Goal: Task Accomplishment & Management: Manage account settings

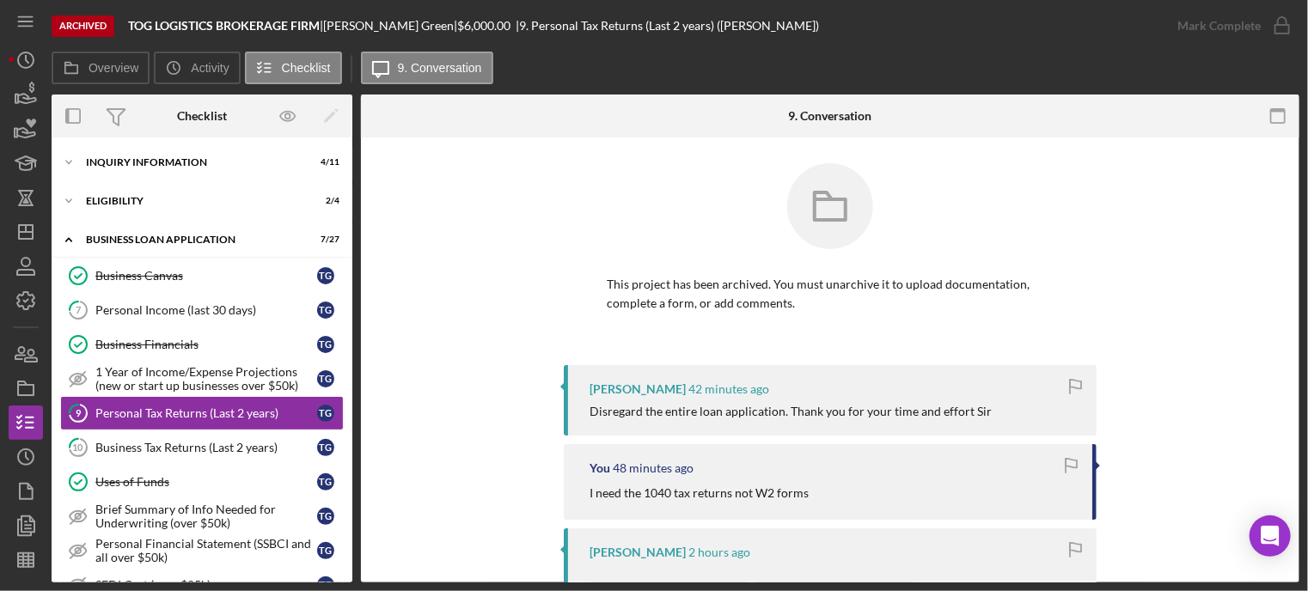
scroll to position [52, 0]
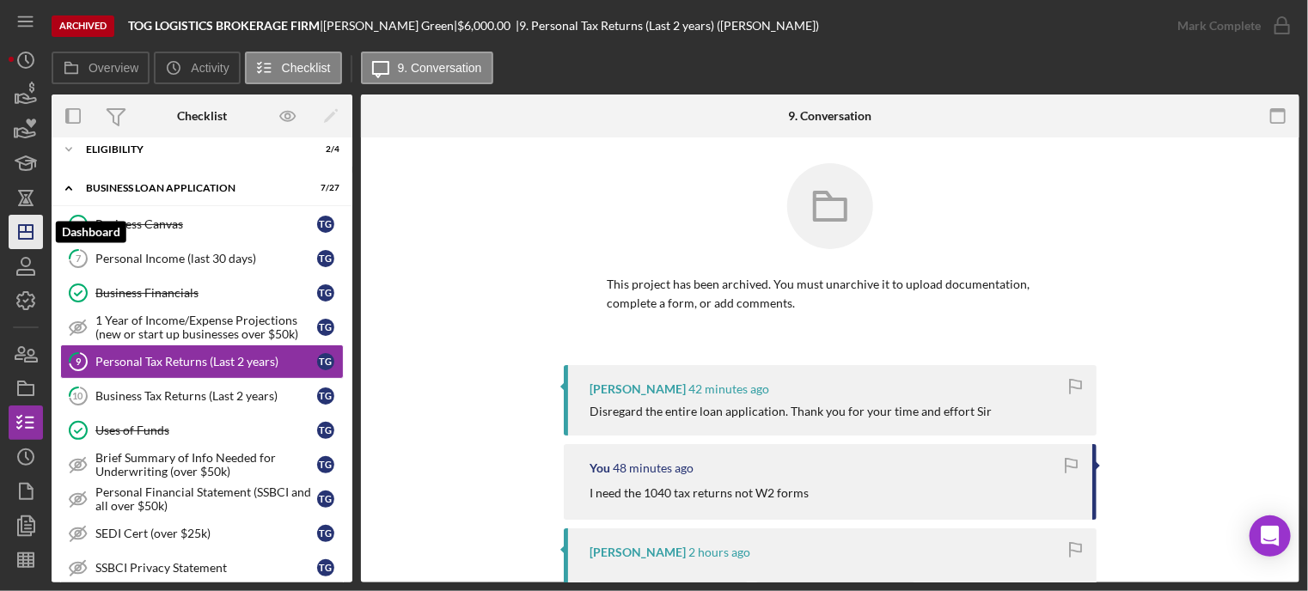
click at [15, 230] on icon "Icon/Dashboard" at bounding box center [25, 232] width 43 height 43
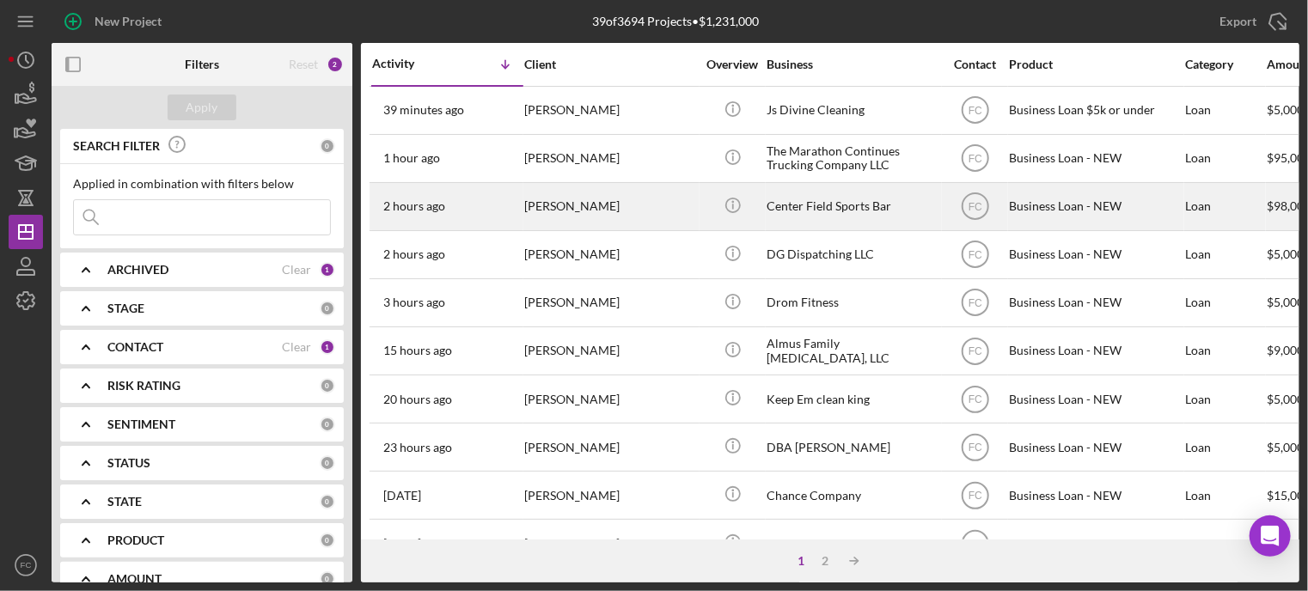
click at [490, 197] on div "2 hours ago Blake Fields" at bounding box center [447, 207] width 150 height 46
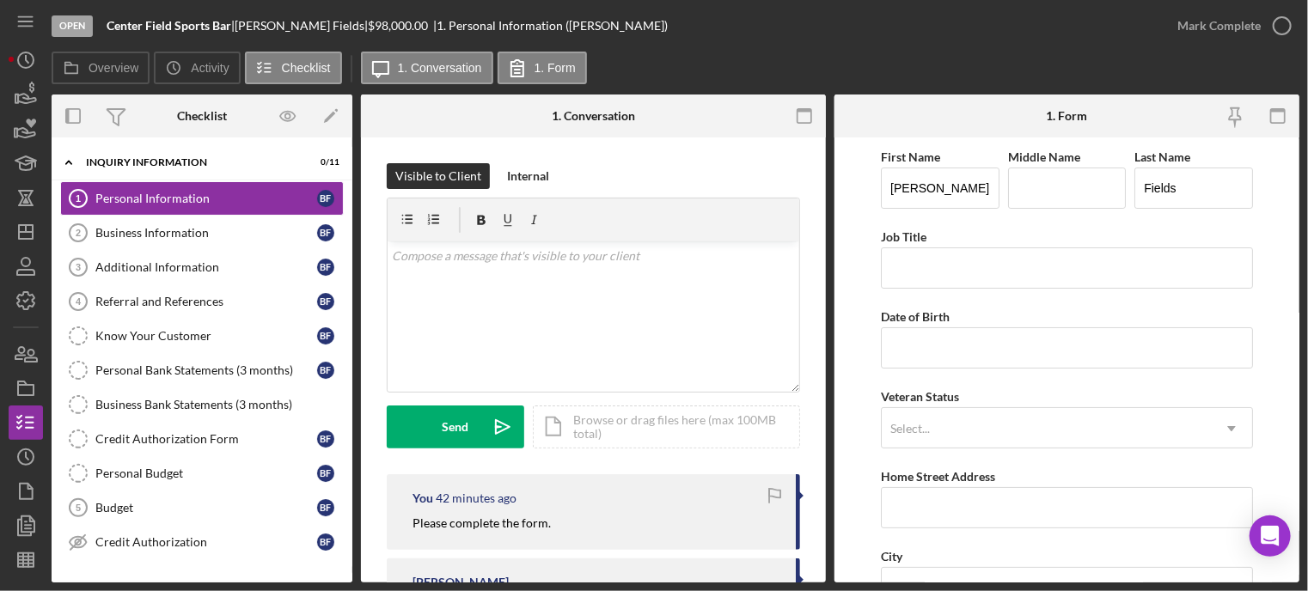
scroll to position [182, 0]
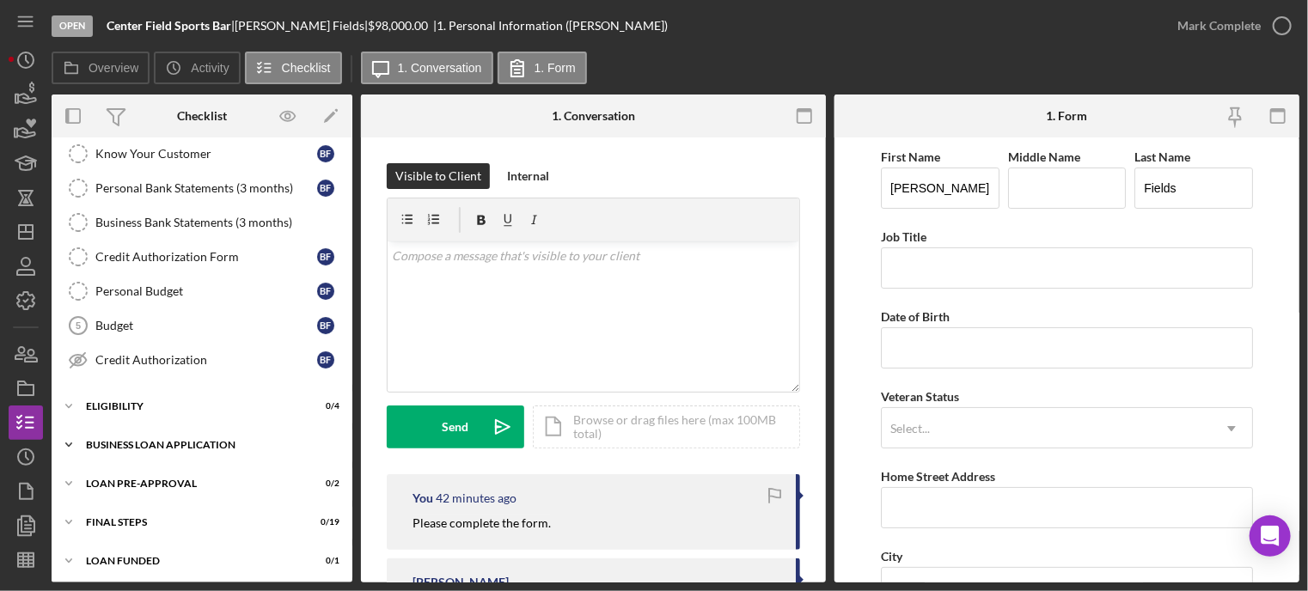
click at [199, 453] on div "Icon/Expander BUSINESS LOAN APPLICATION 0 / 27" at bounding box center [202, 445] width 301 height 34
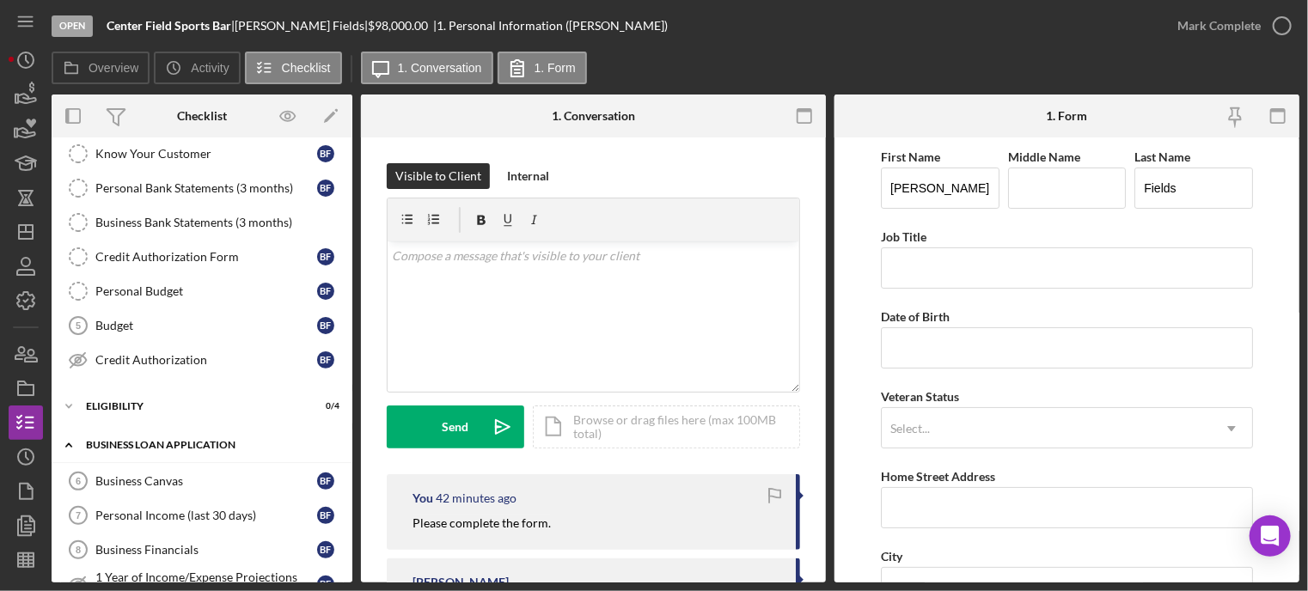
scroll to position [268, 0]
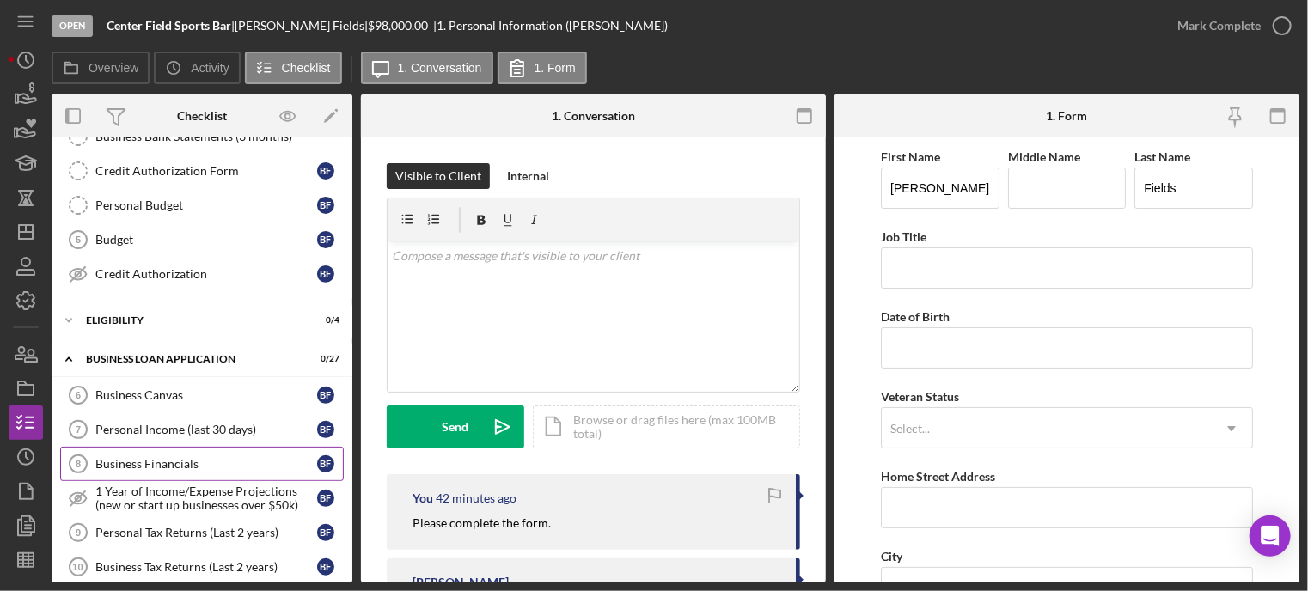
click at [199, 457] on div "Business Financials" at bounding box center [206, 464] width 222 height 14
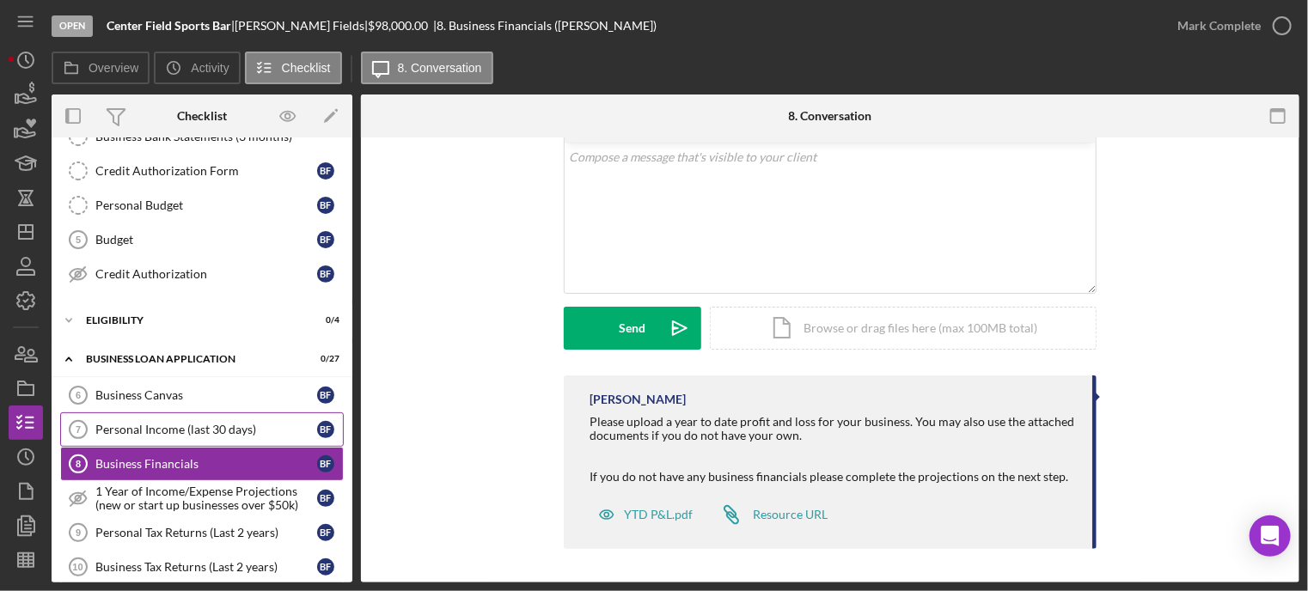
scroll to position [354, 0]
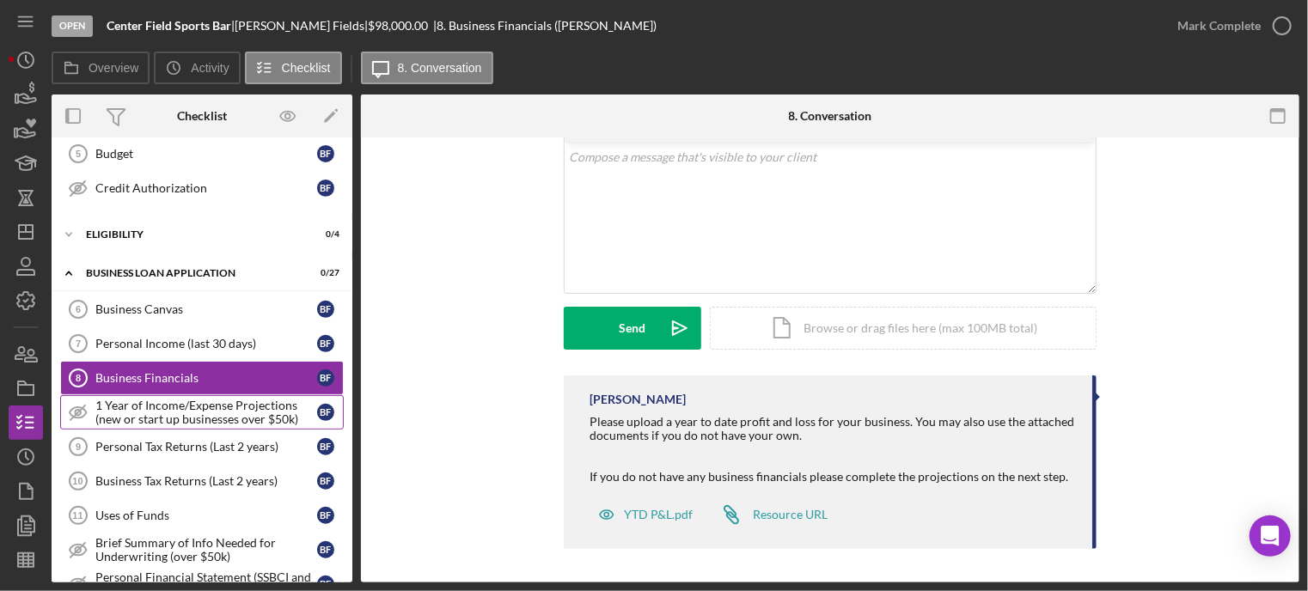
click at [210, 410] on div "1 Year of Income/Expense Projections (new or start up businesses over $50k)" at bounding box center [206, 413] width 222 height 28
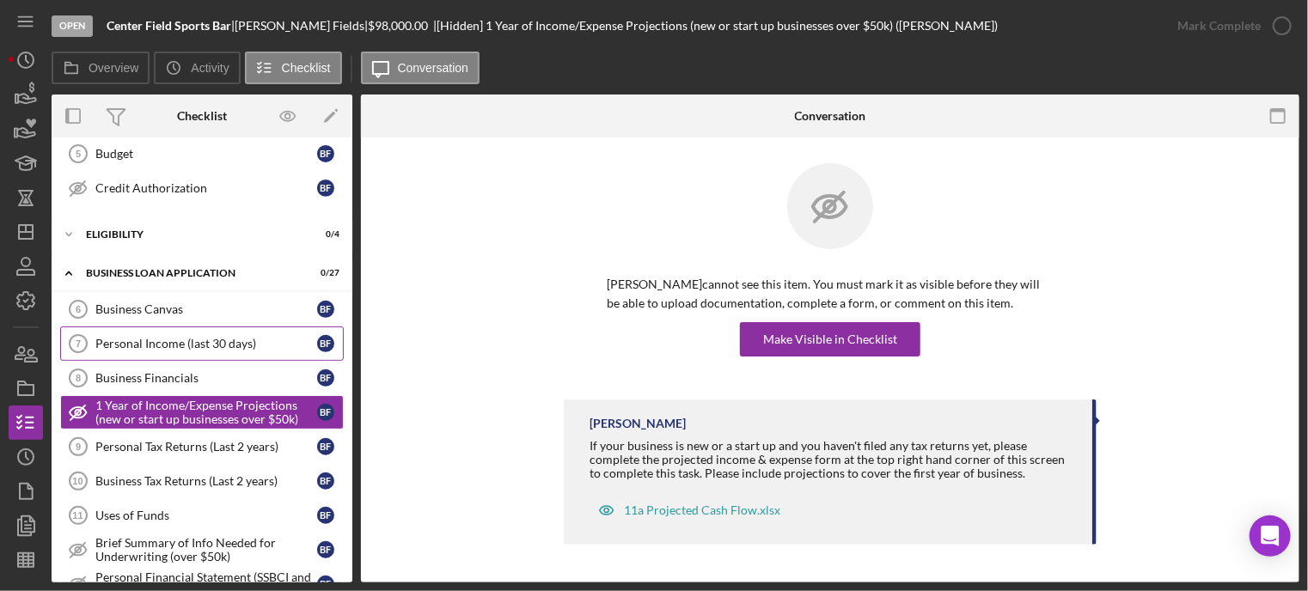
click at [202, 337] on div "Personal Income (last 30 days)" at bounding box center [206, 344] width 222 height 14
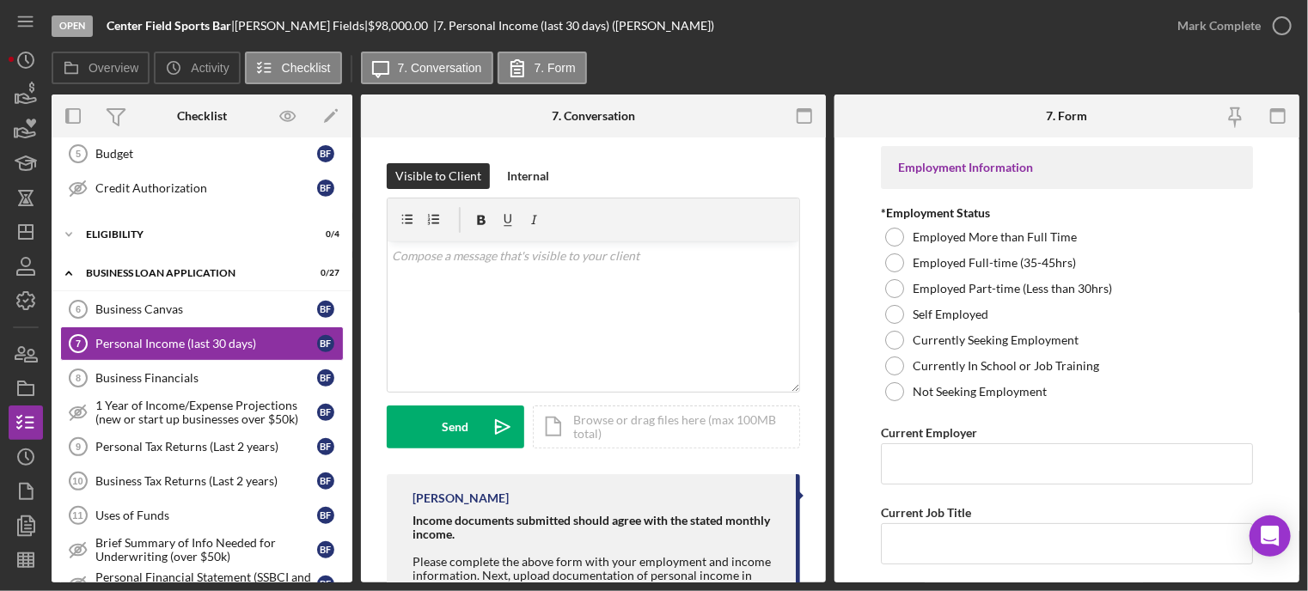
scroll to position [166, 0]
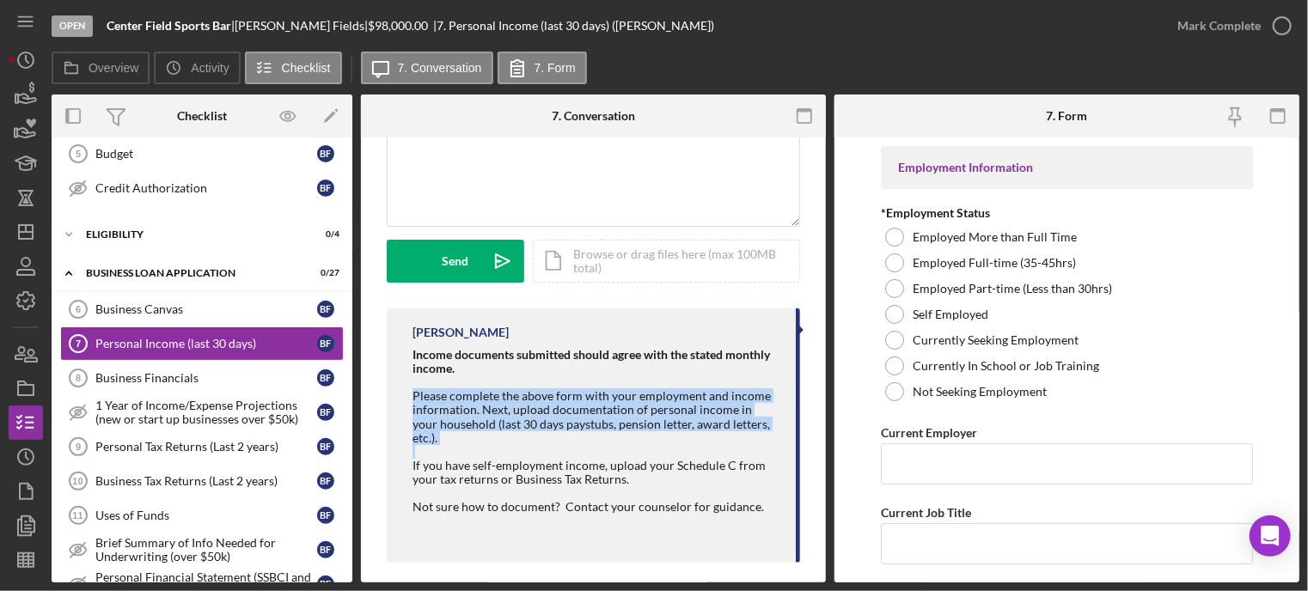
drag, startPoint x: 404, startPoint y: 389, endPoint x: 751, endPoint y: 434, distance: 350.2
click at [751, 434] on div "Franchot Cunningham Income documents submitted should agree with the stated mon…" at bounding box center [594, 436] width 414 height 254
copy div "Please complete the above form with your employment and income information. Nex…"
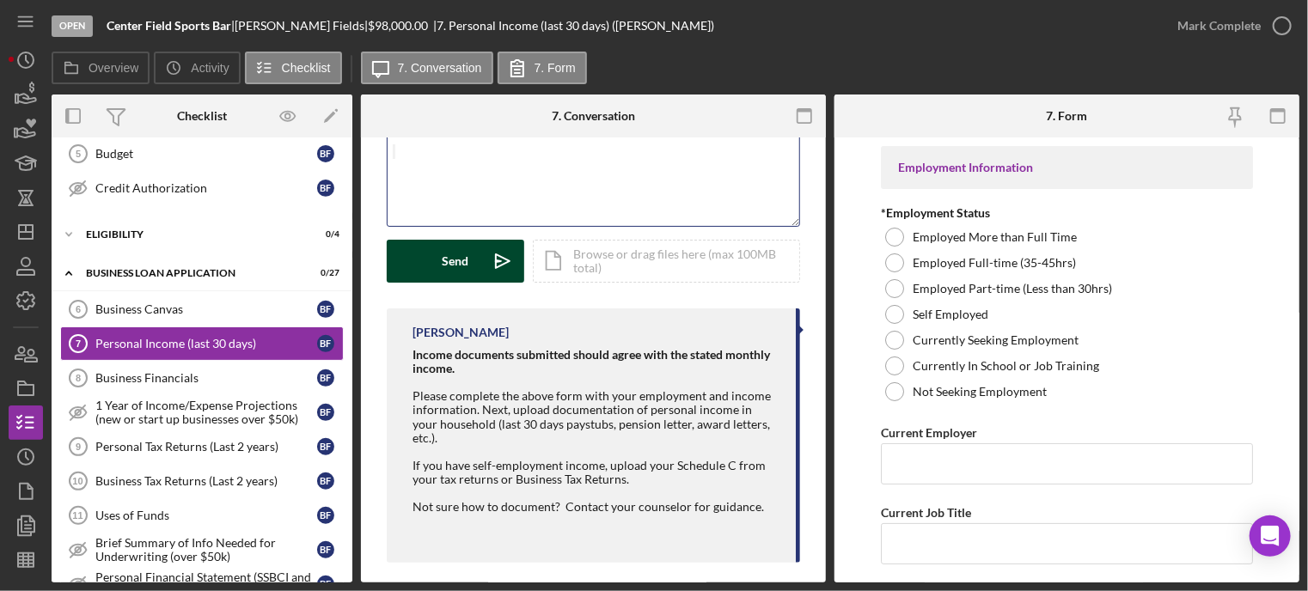
scroll to position [0, 0]
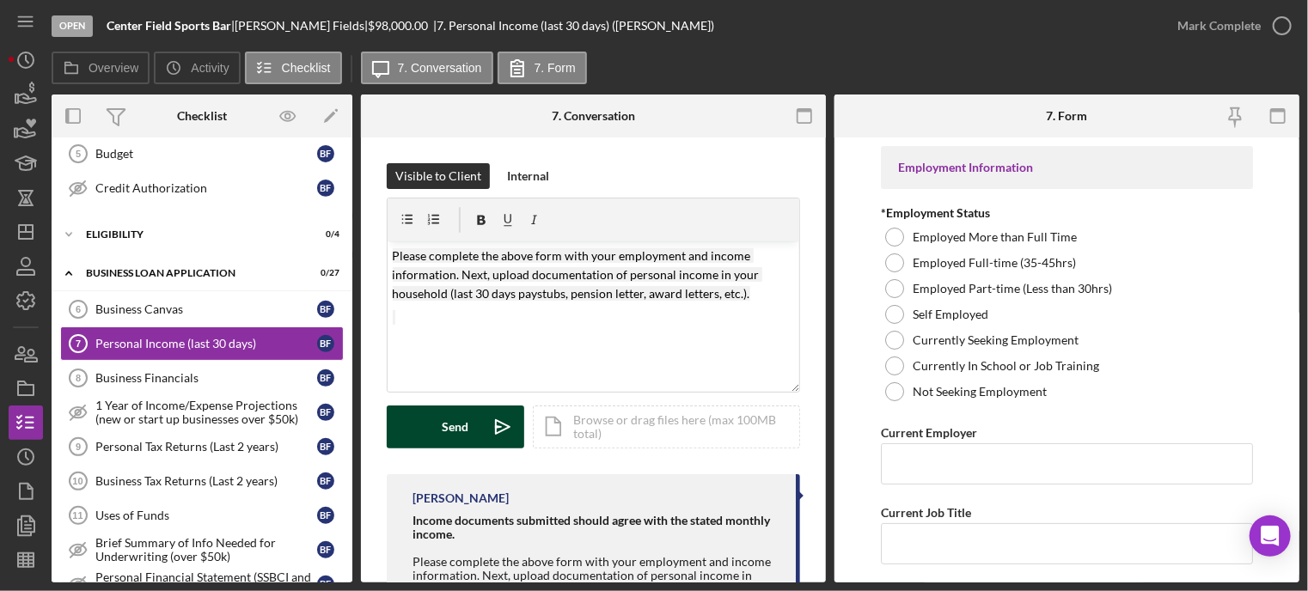
click at [469, 426] on button "Send Icon/icon-invite-send" at bounding box center [456, 427] width 138 height 43
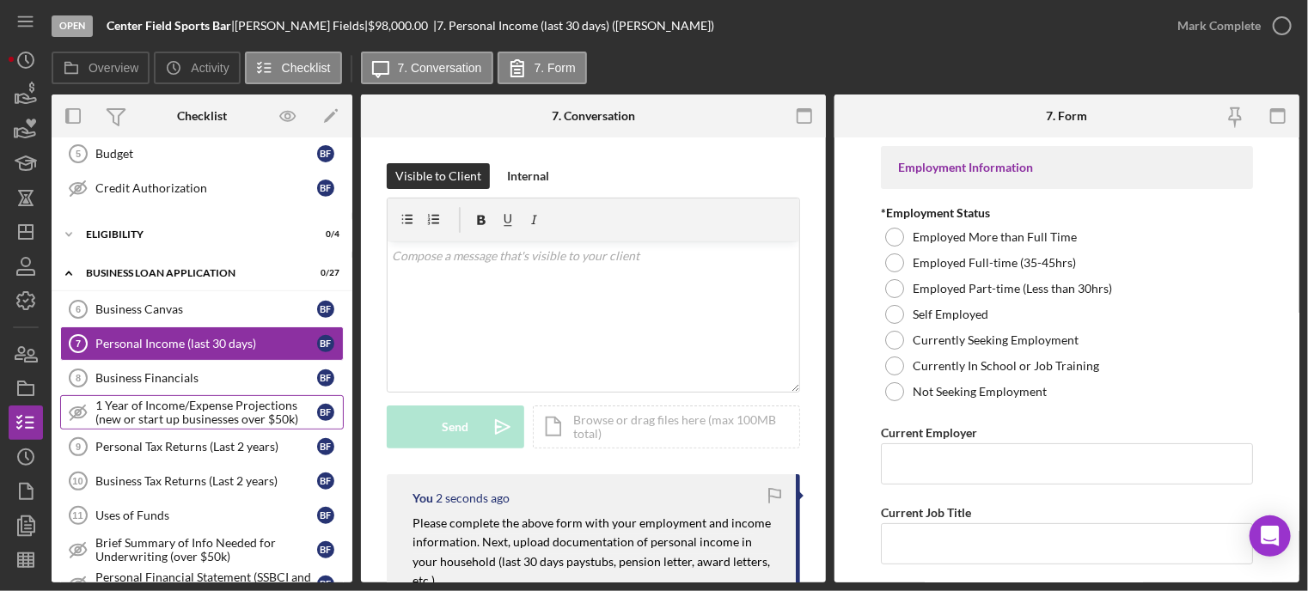
click at [154, 421] on link "1 Year of Income/Expense Projections (new or start up businesses over $50k) 1 Y…" at bounding box center [202, 412] width 284 height 34
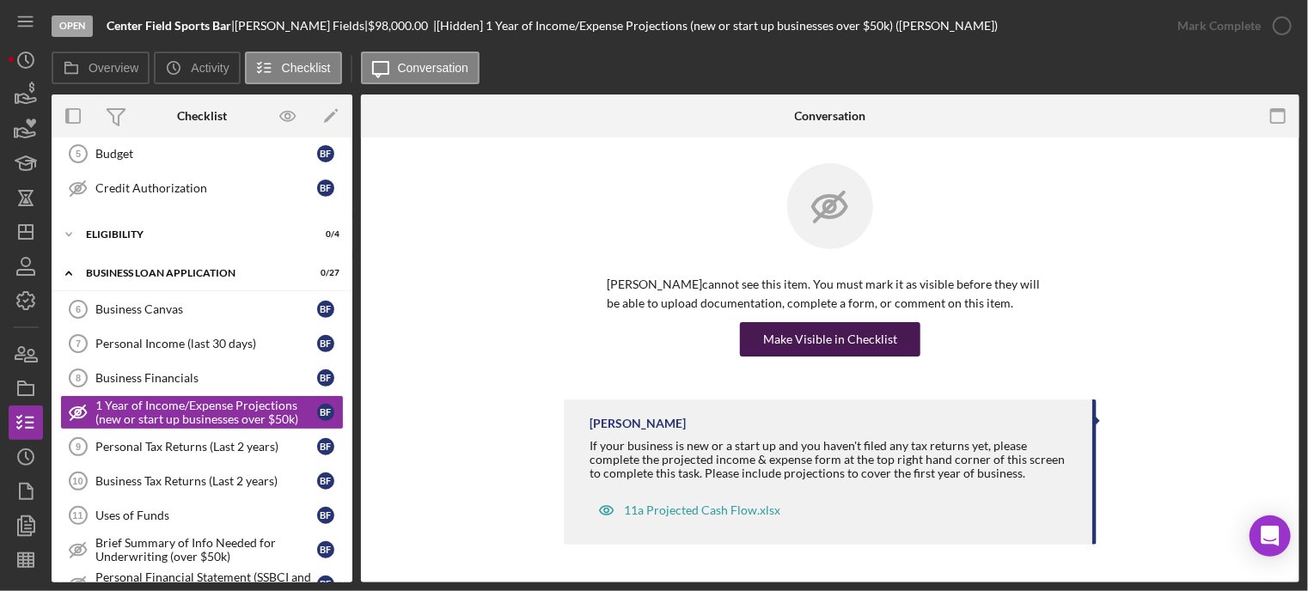
click at [787, 330] on div "Make Visible in Checklist" at bounding box center [830, 339] width 134 height 34
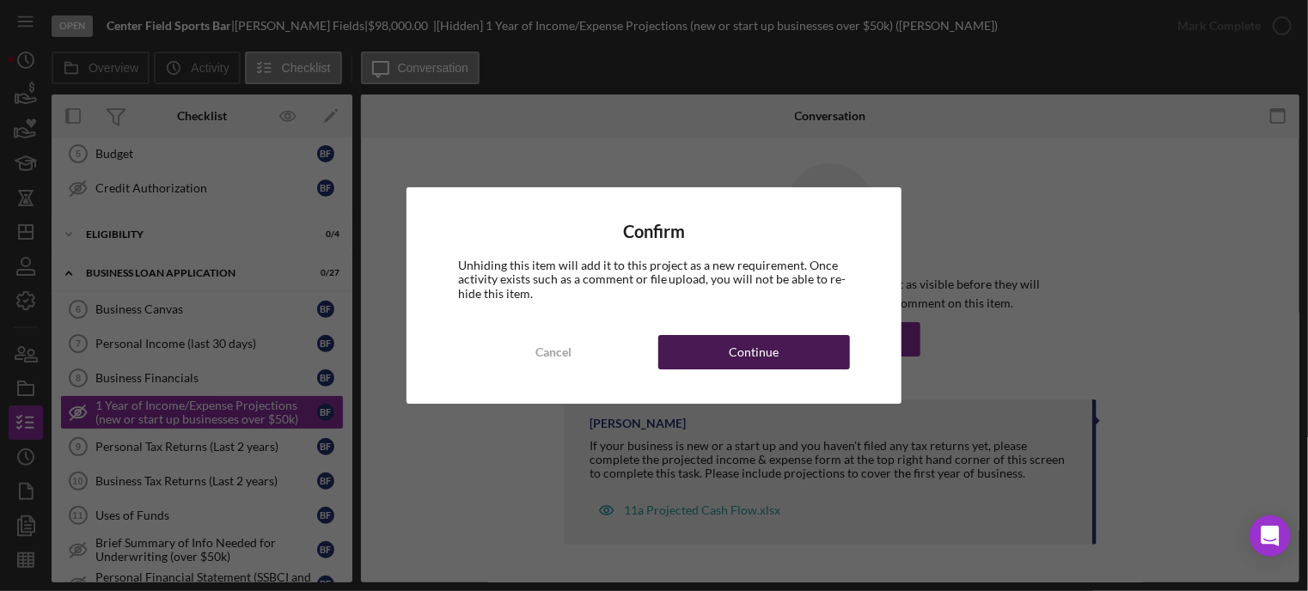
click at [768, 352] on div "Continue" at bounding box center [755, 352] width 50 height 34
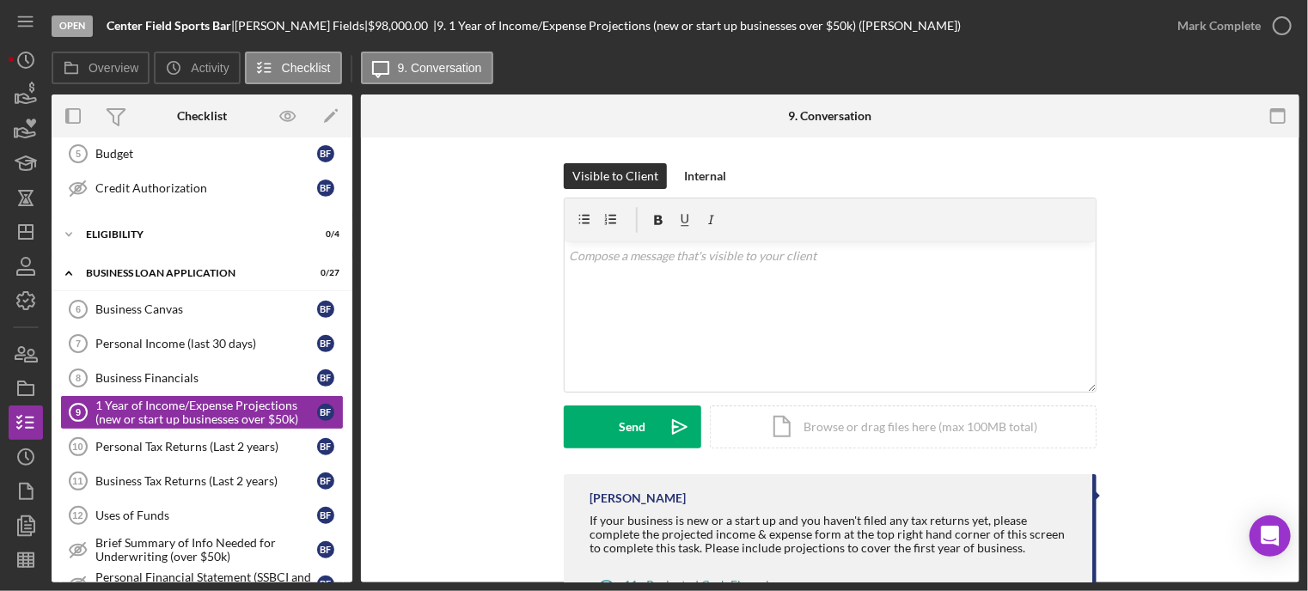
scroll to position [70, 0]
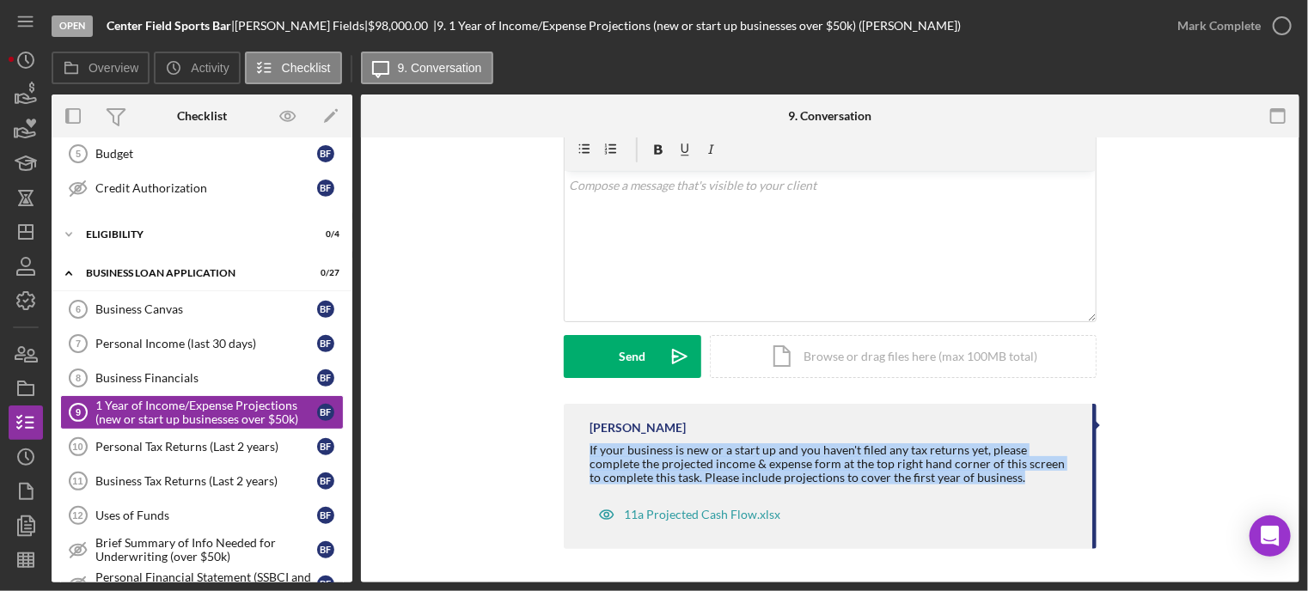
drag, startPoint x: 588, startPoint y: 443, endPoint x: 966, endPoint y: 477, distance: 379.8
click at [966, 477] on div "If your business is new or a start up and you haven't filed any tax returns yet…" at bounding box center [833, 464] width 486 height 41
copy div "If your business is new or a start up and you haven't filed any tax returns yet…"
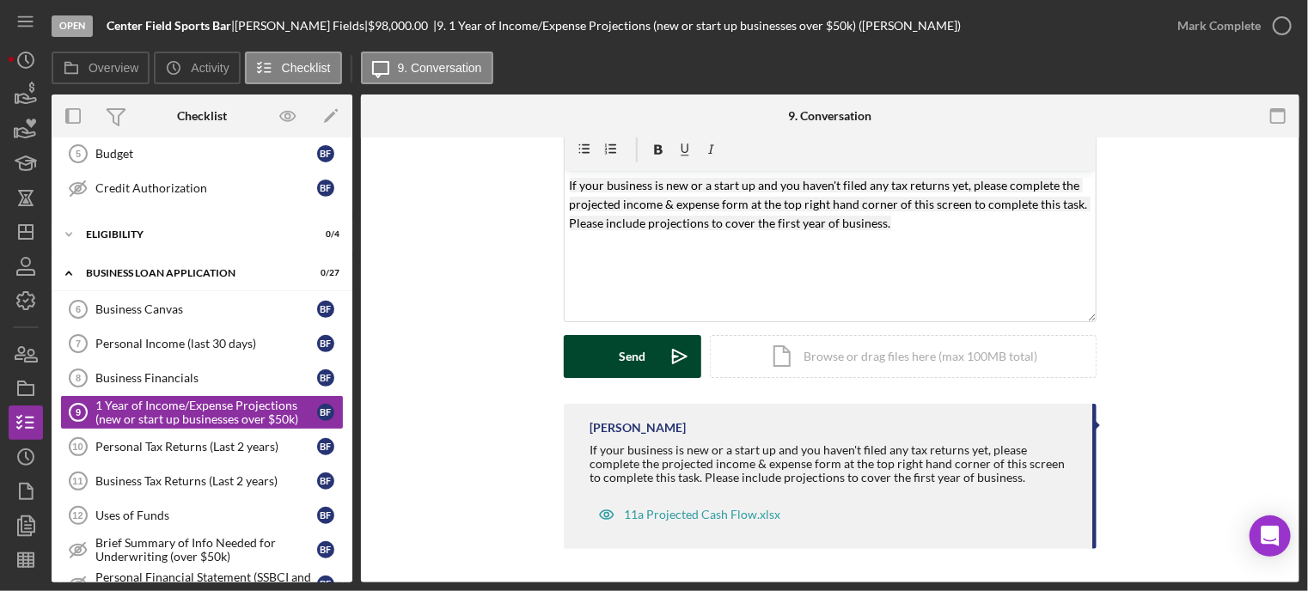
click at [655, 350] on button "Send Icon/icon-invite-send" at bounding box center [633, 356] width 138 height 43
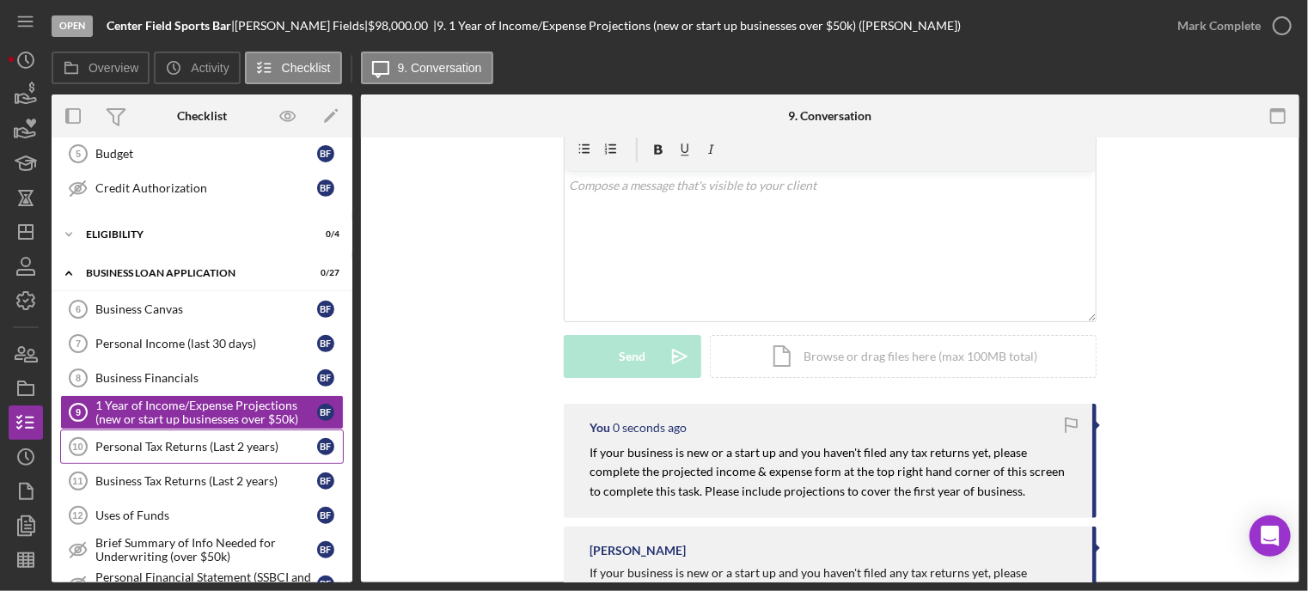
click at [143, 440] on div "Personal Tax Returns (Last 2 years)" at bounding box center [206, 447] width 222 height 14
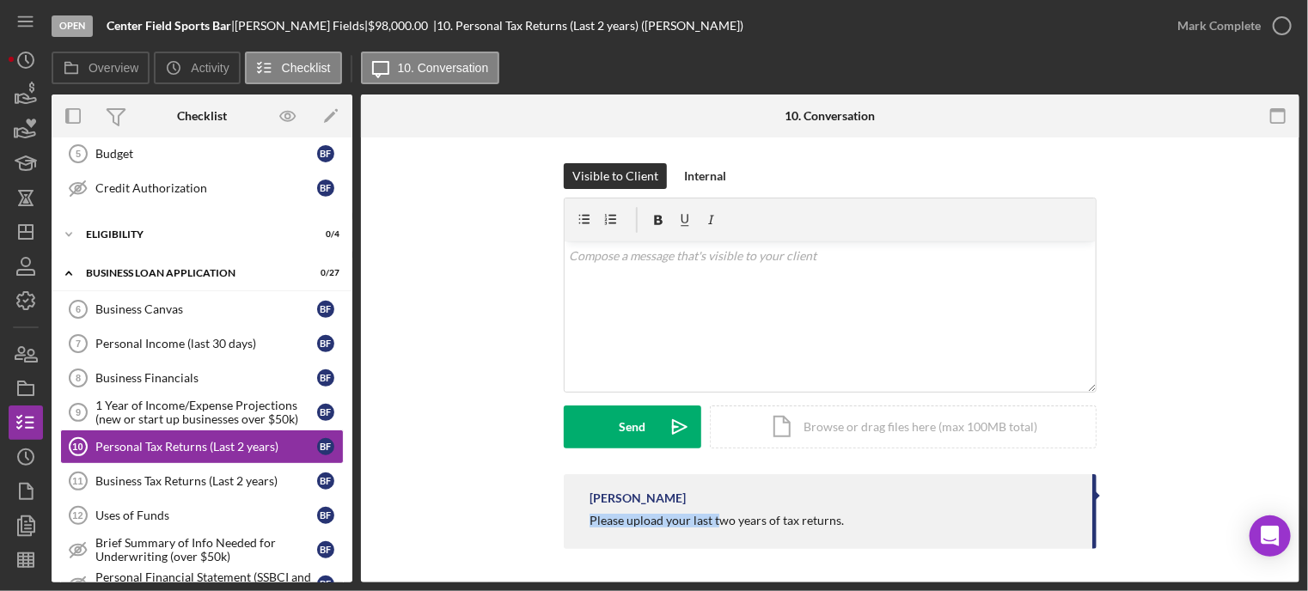
drag, startPoint x: 589, startPoint y: 520, endPoint x: 925, endPoint y: 573, distance: 340.3
click at [817, 563] on div "Visible to Client Internal v Color teal Color pink Remove color Add row above A…" at bounding box center [830, 361] width 939 height 446
click at [941, 572] on div "Visible to Client Internal v Color teal Color pink Remove color Add row above A…" at bounding box center [830, 361] width 939 height 446
drag, startPoint x: 586, startPoint y: 516, endPoint x: 853, endPoint y: 524, distance: 266.6
click at [853, 524] on div "Franchot Cunningham Please upload your last two years of tax returns." at bounding box center [830, 512] width 533 height 75
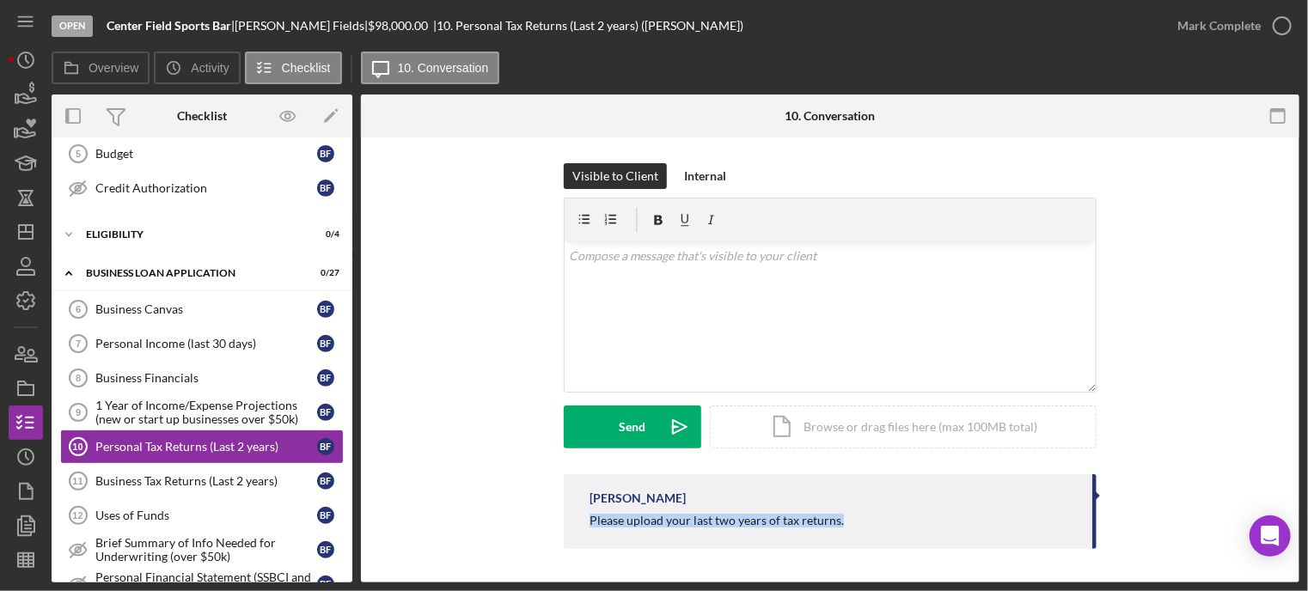
copy div "Please upload your last two years of tax returns."
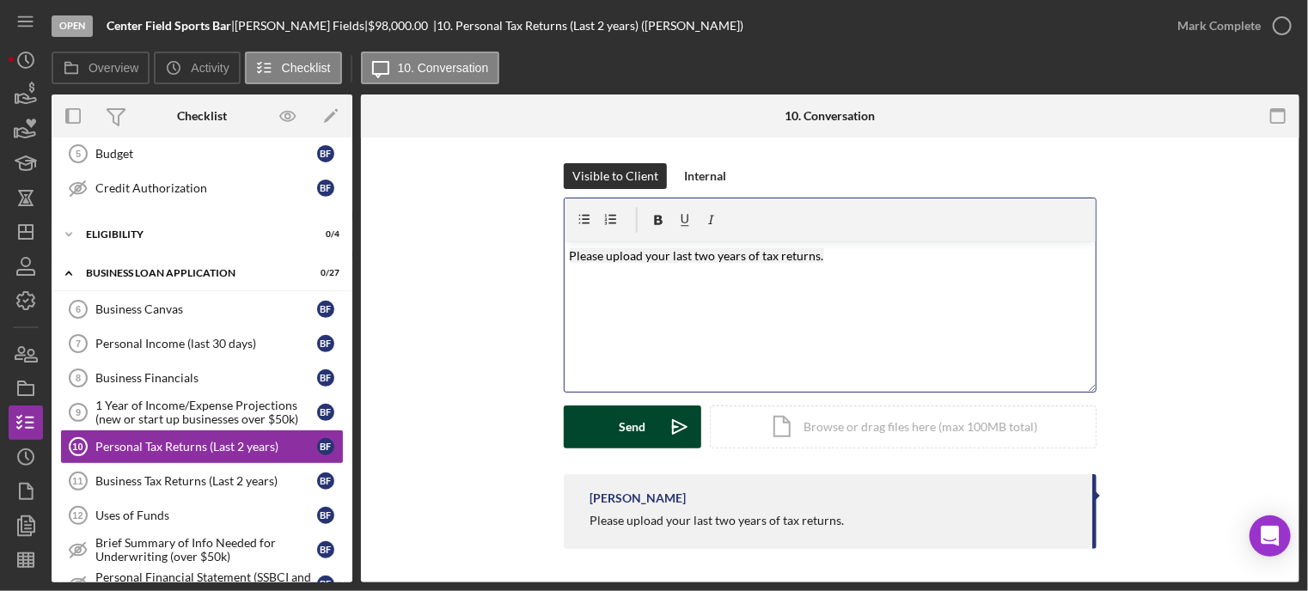
click at [605, 420] on button "Send Icon/icon-invite-send" at bounding box center [633, 427] width 138 height 43
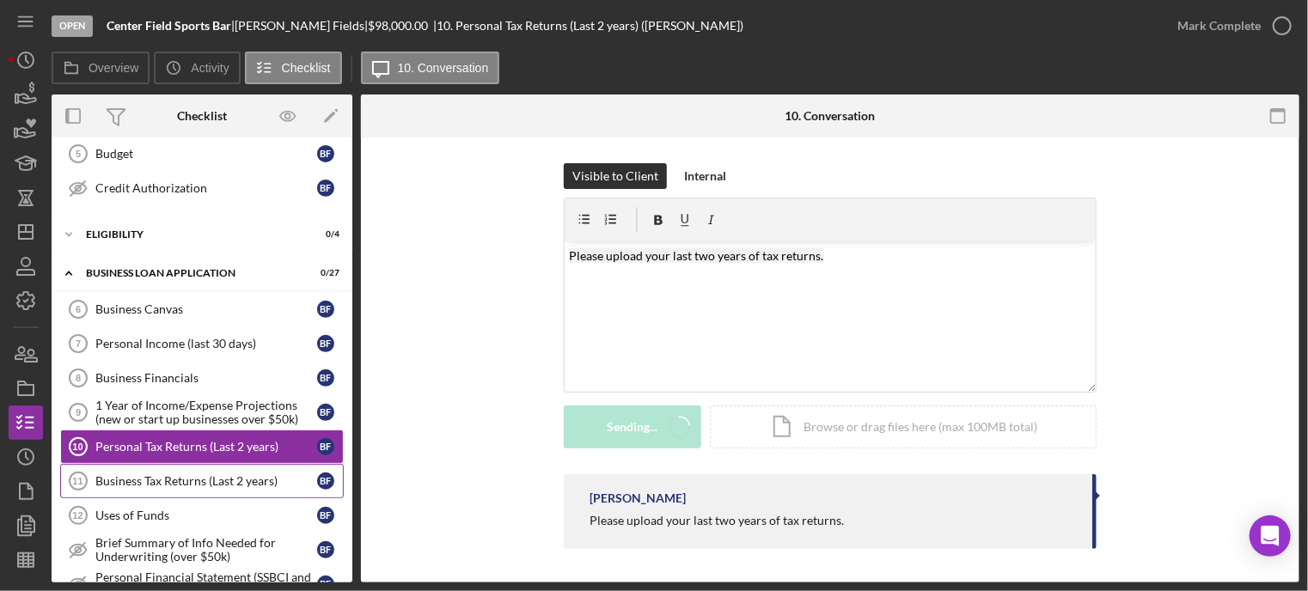
click at [198, 475] on div "Business Tax Returns (Last 2 years)" at bounding box center [206, 482] width 222 height 14
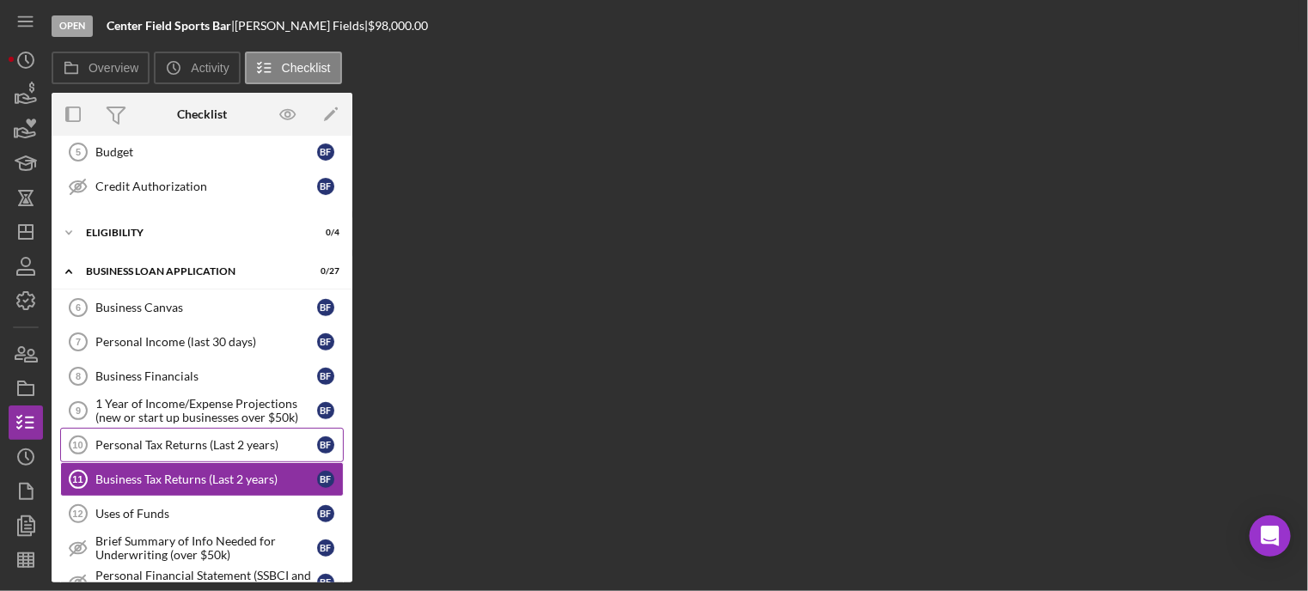
click at [211, 438] on div "Personal Tax Returns (Last 2 years)" at bounding box center [206, 445] width 222 height 14
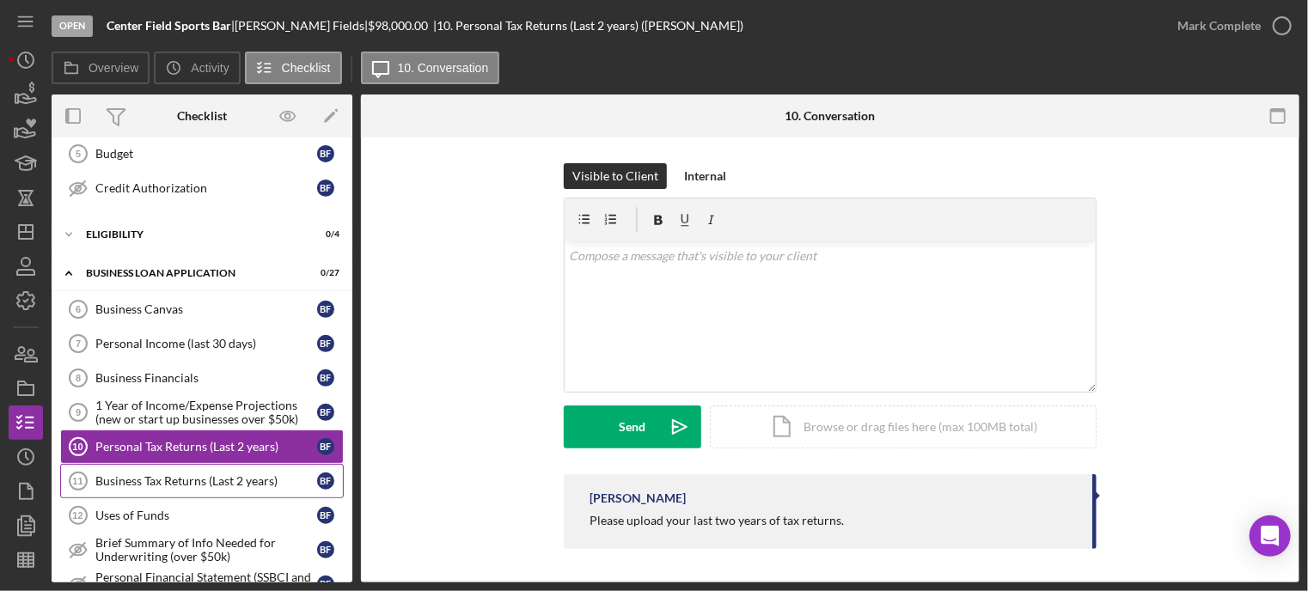
click at [172, 475] on div "Business Tax Returns (Last 2 years)" at bounding box center [206, 482] width 222 height 14
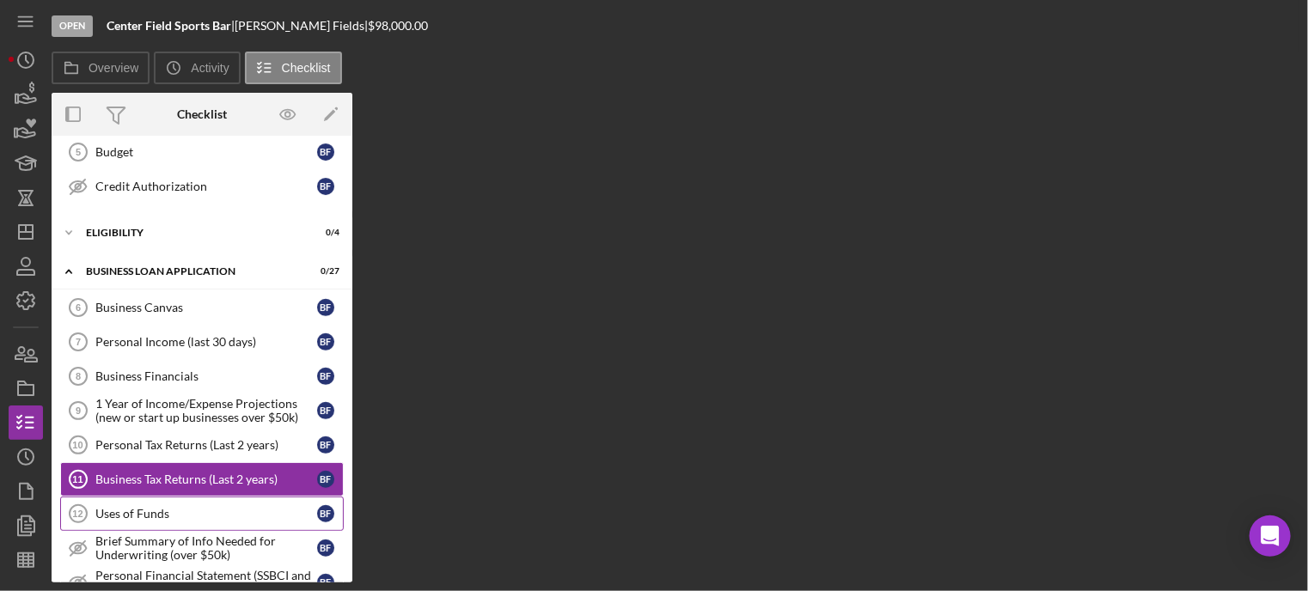
click at [173, 514] on link "Uses of Funds 12 Uses of Funds B F" at bounding box center [202, 514] width 284 height 34
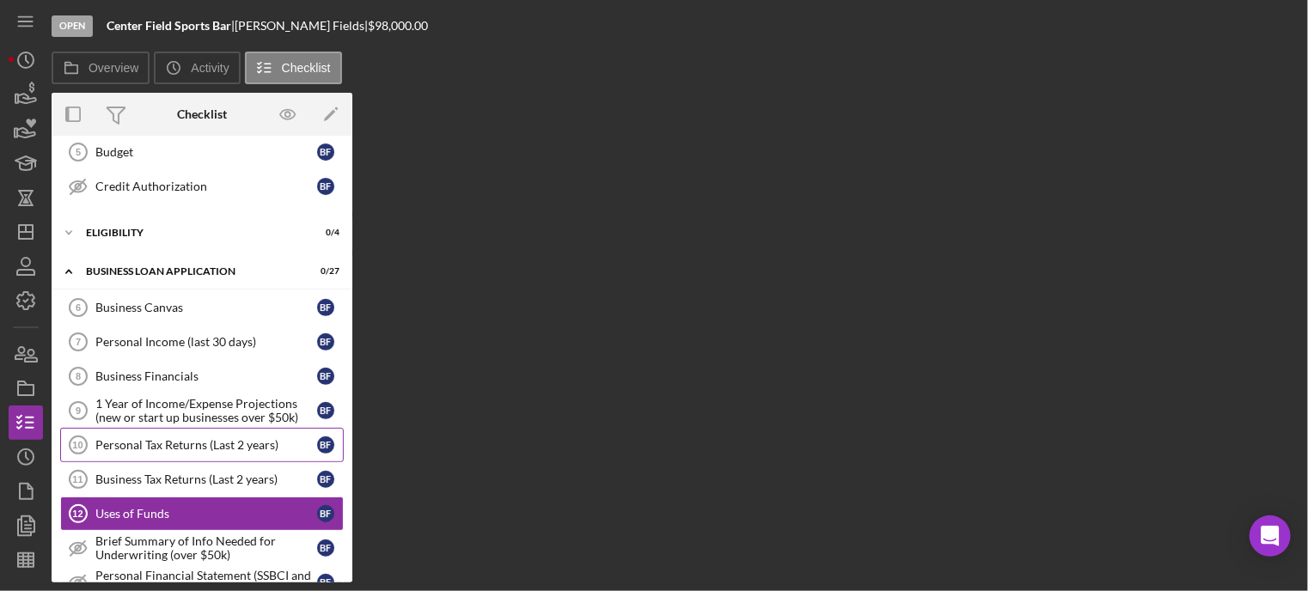
scroll to position [526, 0]
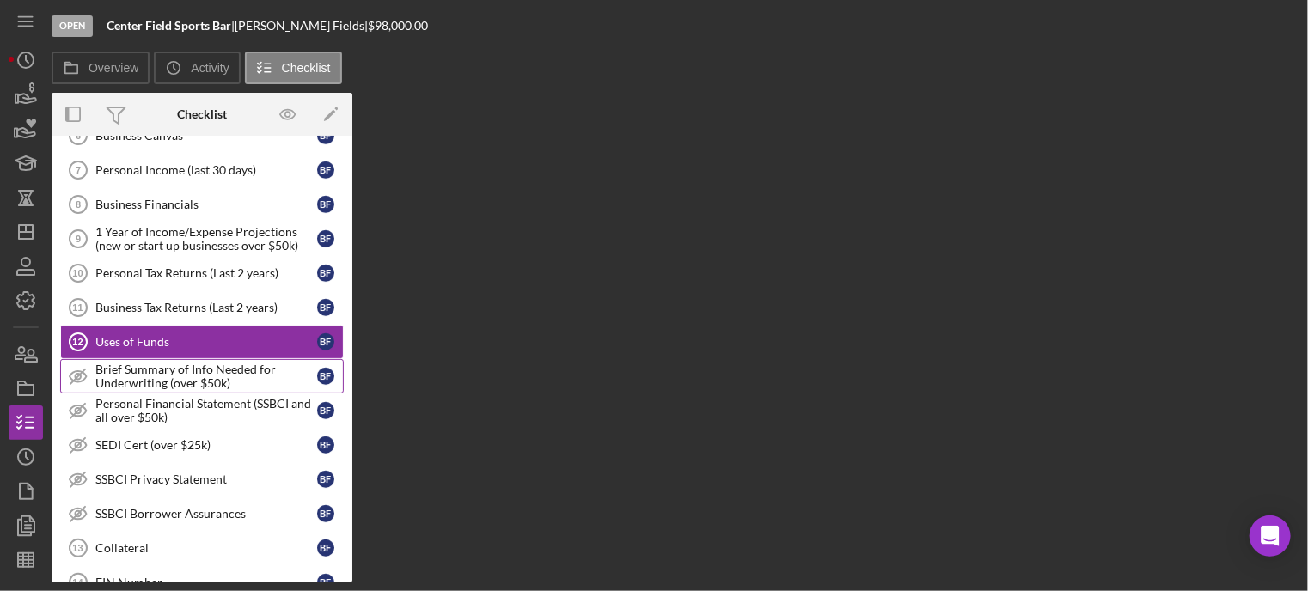
click at [195, 381] on div "Brief Summary of Info Needed for Underwriting (over $50k)" at bounding box center [206, 377] width 222 height 28
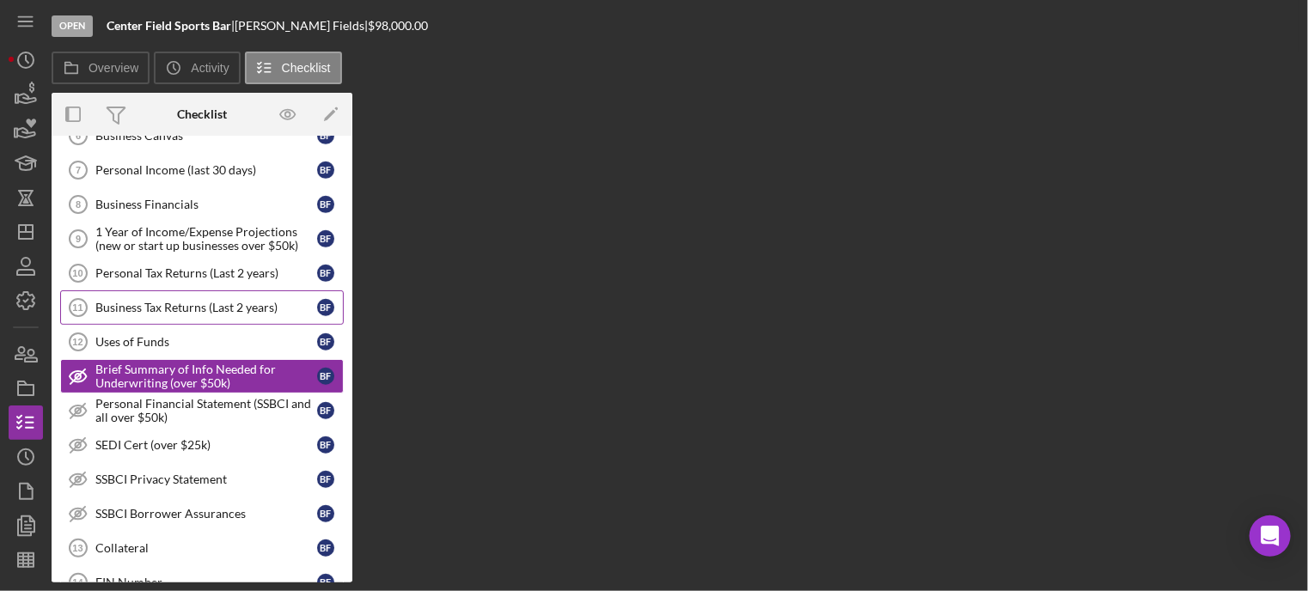
click at [210, 301] on div "Business Tax Returns (Last 2 years)" at bounding box center [206, 308] width 222 height 14
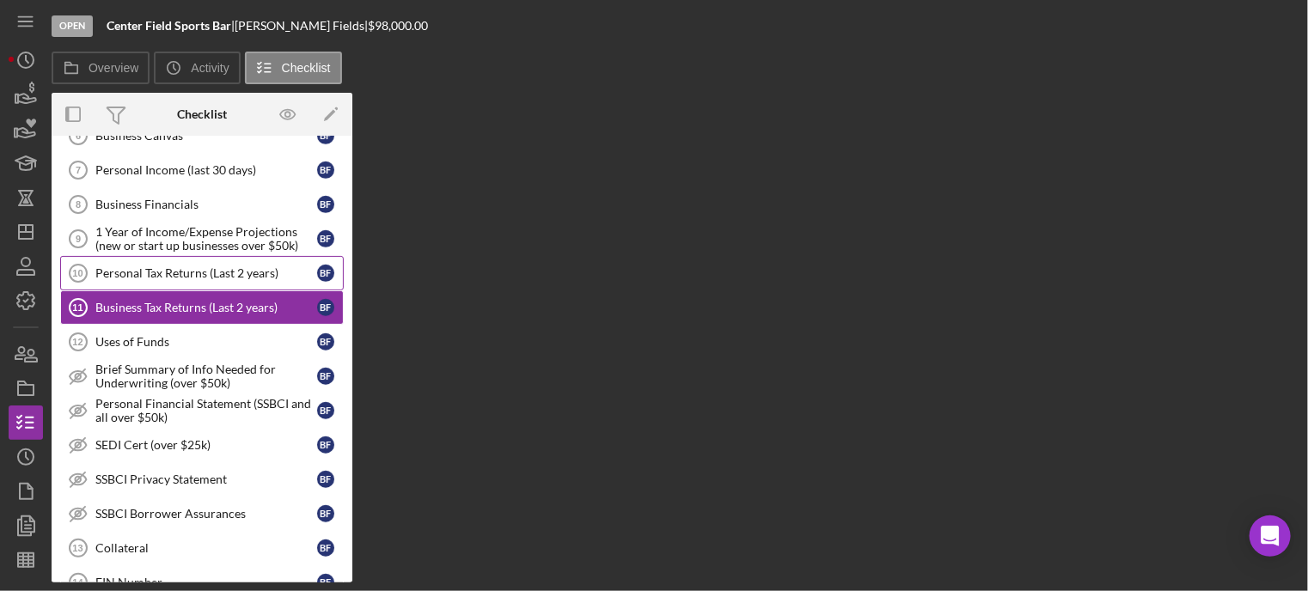
click at [224, 269] on div "Personal Tax Returns (Last 2 years)" at bounding box center [206, 273] width 222 height 14
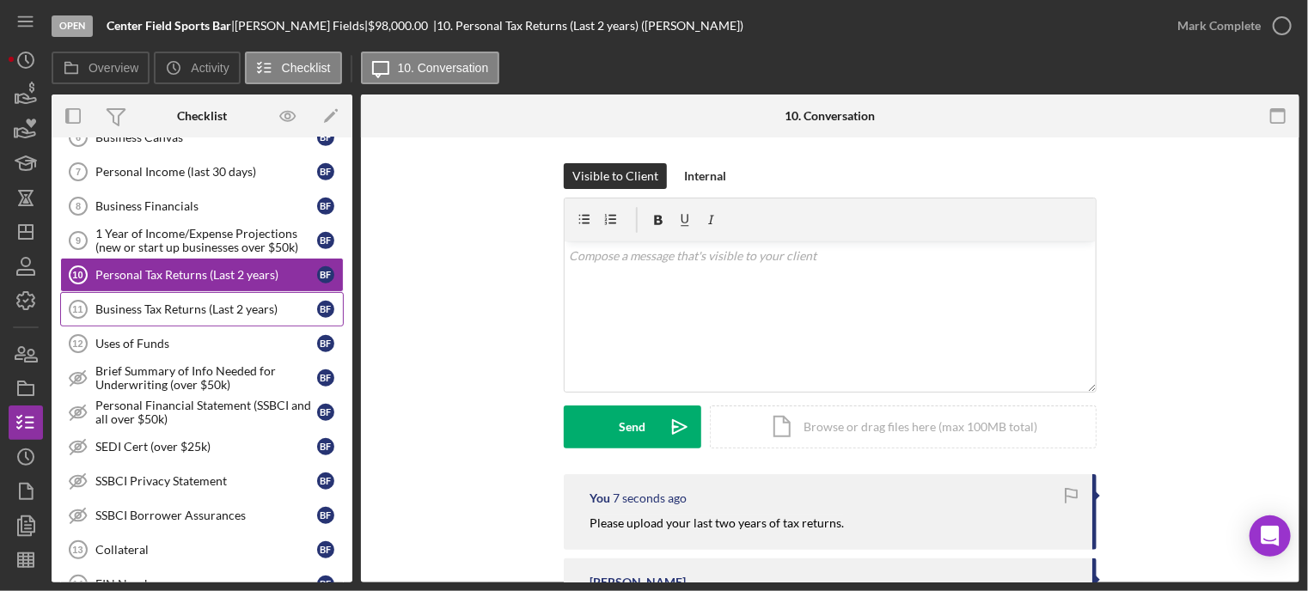
click at [184, 293] on link "Business Tax Returns (Last 2 years) 11 Business Tax Returns (Last 2 years) B F" at bounding box center [202, 309] width 284 height 34
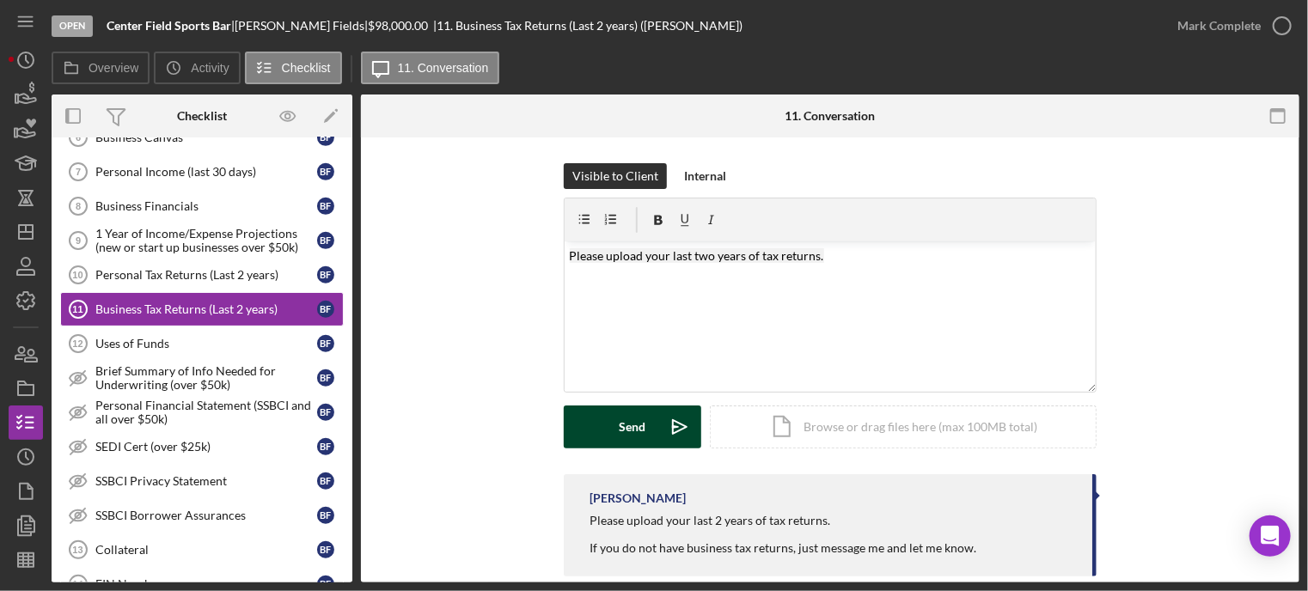
click at [628, 429] on div "Send" at bounding box center [633, 427] width 27 height 43
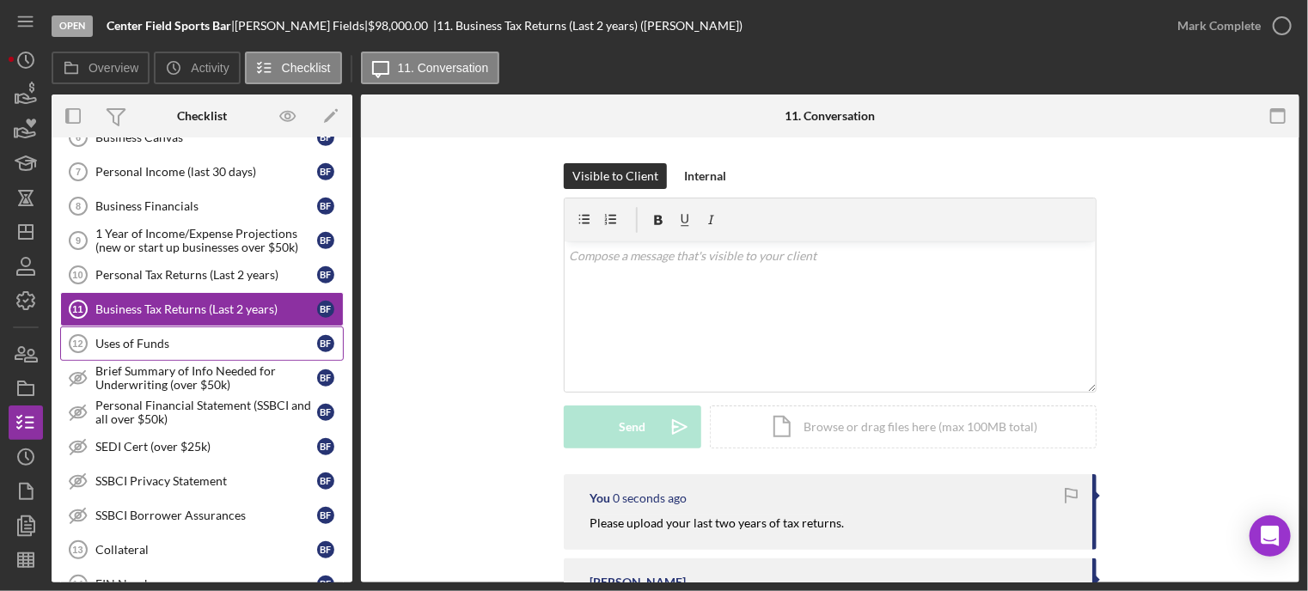
click at [131, 337] on div "Uses of Funds" at bounding box center [206, 344] width 222 height 14
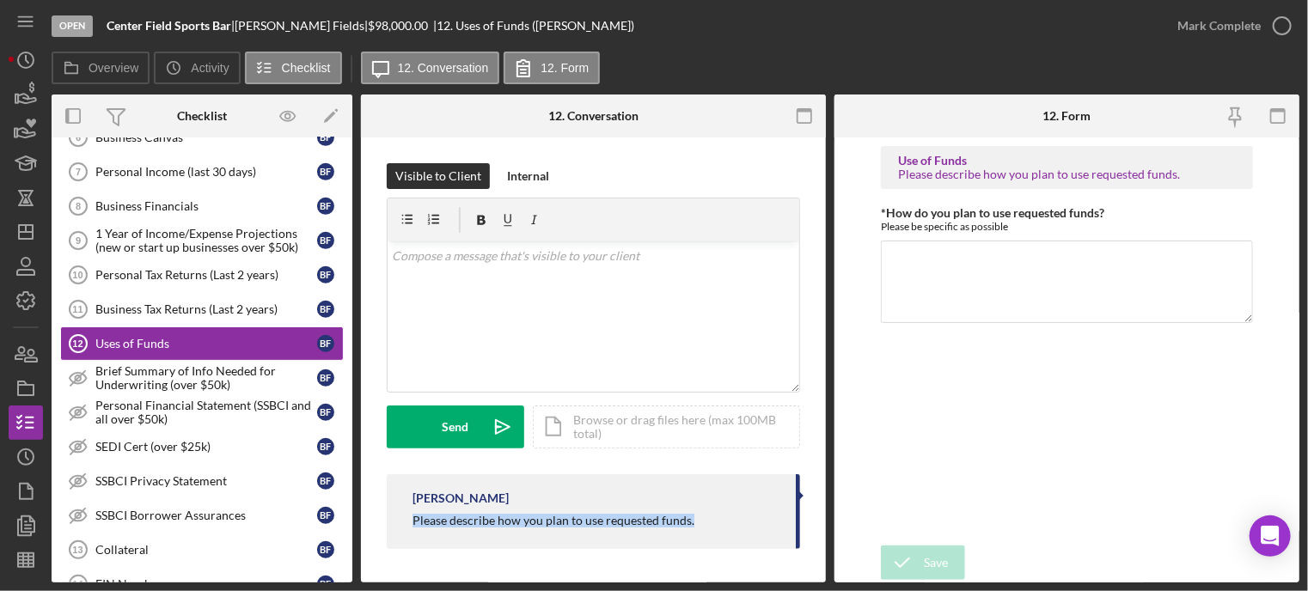
drag, startPoint x: 399, startPoint y: 520, endPoint x: 751, endPoint y: 542, distance: 353.2
click at [751, 542] on div "Franchot Cunningham Please describe how you plan to use requested funds." at bounding box center [594, 512] width 414 height 75
copy div "Please describe how you plan to use requested funds."
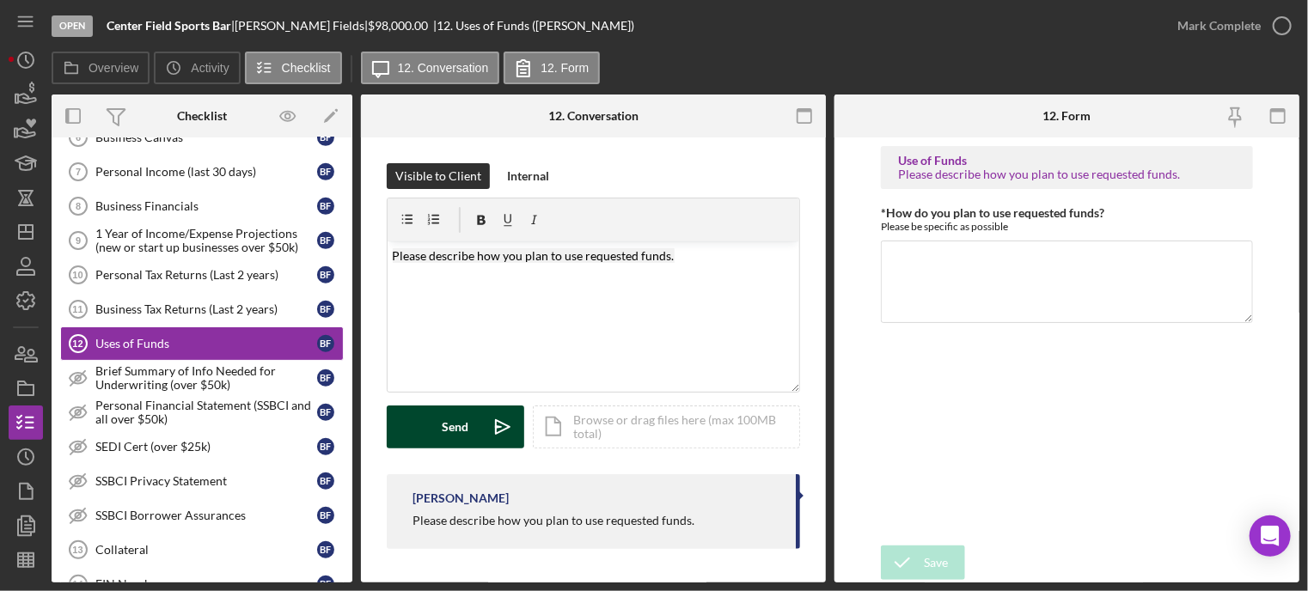
click at [443, 419] on div "Send" at bounding box center [456, 427] width 27 height 43
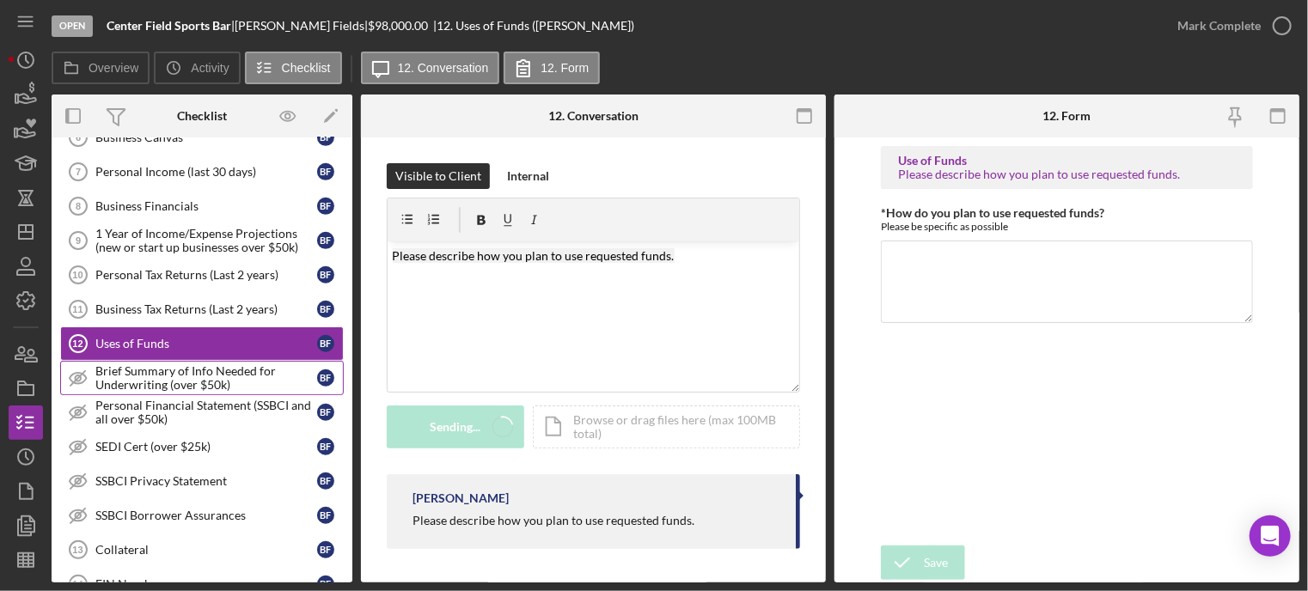
click at [186, 372] on div "Brief Summary of Info Needed for Underwriting (over $50k)" at bounding box center [206, 379] width 222 height 28
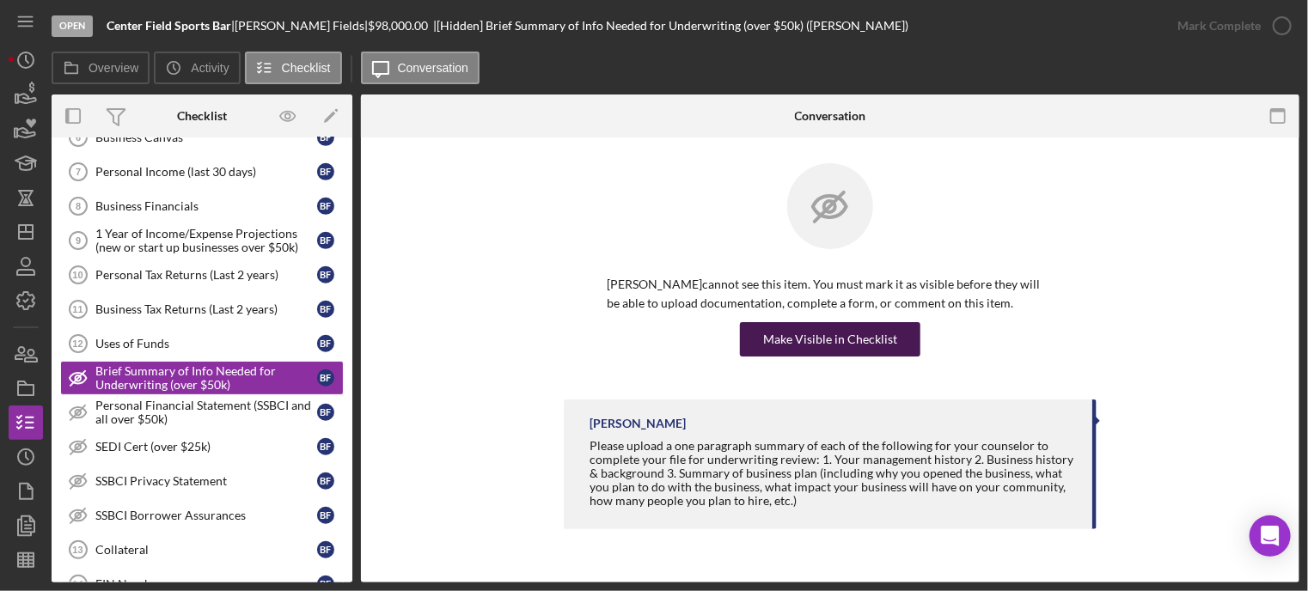
click at [763, 342] on button "Make Visible in Checklist" at bounding box center [830, 339] width 181 height 34
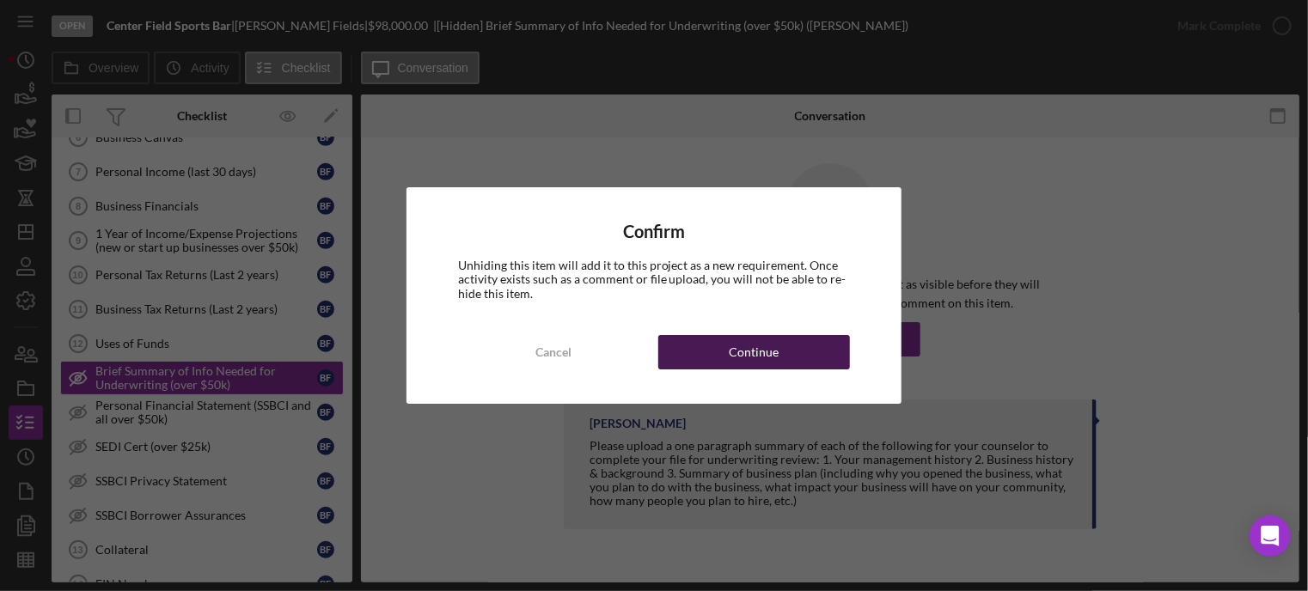
click at [763, 358] on div "Continue" at bounding box center [755, 352] width 50 height 34
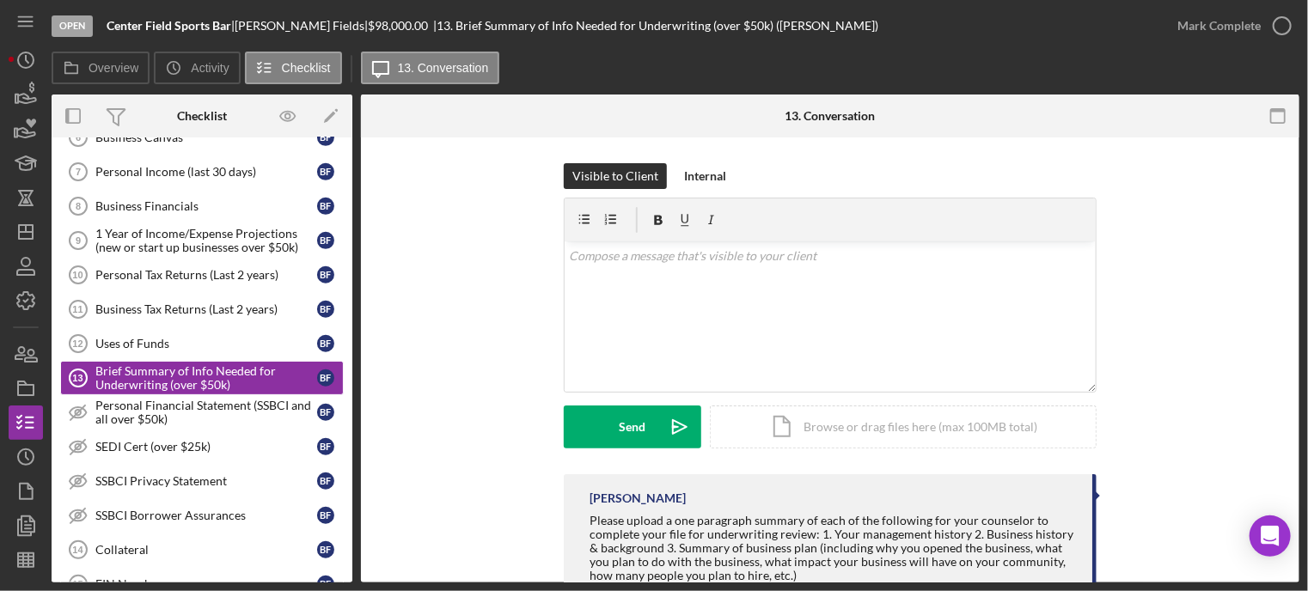
scroll to position [55, 0]
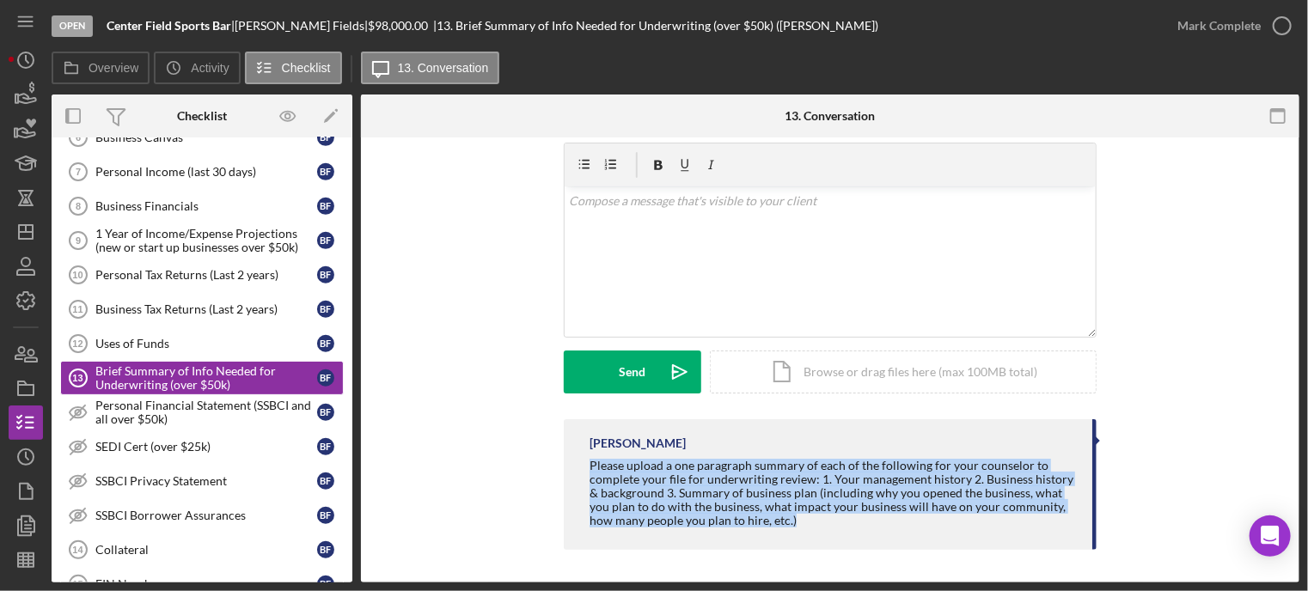
drag, startPoint x: 585, startPoint y: 461, endPoint x: 787, endPoint y: 525, distance: 212.9
click at [787, 525] on div "Franchot Cunningham Please upload a one paragraph summary of each of the follow…" at bounding box center [830, 485] width 533 height 131
copy div "Please upload a one paragraph summary of each of the following for your counsel…"
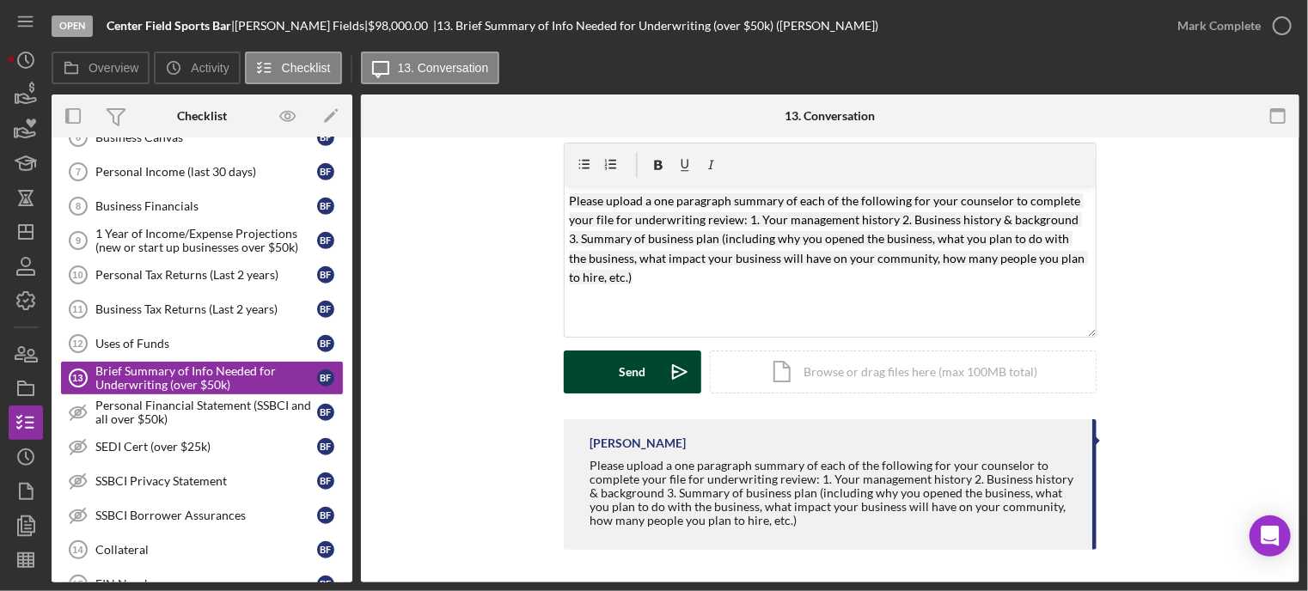
click at [626, 383] on div "Send" at bounding box center [633, 372] width 27 height 43
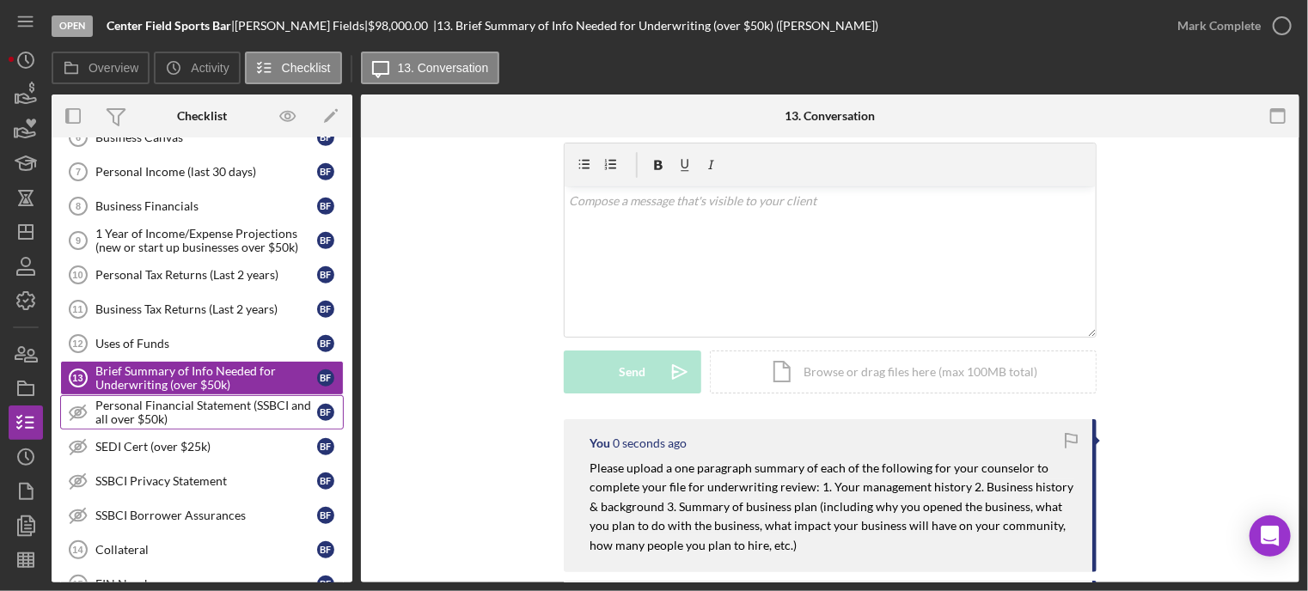
click at [199, 401] on div "Personal Financial Statement (SSBCI and all over $50k)" at bounding box center [206, 413] width 222 height 28
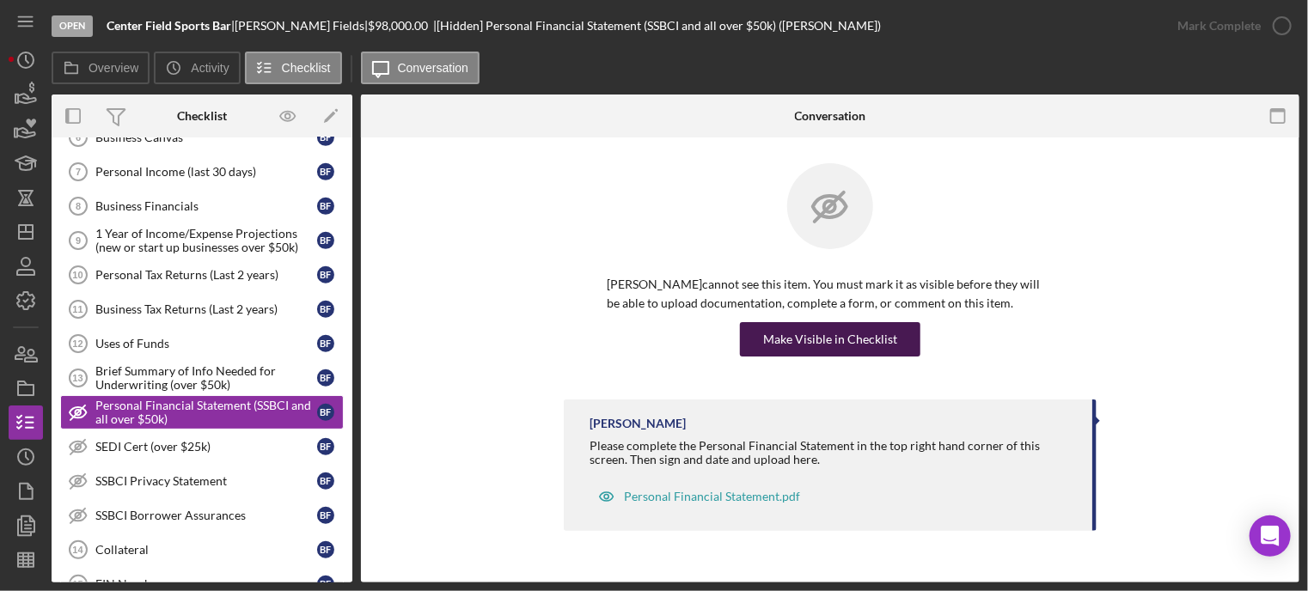
click at [780, 343] on div "Make Visible in Checklist" at bounding box center [830, 339] width 134 height 34
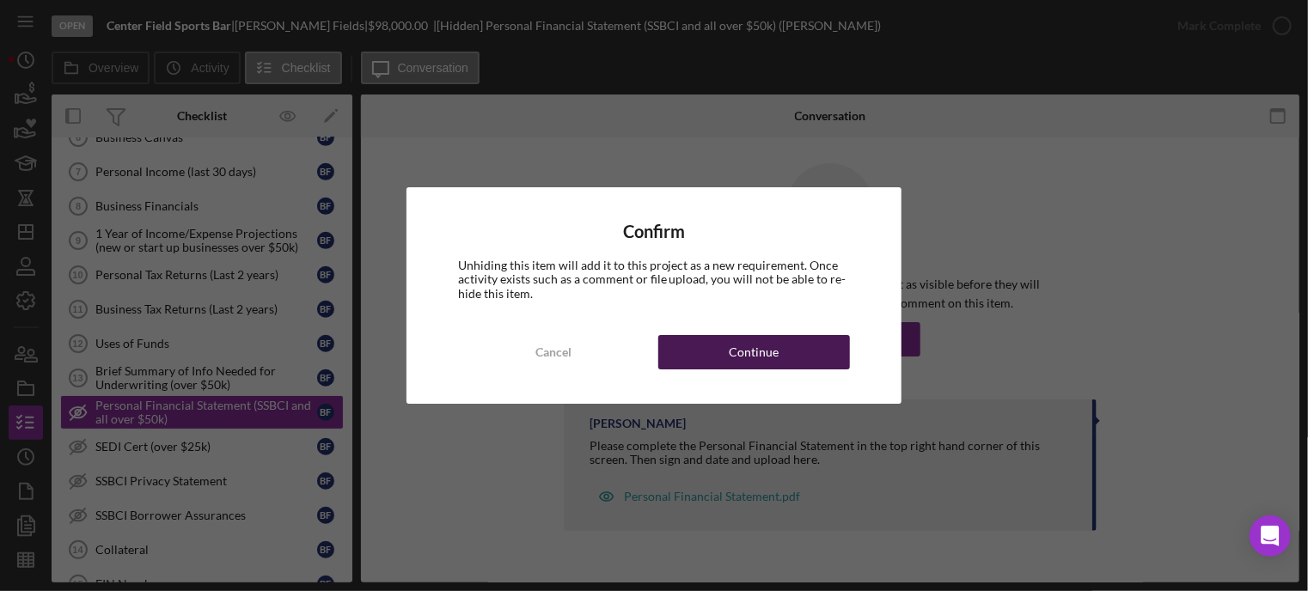
click at [776, 346] on div "Continue" at bounding box center [755, 352] width 50 height 34
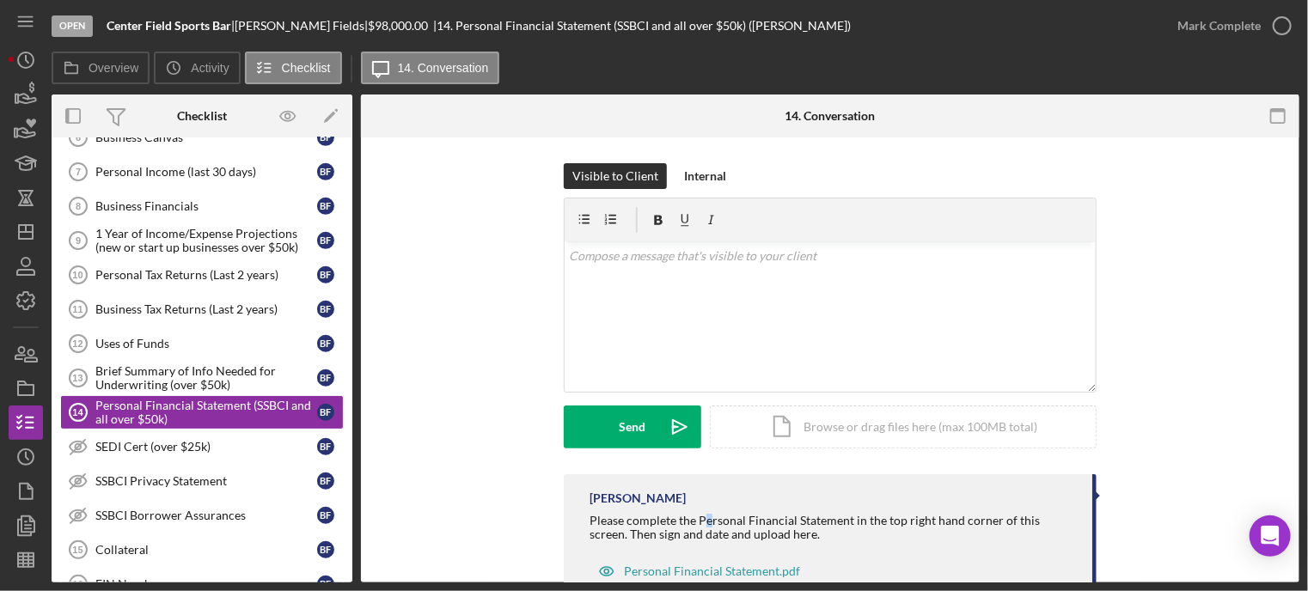
drag, startPoint x: 700, startPoint y: 519, endPoint x: 722, endPoint y: 522, distance: 22.5
drag, startPoint x: 722, startPoint y: 522, endPoint x: 760, endPoint y: 542, distance: 43.1
click at [760, 542] on div "Franchot Cunningham Please complete the Personal Financial Statement in the top…" at bounding box center [830, 541] width 533 height 132
drag, startPoint x: 578, startPoint y: 518, endPoint x: 848, endPoint y: 521, distance: 270.8
click at [850, 522] on div "Franchot Cunningham Please complete the Personal Financial Statement in the top…" at bounding box center [830, 541] width 533 height 132
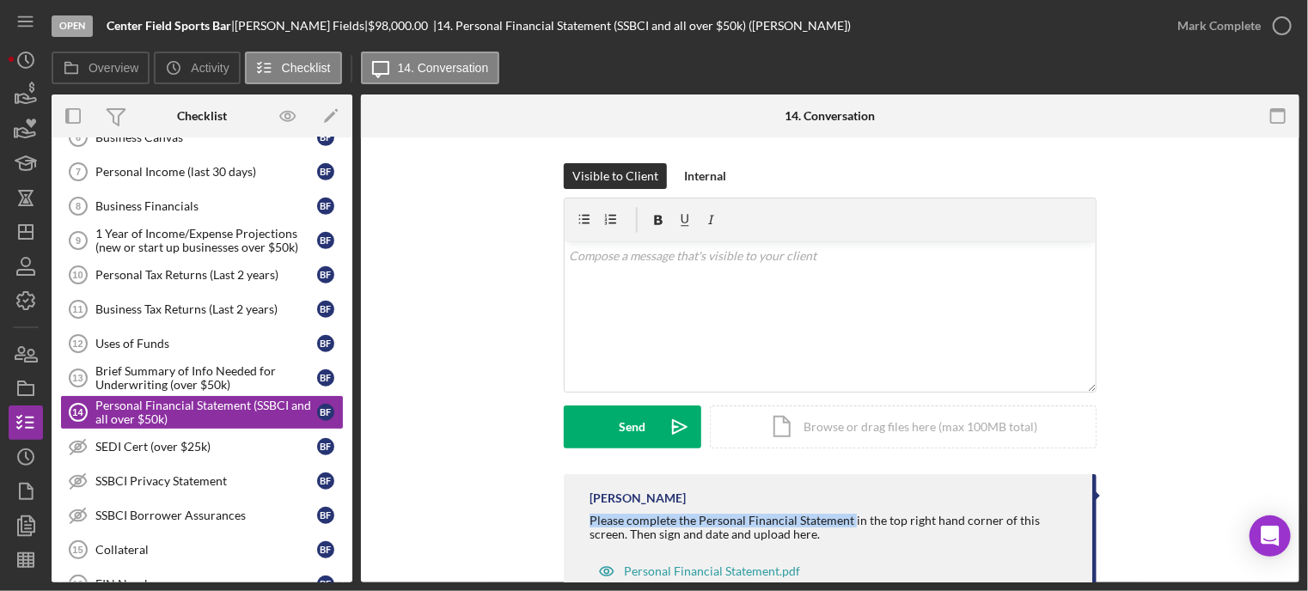
copy div "Please complete the Personal Financial Statement"
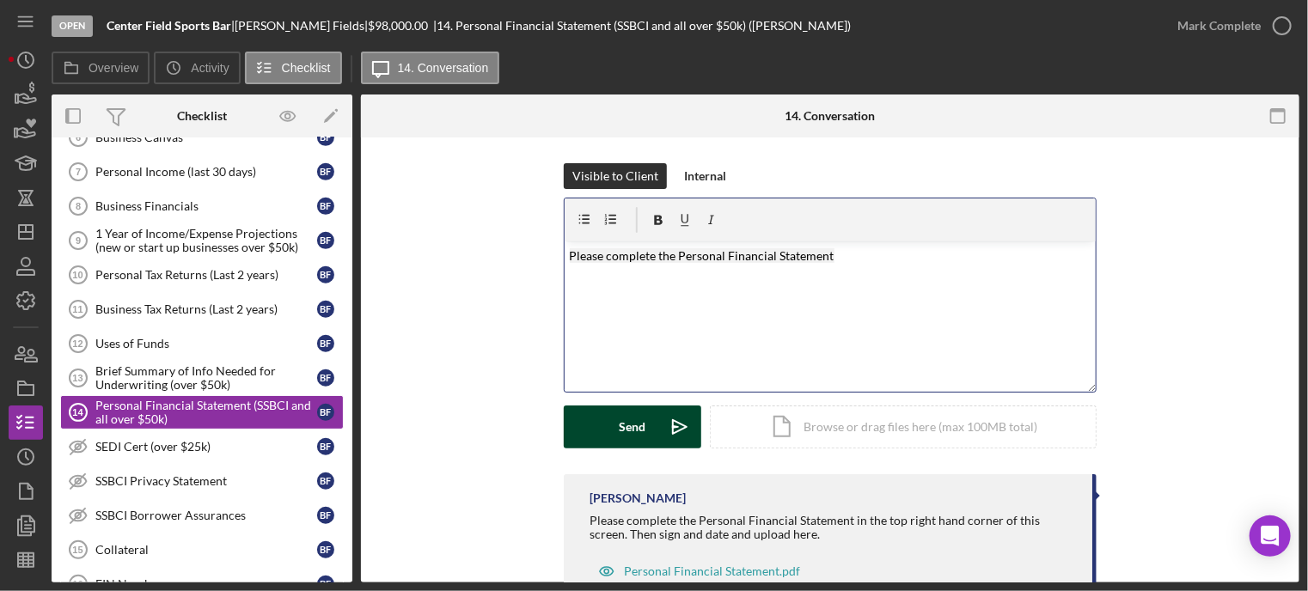
click at [626, 422] on div "Send" at bounding box center [633, 427] width 27 height 43
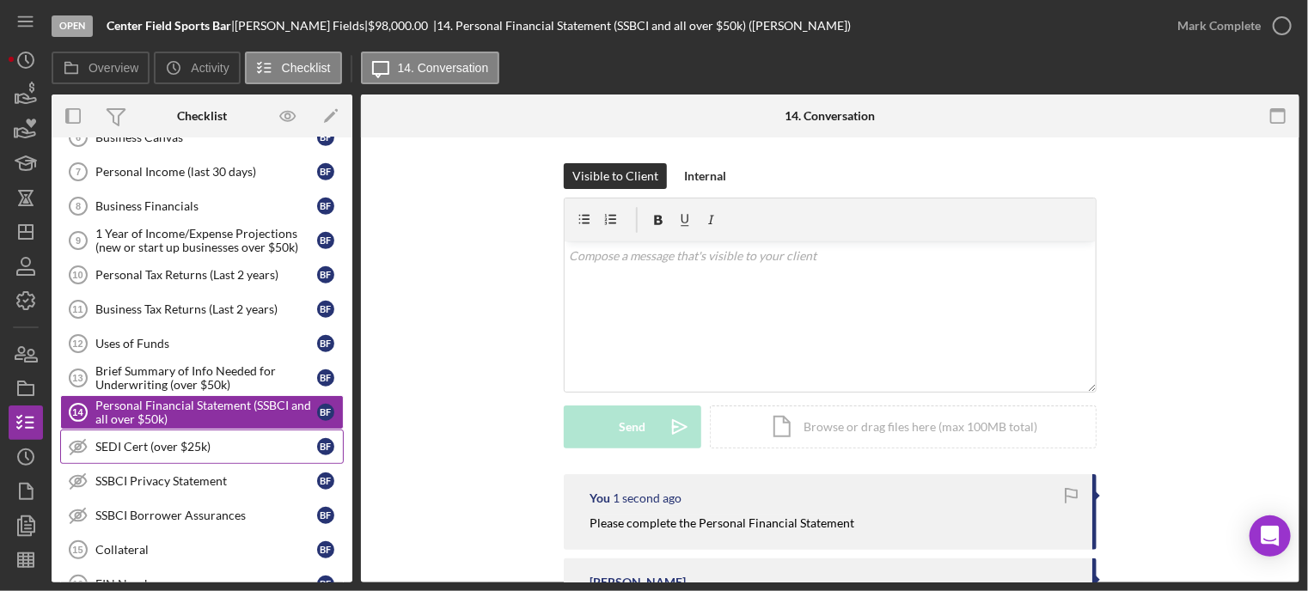
click at [168, 440] on div "SEDI Cert (over $25k)" at bounding box center [206, 447] width 222 height 14
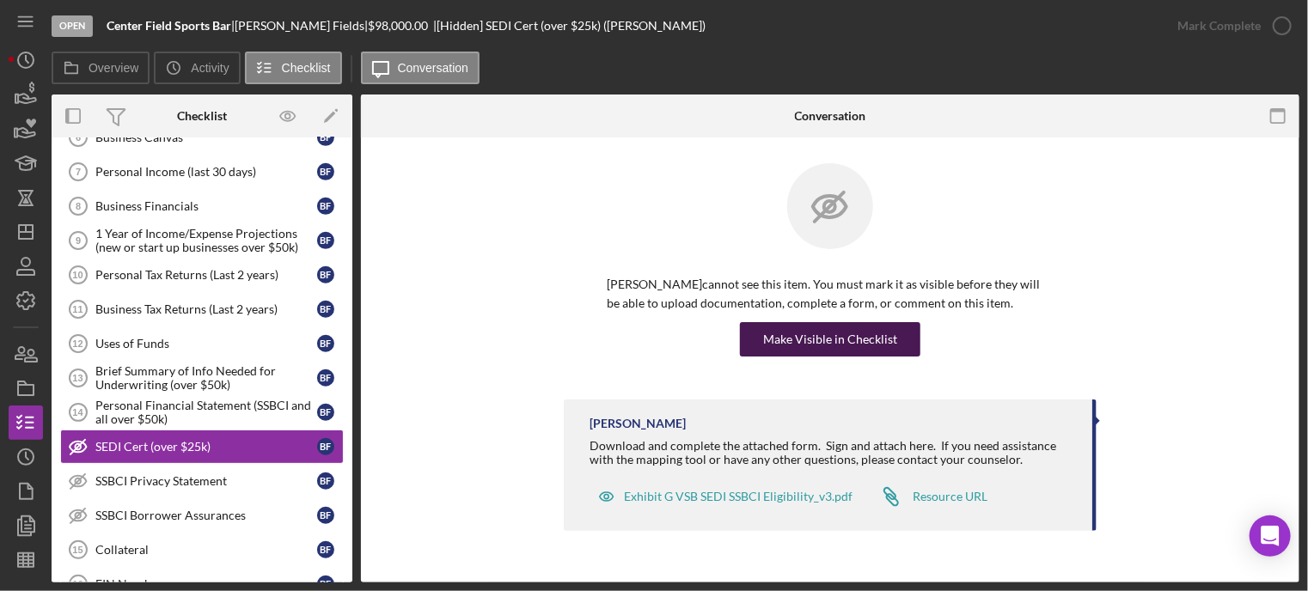
click at [864, 339] on div "Make Visible in Checklist" at bounding box center [830, 339] width 134 height 34
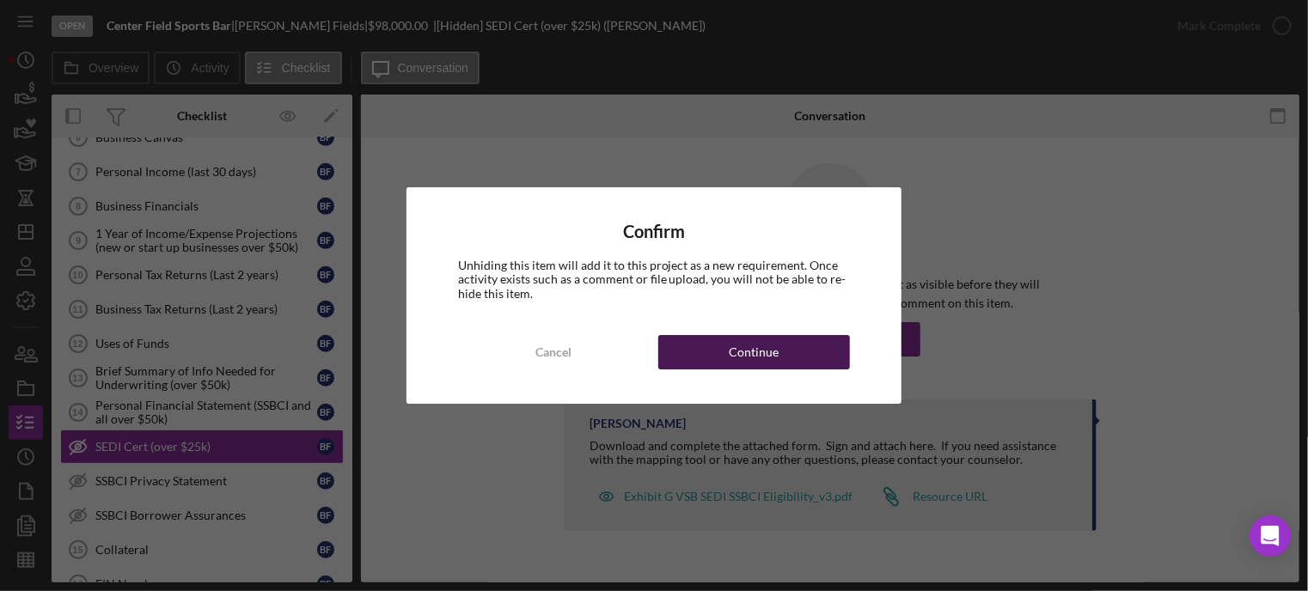
click at [799, 358] on button "Continue" at bounding box center [755, 352] width 192 height 34
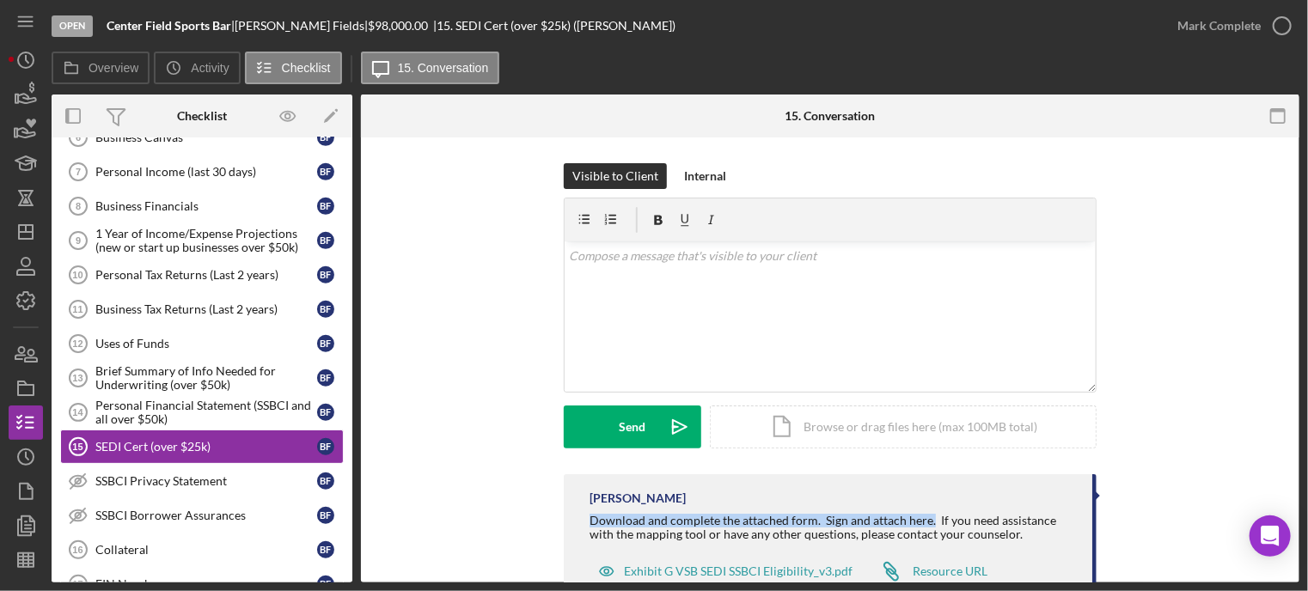
drag, startPoint x: 583, startPoint y: 514, endPoint x: 927, endPoint y: 524, distance: 344.0
click at [927, 524] on div "Franchot Cunningham Download and complete the attached form. Sign and attach he…" at bounding box center [830, 541] width 533 height 132
copy div "Download and complete the attached form. Sign and attach here."
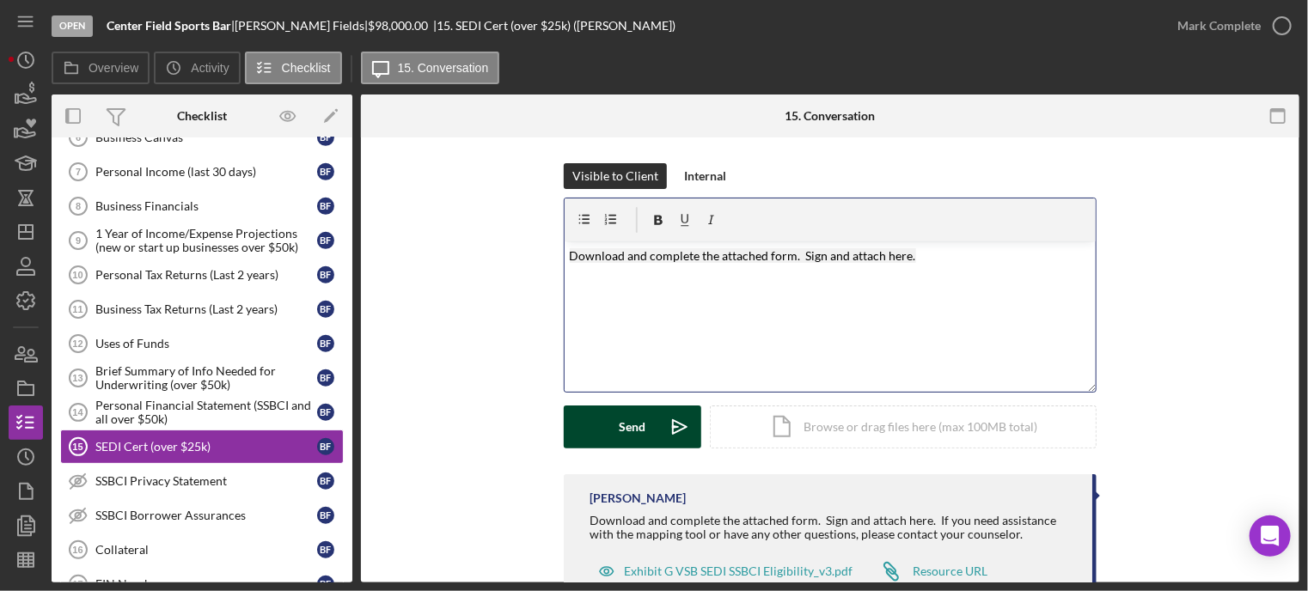
click at [592, 425] on button "Send Icon/icon-invite-send" at bounding box center [633, 427] width 138 height 43
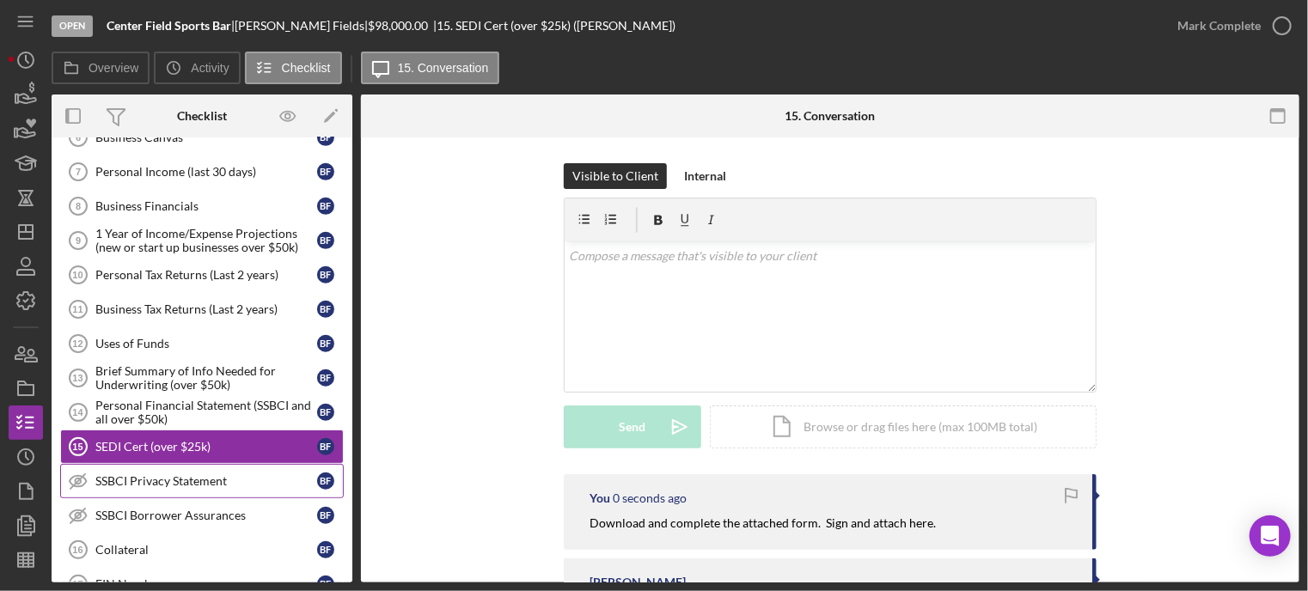
click at [117, 475] on div "SSBCI Privacy Statement" at bounding box center [206, 482] width 222 height 14
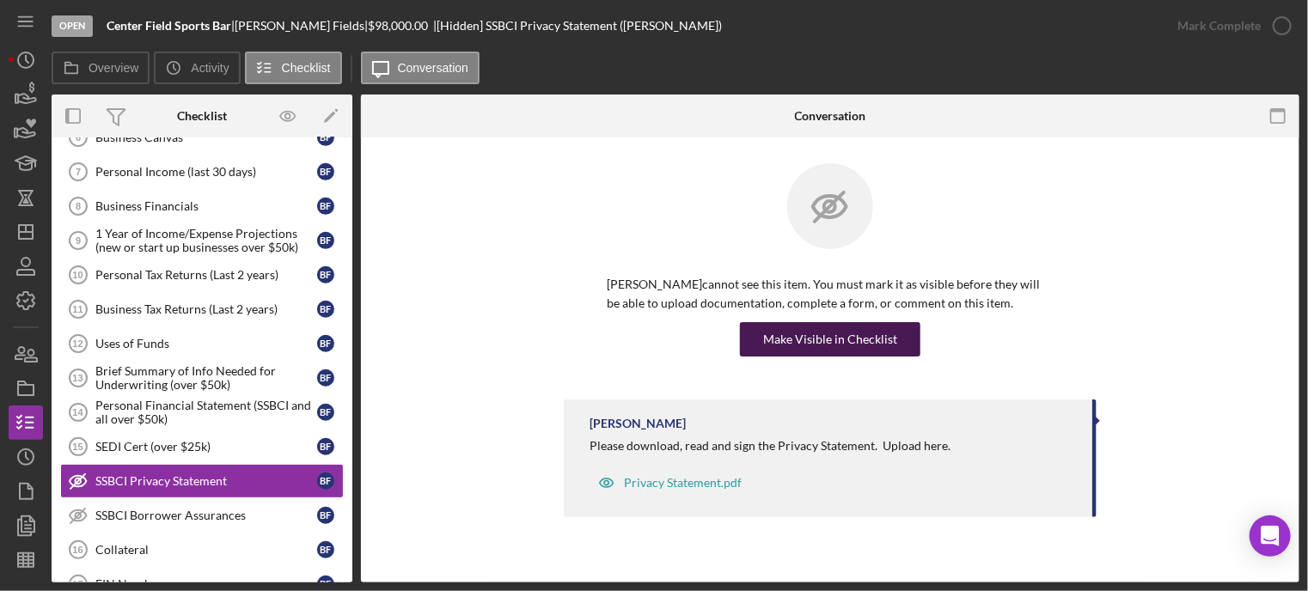
click at [876, 334] on div "Make Visible in Checklist" at bounding box center [830, 339] width 134 height 34
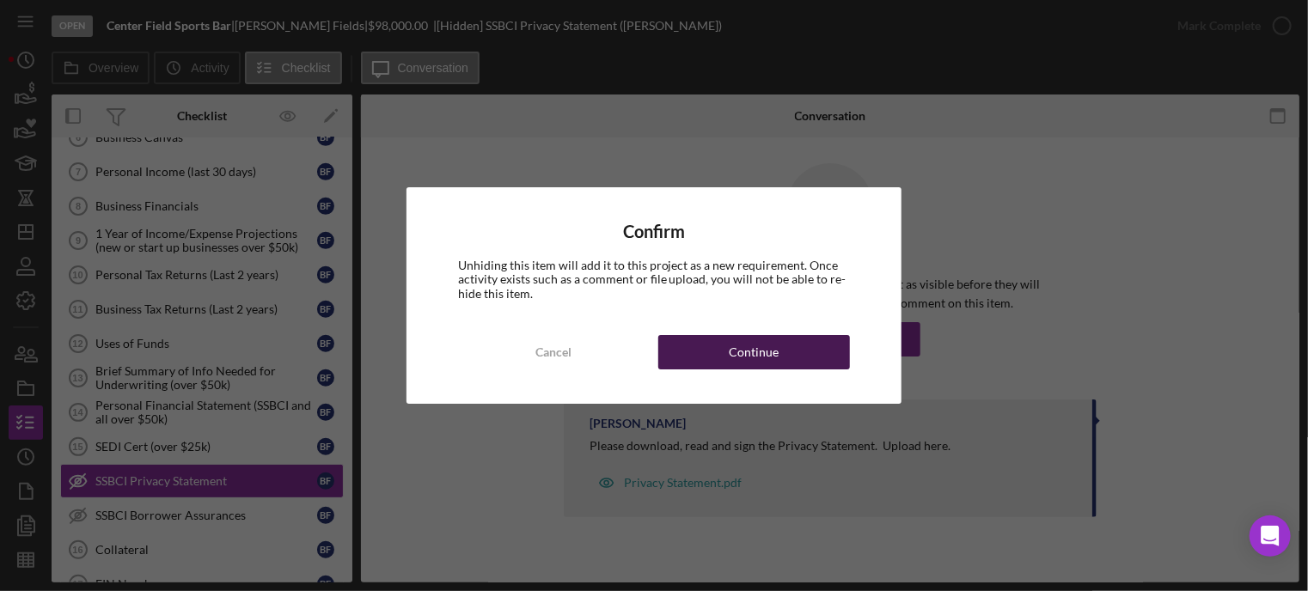
click at [792, 355] on button "Continue" at bounding box center [755, 352] width 192 height 34
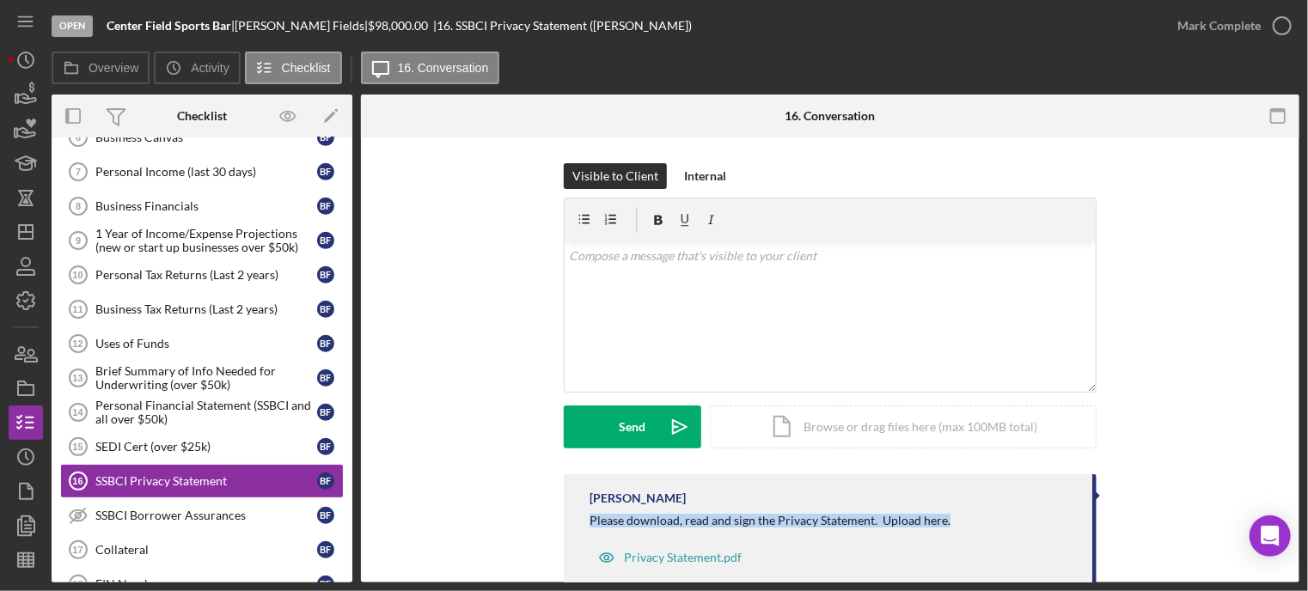
drag, startPoint x: 577, startPoint y: 518, endPoint x: 946, endPoint y: 526, distance: 369.8
click at [946, 526] on div "Franchot Cunningham Please download, read and sign the Privacy Statement. Uploa…" at bounding box center [830, 534] width 533 height 118
copy div "Please download, read and sign the Privacy Statement. Upload here."
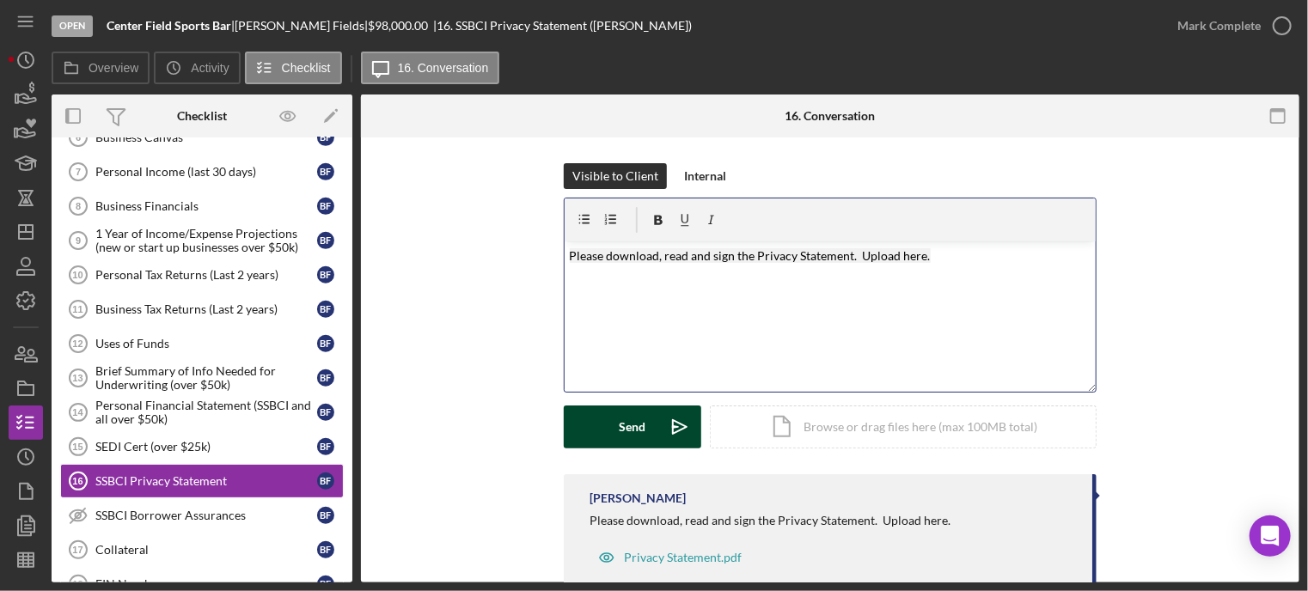
click at [608, 426] on button "Send Icon/icon-invite-send" at bounding box center [633, 427] width 138 height 43
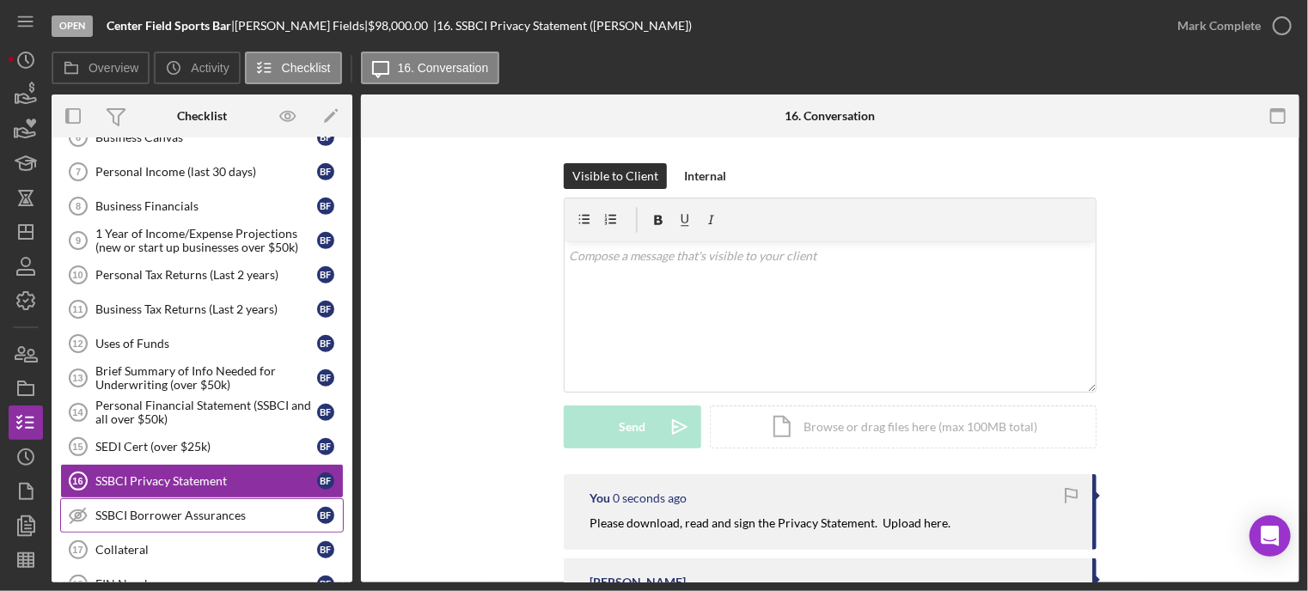
click at [113, 509] on div "SSBCI Borrower Assurances" at bounding box center [206, 516] width 222 height 14
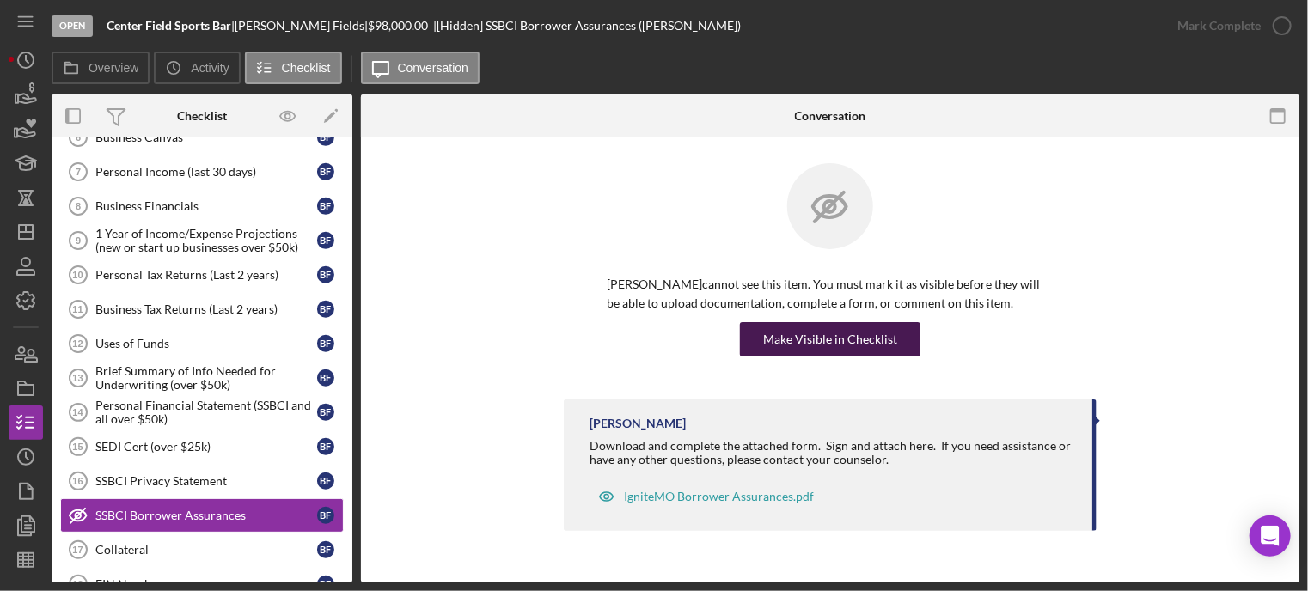
click at [797, 337] on div "Make Visible in Checklist" at bounding box center [830, 339] width 134 height 34
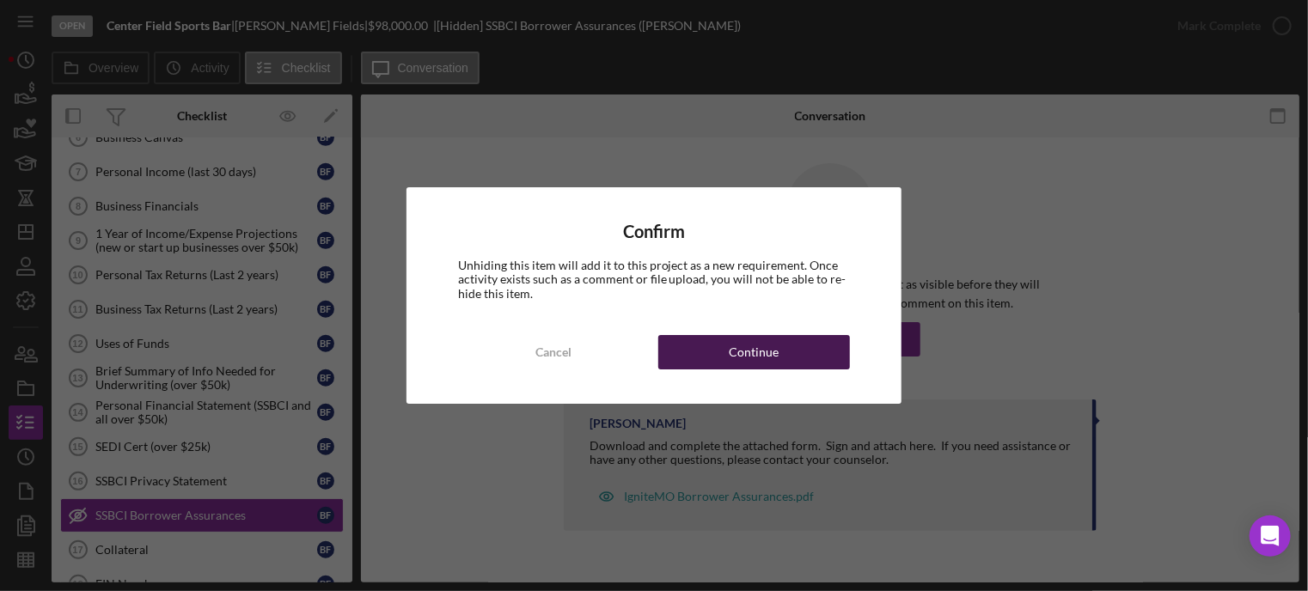
click at [791, 358] on button "Continue" at bounding box center [755, 352] width 192 height 34
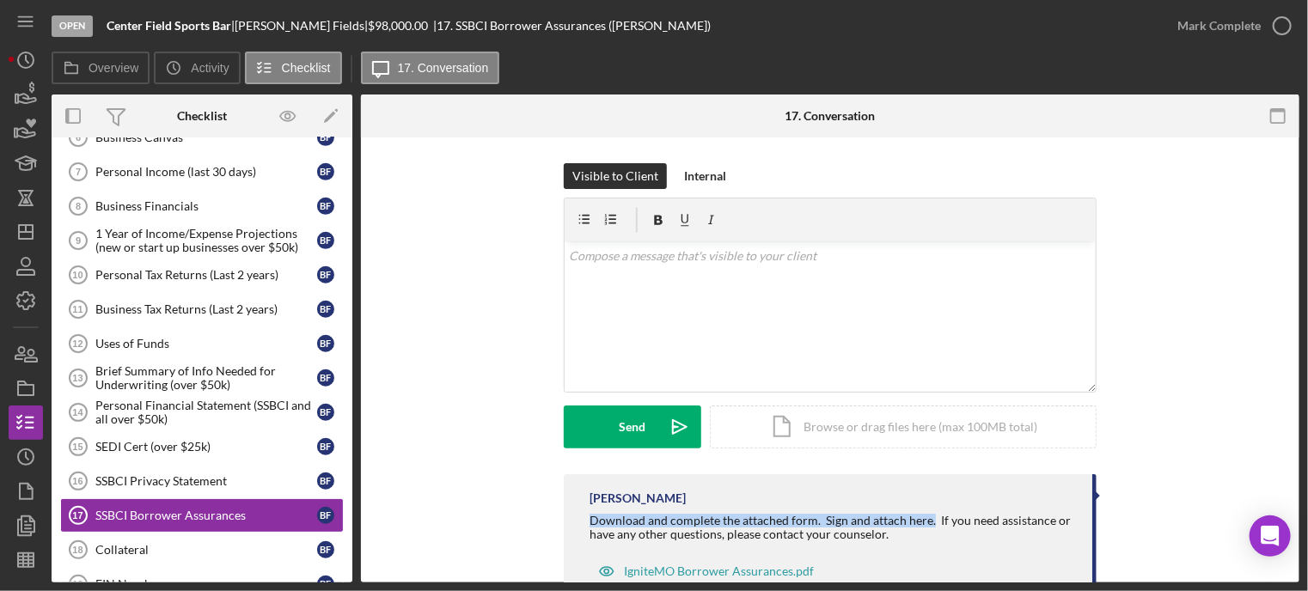
drag, startPoint x: 594, startPoint y: 522, endPoint x: 927, endPoint y: 522, distance: 332.7
click at [927, 522] on div "Franchot Cunningham Download and complete the attached form. Sign and attach he…" at bounding box center [830, 541] width 533 height 132
copy div "Download and complete the attached form. Sign and attach here."
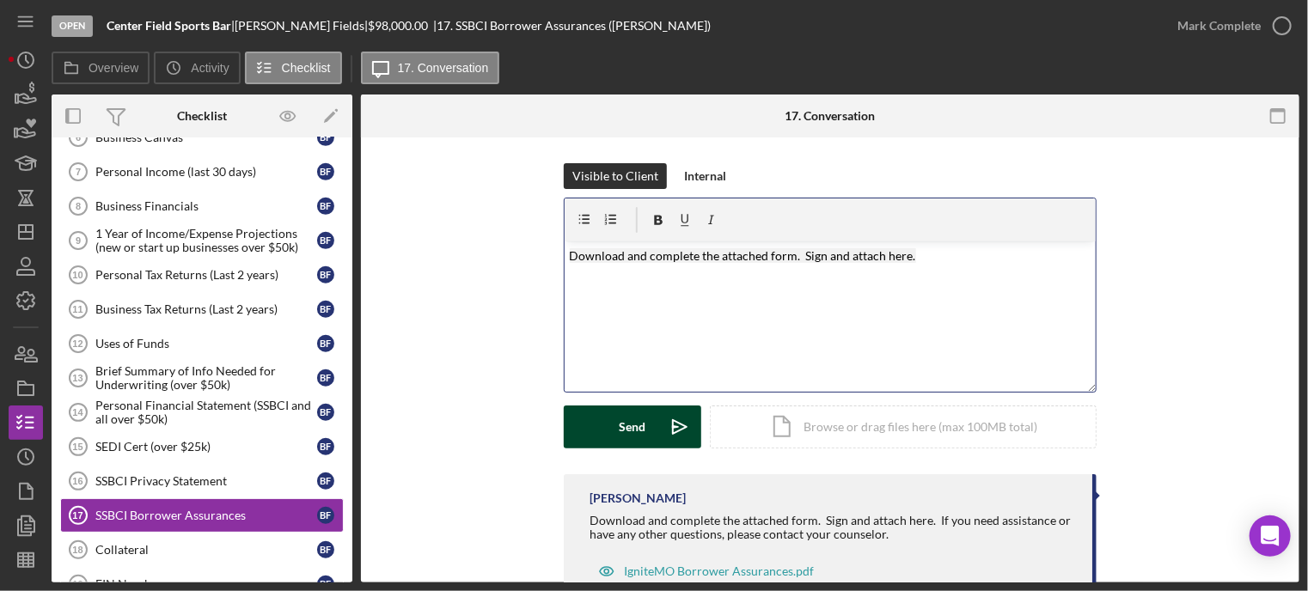
click at [597, 426] on button "Send Icon/icon-invite-send" at bounding box center [633, 427] width 138 height 43
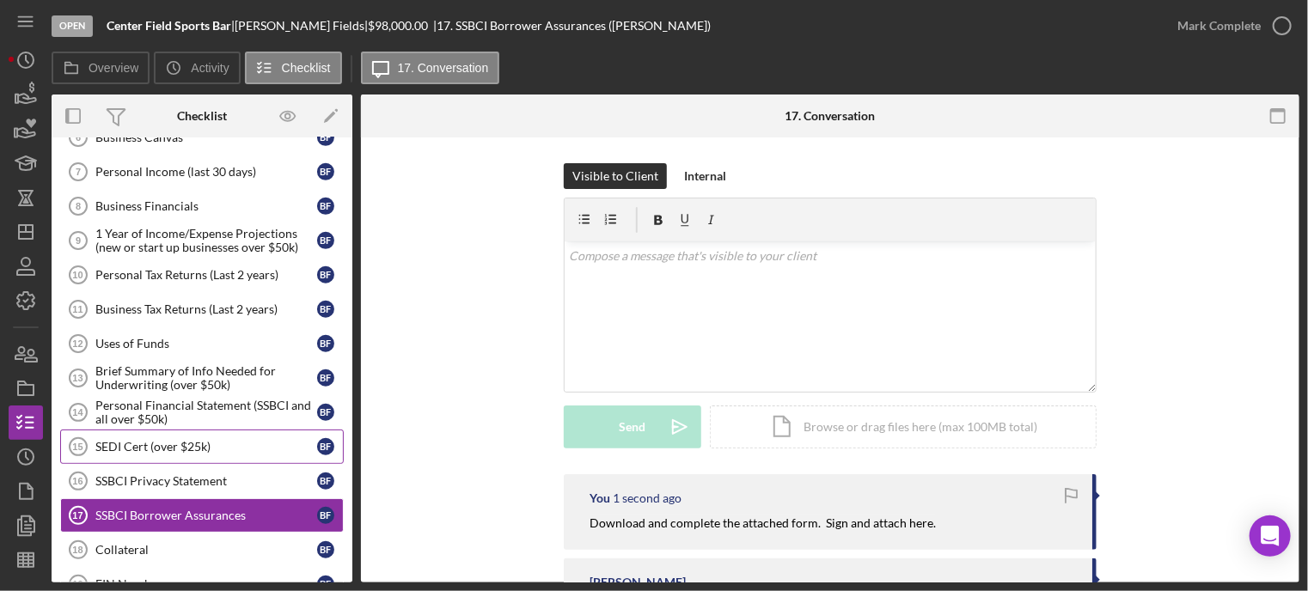
scroll to position [612, 0]
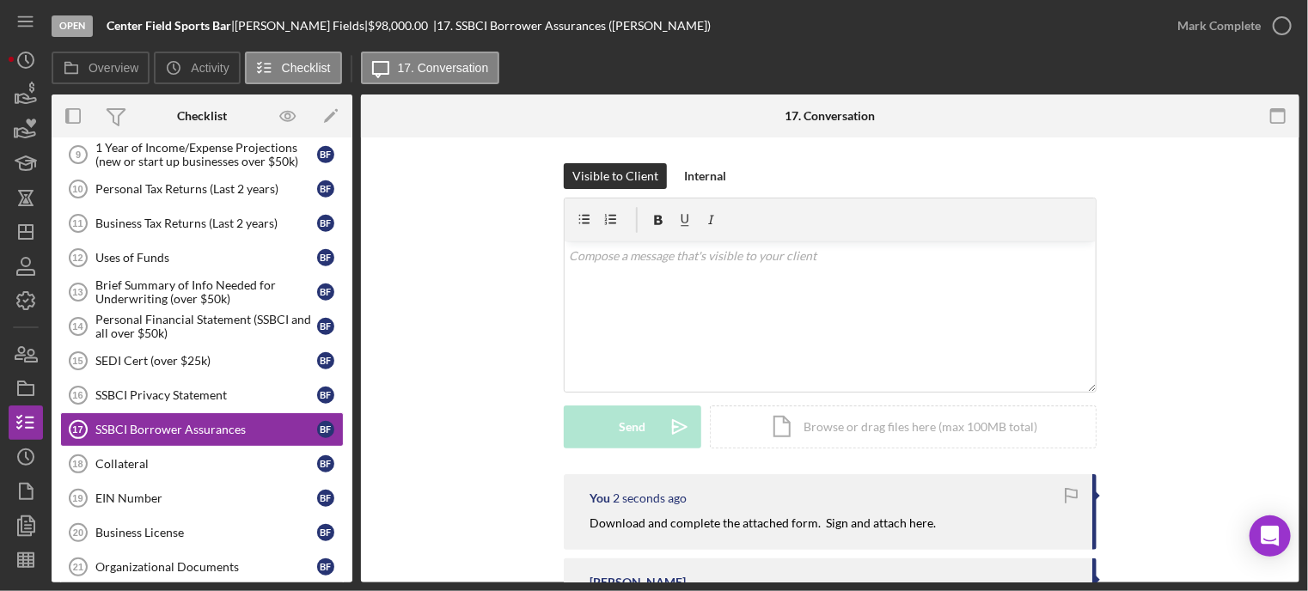
click at [123, 492] on div "EIN Number" at bounding box center [206, 499] width 222 height 14
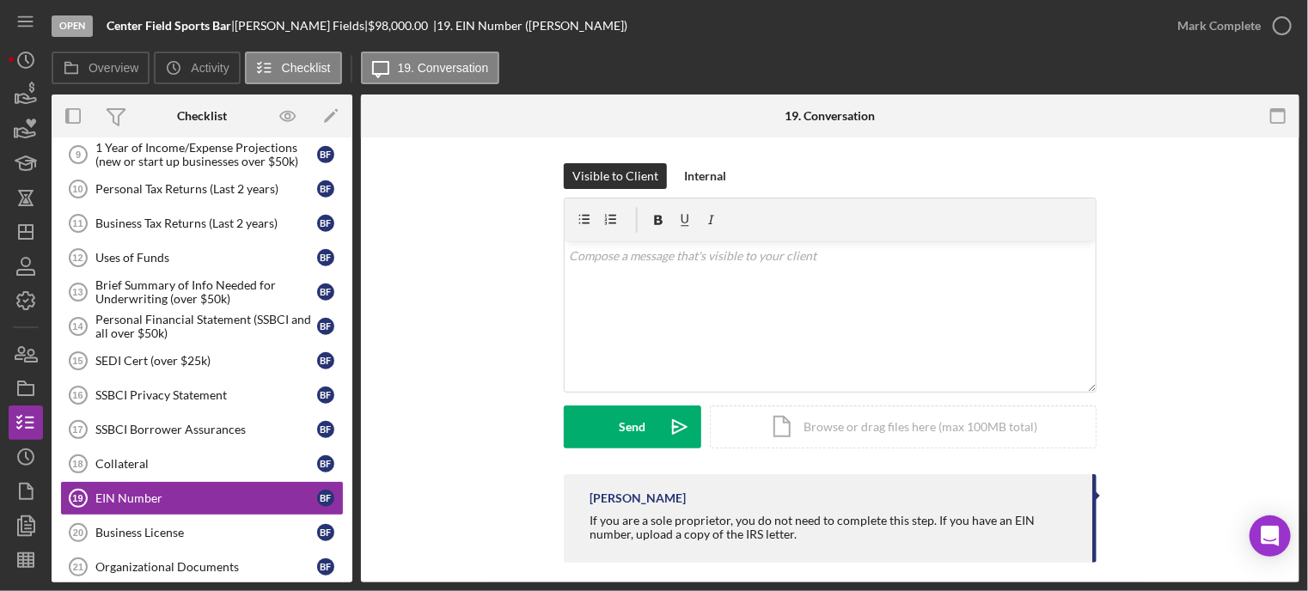
scroll to position [14, 0]
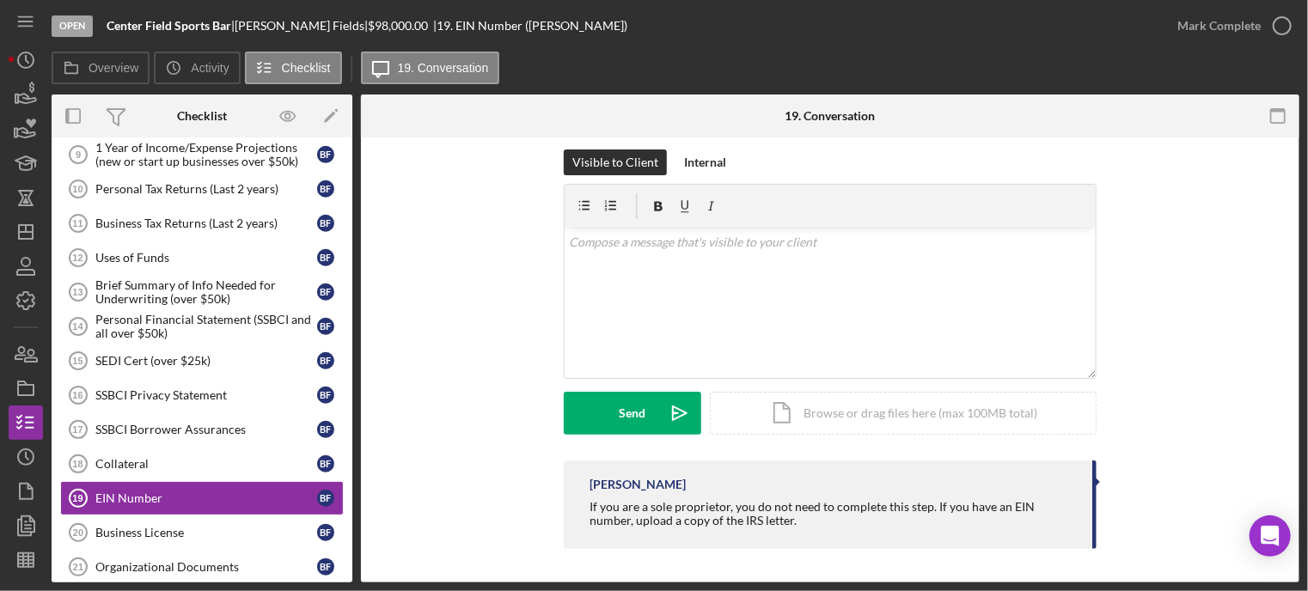
drag, startPoint x: 931, startPoint y: 508, endPoint x: 1018, endPoint y: 530, distance: 89.4
click at [1018, 533] on div "Franchot Cunningham If you are a sole proprietor, you do not need to complete t…" at bounding box center [830, 505] width 533 height 89
copy div "If you have an EIN number, upload a copy of the IRS letter."
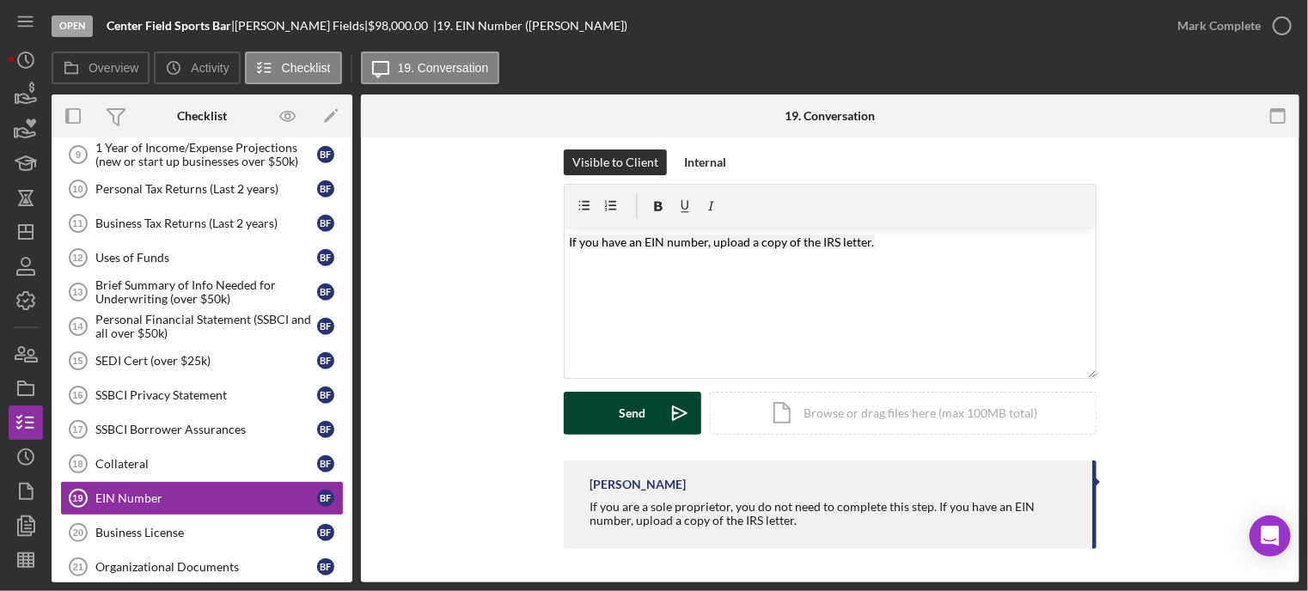
click at [594, 414] on button "Send Icon/icon-invite-send" at bounding box center [633, 413] width 138 height 43
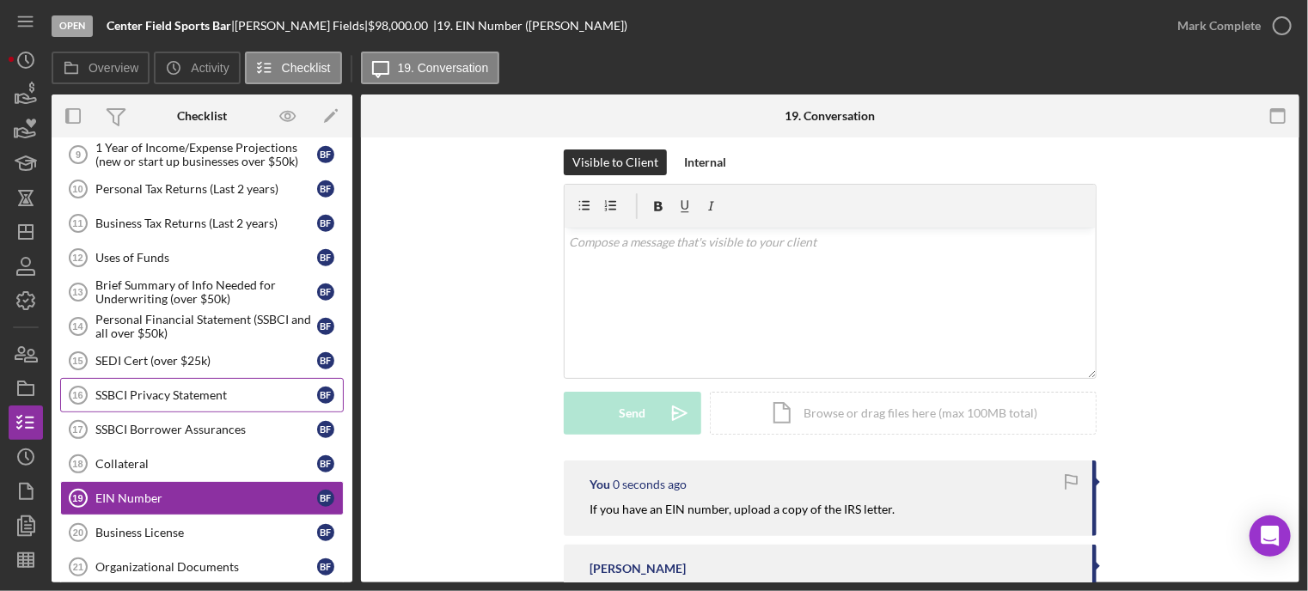
scroll to position [698, 0]
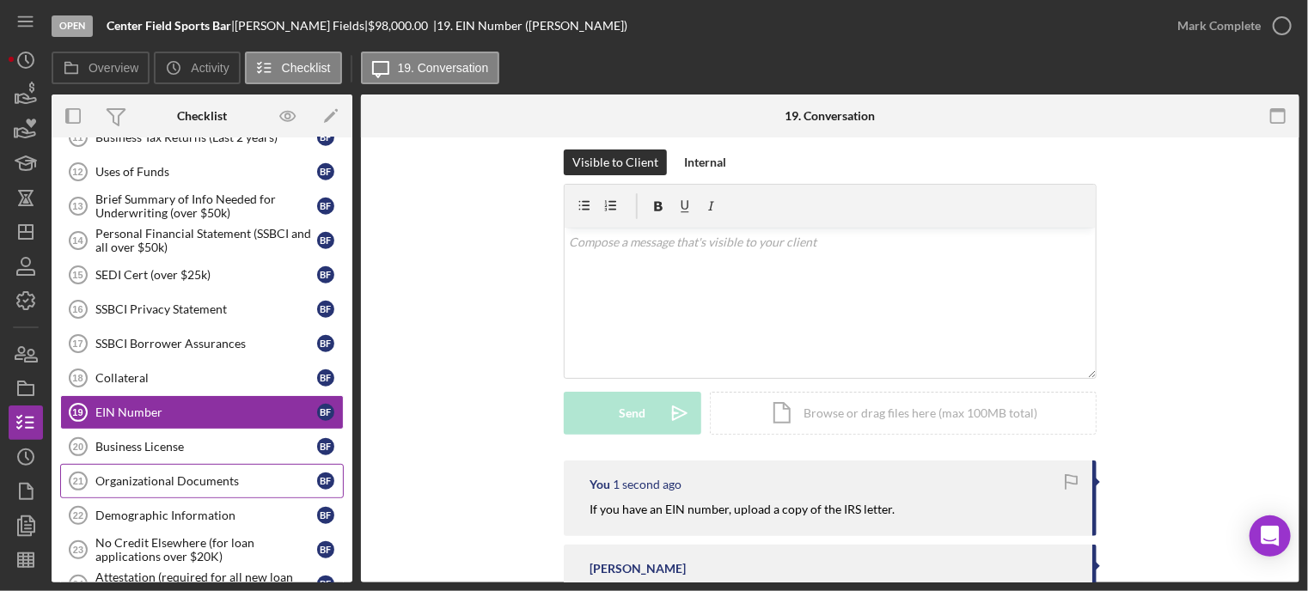
click at [171, 464] on link "Organizational Documents 21 Organizational Documents B F" at bounding box center [202, 481] width 284 height 34
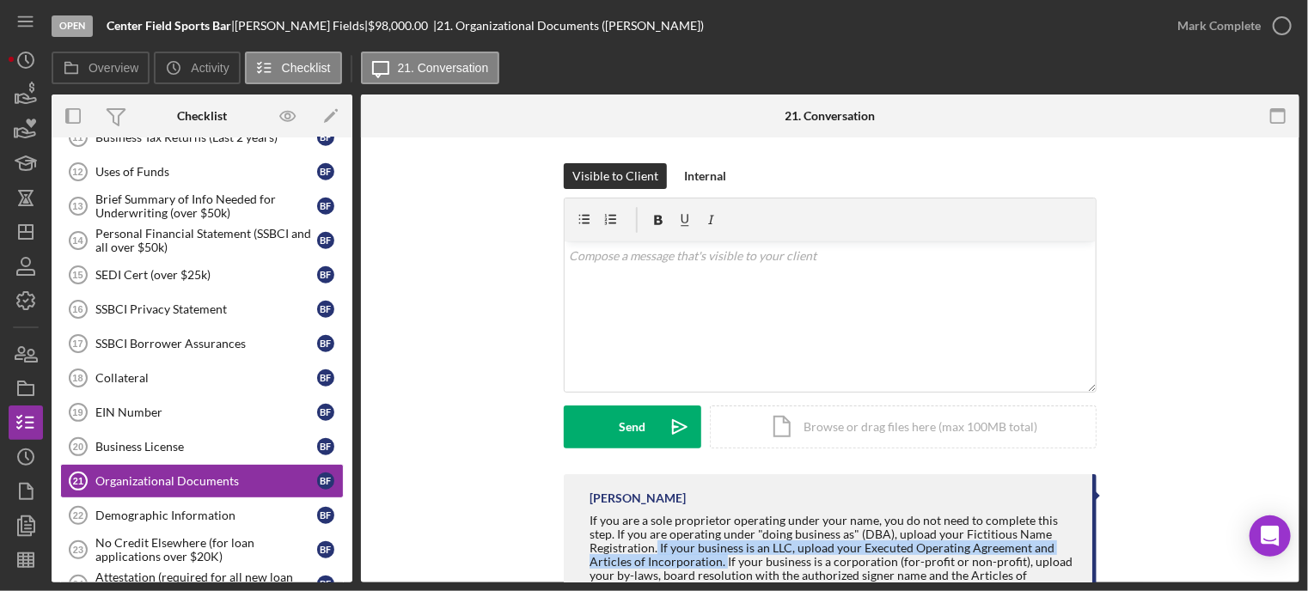
drag, startPoint x: 664, startPoint y: 548, endPoint x: 720, endPoint y: 561, distance: 57.2
click at [720, 561] on div "If you are a sole proprietor operating under your name, you do not need to comp…" at bounding box center [833, 555] width 486 height 83
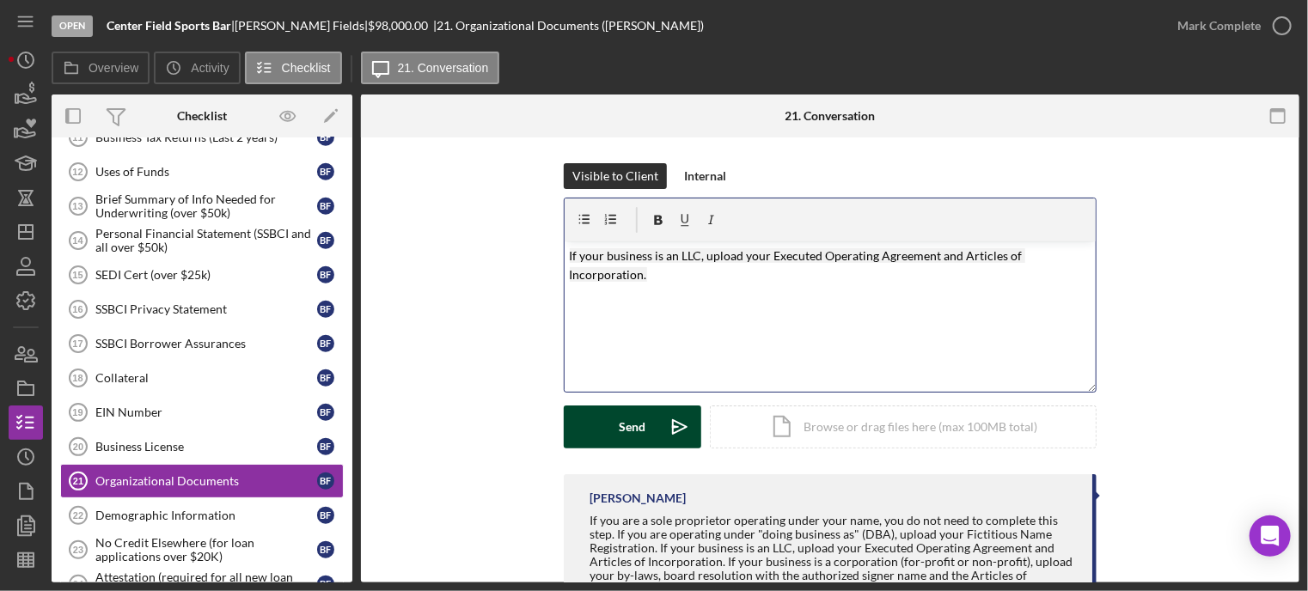
click at [584, 415] on button "Send Icon/icon-invite-send" at bounding box center [633, 427] width 138 height 43
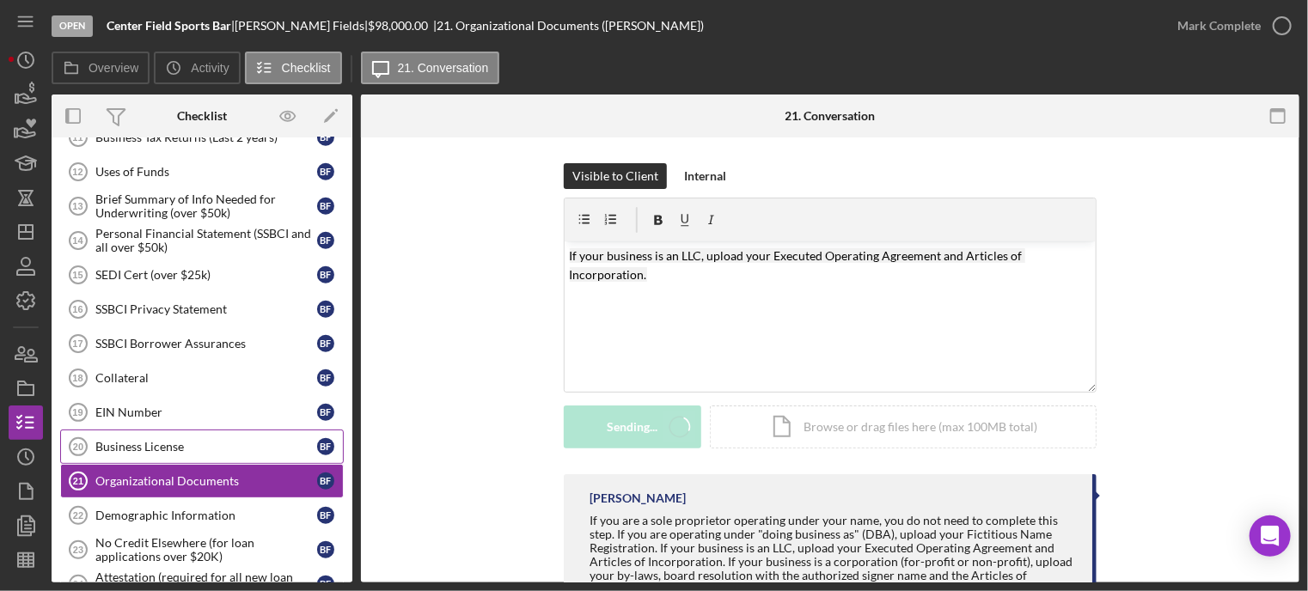
scroll to position [784, 0]
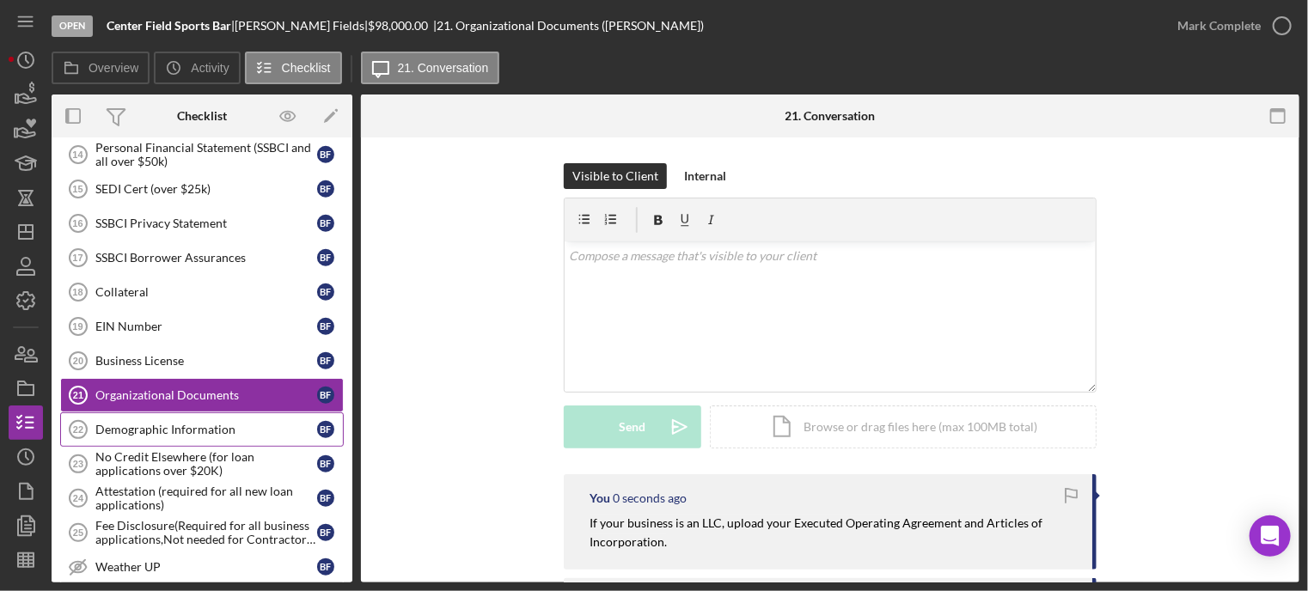
click at [182, 423] on div "Demographic Information" at bounding box center [206, 430] width 222 height 14
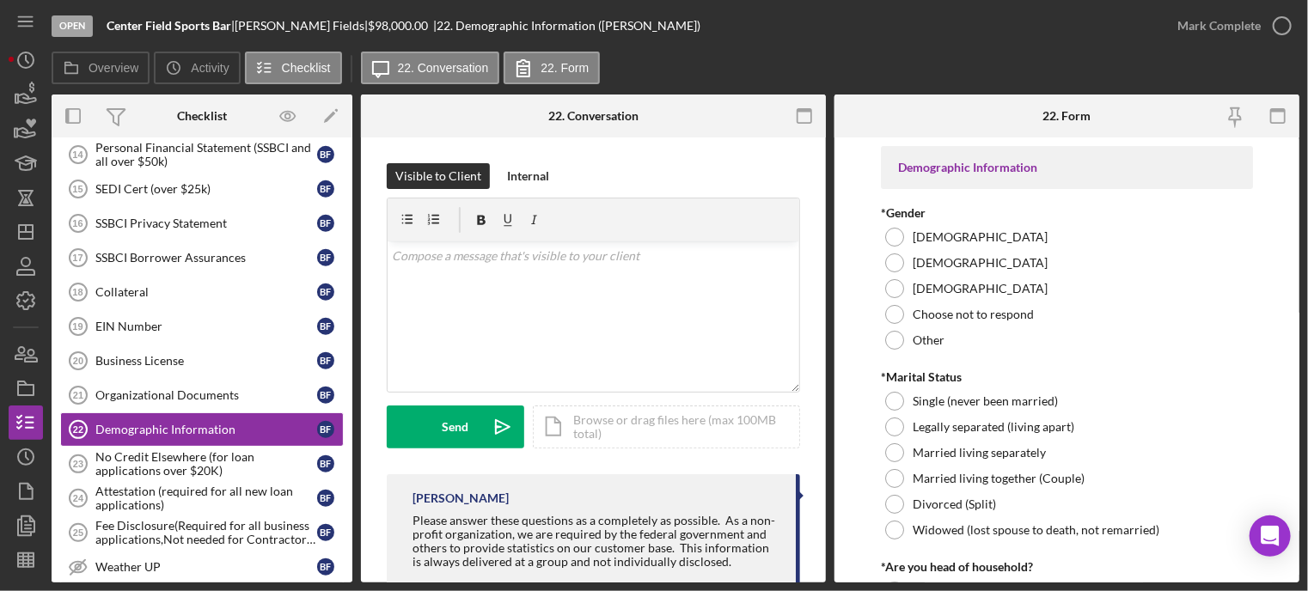
scroll to position [86, 0]
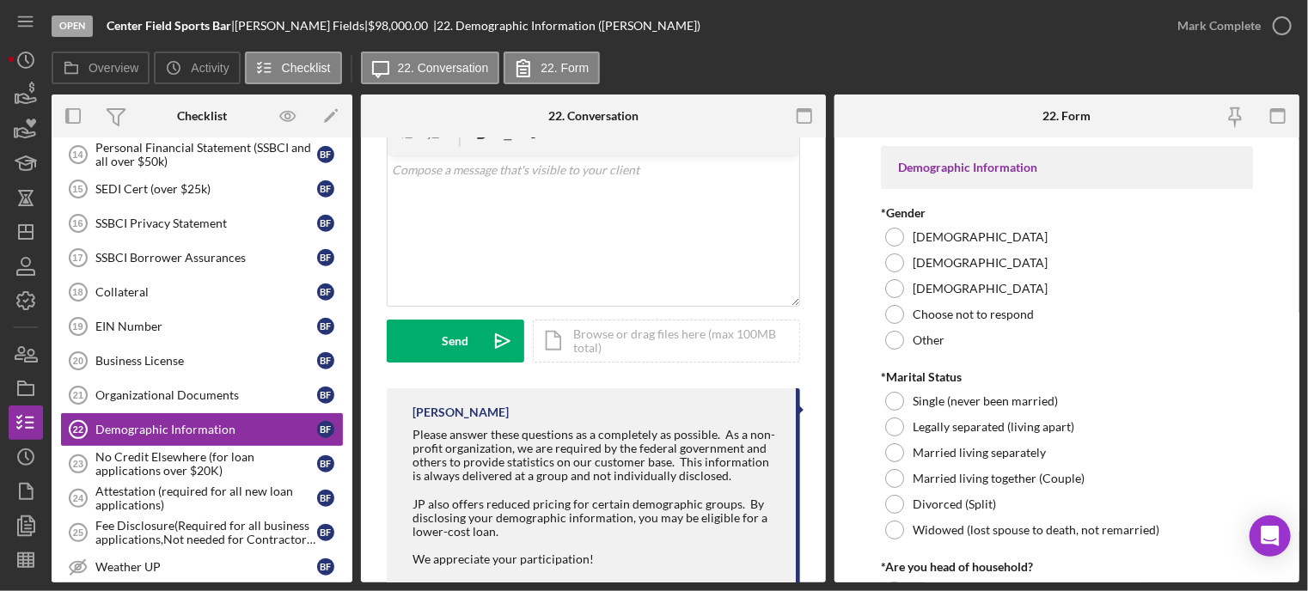
drag, startPoint x: 420, startPoint y: 434, endPoint x: 673, endPoint y: 466, distance: 254.7
click at [709, 477] on div "Please answer these questions as a completely as possible. As a non-profit orga…" at bounding box center [596, 455] width 366 height 55
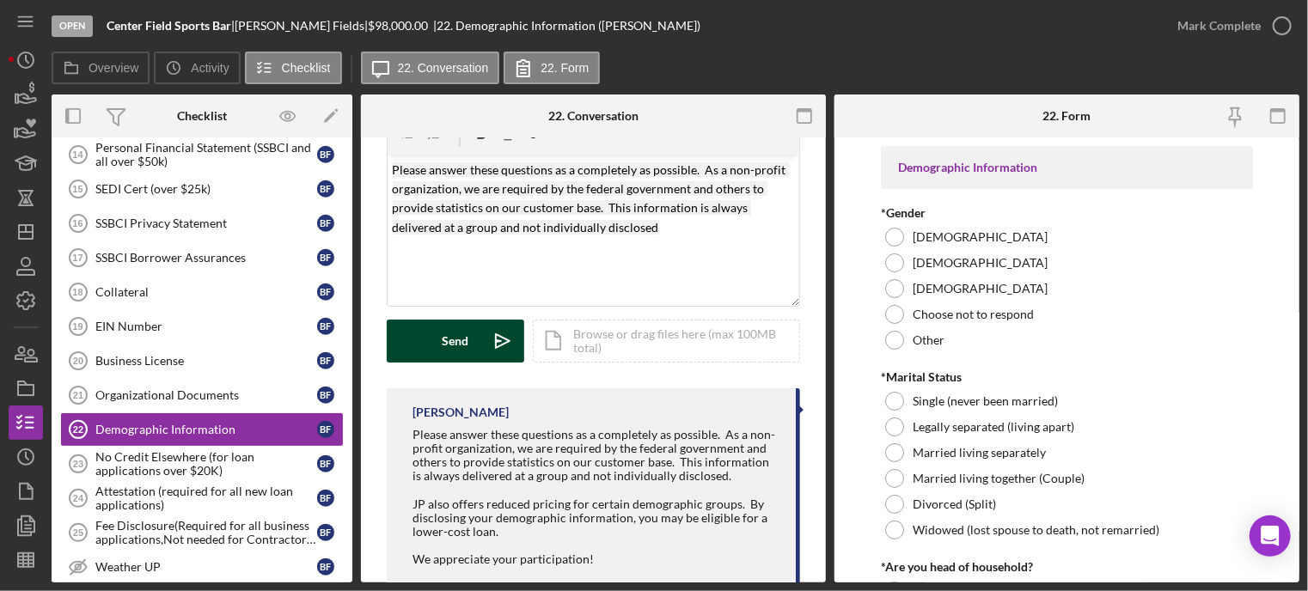
click at [450, 340] on div "Send" at bounding box center [456, 341] width 27 height 43
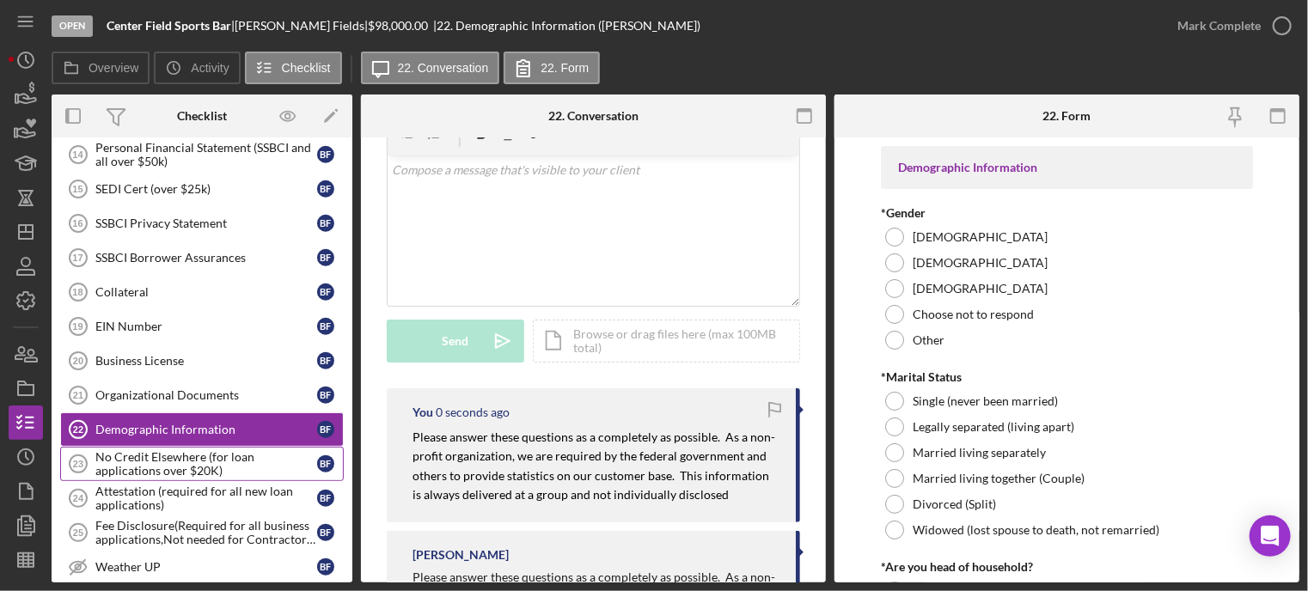
click at [186, 450] on div "No Credit Elsewhere (for loan applications over $20K)" at bounding box center [206, 464] width 222 height 28
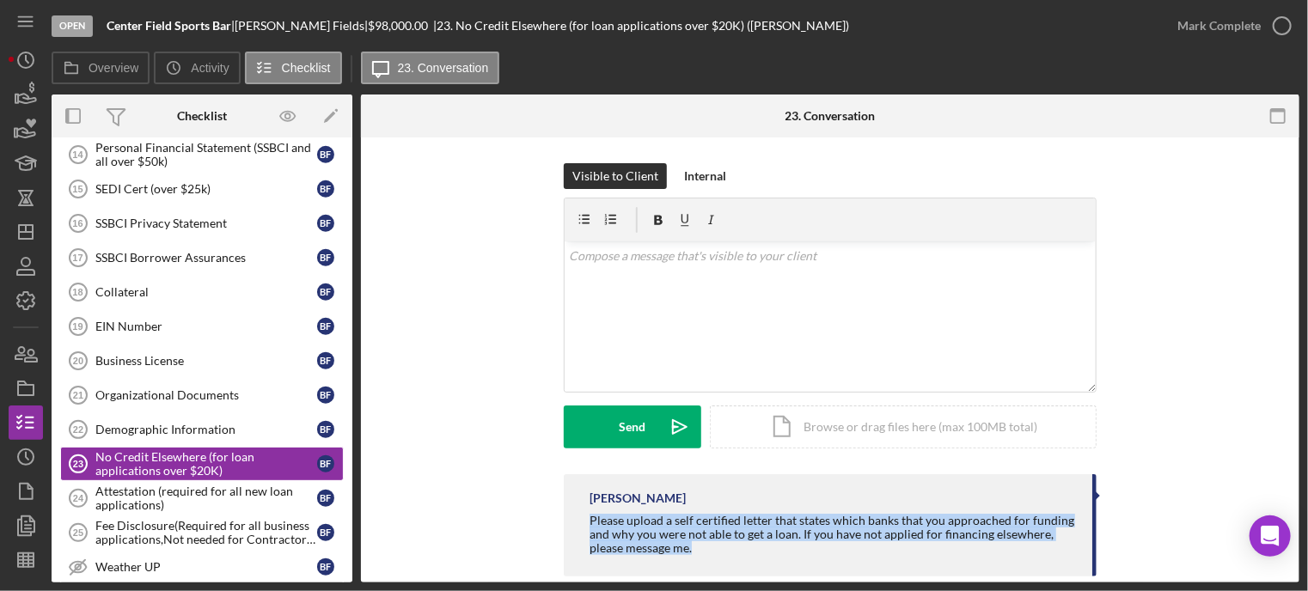
drag, startPoint x: 577, startPoint y: 518, endPoint x: 735, endPoint y: 552, distance: 161.7
click at [735, 552] on div "Franchot Cunningham Please upload a self certified letter that states which ban…" at bounding box center [830, 526] width 533 height 102
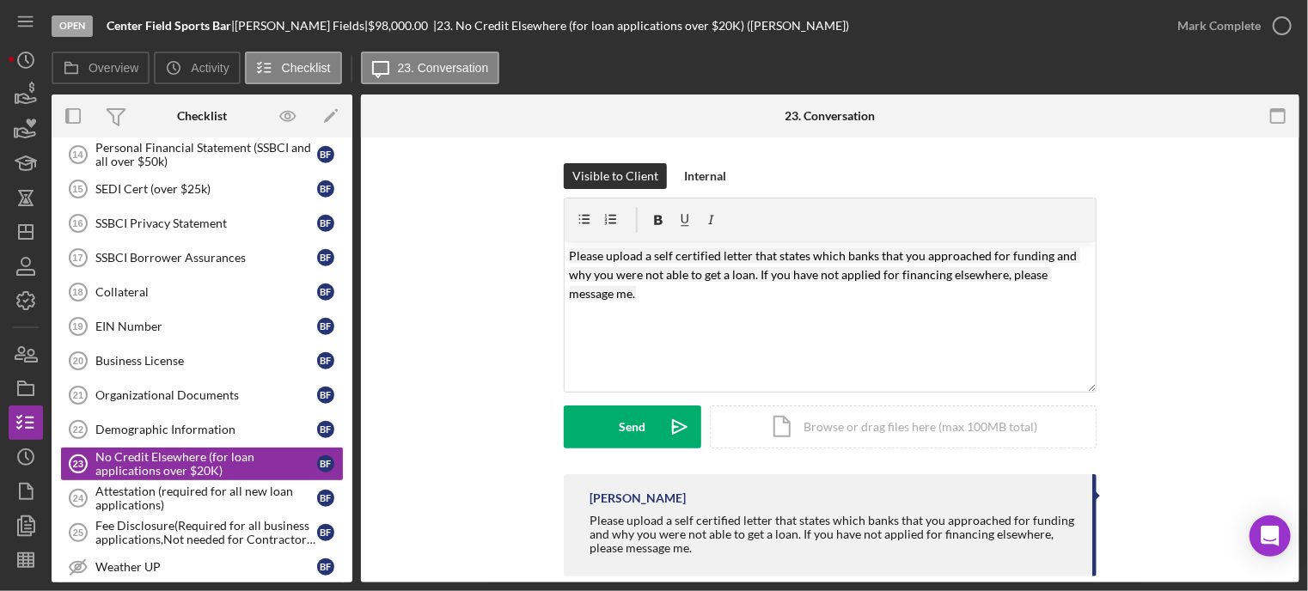
drag, startPoint x: 581, startPoint y: 423, endPoint x: 401, endPoint y: 410, distance: 180.1
click at [579, 425] on button "Send Icon/icon-invite-send" at bounding box center [633, 427] width 138 height 43
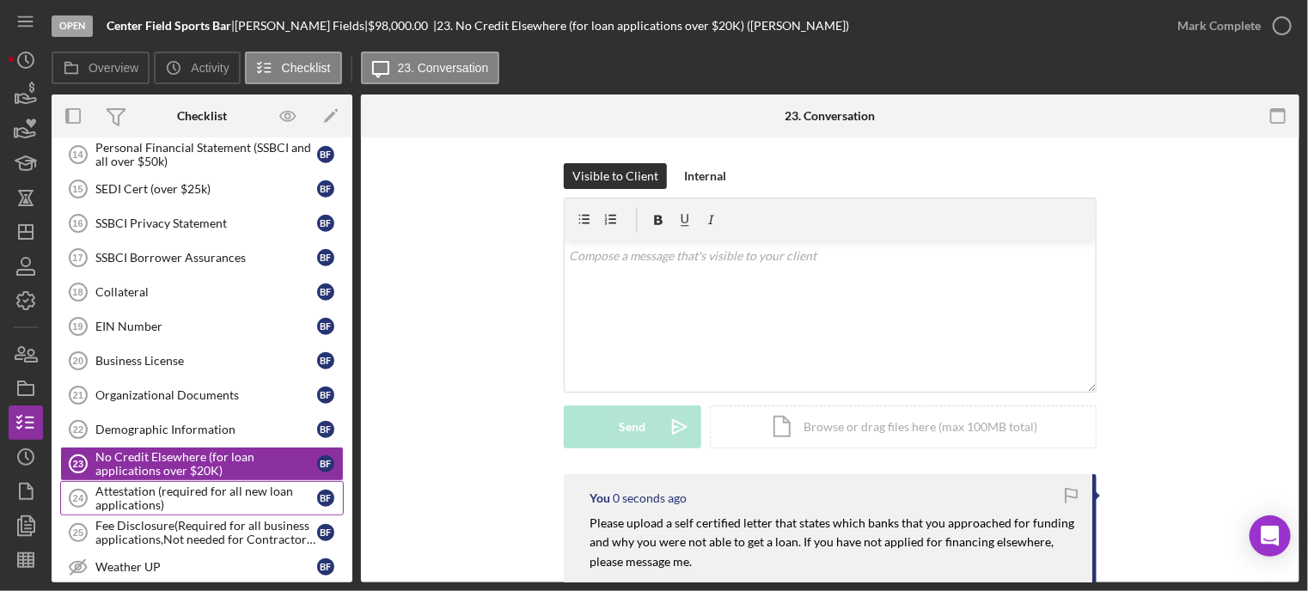
click at [158, 486] on div "Attestation (required for all new loan applications)" at bounding box center [206, 499] width 222 height 28
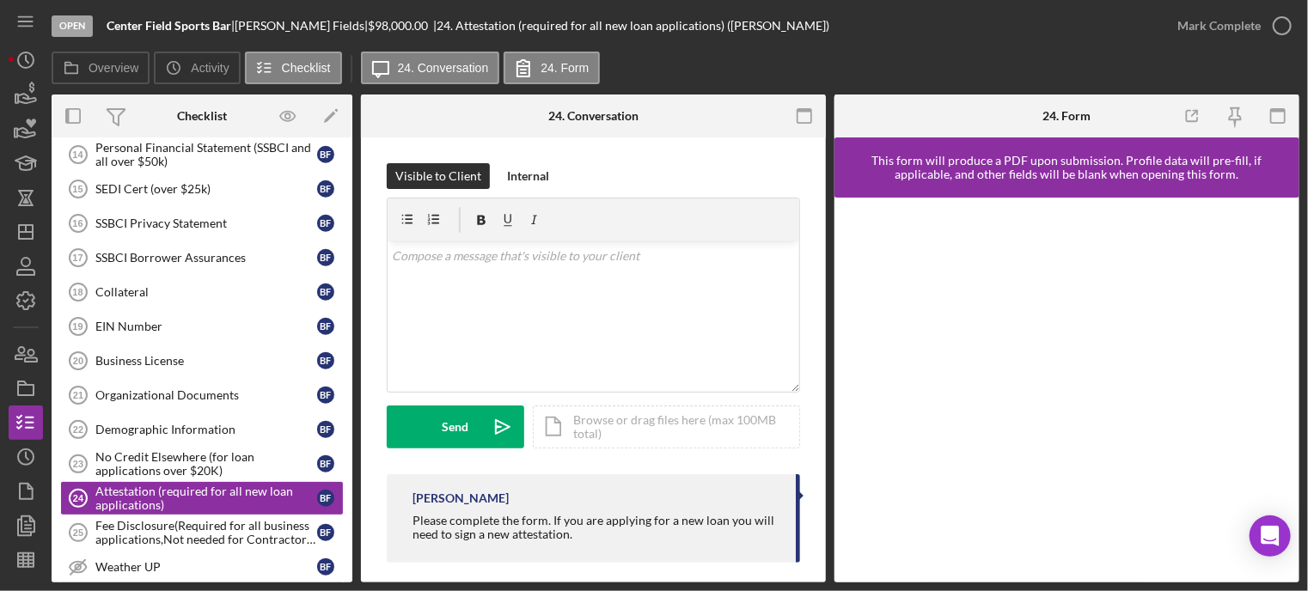
scroll to position [14, 0]
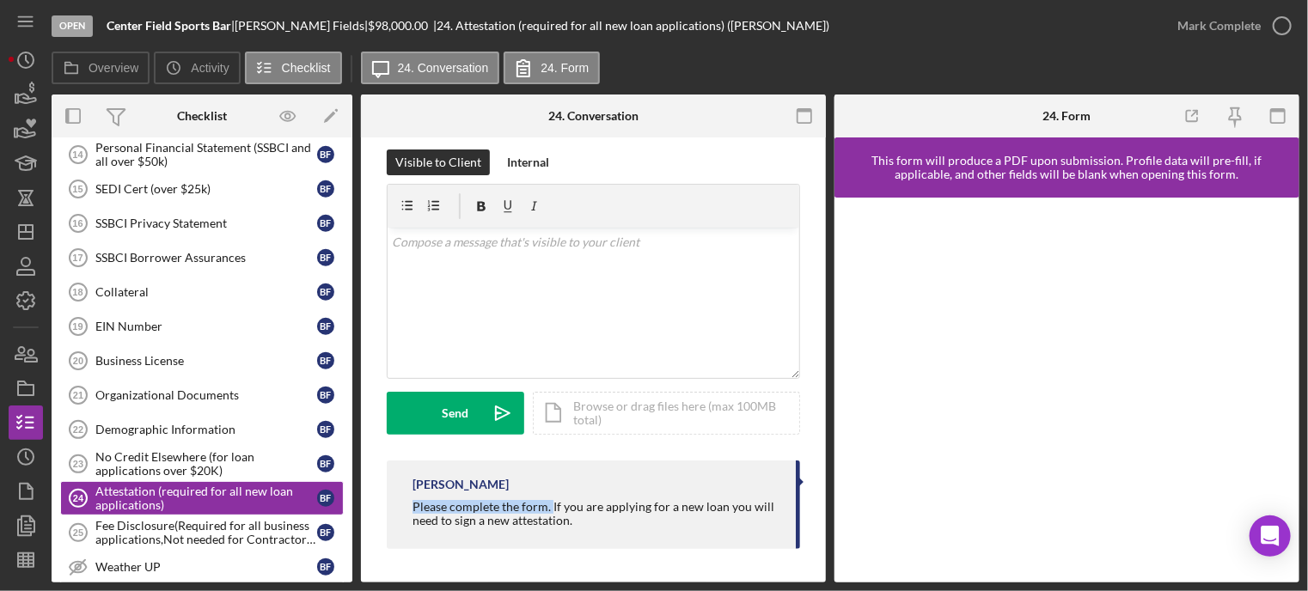
drag, startPoint x: 412, startPoint y: 498, endPoint x: 550, endPoint y: 508, distance: 138.8
click at [550, 508] on div "Franchot Cunningham Please complete the form. If you are applying for a new loa…" at bounding box center [594, 505] width 414 height 89
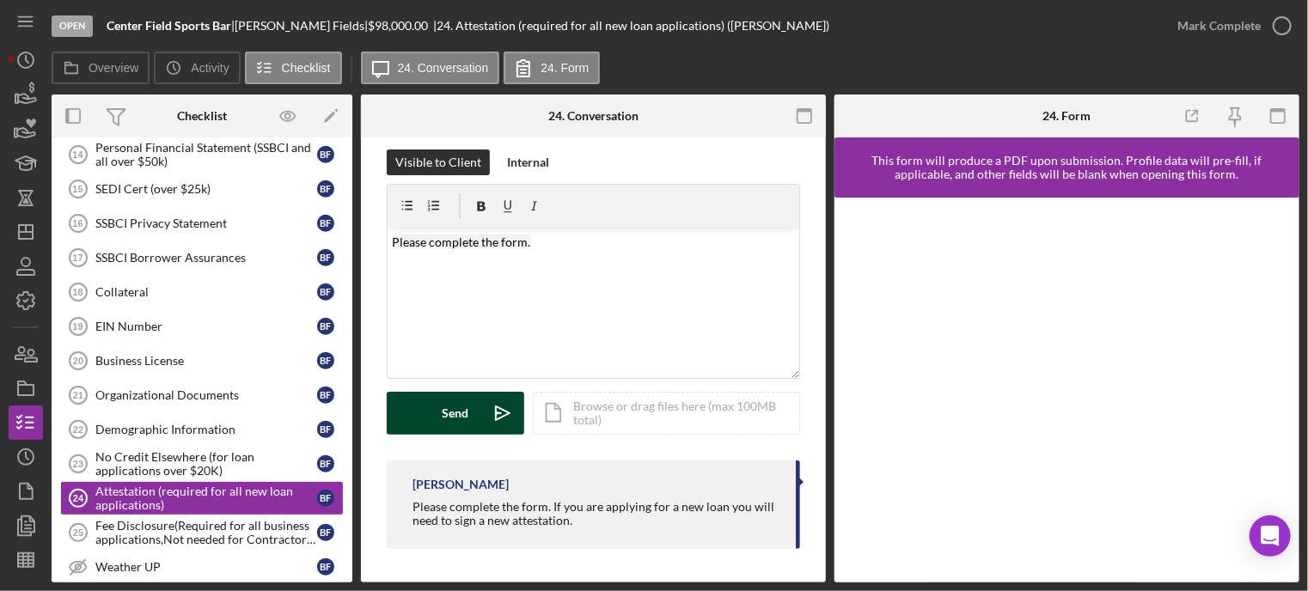
click at [397, 415] on button "Send Icon/icon-invite-send" at bounding box center [456, 413] width 138 height 43
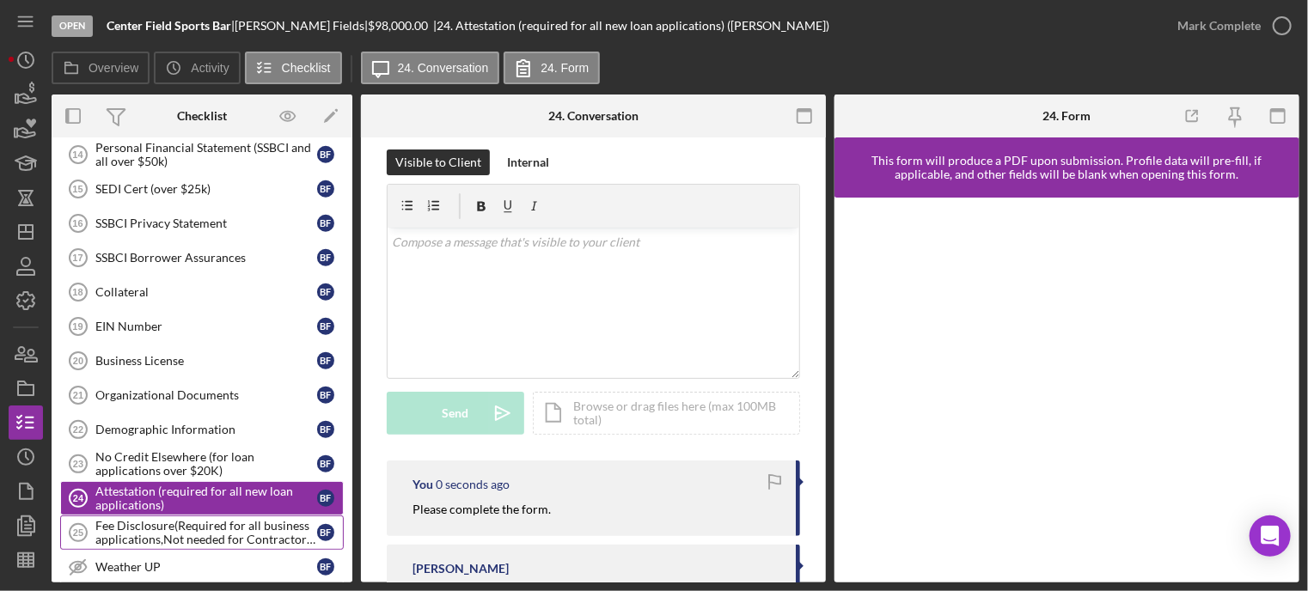
click at [162, 524] on div "Fee Disclosure(Required for all business applications,Not needed for Contractor…" at bounding box center [206, 533] width 222 height 28
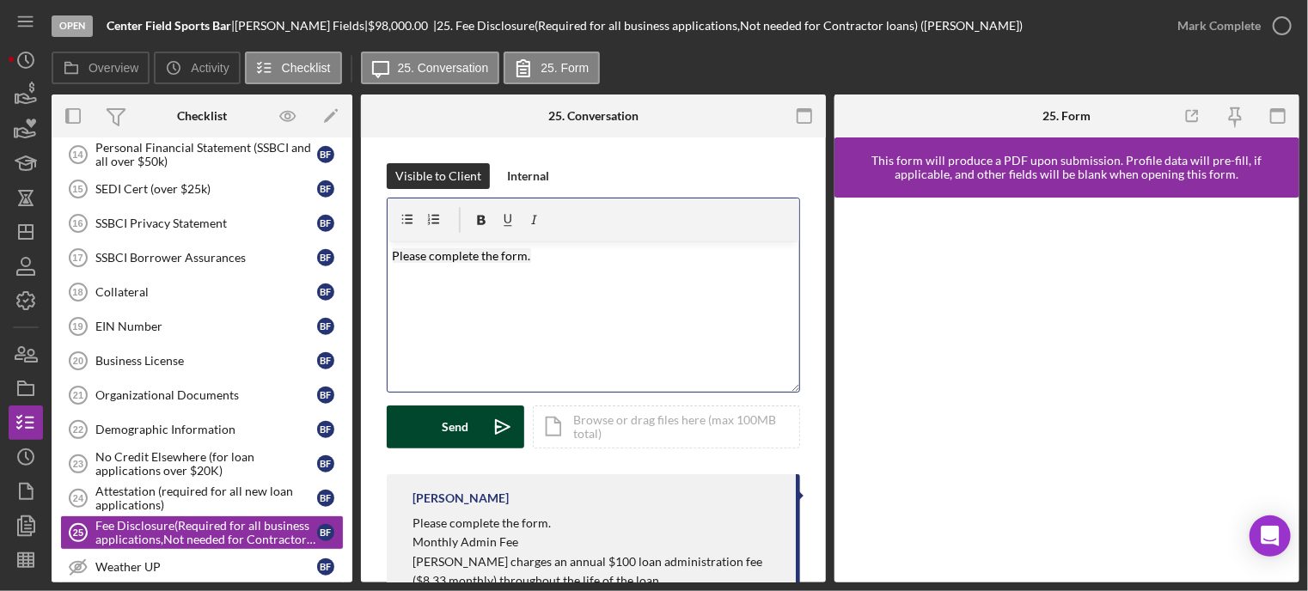
click at [414, 426] on button "Send Icon/icon-invite-send" at bounding box center [456, 427] width 138 height 43
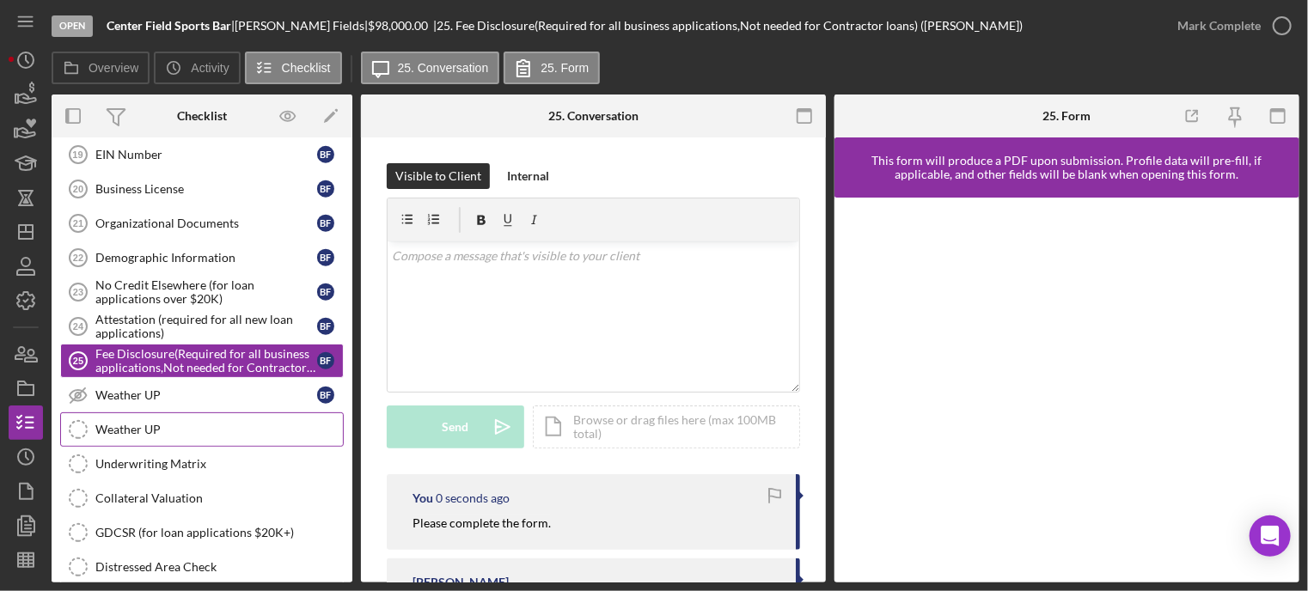
scroll to position [1042, 0]
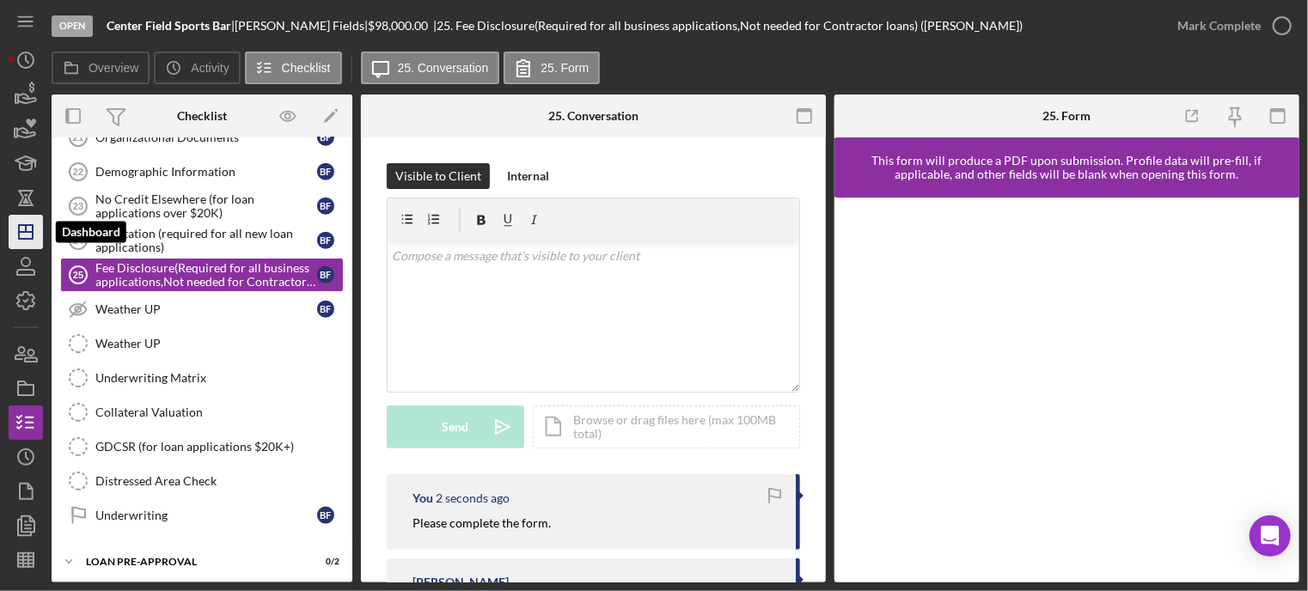
click at [19, 226] on polygon "button" at bounding box center [26, 232] width 14 height 14
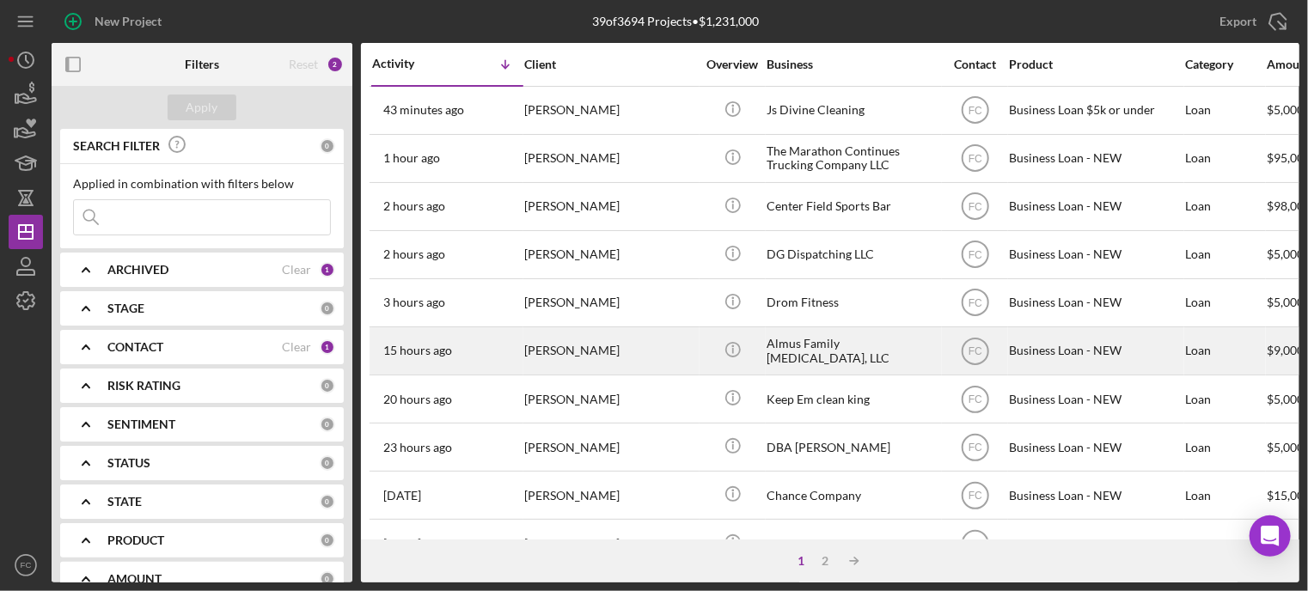
click at [616, 355] on div "Madysen Almus" at bounding box center [610, 351] width 172 height 46
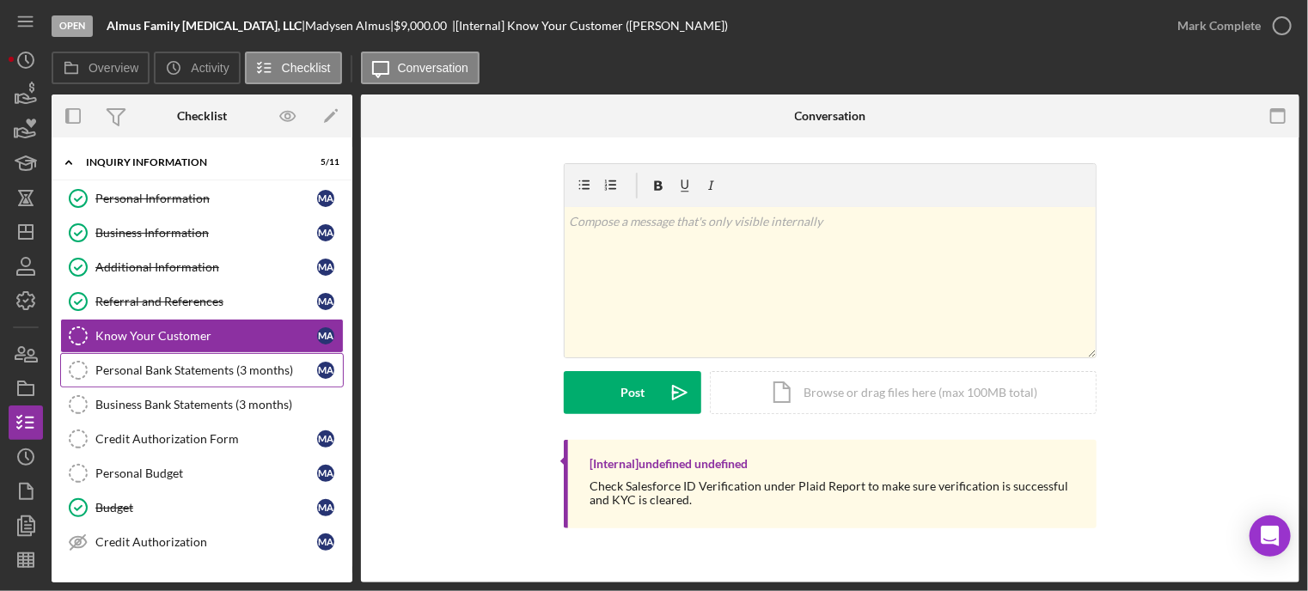
scroll to position [172, 0]
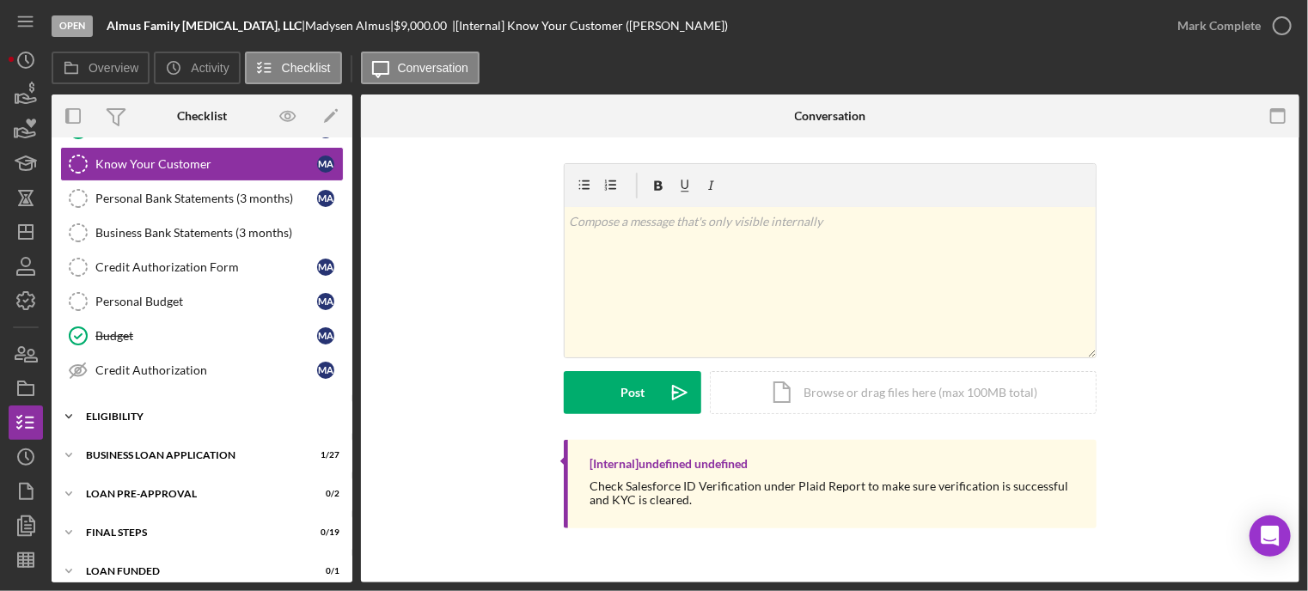
click at [134, 412] on div "ELIGIBILITY" at bounding box center [208, 417] width 245 height 10
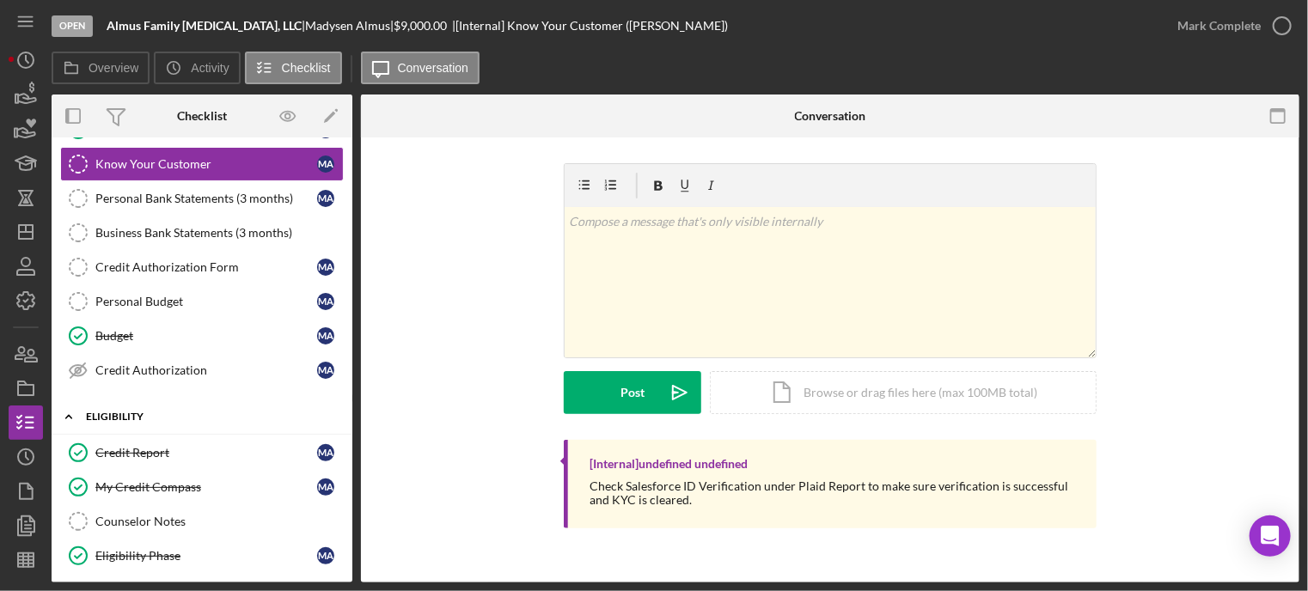
scroll to position [328, 0]
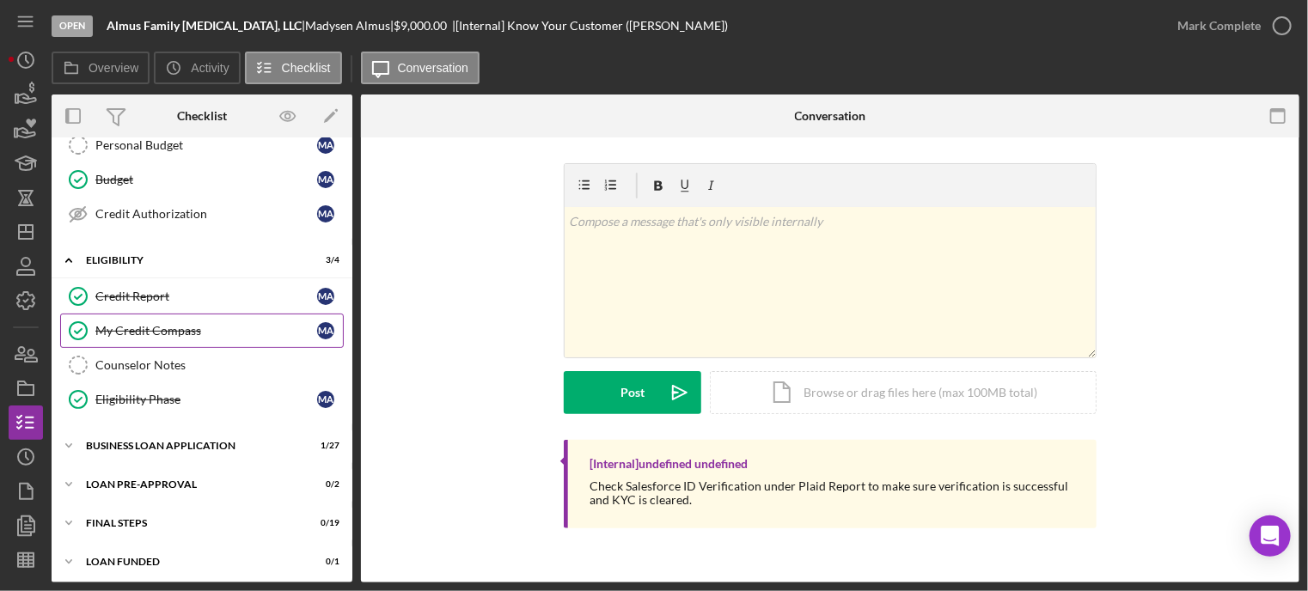
click at [187, 324] on div "My Credit Compass" at bounding box center [206, 331] width 222 height 14
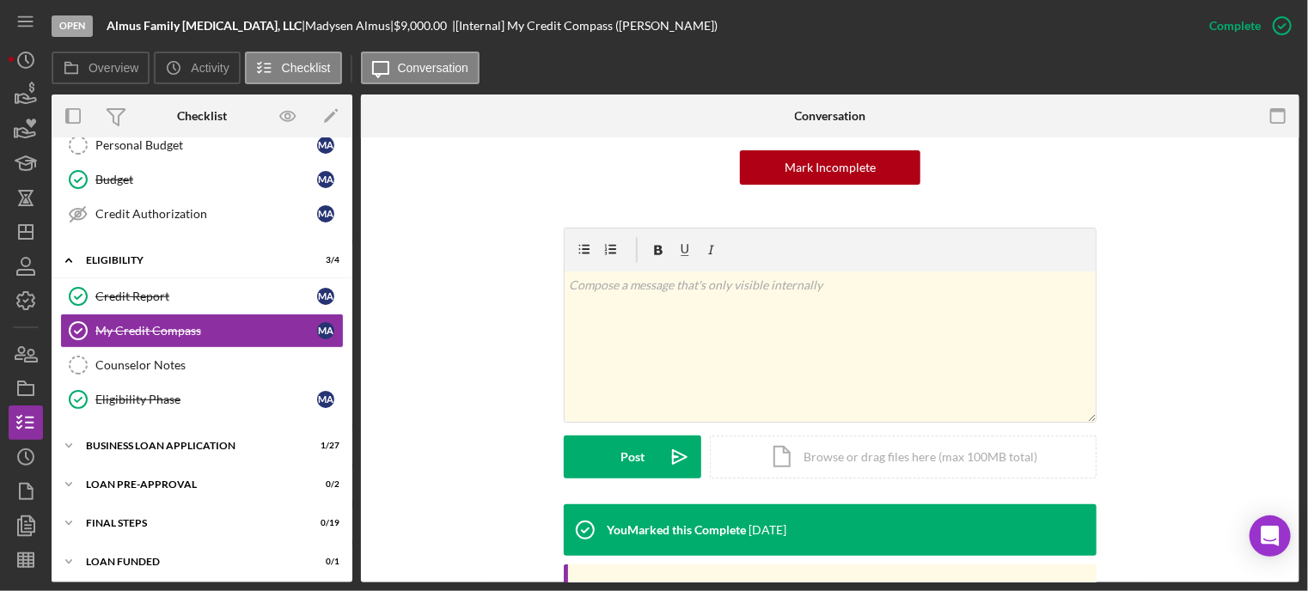
scroll to position [317, 0]
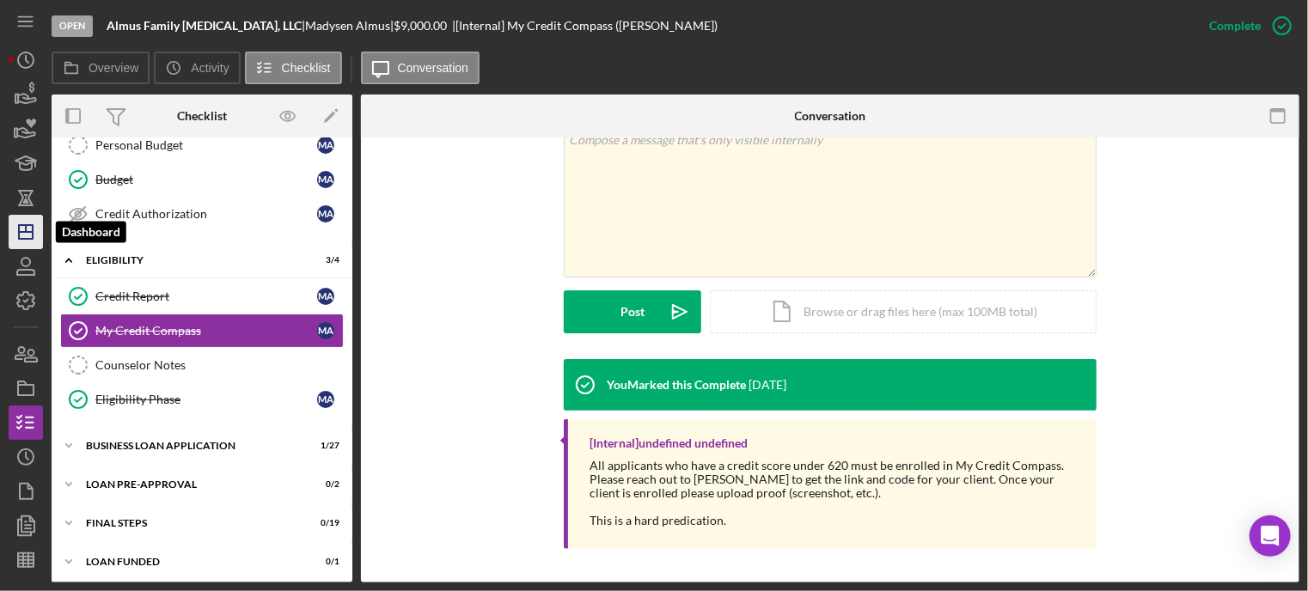
click at [22, 242] on icon "Icon/Dashboard" at bounding box center [25, 232] width 43 height 43
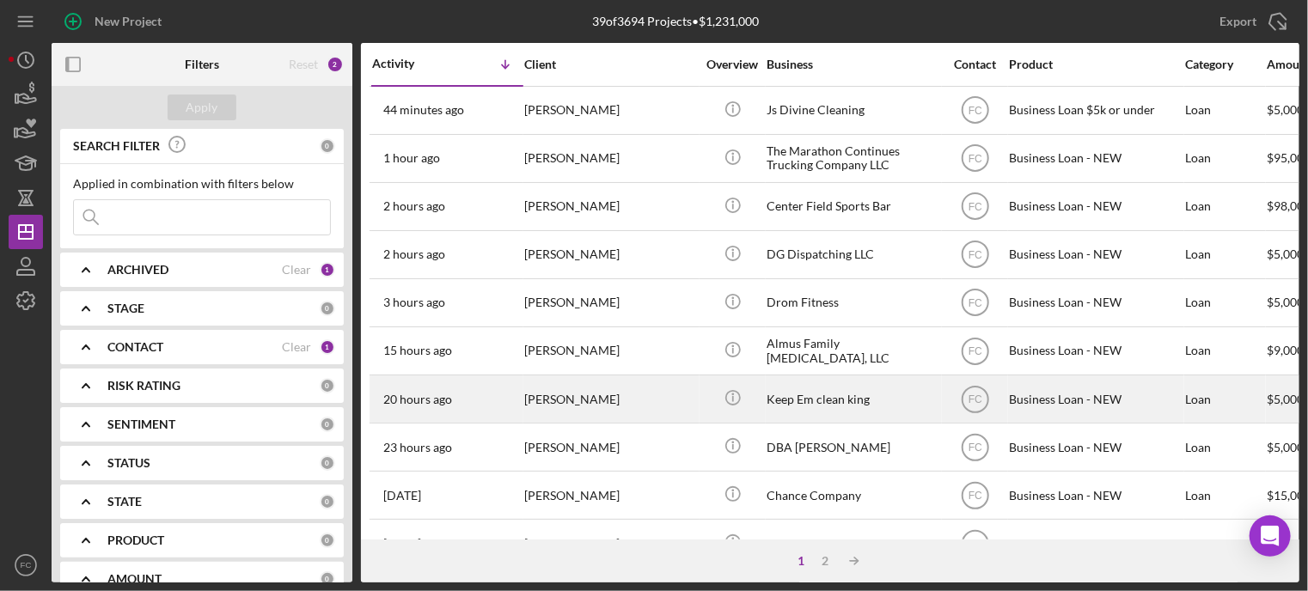
scroll to position [172, 0]
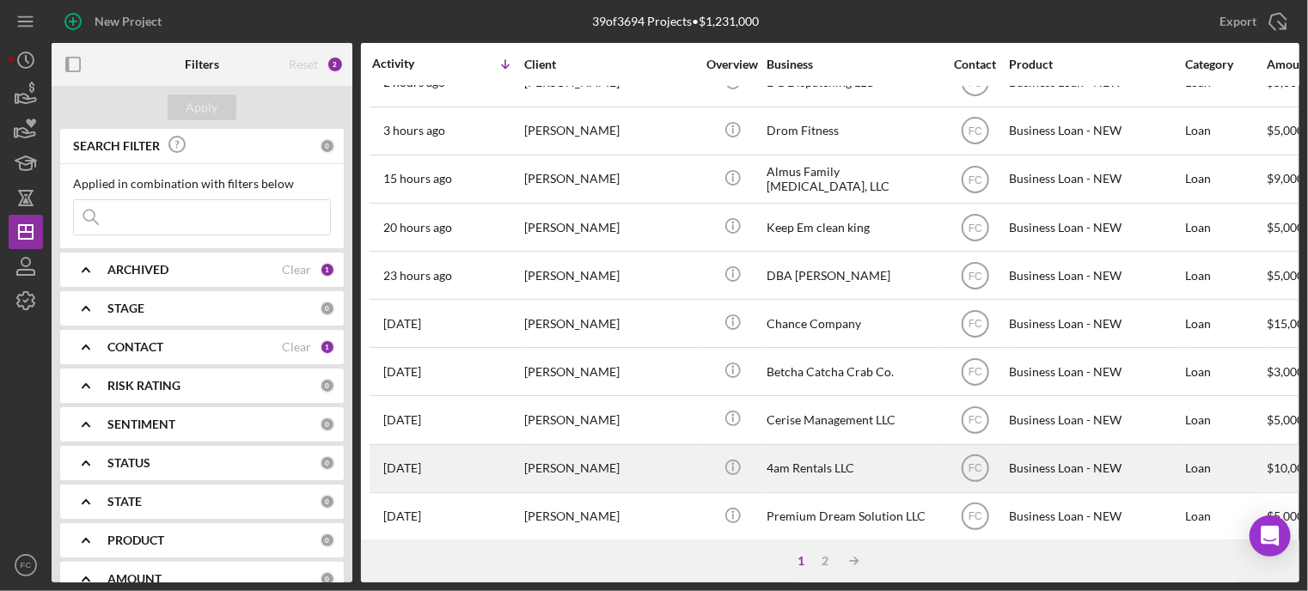
click at [576, 475] on div "[PERSON_NAME]" at bounding box center [610, 469] width 172 height 46
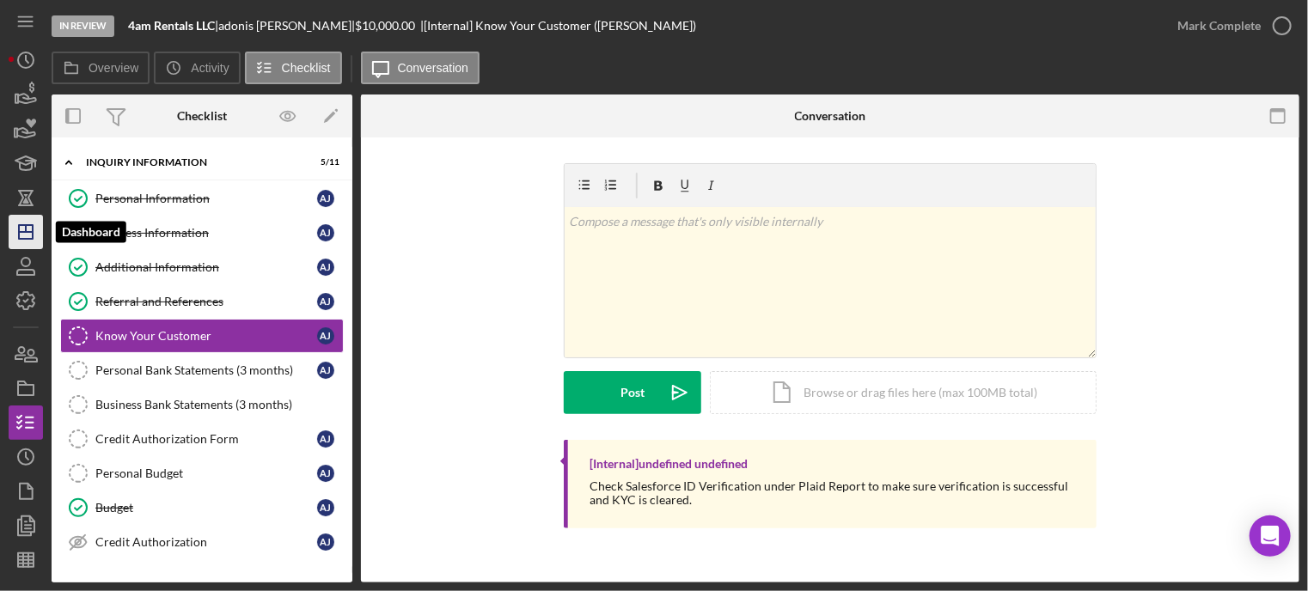
click at [17, 228] on icon "Icon/Dashboard" at bounding box center [25, 232] width 43 height 43
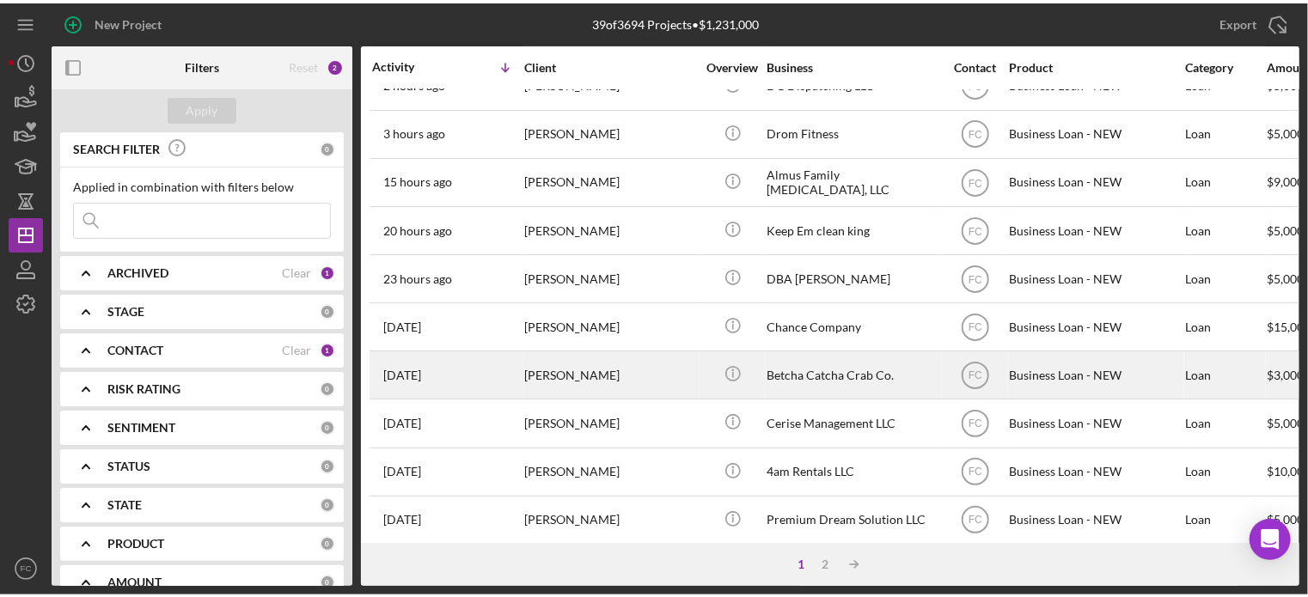
scroll to position [258, 0]
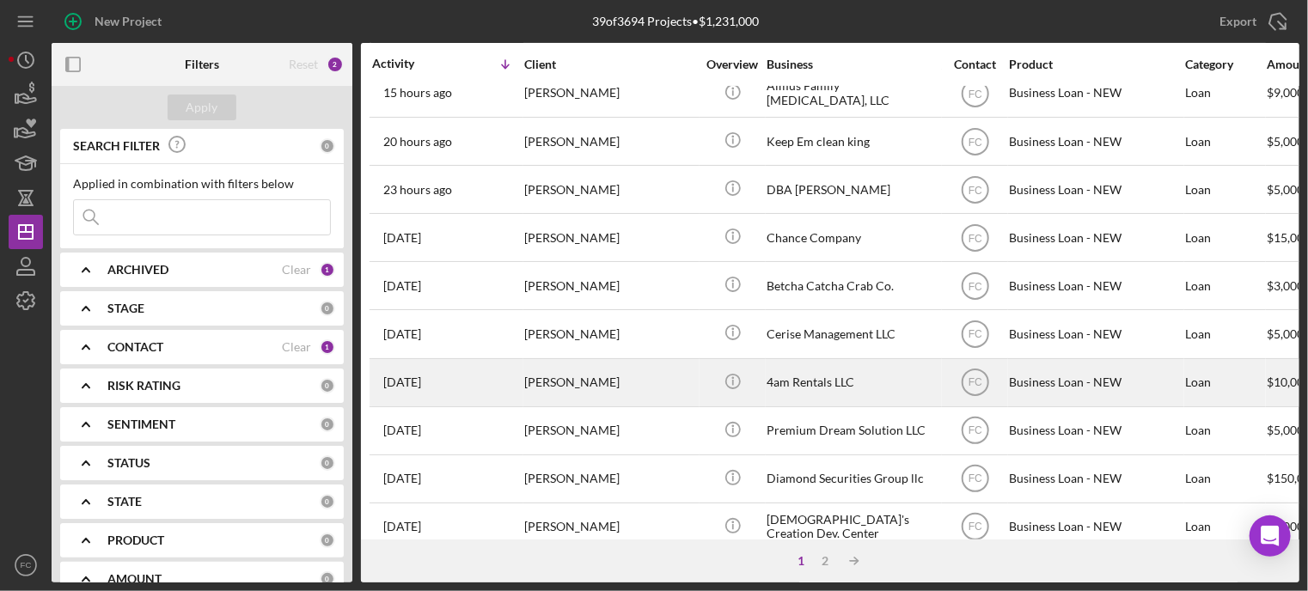
click at [595, 398] on div "[PERSON_NAME]" at bounding box center [610, 383] width 172 height 46
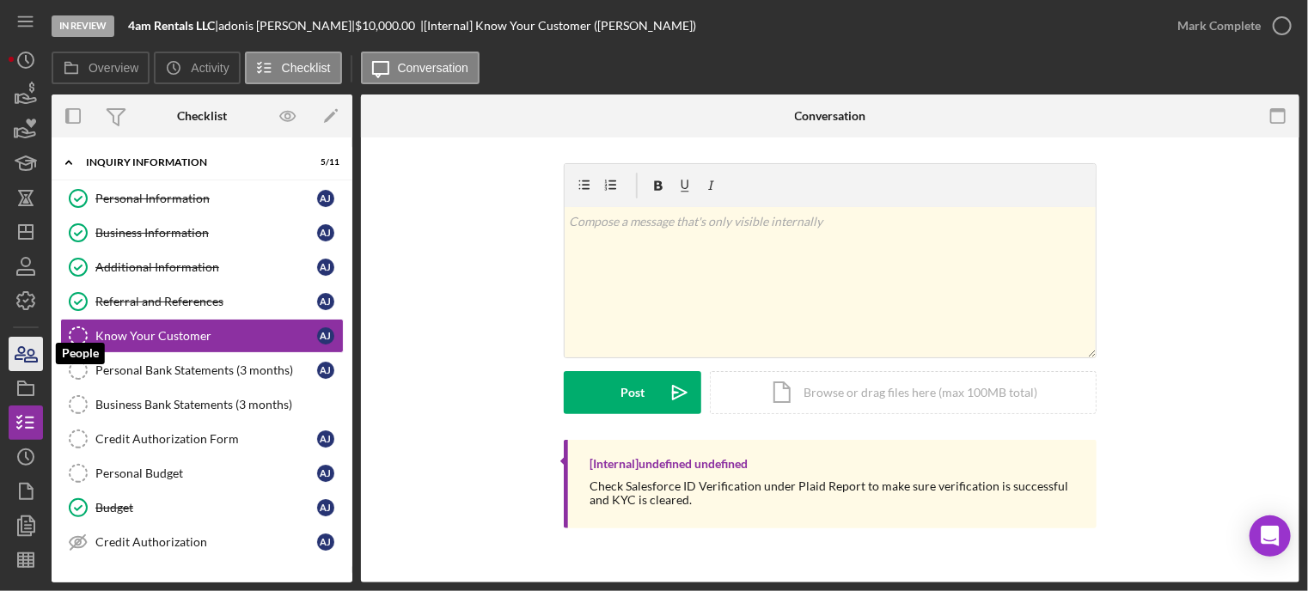
click at [35, 364] on icon "button" at bounding box center [25, 354] width 43 height 43
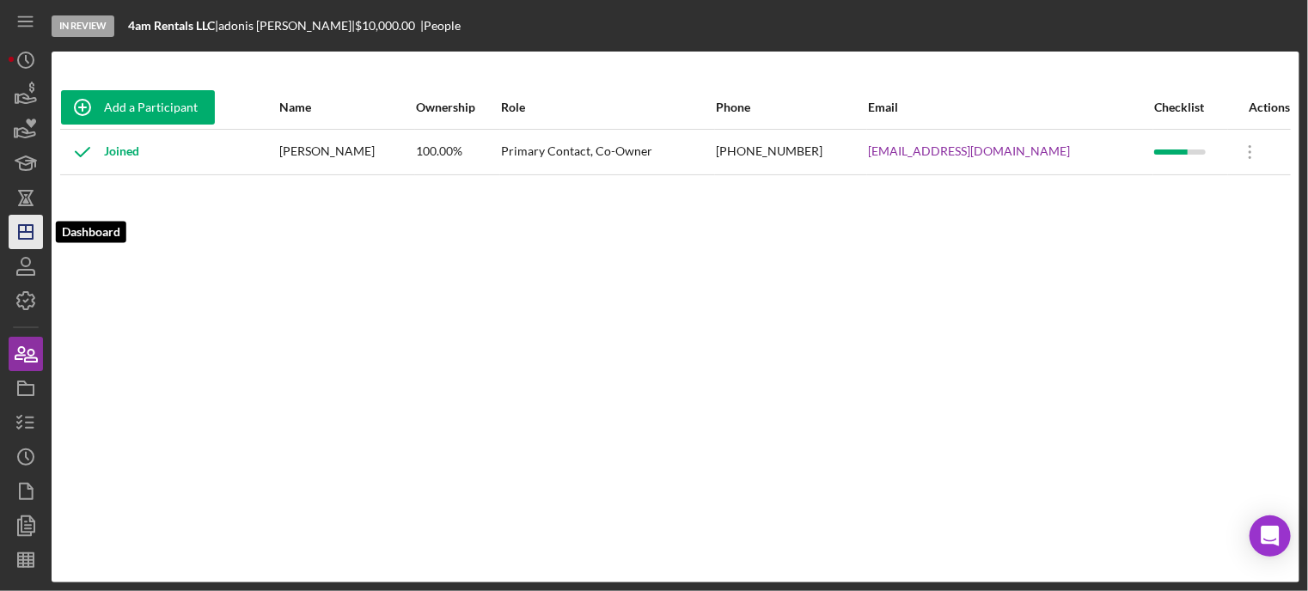
click at [41, 217] on icon "Icon/Dashboard" at bounding box center [25, 232] width 43 height 43
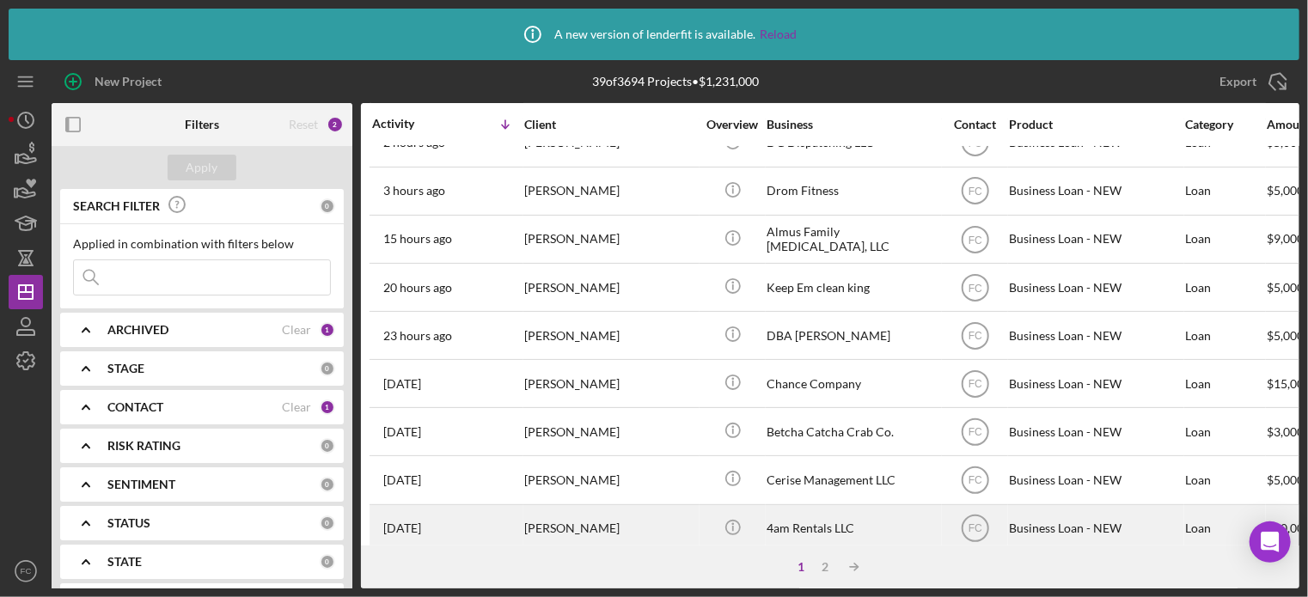
scroll to position [258, 0]
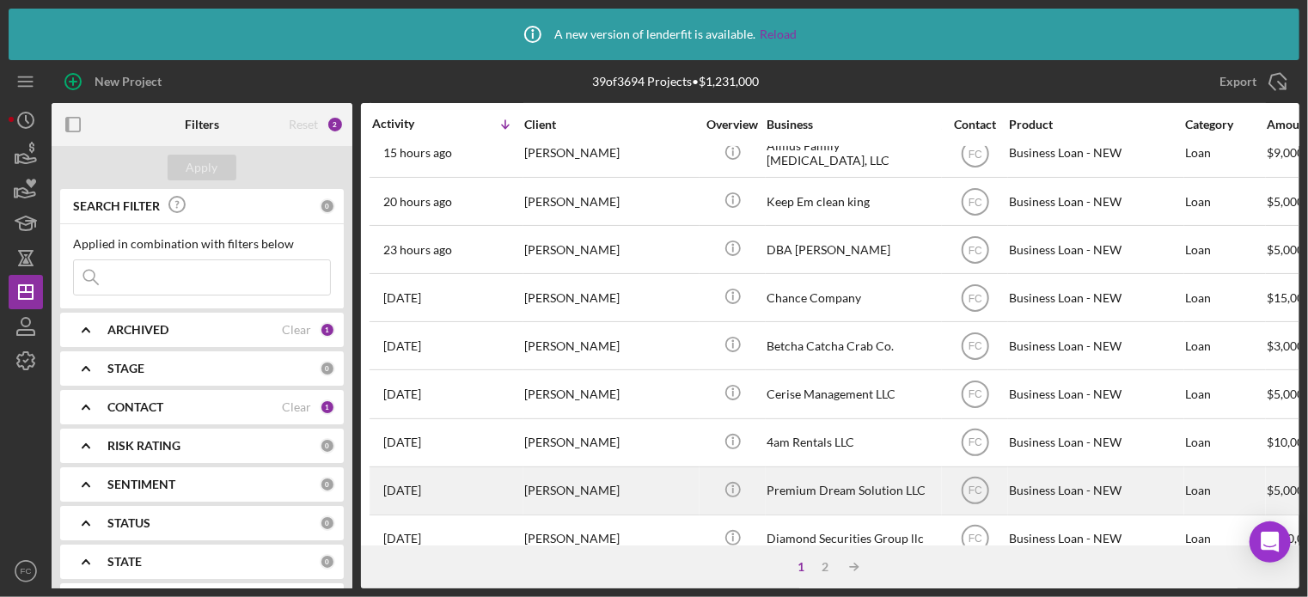
click at [495, 497] on div "5 days ago Carmille Johnson" at bounding box center [447, 492] width 150 height 46
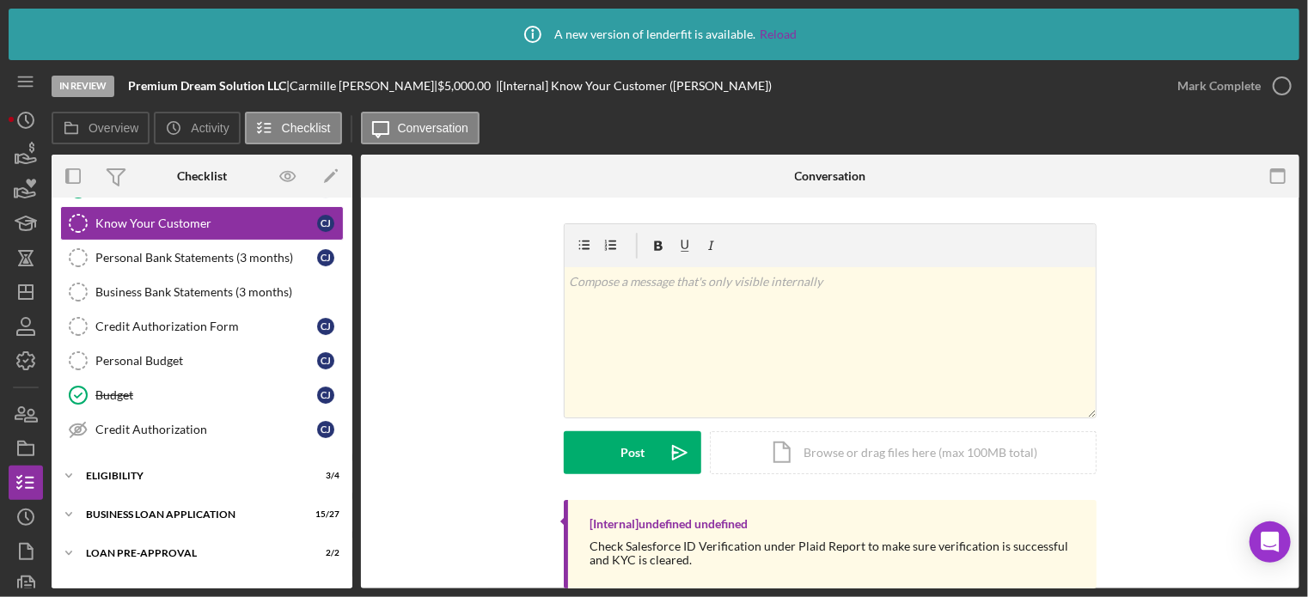
scroll to position [237, 0]
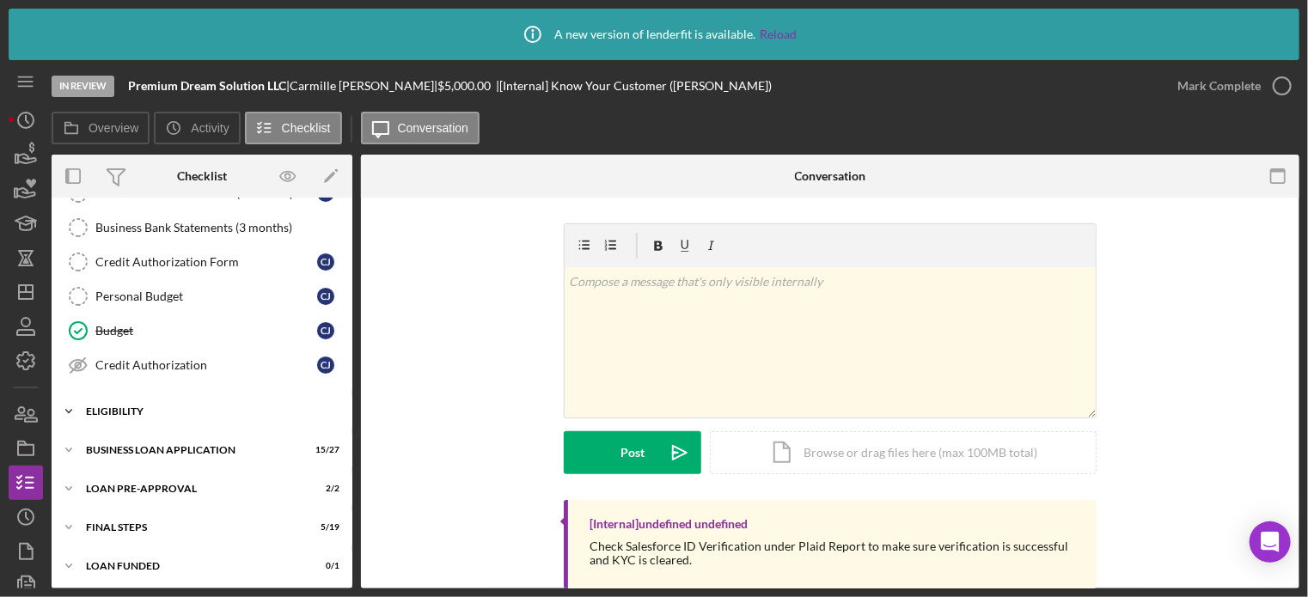
click at [141, 415] on div "Icon/Expander ELIGIBILITY 3 / 4" at bounding box center [202, 412] width 301 height 34
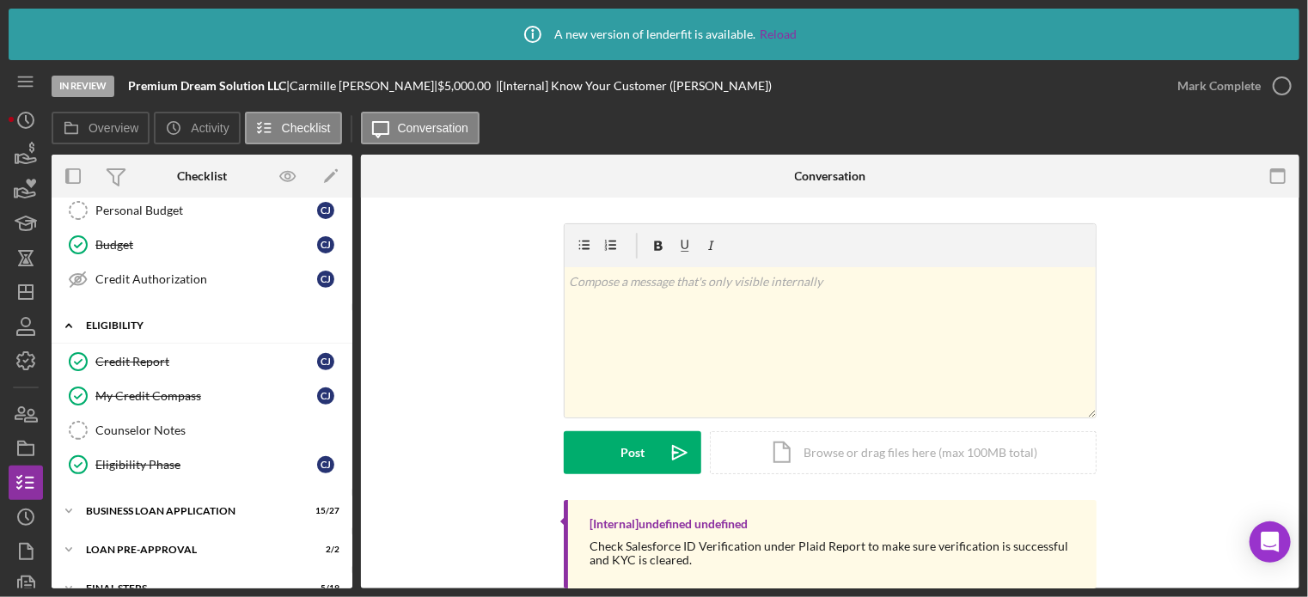
scroll to position [382, 0]
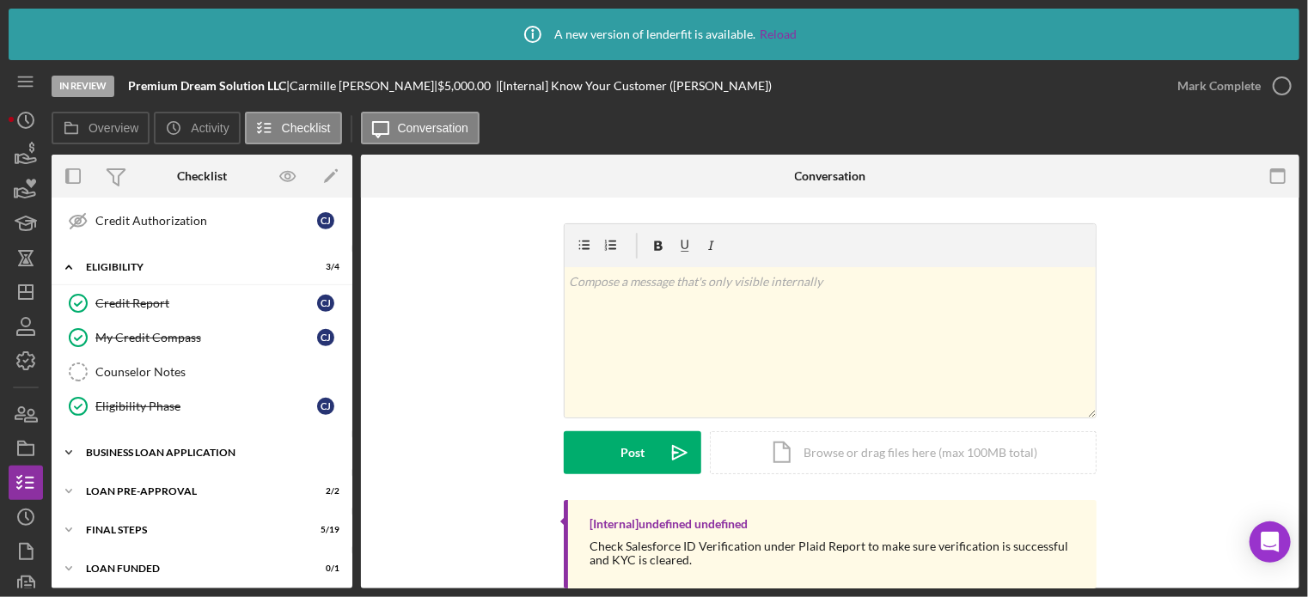
click at [117, 448] on div "BUSINESS LOAN APPLICATION" at bounding box center [208, 453] width 245 height 10
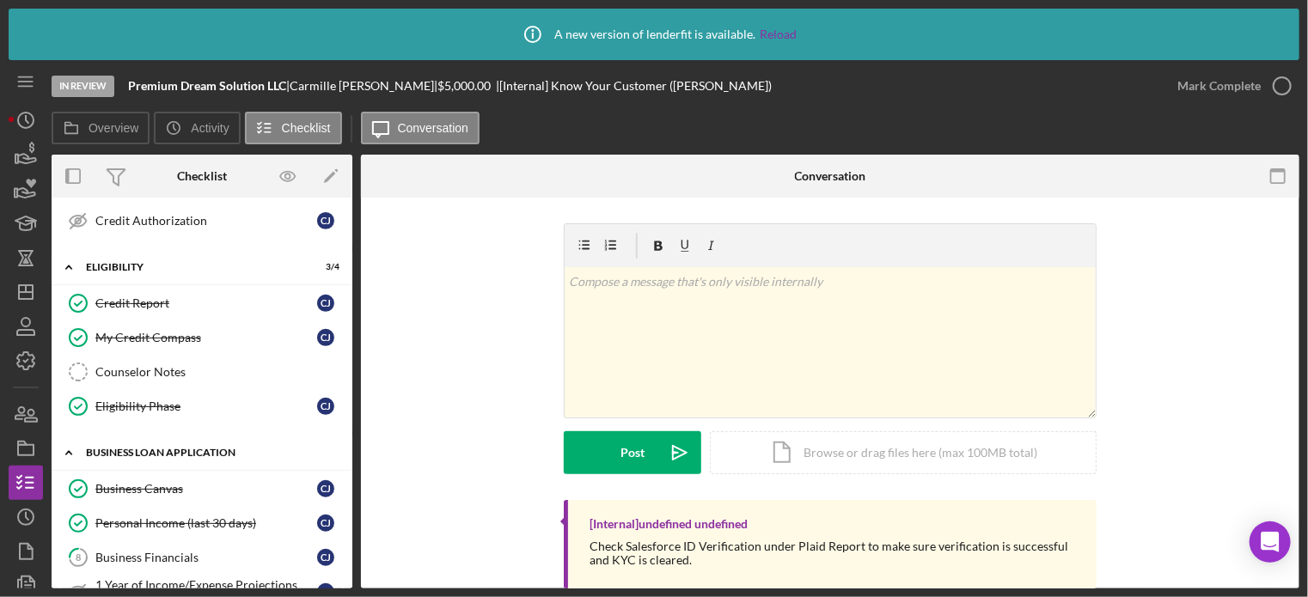
scroll to position [468, 0]
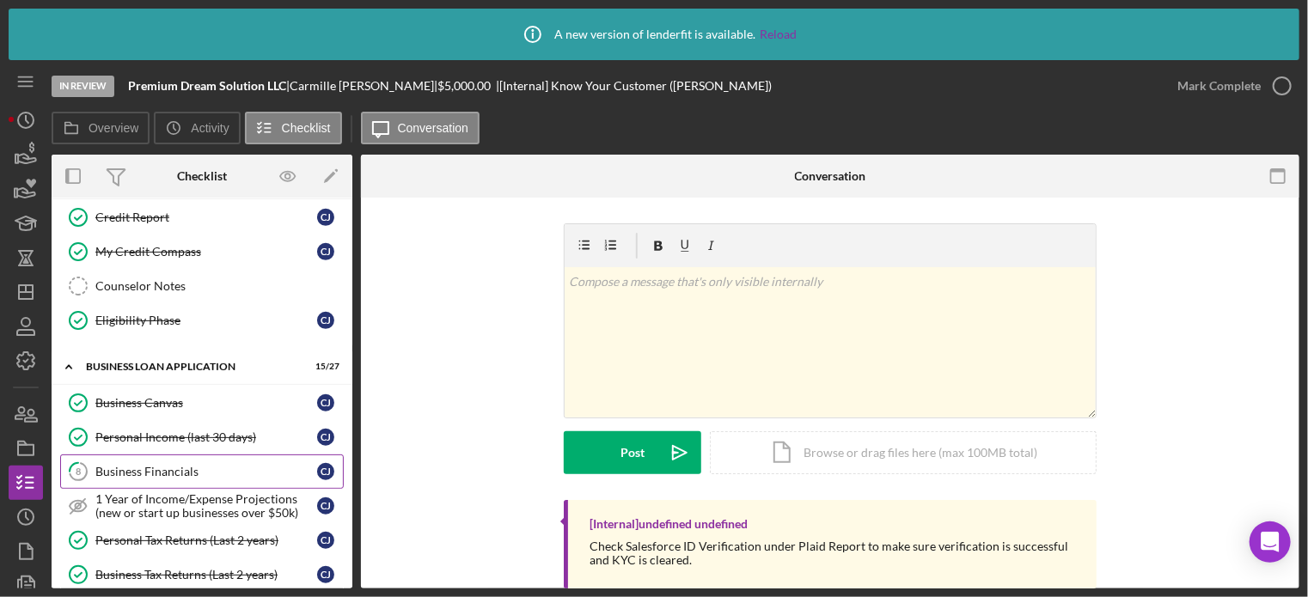
click at [141, 465] on div "Business Financials" at bounding box center [206, 472] width 222 height 14
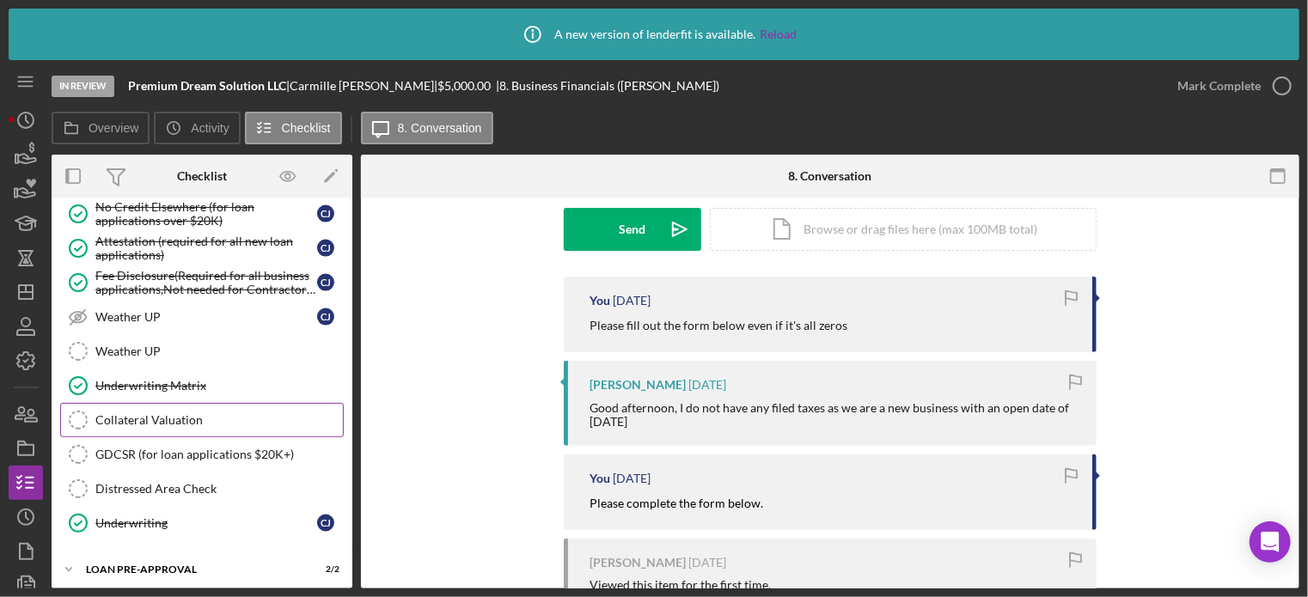
scroll to position [1310, 0]
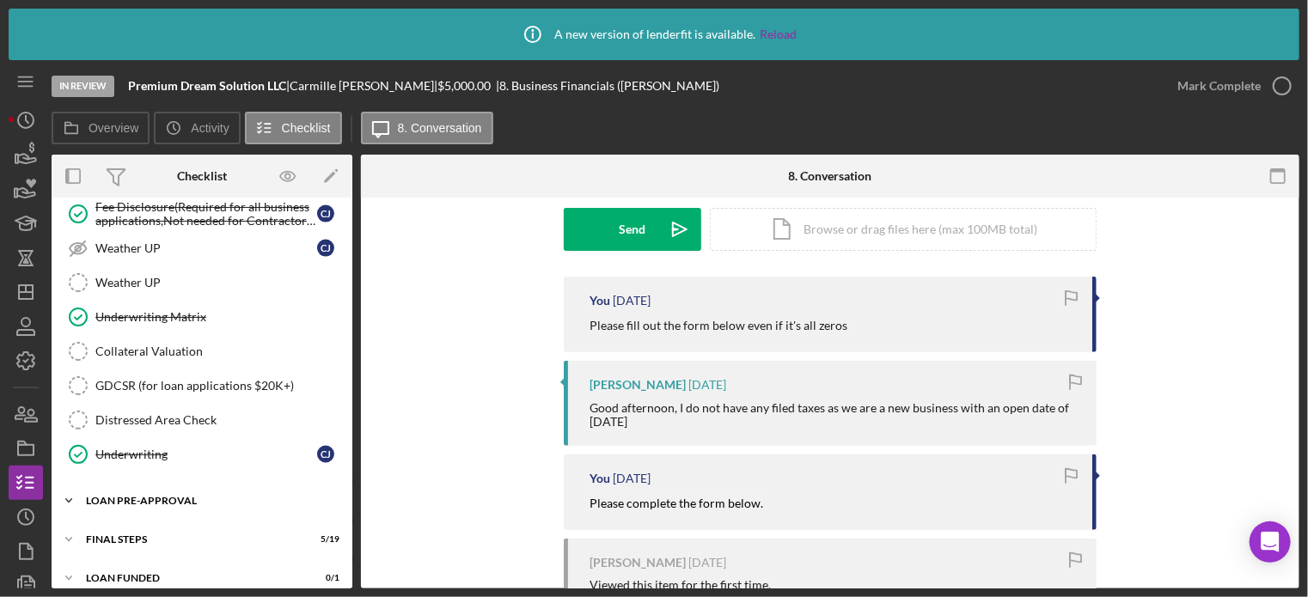
click at [125, 496] on div "LOAN PRE-APPROVAL" at bounding box center [208, 501] width 245 height 10
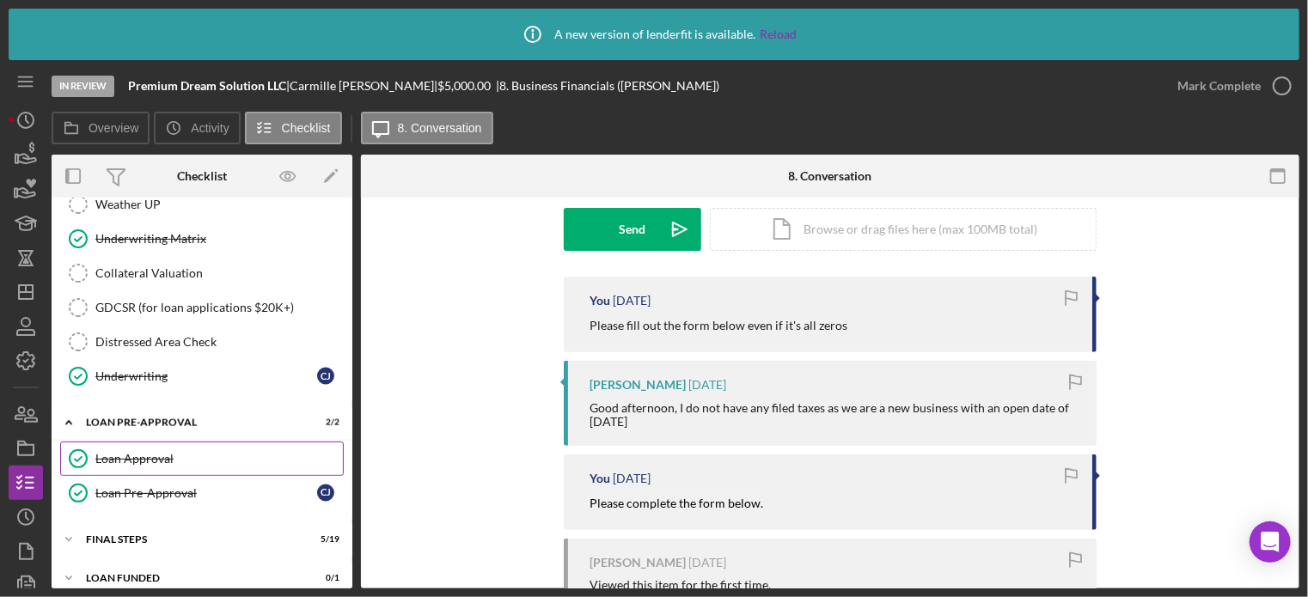
drag, startPoint x: 151, startPoint y: 444, endPoint x: 178, endPoint y: 436, distance: 27.8
click at [152, 452] on div "Loan Approval" at bounding box center [219, 459] width 248 height 14
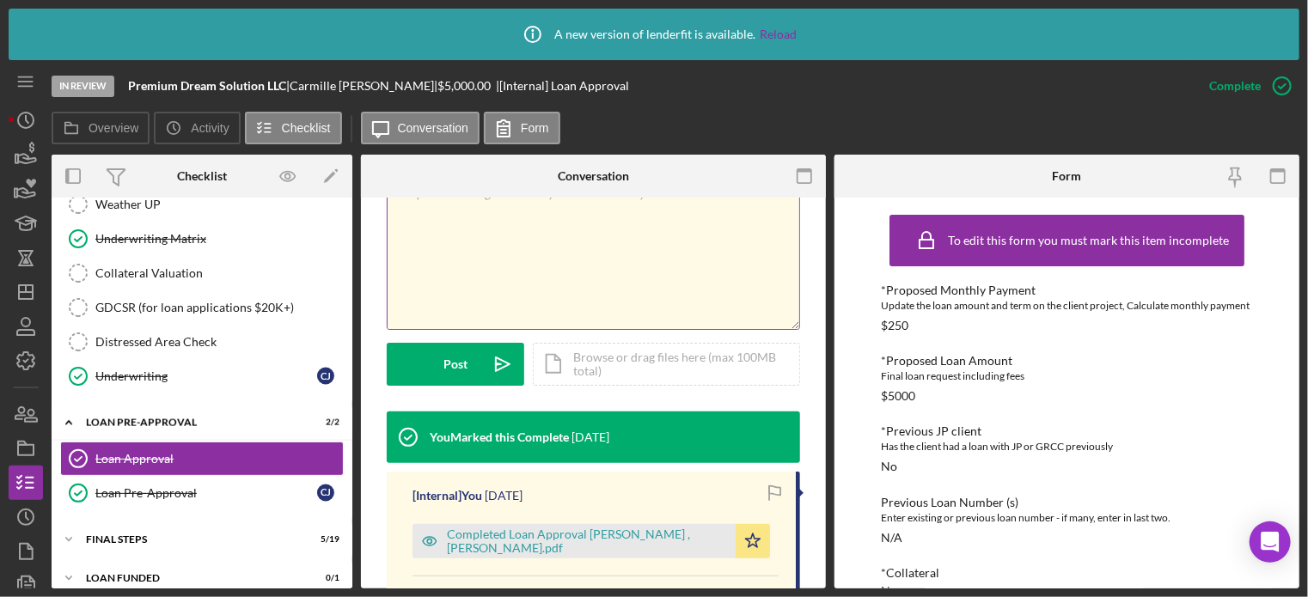
scroll to position [430, 0]
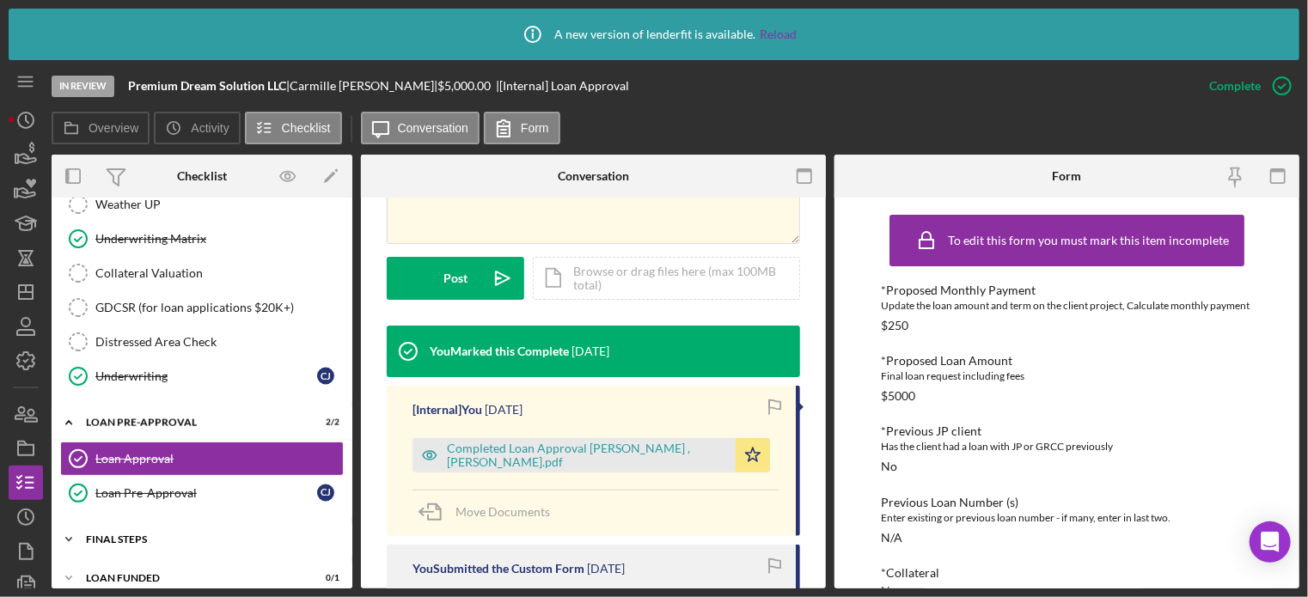
click at [148, 535] on div "FINAL STEPS" at bounding box center [208, 540] width 245 height 10
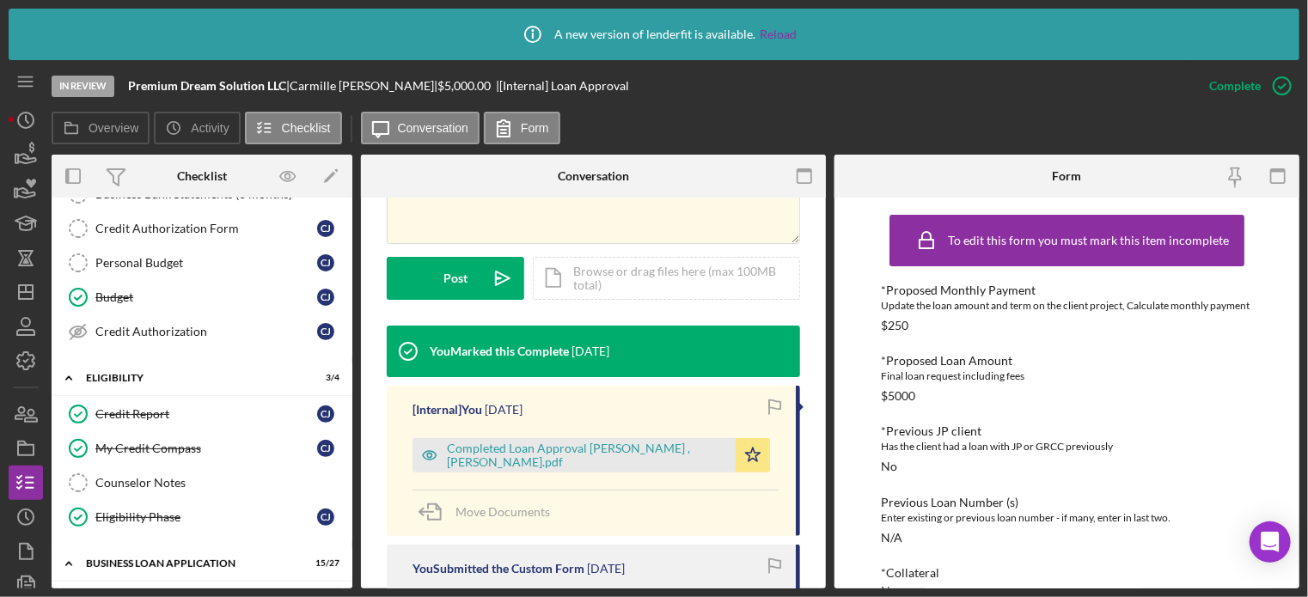
scroll to position [13, 0]
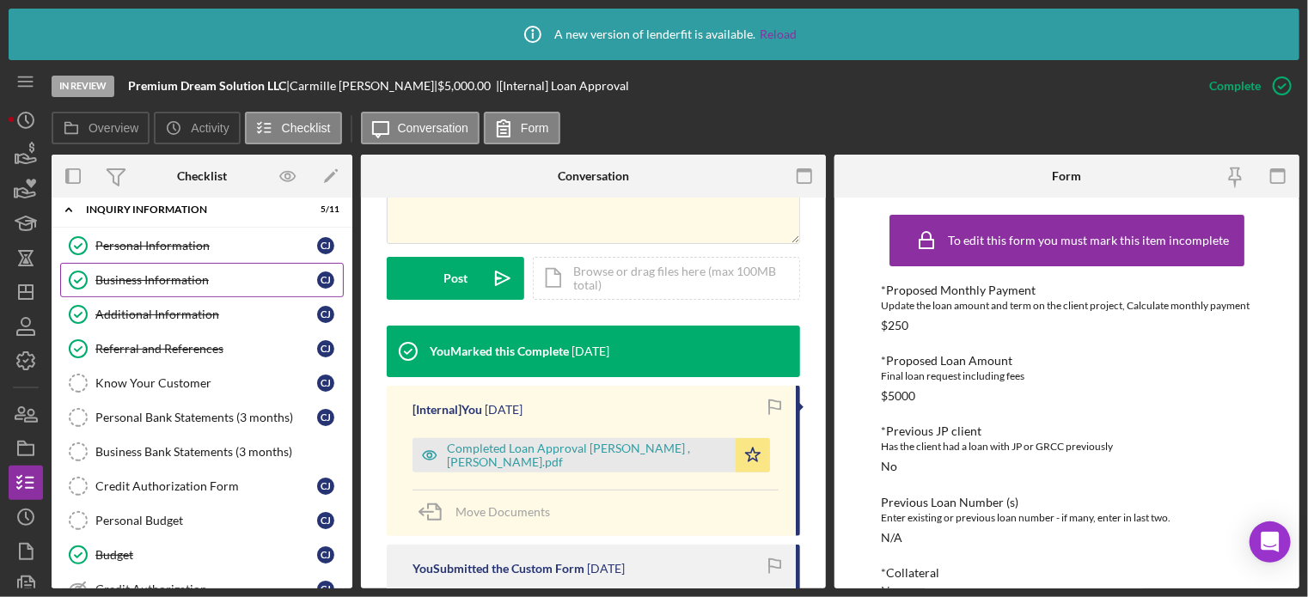
click at [156, 274] on div "Business Information" at bounding box center [206, 280] width 222 height 14
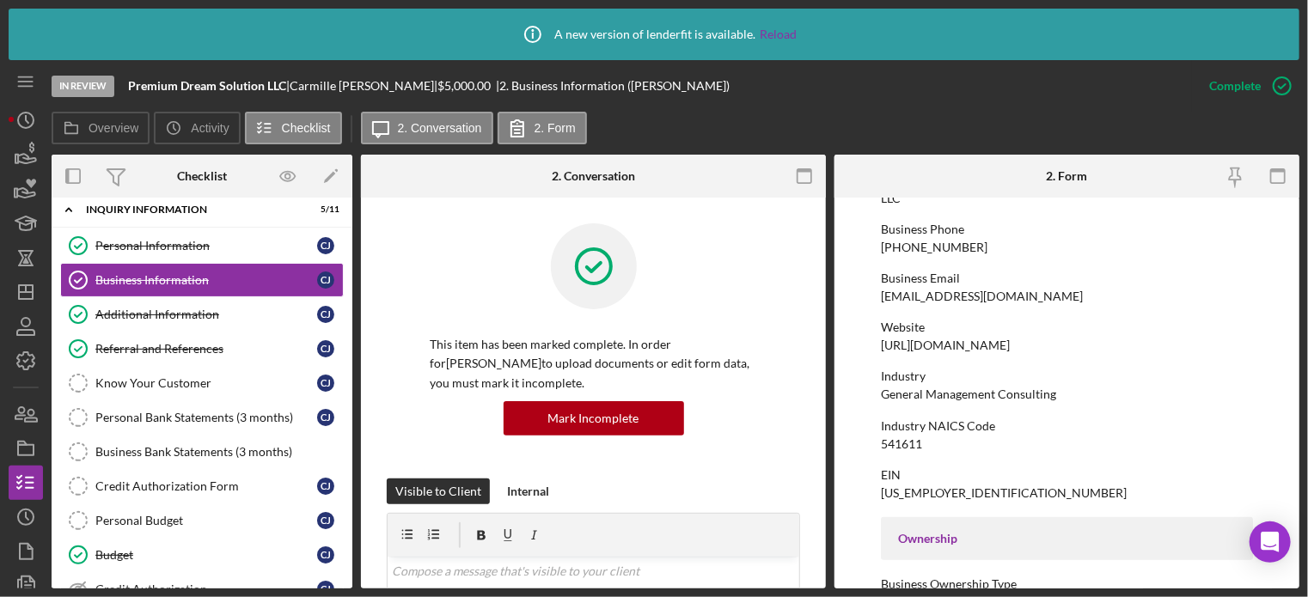
scroll to position [344, 0]
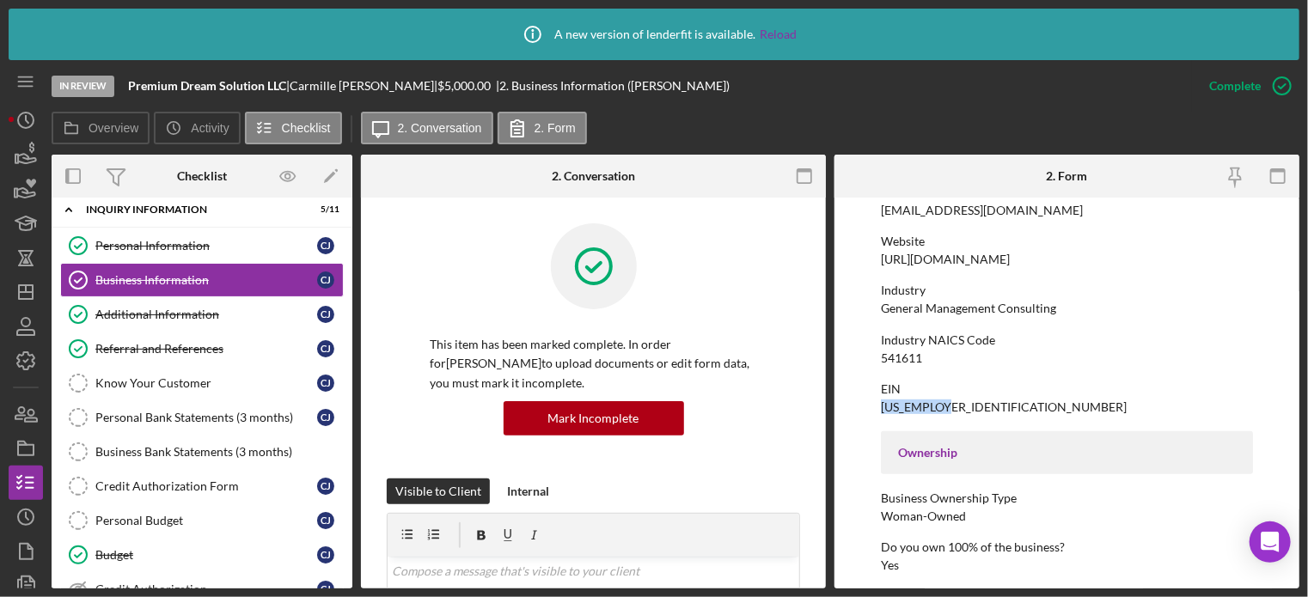
drag, startPoint x: 881, startPoint y: 405, endPoint x: 955, endPoint y: 406, distance: 73.9
click at [955, 406] on div "EIN 33-2778119" at bounding box center [1067, 399] width 372 height 32
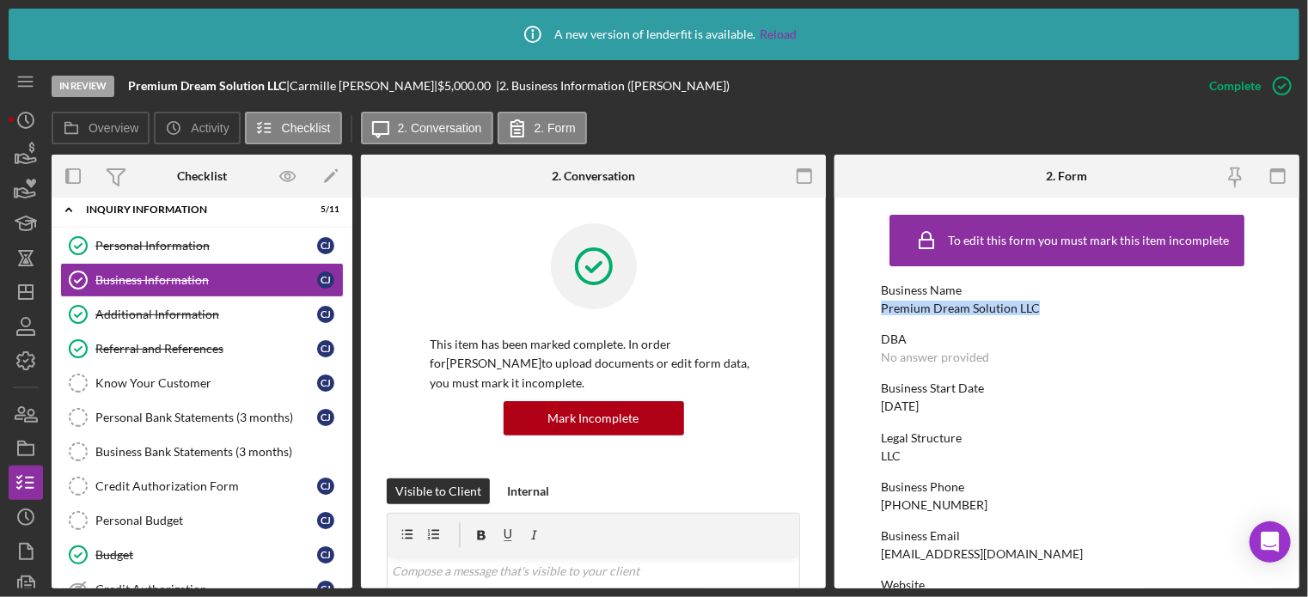
drag, startPoint x: 884, startPoint y: 312, endPoint x: 1039, endPoint y: 309, distance: 155.6
click at [1039, 309] on div "Business Name Premium Dream Solution LLC" at bounding box center [1067, 300] width 372 height 32
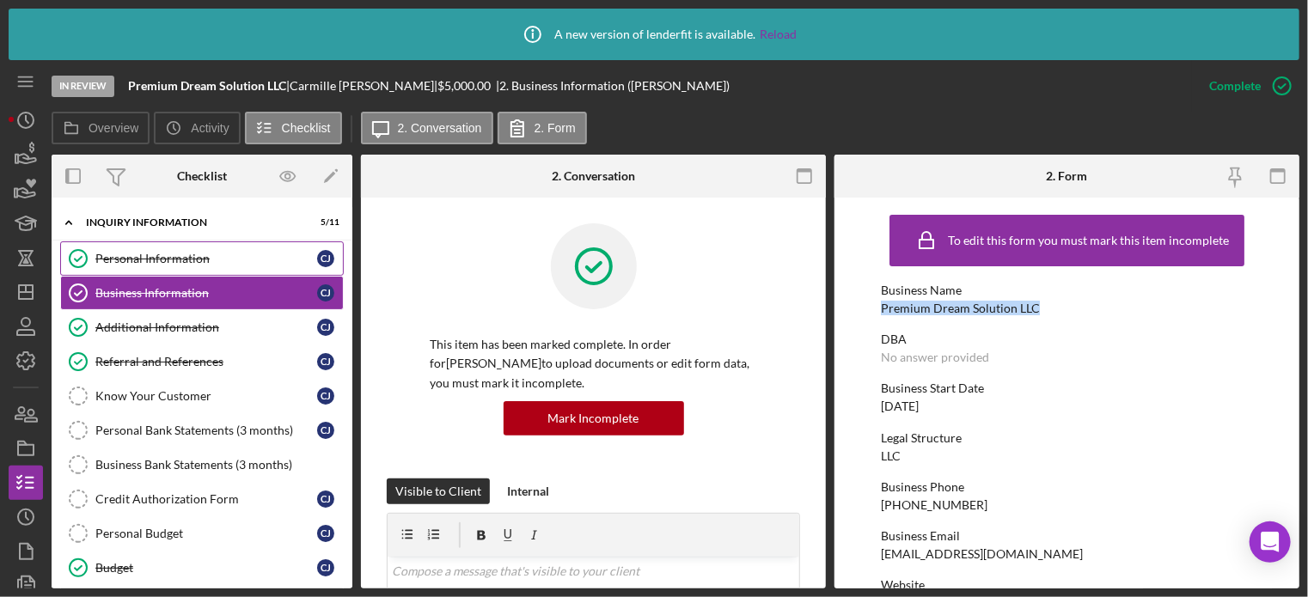
drag, startPoint x: 128, startPoint y: 257, endPoint x: 189, endPoint y: 250, distance: 61.4
click at [128, 257] on div "Personal Information" at bounding box center [206, 259] width 222 height 14
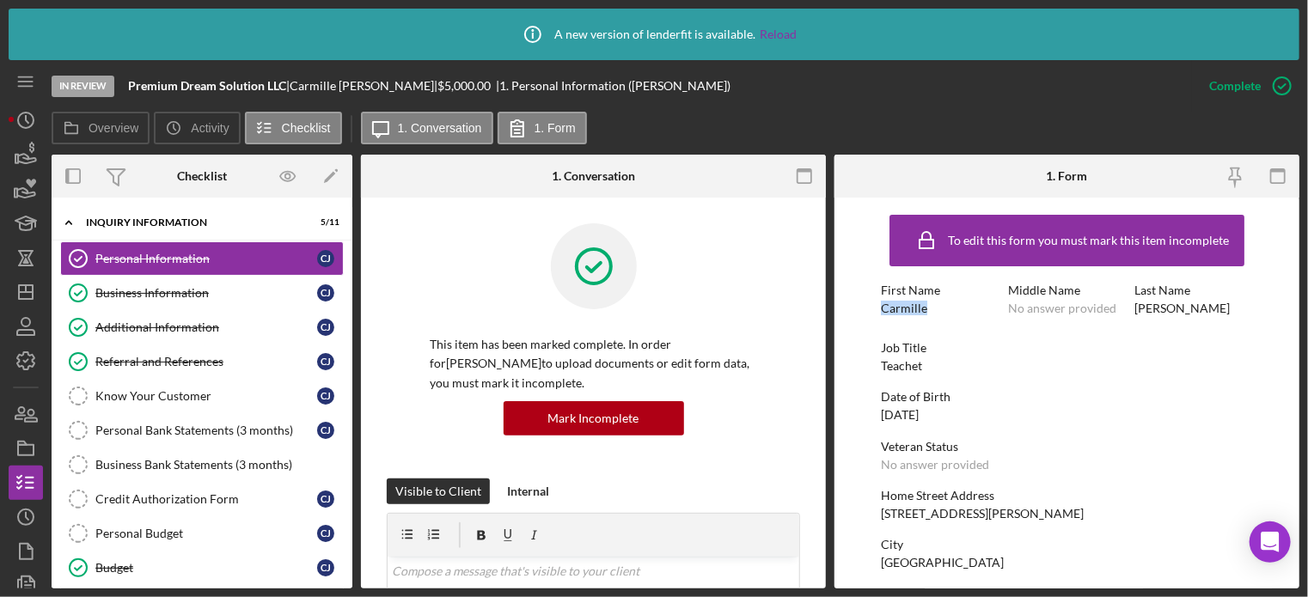
drag, startPoint x: 882, startPoint y: 309, endPoint x: 931, endPoint y: 307, distance: 49.0
click at [931, 307] on div "First Name Carmille" at bounding box center [940, 300] width 119 height 32
drag, startPoint x: 1212, startPoint y: 368, endPoint x: 1201, endPoint y: 366, distance: 11.3
click at [1210, 369] on div "Job Title Teachet" at bounding box center [1067, 357] width 372 height 32
click at [1135, 309] on div "Johnson" at bounding box center [1182, 309] width 95 height 14
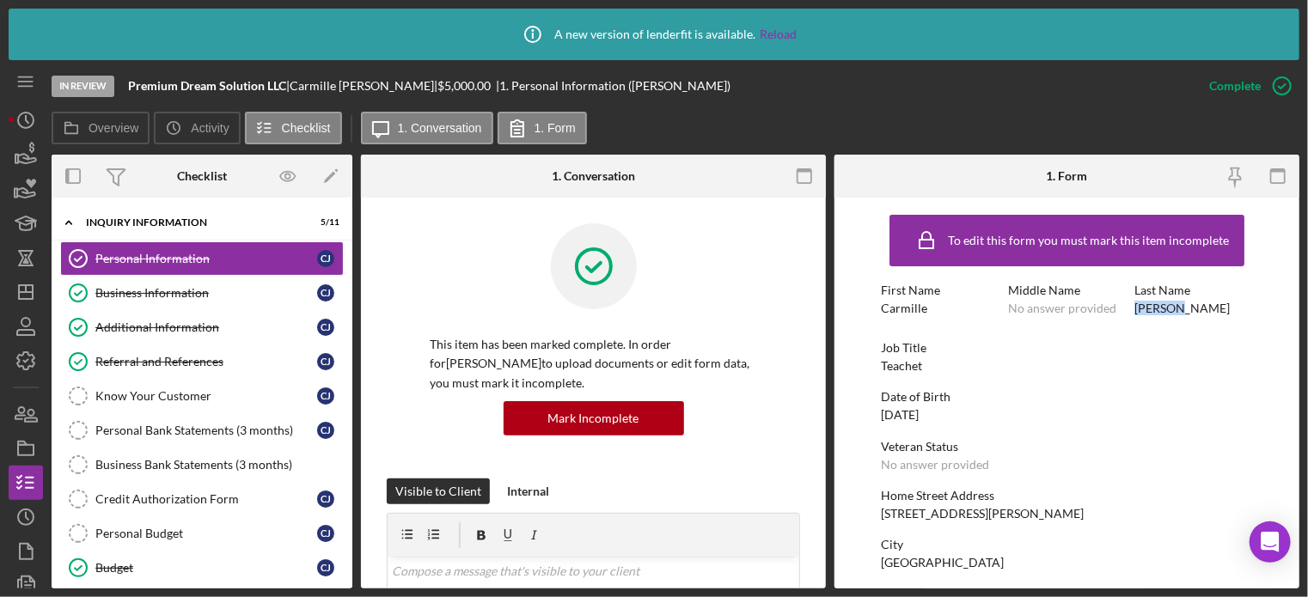
drag, startPoint x: 1133, startPoint y: 309, endPoint x: 1178, endPoint y: 305, distance: 44.8
click at [1178, 305] on div "Last Name Johnson" at bounding box center [1194, 300] width 119 height 32
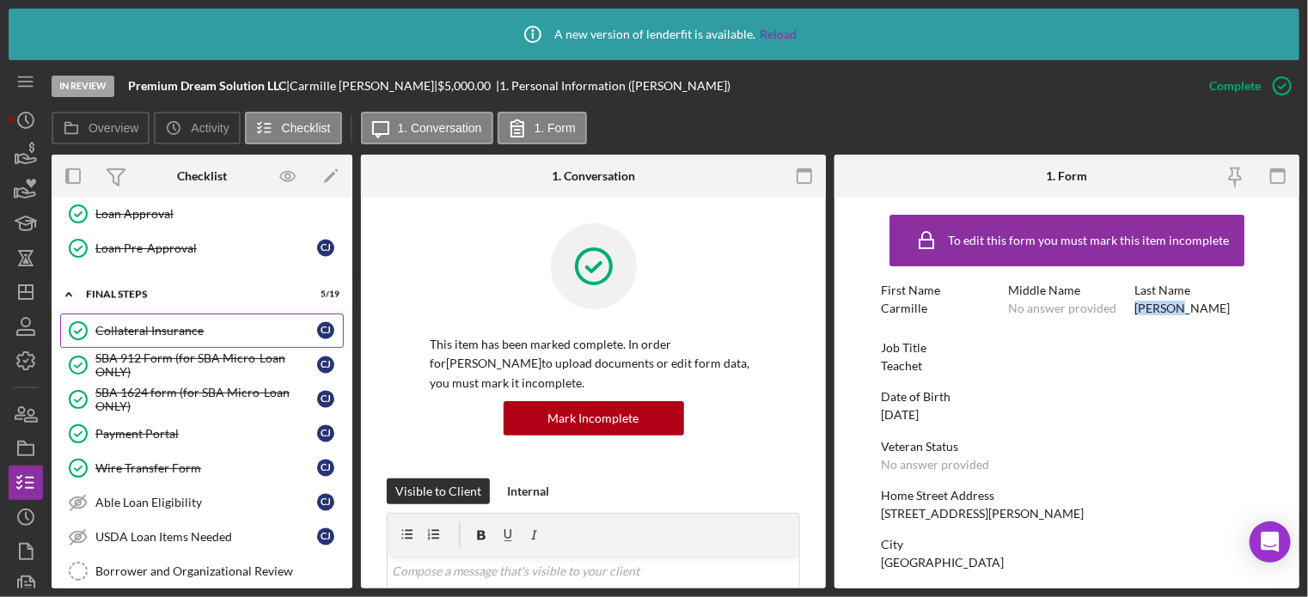
scroll to position [1805, 0]
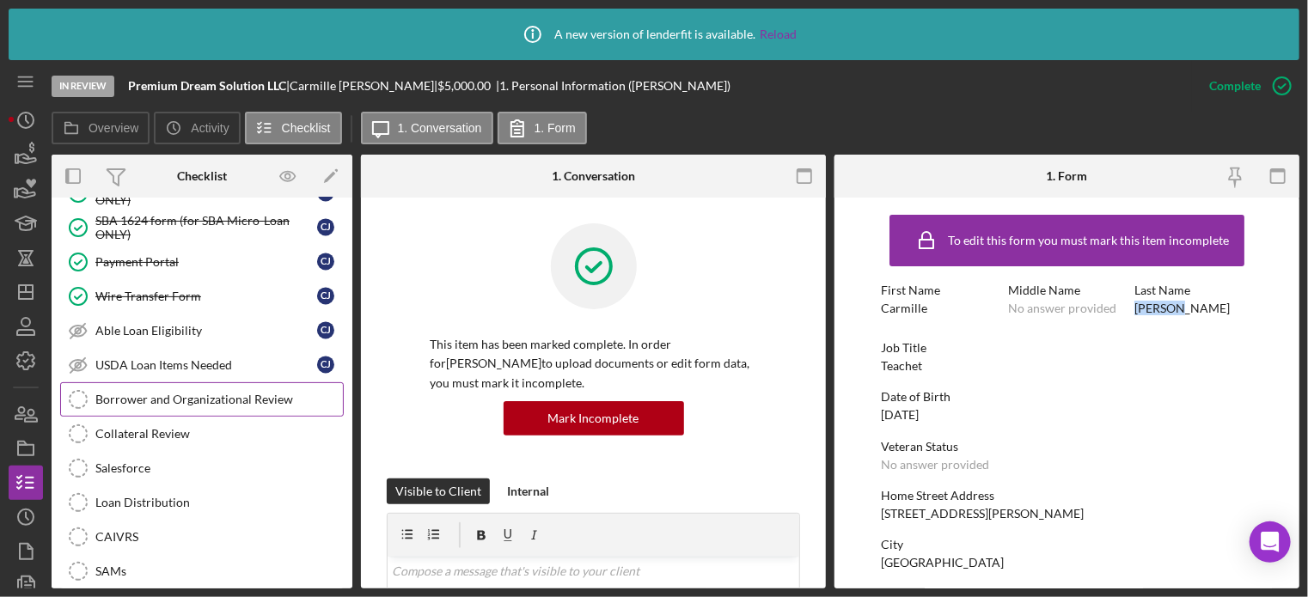
click at [168, 393] on div "Borrower and Organizational Review" at bounding box center [219, 400] width 248 height 14
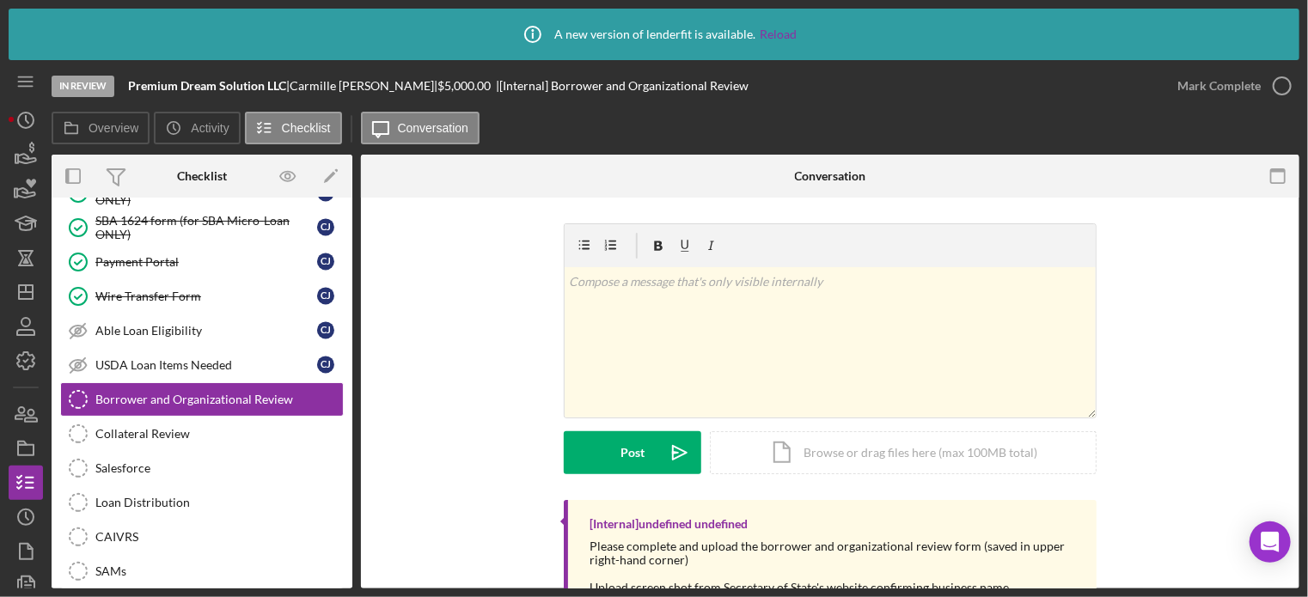
scroll to position [104, 0]
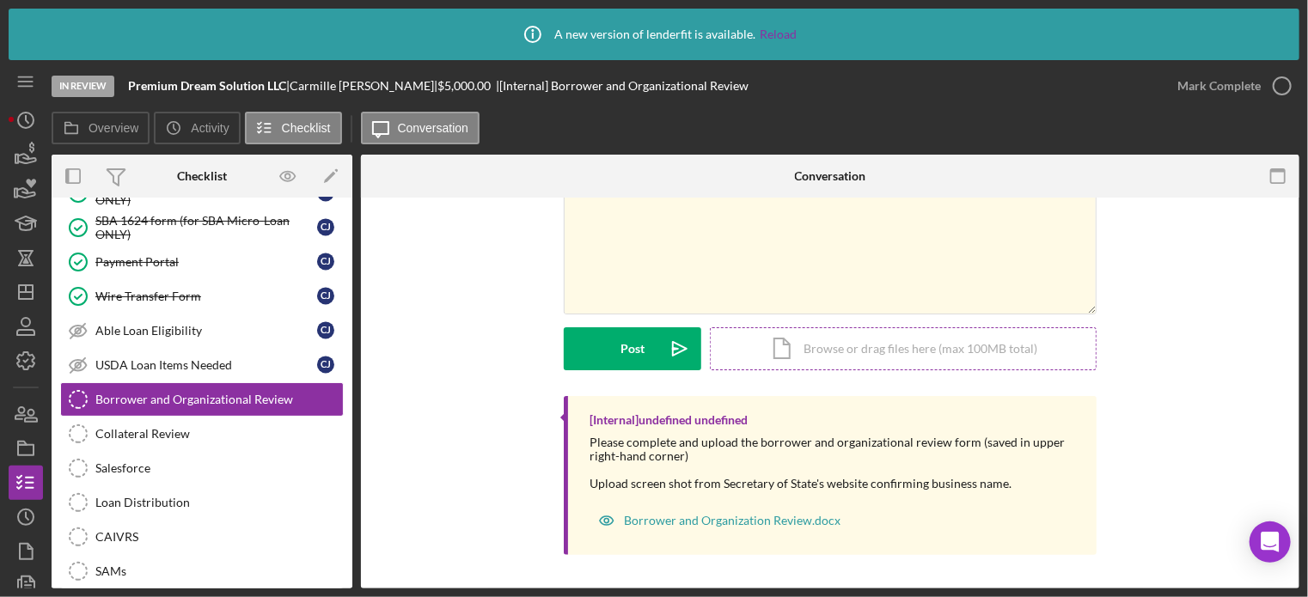
click at [856, 351] on div "Icon/Document Browse or drag files here (max 100MB total) Tap to choose files o…" at bounding box center [903, 349] width 387 height 43
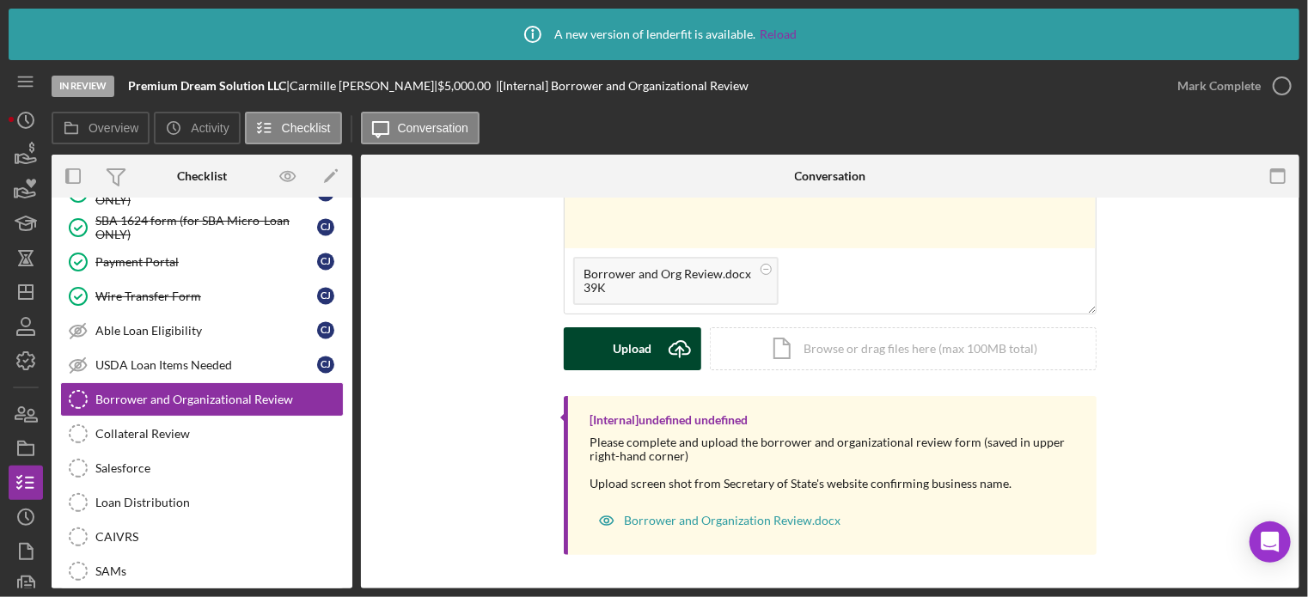
click at [653, 345] on button "Upload Icon/Upload" at bounding box center [633, 349] width 138 height 43
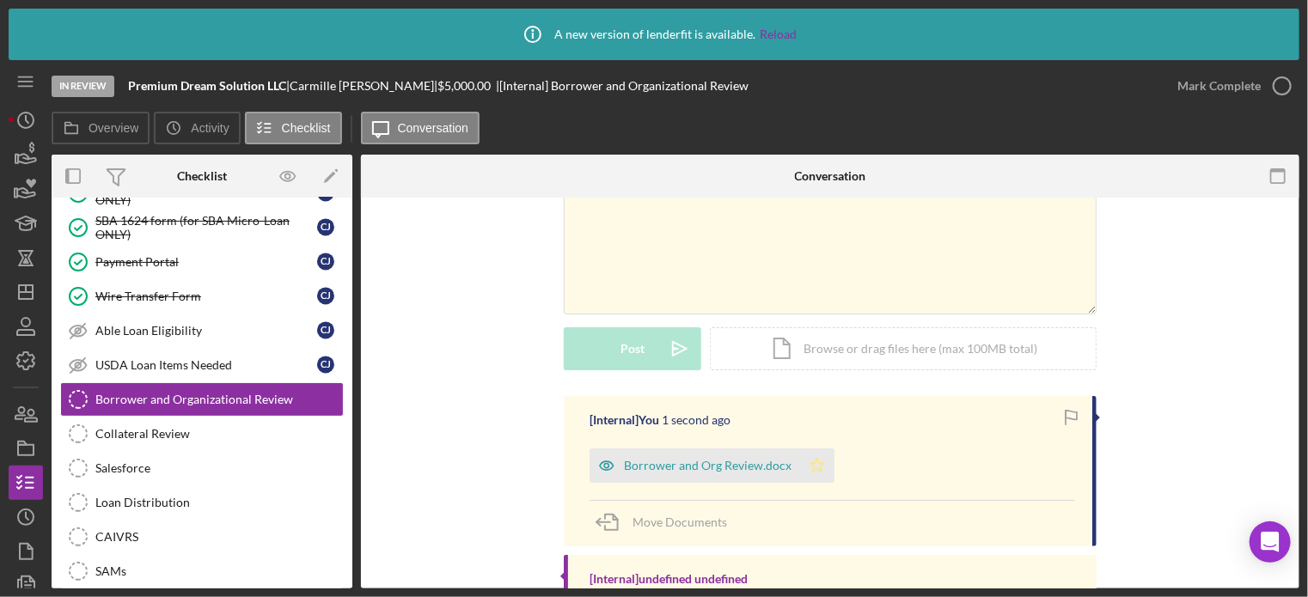
click at [806, 469] on icon "Icon/Star" at bounding box center [817, 466] width 34 height 34
click at [1283, 89] on icon "button" at bounding box center [1282, 85] width 43 height 43
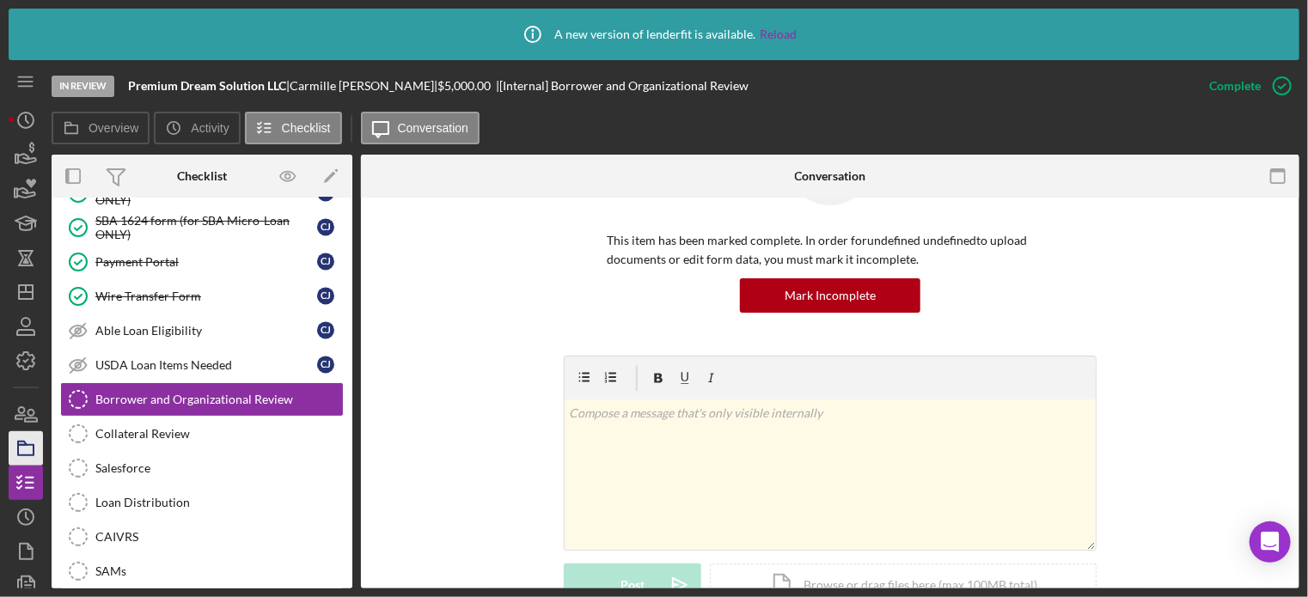
scroll to position [340, 0]
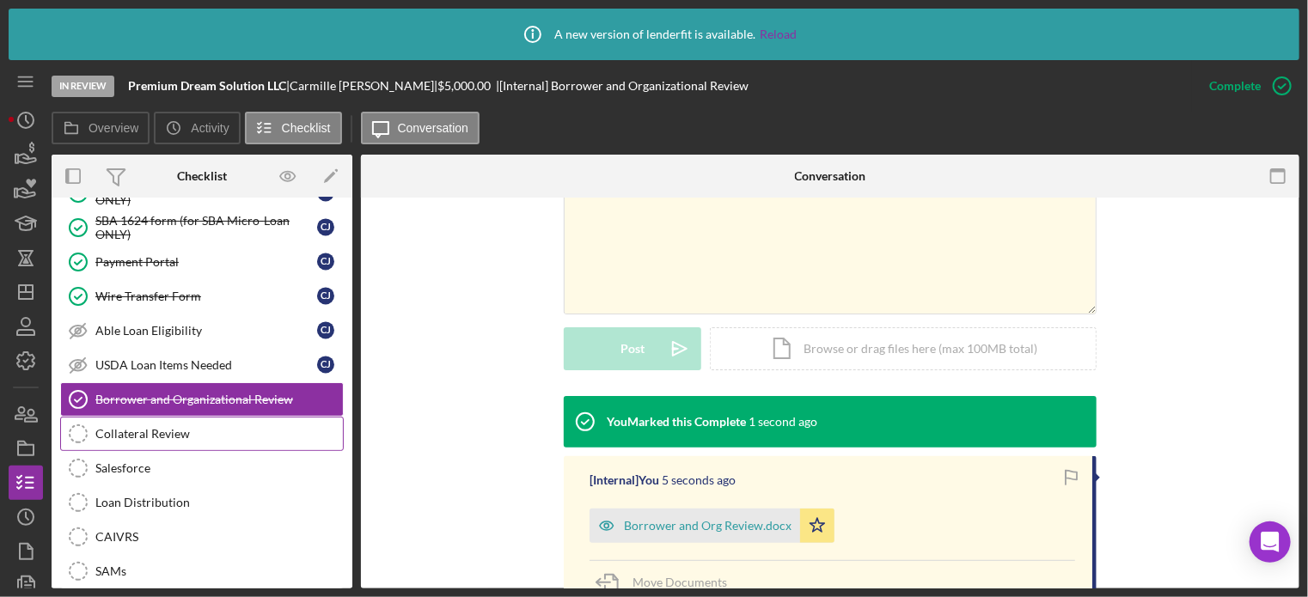
click at [116, 427] on div "Collateral Review" at bounding box center [219, 434] width 248 height 14
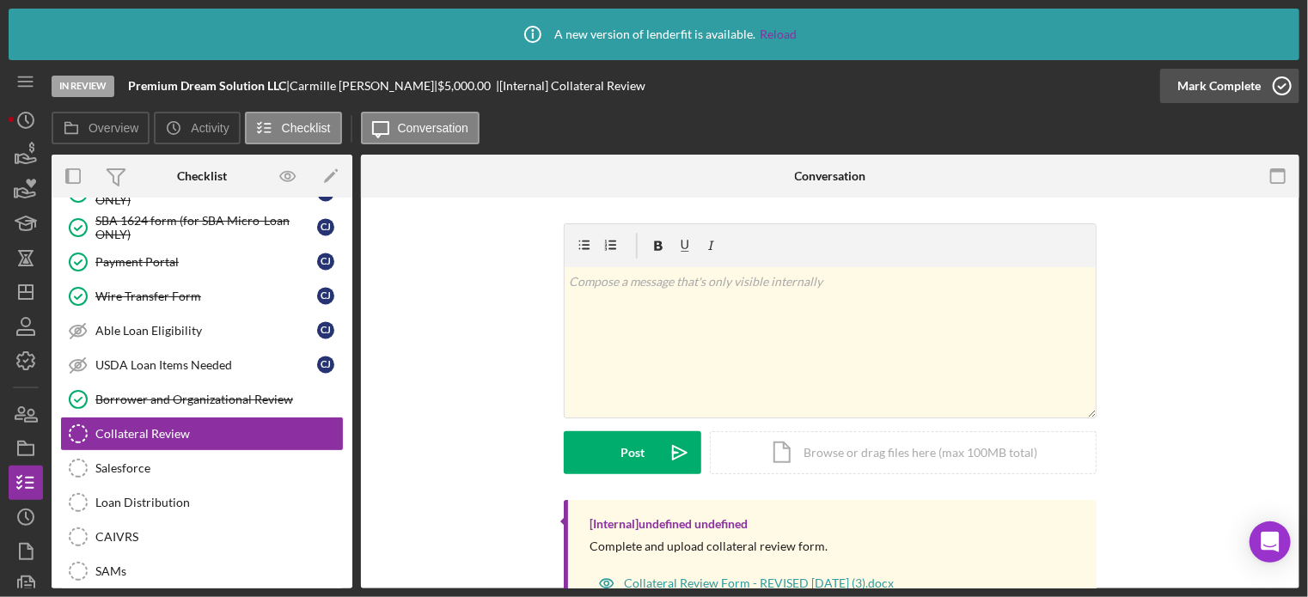
click at [1282, 82] on icon "button" at bounding box center [1282, 85] width 43 height 43
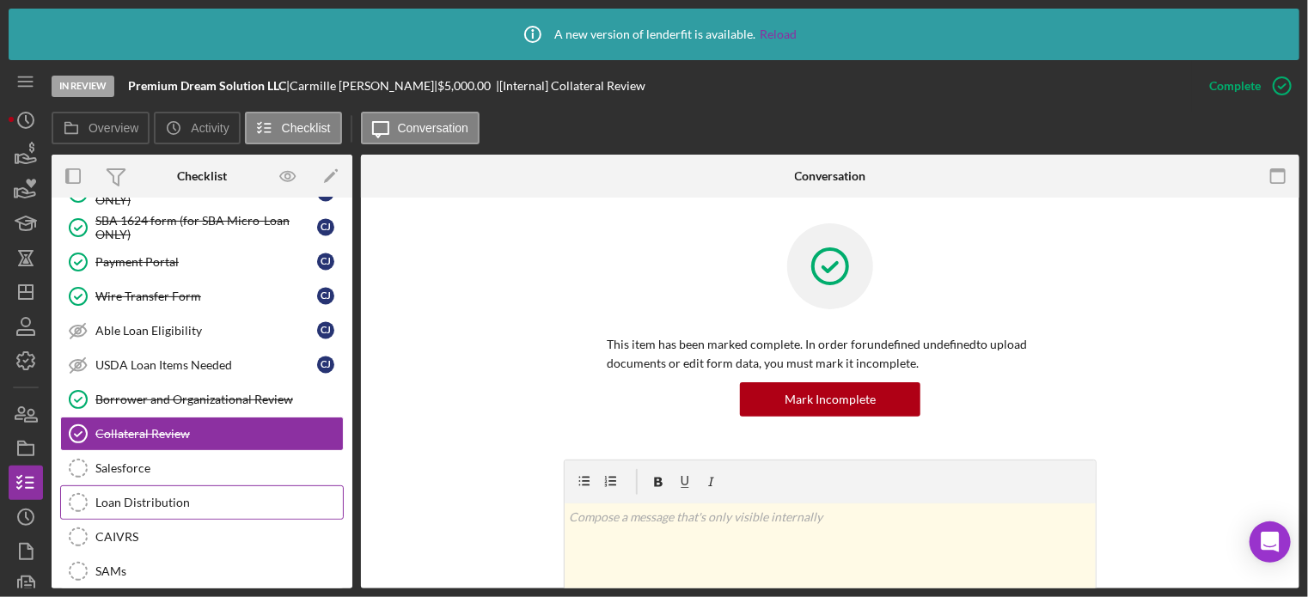
click at [150, 496] on div "Loan Distribution" at bounding box center [219, 503] width 248 height 14
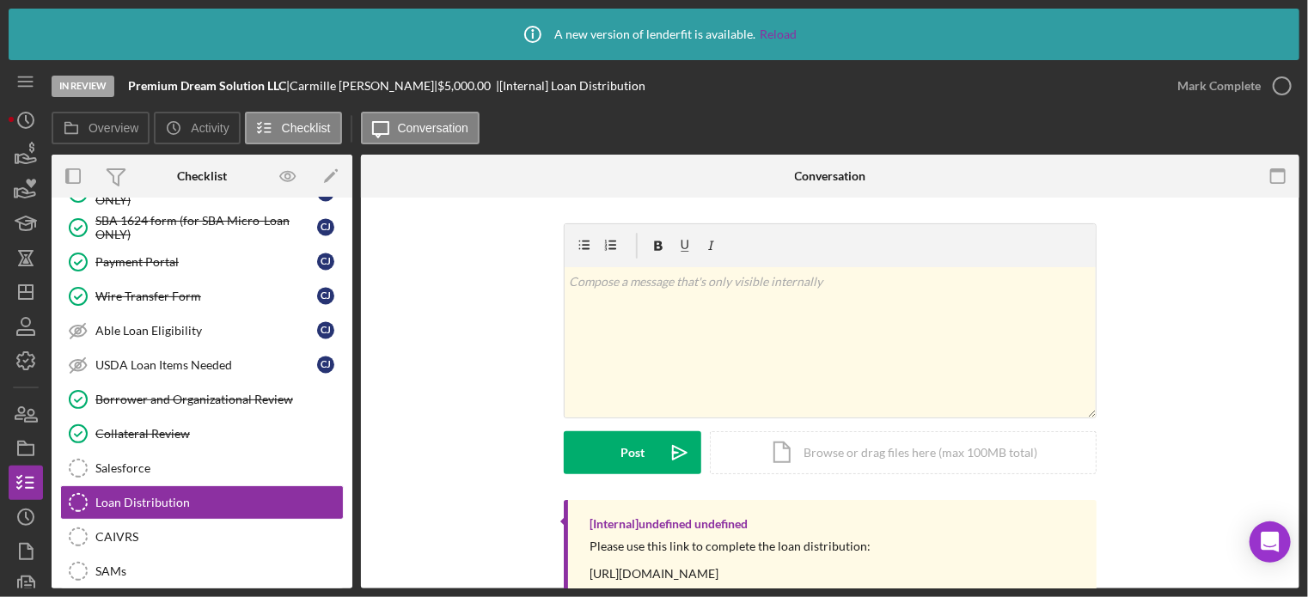
scroll to position [47, 0]
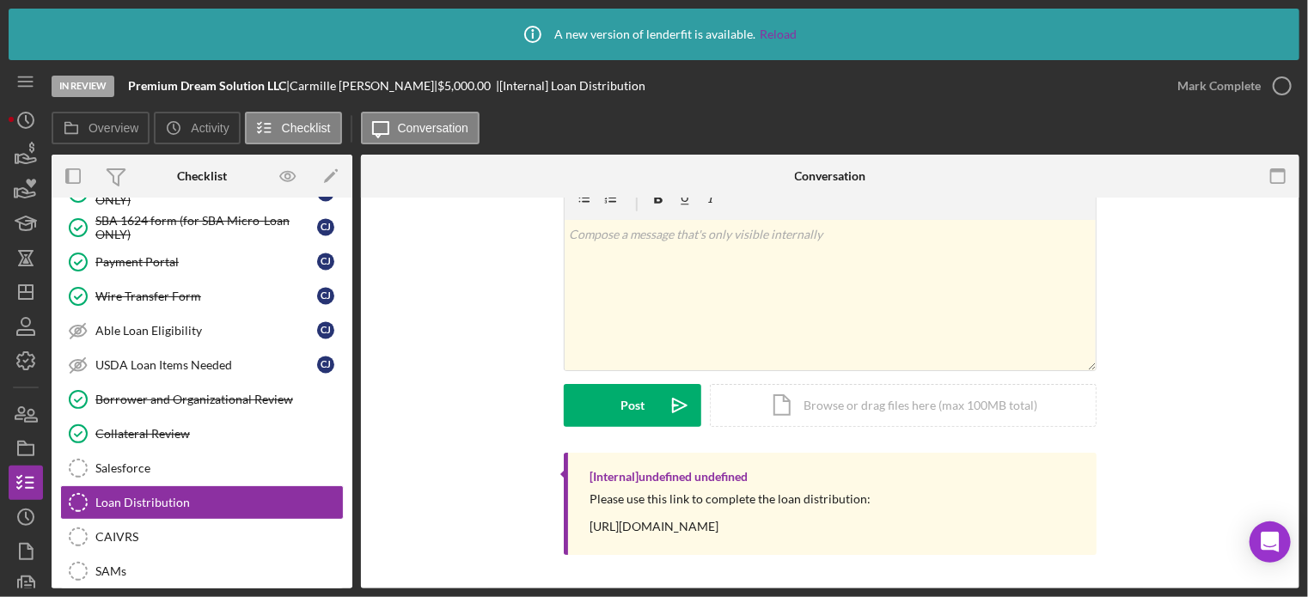
drag, startPoint x: 585, startPoint y: 527, endPoint x: 878, endPoint y: 536, distance: 292.4
click at [927, 544] on div "[Internal] undefined undefined Please use this link to complete the loan distri…" at bounding box center [830, 504] width 533 height 102
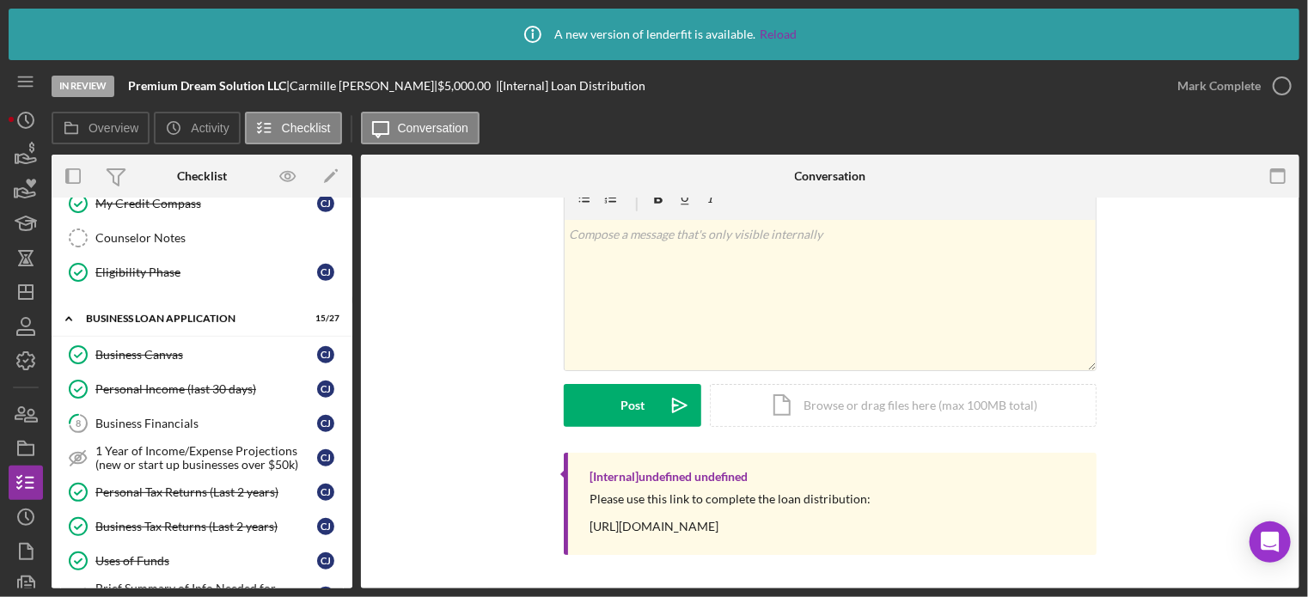
scroll to position [0, 0]
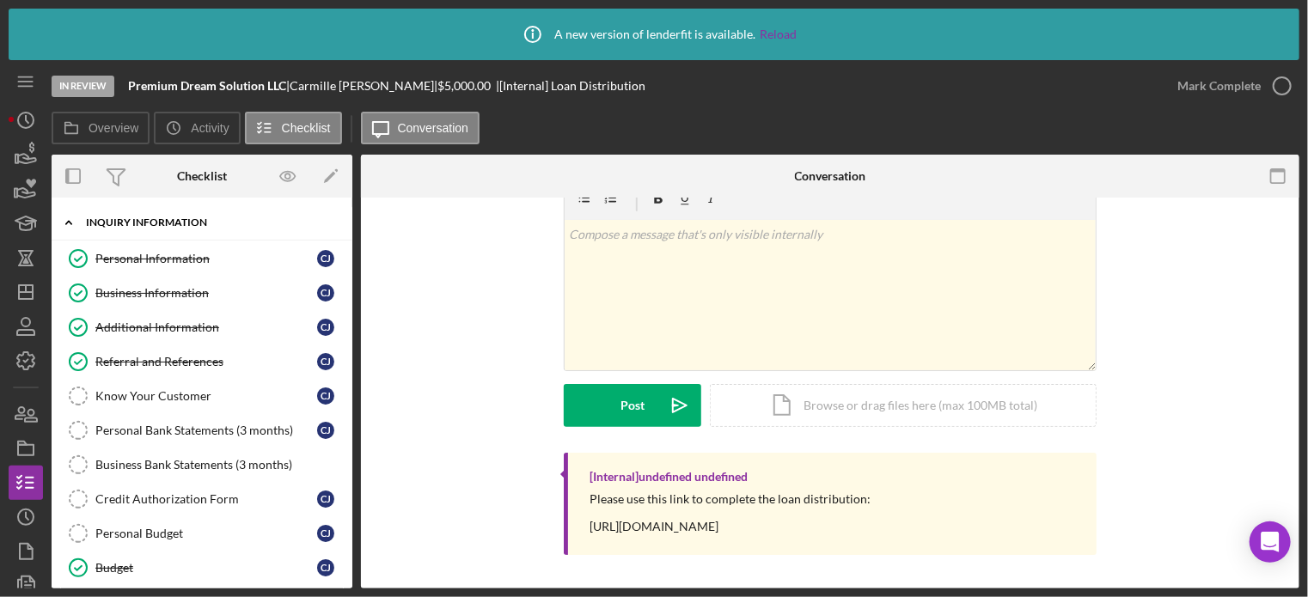
drag, startPoint x: 141, startPoint y: 251, endPoint x: 330, endPoint y: 217, distance: 192.2
click at [141, 252] on div "Personal Information" at bounding box center [206, 259] width 222 height 14
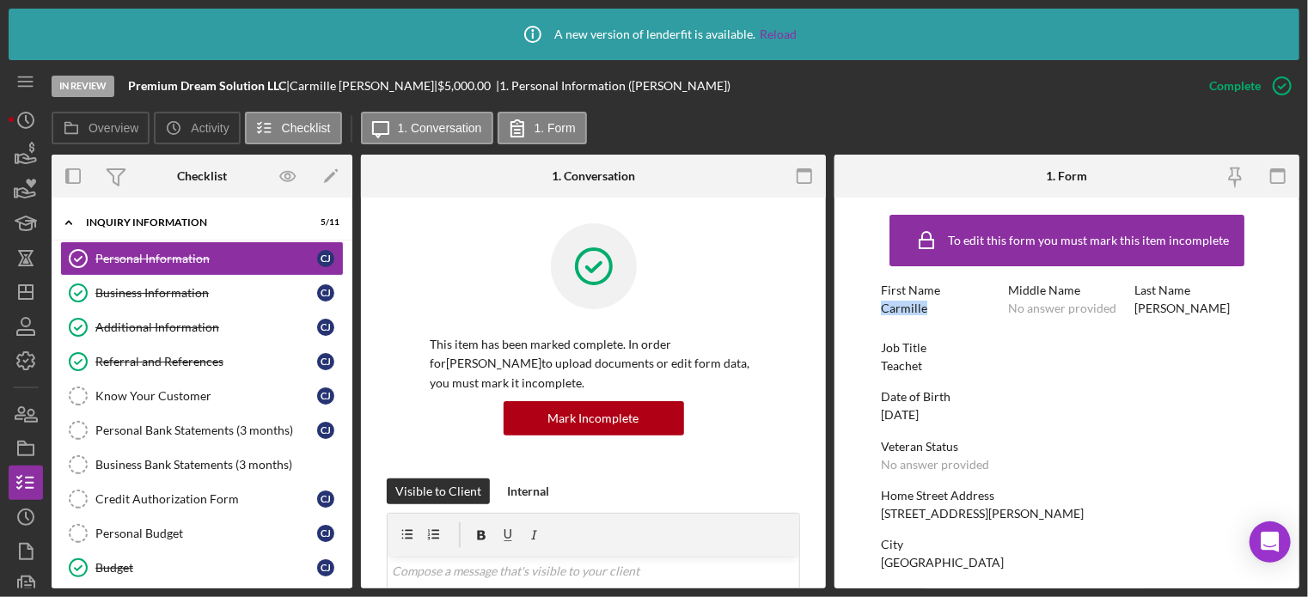
drag, startPoint x: 875, startPoint y: 302, endPoint x: 925, endPoint y: 303, distance: 49.9
click at [925, 303] on form "To edit this form you must mark this item incomplete First Name Carmille Middle…" at bounding box center [1067, 393] width 465 height 391
drag, startPoint x: 1130, startPoint y: 309, endPoint x: 1184, endPoint y: 309, distance: 54.2
click at [1184, 309] on div "First Name Carmille Middle Name No answer provided Last Name Johnson" at bounding box center [1067, 308] width 372 height 49
drag, startPoint x: 230, startPoint y: 307, endPoint x: 230, endPoint y: 298, distance: 8.6
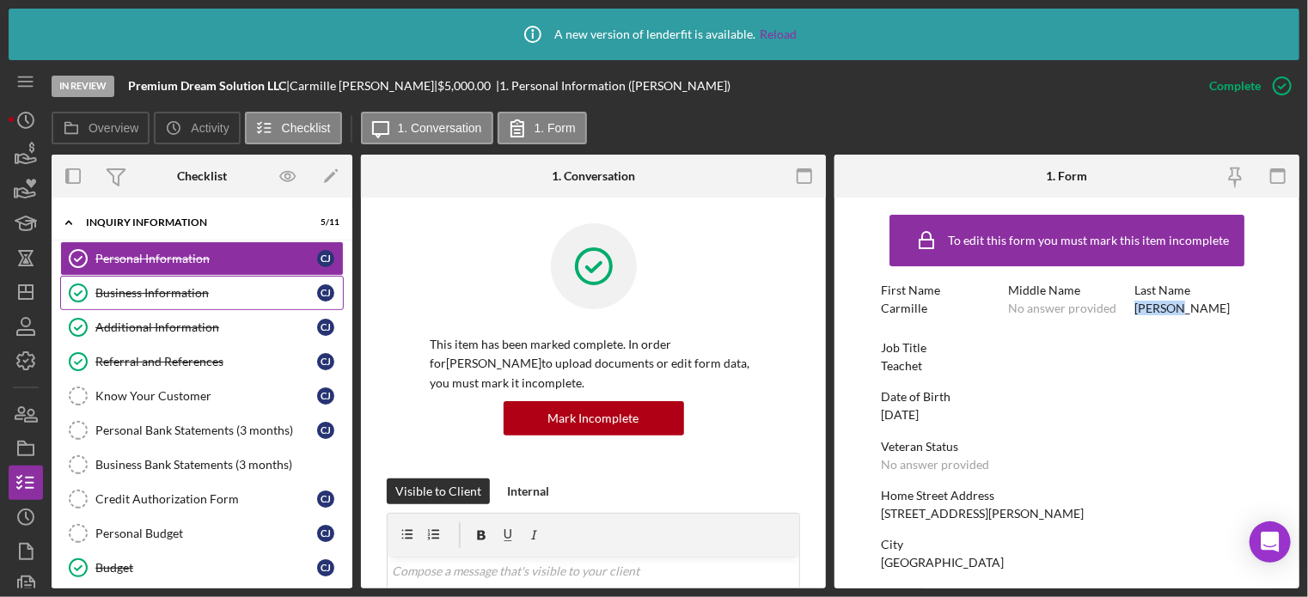
click at [230, 303] on link "Business Information Business Information C J" at bounding box center [202, 293] width 284 height 34
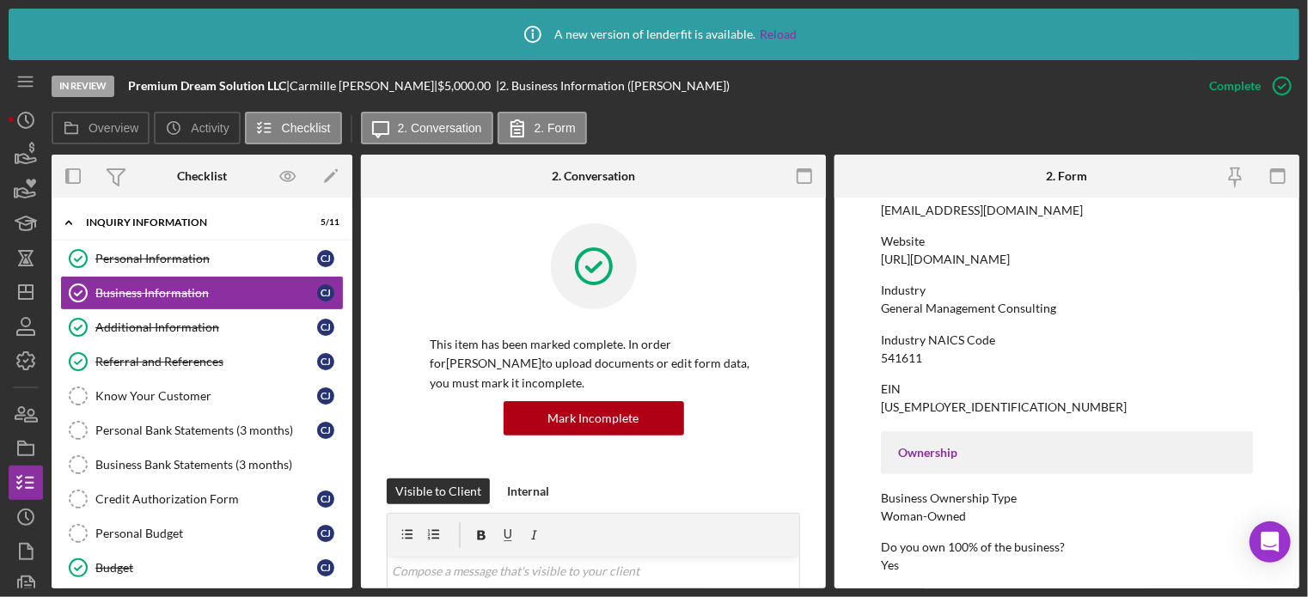
scroll to position [430, 0]
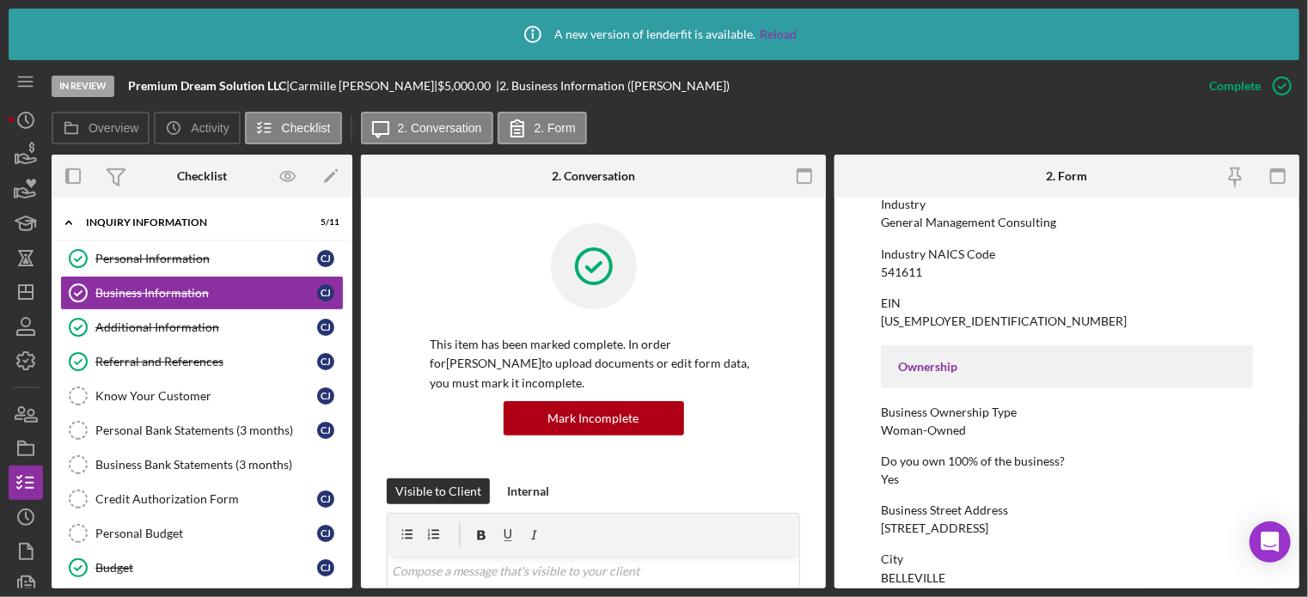
drag, startPoint x: 877, startPoint y: 527, endPoint x: 1056, endPoint y: 525, distance: 178.8
click at [1056, 525] on form "To edit this form you must mark this item incomplete Business Name Premium Drea…" at bounding box center [1067, 393] width 465 height 391
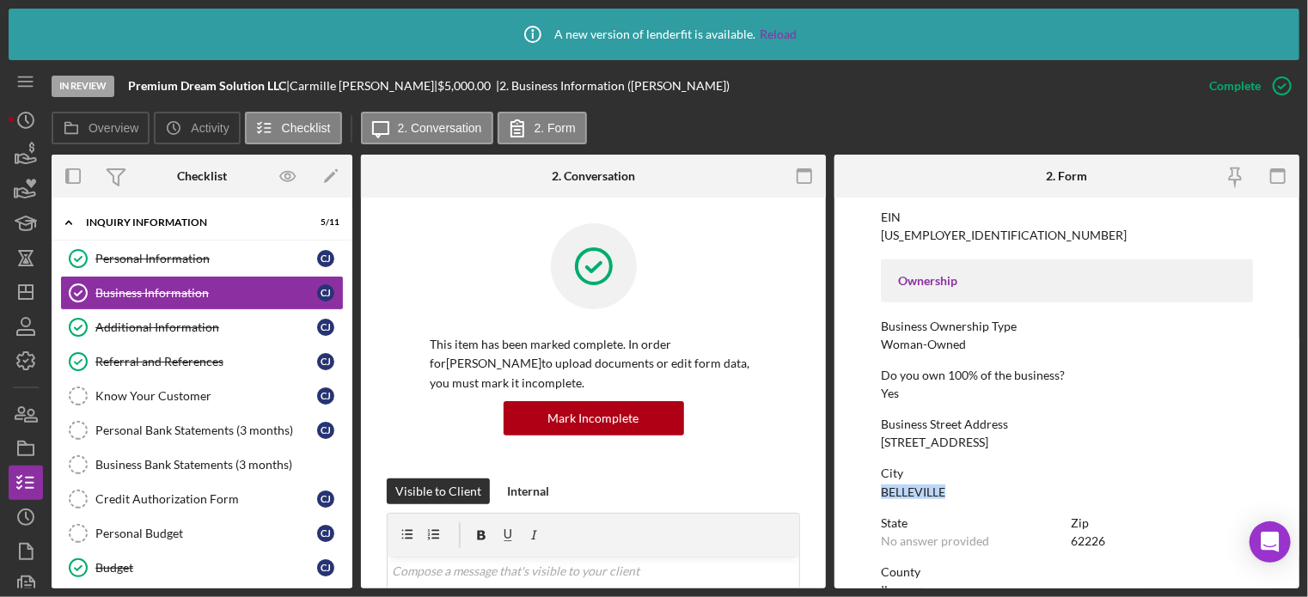
drag, startPoint x: 884, startPoint y: 495, endPoint x: 958, endPoint y: 489, distance: 74.2
click at [958, 489] on form "To edit this form you must mark this item incomplete Business Name Premium Drea…" at bounding box center [1067, 393] width 465 height 391
drag, startPoint x: 1073, startPoint y: 542, endPoint x: 1104, endPoint y: 538, distance: 31.1
click at [1104, 538] on div "62226" at bounding box center [1089, 542] width 34 height 14
click at [1086, 548] on div "State No answer provided Zip 62226" at bounding box center [1067, 541] width 372 height 49
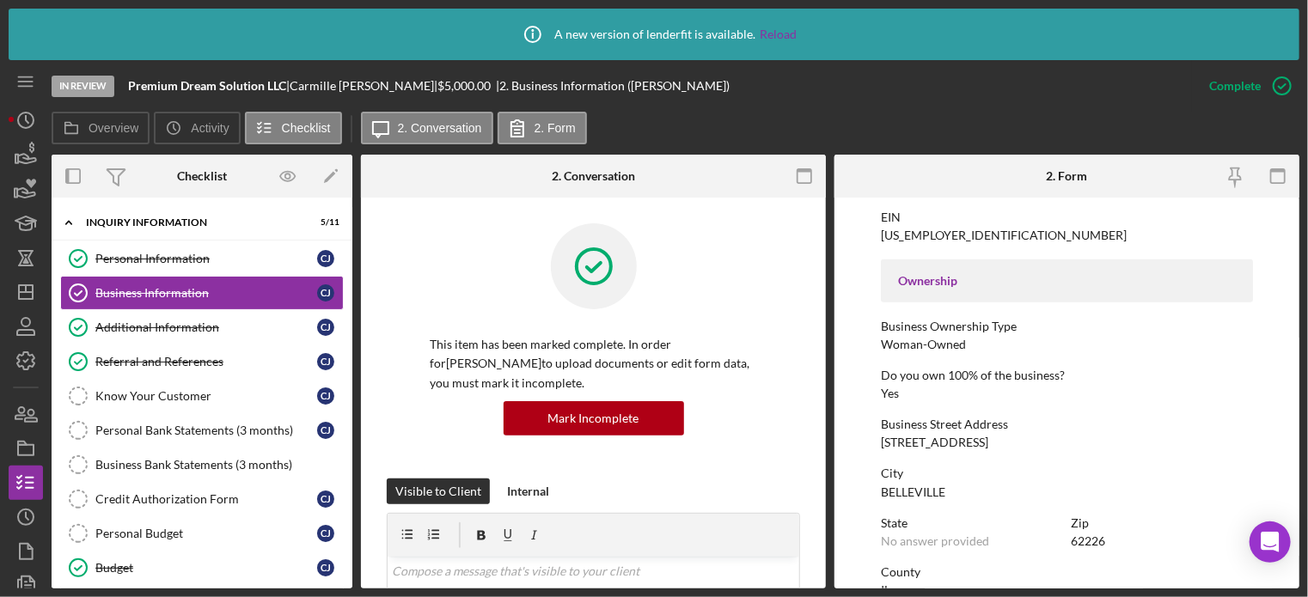
click at [1069, 550] on div "State No answer provided Zip 62226" at bounding box center [1067, 541] width 372 height 49
drag, startPoint x: 1069, startPoint y: 536, endPoint x: 1114, endPoint y: 538, distance: 44.8
click at [1114, 538] on div "Zip 62226" at bounding box center [1162, 533] width 181 height 32
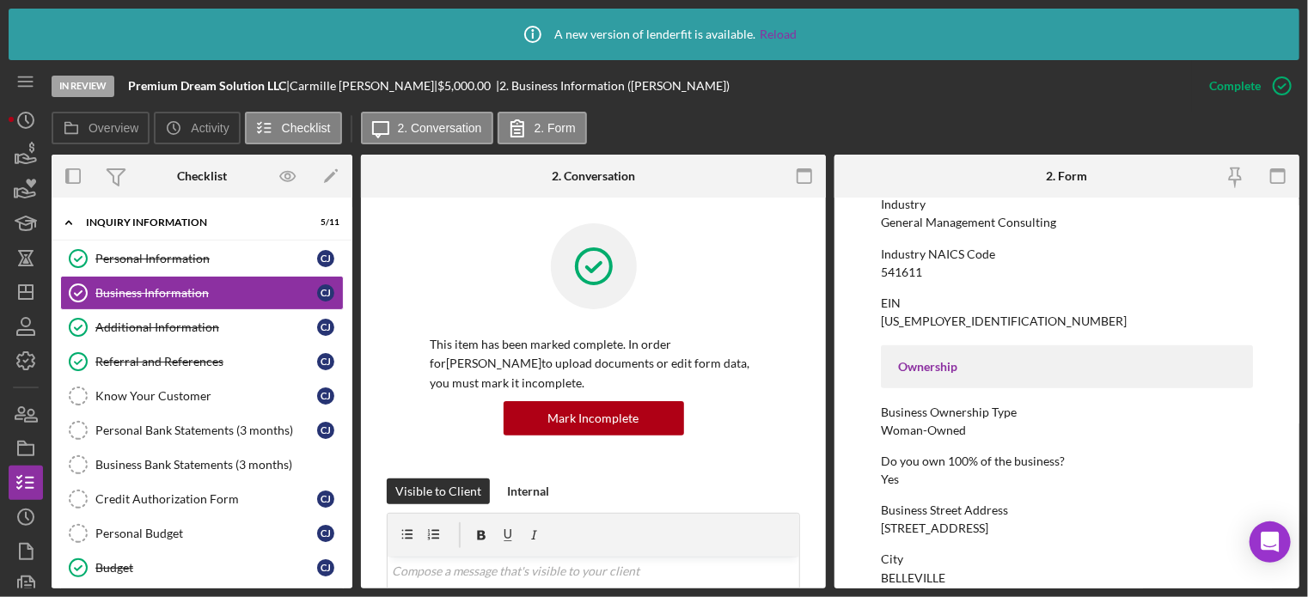
scroll to position [344, 0]
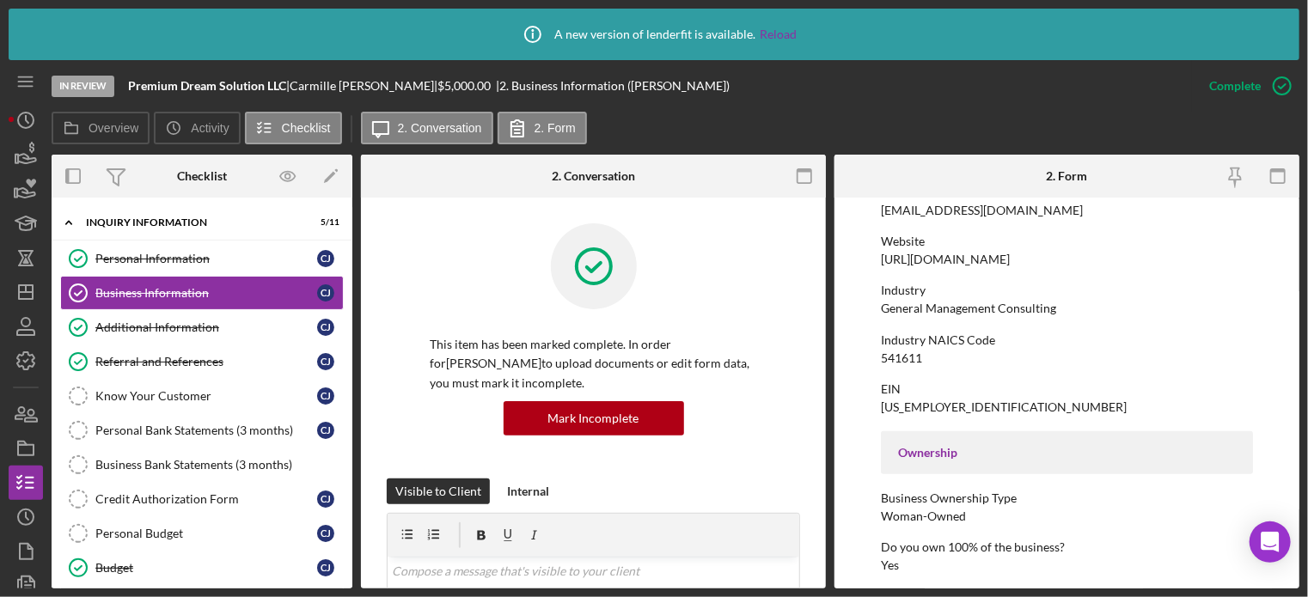
click at [1027, 334] on div "Industry NAICS Code" at bounding box center [1067, 341] width 372 height 14
drag, startPoint x: 873, startPoint y: 311, endPoint x: 1053, endPoint y: 311, distance: 180.5
click at [1059, 312] on form "To edit this form you must mark this item incomplete Business Name Premium Drea…" at bounding box center [1067, 393] width 465 height 391
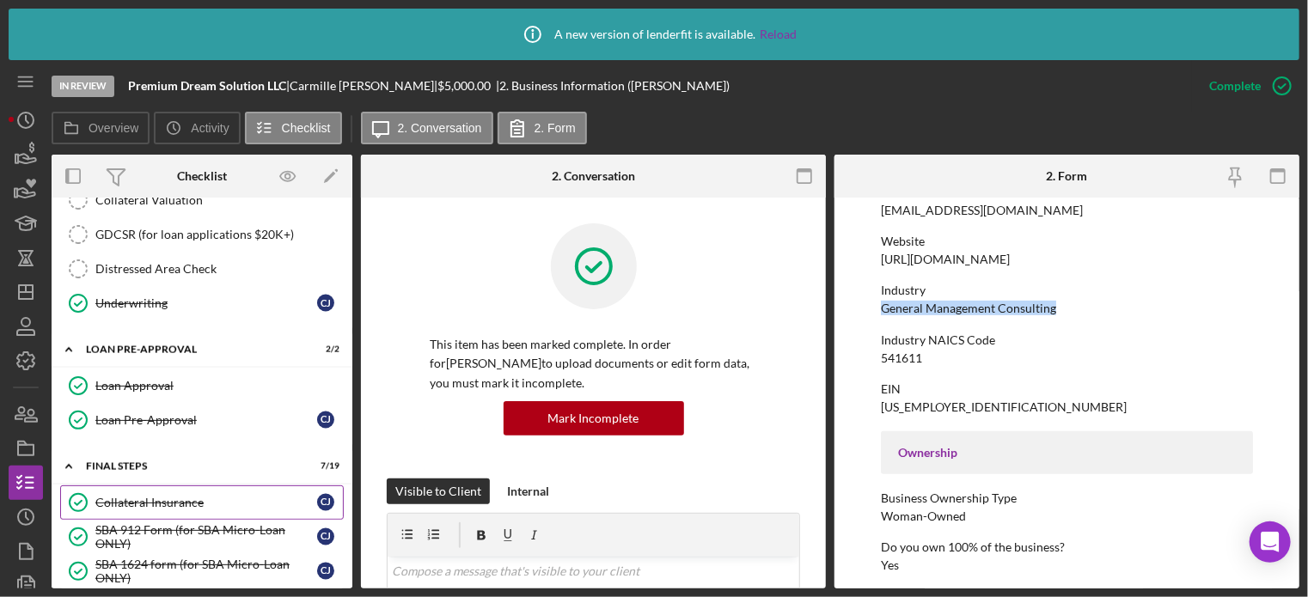
scroll to position [1633, 0]
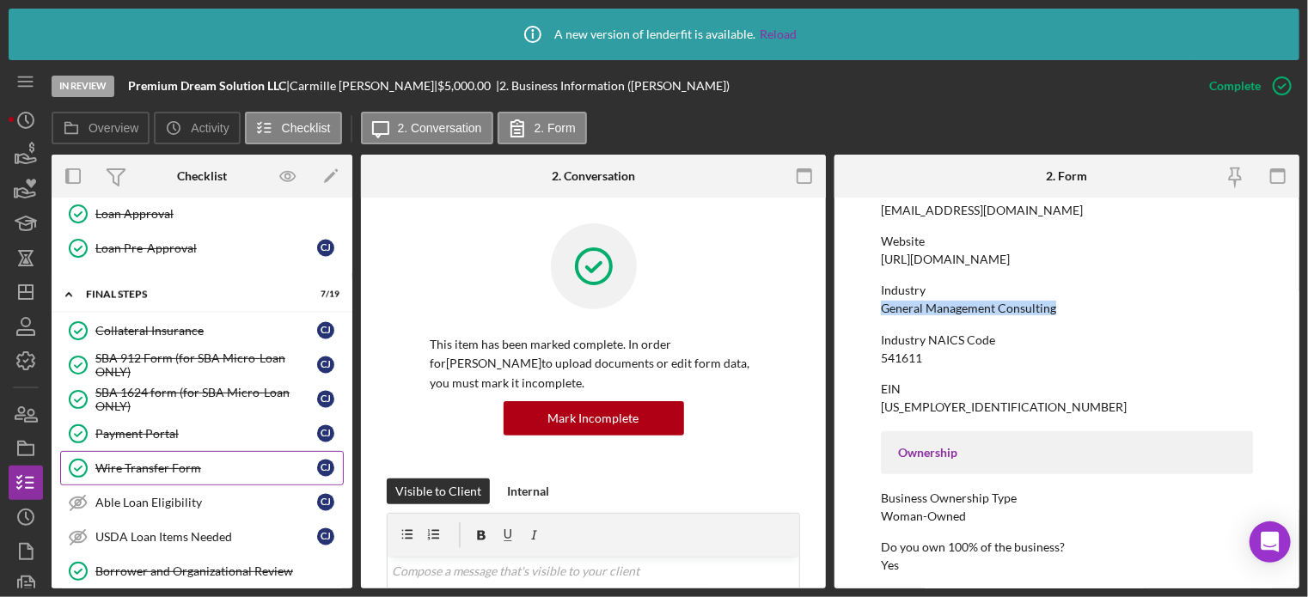
click at [199, 462] on div "Wire Transfer Form" at bounding box center [206, 469] width 222 height 14
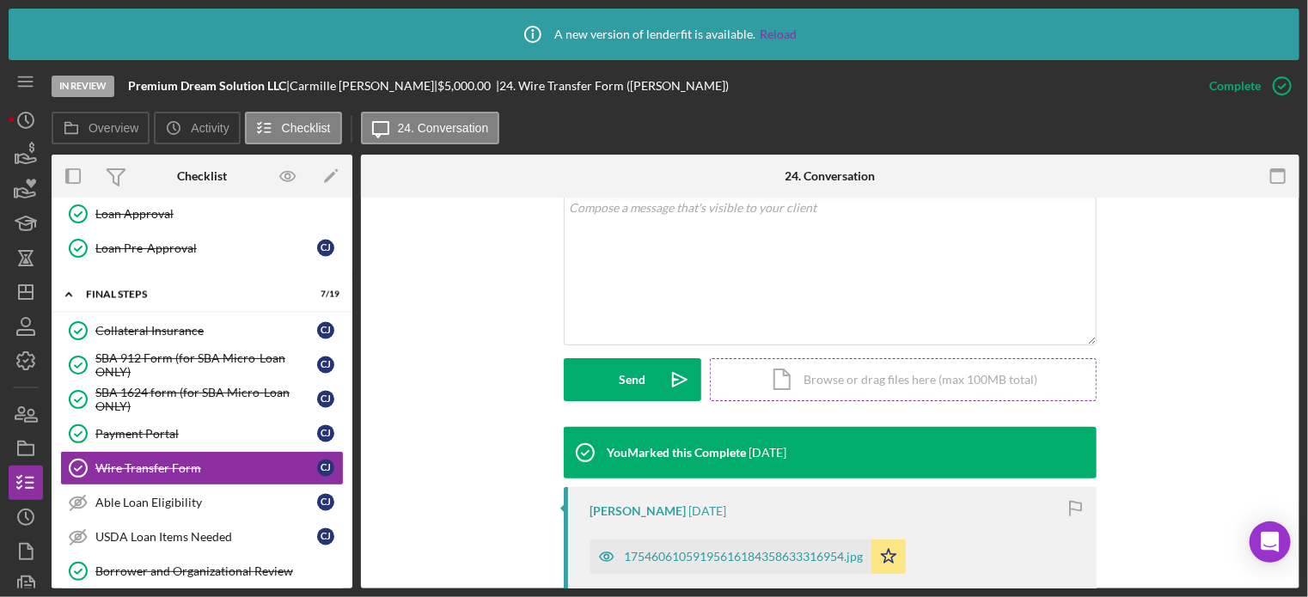
scroll to position [516, 0]
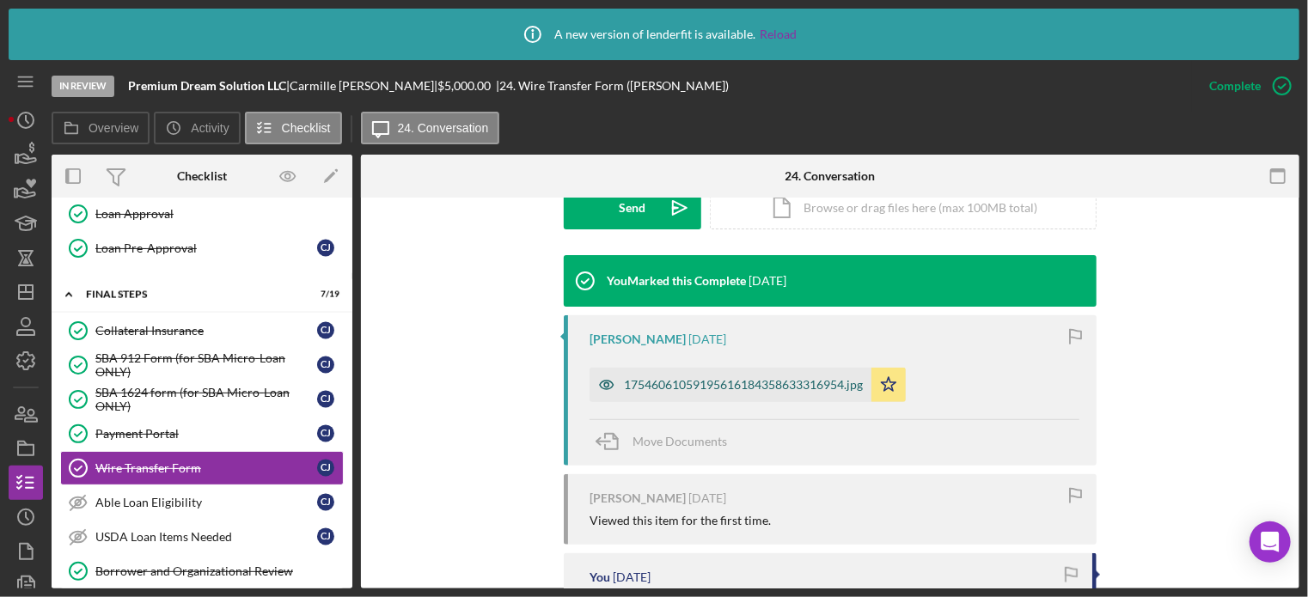
click at [671, 385] on div "17546061059195616184358633316954.jpg" at bounding box center [743, 385] width 239 height 14
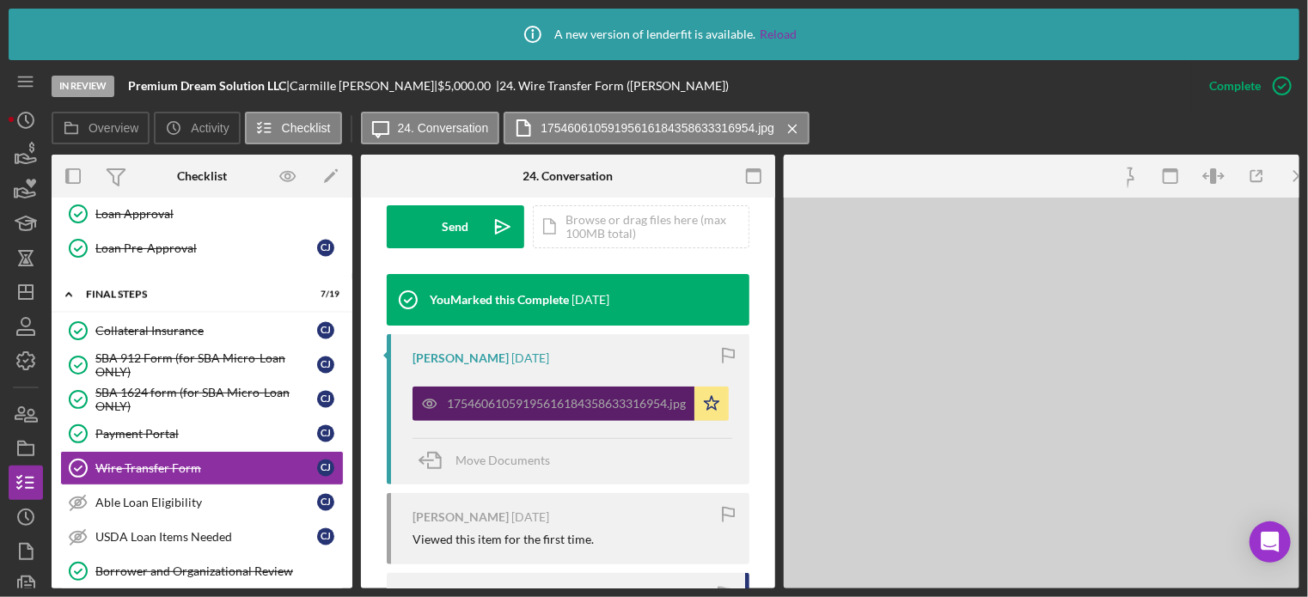
scroll to position [535, 0]
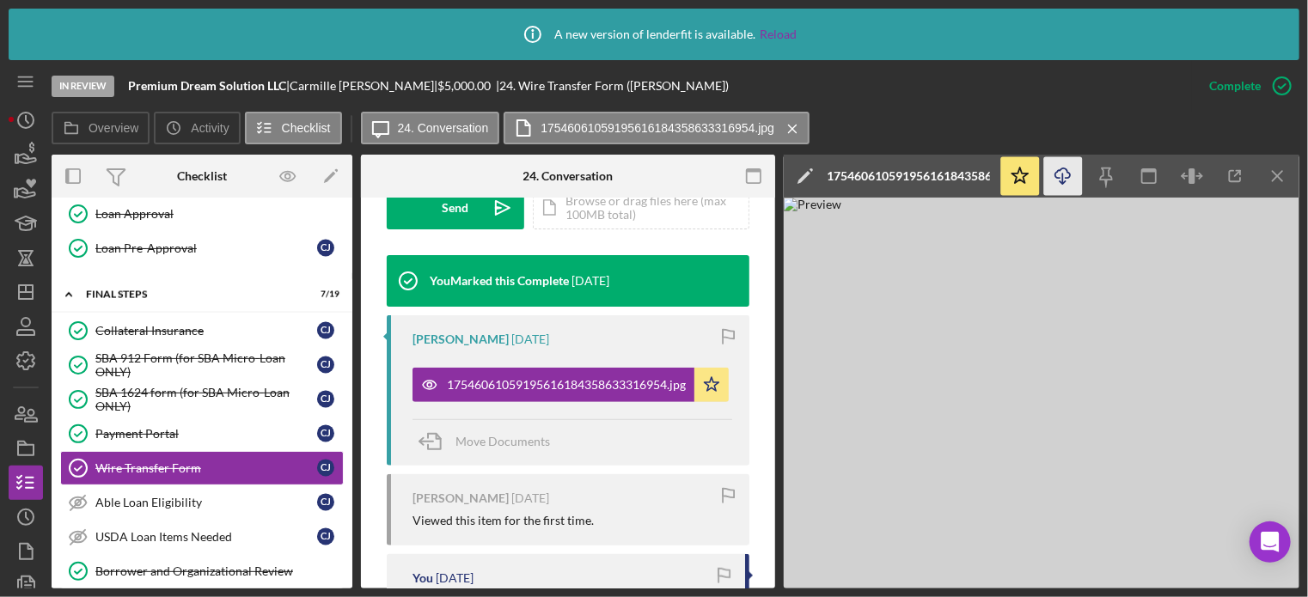
click at [1073, 173] on icon "Icon/Download" at bounding box center [1064, 176] width 39 height 39
drag, startPoint x: 1075, startPoint y: 168, endPoint x: 1060, endPoint y: 82, distance: 87.3
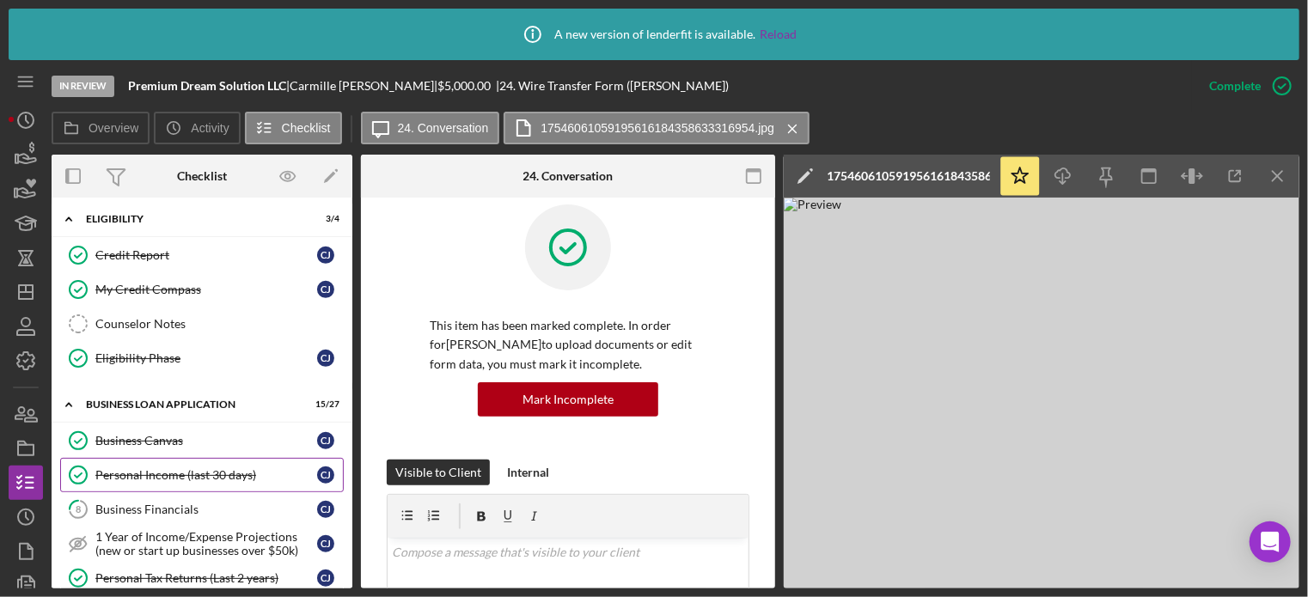
scroll to position [0, 0]
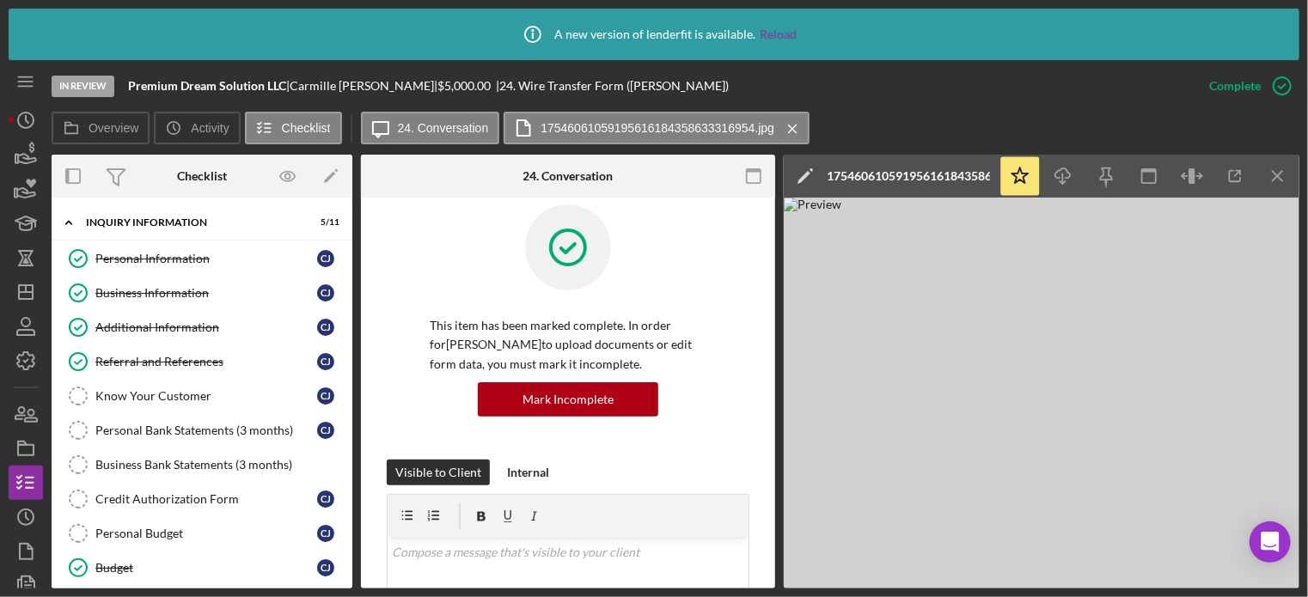
drag, startPoint x: 187, startPoint y: 291, endPoint x: 495, endPoint y: 248, distance: 311.6
click at [189, 294] on div "Business Information" at bounding box center [206, 293] width 222 height 14
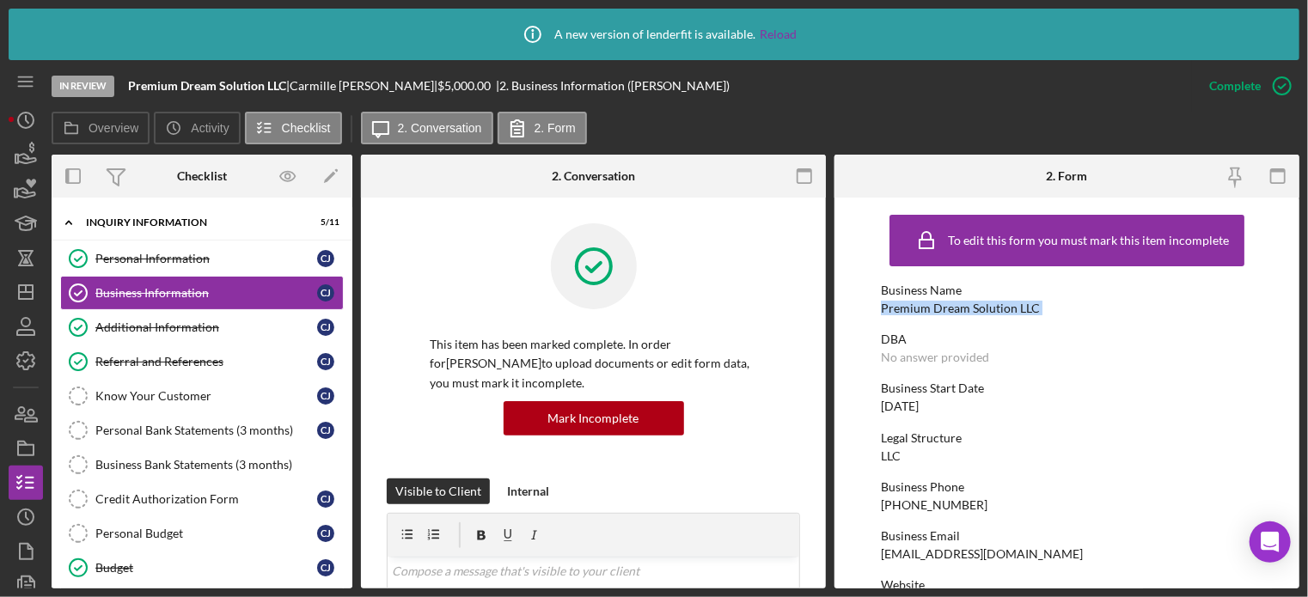
drag, startPoint x: 878, startPoint y: 319, endPoint x: 877, endPoint y: 305, distance: 13.8
click at [877, 305] on form "To edit this form you must mark this item incomplete Business Name Premium Drea…" at bounding box center [1067, 393] width 465 height 391
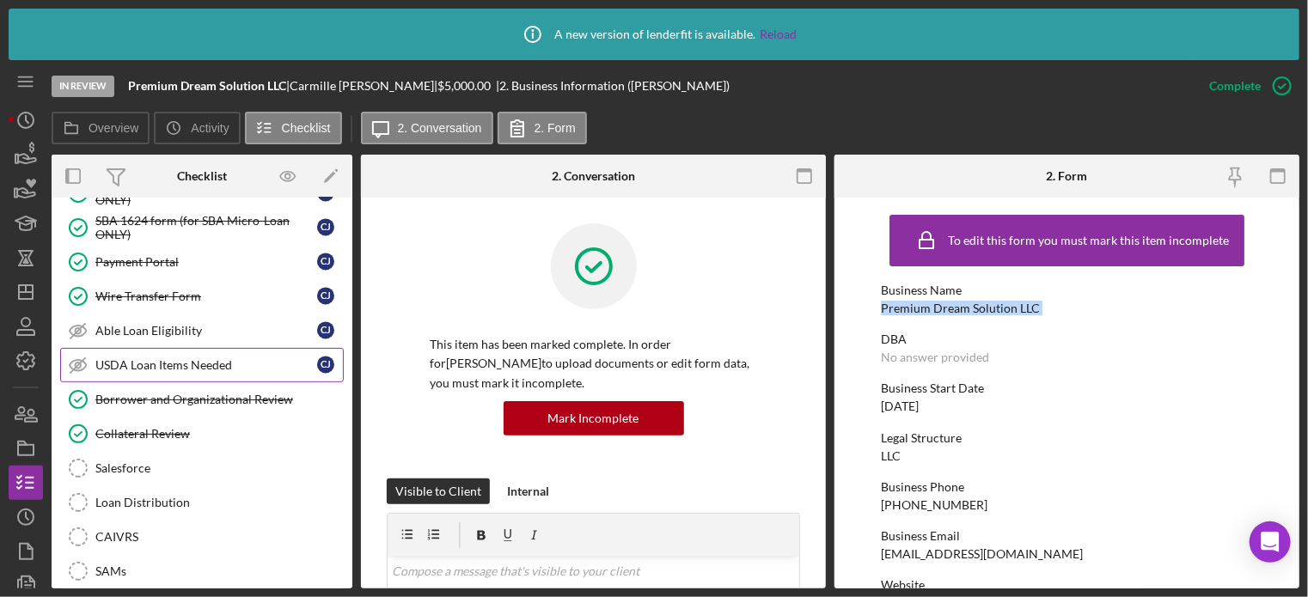
scroll to position [1891, 0]
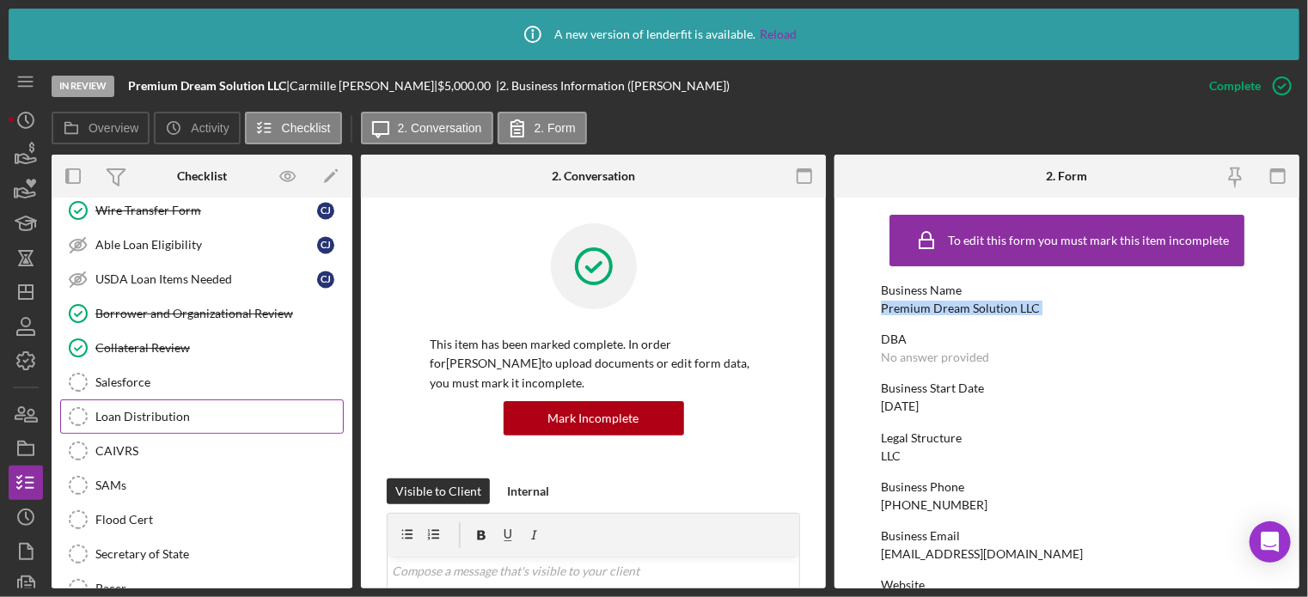
drag, startPoint x: 162, startPoint y: 398, endPoint x: 114, endPoint y: 392, distance: 48.5
click at [114, 410] on div "Loan Distribution" at bounding box center [219, 417] width 248 height 14
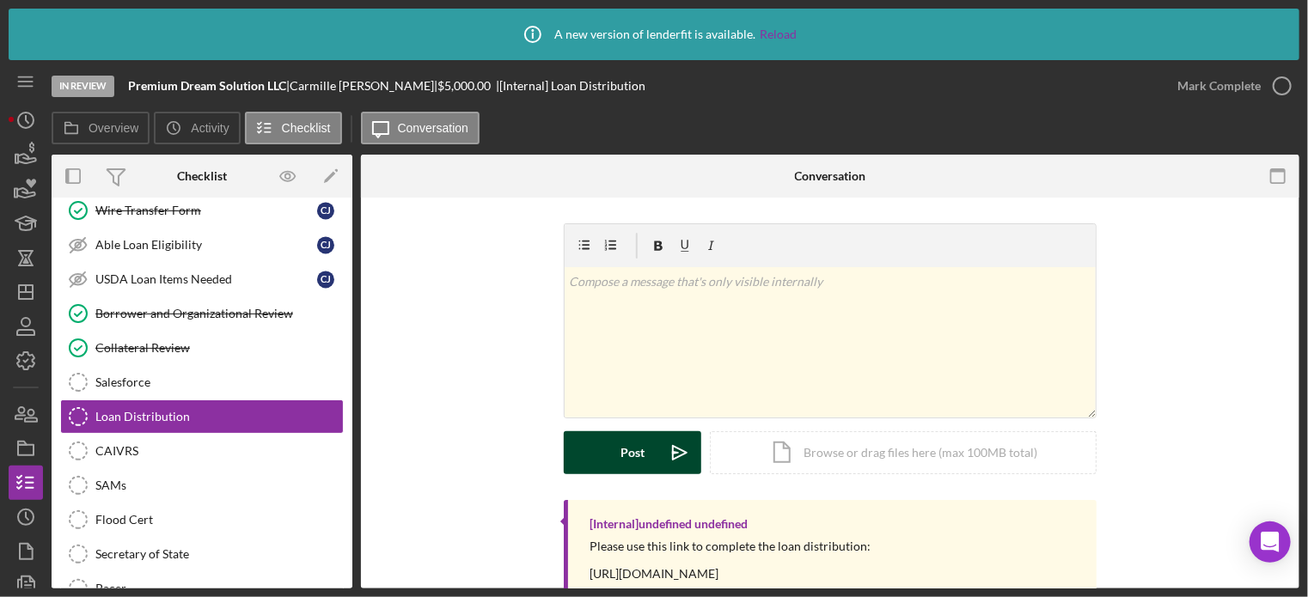
scroll to position [47, 0]
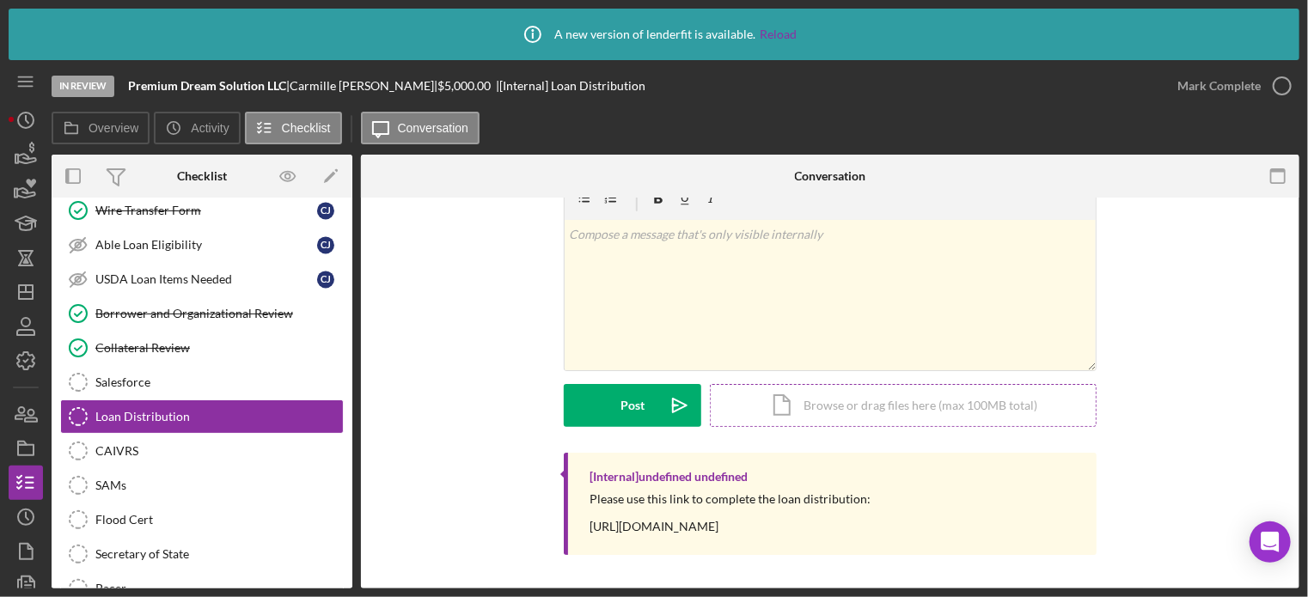
click at [765, 417] on div "Icon/Document Browse or drag files here (max 100MB total) Tap to choose files o…" at bounding box center [903, 405] width 387 height 43
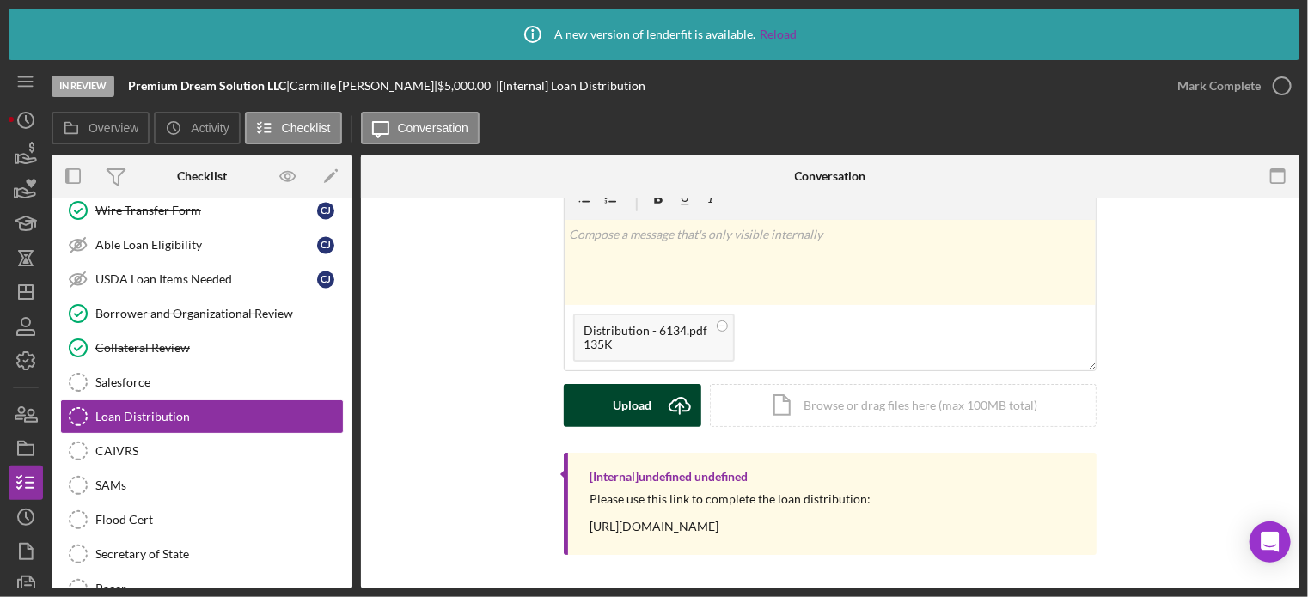
click at [604, 401] on button "Upload Icon/Upload" at bounding box center [633, 405] width 138 height 43
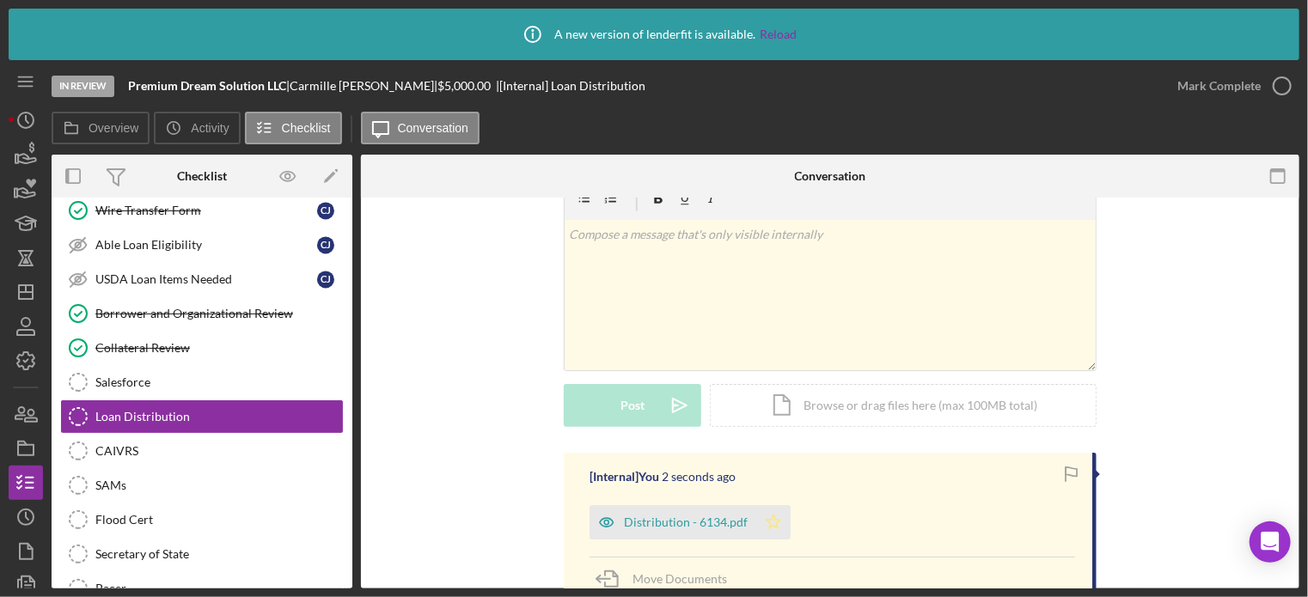
click at [778, 523] on icon "Icon/Star" at bounding box center [774, 522] width 34 height 34
click at [1293, 85] on icon "button" at bounding box center [1282, 85] width 43 height 43
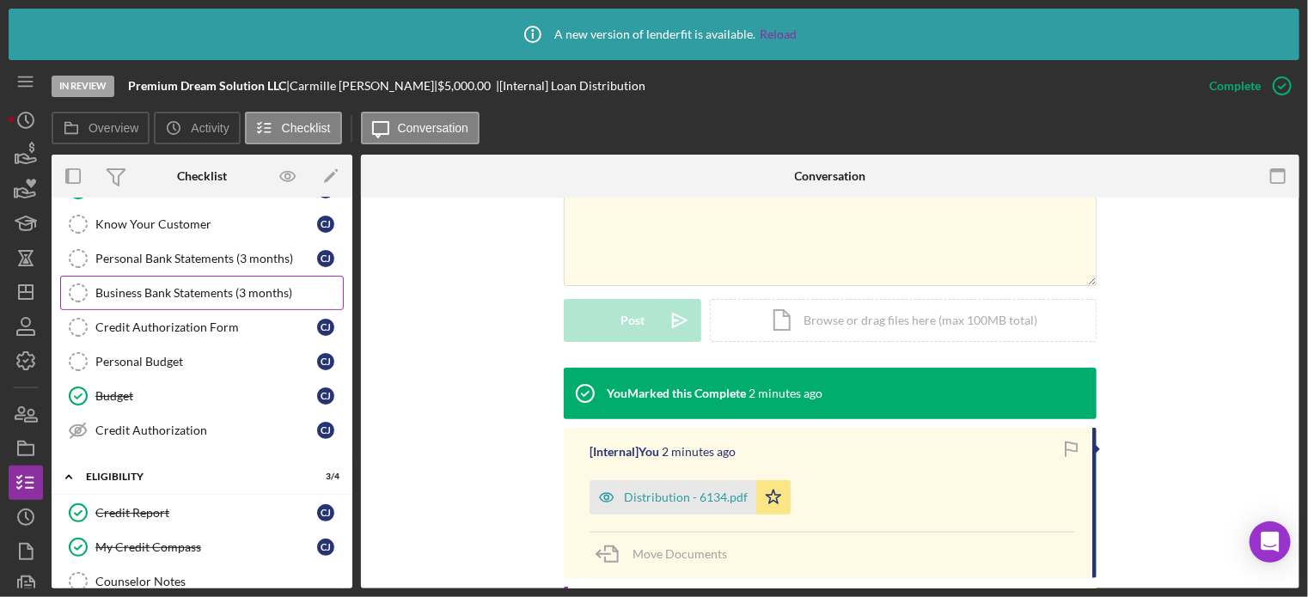
scroll to position [0, 0]
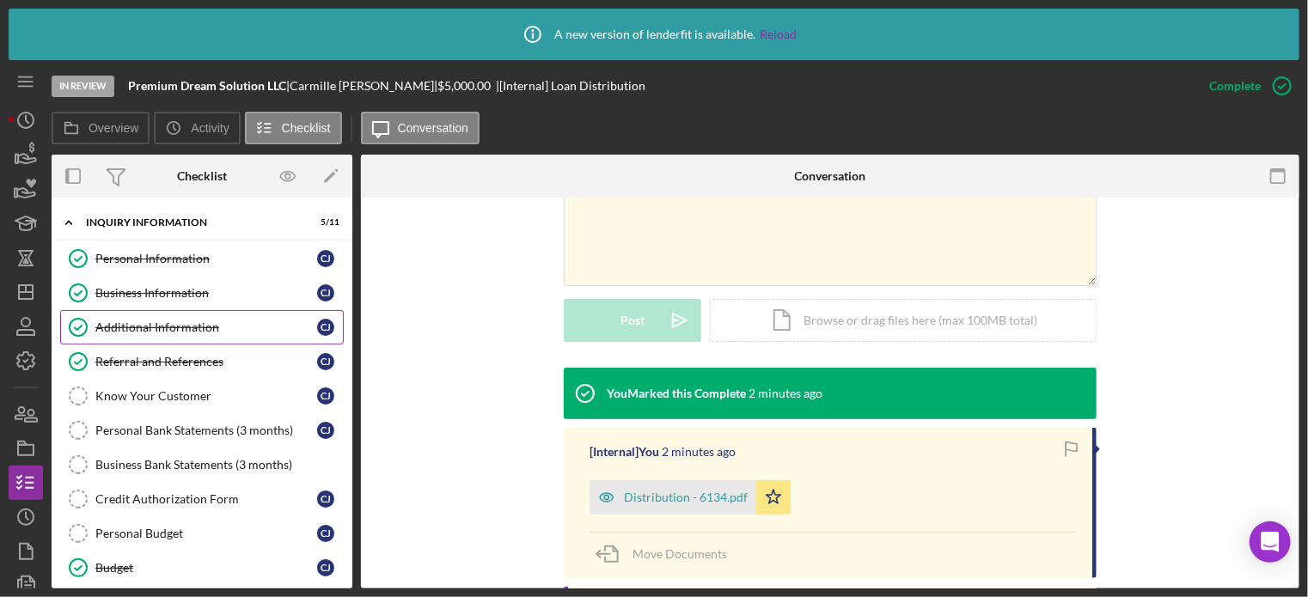
drag, startPoint x: 131, startPoint y: 352, endPoint x: 141, endPoint y: 340, distance: 16.5
click at [131, 352] on link "Referral and References Referral and References C J" at bounding box center [202, 362] width 284 height 34
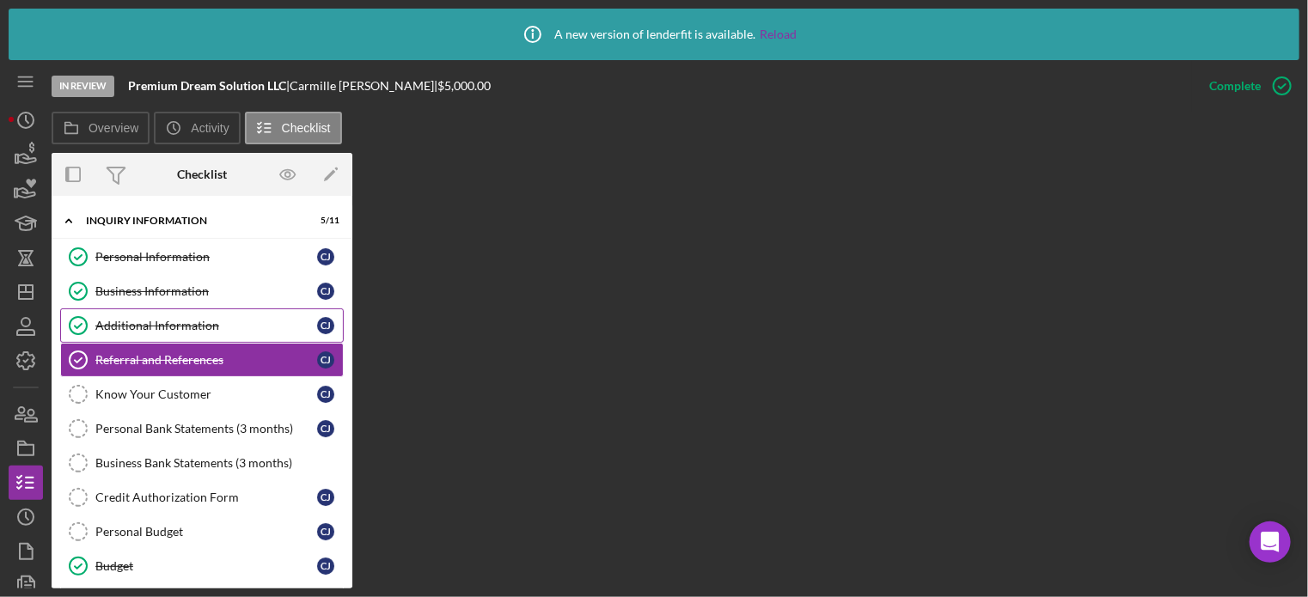
click at [172, 328] on div "Additional Information" at bounding box center [206, 326] width 222 height 14
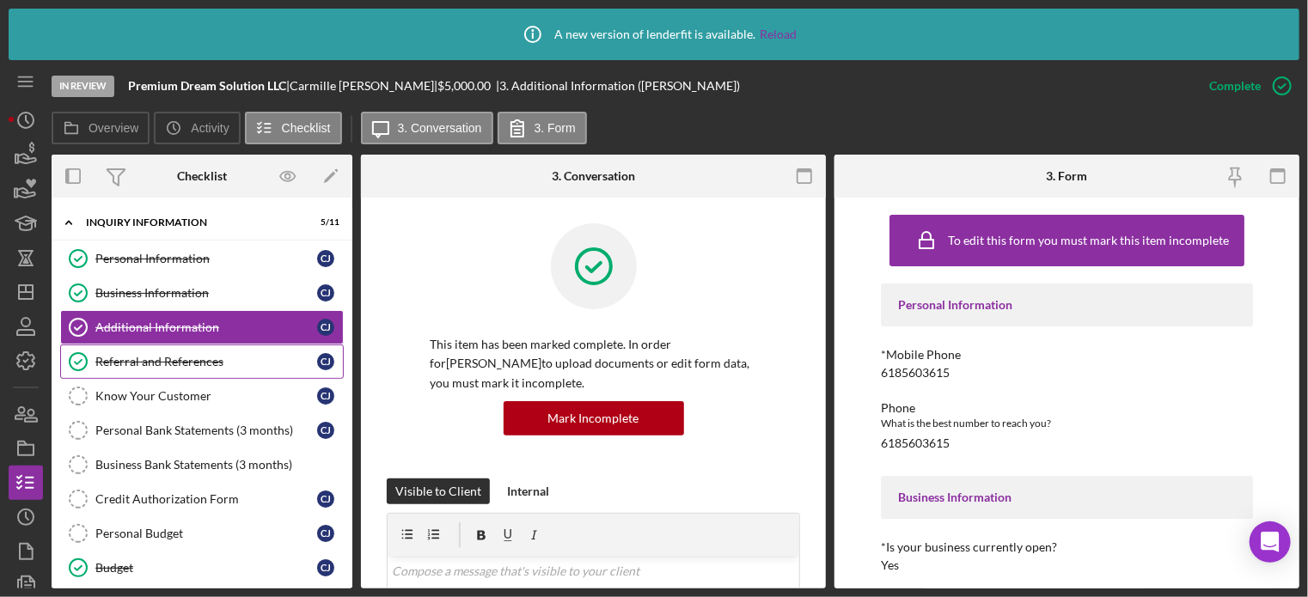
click at [152, 358] on div "Referral and References" at bounding box center [206, 362] width 222 height 14
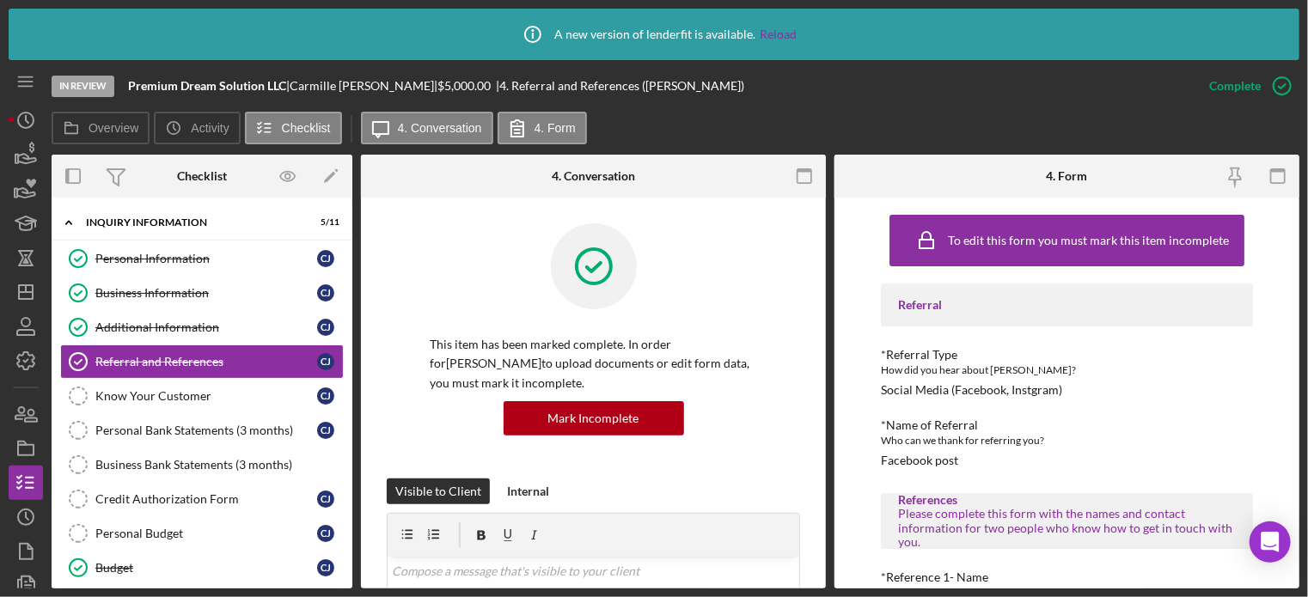
scroll to position [172, 0]
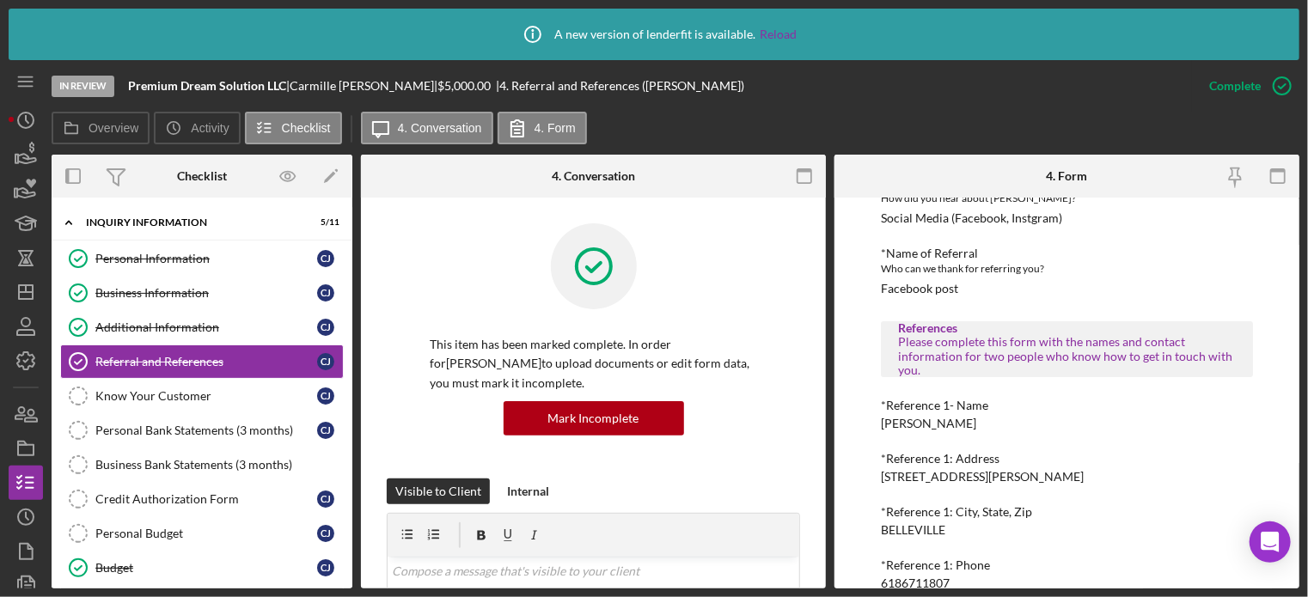
drag, startPoint x: 873, startPoint y: 422, endPoint x: 962, endPoint y: 421, distance: 88.6
click at [987, 429] on div "To edit this form you must mark this item incomplete Referral *Referral Type Ho…" at bounding box center [1067, 393] width 465 height 391
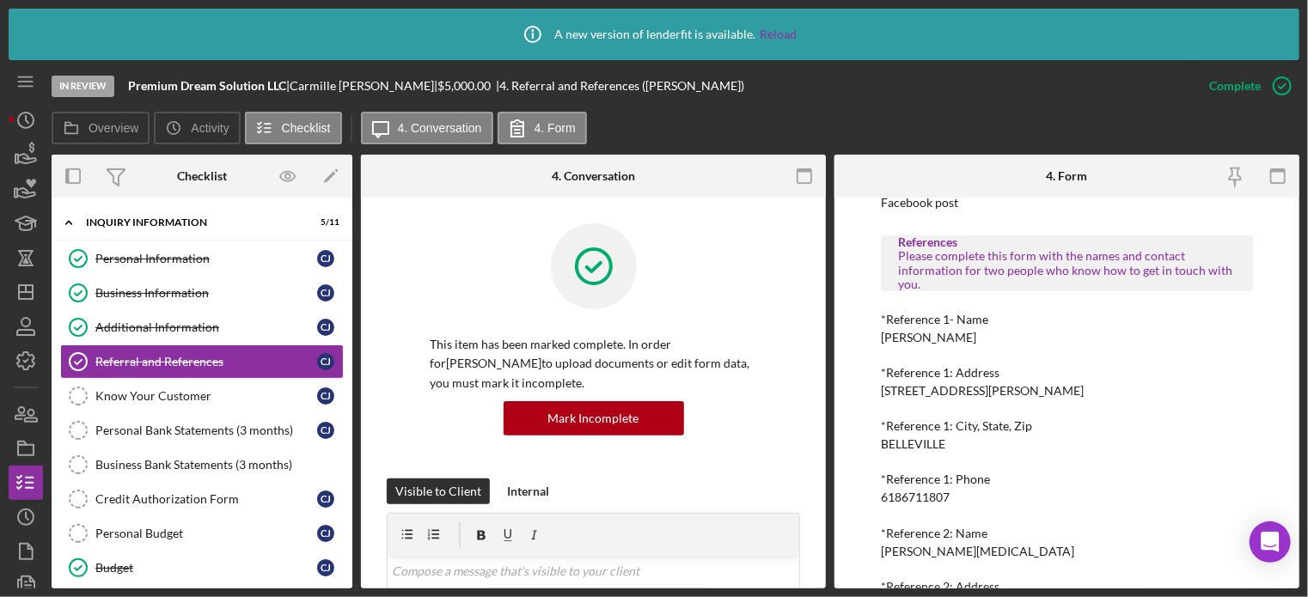
scroll to position [344, 0]
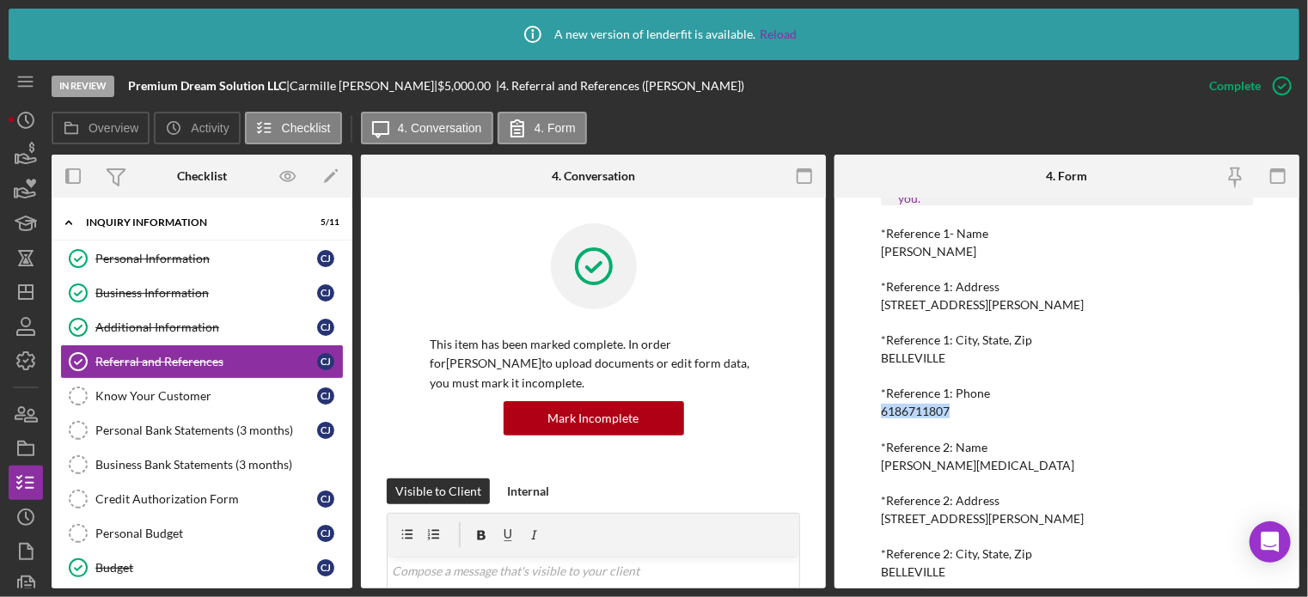
drag, startPoint x: 886, startPoint y: 414, endPoint x: 954, endPoint y: 405, distance: 68.5
click at [959, 410] on div "*Reference 1: Phone 6186711807" at bounding box center [1067, 403] width 372 height 32
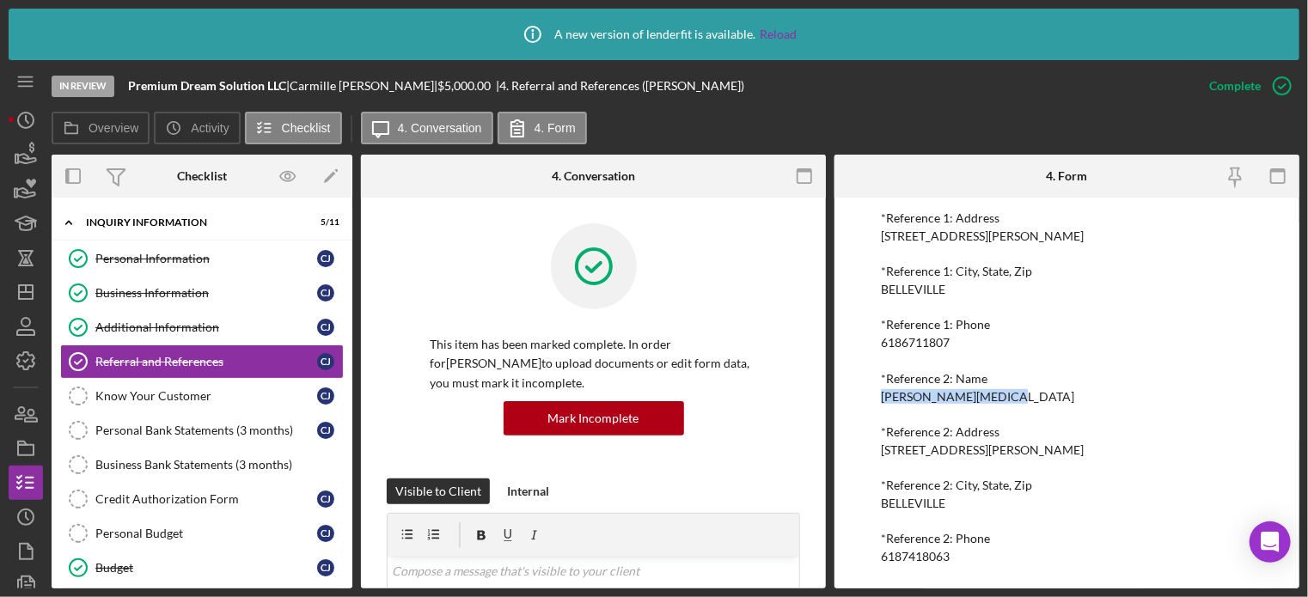
drag, startPoint x: 873, startPoint y: 402, endPoint x: 1010, endPoint y: 400, distance: 136.7
click at [1010, 400] on div "To edit this form you must mark this item incomplete Referral *Referral Type Ho…" at bounding box center [1067, 393] width 465 height 391
drag, startPoint x: 881, startPoint y: 560, endPoint x: 958, endPoint y: 550, distance: 77.1
click at [958, 550] on div "*Reference 2: Phone 6187418063" at bounding box center [1067, 548] width 372 height 32
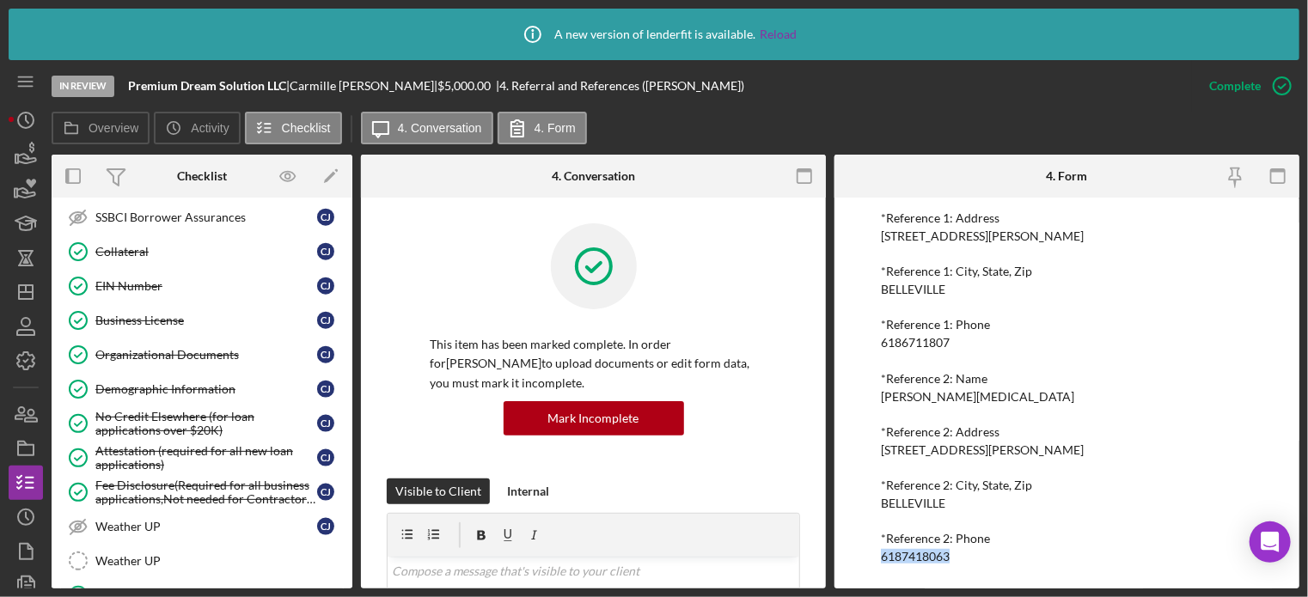
scroll to position [1118, 0]
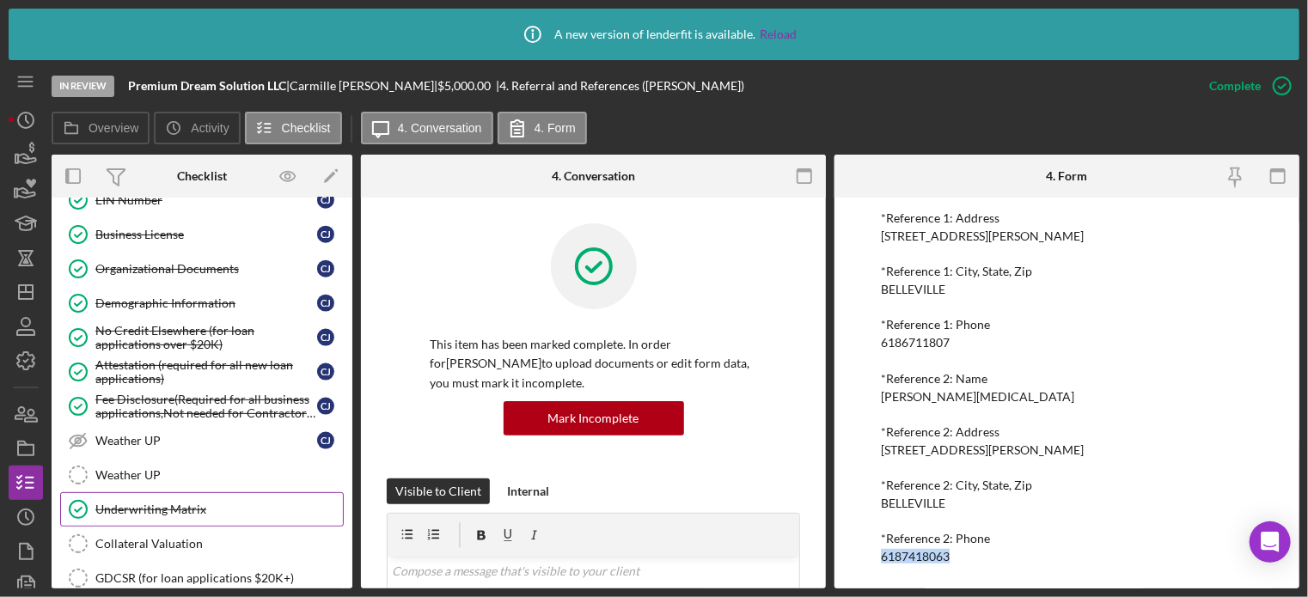
drag, startPoint x: 153, startPoint y: 494, endPoint x: 172, endPoint y: 480, distance: 23.9
click at [153, 503] on div "Underwriting Matrix" at bounding box center [219, 510] width 248 height 14
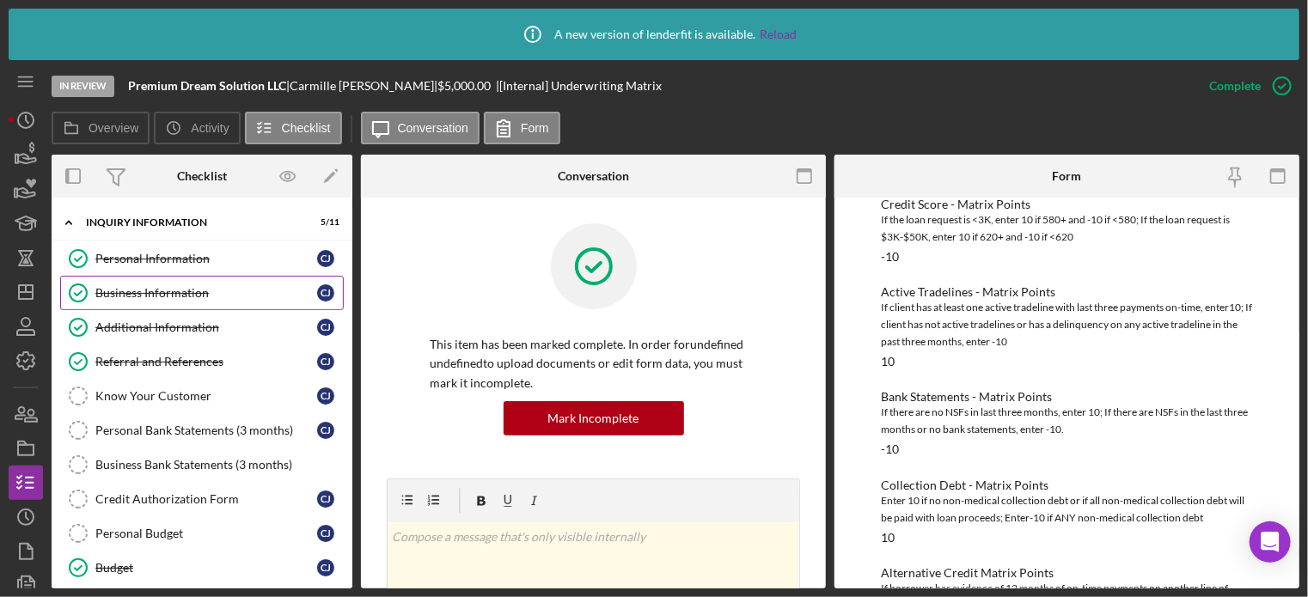
click at [165, 291] on div "Business Information" at bounding box center [206, 293] width 222 height 14
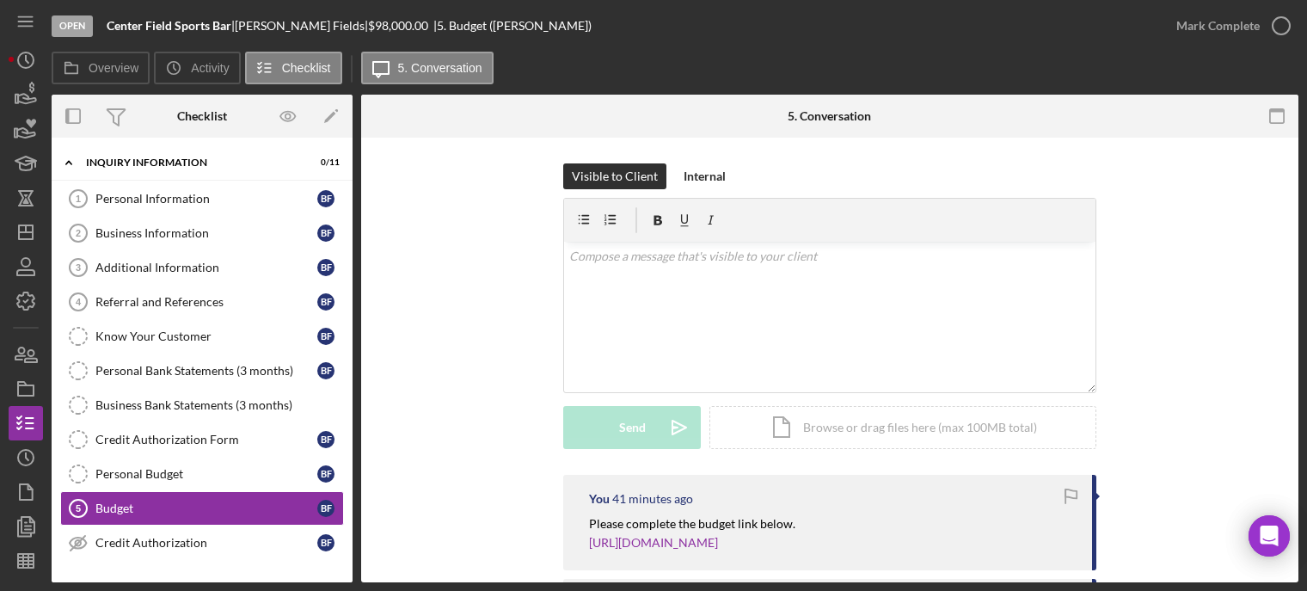
scroll to position [86, 0]
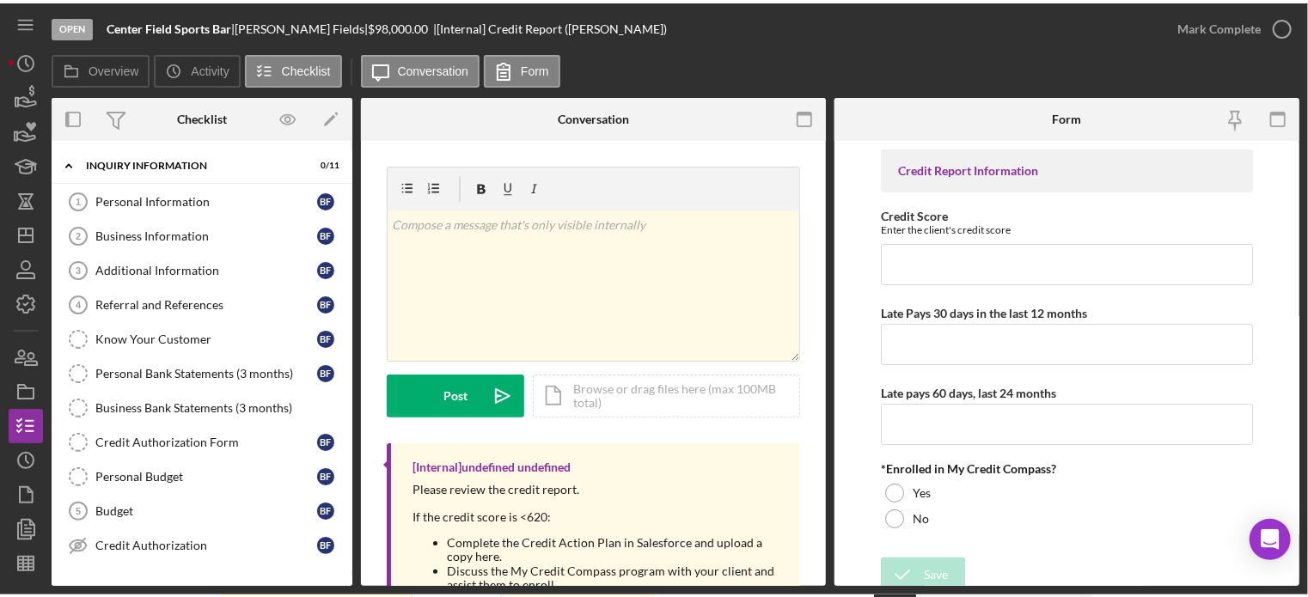
scroll to position [188, 0]
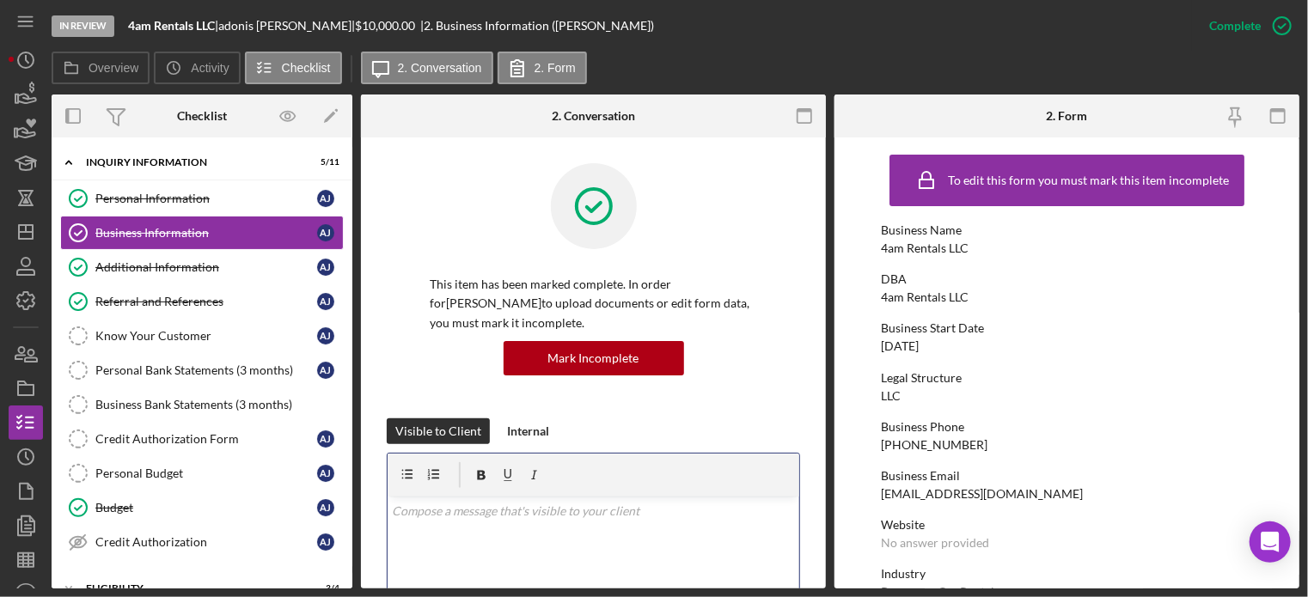
click at [488, 516] on p at bounding box center [594, 511] width 402 height 19
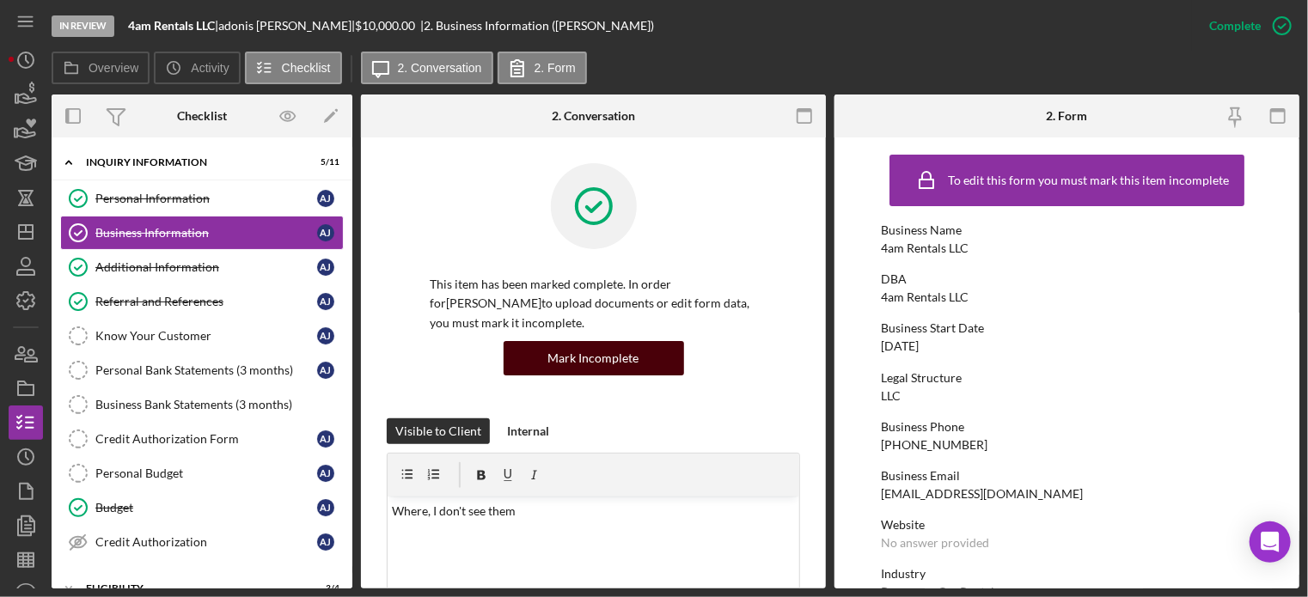
click at [579, 355] on div "Mark Incomplete" at bounding box center [593, 358] width 91 height 34
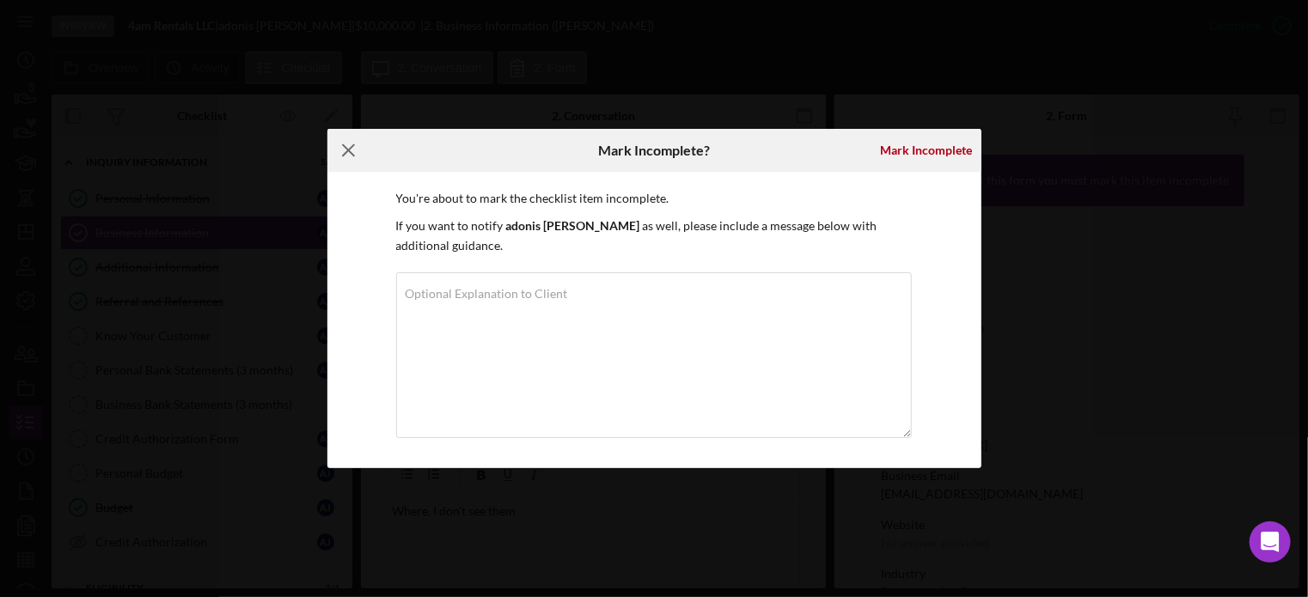
click at [346, 145] on icon "Icon/Menu Close" at bounding box center [349, 150] width 43 height 43
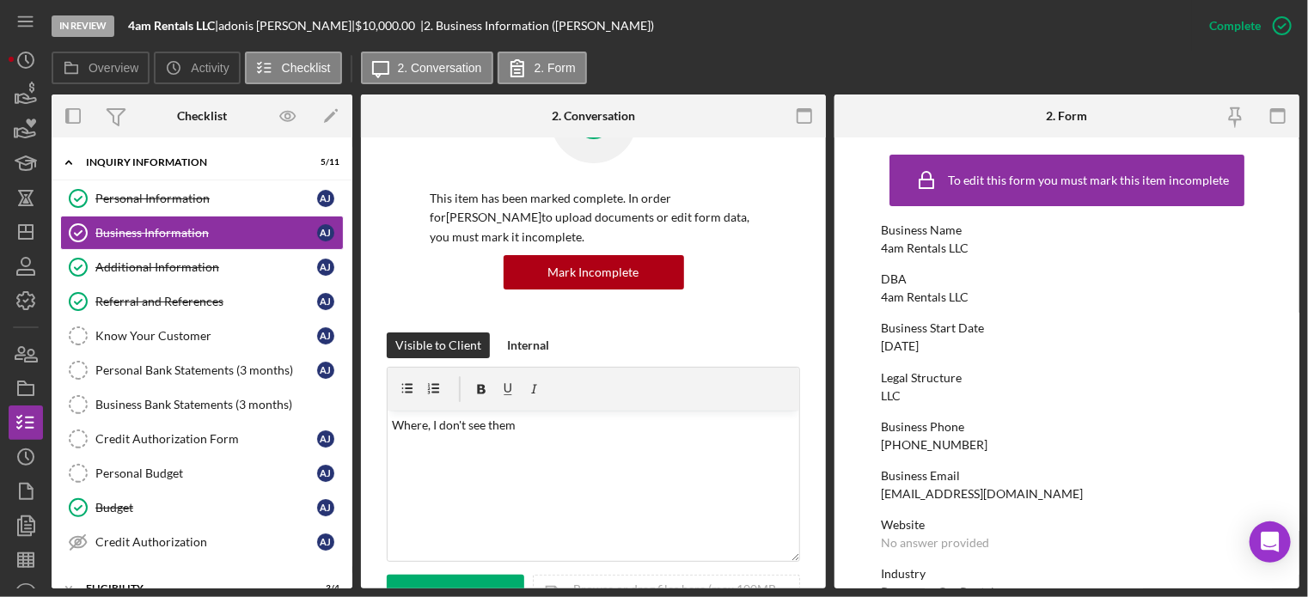
scroll to position [172, 0]
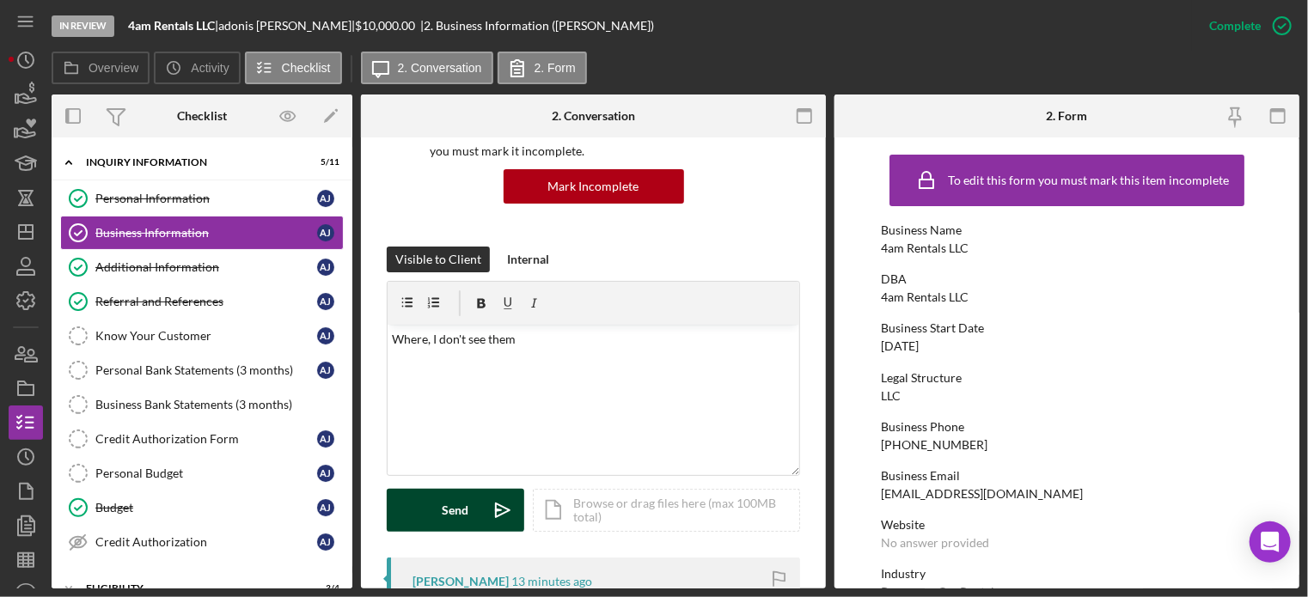
click at [437, 523] on button "Send Icon/icon-invite-send" at bounding box center [456, 510] width 138 height 43
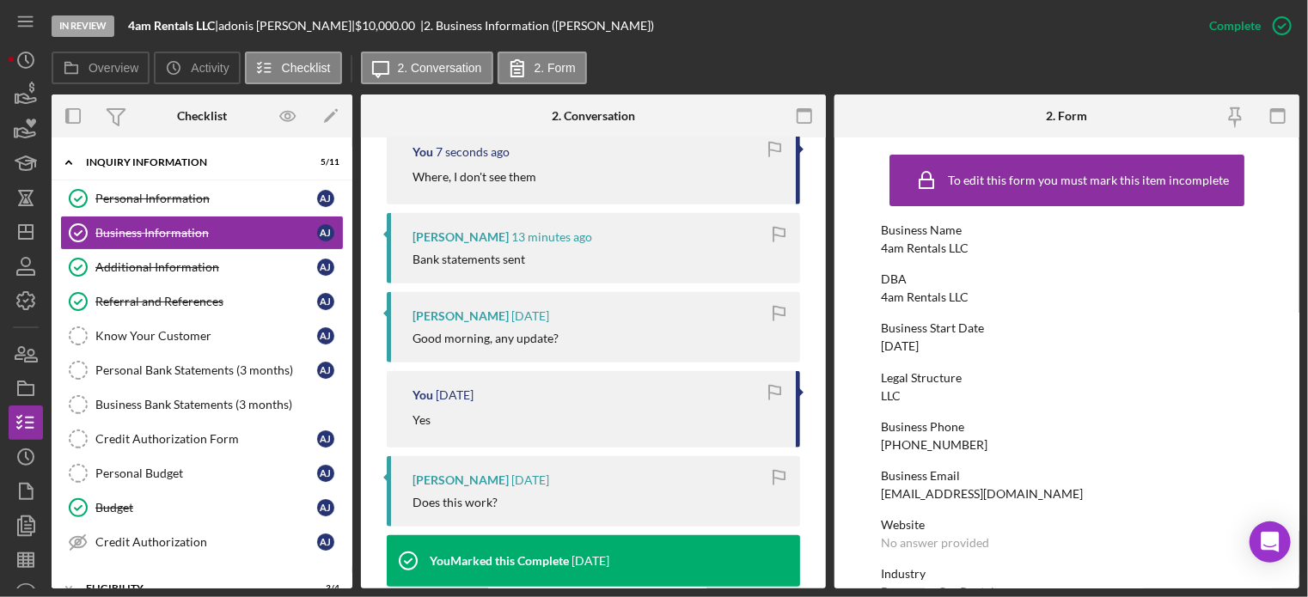
scroll to position [344, 0]
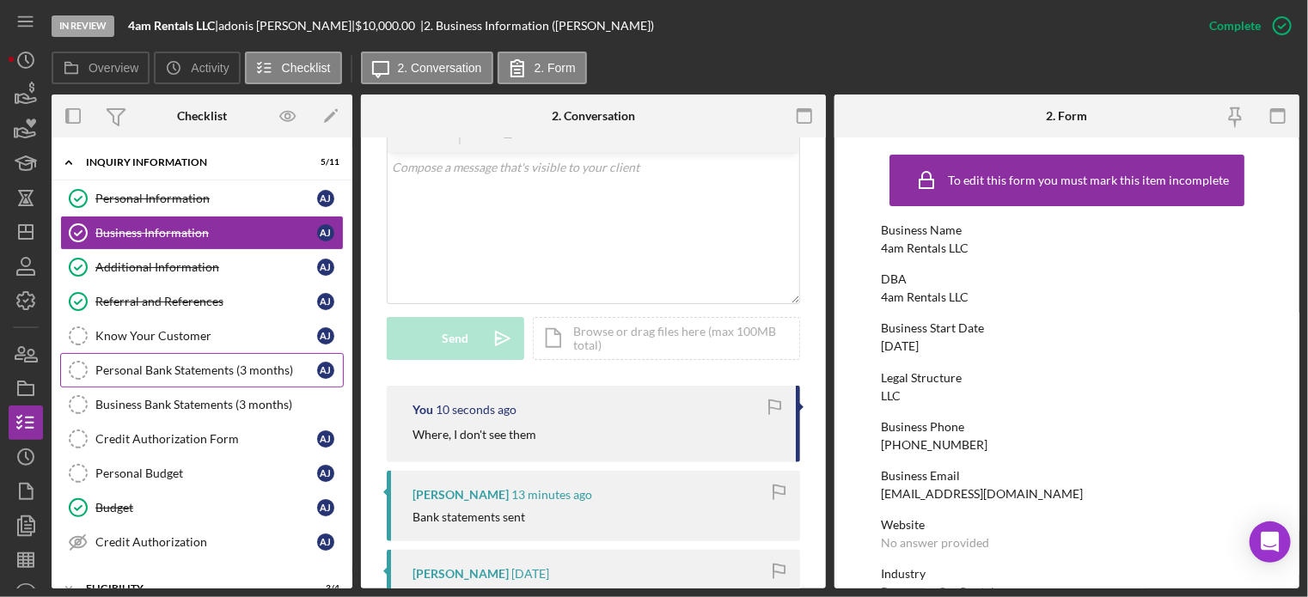
click at [144, 368] on div "Personal Bank Statements (3 months)" at bounding box center [206, 371] width 222 height 14
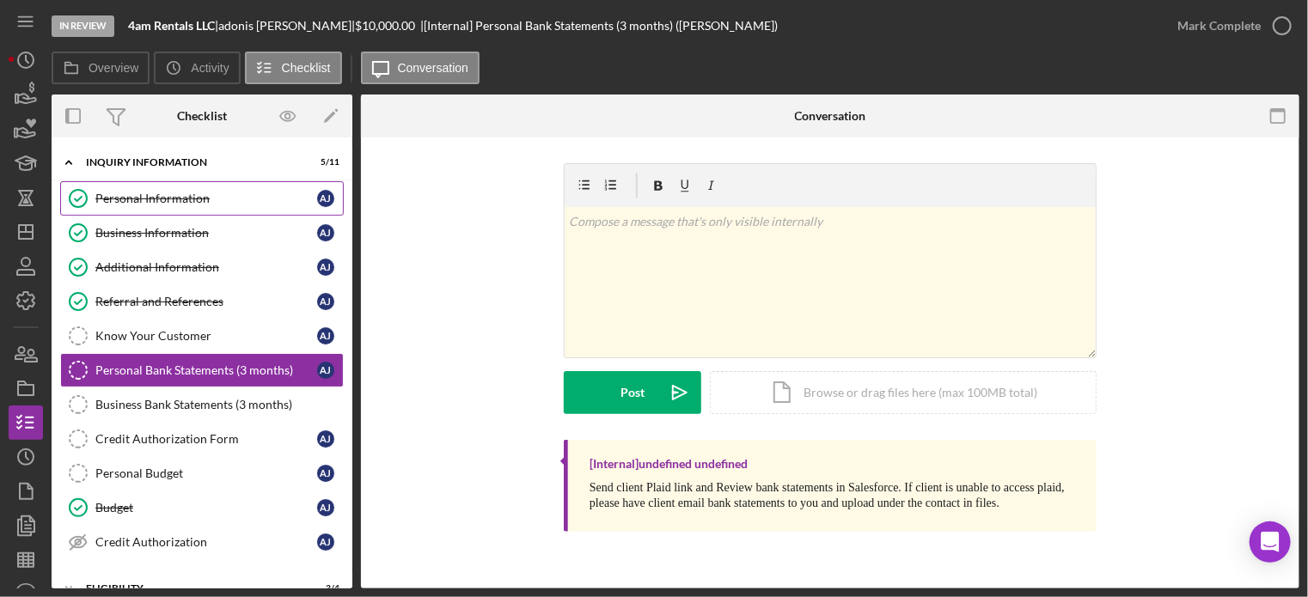
click at [170, 207] on link "Personal Information Personal Information a j" at bounding box center [202, 198] width 284 height 34
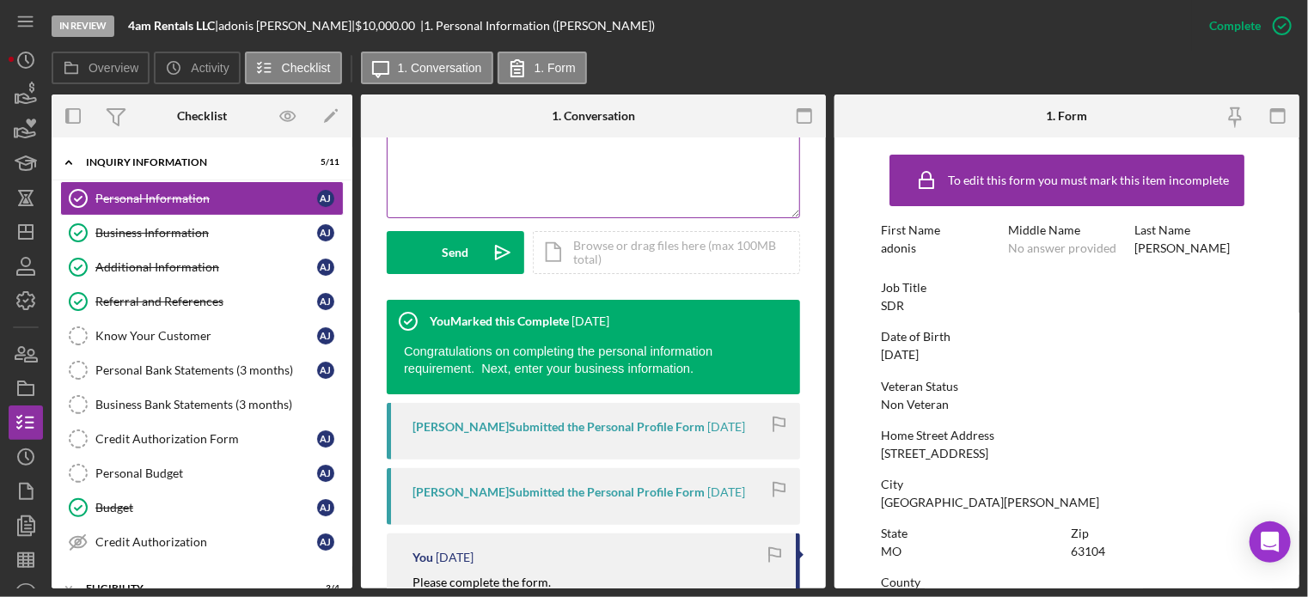
scroll to position [602, 0]
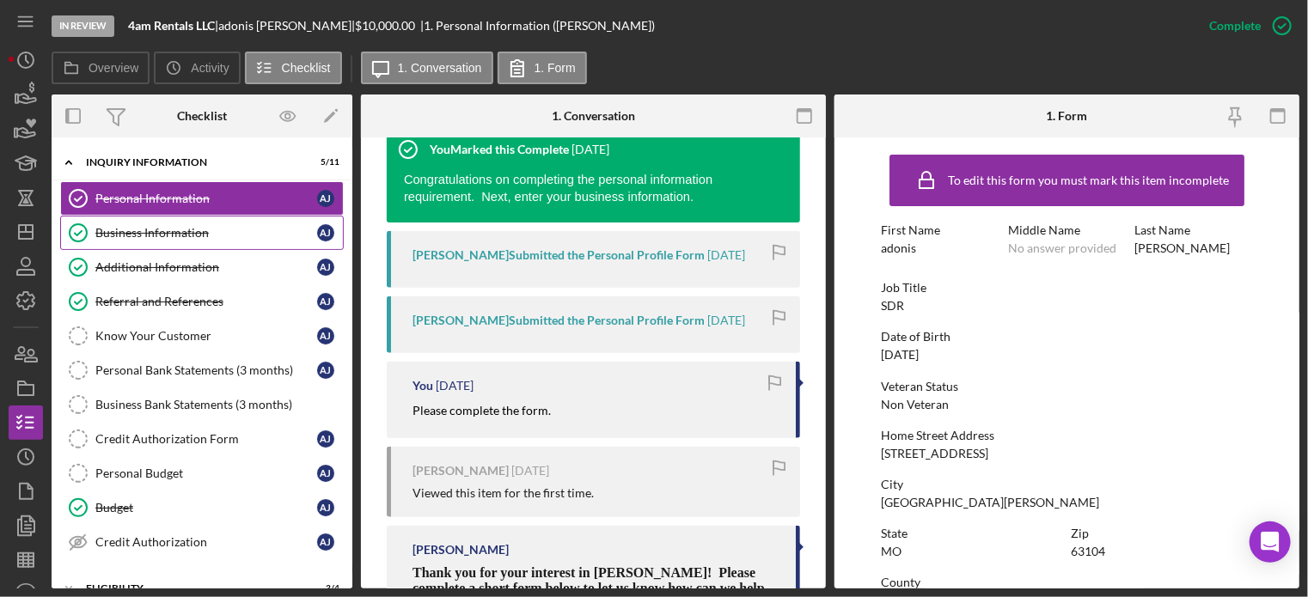
click at [183, 226] on div "Business Information" at bounding box center [206, 233] width 222 height 14
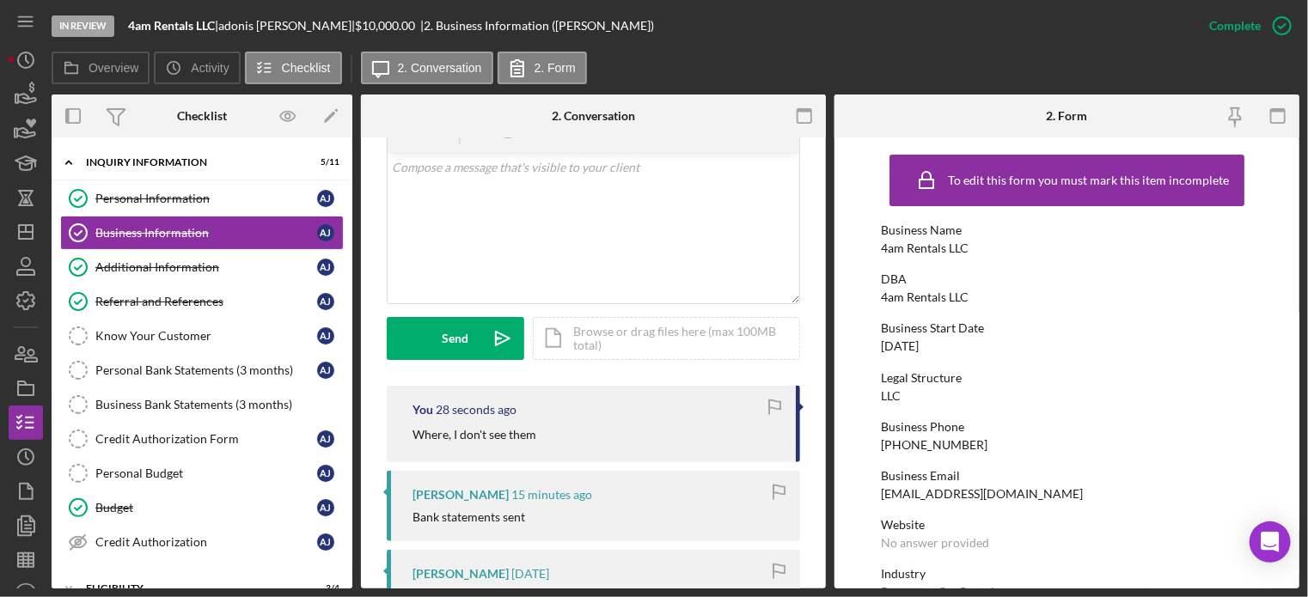
scroll to position [86, 0]
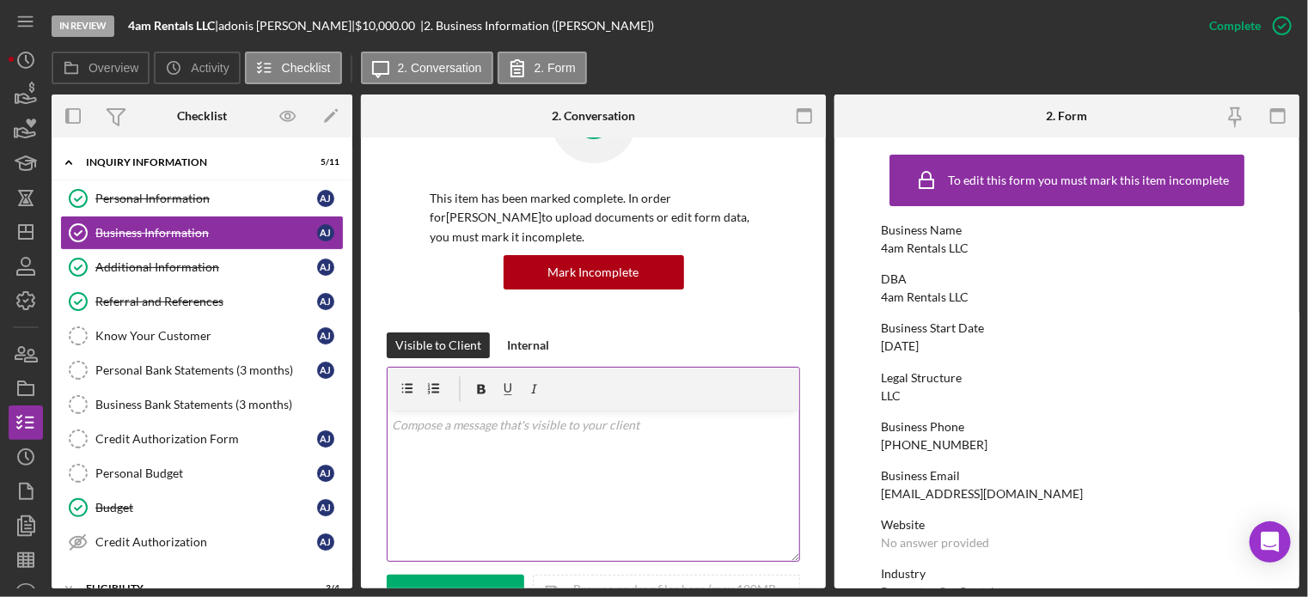
click at [420, 383] on div at bounding box center [433, 389] width 74 height 43
click at [414, 432] on p at bounding box center [594, 425] width 402 height 19
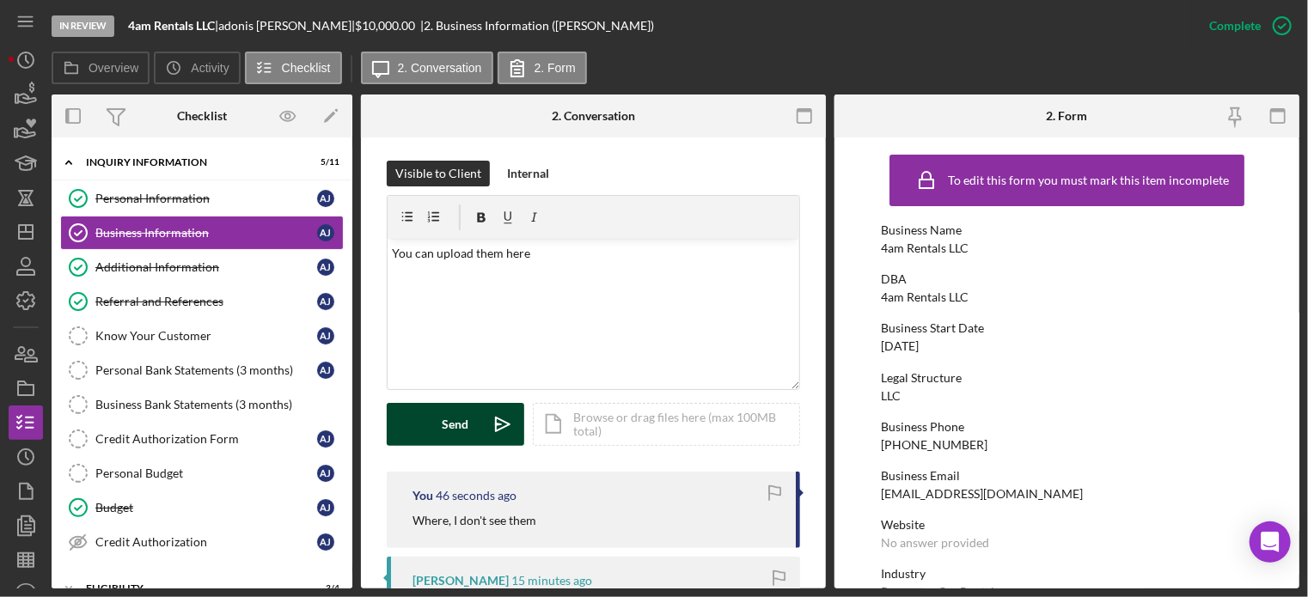
click at [435, 420] on button "Send Icon/icon-invite-send" at bounding box center [456, 424] width 138 height 43
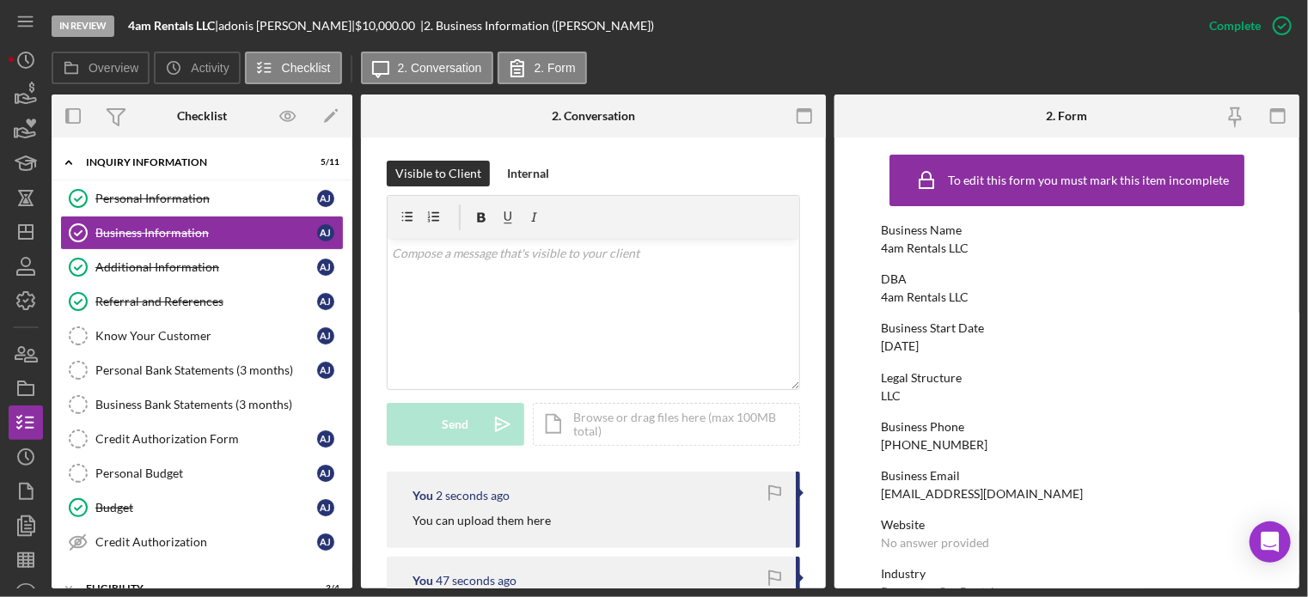
scroll to position [0, 0]
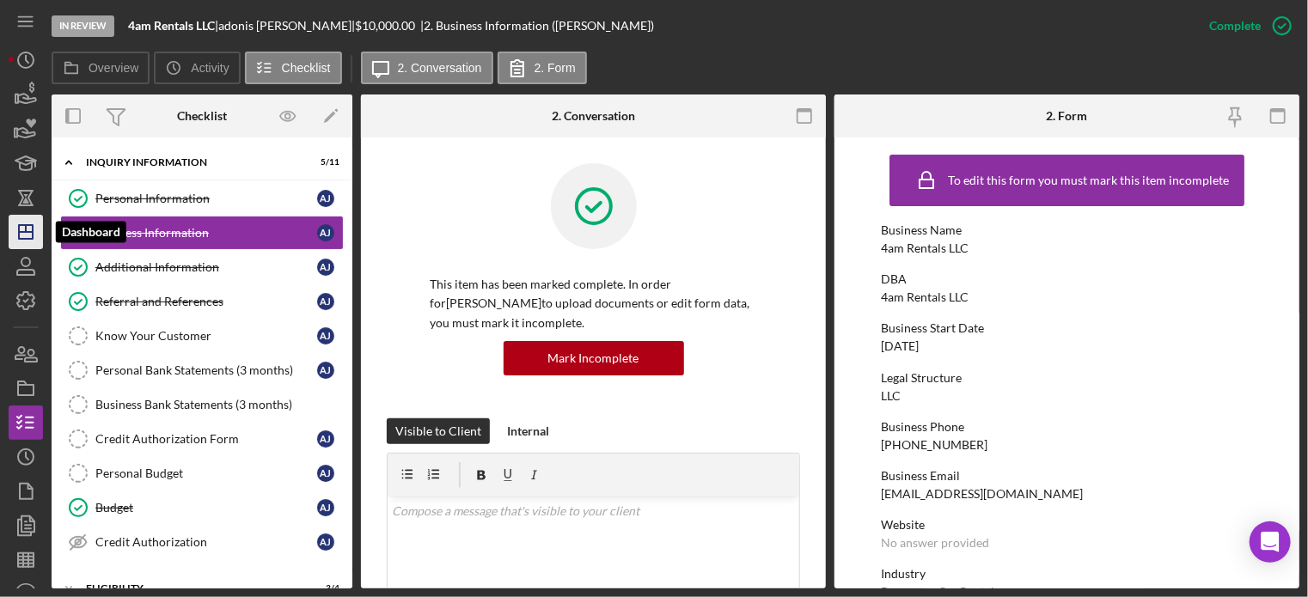
click at [19, 233] on polygon "button" at bounding box center [26, 232] width 14 height 14
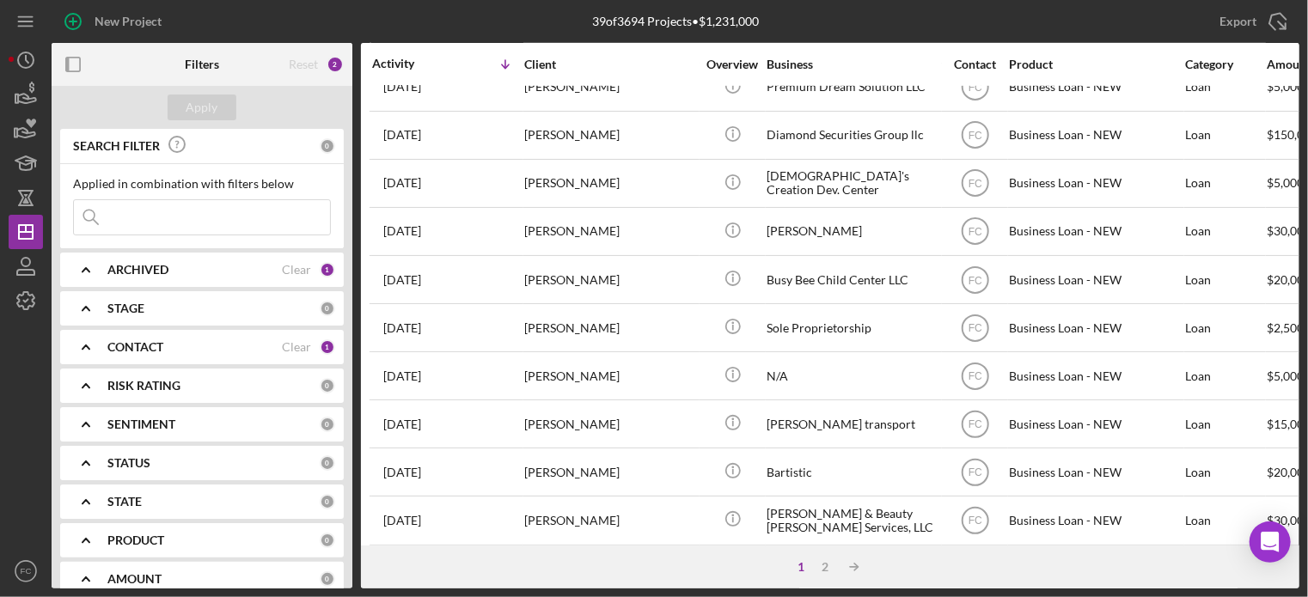
scroll to position [767, 0]
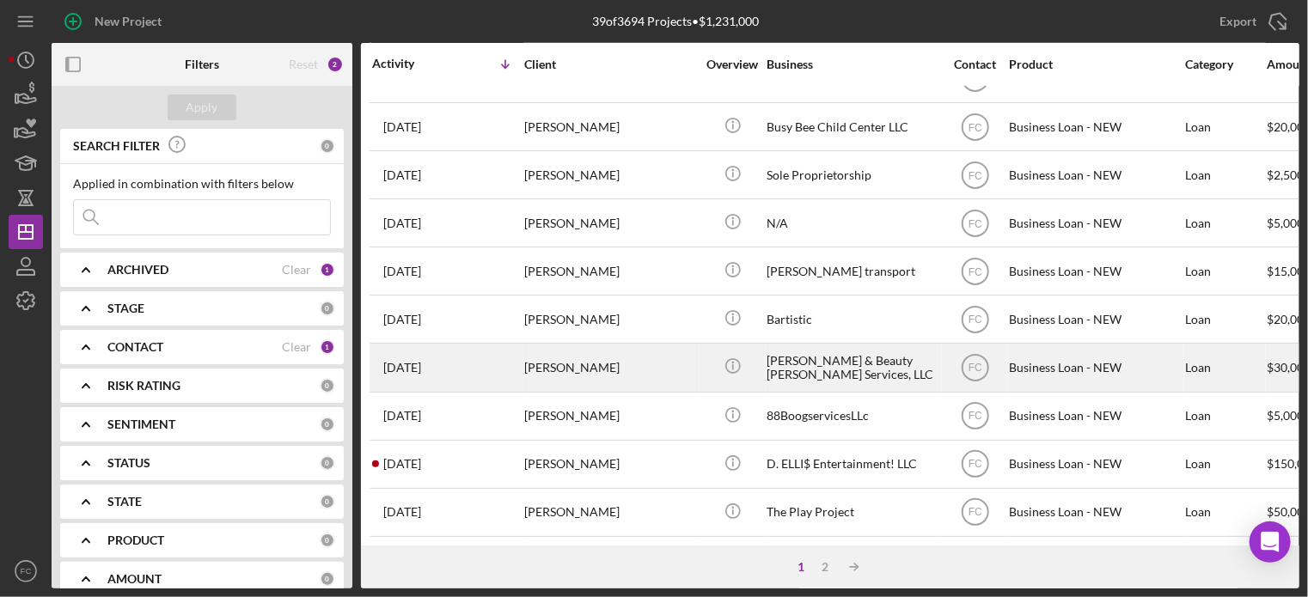
click at [469, 355] on div "2 weeks ago LaShonda Davis" at bounding box center [447, 368] width 150 height 46
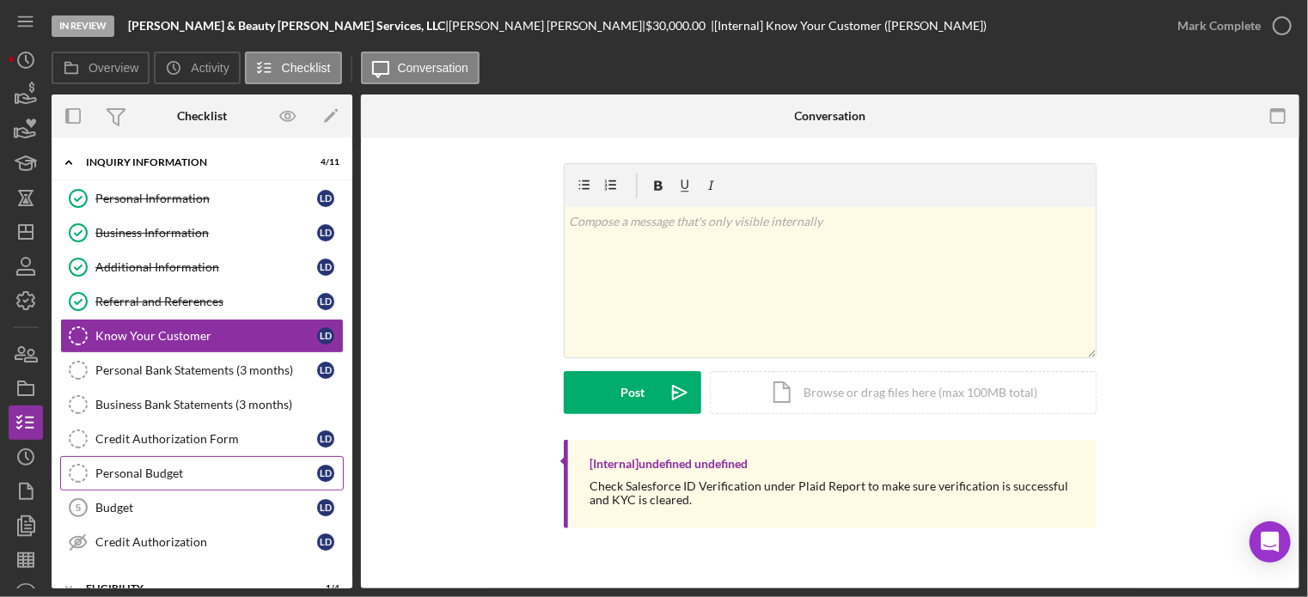
scroll to position [172, 0]
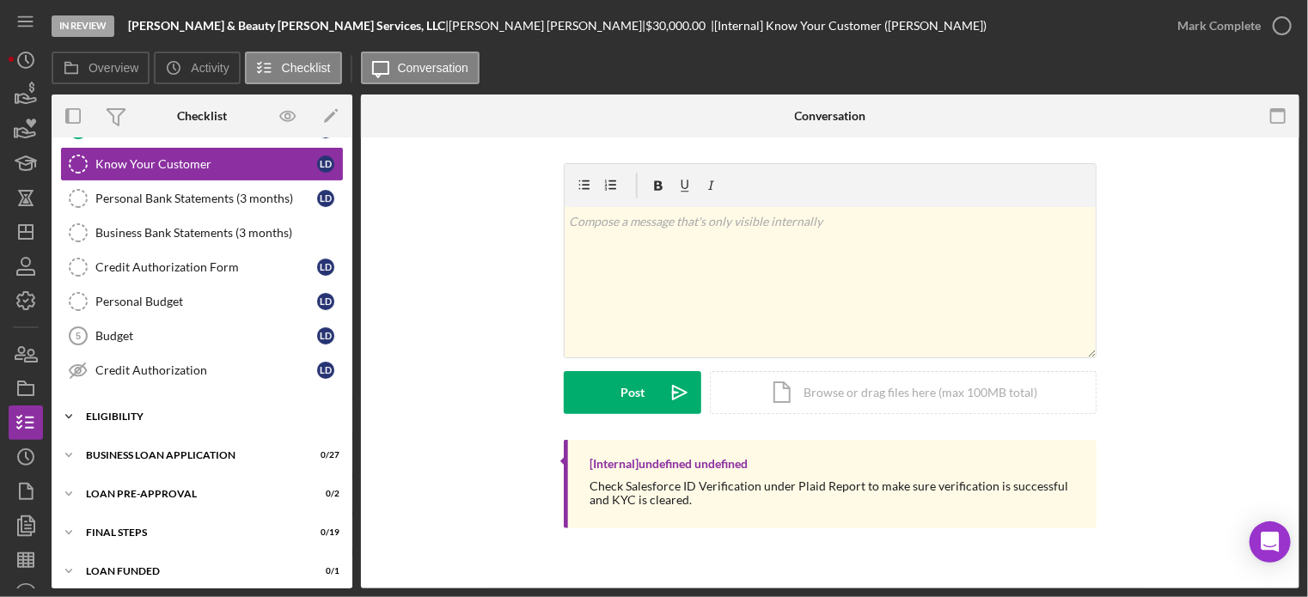
click at [180, 401] on div "Icon/Expander ELIGIBILITY 1 / 4" at bounding box center [202, 417] width 301 height 34
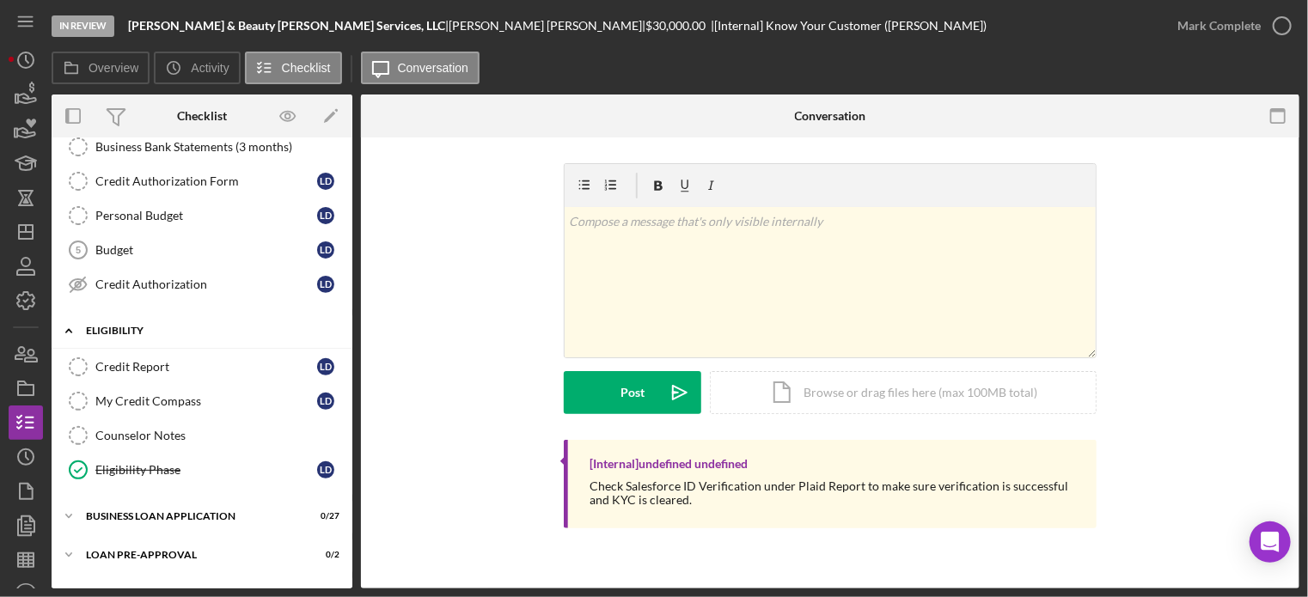
scroll to position [322, 0]
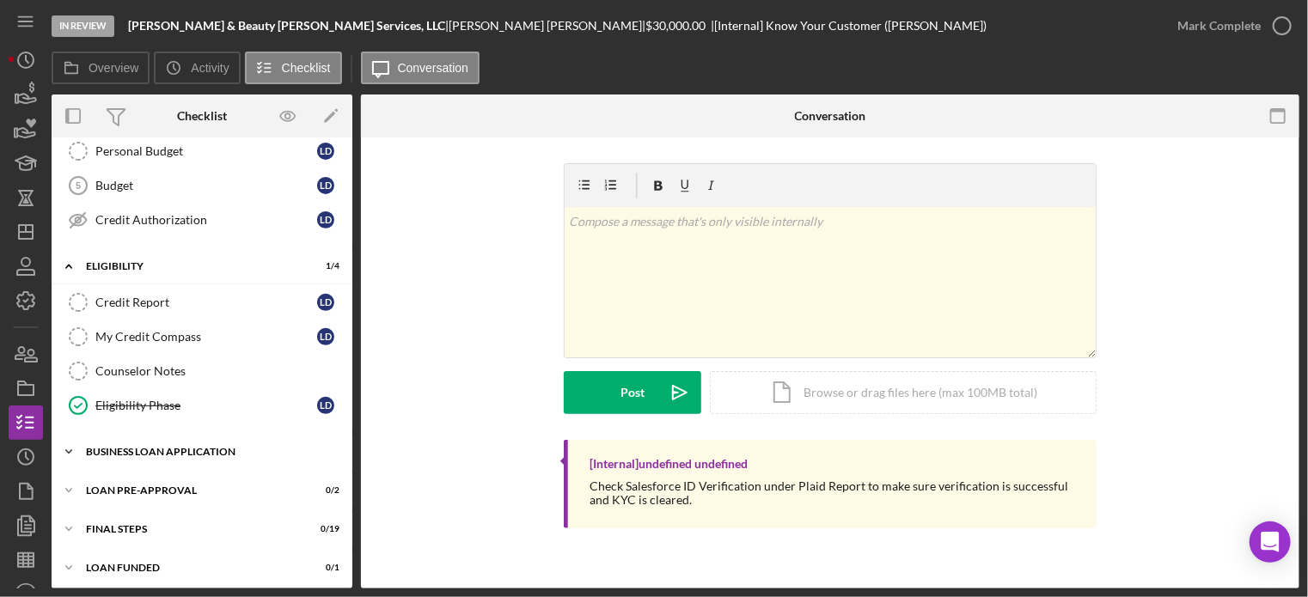
click at [163, 447] on div "BUSINESS LOAN APPLICATION" at bounding box center [208, 452] width 245 height 10
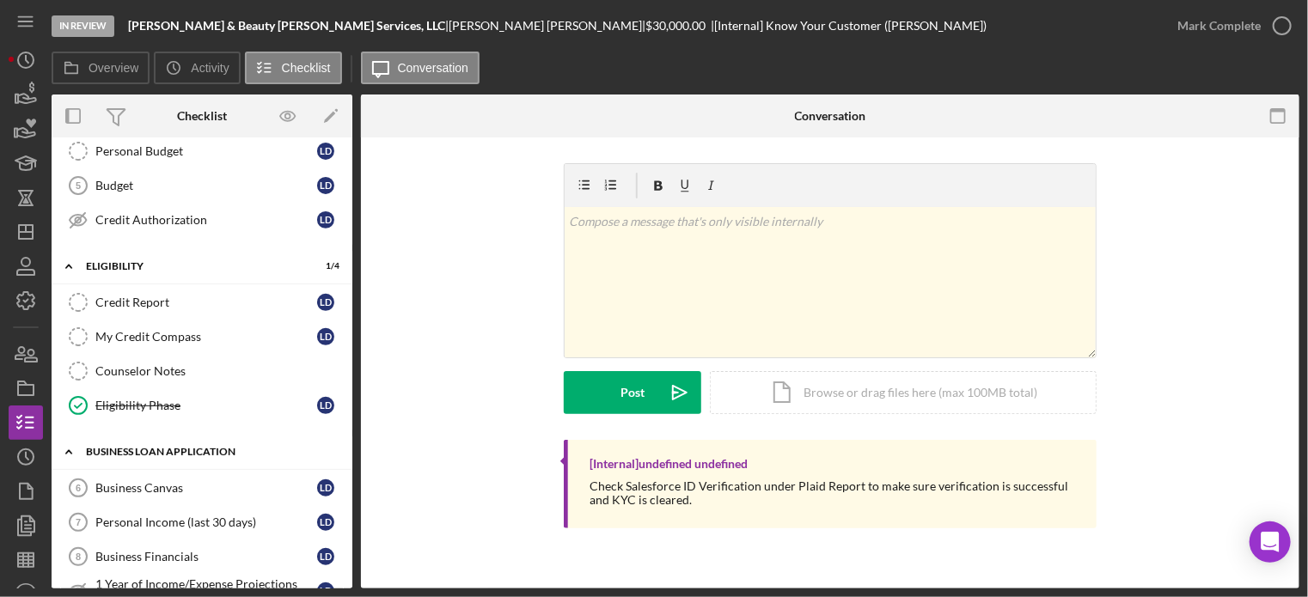
scroll to position [408, 0]
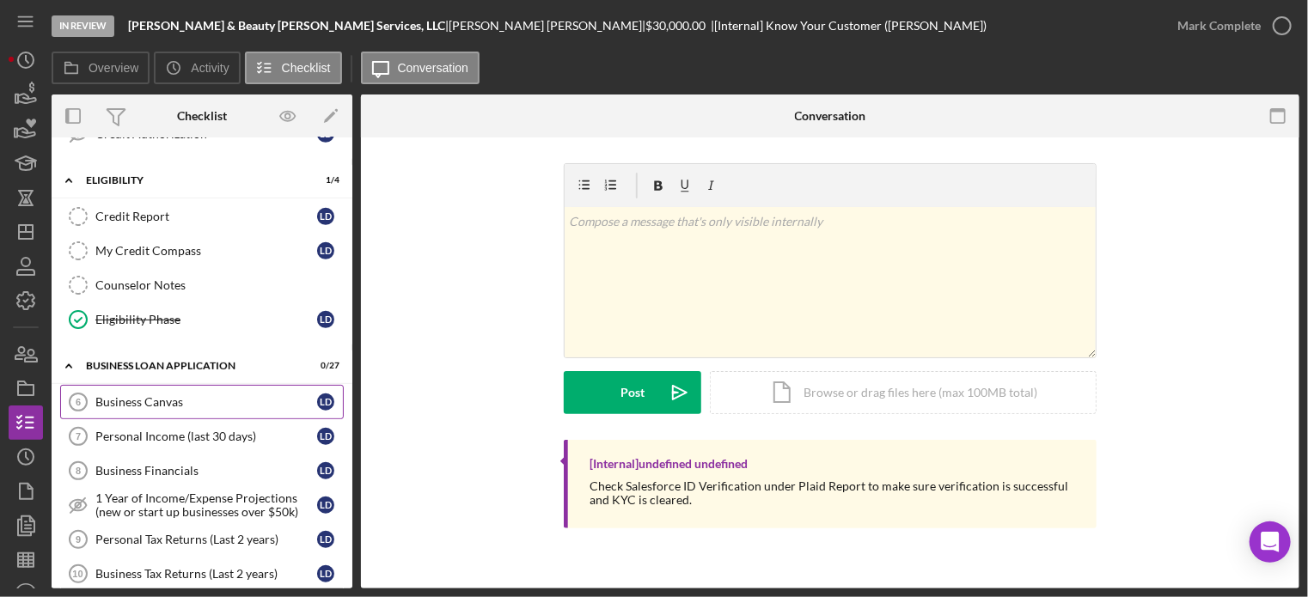
click at [177, 395] on div "Business Canvas" at bounding box center [206, 402] width 222 height 14
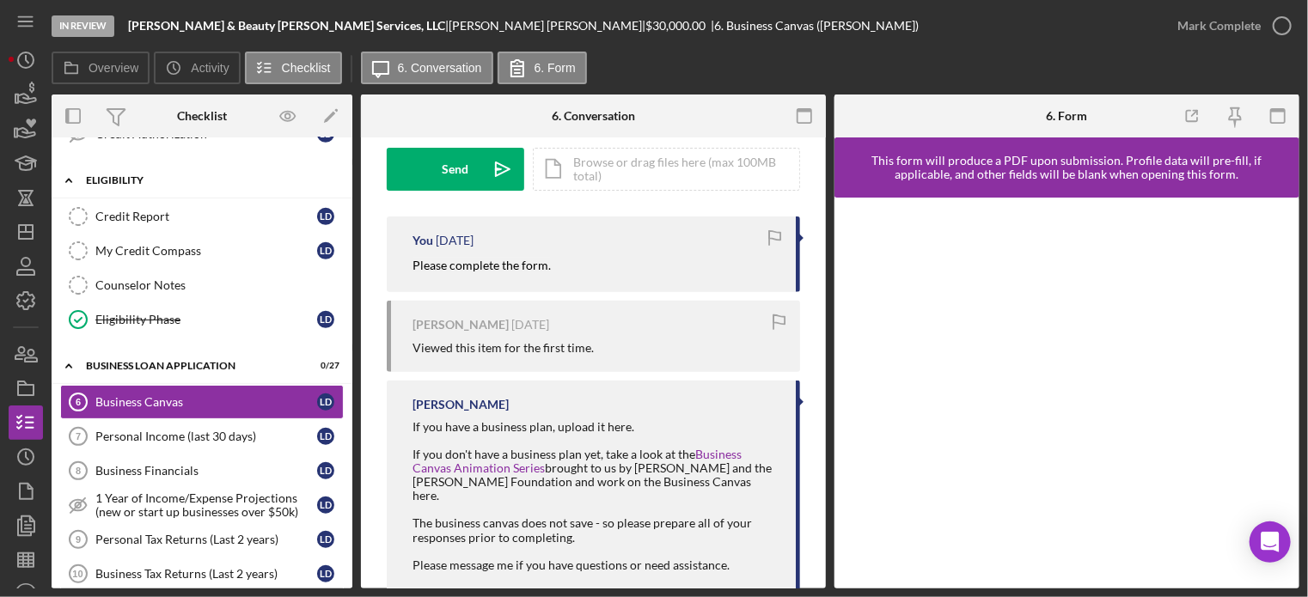
scroll to position [236, 0]
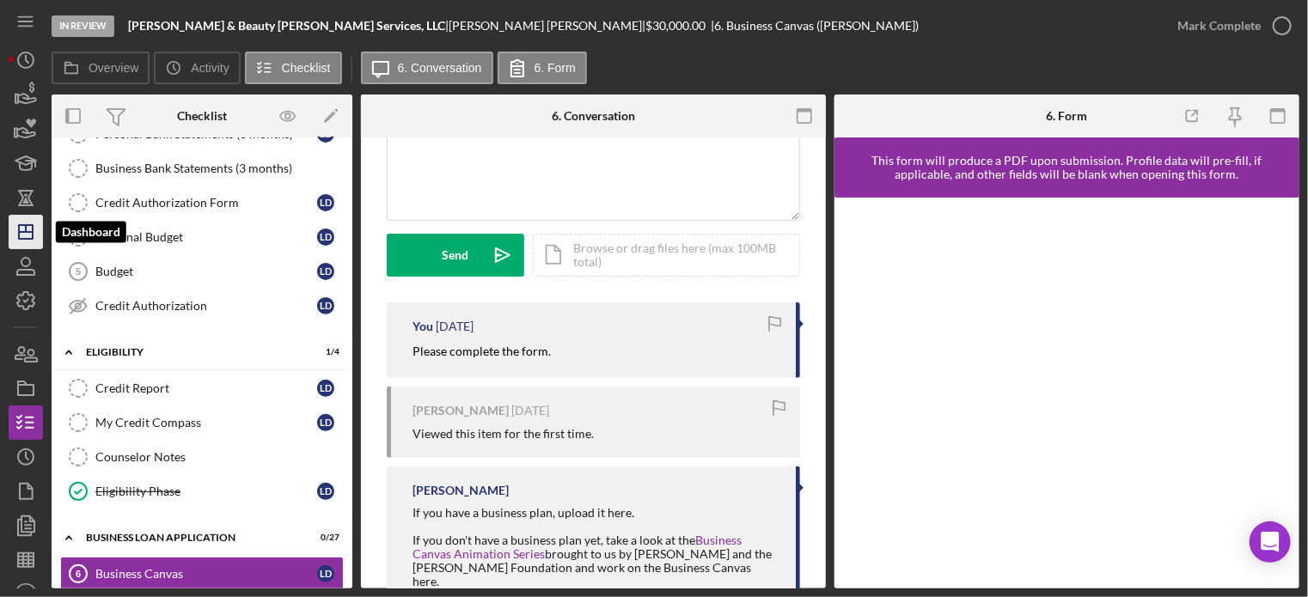
click at [28, 232] on line "button" at bounding box center [26, 232] width 14 height 0
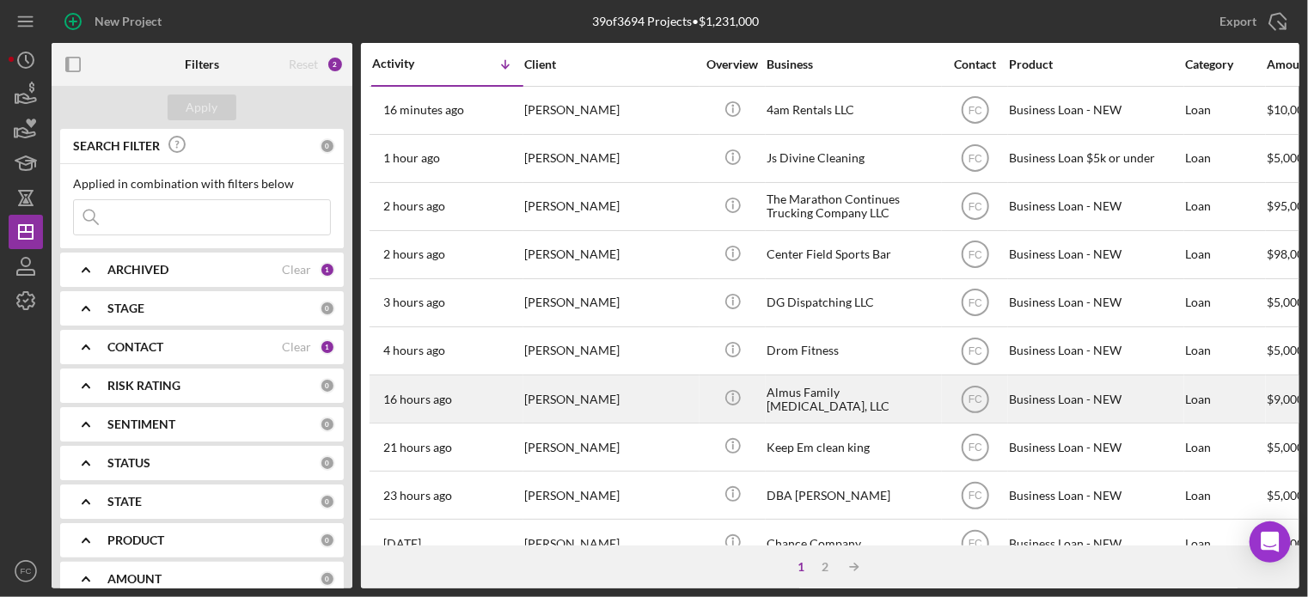
click at [484, 395] on div "16 hours ago Madysen Almus" at bounding box center [447, 400] width 150 height 46
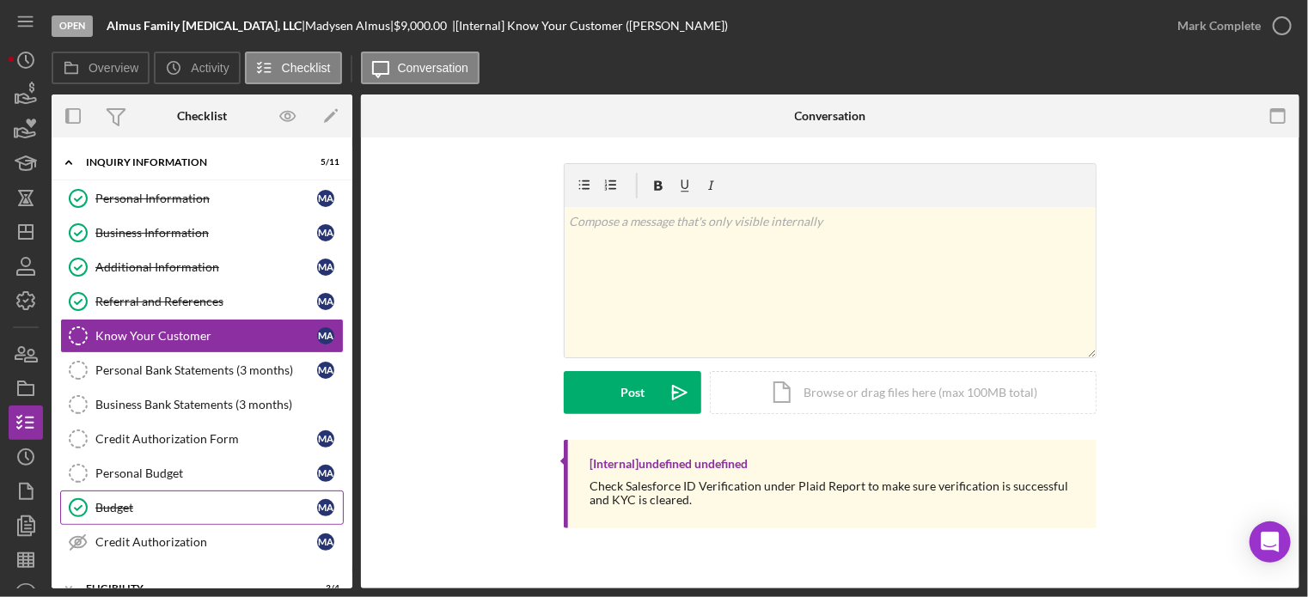
scroll to position [172, 0]
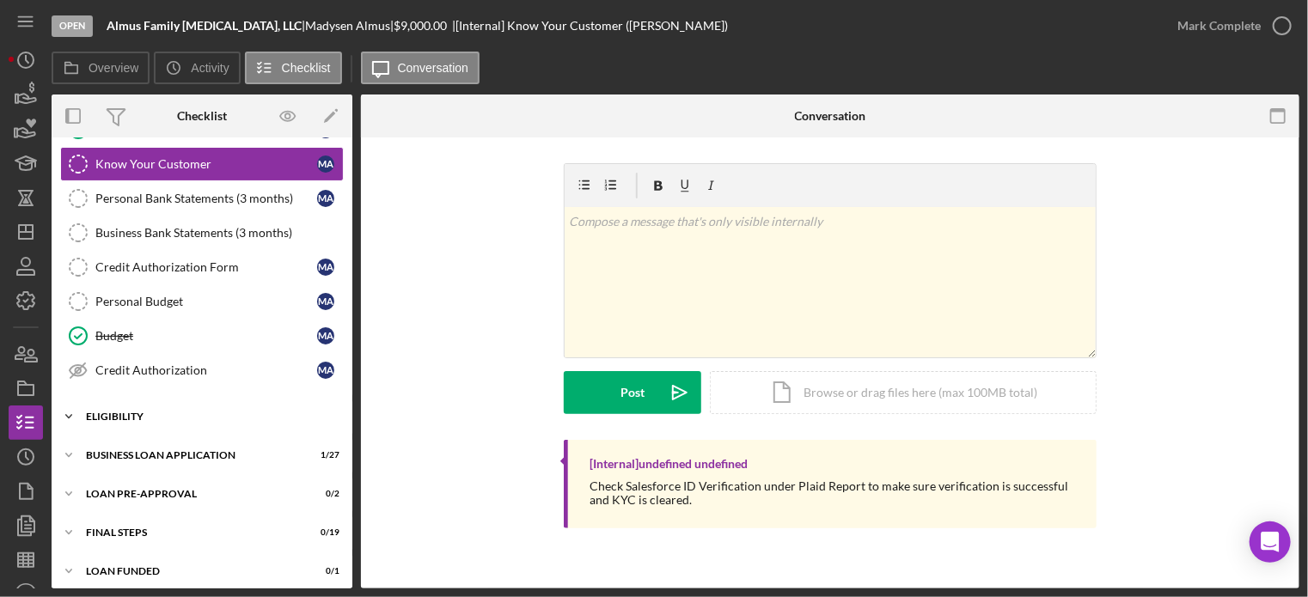
click at [147, 420] on div "Icon/Expander ELIGIBILITY 3 / 4" at bounding box center [202, 417] width 301 height 34
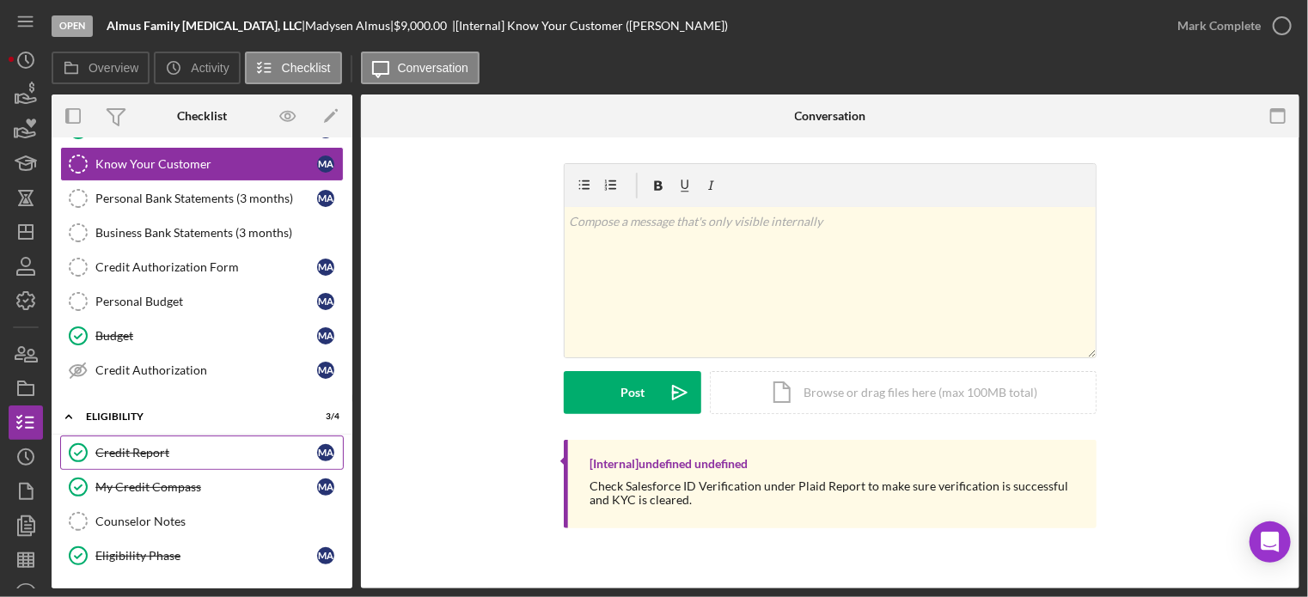
click at [144, 449] on div "Credit Report" at bounding box center [206, 453] width 222 height 14
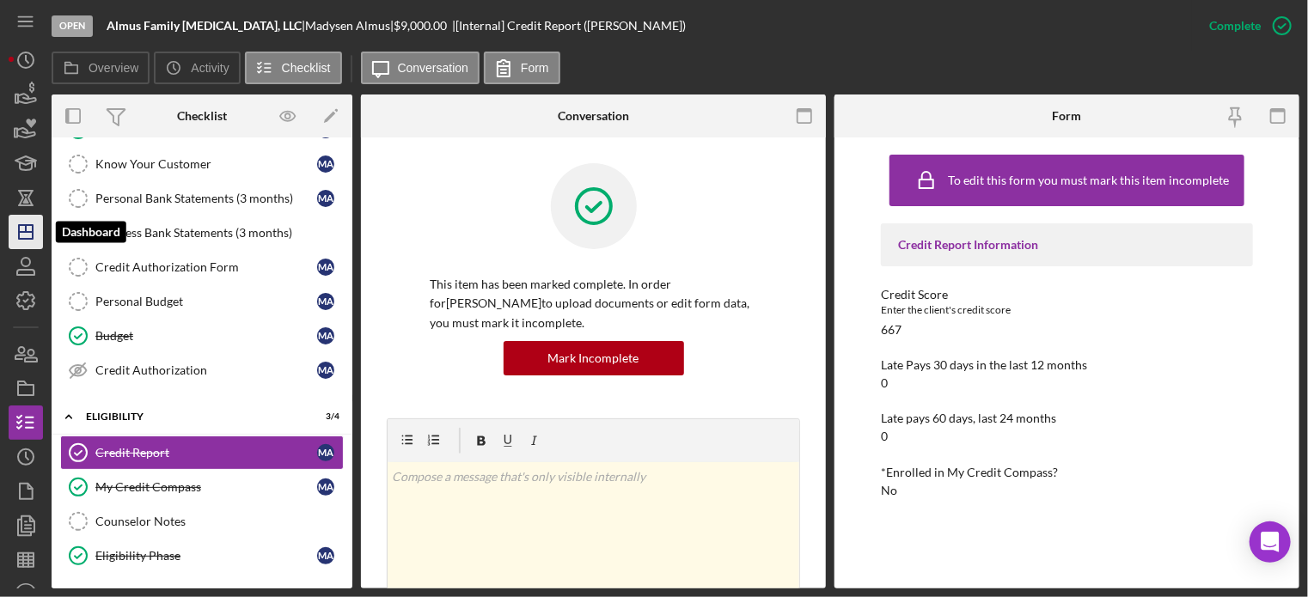
click at [30, 233] on icon "Icon/Dashboard" at bounding box center [25, 232] width 43 height 43
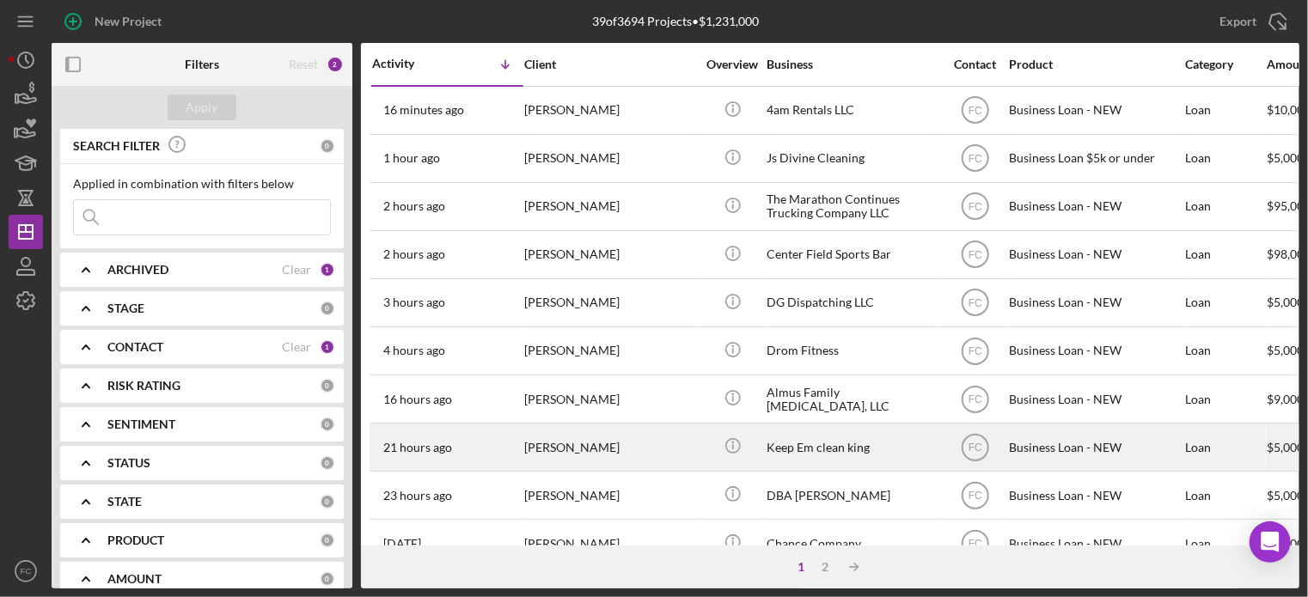
scroll to position [86, 0]
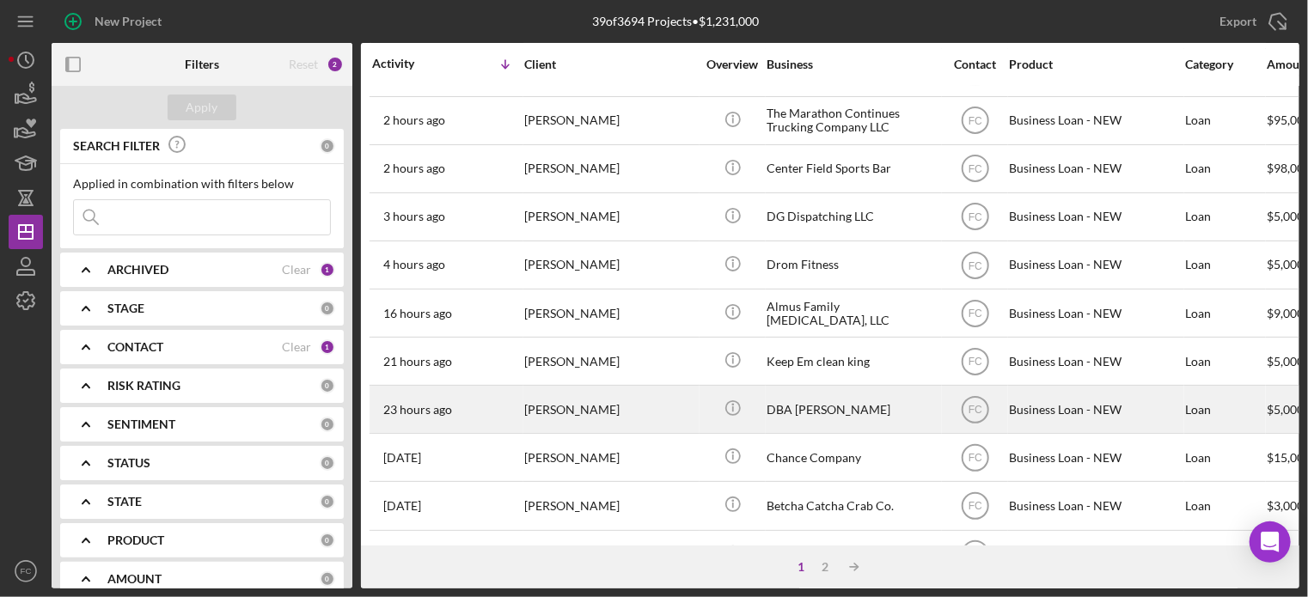
click at [579, 426] on div "Kyshun Clark-Templeton" at bounding box center [610, 410] width 172 height 46
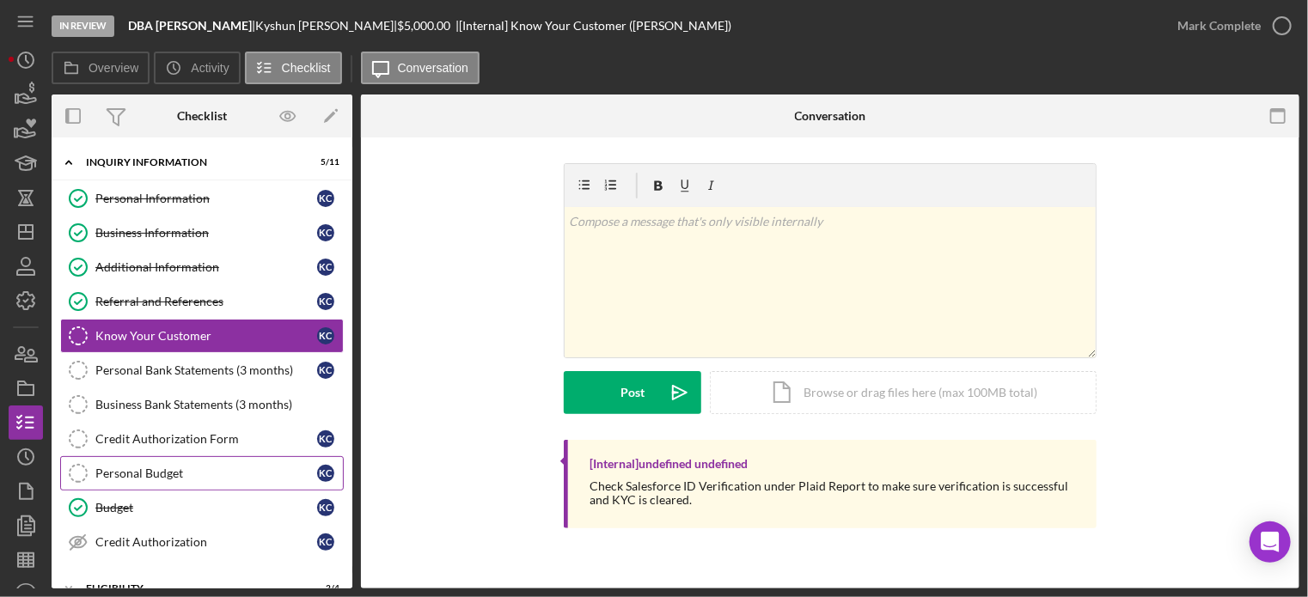
scroll to position [172, 0]
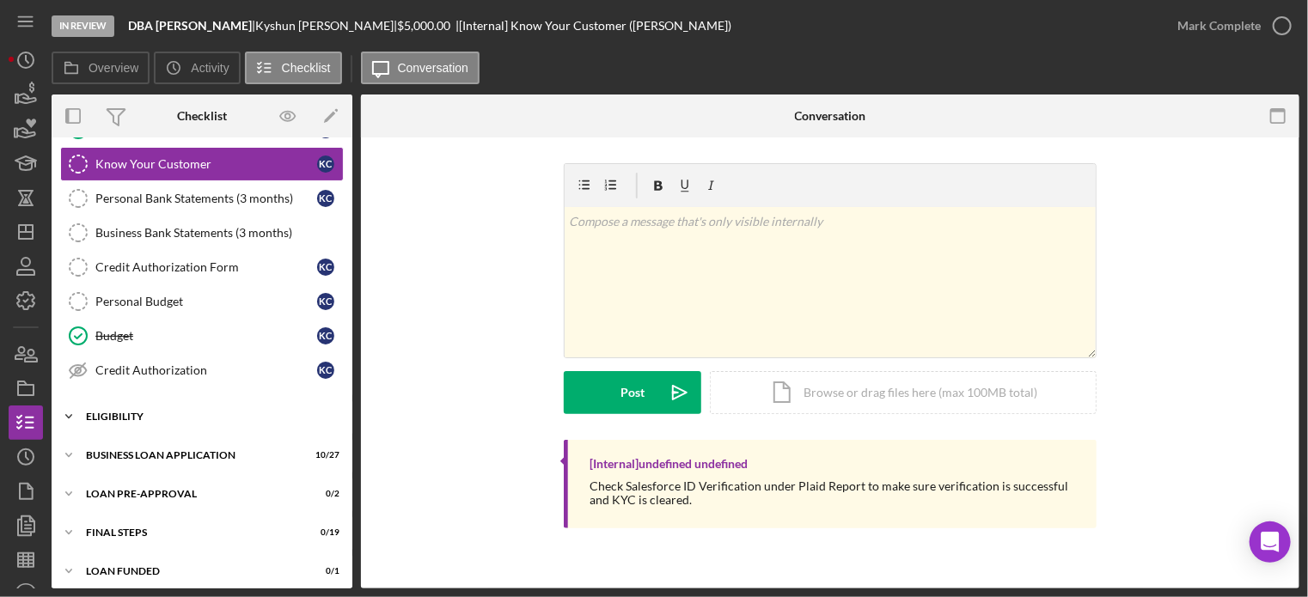
click at [170, 422] on div "Icon/Expander ELIGIBILITY 2 / 4" at bounding box center [202, 417] width 301 height 34
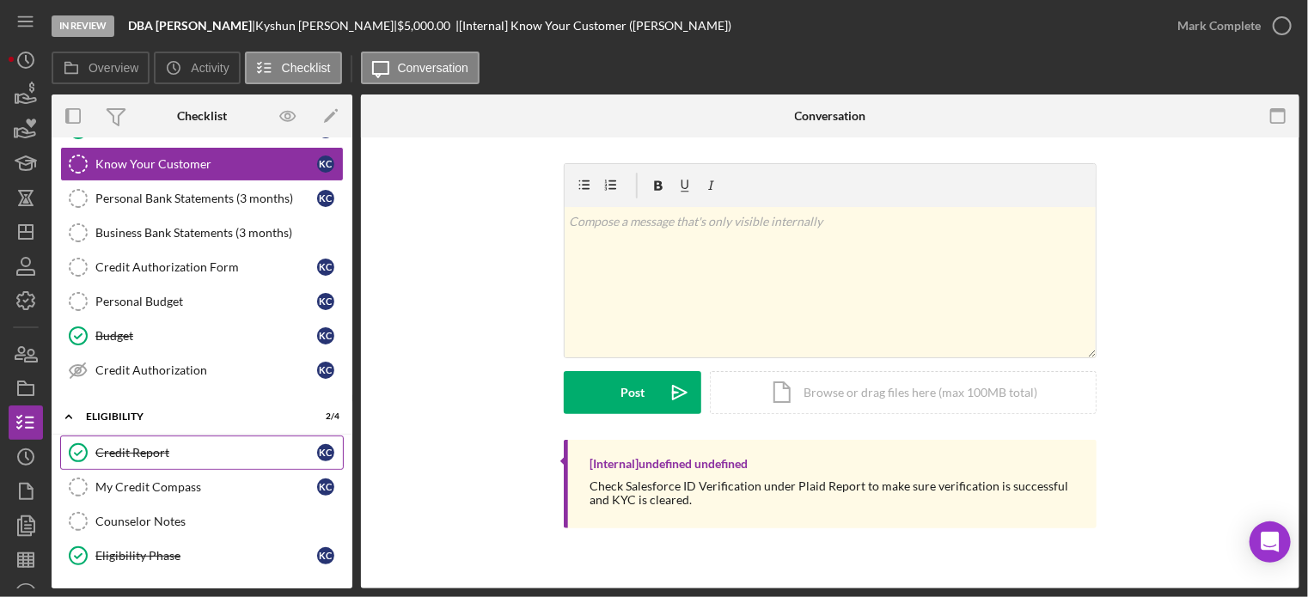
drag, startPoint x: 138, startPoint y: 445, endPoint x: 145, endPoint y: 436, distance: 12.2
click at [138, 446] on div "Credit Report" at bounding box center [206, 453] width 222 height 14
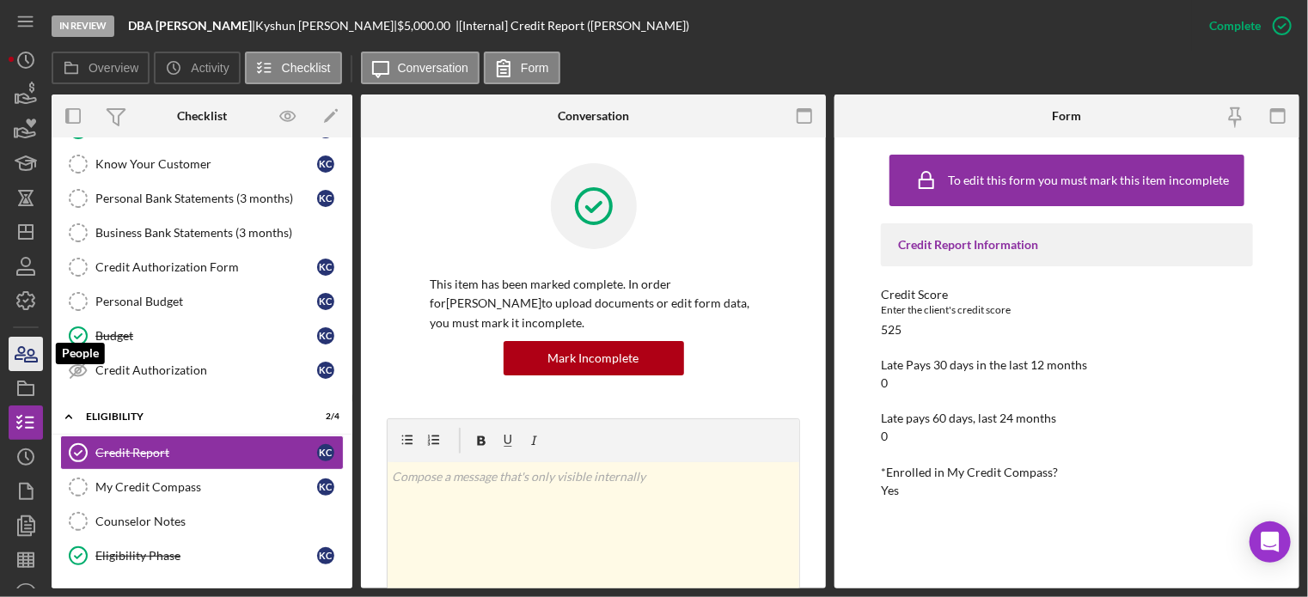
click at [21, 367] on icon "button" at bounding box center [25, 354] width 43 height 43
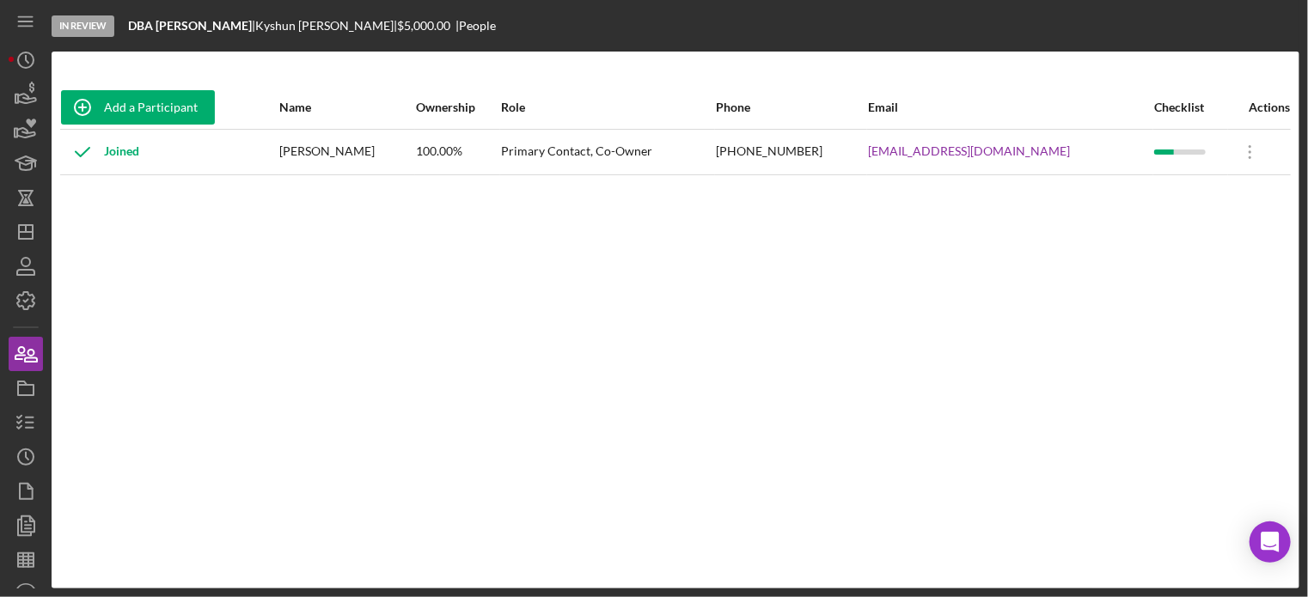
drag, startPoint x: 285, startPoint y: 153, endPoint x: 402, endPoint y: 163, distance: 117.4
click at [402, 163] on tr "Joined Kyshun Clark-Templeton 100.00% Primary Contact, Co-Owner (314) 379-4353 …" at bounding box center [675, 152] width 1231 height 46
drag, startPoint x: 363, startPoint y: 179, endPoint x: 295, endPoint y: 164, distance: 69.5
click at [353, 177] on div "Add a Participant Name Ownership Role Phone Email Checklist Actions Joined Kysh…" at bounding box center [676, 320] width 1248 height 469
drag, startPoint x: 292, startPoint y: 147, endPoint x: 423, endPoint y: 157, distance: 131.1
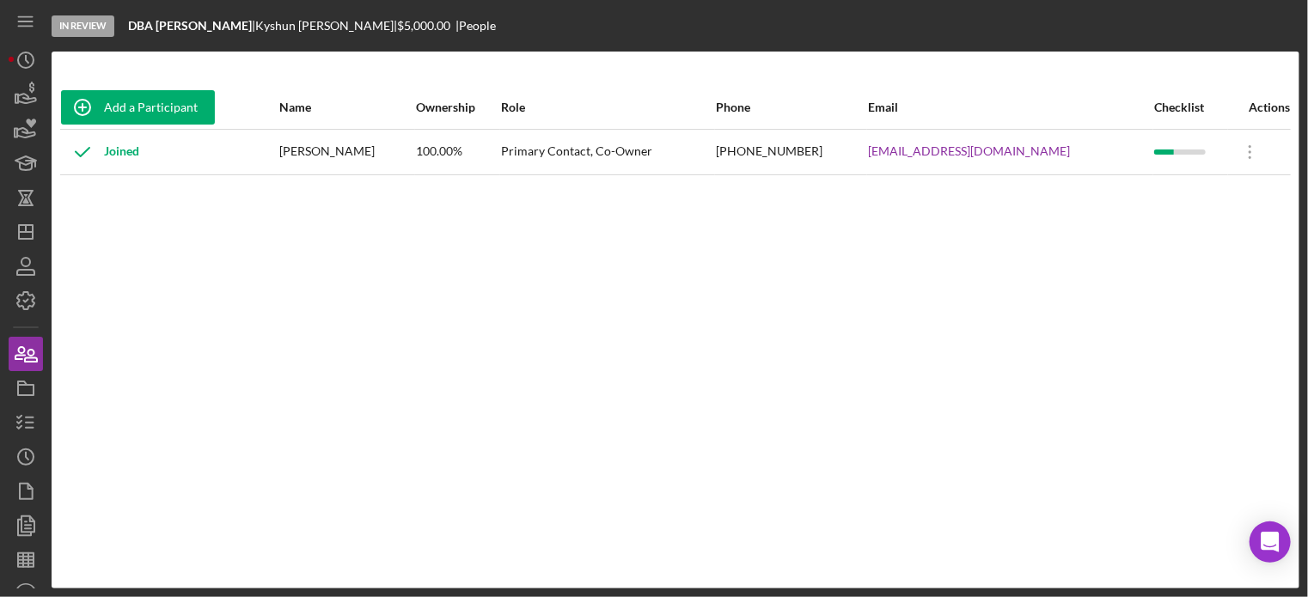
click at [415, 157] on td "Kyshun Clark-Templeton" at bounding box center [347, 152] width 137 height 46
copy div "Kyshun Clark-Templeton"
click at [648, 382] on div "Add a Participant Name Ownership Role Phone Email Checklist Actions Joined Kysh…" at bounding box center [676, 320] width 1248 height 469
drag, startPoint x: 801, startPoint y: 154, endPoint x: 892, endPoint y: 150, distance: 91.2
click at [867, 150] on div "(314) 379-4353" at bounding box center [791, 152] width 150 height 43
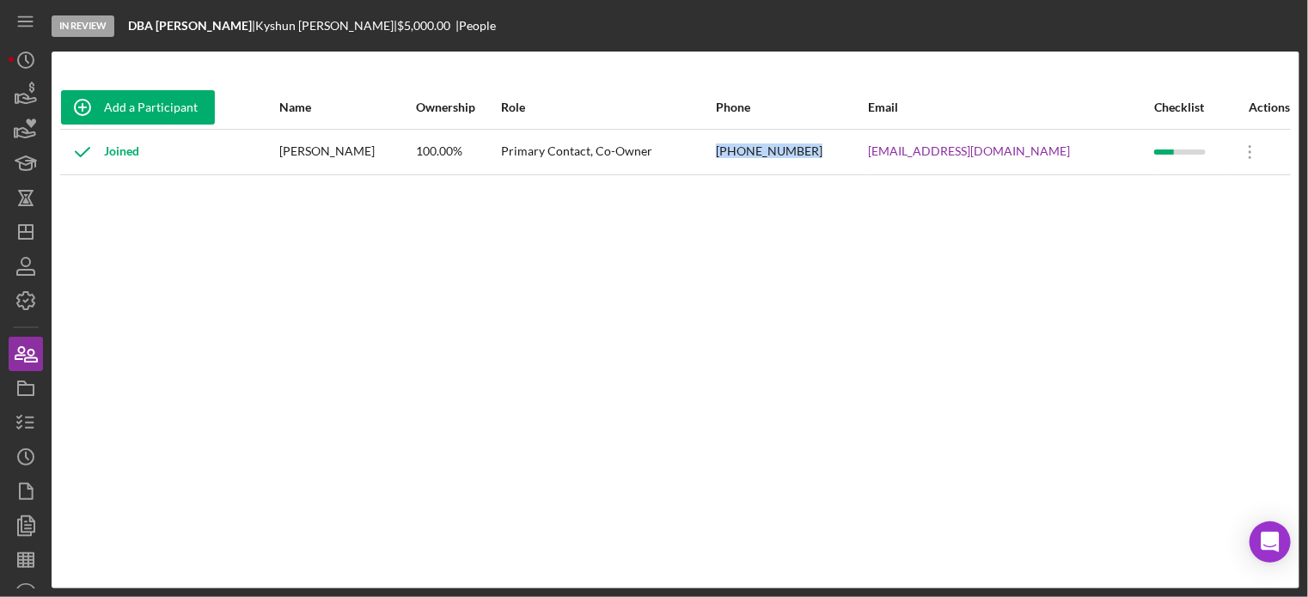
copy div "(314) 379-4353"
click at [925, 224] on div "Add a Participant Name Ownership Role Phone Email Checklist Actions Joined Kysh…" at bounding box center [676, 320] width 1248 height 469
drag, startPoint x: 926, startPoint y: 153, endPoint x: 1081, endPoint y: 171, distance: 156.6
click at [1081, 171] on tr "Joined Kyshun Clark-Templeton 100.00% Primary Contact, Co-Owner (314) 379-4353 …" at bounding box center [675, 152] width 1231 height 46
copy tr "Kyshunclark24@gmail.com"
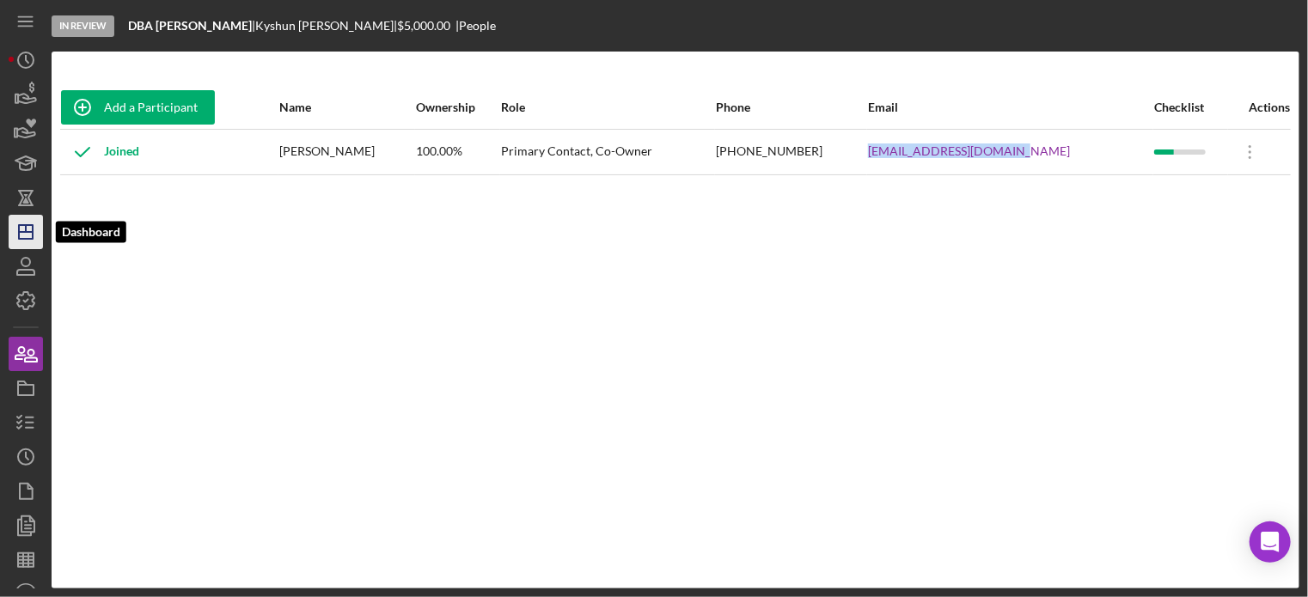
click at [30, 228] on icon "Icon/Dashboard" at bounding box center [25, 232] width 43 height 43
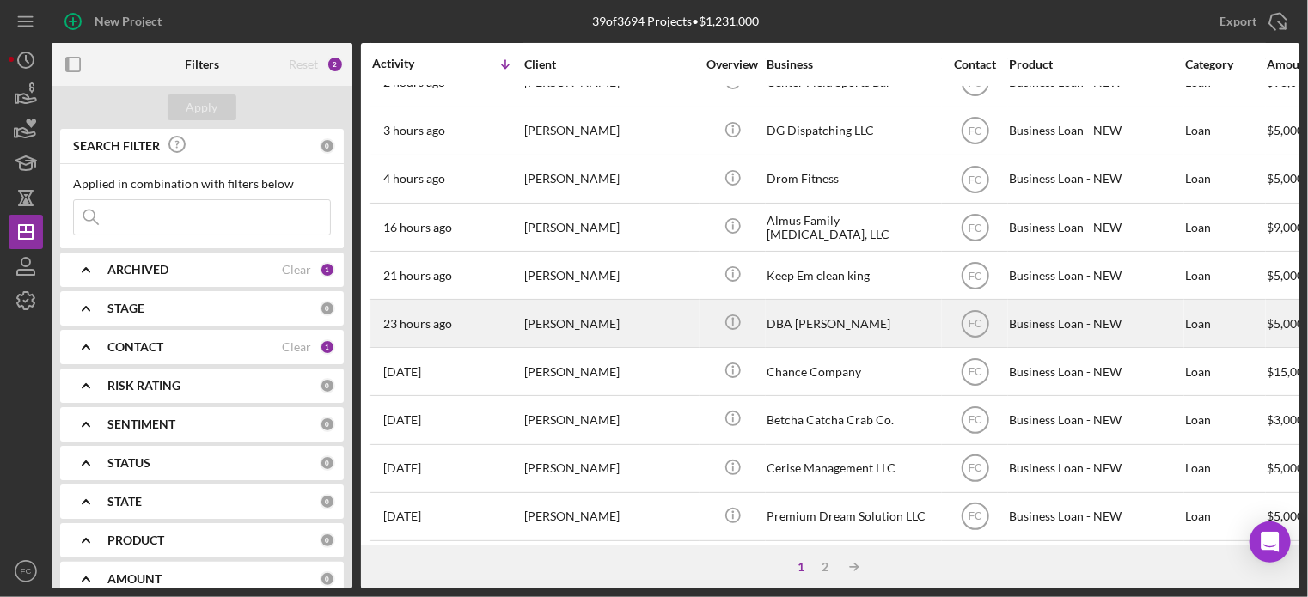
scroll to position [258, 0]
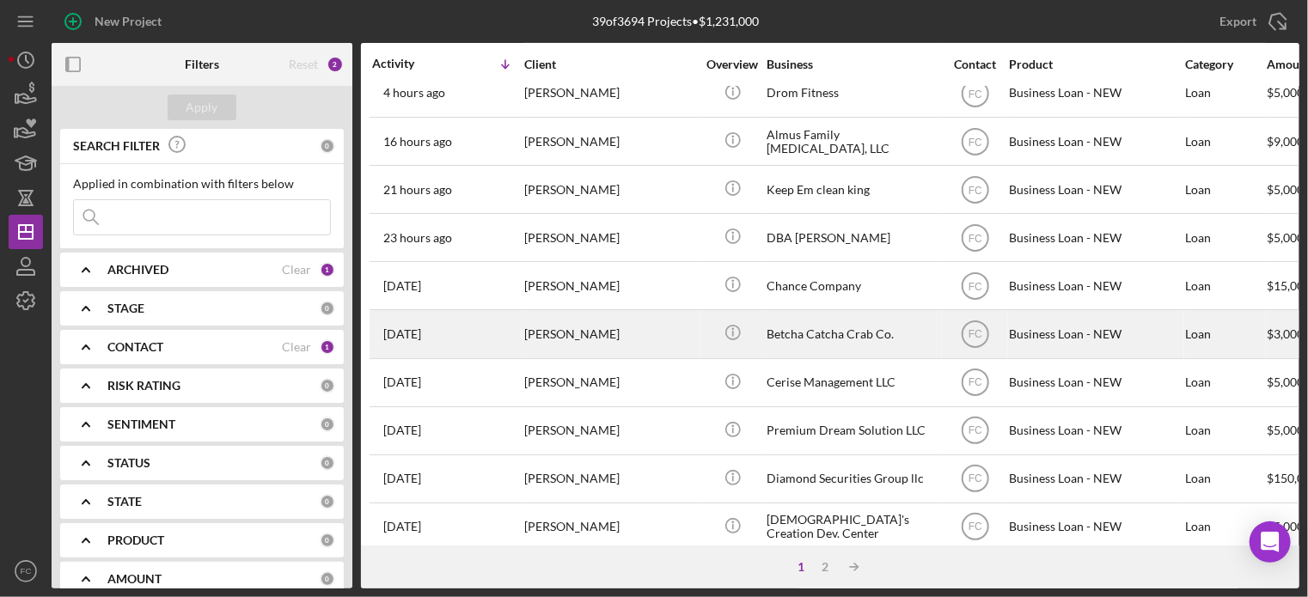
click at [562, 339] on div "Tatoya Steward" at bounding box center [610, 334] width 172 height 46
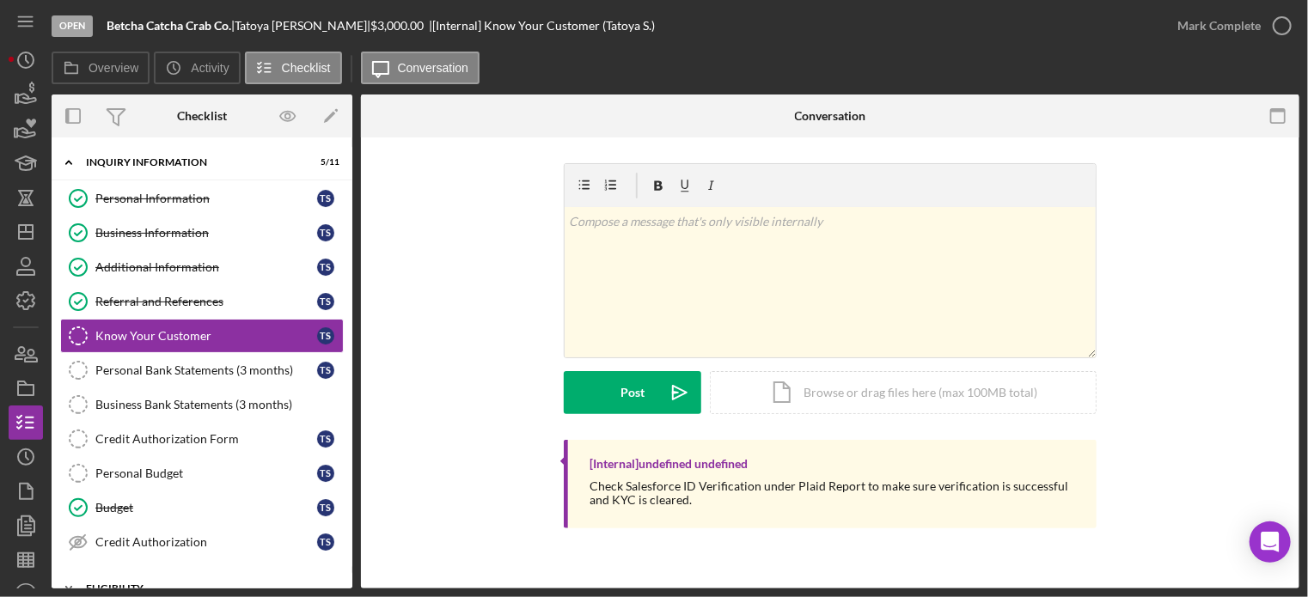
scroll to position [176, 0]
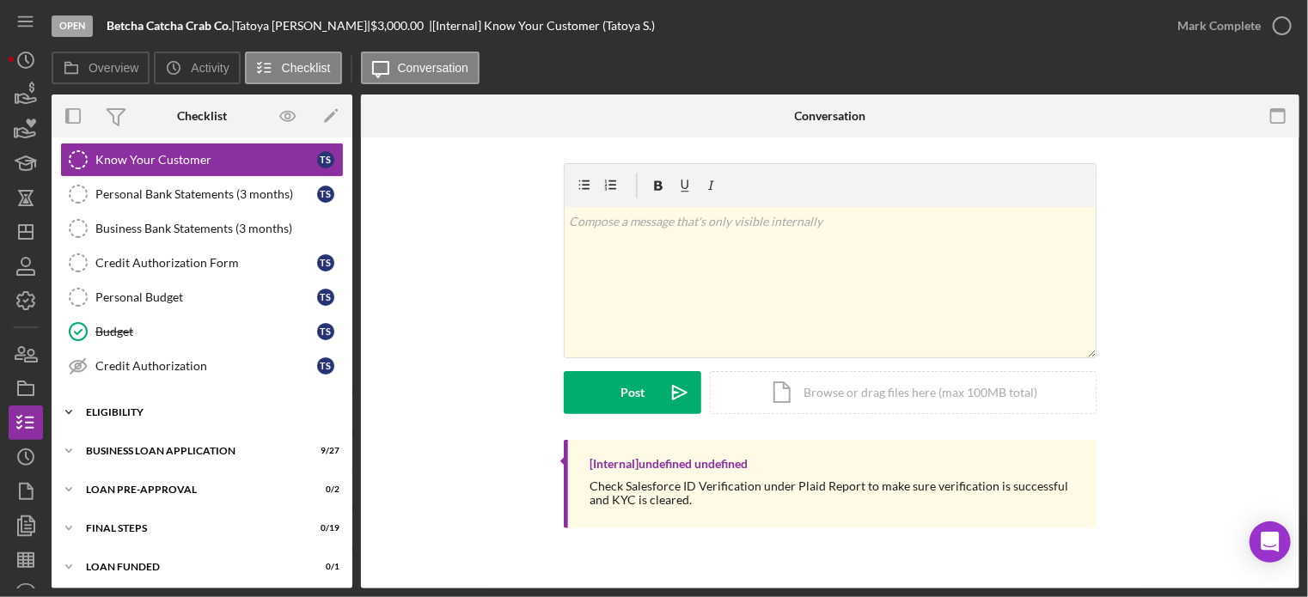
click at [120, 409] on div "ELIGIBILITY" at bounding box center [208, 412] width 245 height 10
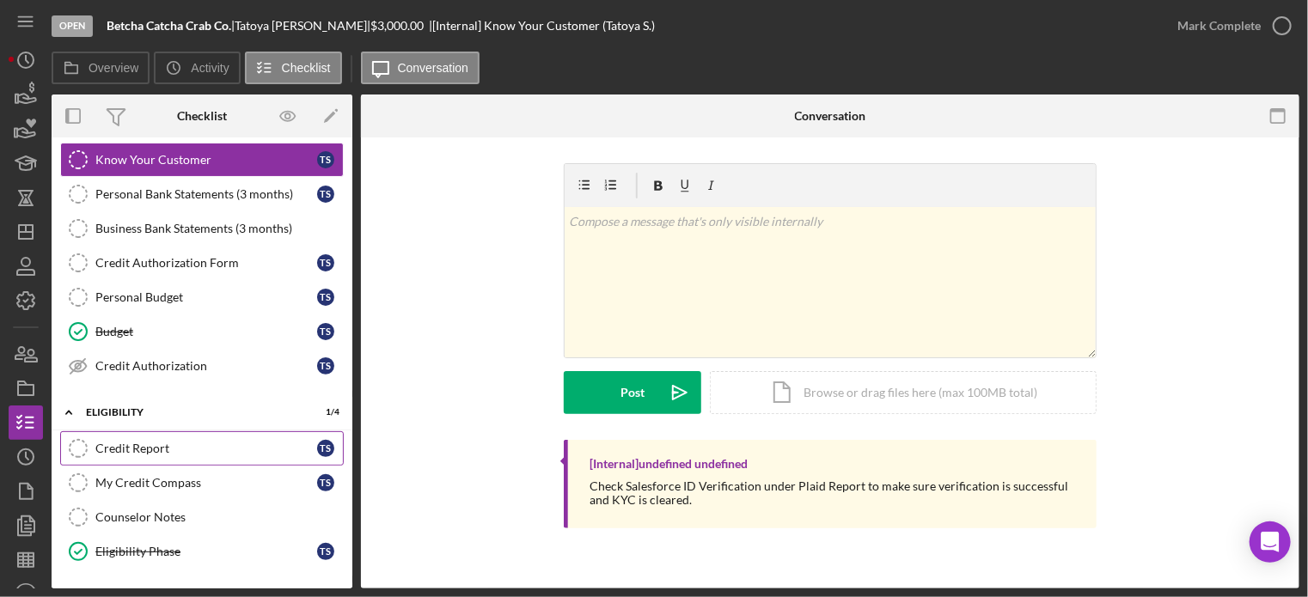
click at [132, 442] on div "Credit Report" at bounding box center [206, 449] width 222 height 14
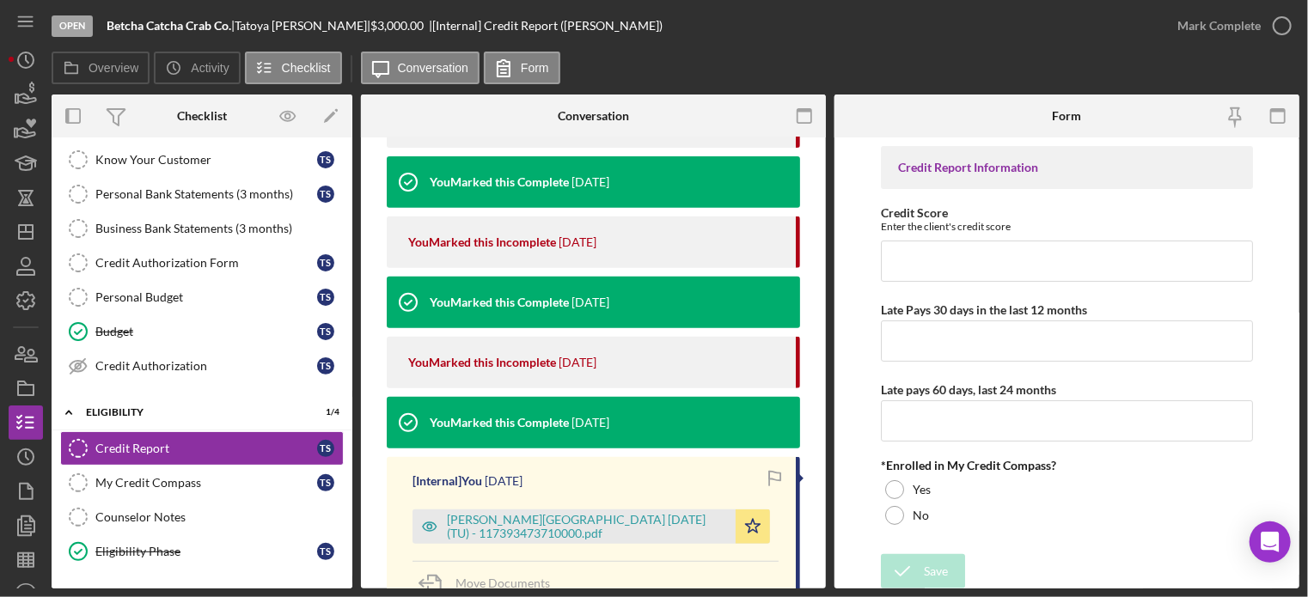
scroll to position [430, 0]
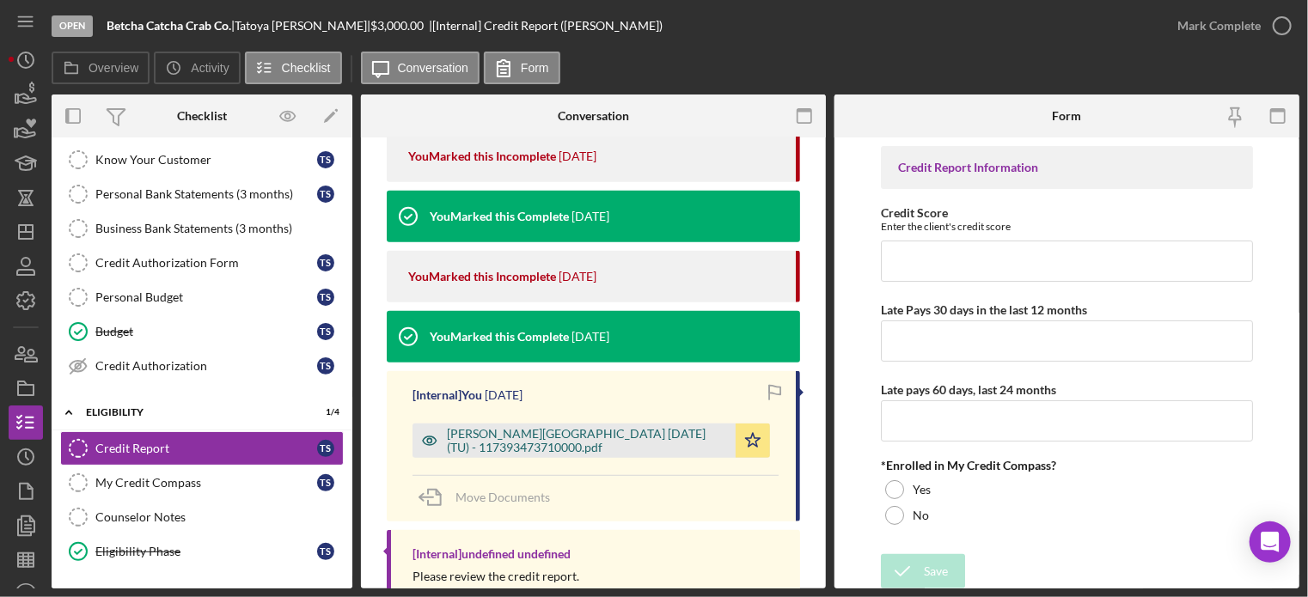
click at [532, 444] on div "Steward, Tatoya 2025-08-07 (TU) - 117393473710000.pdf" at bounding box center [587, 441] width 280 height 28
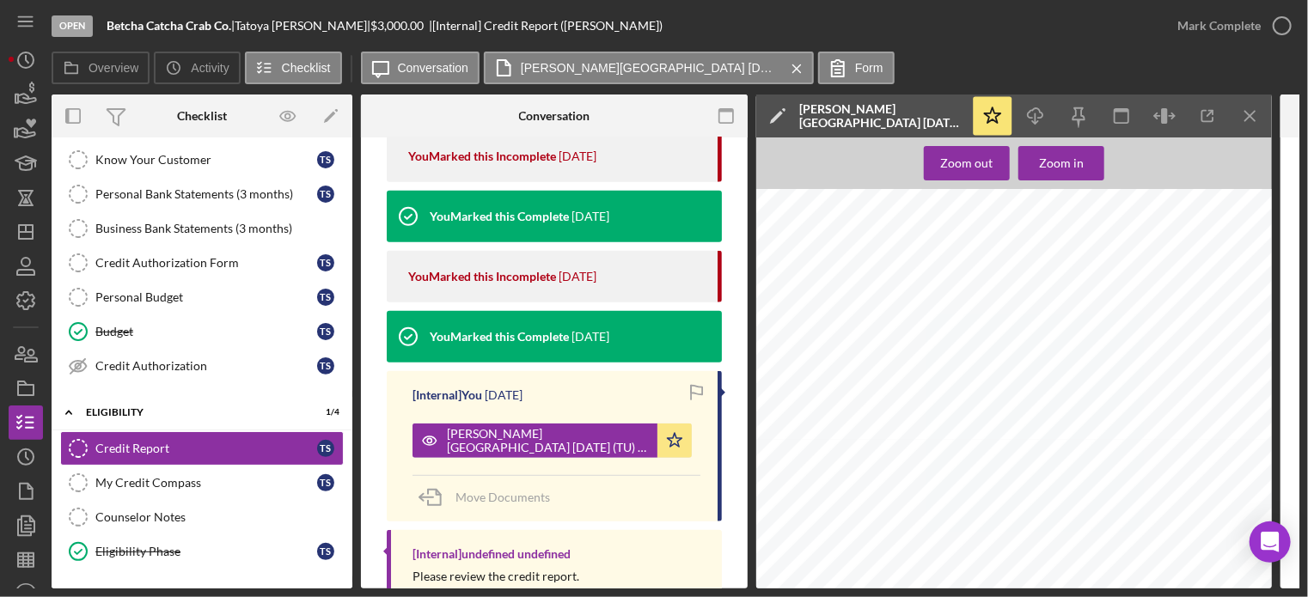
scroll to position [344, 0]
click at [19, 358] on icon "button" at bounding box center [19, 353] width 9 height 12
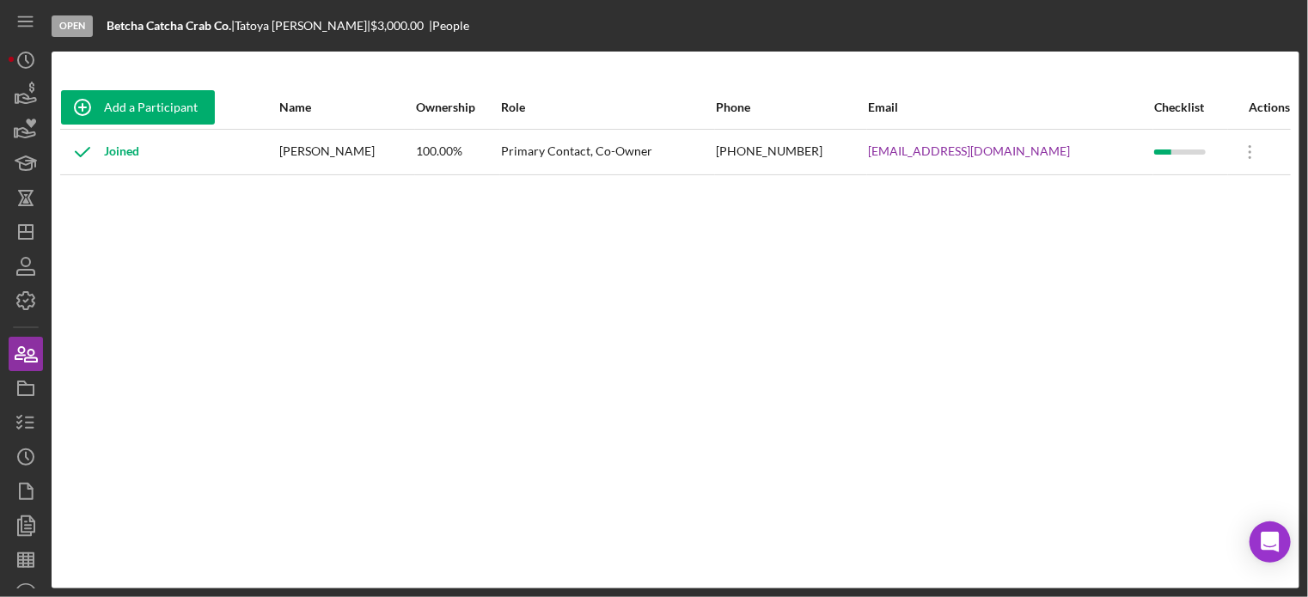
drag, startPoint x: 299, startPoint y: 147, endPoint x: 389, endPoint y: 150, distance: 89.5
click at [389, 150] on td "Tatoya Steward" at bounding box center [347, 152] width 137 height 46
copy div "Tatoya Steward"
click at [774, 199] on div "Add a Participant Name Ownership Role Phone Email Checklist Actions Joined Tato…" at bounding box center [676, 320] width 1248 height 469
drag, startPoint x: 760, startPoint y: 146, endPoint x: 843, endPoint y: 150, distance: 83.5
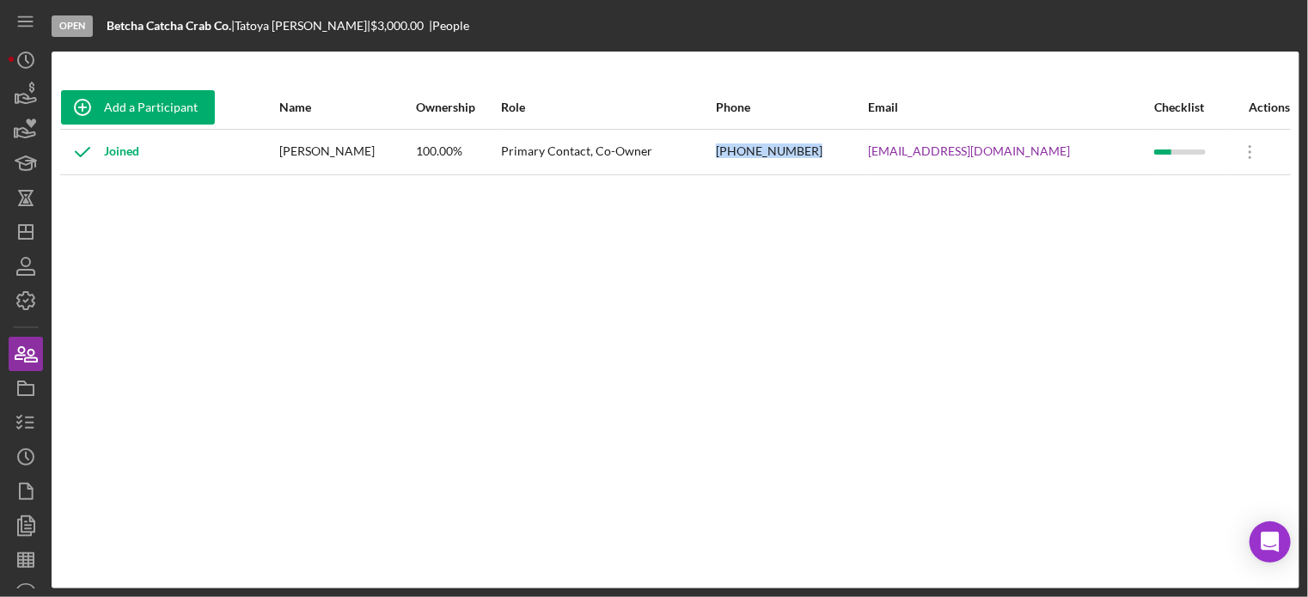
click at [849, 150] on td "(217) 670-7966" at bounding box center [791, 152] width 152 height 46
copy div "(217) 670-7966"
click at [940, 161] on div "tsteward@betchacatcha.com" at bounding box center [1010, 152] width 285 height 43
drag, startPoint x: 891, startPoint y: 152, endPoint x: 1060, endPoint y: 152, distance: 169.4
click at [1060, 152] on tr "Joined Tatoya Steward 100.00% Primary Contact, Co-Owner (217) 670-7966 tsteward…" at bounding box center [675, 152] width 1231 height 46
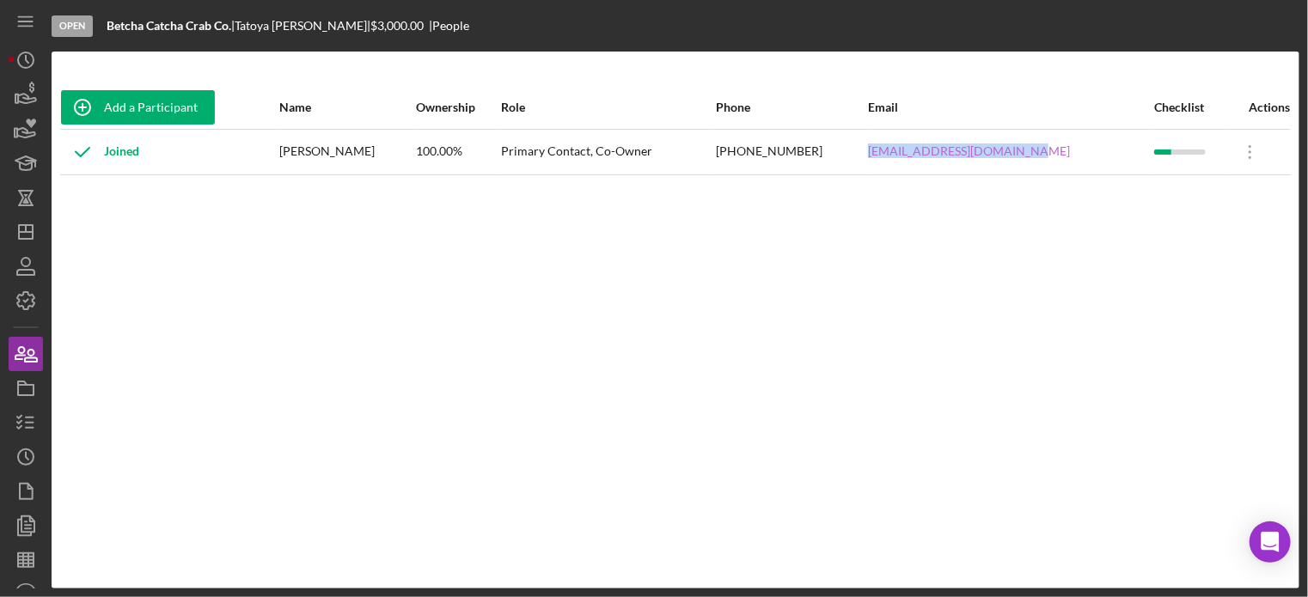
copy tr "tsteward@betchacatcha.com"
click at [34, 219] on icon "Icon/Dashboard" at bounding box center [25, 232] width 43 height 43
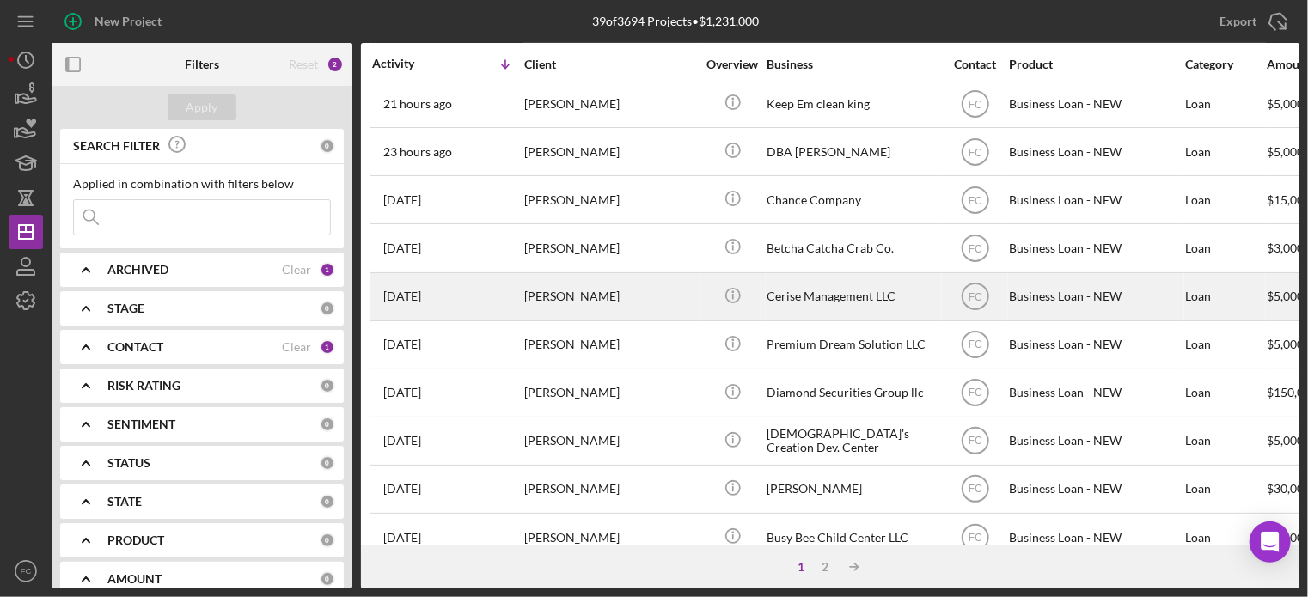
scroll to position [430, 0]
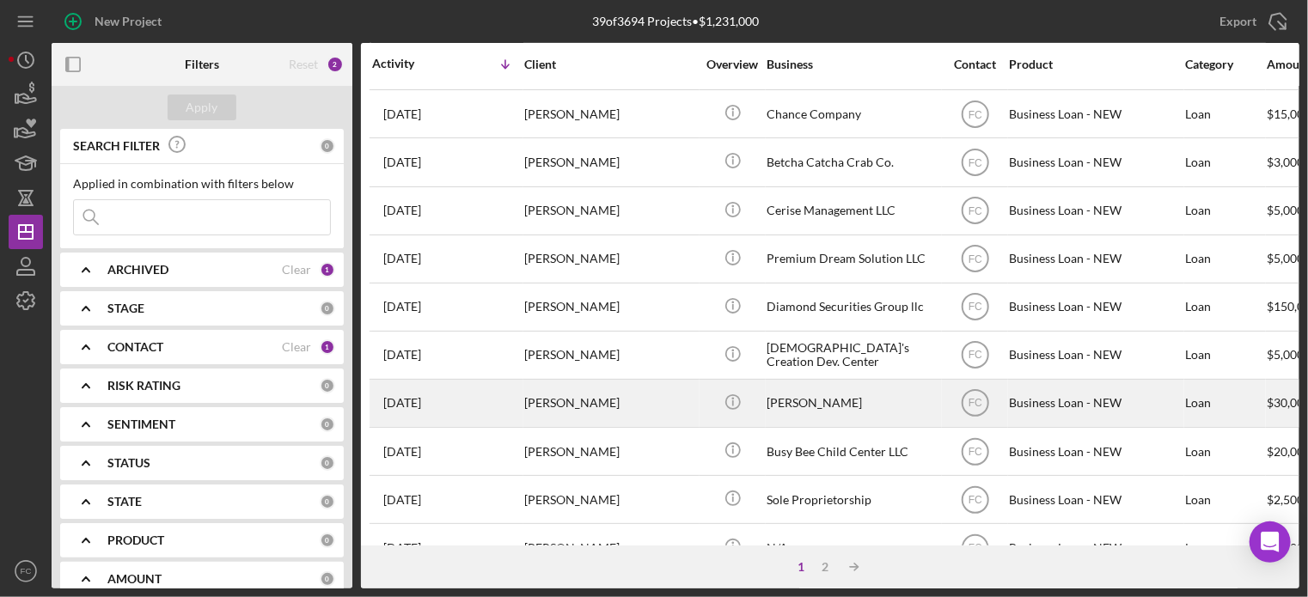
click at [476, 404] on div "7 days ago Marnice Herd" at bounding box center [447, 404] width 150 height 46
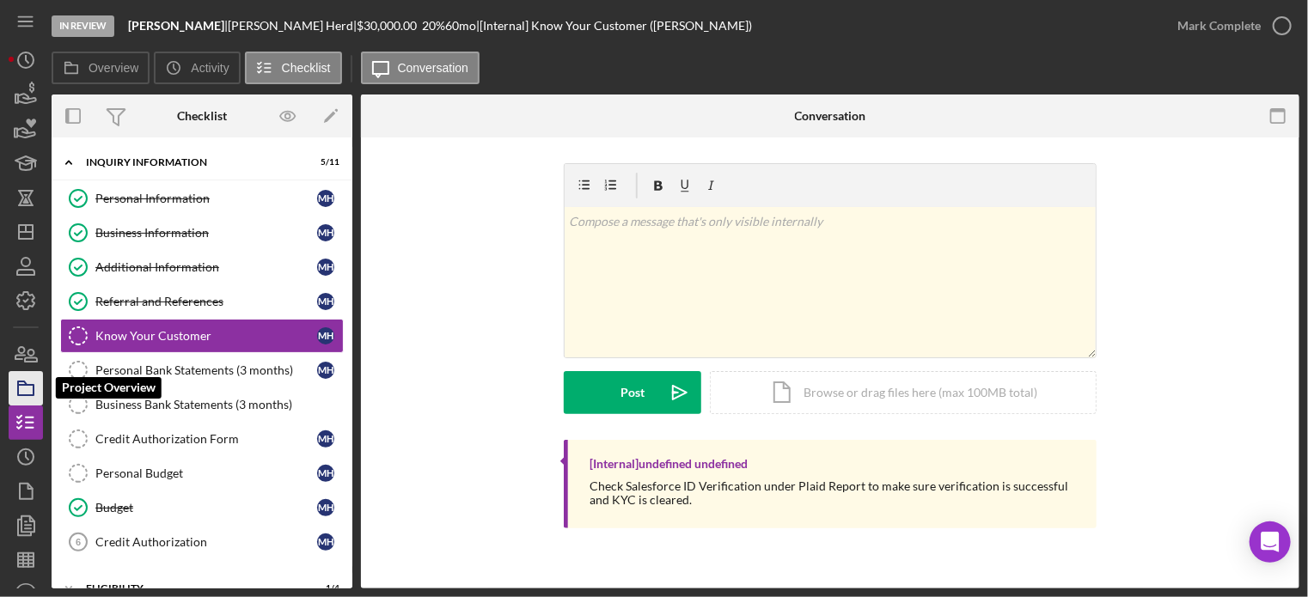
click at [36, 395] on icon "button" at bounding box center [25, 388] width 43 height 43
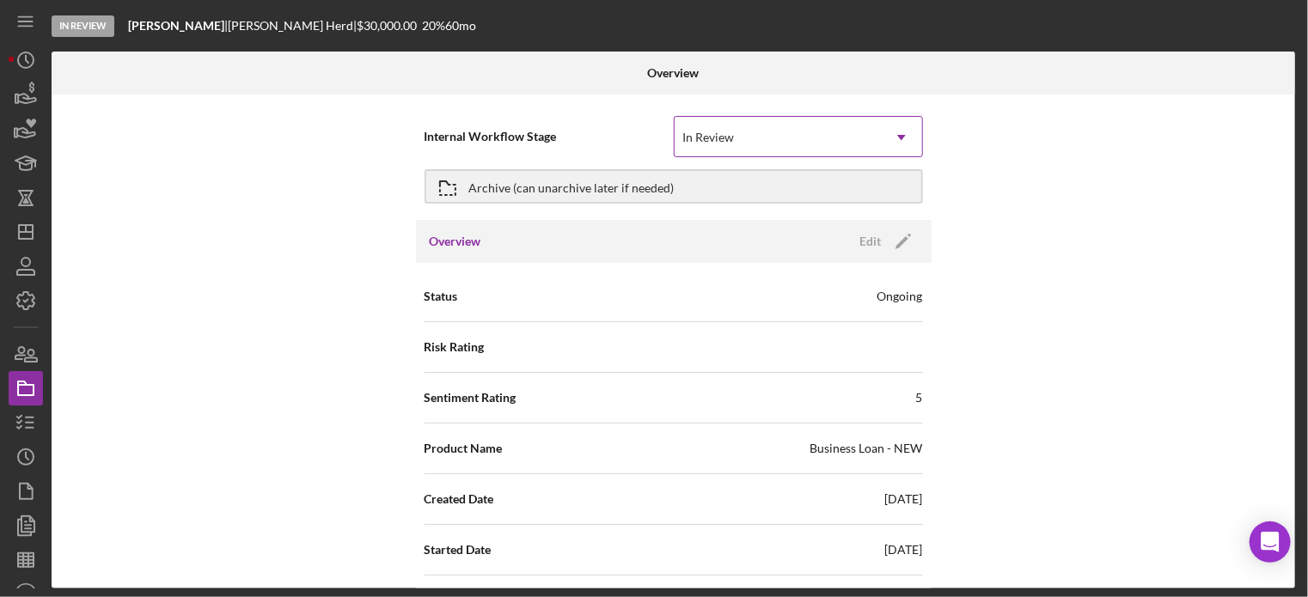
click at [720, 126] on div "In Review" at bounding box center [778, 138] width 206 height 40
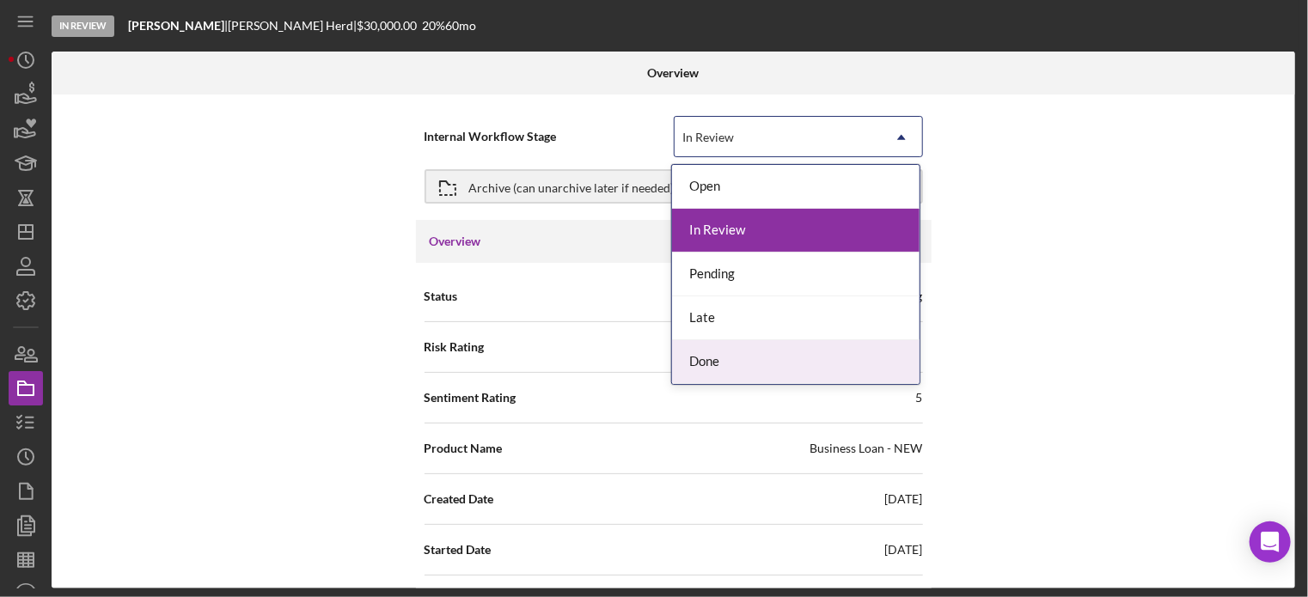
click at [693, 369] on div "Done" at bounding box center [796, 362] width 248 height 44
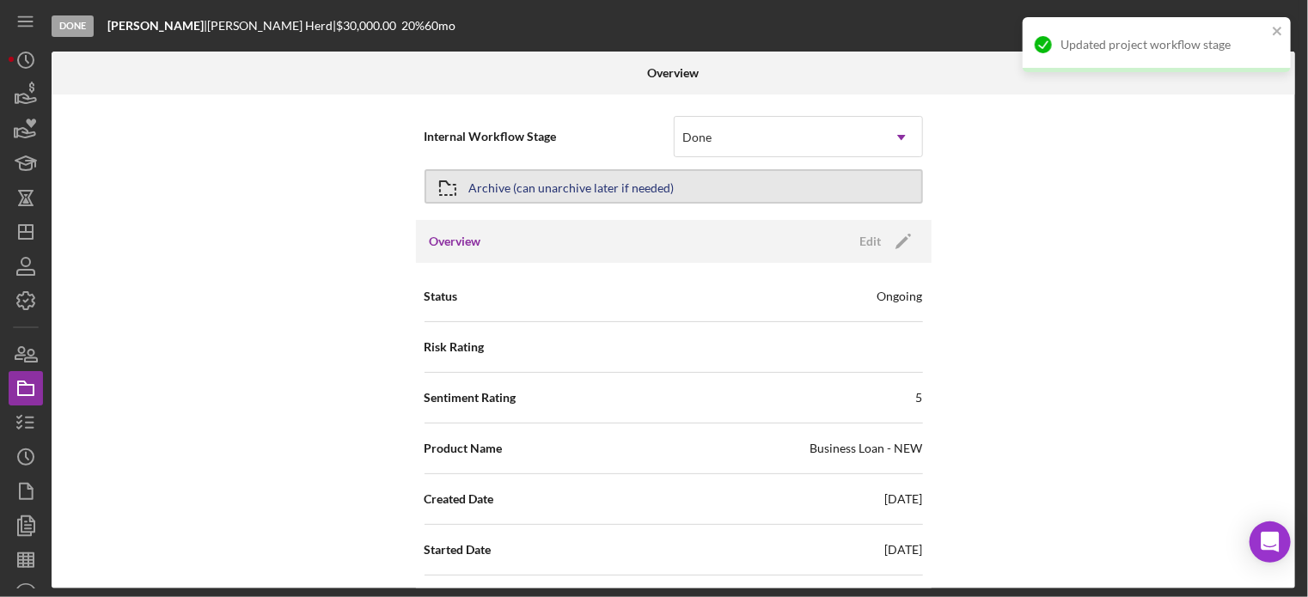
click at [556, 188] on div "Archive (can unarchive later if needed)" at bounding box center [571, 186] width 205 height 31
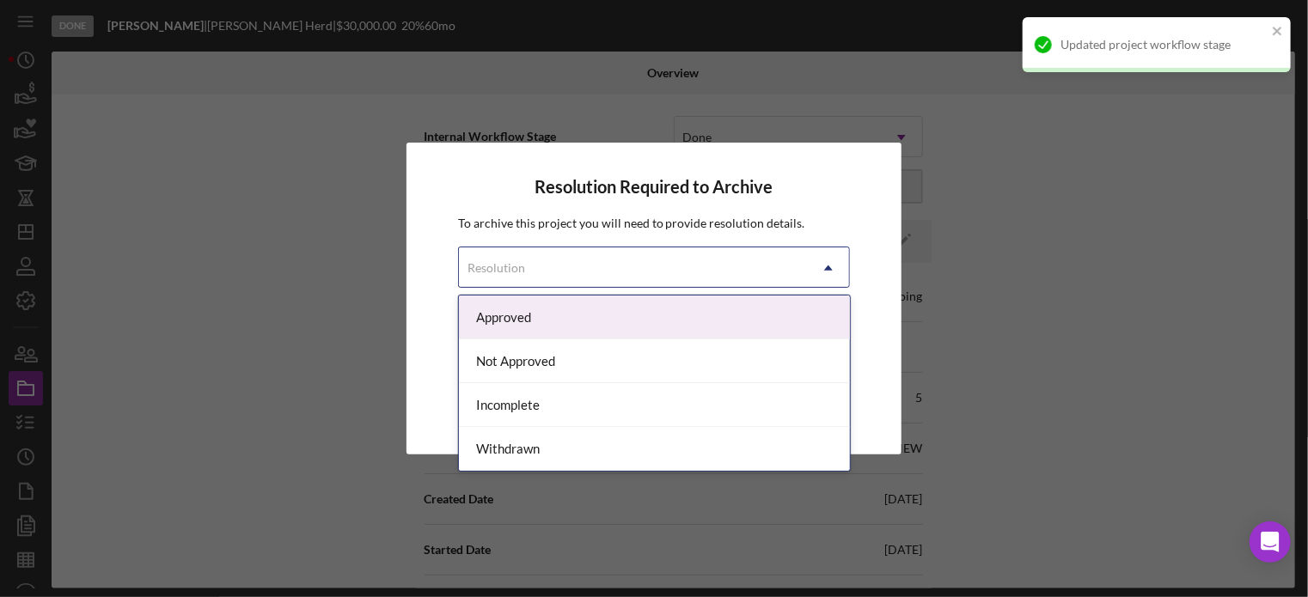
click at [512, 266] on div "Resolution" at bounding box center [497, 268] width 58 height 14
click at [509, 313] on div "Approved" at bounding box center [654, 318] width 391 height 44
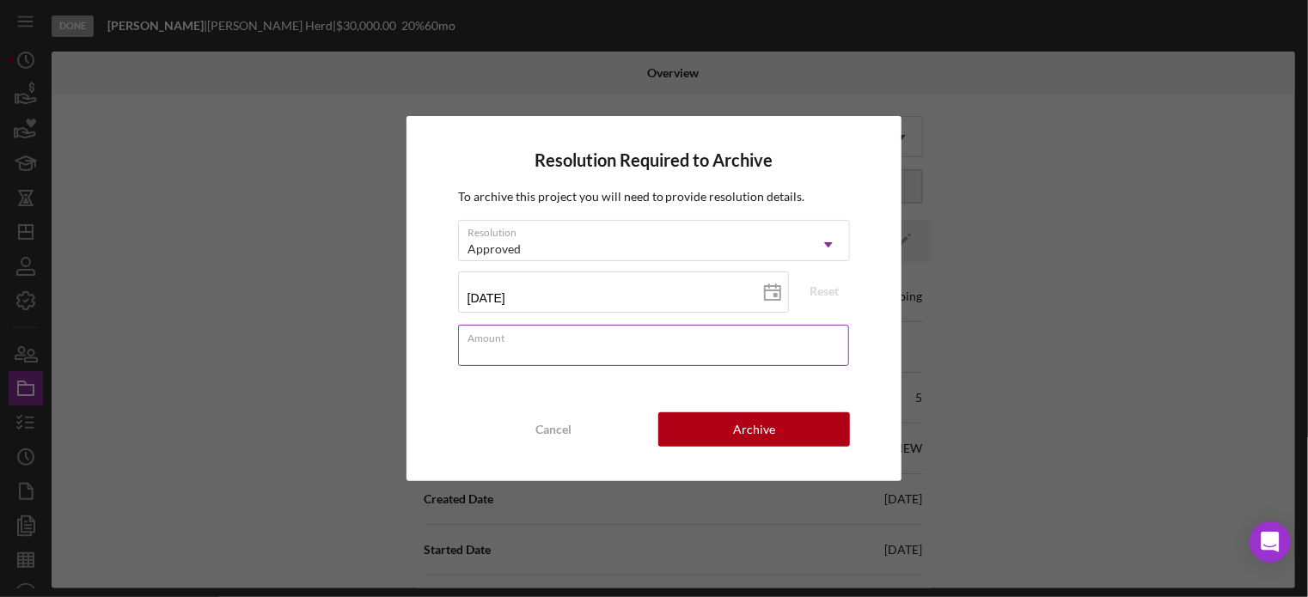
click at [544, 345] on input "Amount" at bounding box center [654, 345] width 392 height 41
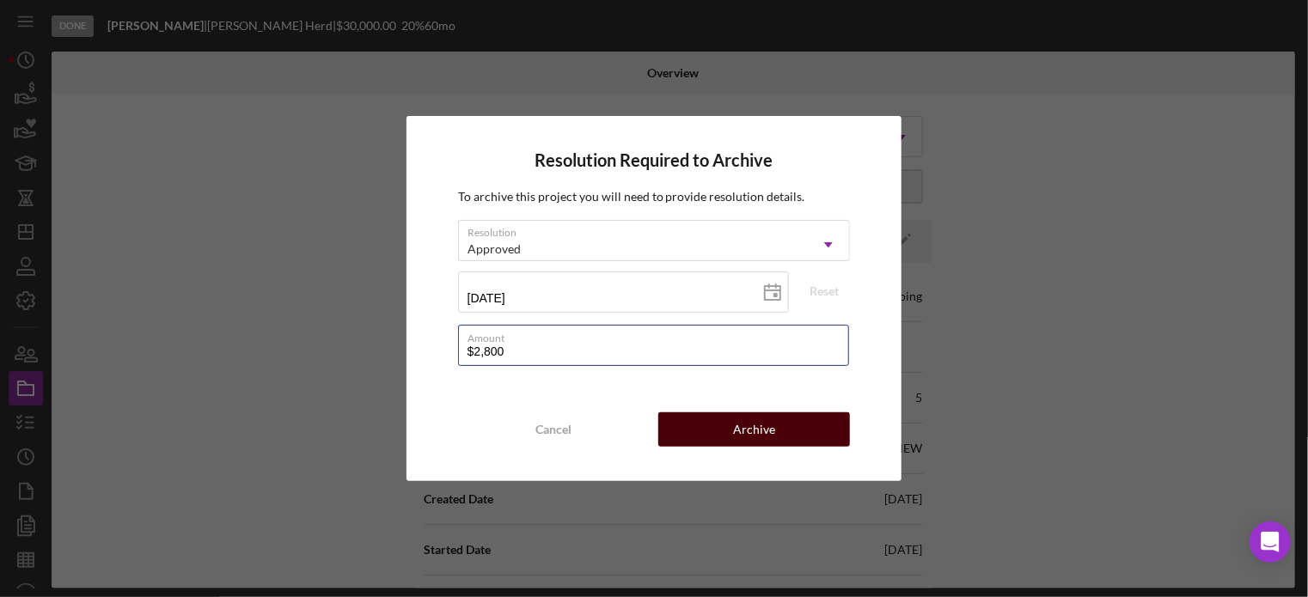
type input "$2,800"
click at [707, 426] on button "Archive" at bounding box center [755, 430] width 192 height 34
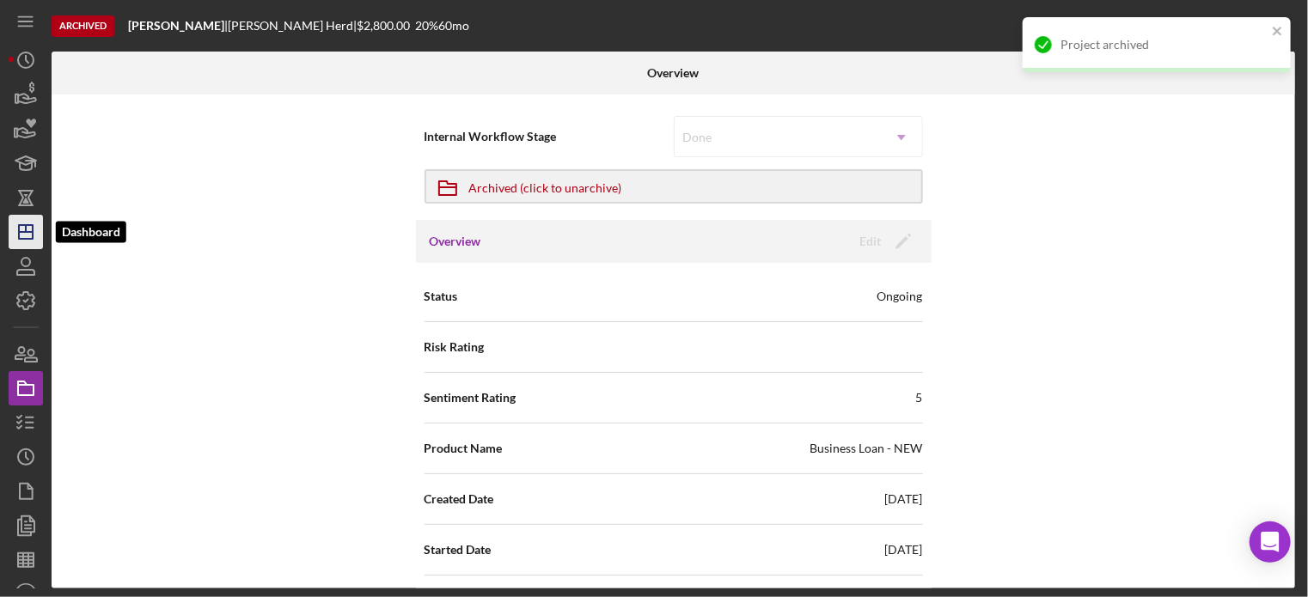
click at [28, 230] on icon "Icon/Dashboard" at bounding box center [25, 232] width 43 height 43
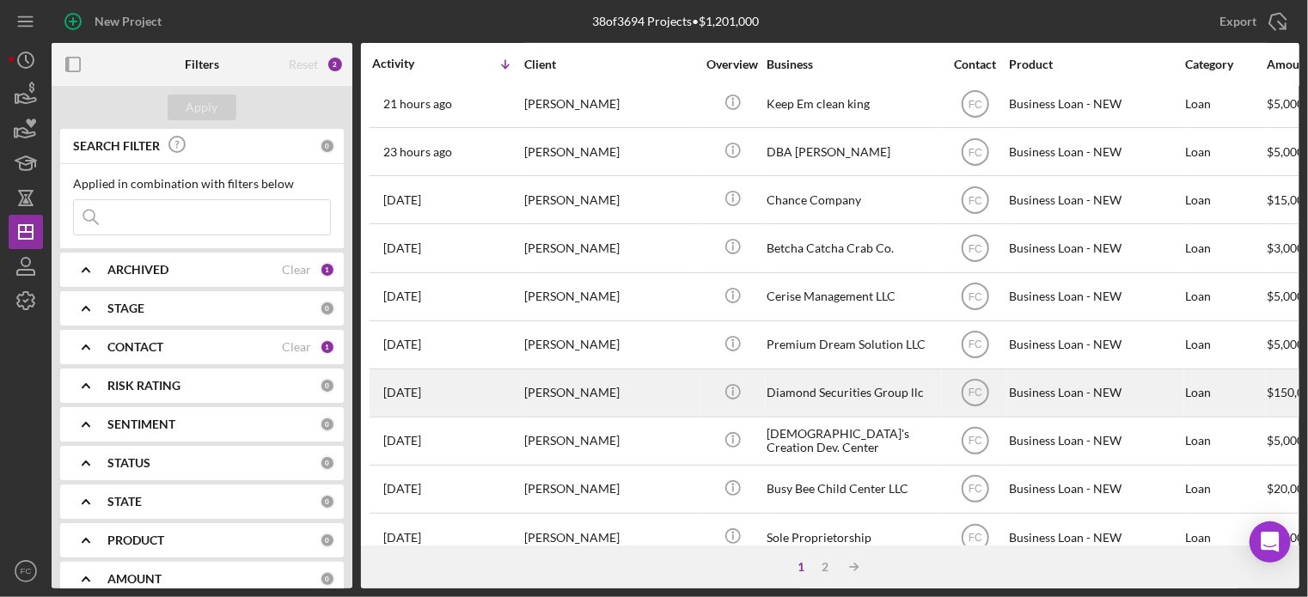
scroll to position [430, 0]
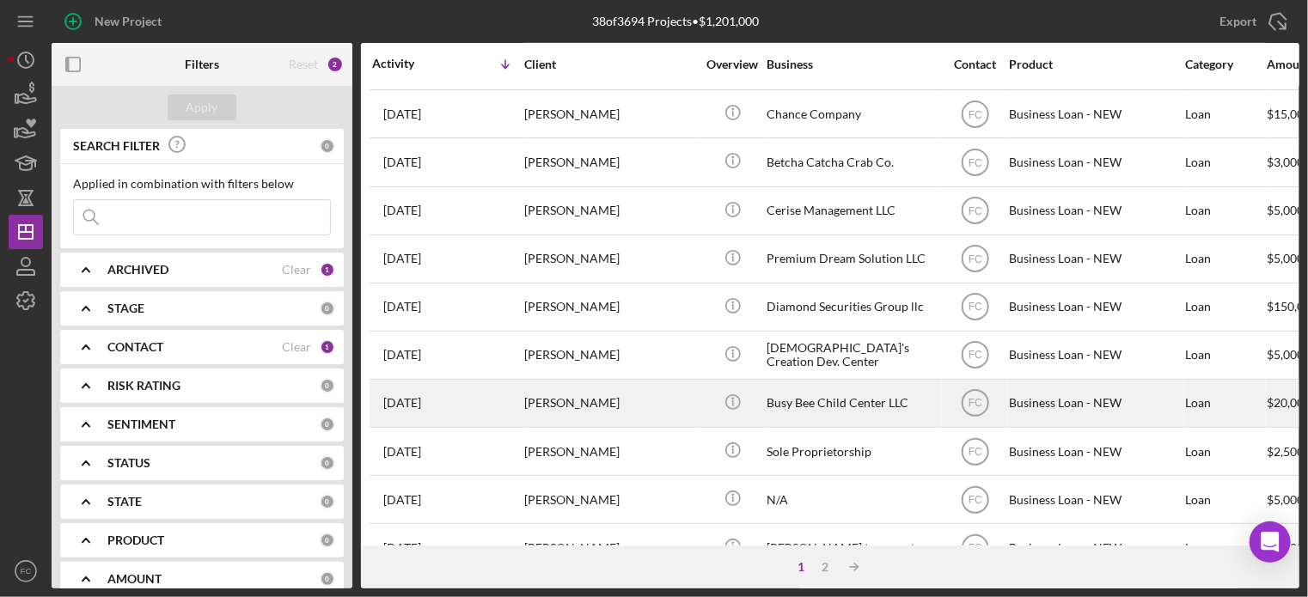
click at [567, 414] on div "Cheyenne Wolf" at bounding box center [610, 404] width 172 height 46
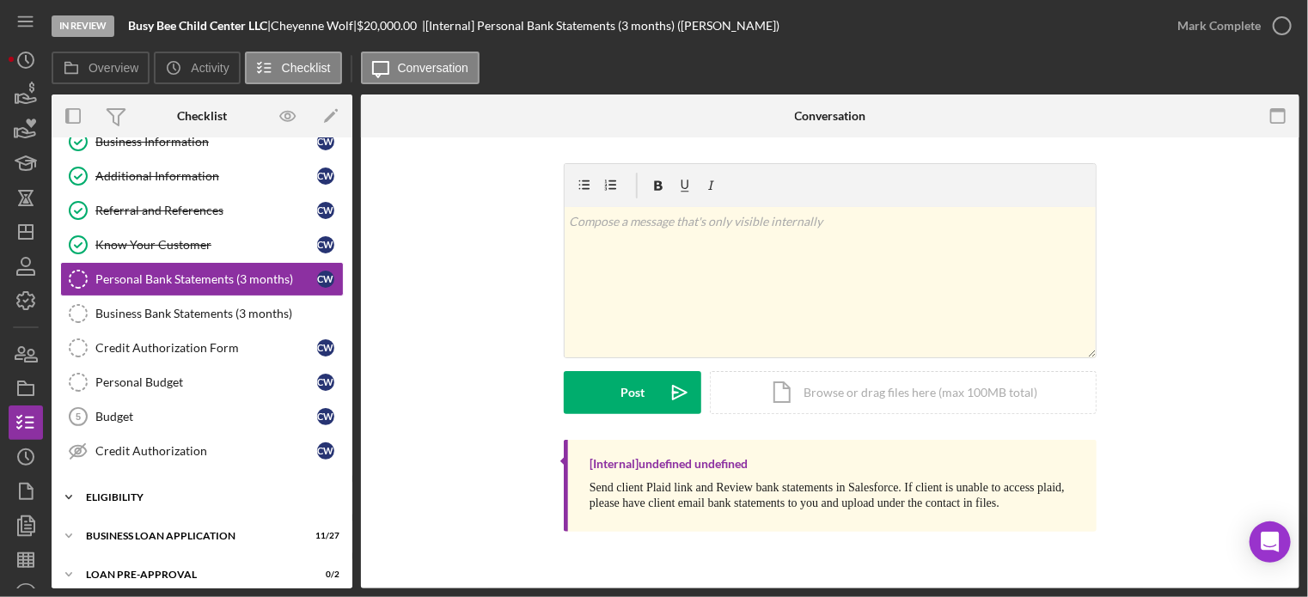
scroll to position [176, 0]
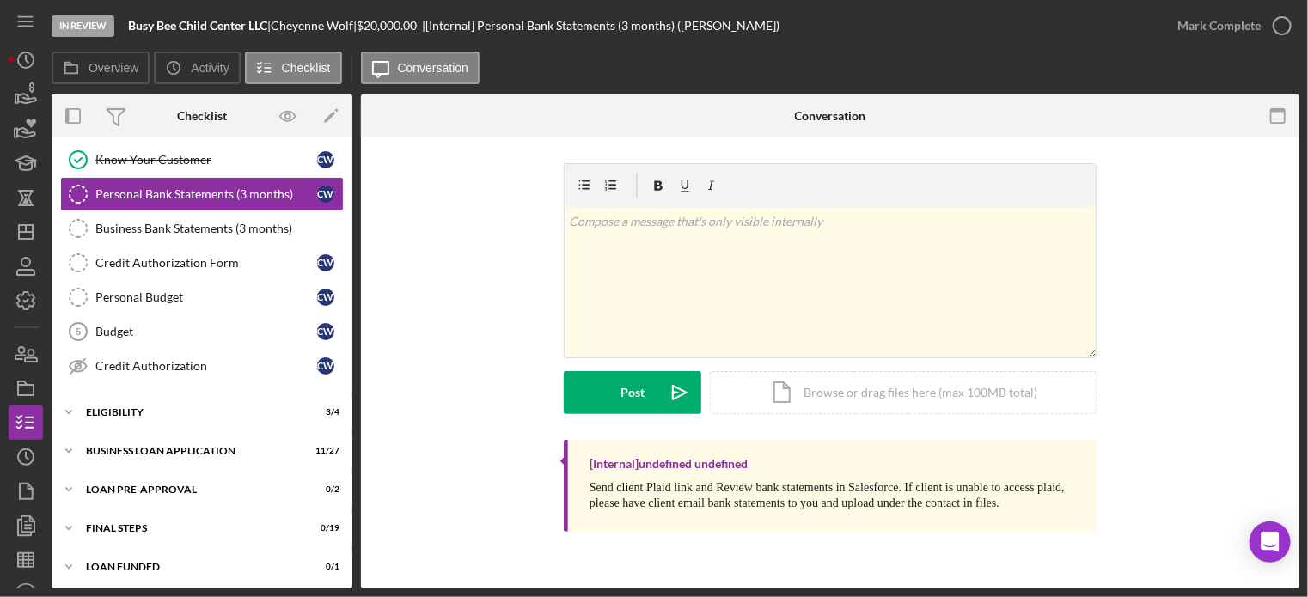
click at [129, 426] on div "Icon/Expander INQUIRY INFORMATION 5 / 11 Personal Information Personal Informat…" at bounding box center [202, 278] width 301 height 616
click at [134, 407] on div "ELIGIBILITY" at bounding box center [208, 412] width 245 height 10
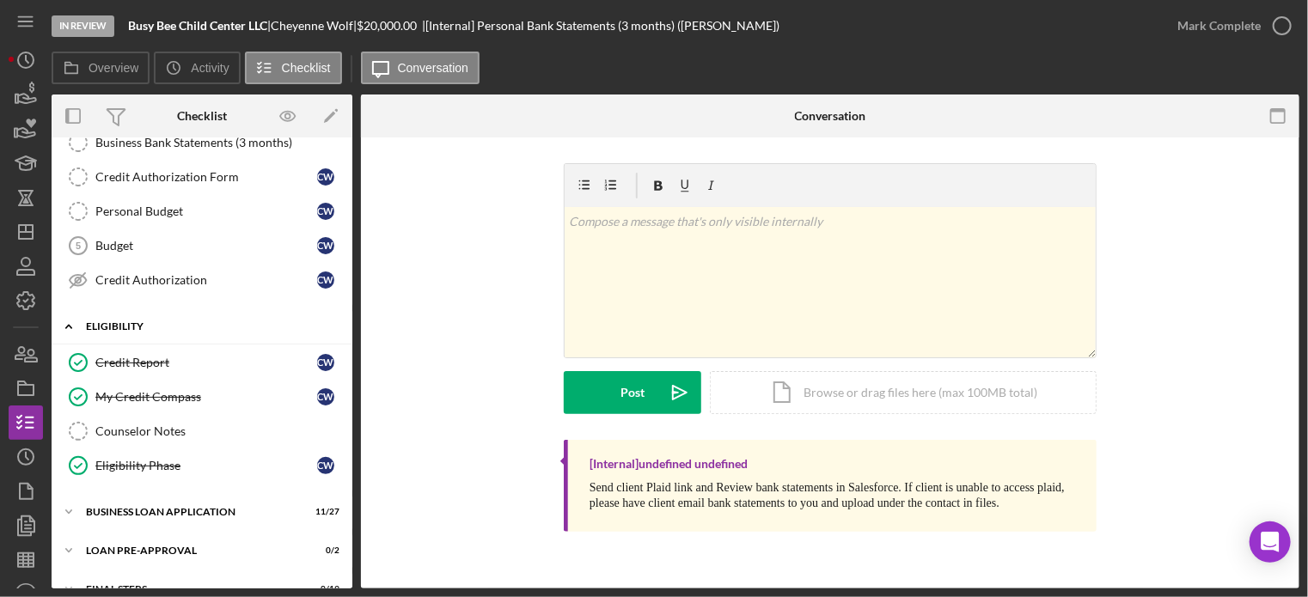
scroll to position [322, 0]
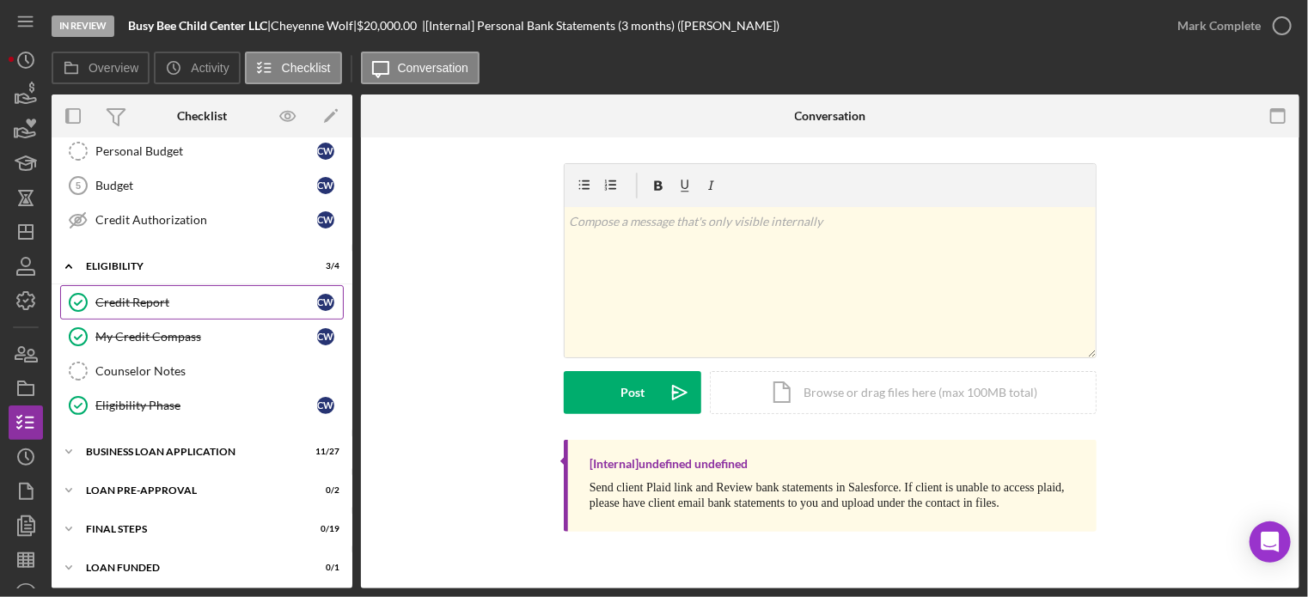
drag, startPoint x: 135, startPoint y: 285, endPoint x: 119, endPoint y: 294, distance: 18.9
click at [119, 296] on div "Credit Report" at bounding box center [206, 303] width 222 height 14
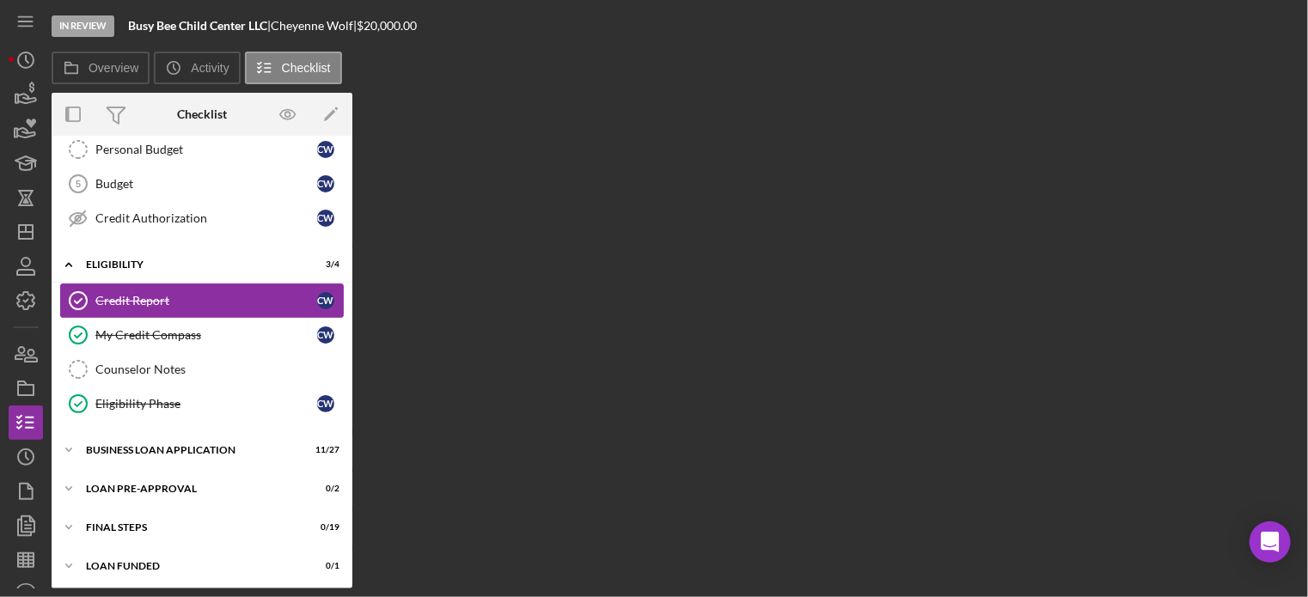
scroll to position [322, 0]
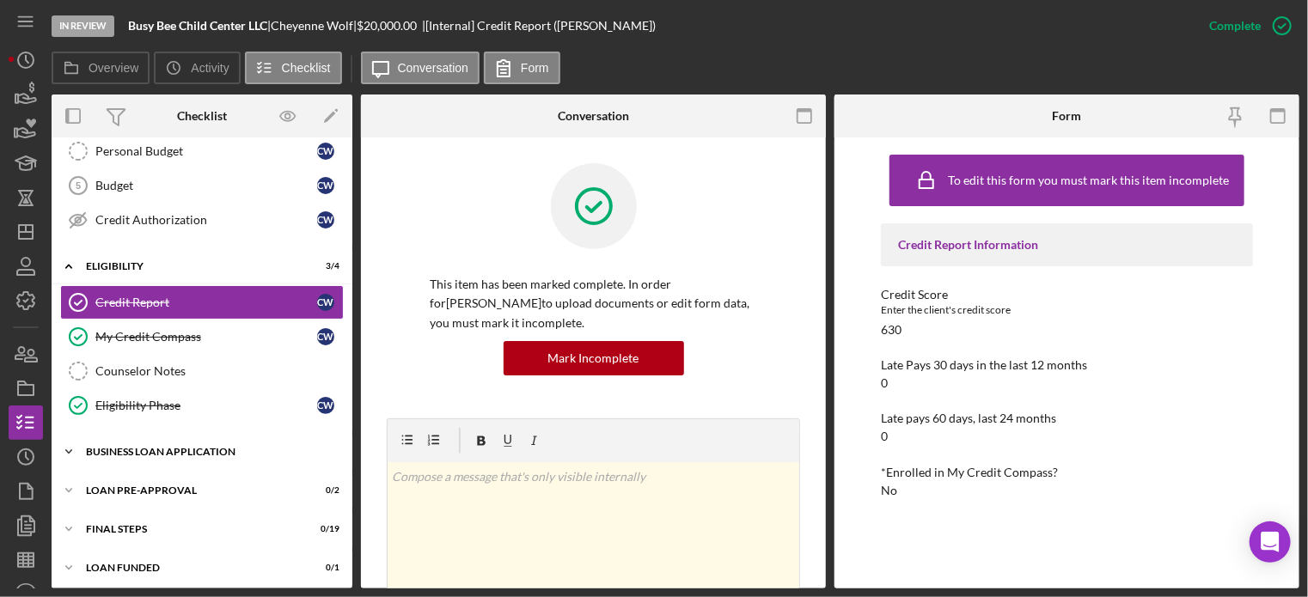
click at [126, 450] on div "BUSINESS LOAN APPLICATION" at bounding box center [208, 452] width 245 height 10
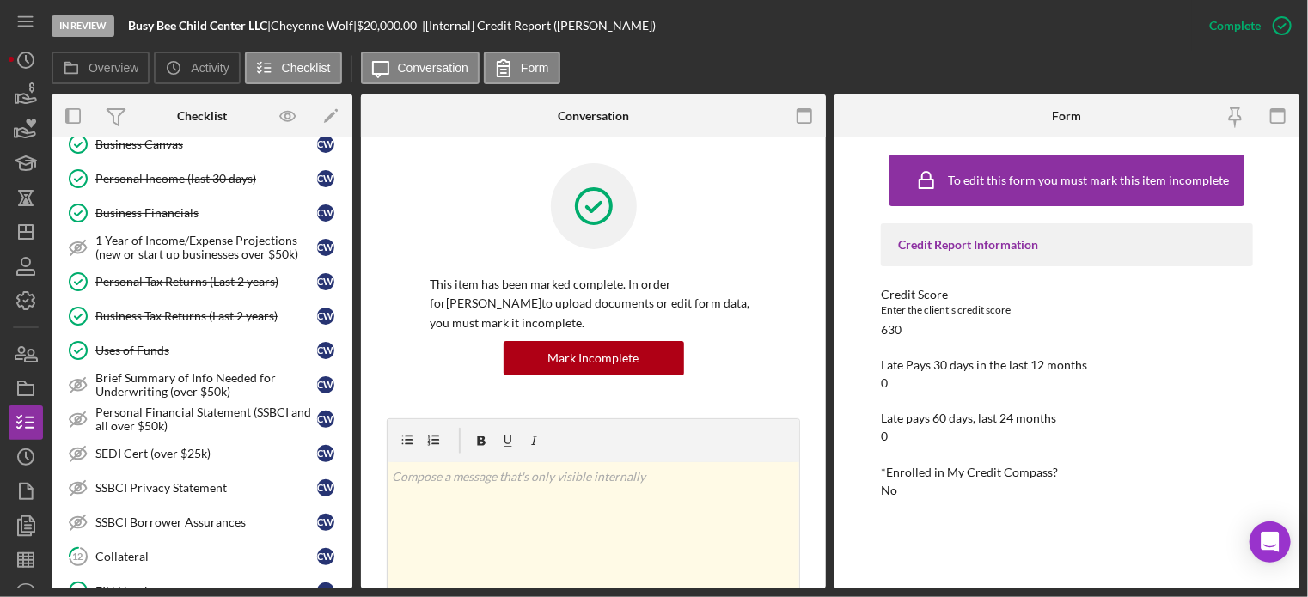
scroll to position [752, 0]
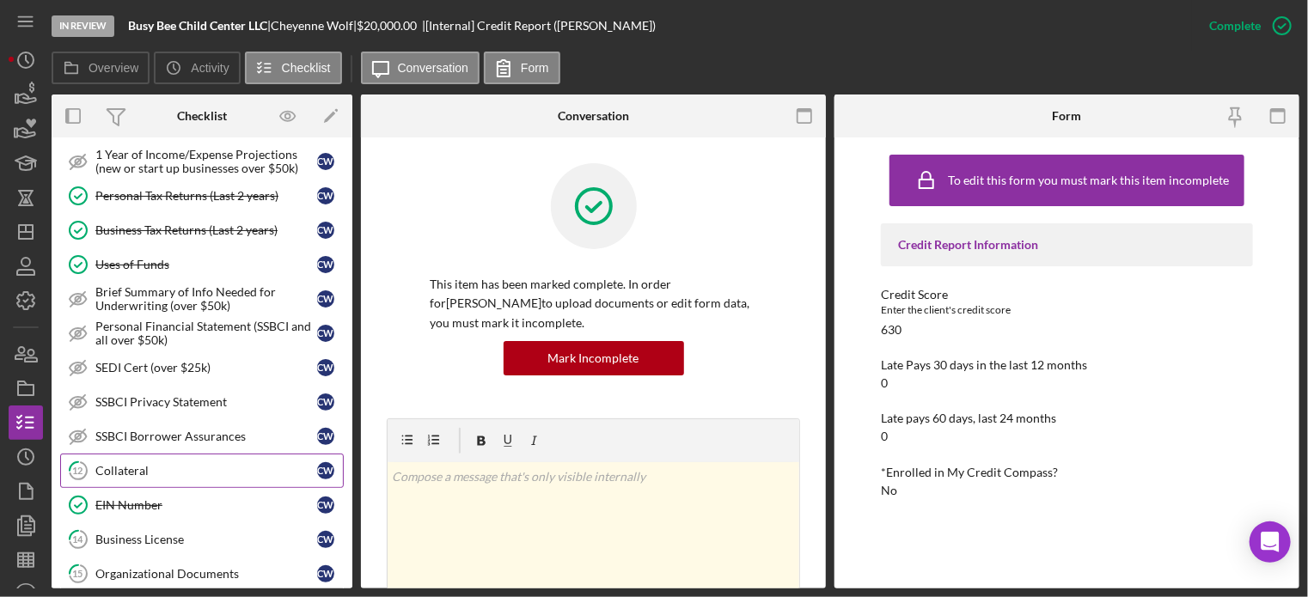
click at [127, 464] on div "Collateral" at bounding box center [206, 471] width 222 height 14
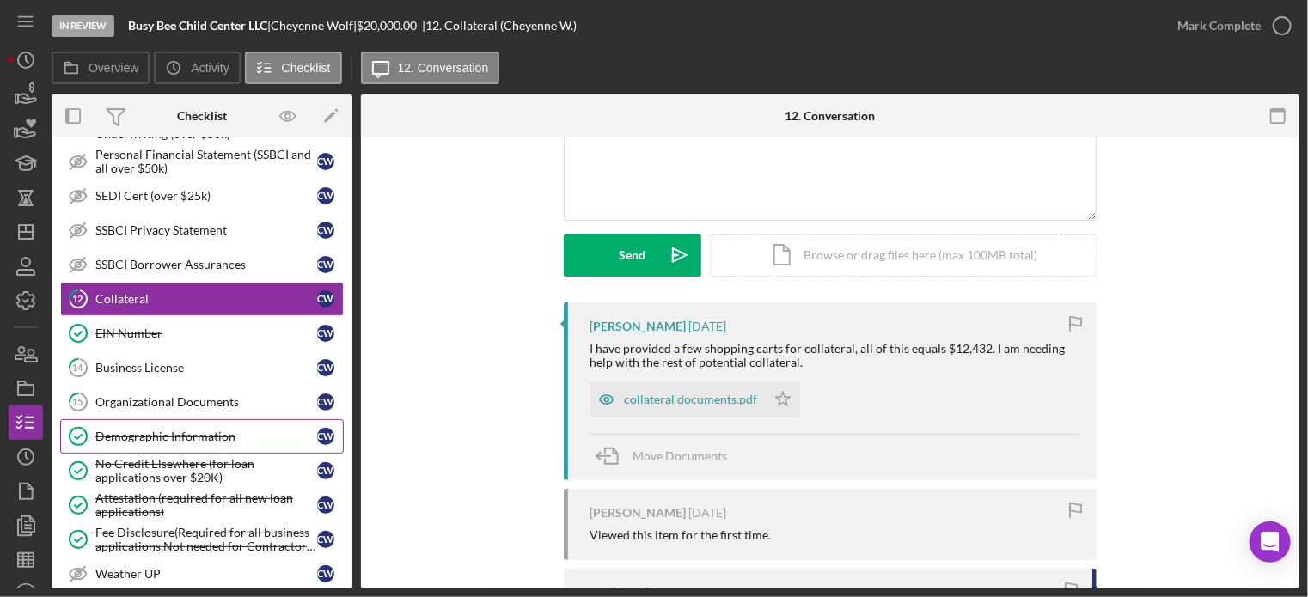
scroll to position [1096, 0]
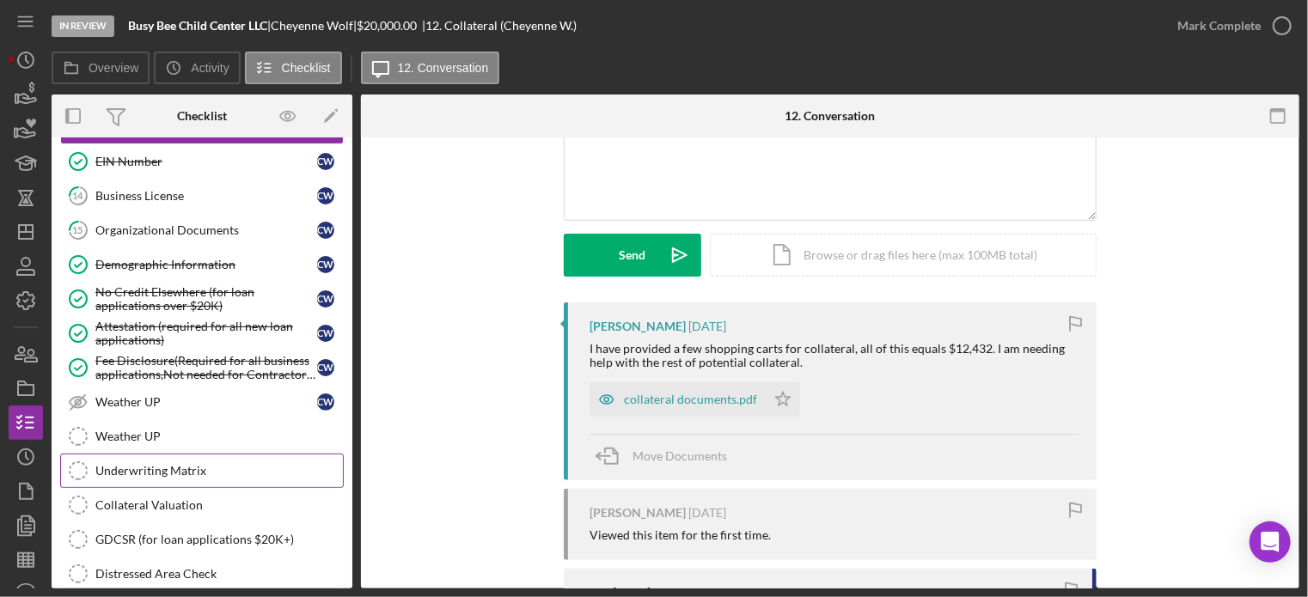
click at [158, 464] on div "Underwriting Matrix" at bounding box center [219, 471] width 248 height 14
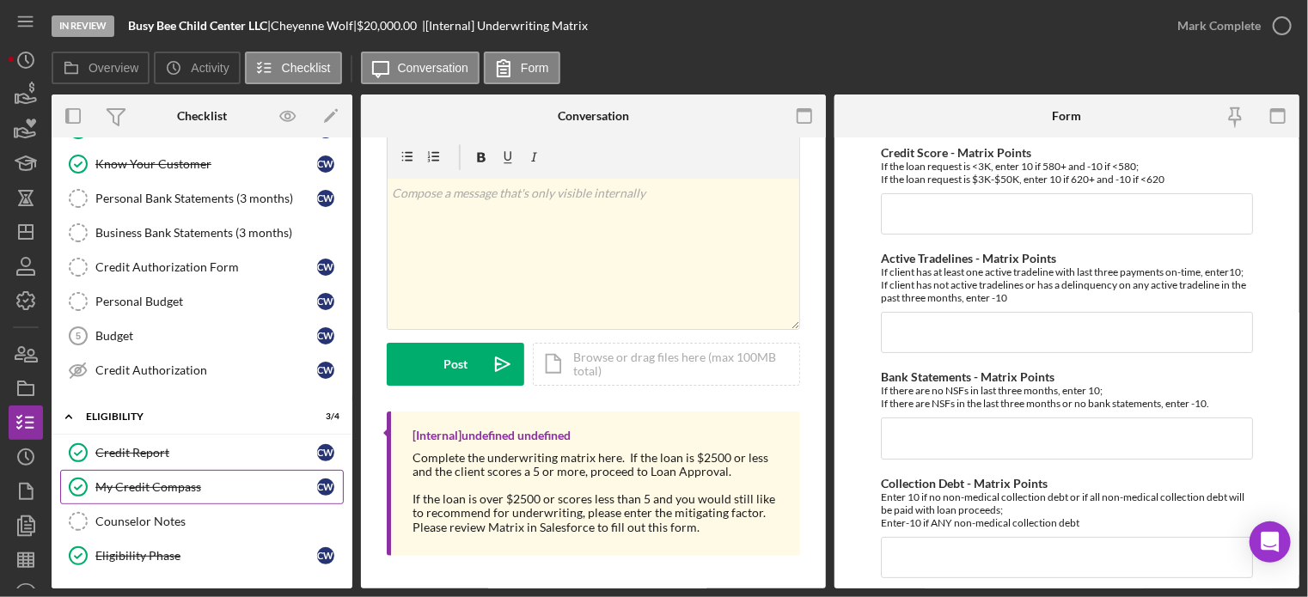
scroll to position [344, 0]
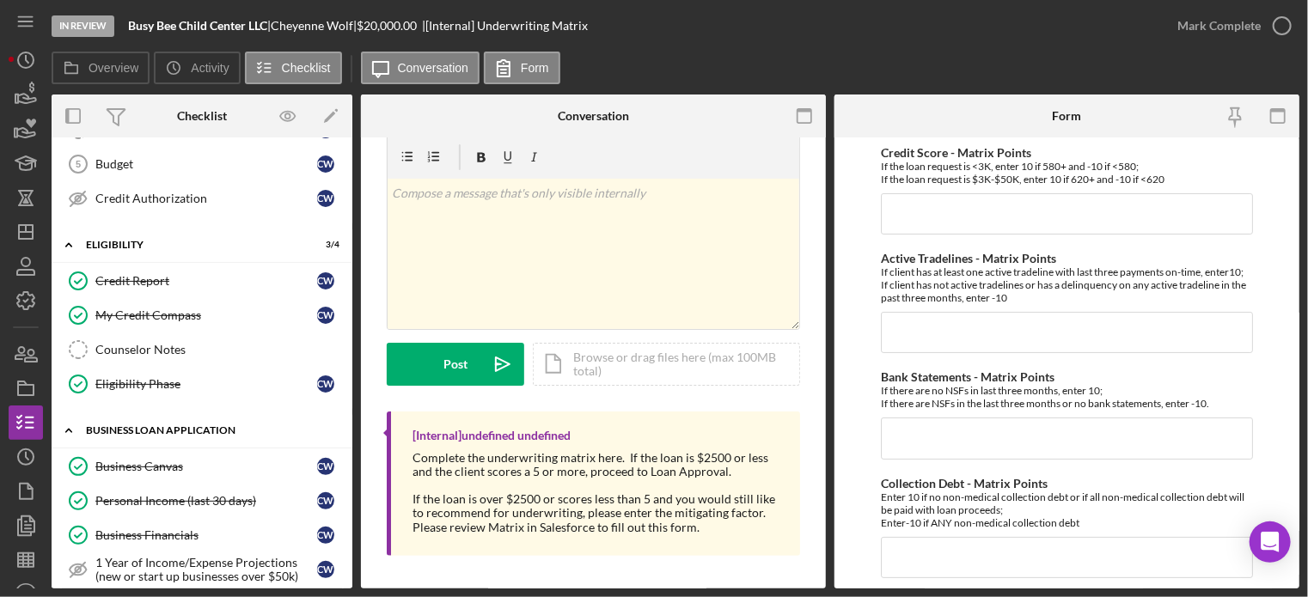
click at [151, 426] on div "BUSINESS LOAN APPLICATION" at bounding box center [208, 431] width 245 height 10
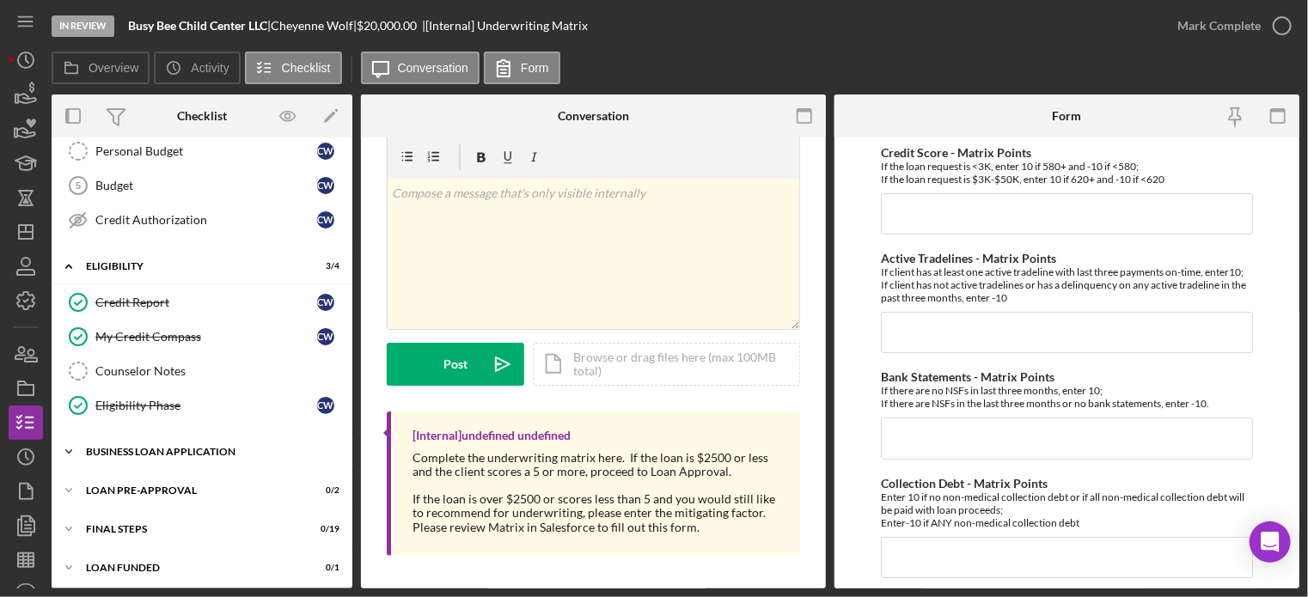
click at [139, 447] on div "BUSINESS LOAN APPLICATION" at bounding box center [208, 452] width 245 height 10
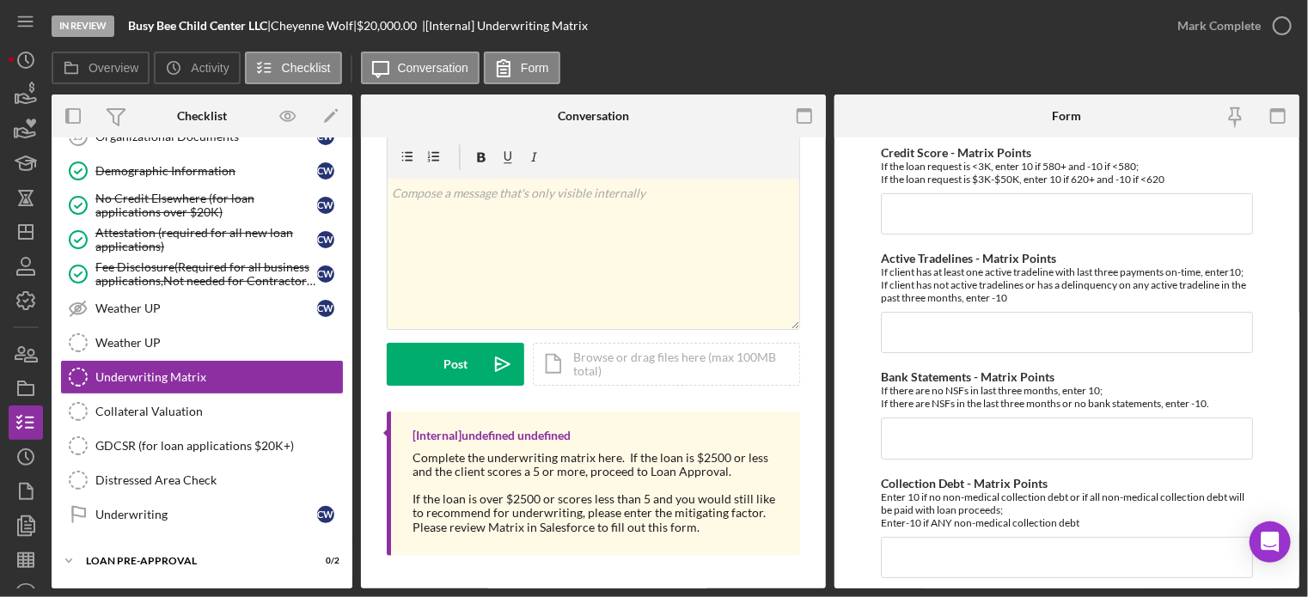
scroll to position [1251, 0]
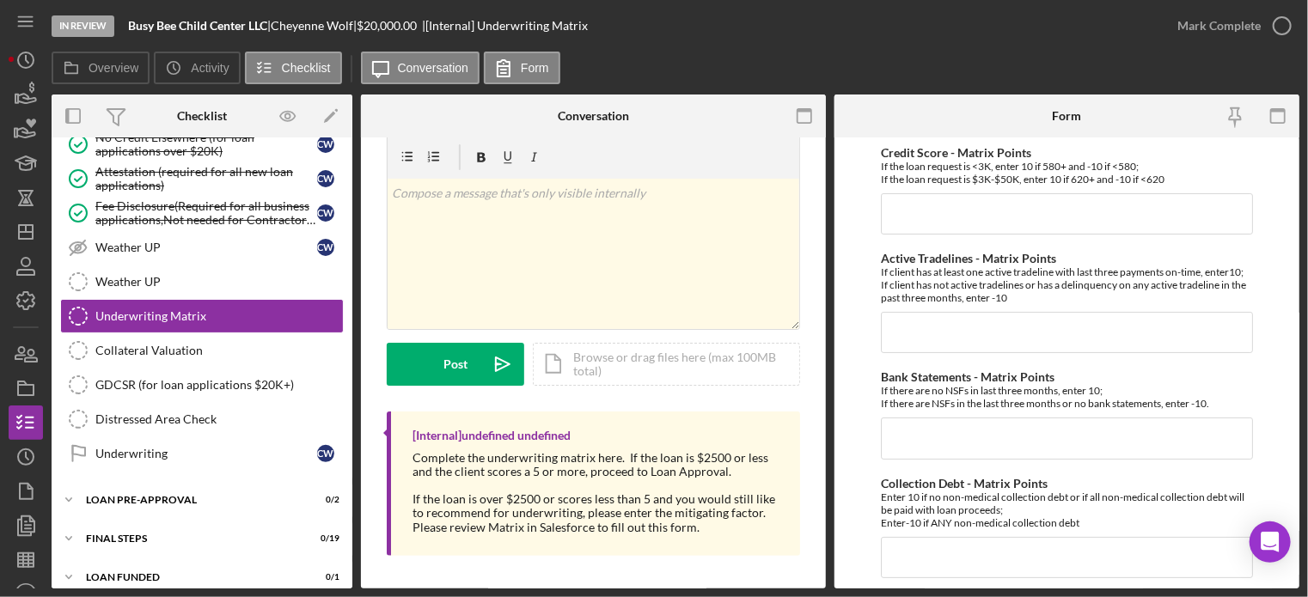
click at [110, 502] on div "Icon/Expander LOAN PRE-APPROVAL 0 / 2" at bounding box center [202, 501] width 301 height 34
click at [117, 493] on div "Icon/Expander LOAN PRE-APPROVAL 0 / 2" at bounding box center [202, 500] width 301 height 34
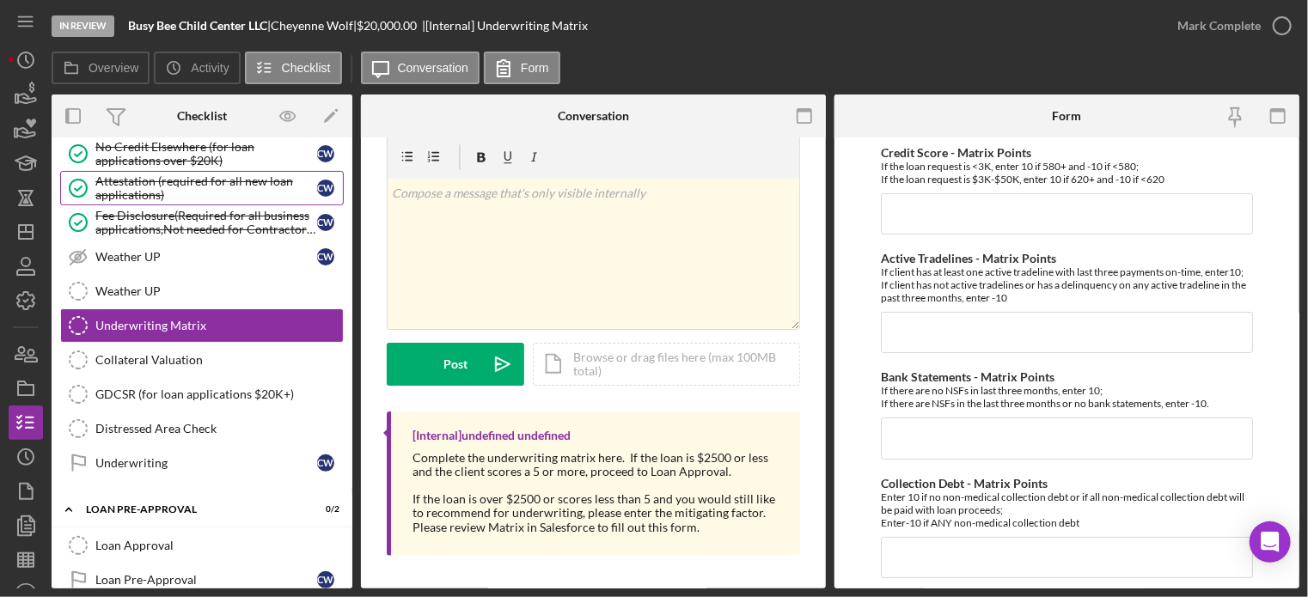
scroll to position [1327, 0]
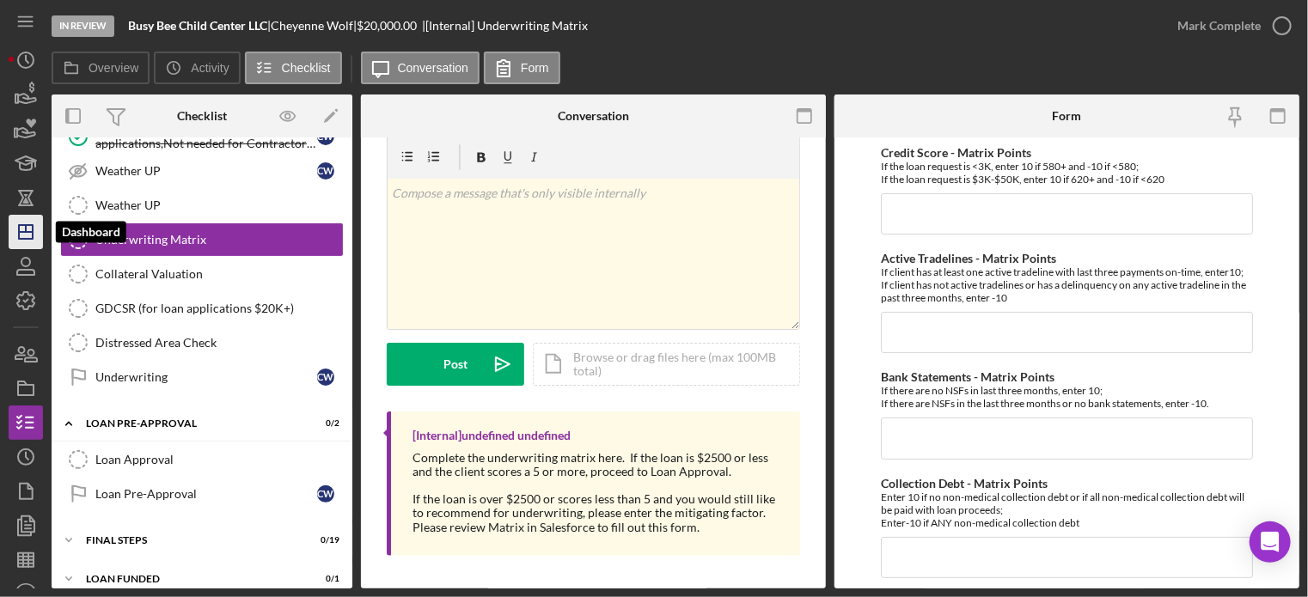
click at [26, 229] on line "button" at bounding box center [26, 228] width 0 height 7
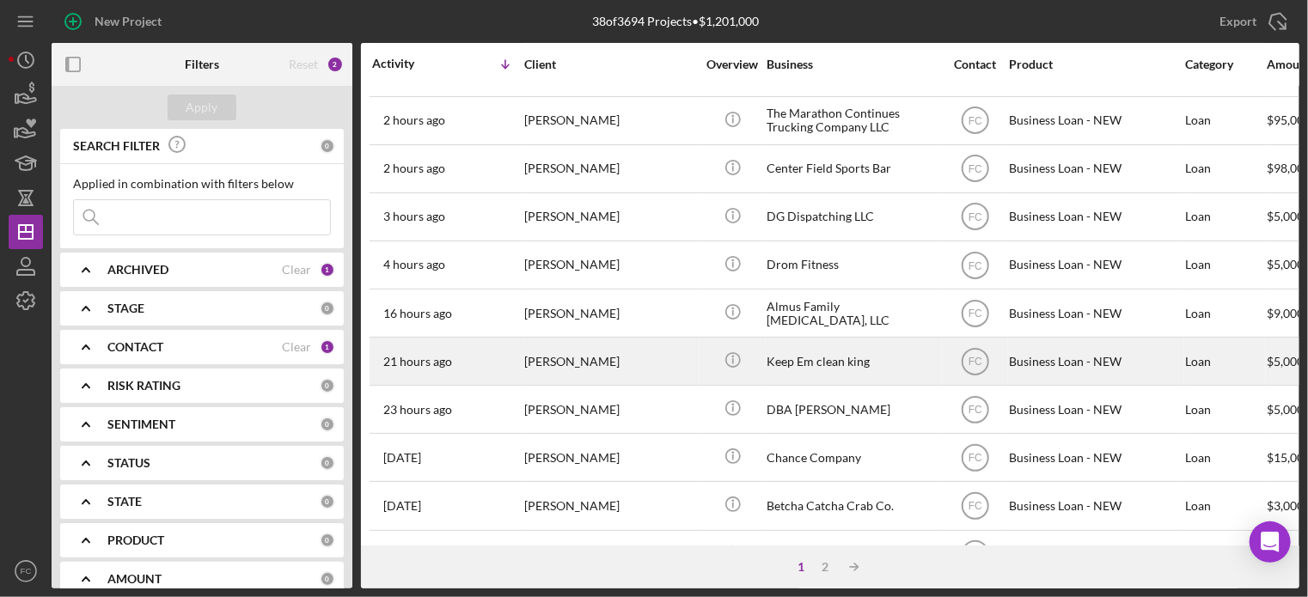
scroll to position [258, 0]
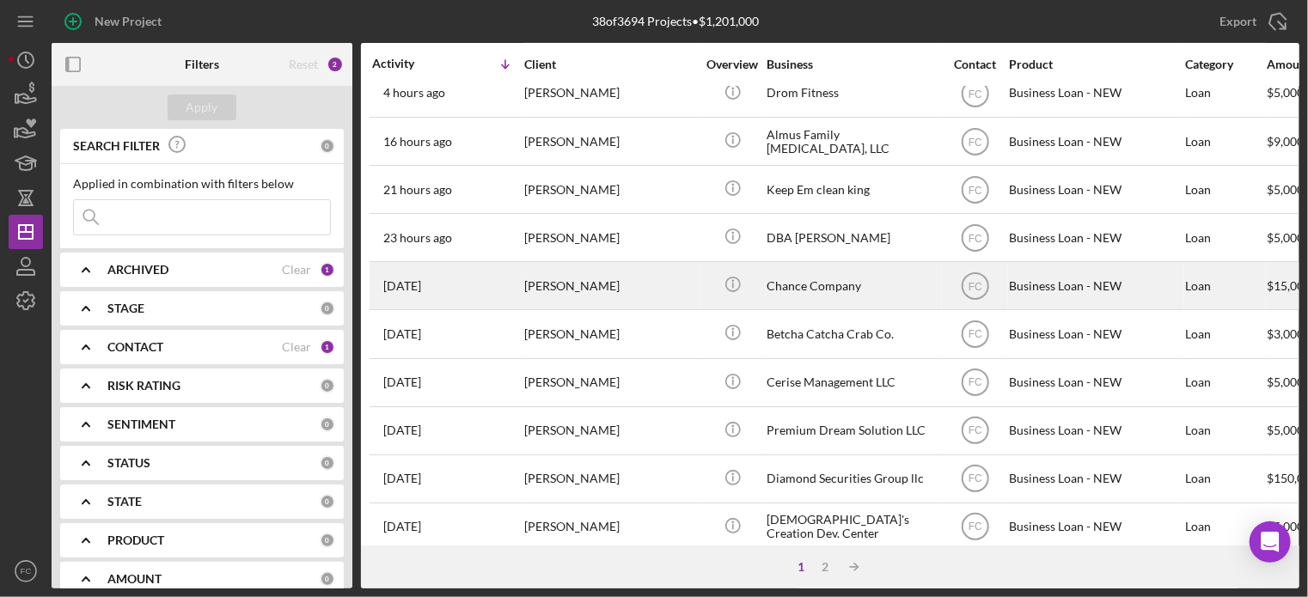
click at [493, 280] on div "2 days ago Deja Williams" at bounding box center [447, 286] width 150 height 46
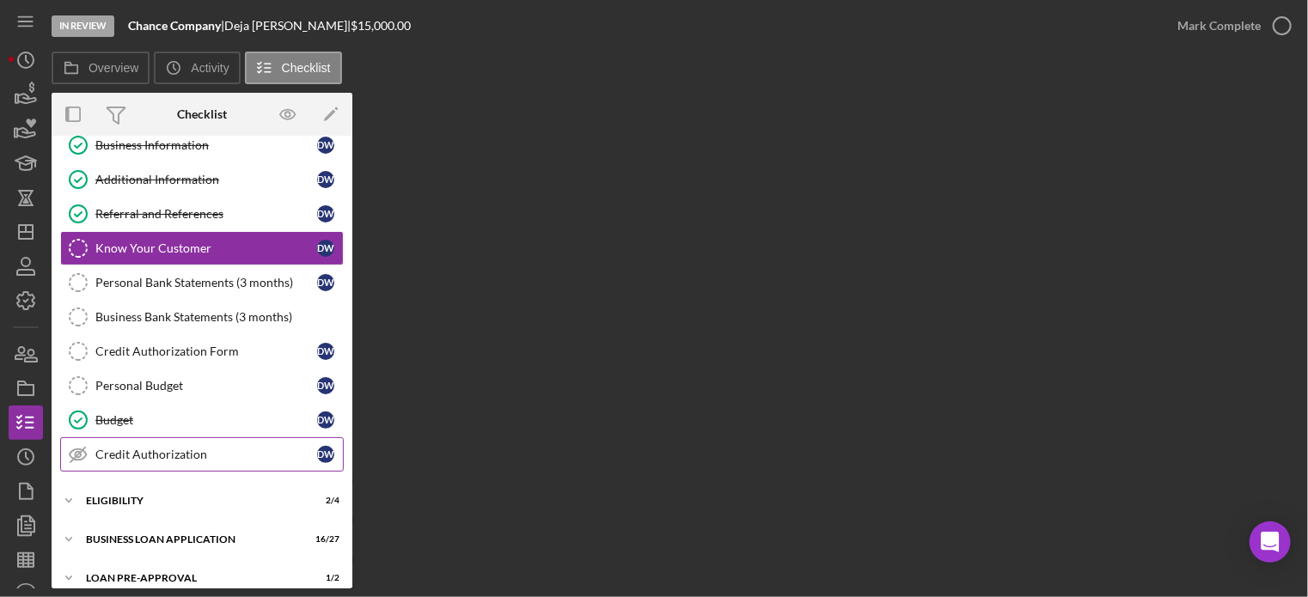
scroll to position [172, 0]
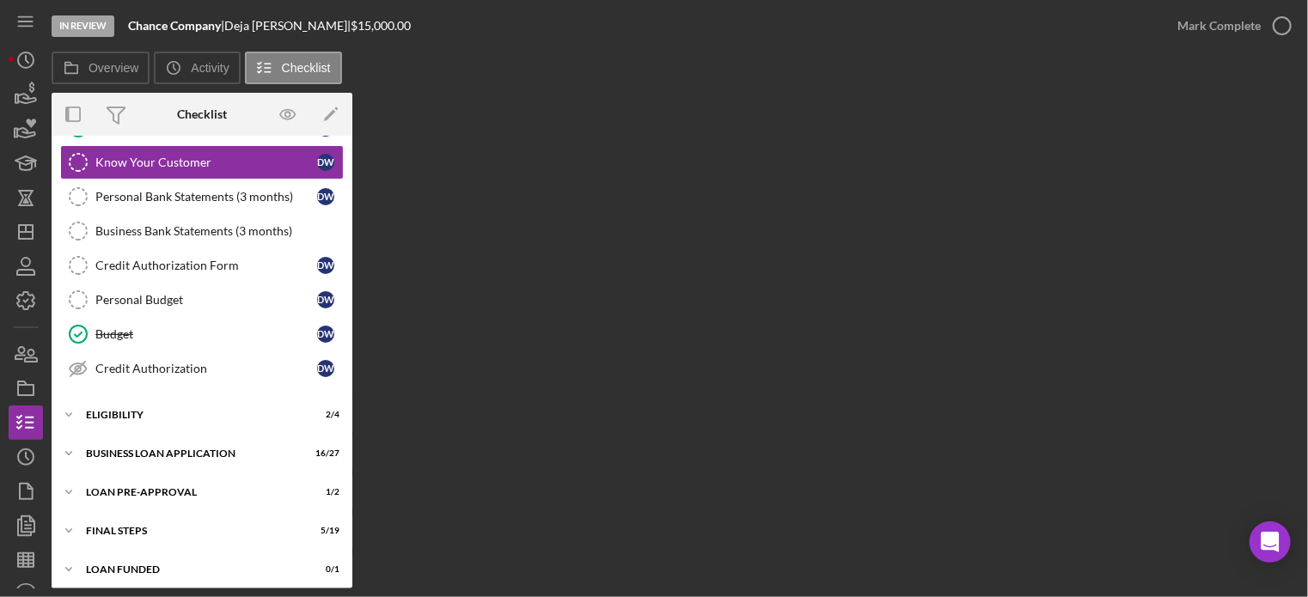
click at [161, 393] on div "Icon/Expander INQUIRY INFORMATION 5 / 11 Personal Information Personal Informat…" at bounding box center [202, 280] width 301 height 616
click at [182, 415] on div "ELIGIBILITY" at bounding box center [208, 415] width 245 height 10
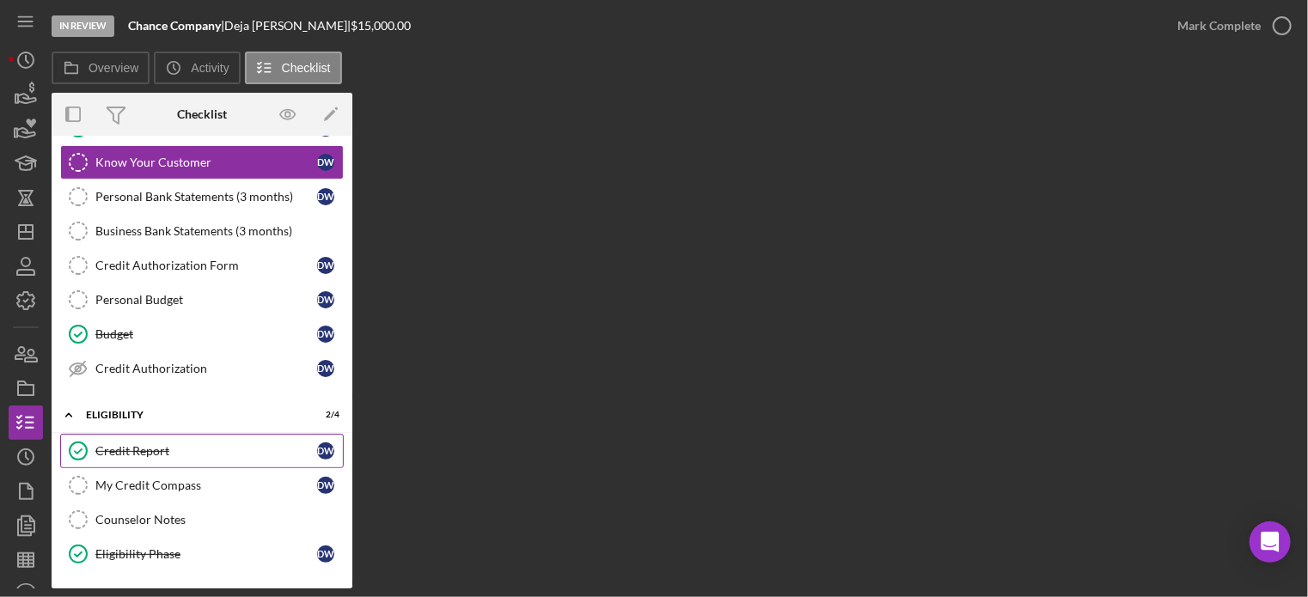
click at [156, 444] on div "Credit Report" at bounding box center [206, 451] width 222 height 14
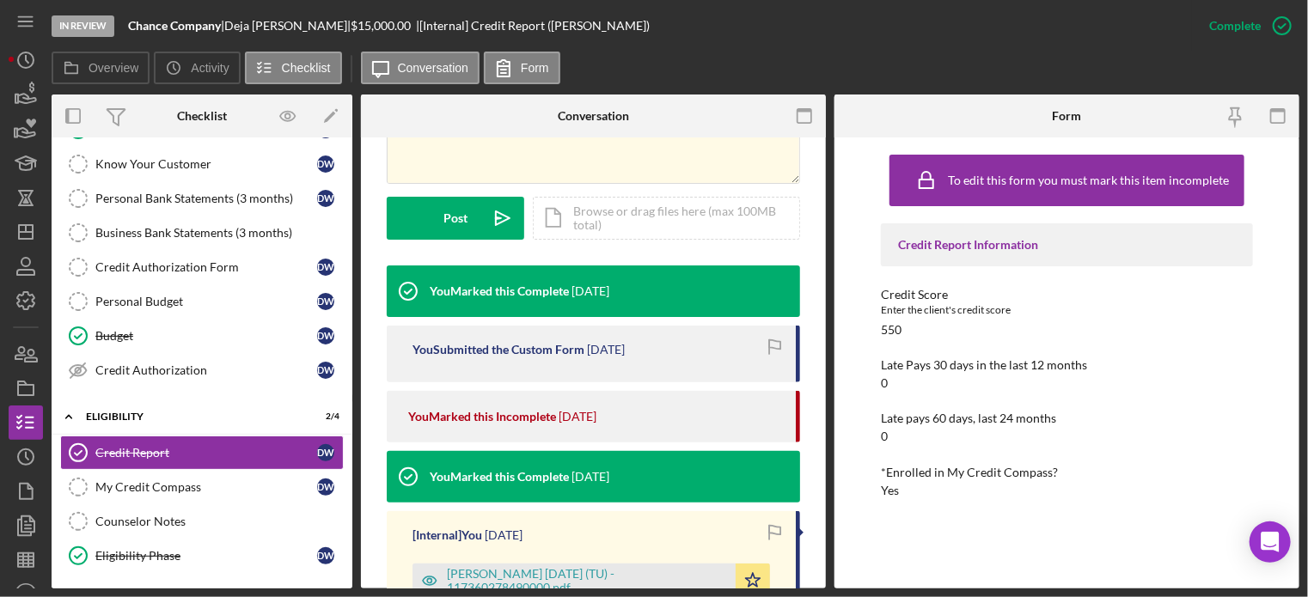
scroll to position [602, 0]
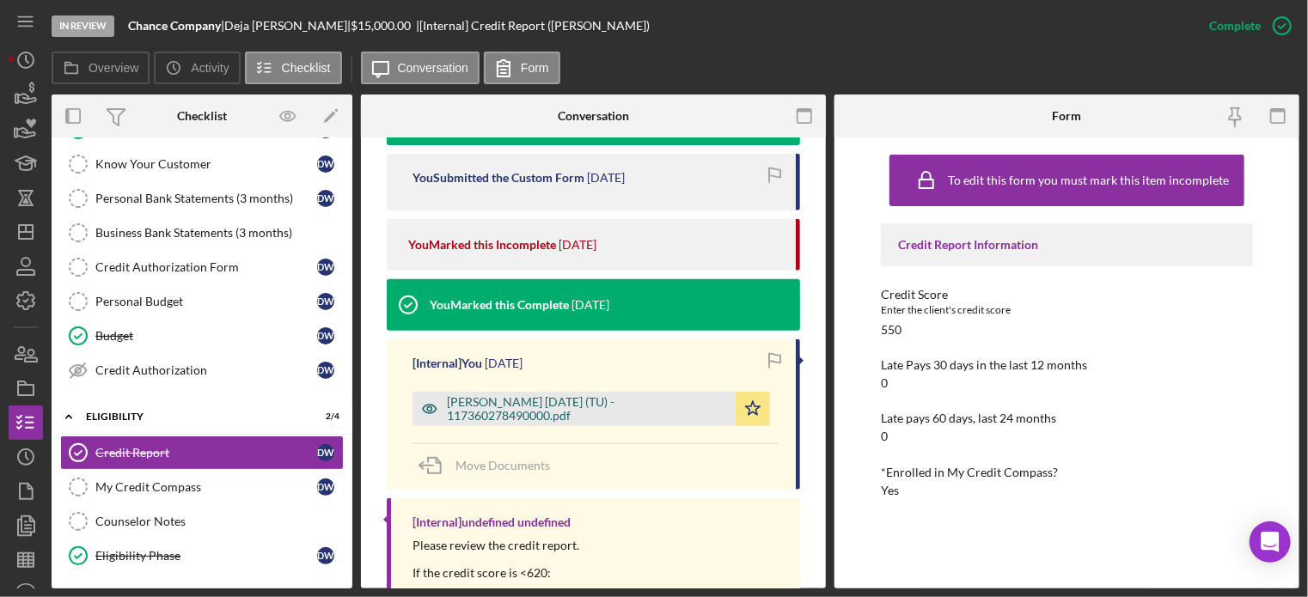
click at [457, 411] on div "Williams, Deja 2025-07-03 (TU) - 117360278490000.pdf" at bounding box center [587, 409] width 280 height 28
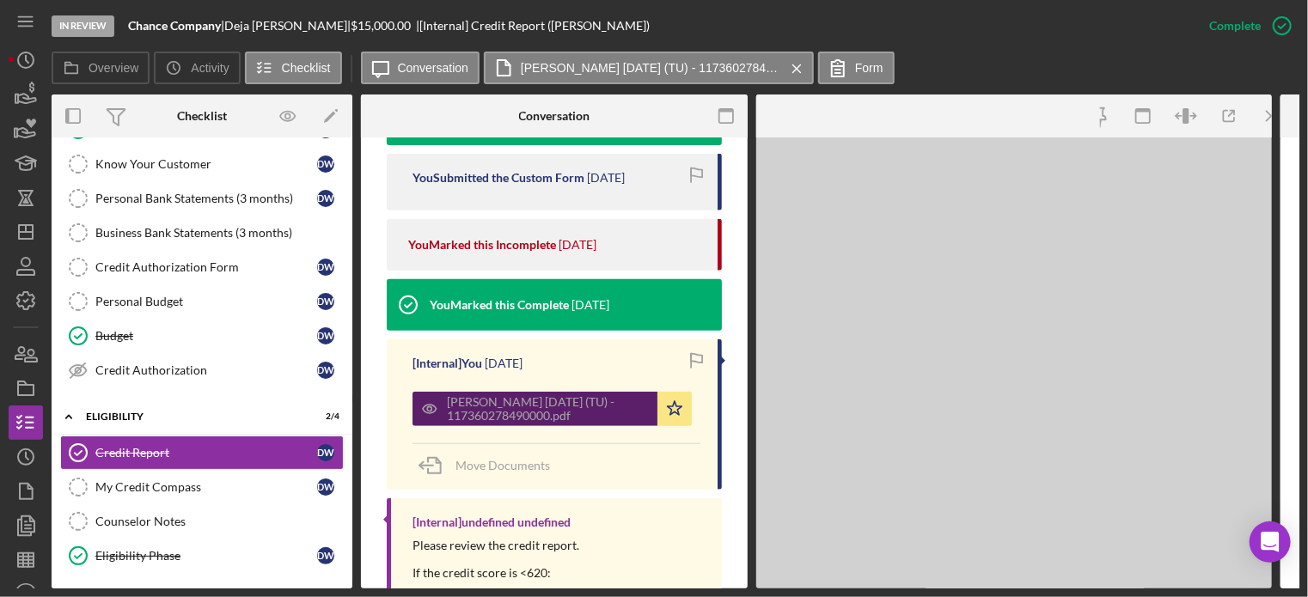
click at [457, 411] on div "Williams, Deja 2025-07-03 (TU) - 117360278490000.pdf" at bounding box center [548, 409] width 202 height 28
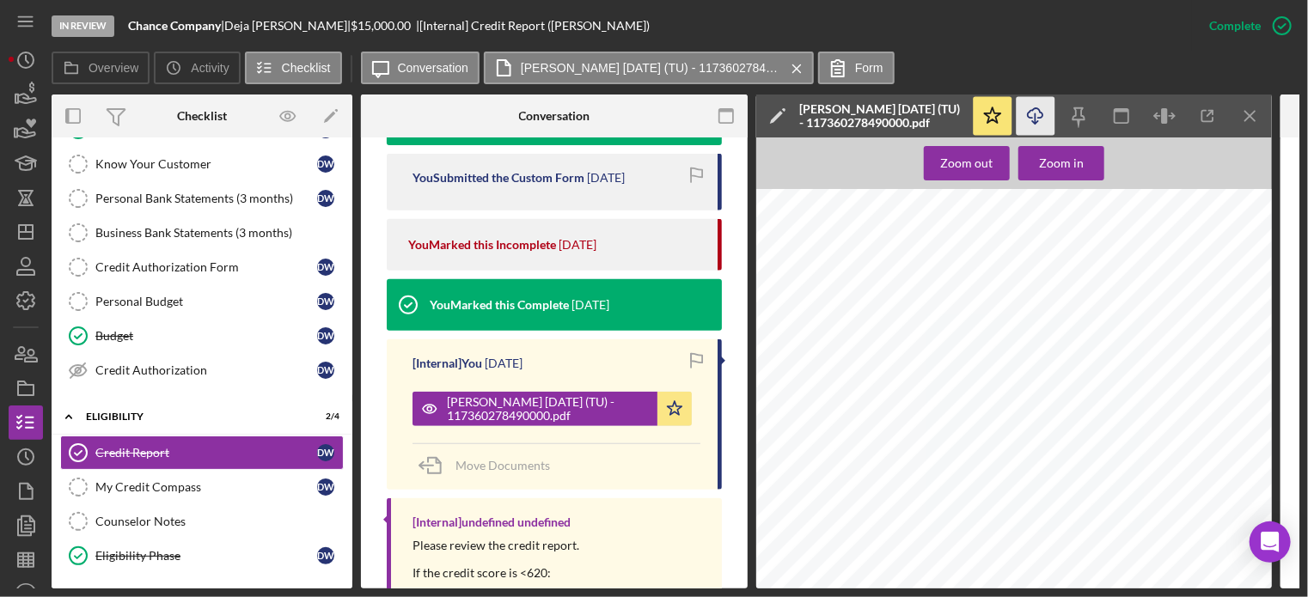
click at [1036, 123] on polyline "button" at bounding box center [1035, 122] width 6 height 3
click at [1206, 201] on div "Credco Instant Merge Credit Report Add or Upgrade Product Ref#: 1-17360-27849-0…" at bounding box center [1020, 529] width 526 height 681
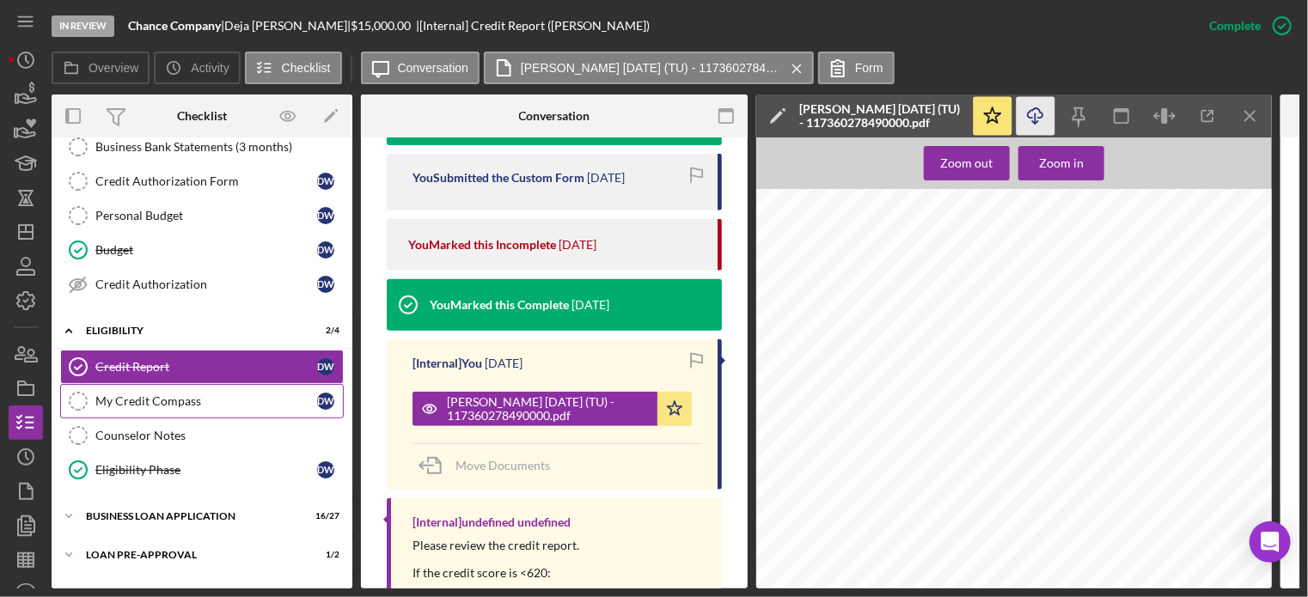
scroll to position [327, 0]
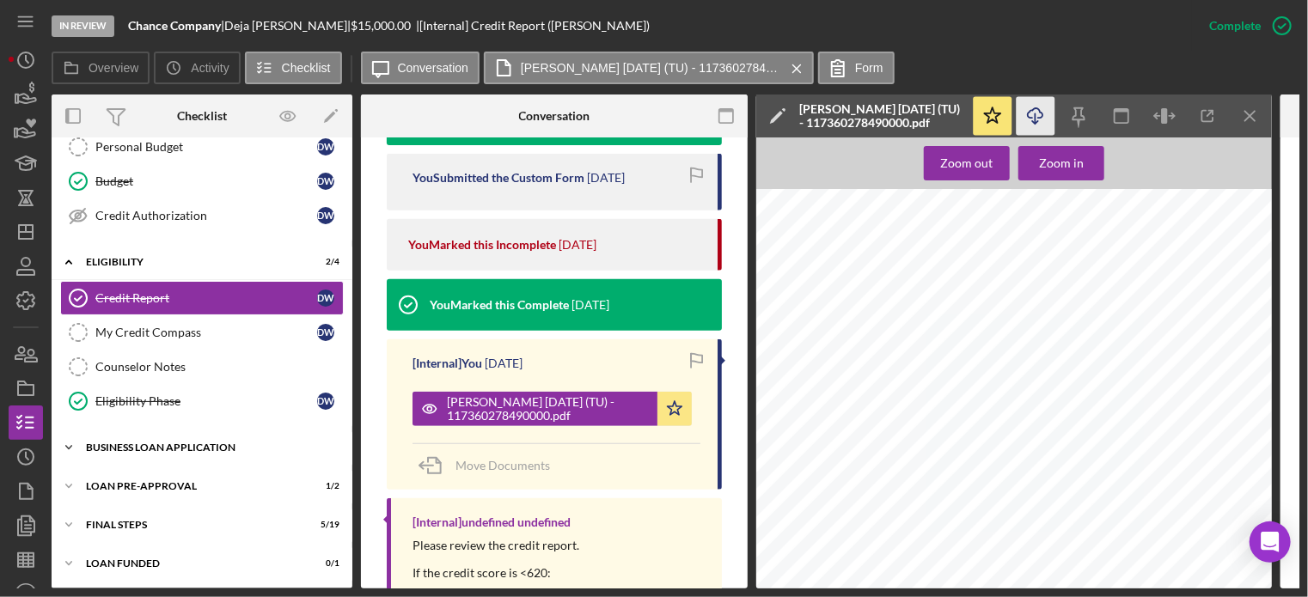
click at [122, 443] on div "BUSINESS LOAN APPLICATION" at bounding box center [208, 448] width 245 height 10
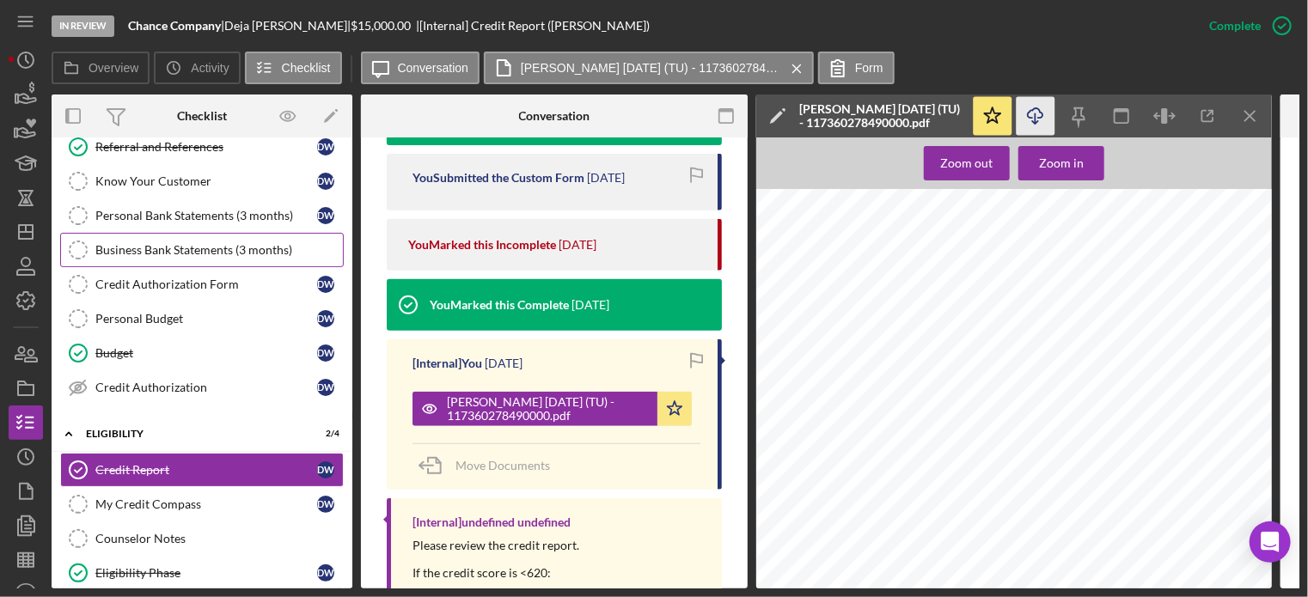
scroll to position [0, 0]
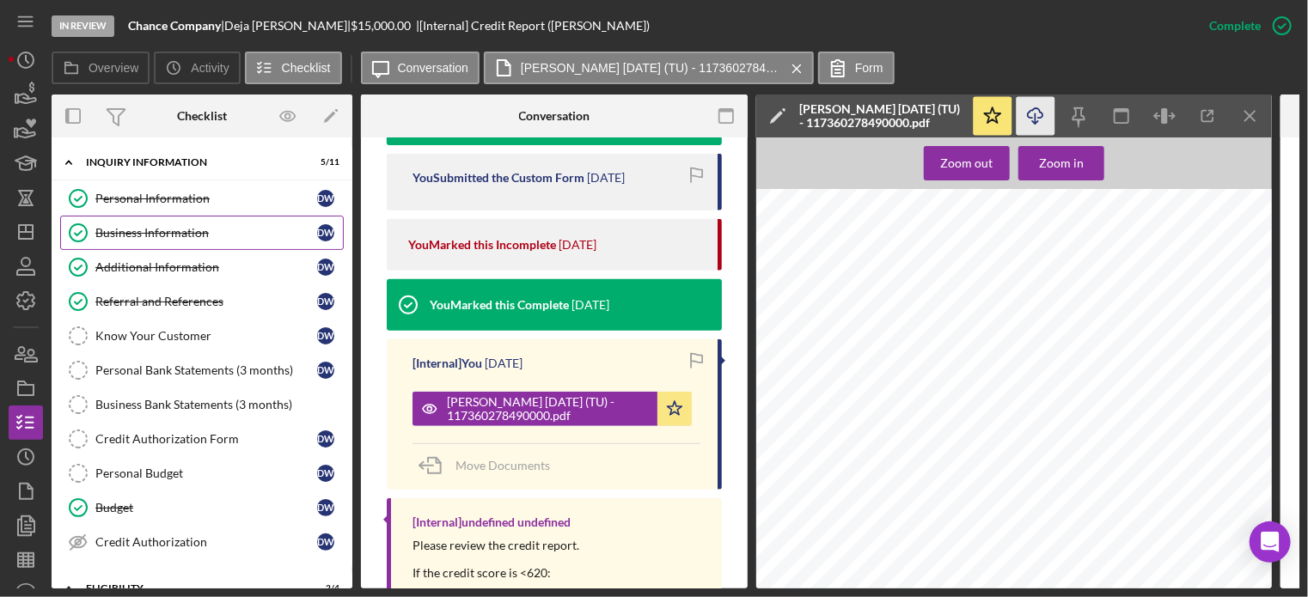
click at [144, 236] on div "Business Information" at bounding box center [206, 233] width 222 height 14
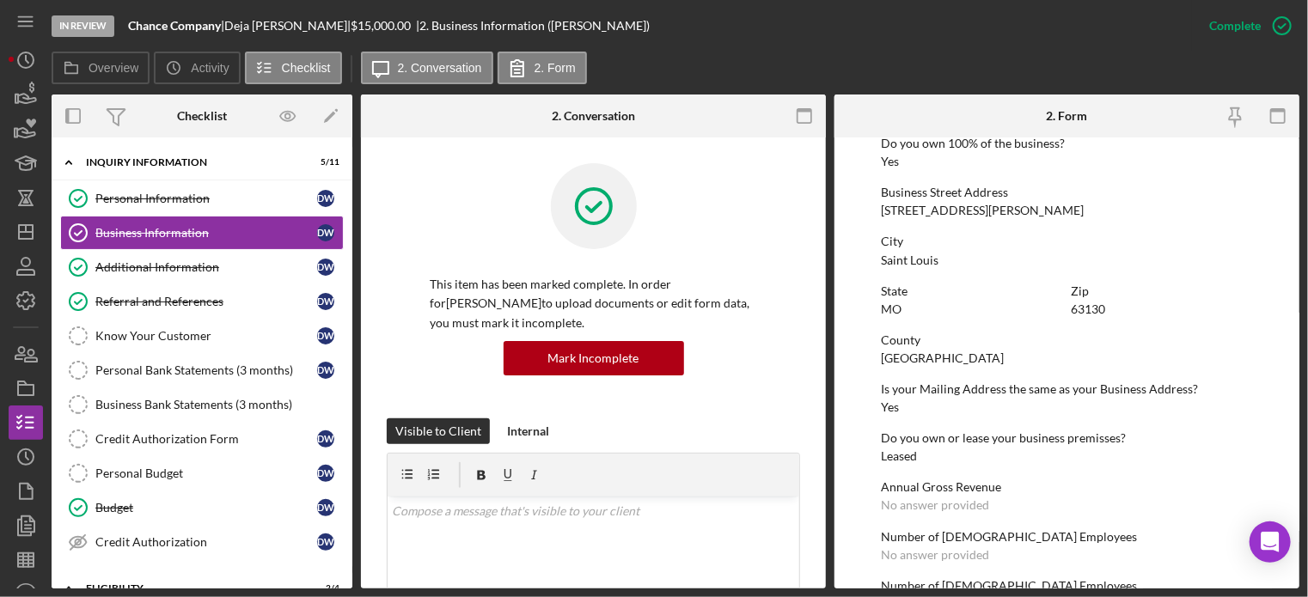
scroll to position [774, 0]
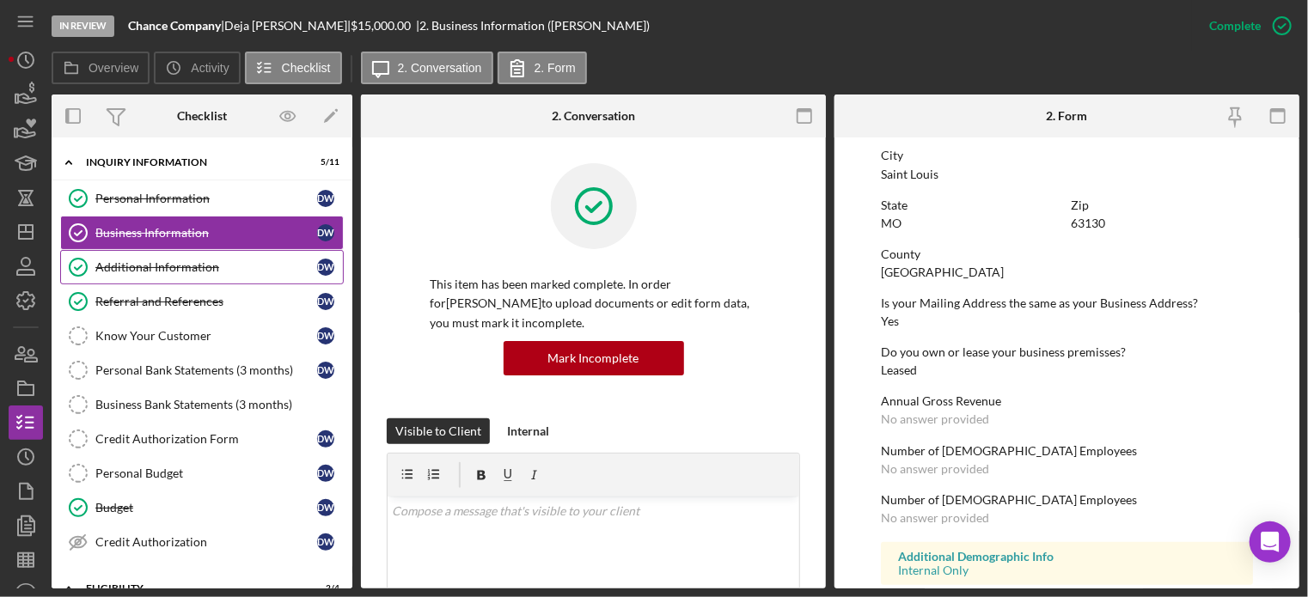
click at [153, 260] on div "Additional Information" at bounding box center [206, 267] width 222 height 14
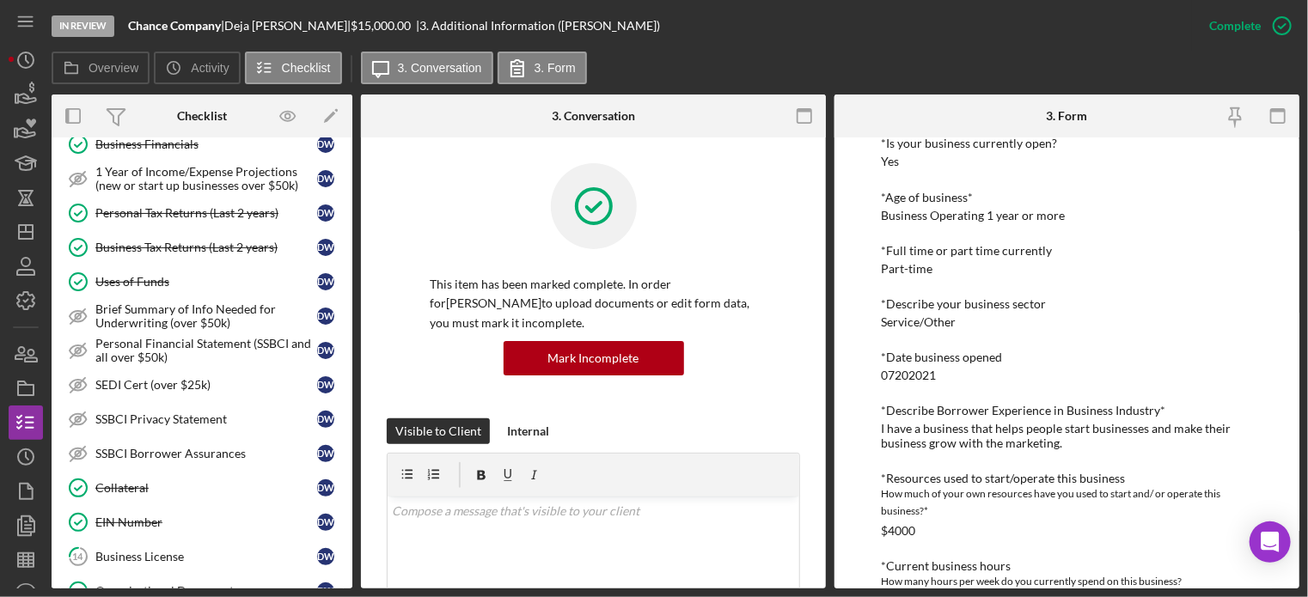
scroll to position [649, 0]
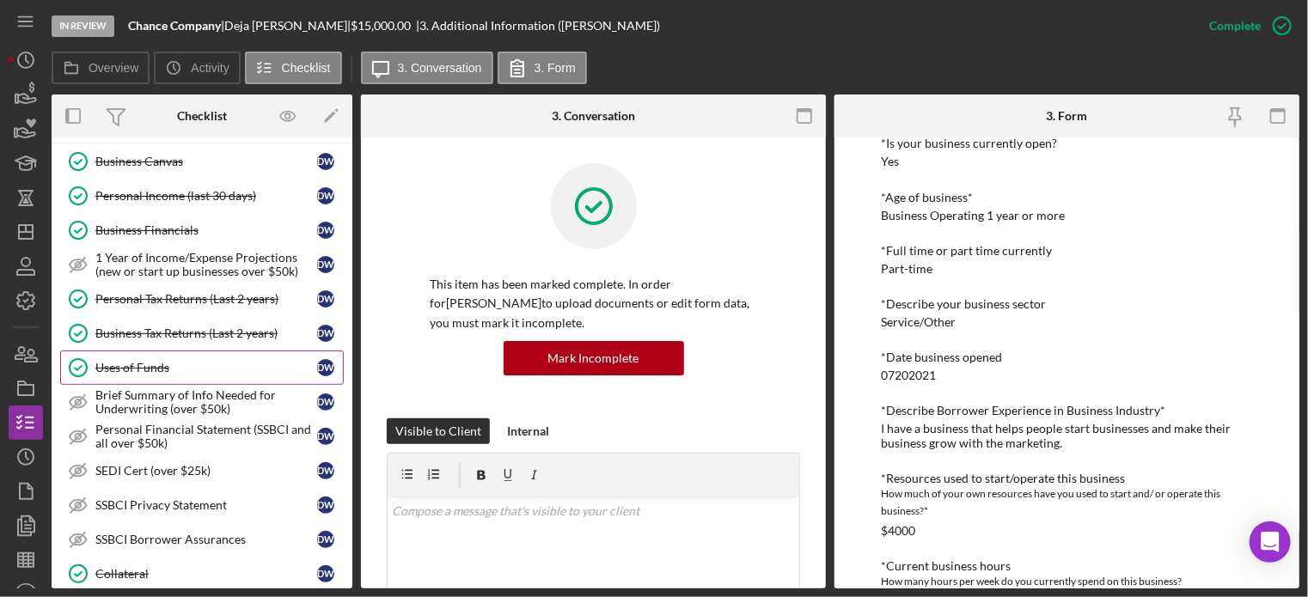
click at [170, 362] on div "Uses of Funds" at bounding box center [206, 368] width 222 height 14
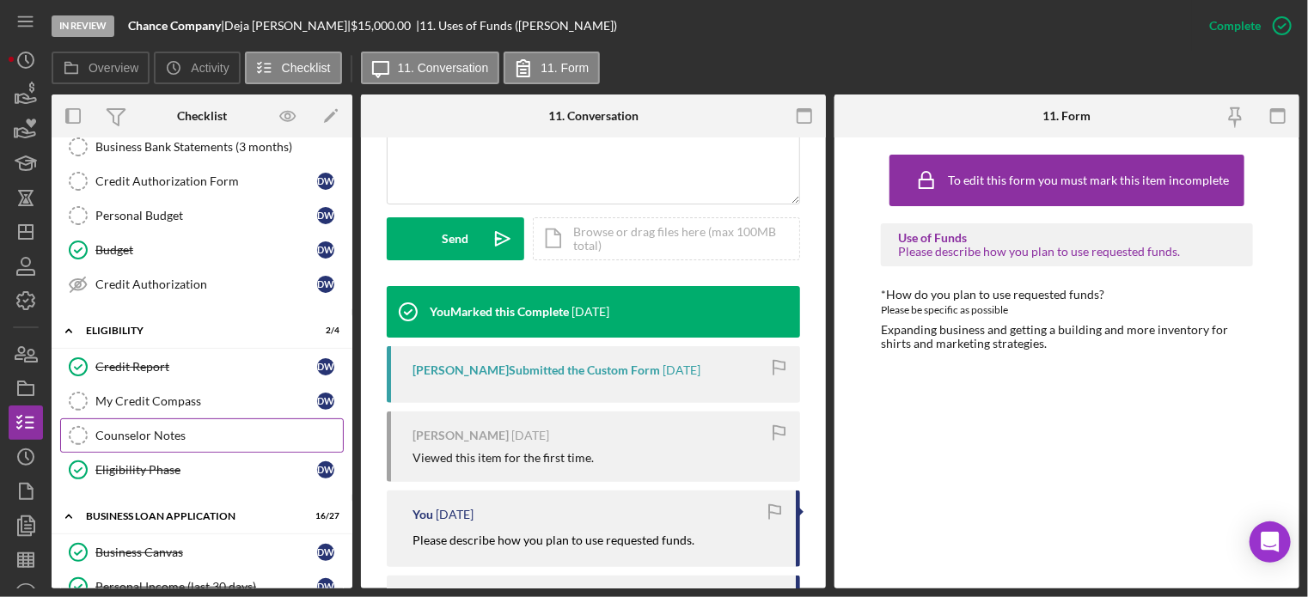
scroll to position [344, 0]
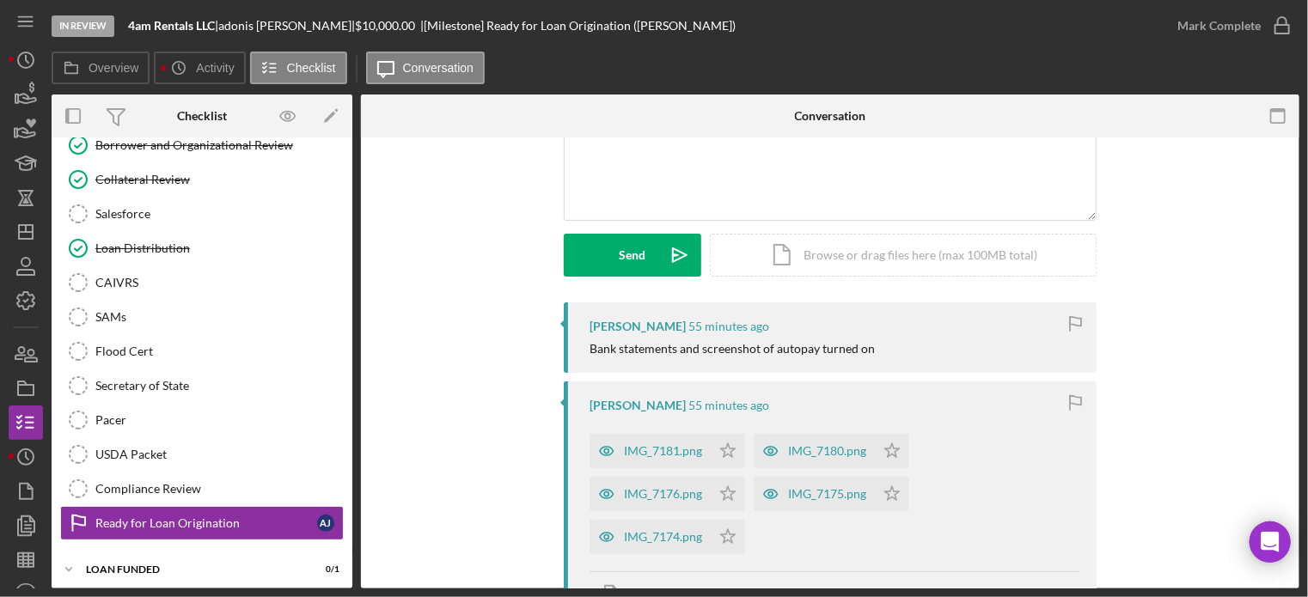
scroll to position [258, 0]
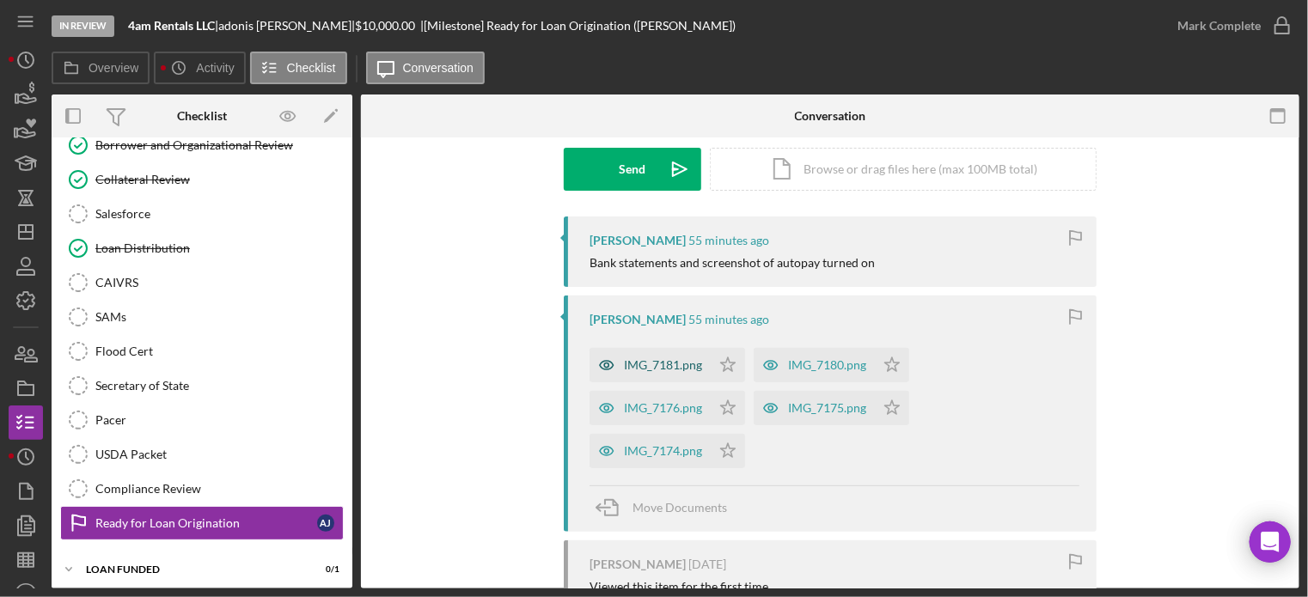
click at [638, 359] on div "IMG_7181.png" at bounding box center [663, 365] width 78 height 14
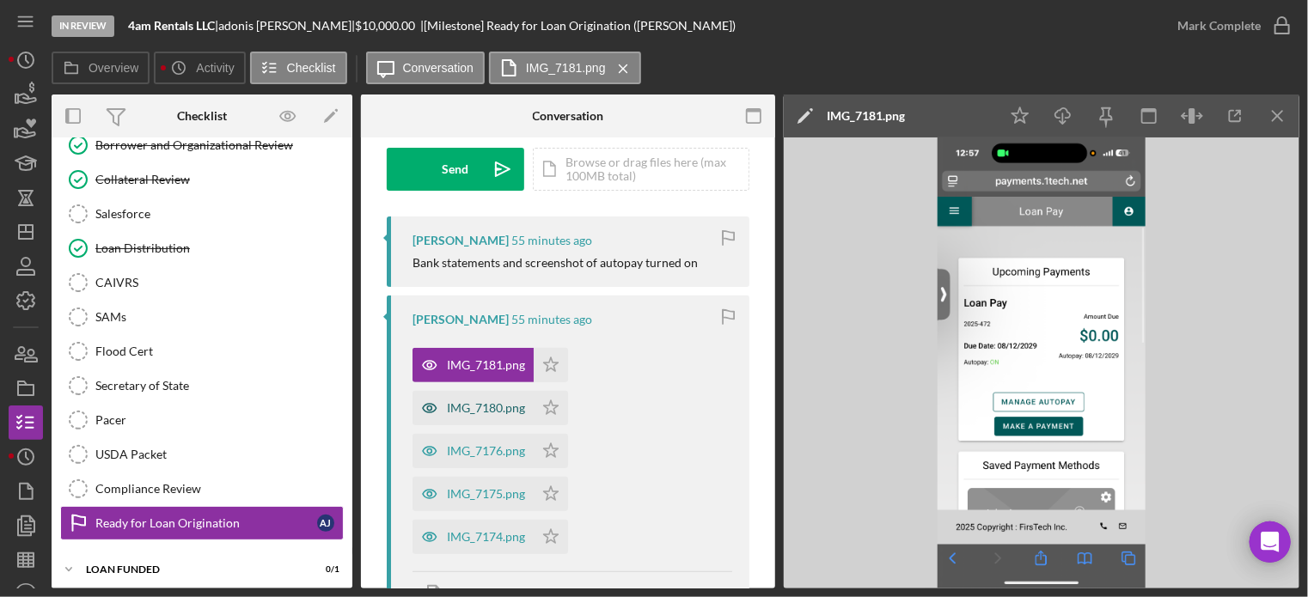
click at [487, 409] on div "IMG_7180.png" at bounding box center [486, 408] width 78 height 14
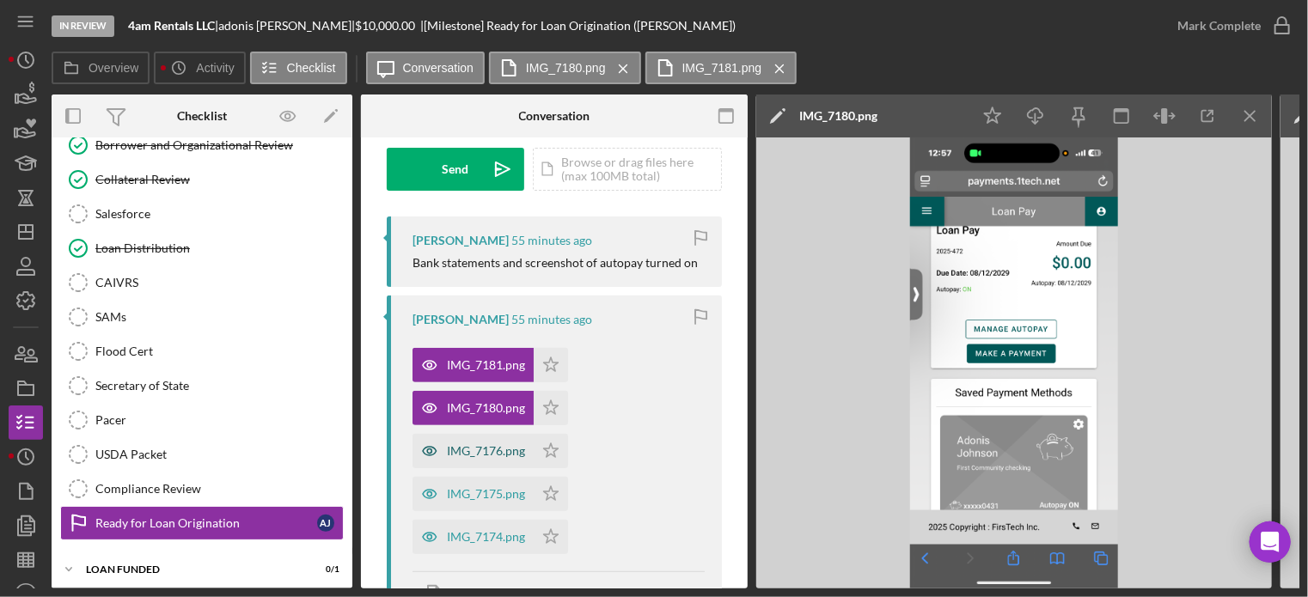
click at [468, 445] on div "IMG_7176.png" at bounding box center [486, 451] width 78 height 14
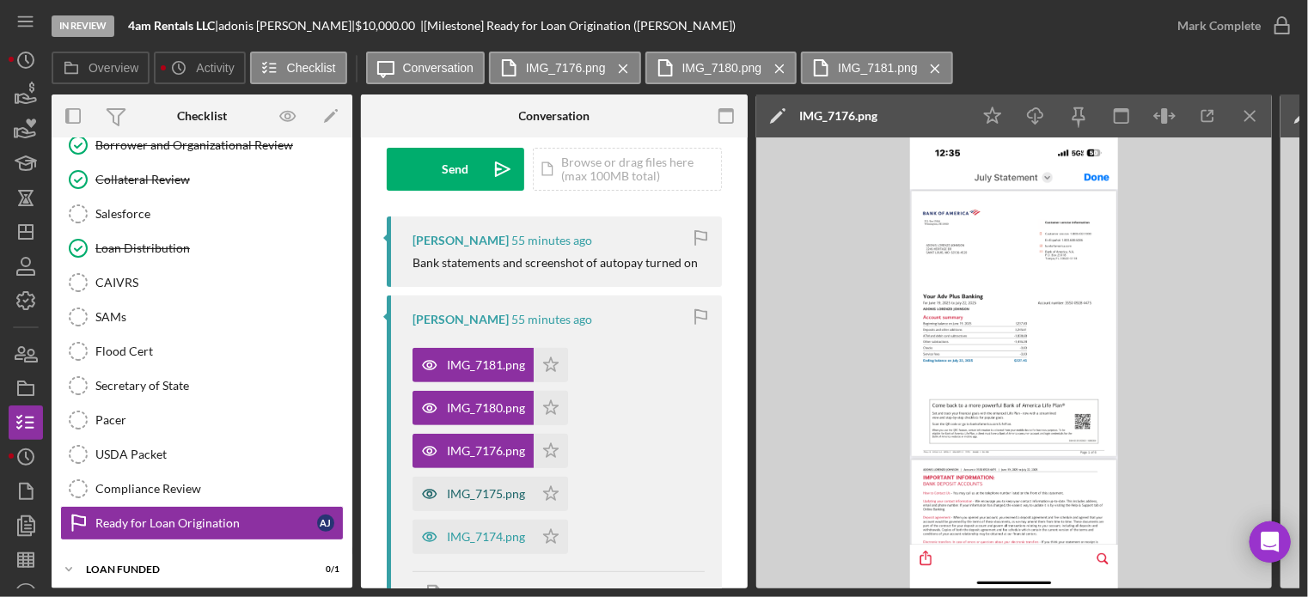
click at [476, 490] on div "IMG_7175.png" at bounding box center [486, 494] width 78 height 14
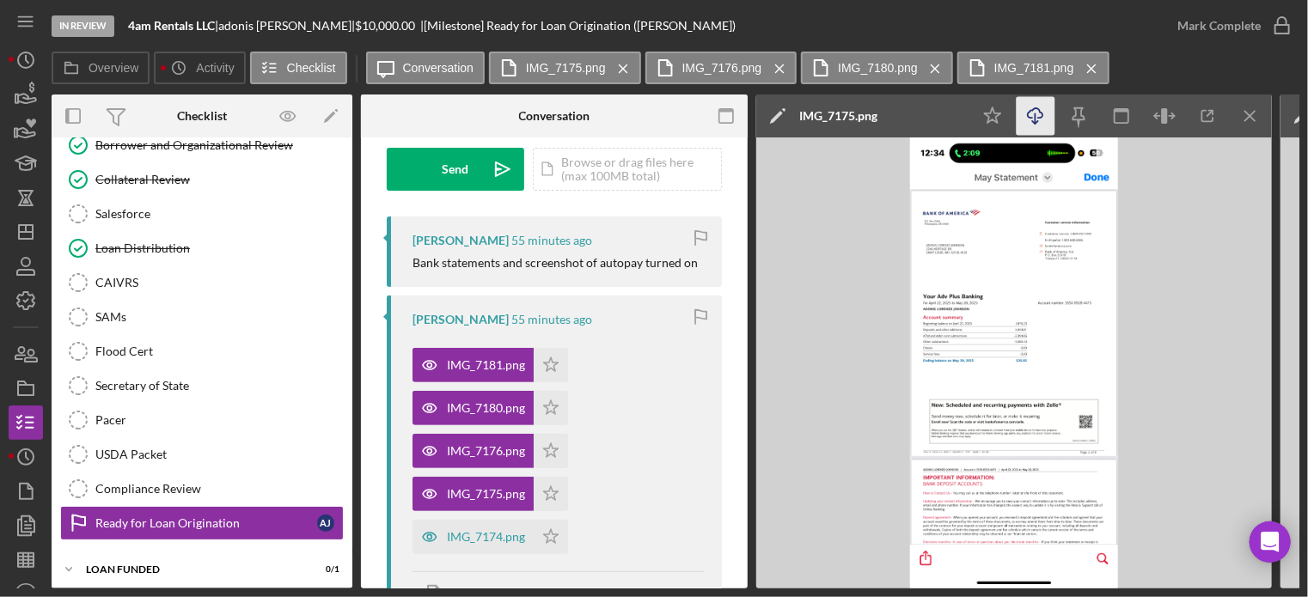
click at [1036, 114] on line "button" at bounding box center [1036, 117] width 0 height 9
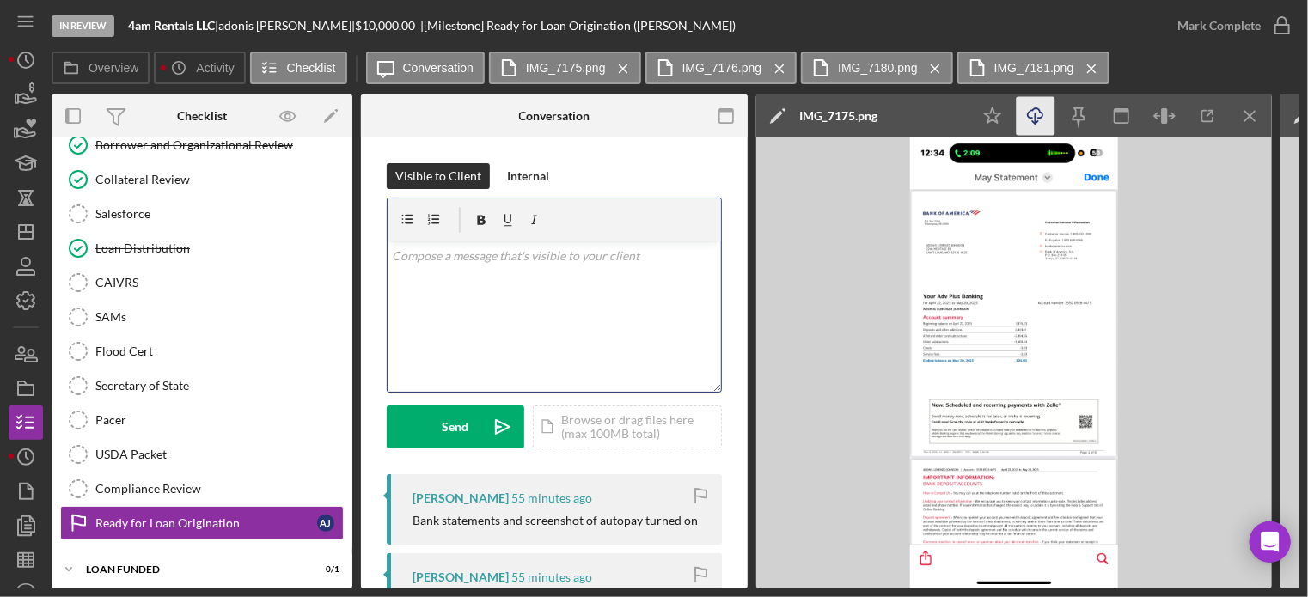
click at [440, 267] on div "v Color teal Color pink Remove color Add row above Add row below Add column bef…" at bounding box center [555, 317] width 334 height 150
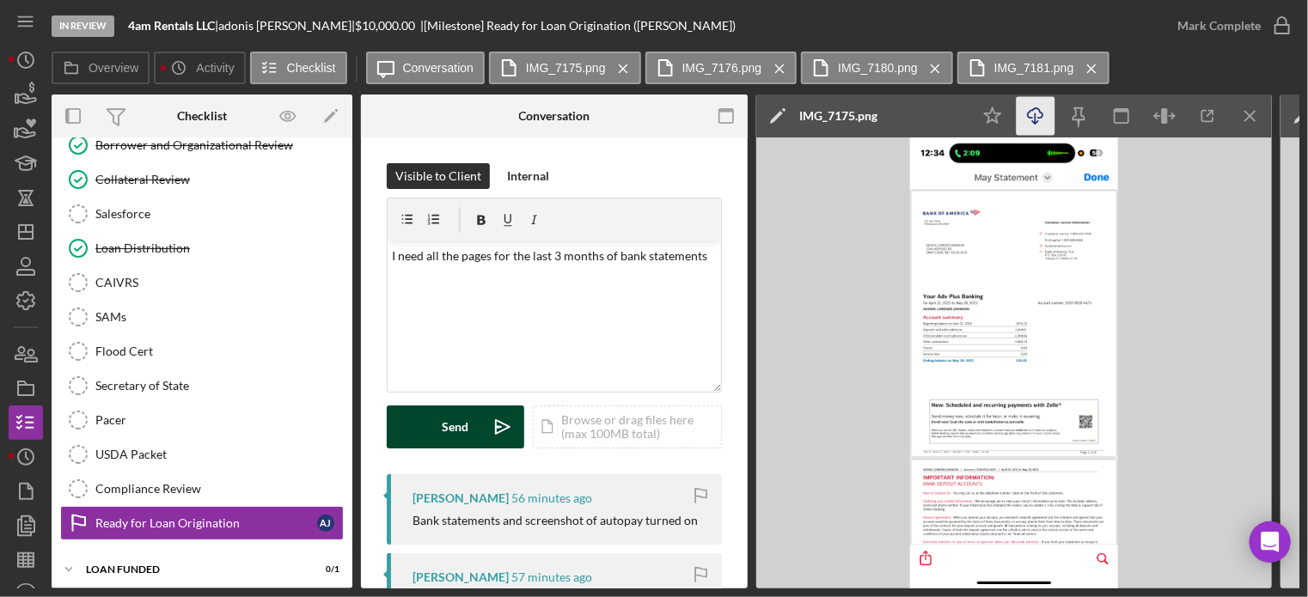
click at [454, 434] on div "Send" at bounding box center [456, 427] width 27 height 43
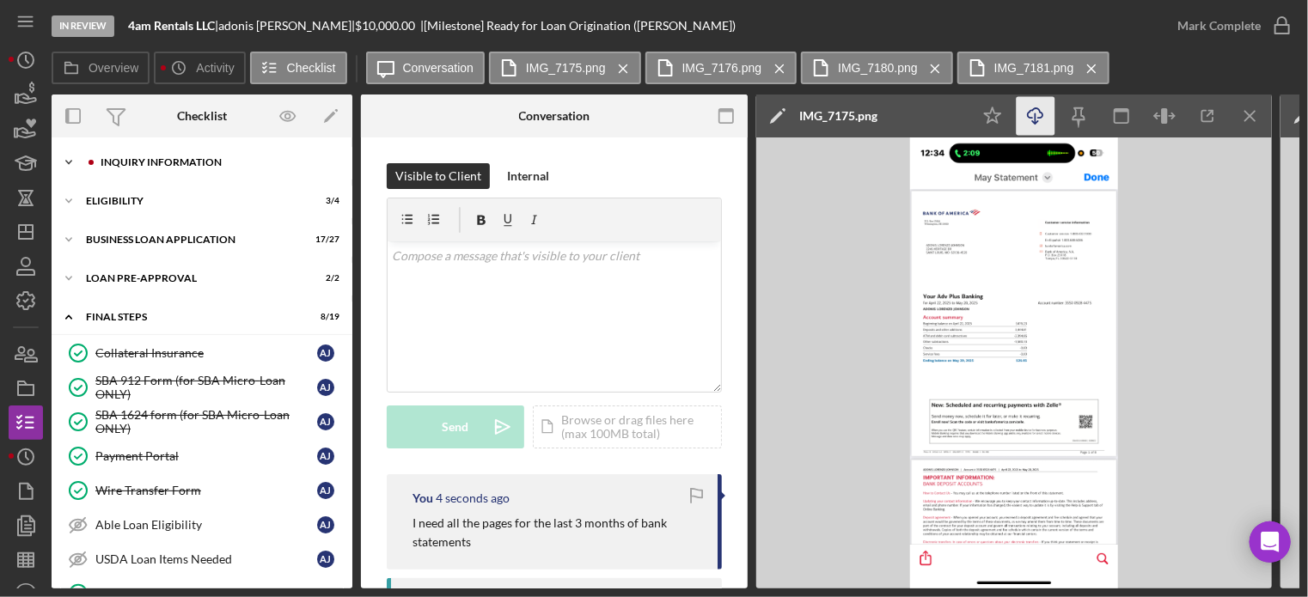
click at [162, 162] on div "INQUIRY INFORMATION" at bounding box center [216, 162] width 230 height 10
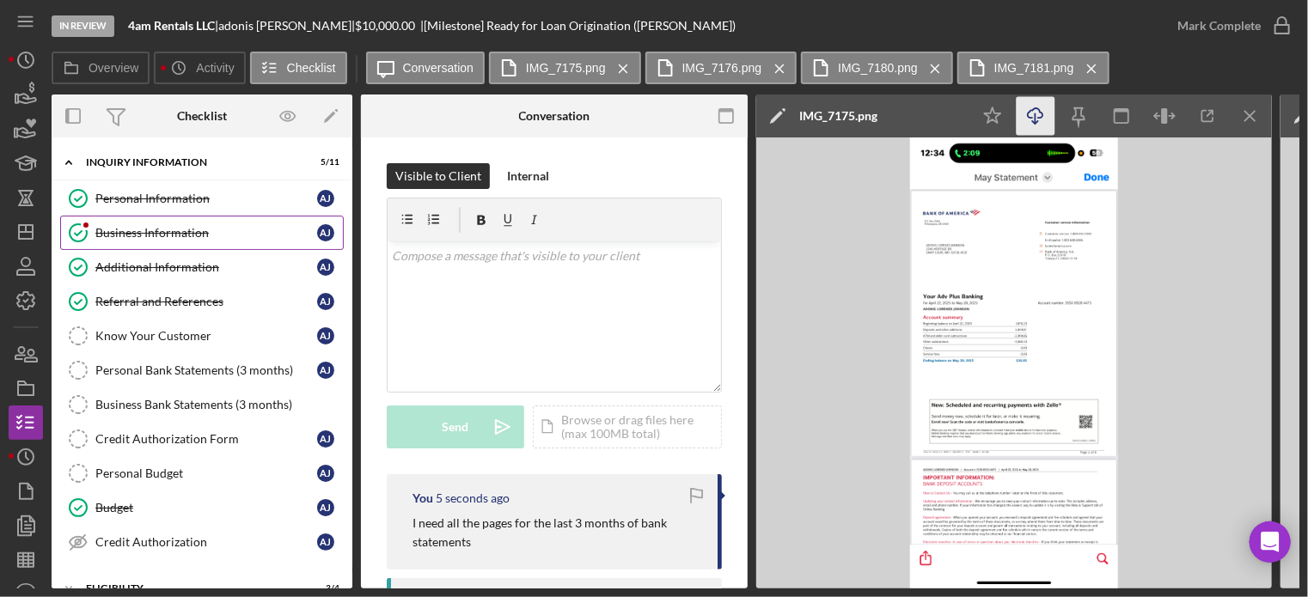
click at [135, 227] on div "Business Information" at bounding box center [206, 233] width 222 height 14
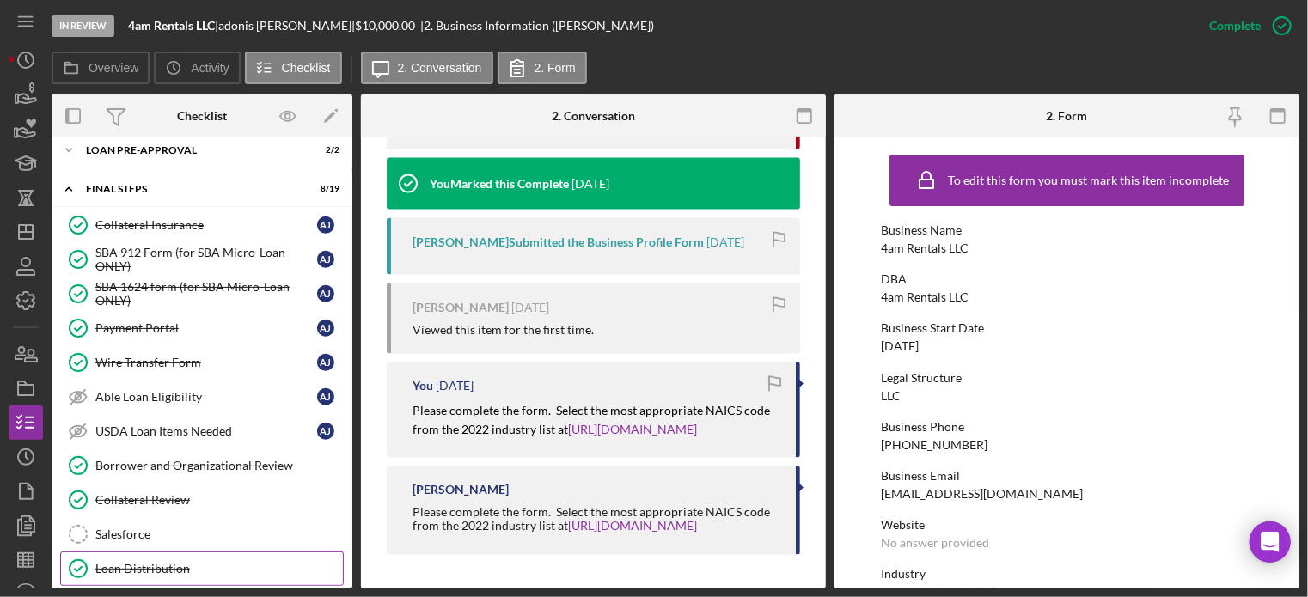
scroll to position [832, 0]
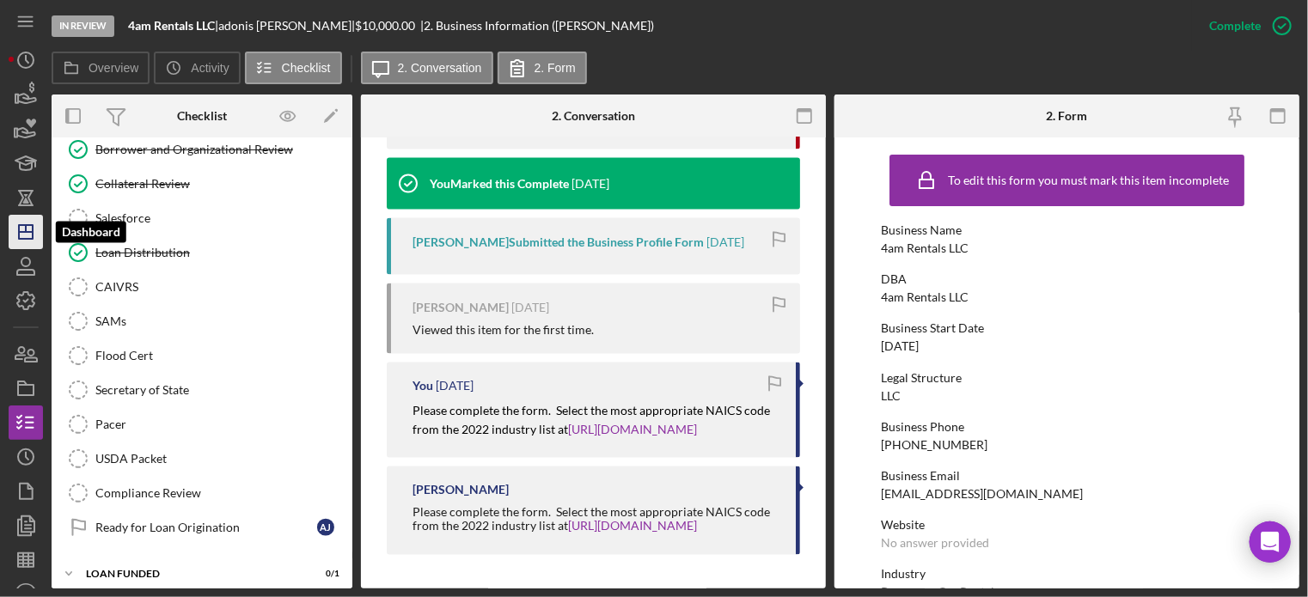
click at [22, 230] on icon "Icon/Dashboard" at bounding box center [25, 232] width 43 height 43
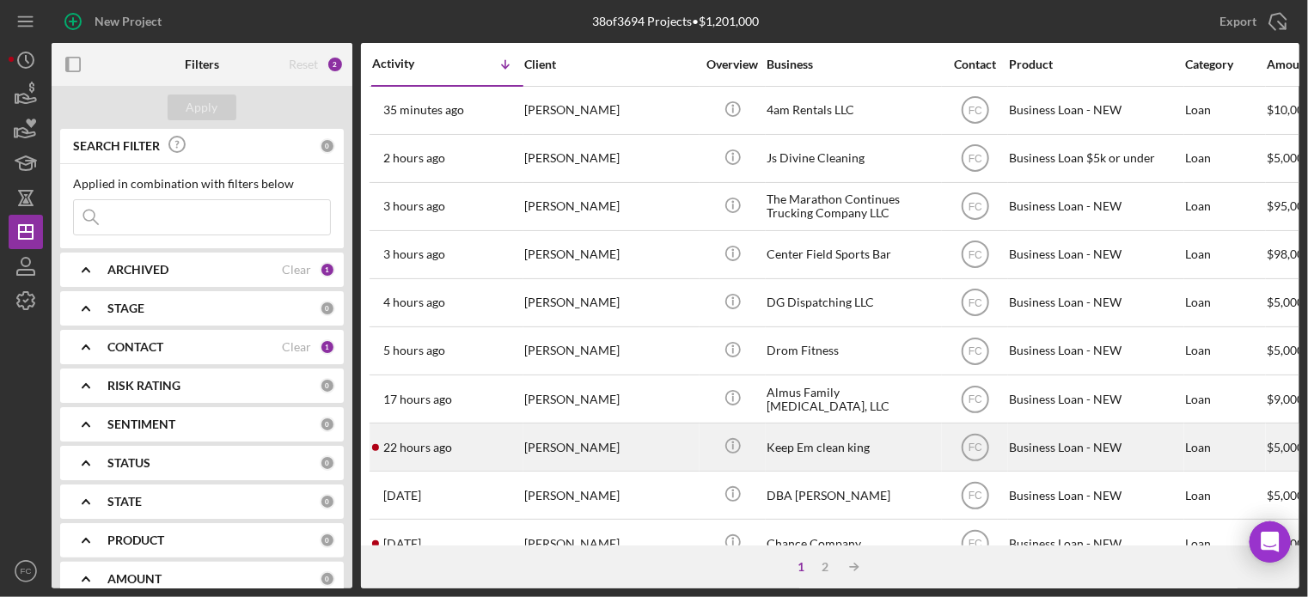
click at [481, 446] on div "22 hours ago Nicole Sonnier" at bounding box center [447, 448] width 150 height 46
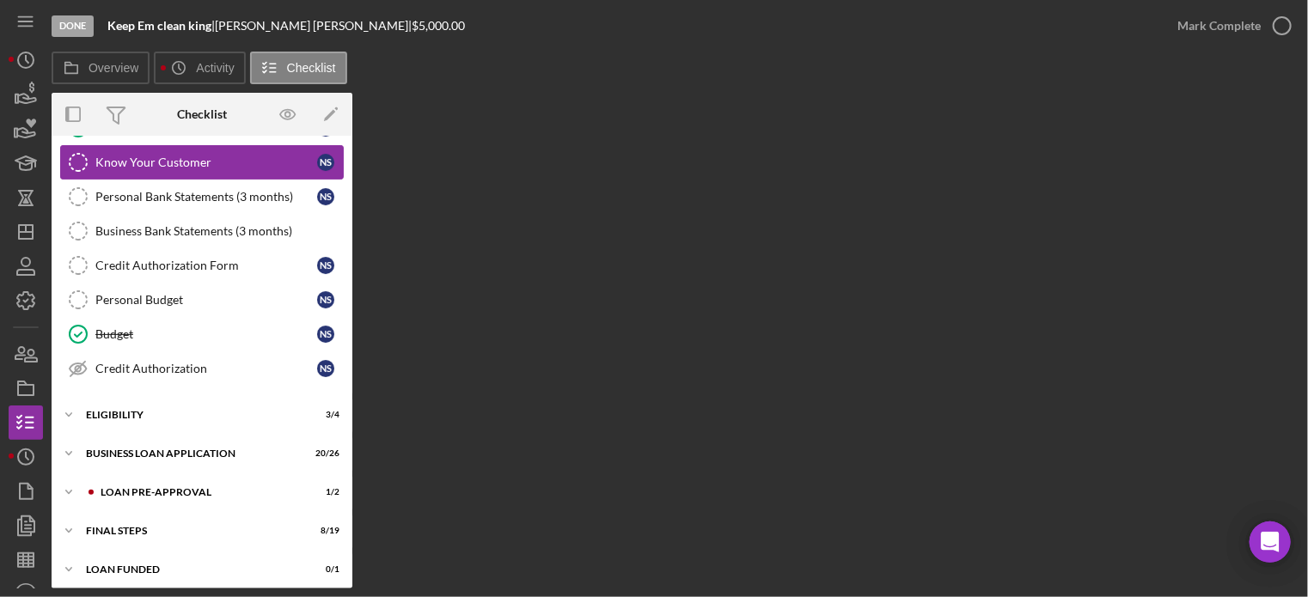
scroll to position [175, 0]
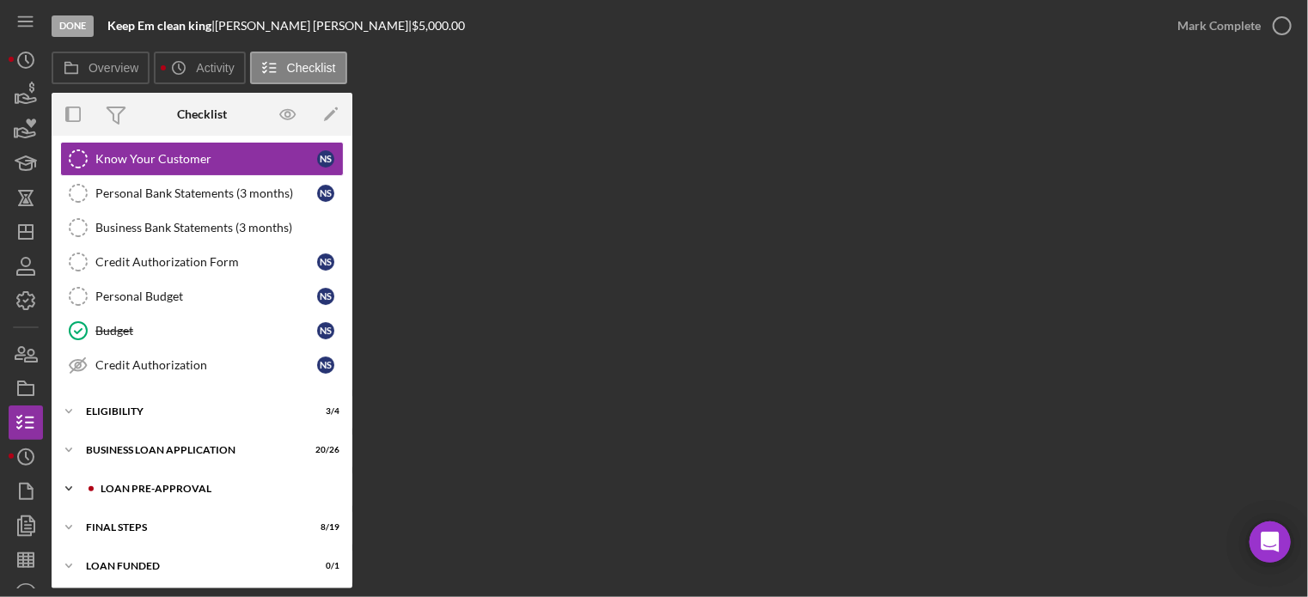
click at [176, 484] on div "LOAN PRE-APPROVAL" at bounding box center [216, 489] width 230 height 10
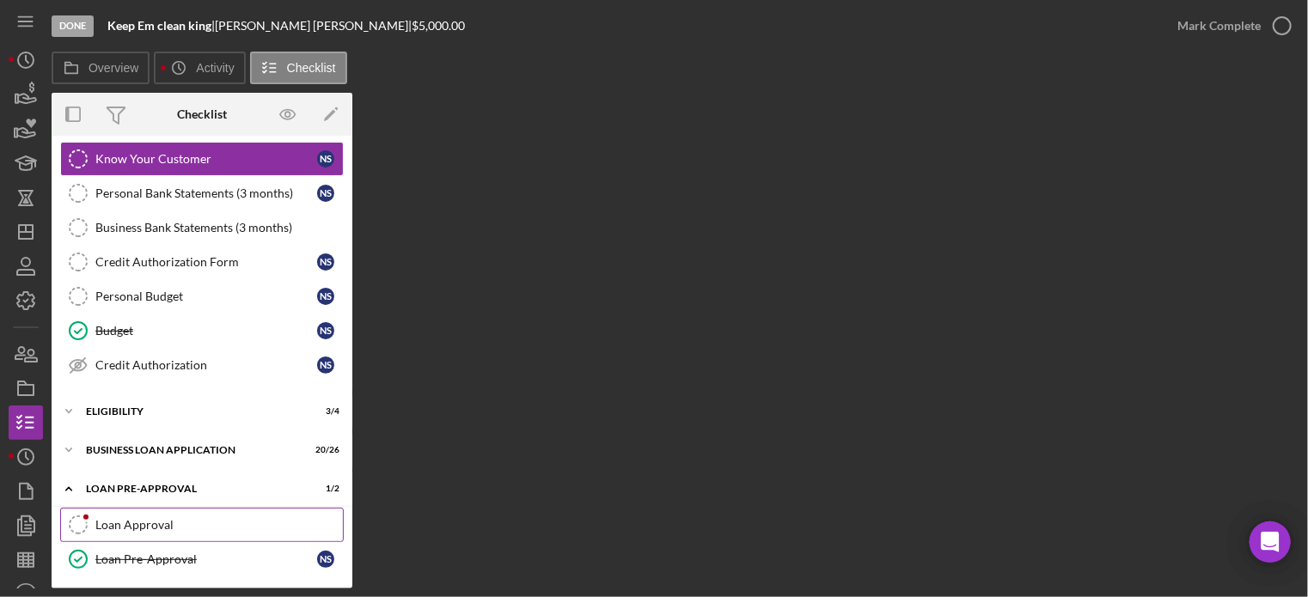
drag, startPoint x: 157, startPoint y: 528, endPoint x: 158, endPoint y: 519, distance: 8.6
click at [157, 525] on link "Loan Approval Loan Approval" at bounding box center [202, 525] width 284 height 34
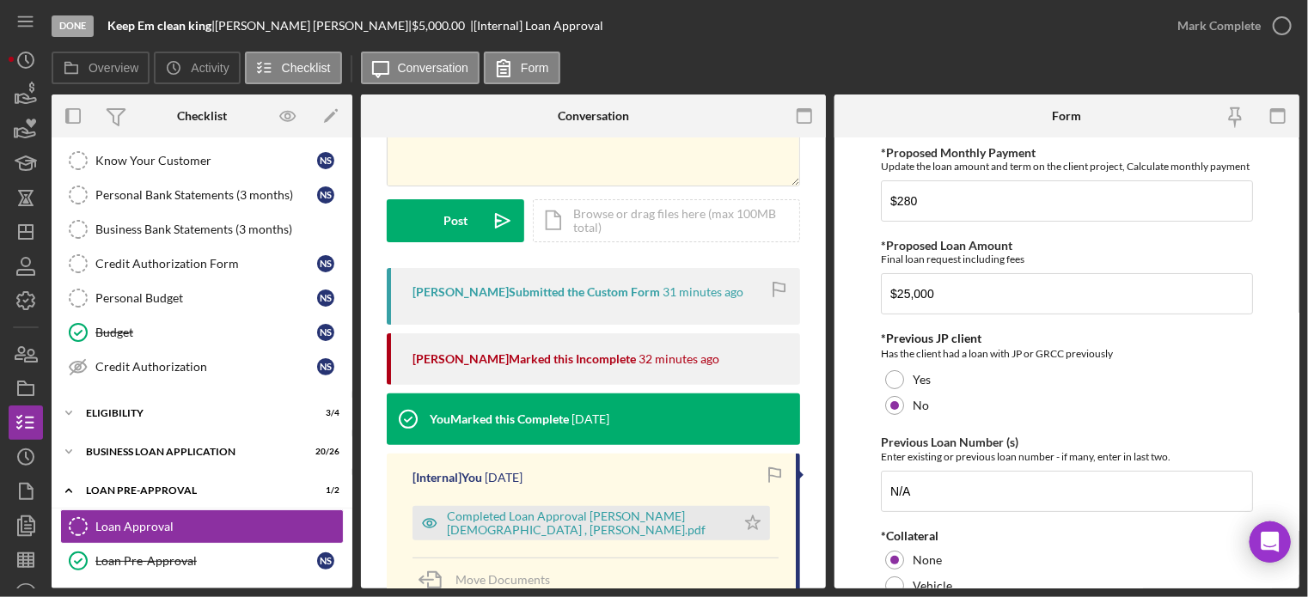
scroll to position [258, 0]
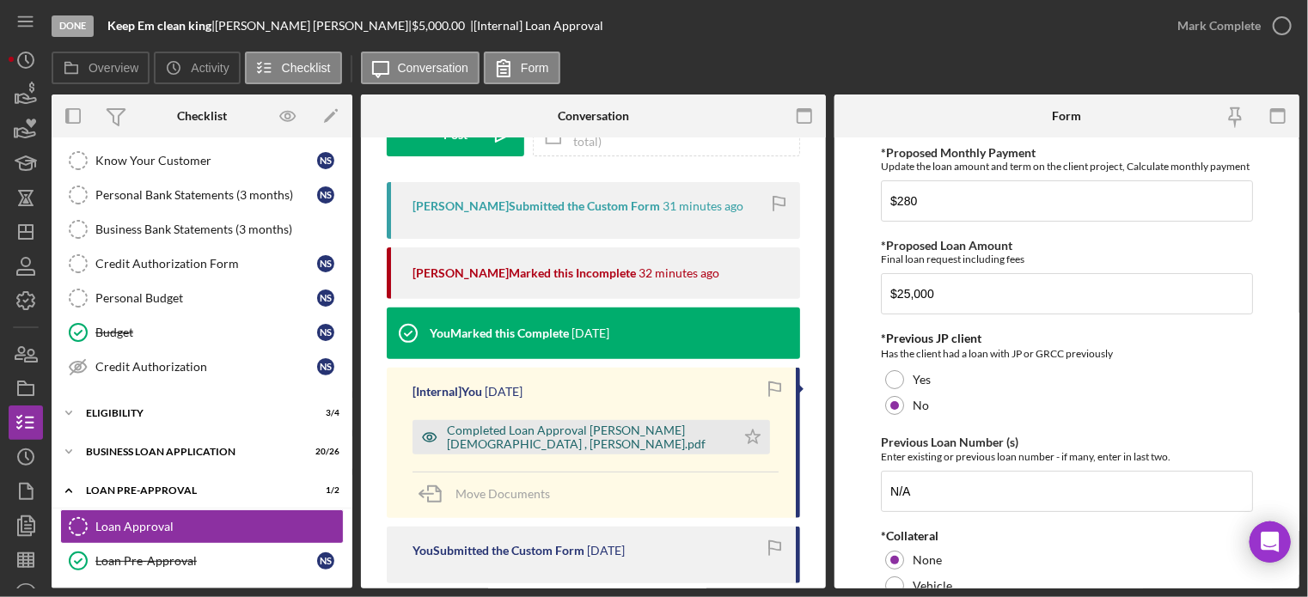
click at [553, 434] on div "Completed Loan Approval Cunningham, Franchot , Nicole Sonnier.pdf" at bounding box center [587, 438] width 280 height 28
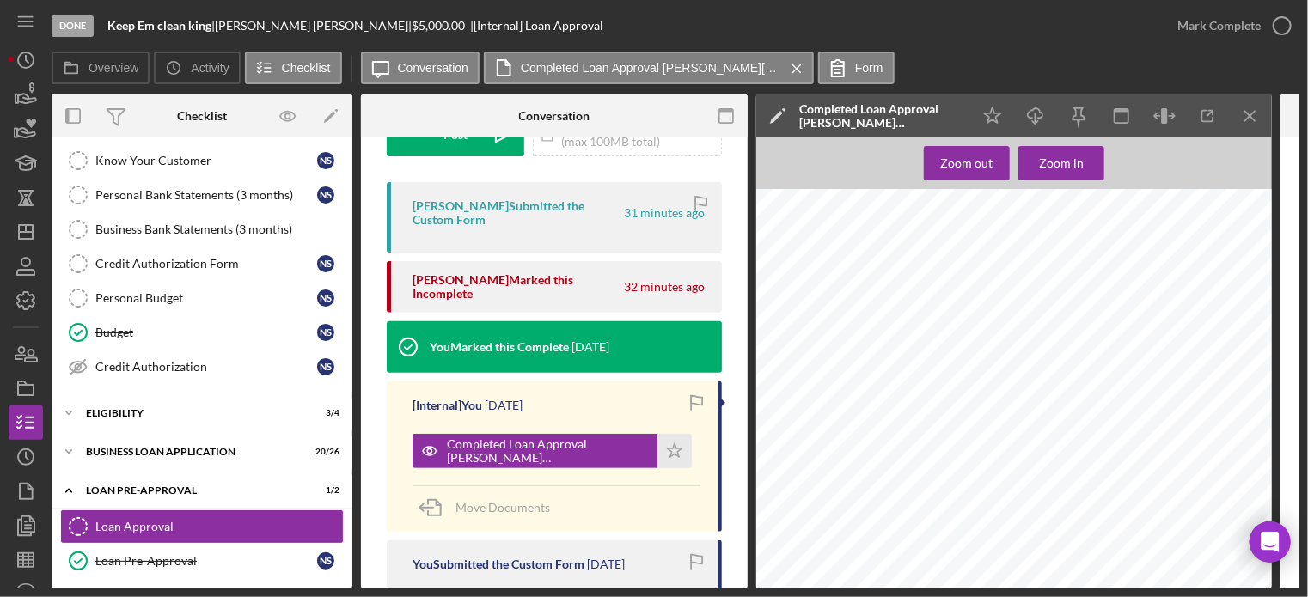
scroll to position [0, 0]
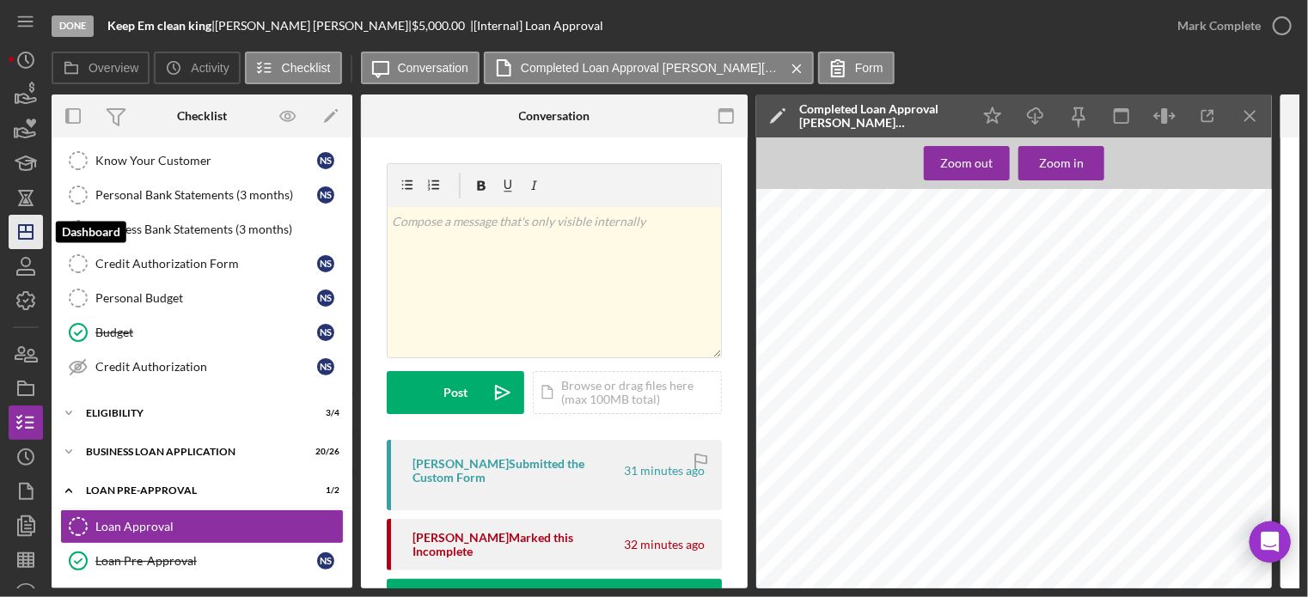
drag, startPoint x: 21, startPoint y: 224, endPoint x: 37, endPoint y: 223, distance: 16.4
click at [21, 224] on icon "Icon/Dashboard" at bounding box center [25, 232] width 43 height 43
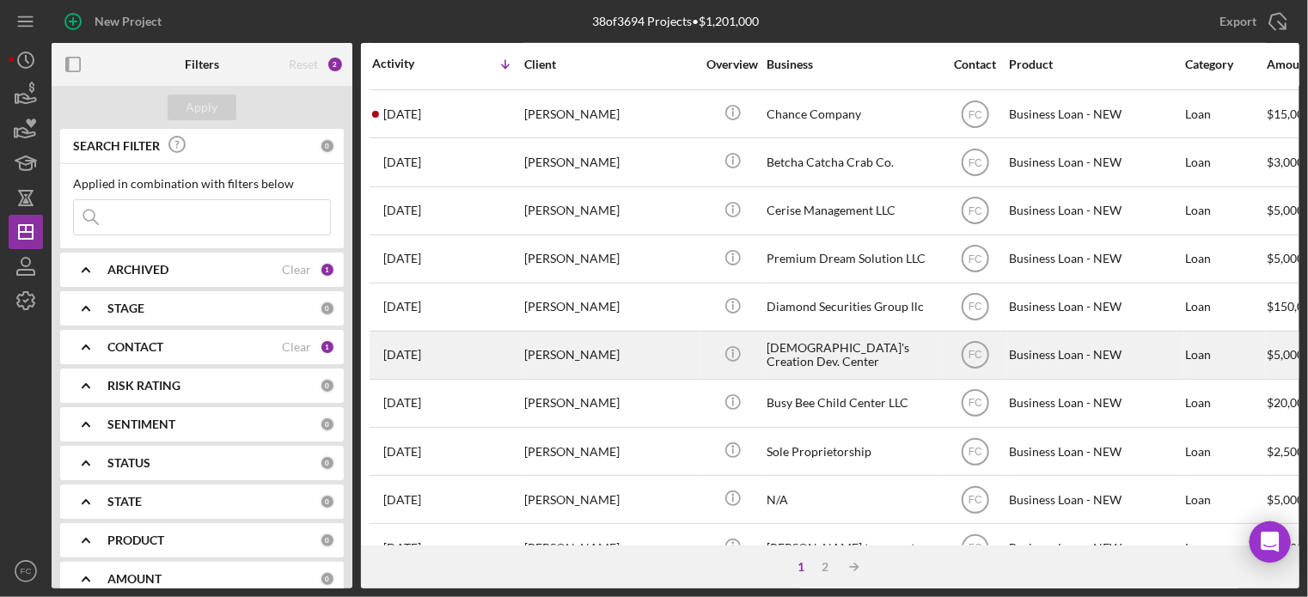
scroll to position [258, 0]
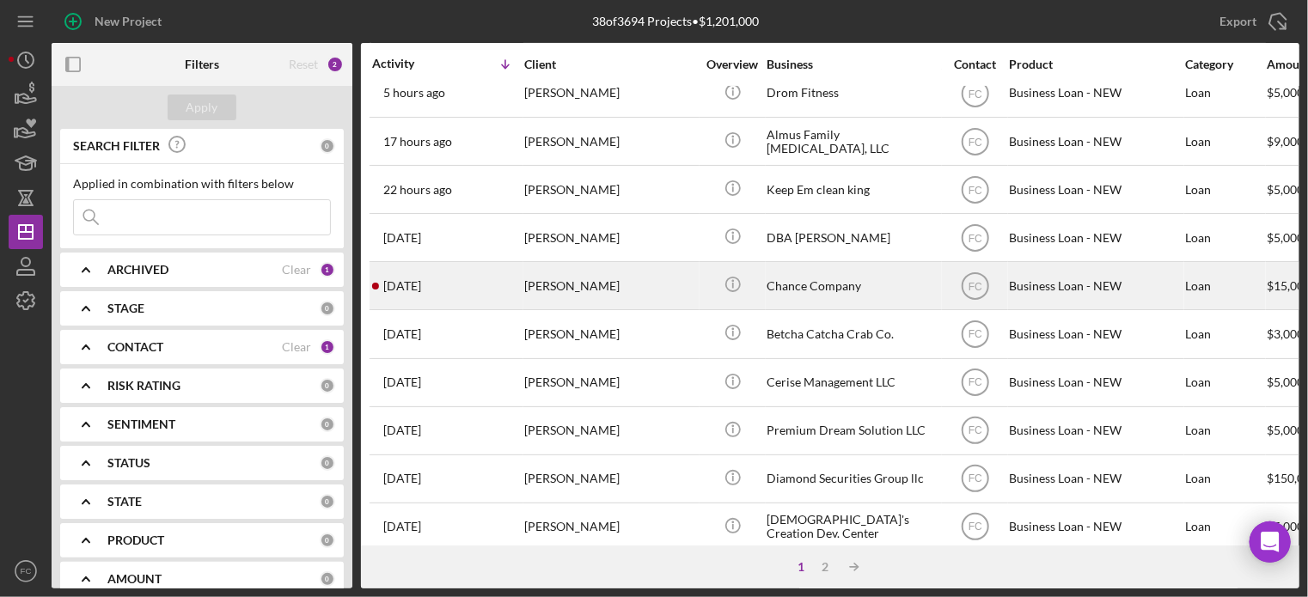
click at [463, 278] on div "2 days ago Deja Williams" at bounding box center [447, 286] width 150 height 46
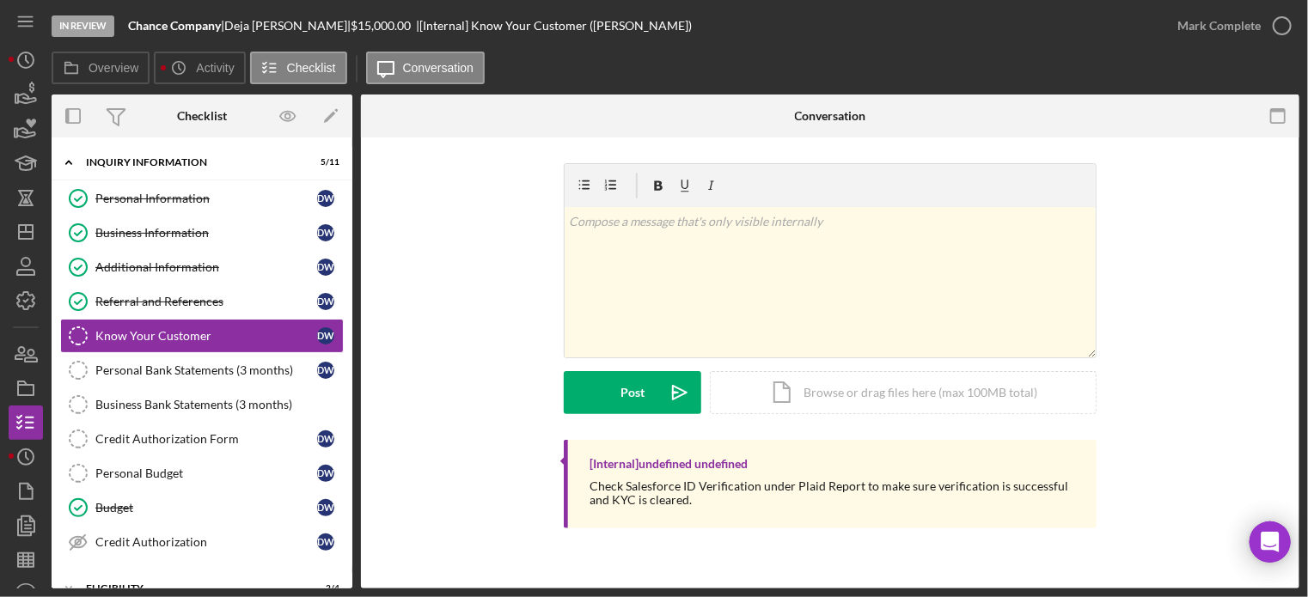
scroll to position [176, 0]
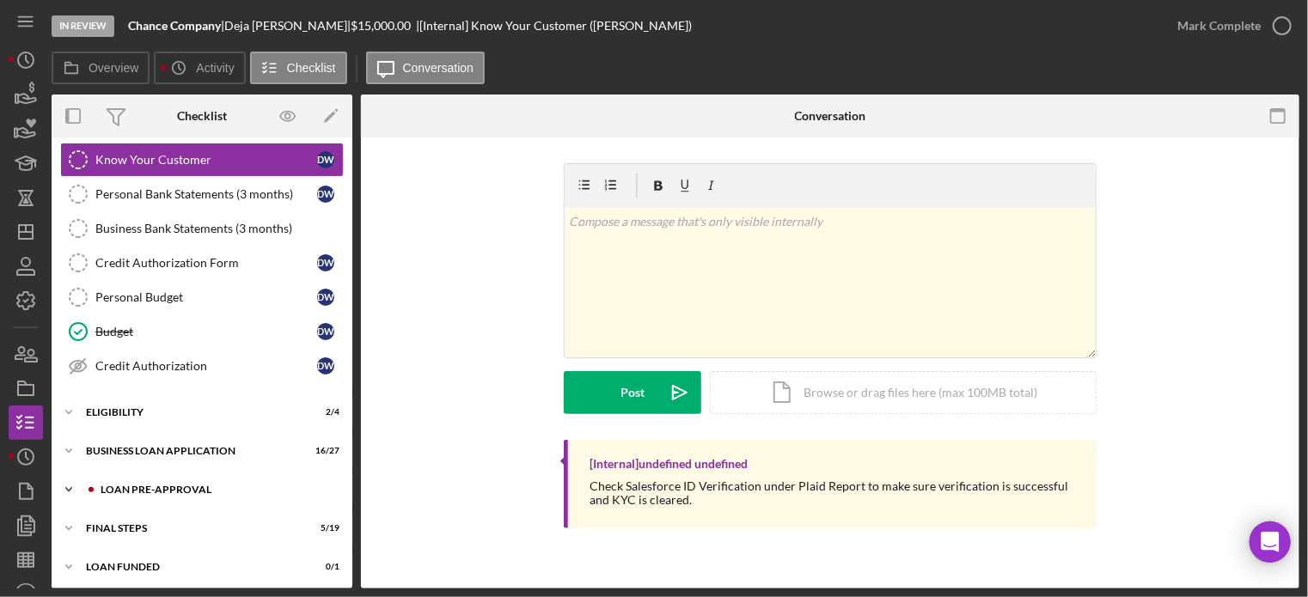
click at [129, 487] on div "LOAN PRE-APPROVAL" at bounding box center [216, 490] width 230 height 10
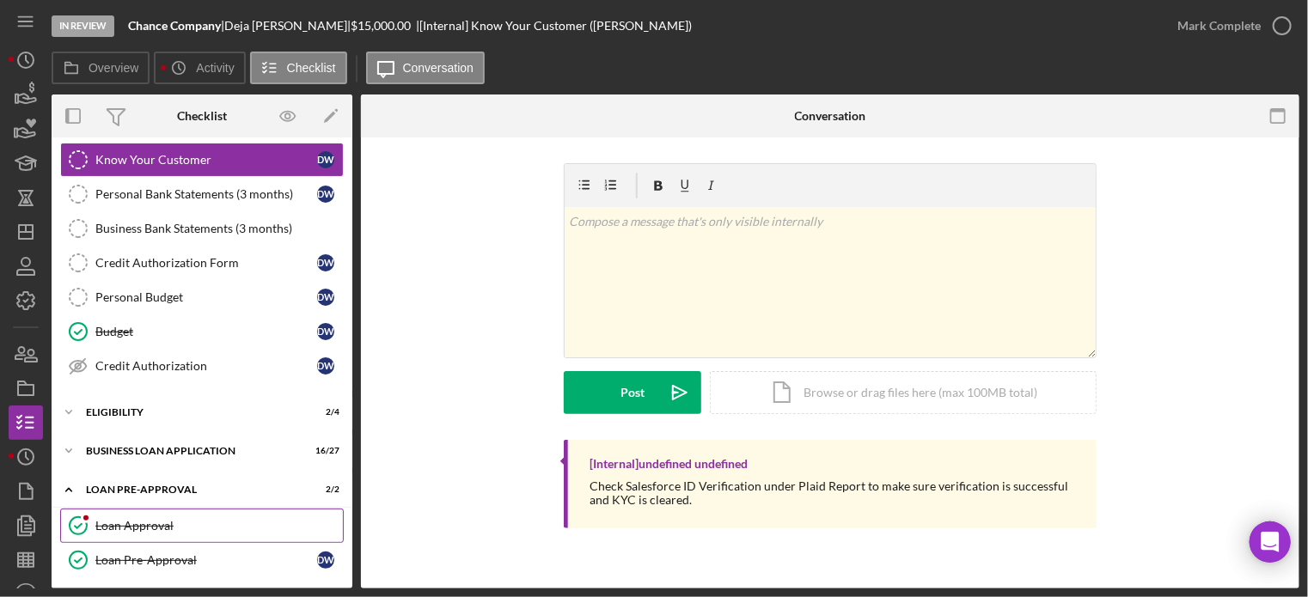
click at [131, 522] on div "Loan Approval" at bounding box center [219, 526] width 248 height 14
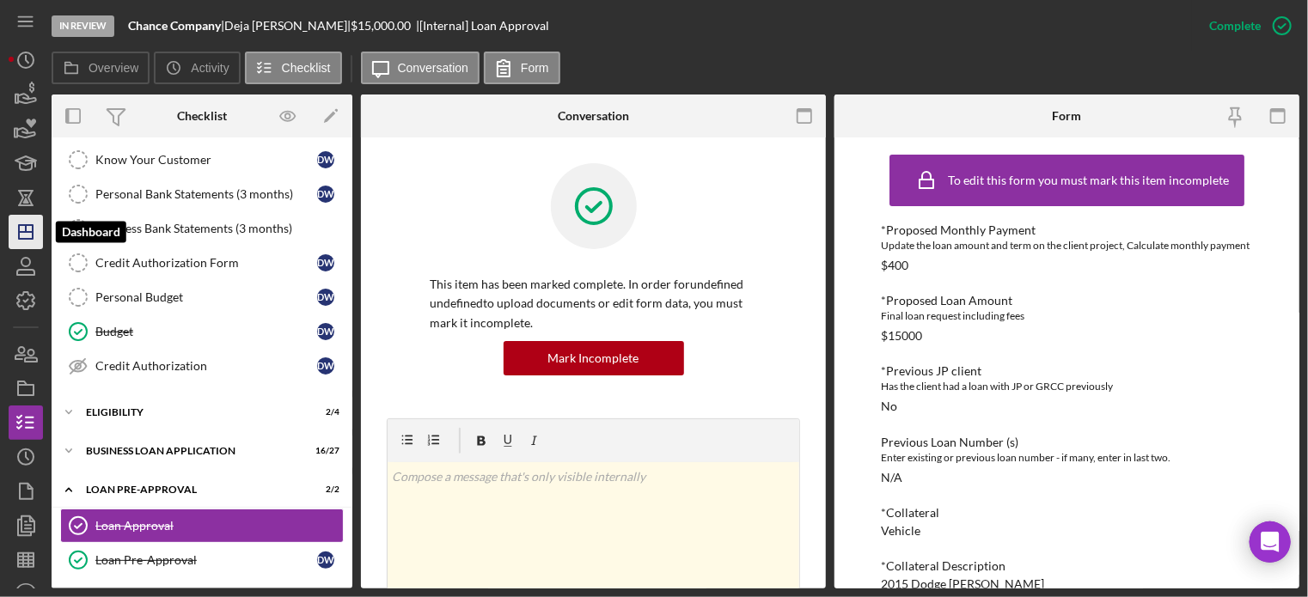
click at [16, 224] on icon "Icon/Dashboard" at bounding box center [25, 232] width 43 height 43
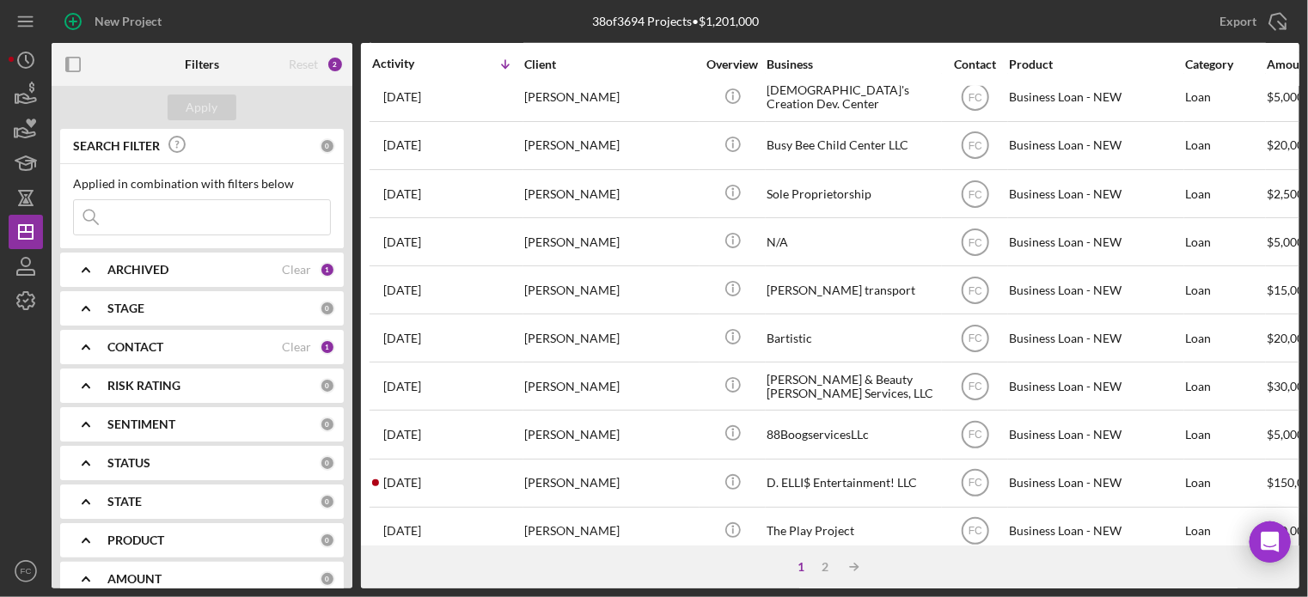
scroll to position [767, 0]
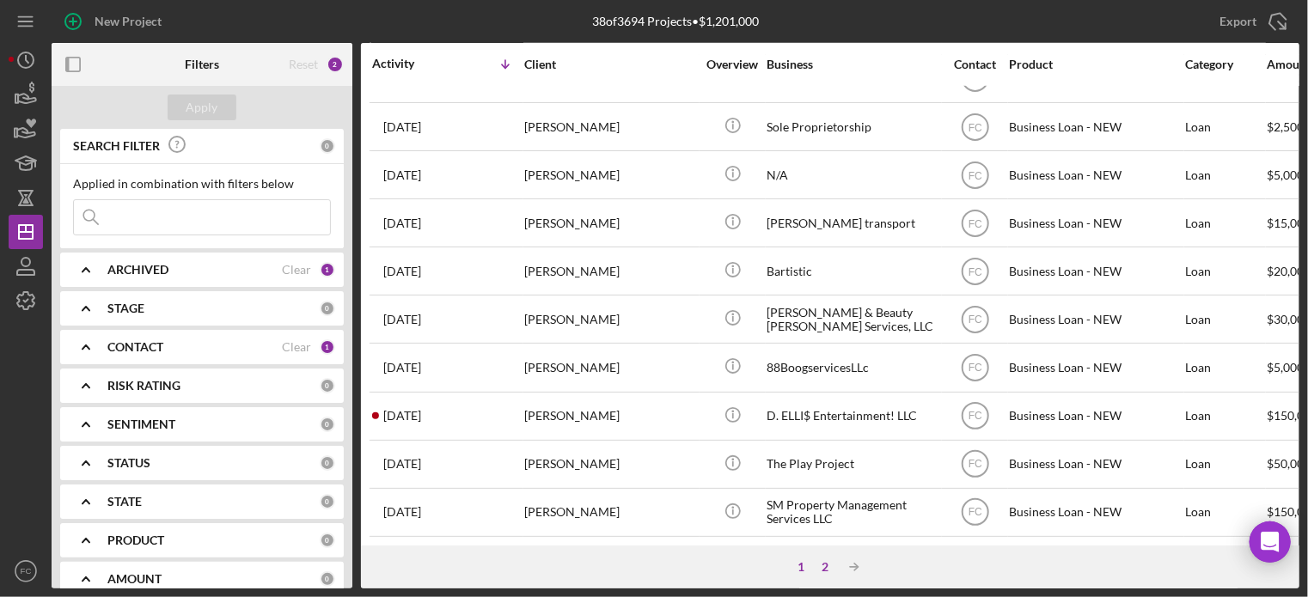
click at [827, 567] on div "2" at bounding box center [825, 568] width 24 height 14
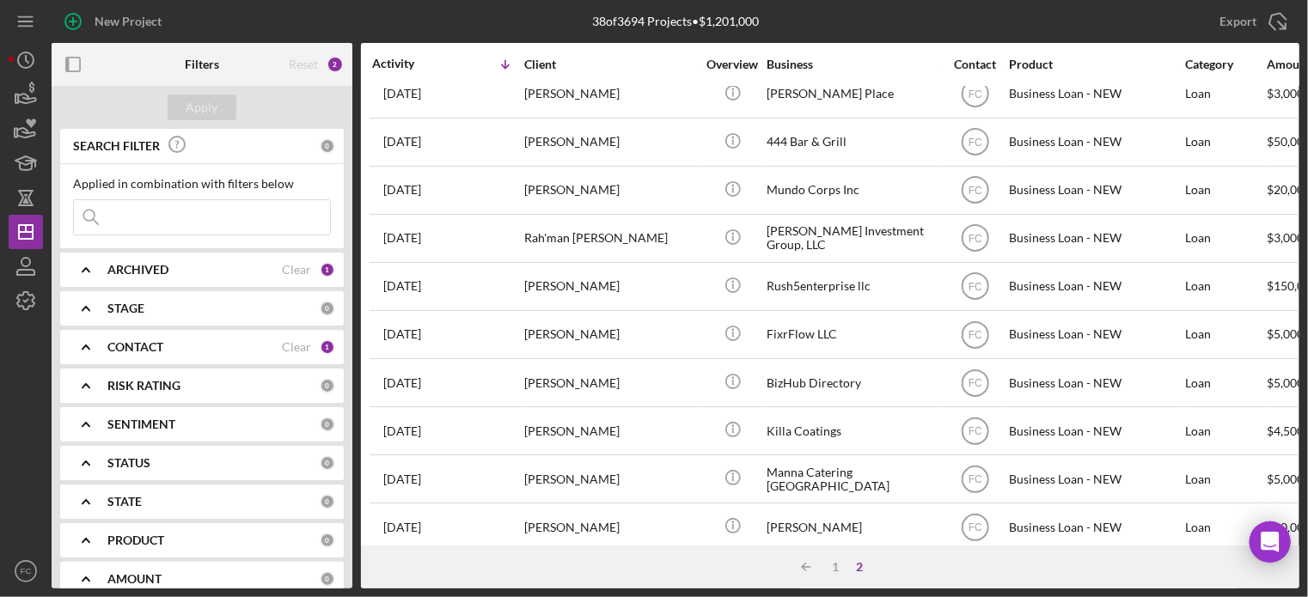
scroll to position [188, 0]
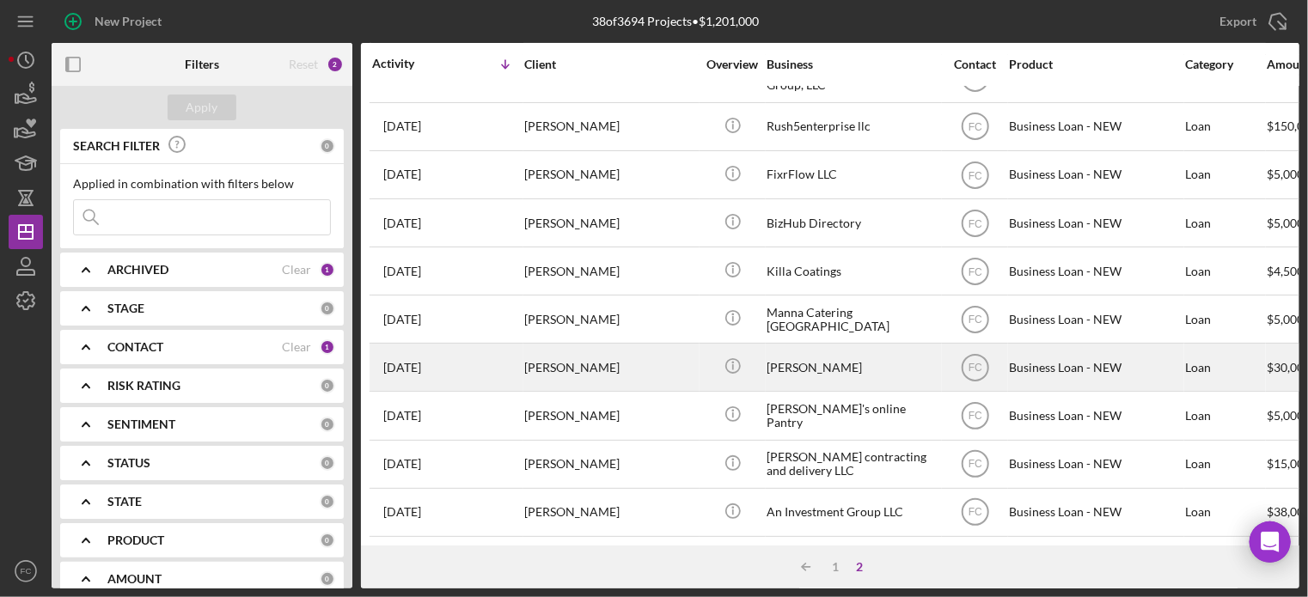
click at [577, 365] on div "Tanesha Burgin" at bounding box center [610, 368] width 172 height 46
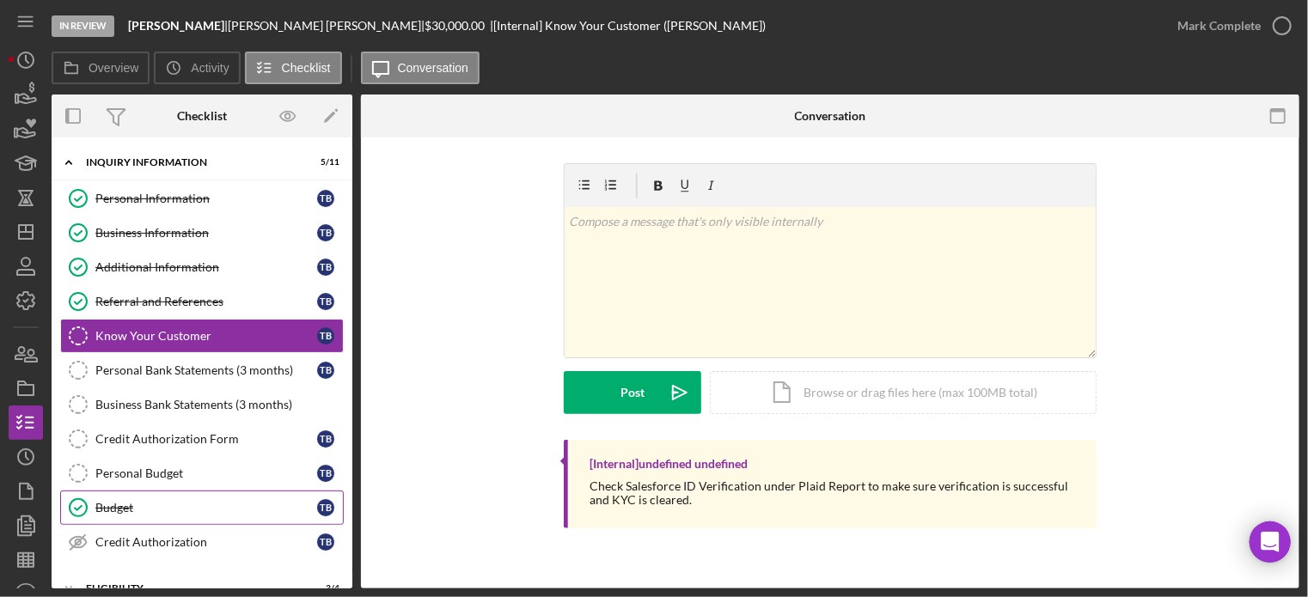
scroll to position [86, 0]
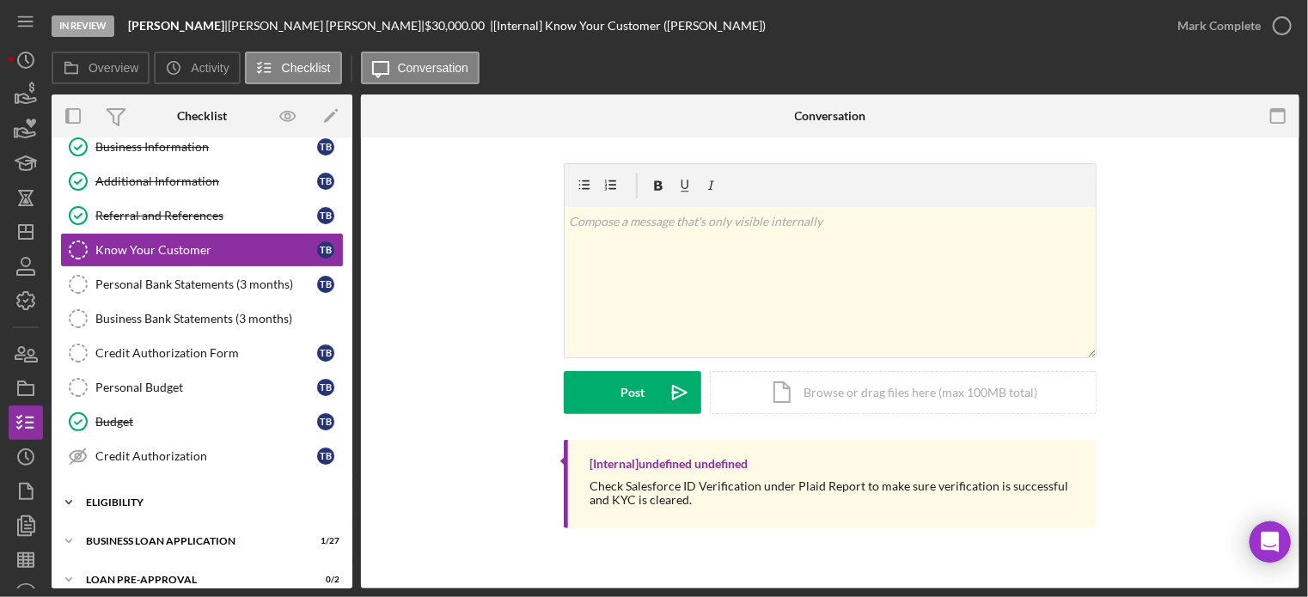
click at [162, 493] on div "Icon/Expander ELIGIBILITY 3 / 4" at bounding box center [202, 503] width 301 height 34
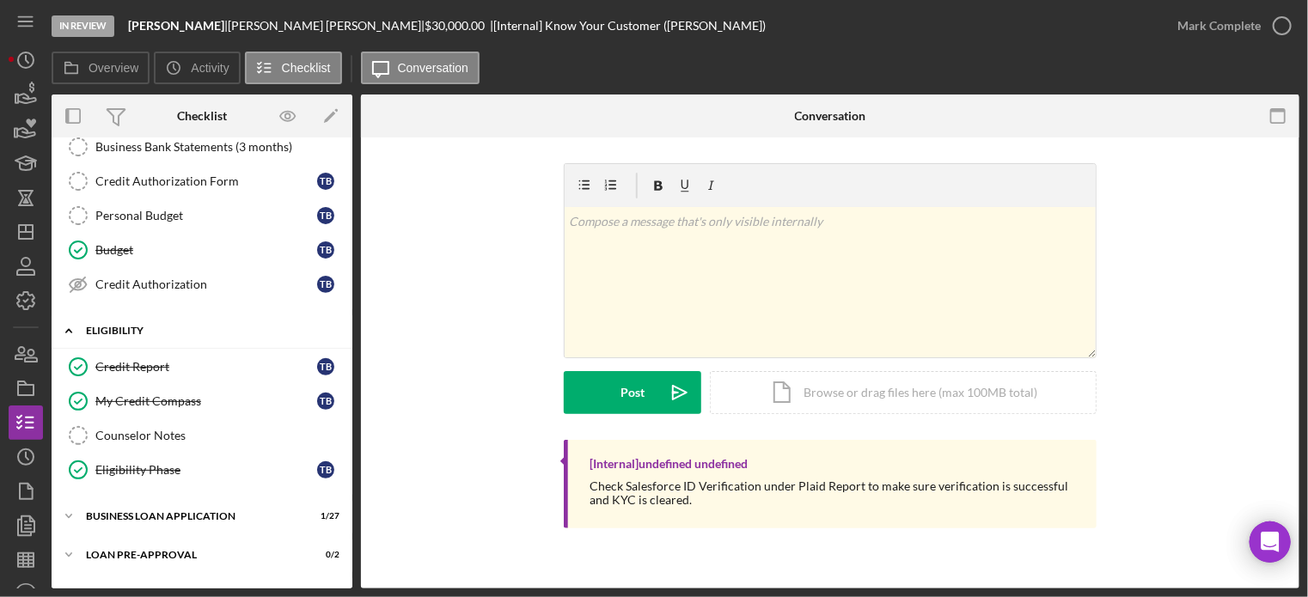
scroll to position [322, 0]
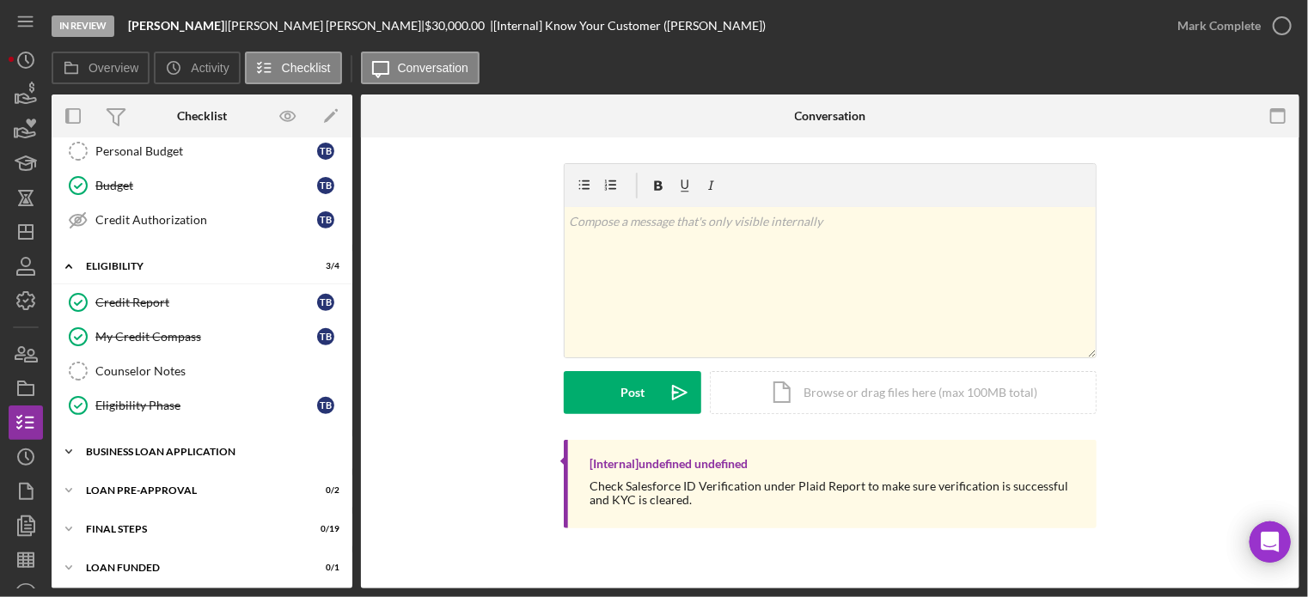
click at [150, 447] on div "BUSINESS LOAN APPLICATION" at bounding box center [208, 452] width 245 height 10
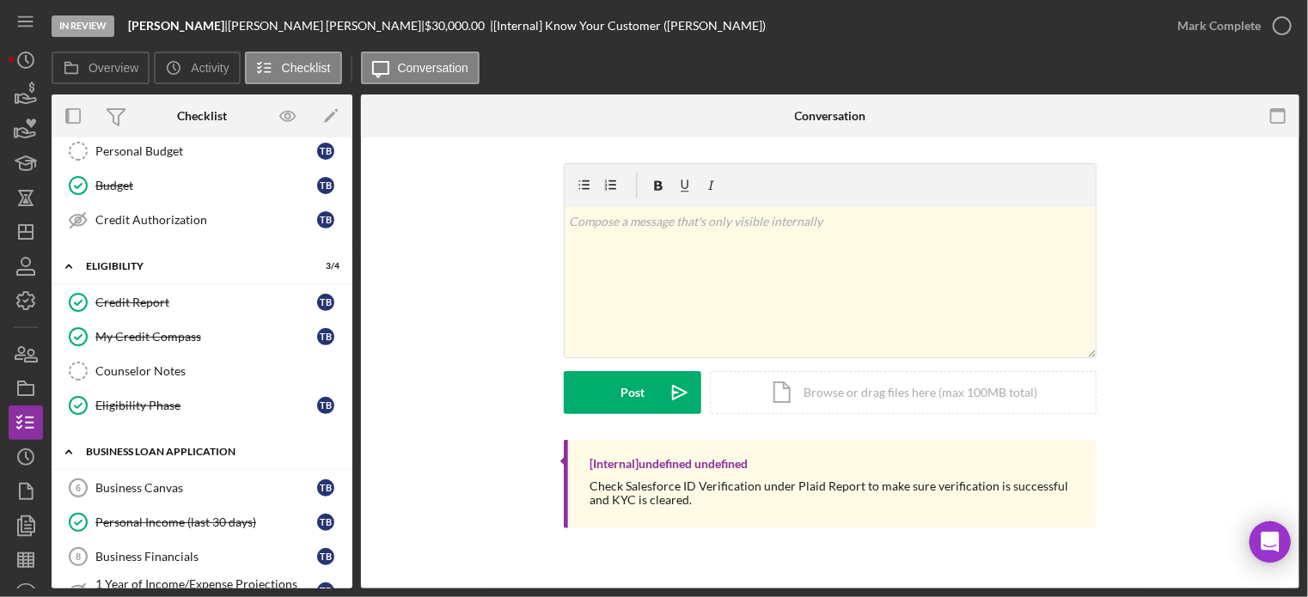
scroll to position [494, 0]
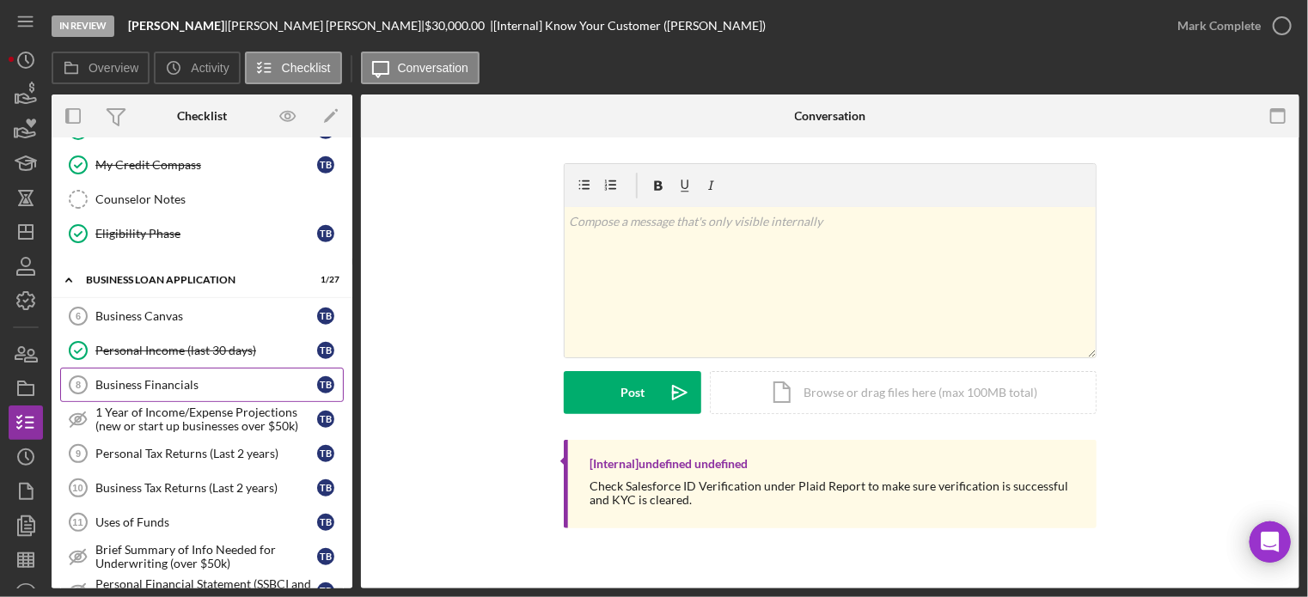
click at [140, 369] on link "Business Financials 8 Business Financials T B" at bounding box center [202, 385] width 284 height 34
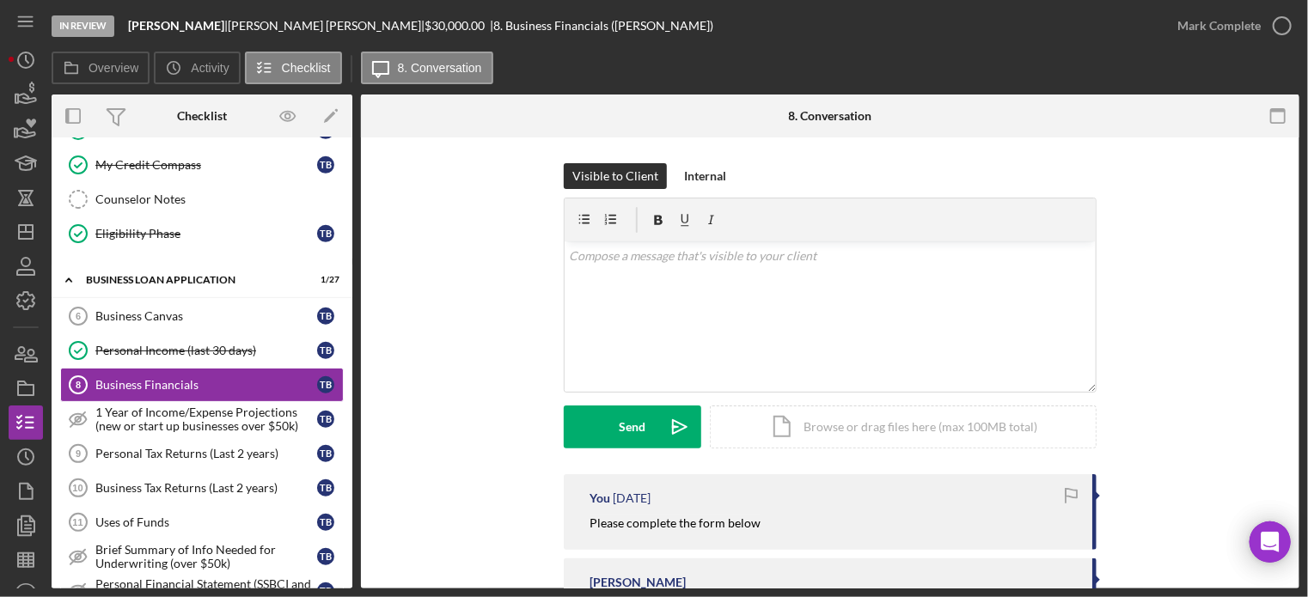
scroll to position [172, 0]
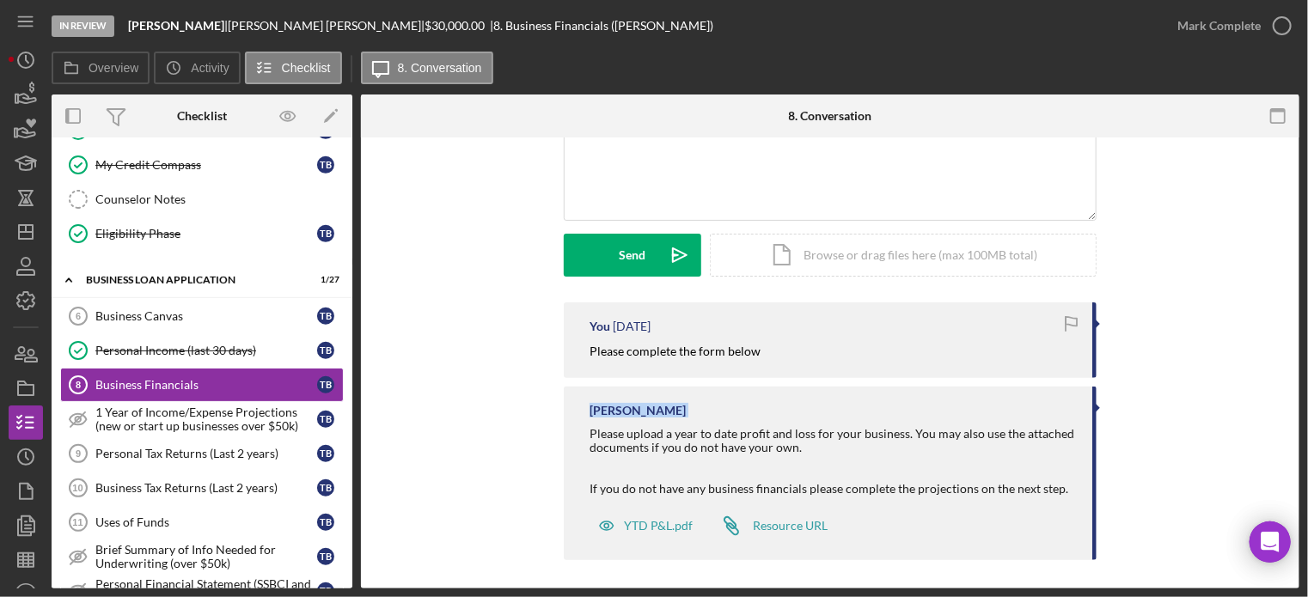
drag, startPoint x: 579, startPoint y: 401, endPoint x: 665, endPoint y: 419, distance: 88.5
click at [667, 419] on div "Franchot Cunningham Please upload a year to date profit and loss for your busin…" at bounding box center [830, 474] width 533 height 174
click at [575, 360] on div "You 1 month ago Please complete the form below" at bounding box center [830, 341] width 533 height 76
drag, startPoint x: 578, startPoint y: 353, endPoint x: 767, endPoint y: 358, distance: 189.2
click at [767, 358] on div "You 1 month ago Please complete the form below" at bounding box center [830, 341] width 533 height 76
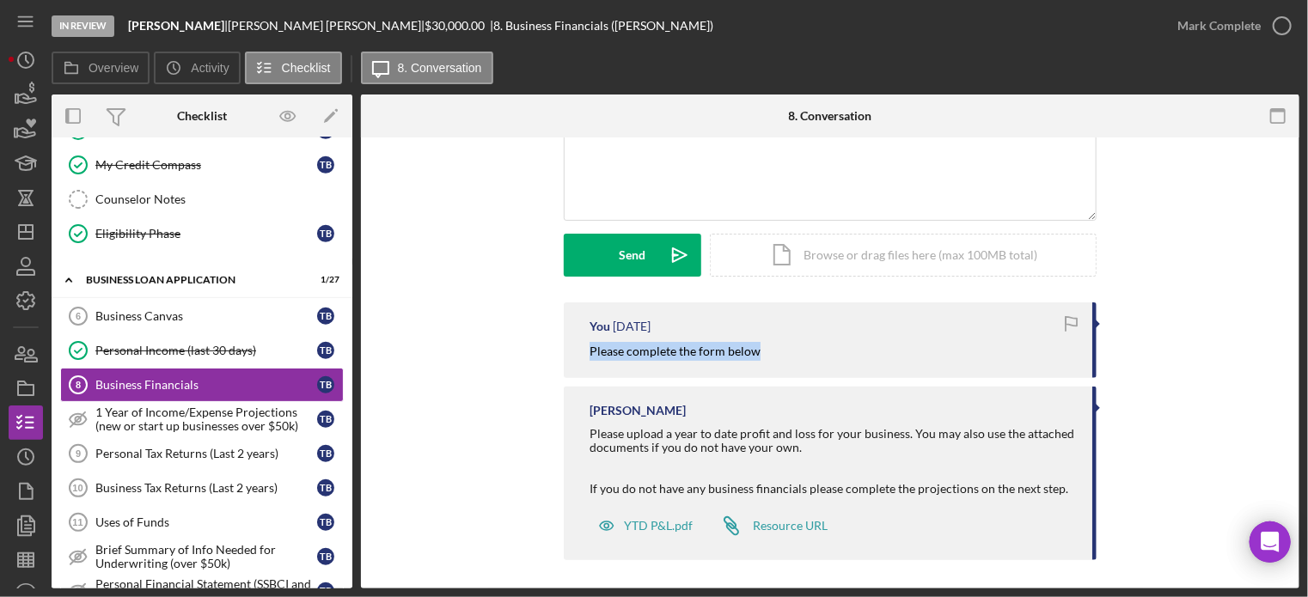
copy mark "Please complete the form below"
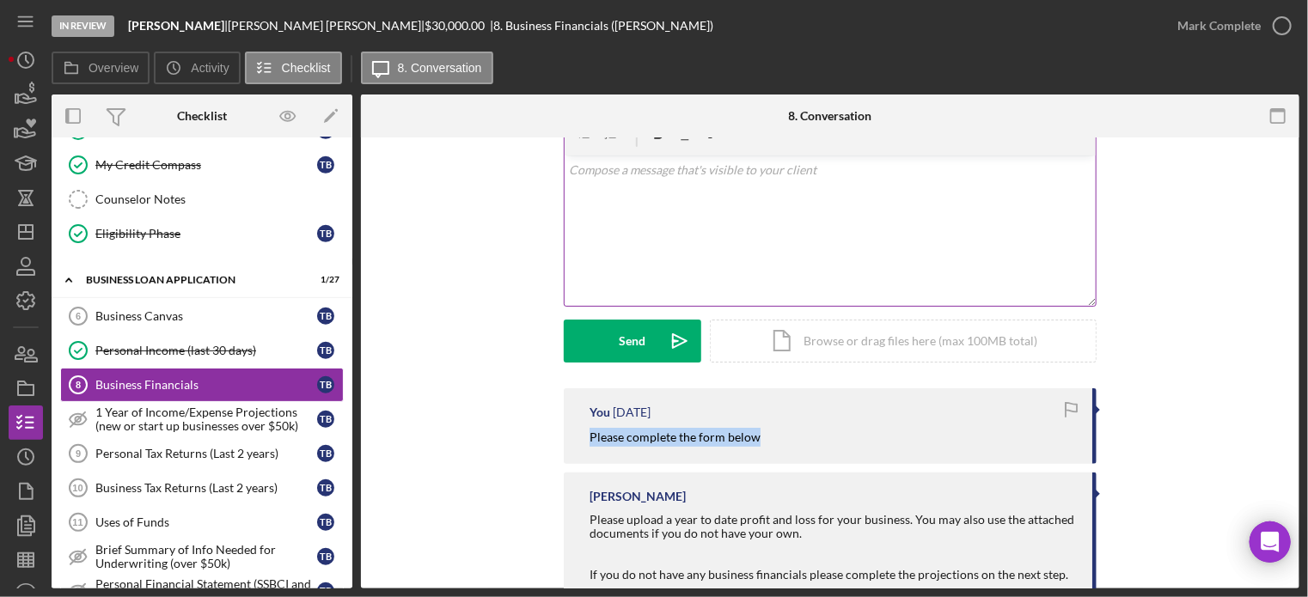
scroll to position [0, 0]
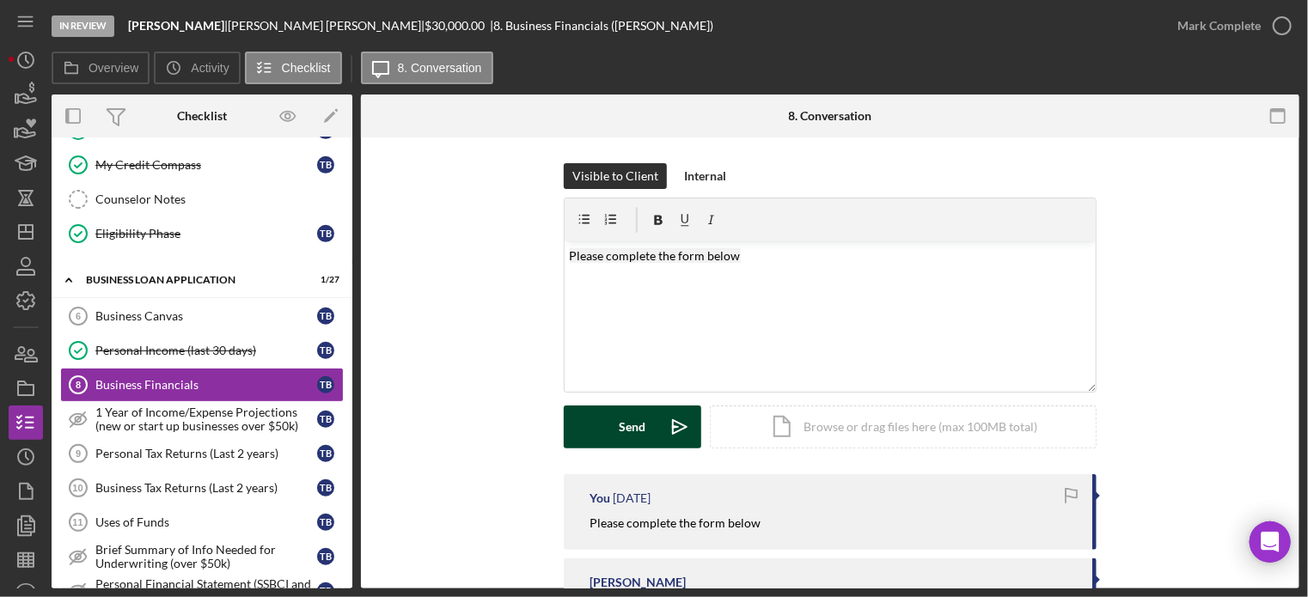
drag, startPoint x: 605, startPoint y: 429, endPoint x: 476, endPoint y: 384, distance: 136.5
click at [605, 426] on button "Send Icon/icon-invite-send" at bounding box center [633, 427] width 138 height 43
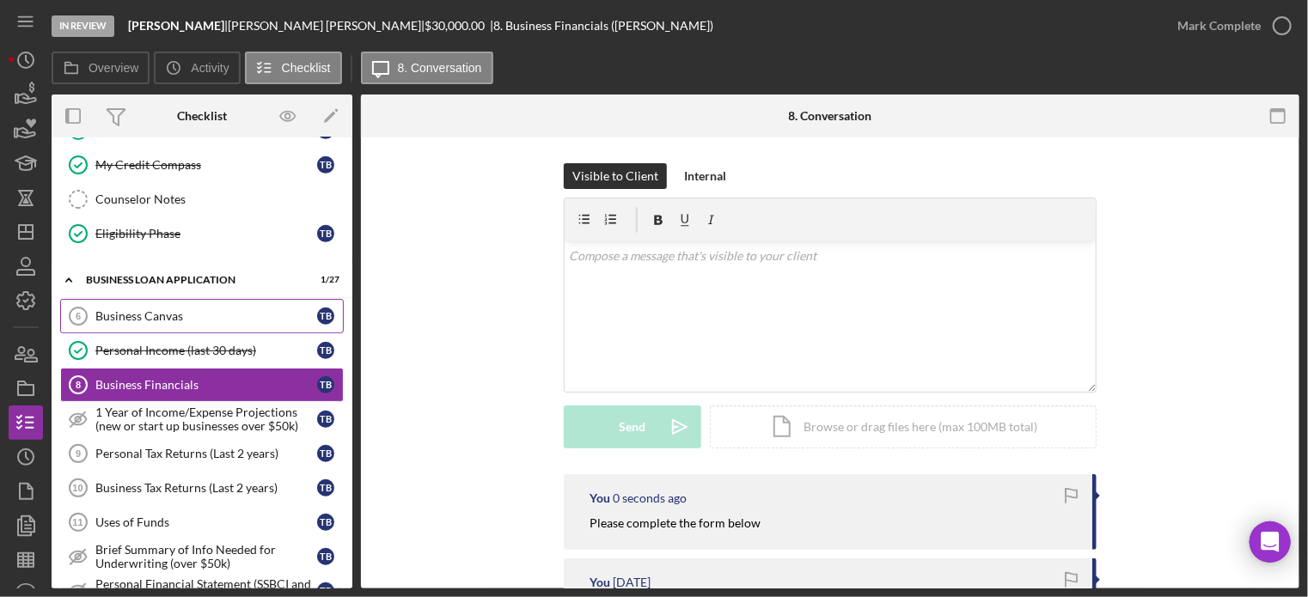
click at [208, 315] on div "Business Canvas" at bounding box center [206, 316] width 222 height 14
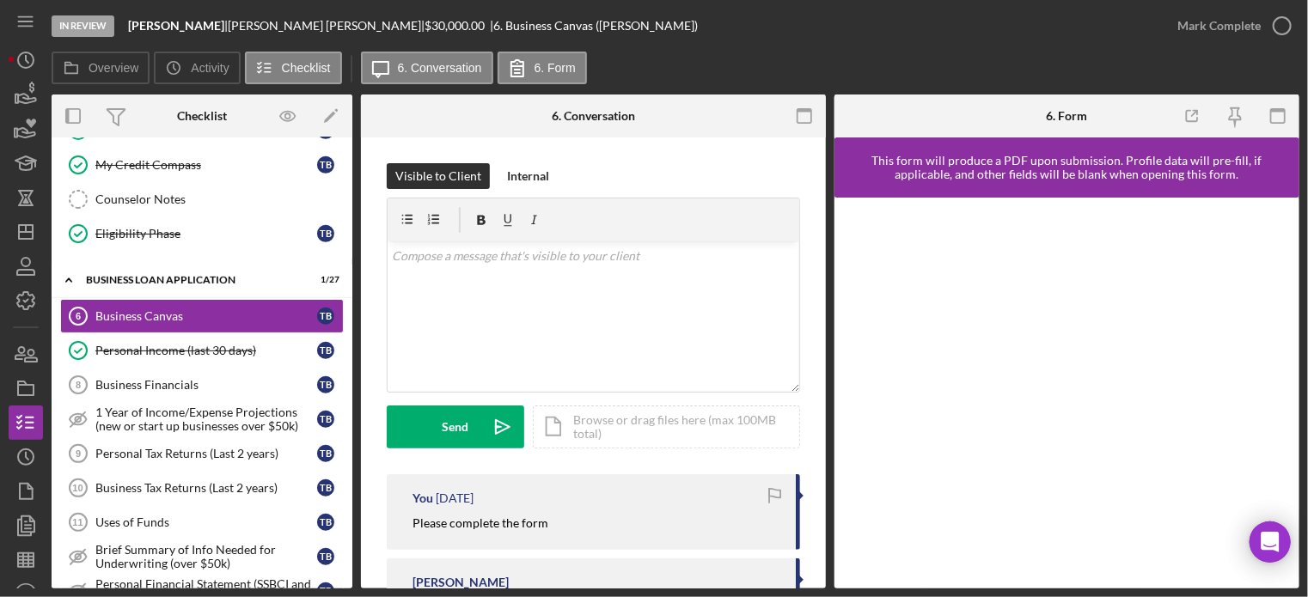
scroll to position [172, 0]
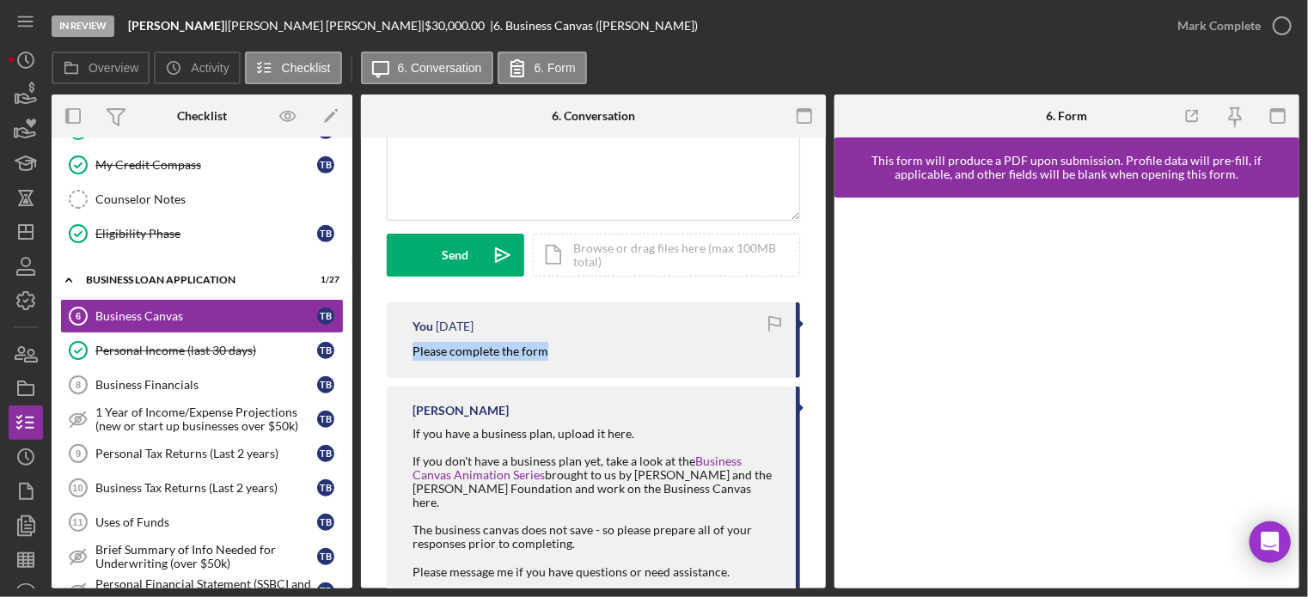
drag, startPoint x: 405, startPoint y: 350, endPoint x: 561, endPoint y: 349, distance: 155.6
click at [561, 349] on div "You 1 month ago Please complete the form" at bounding box center [594, 341] width 414 height 76
copy mark "Please complete the form"
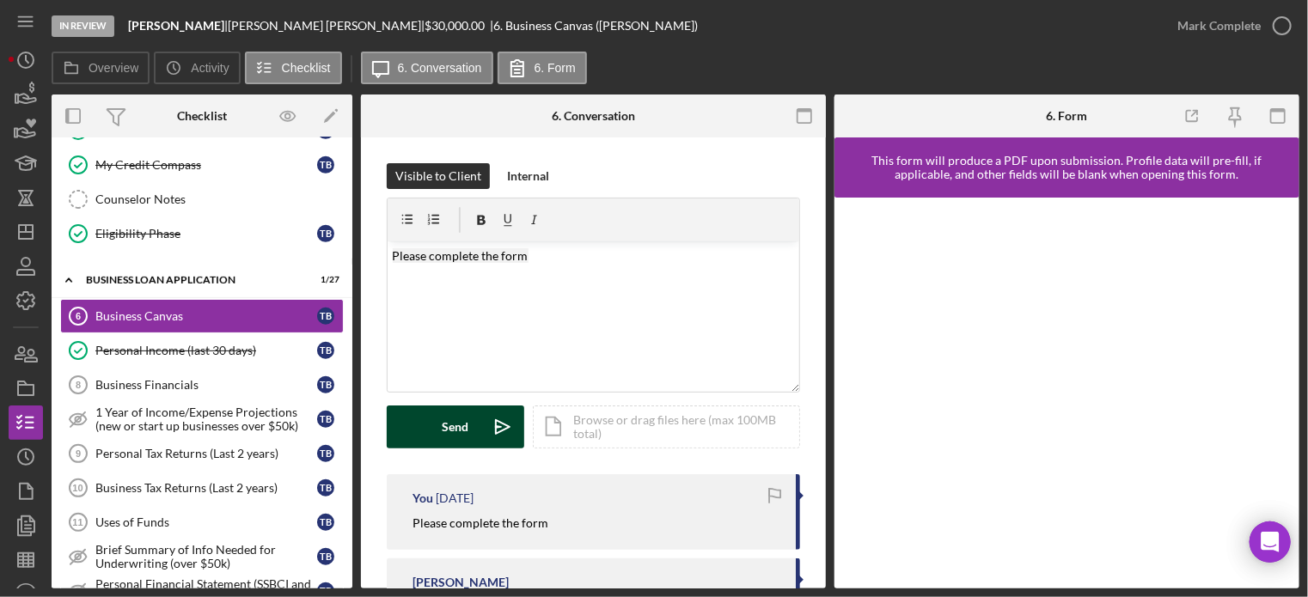
click at [472, 432] on button "Send Icon/icon-invite-send" at bounding box center [456, 427] width 138 height 43
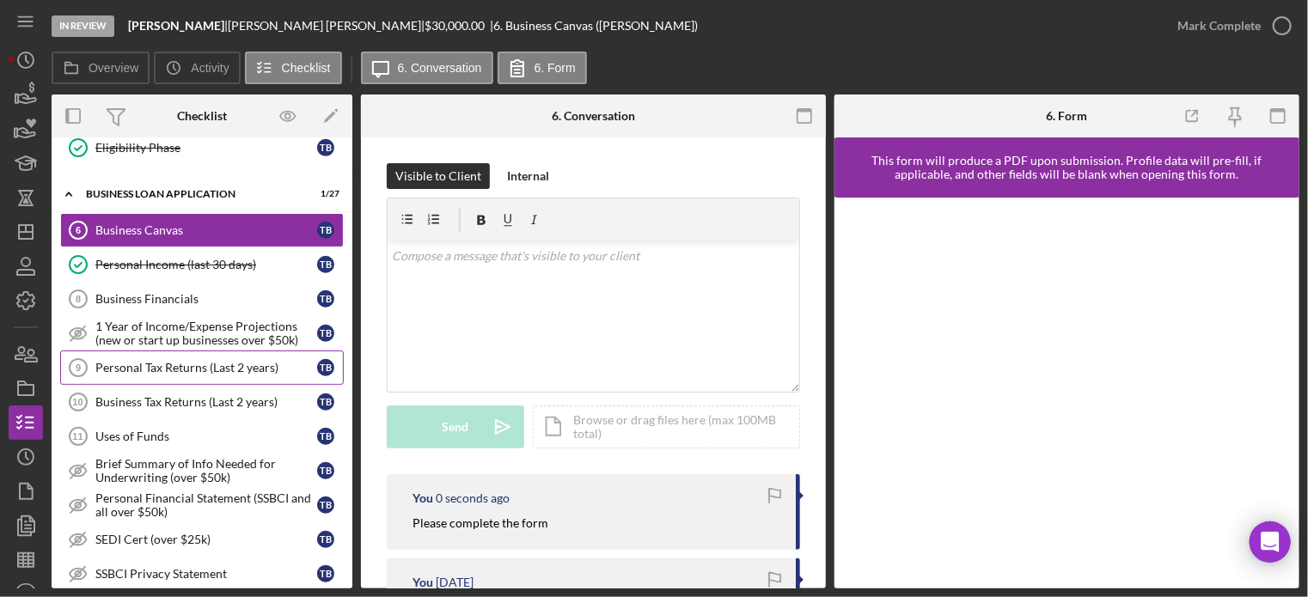
scroll to position [666, 0]
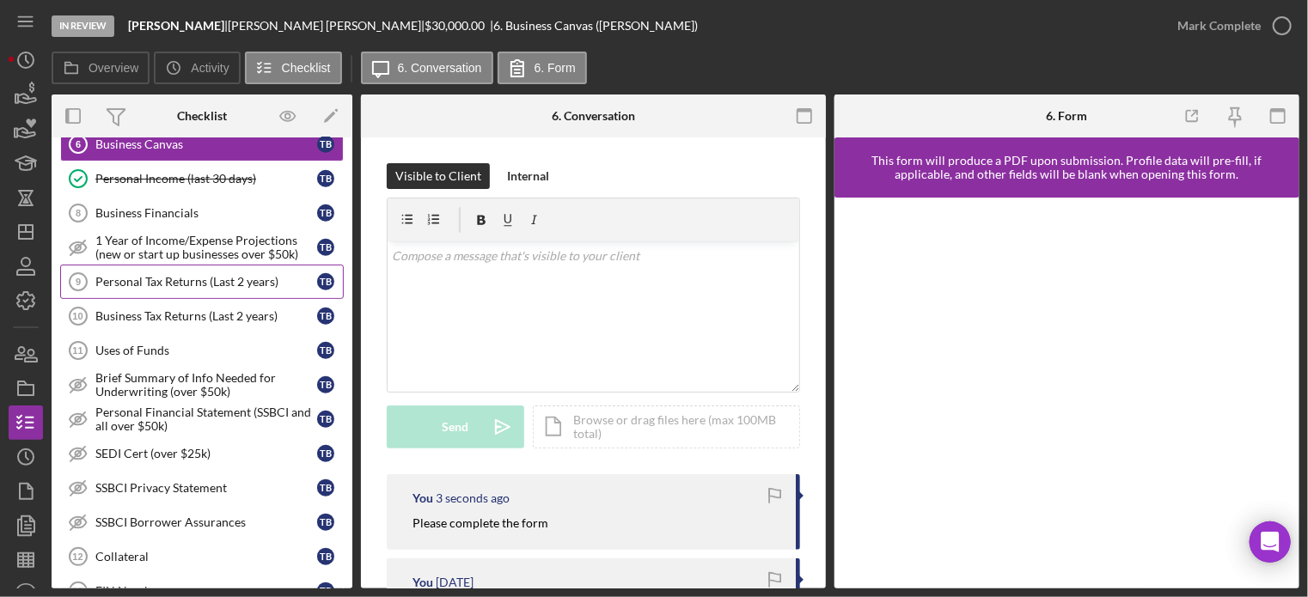
click at [140, 275] on div "Personal Tax Returns (Last 2 years)" at bounding box center [206, 282] width 222 height 14
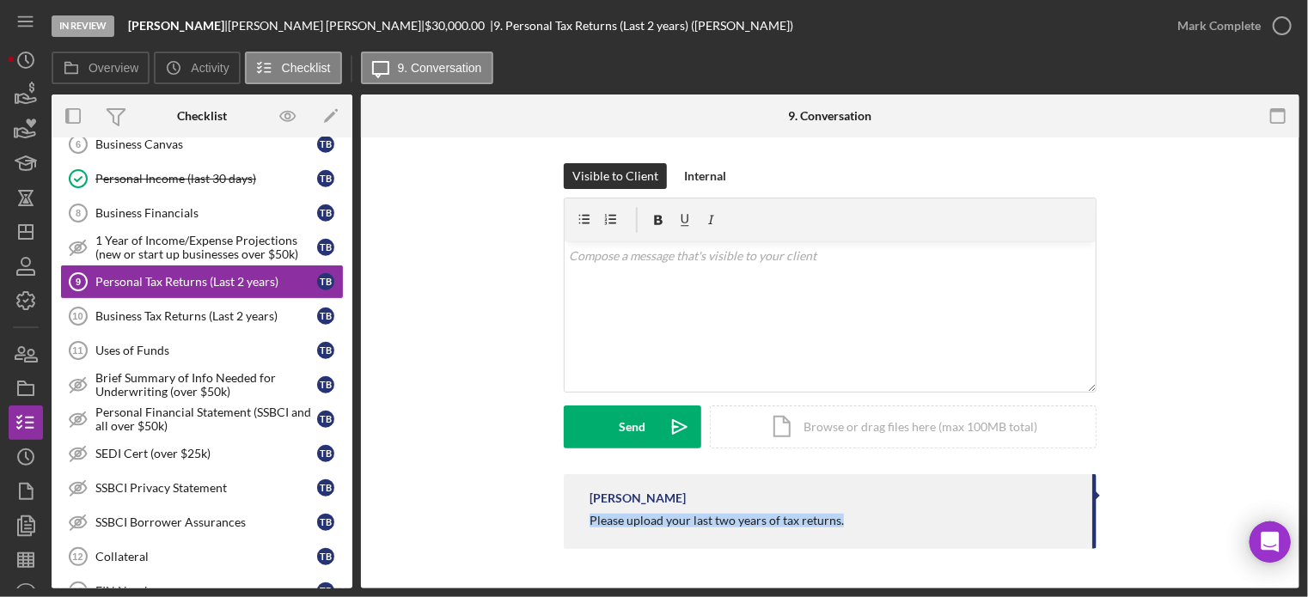
drag, startPoint x: 587, startPoint y: 527, endPoint x: 846, endPoint y: 529, distance: 258.8
click at [850, 531] on div "Franchot Cunningham Please upload your last two years of tax returns." at bounding box center [830, 512] width 533 height 75
copy div "Please upload your last two years of tax returns."
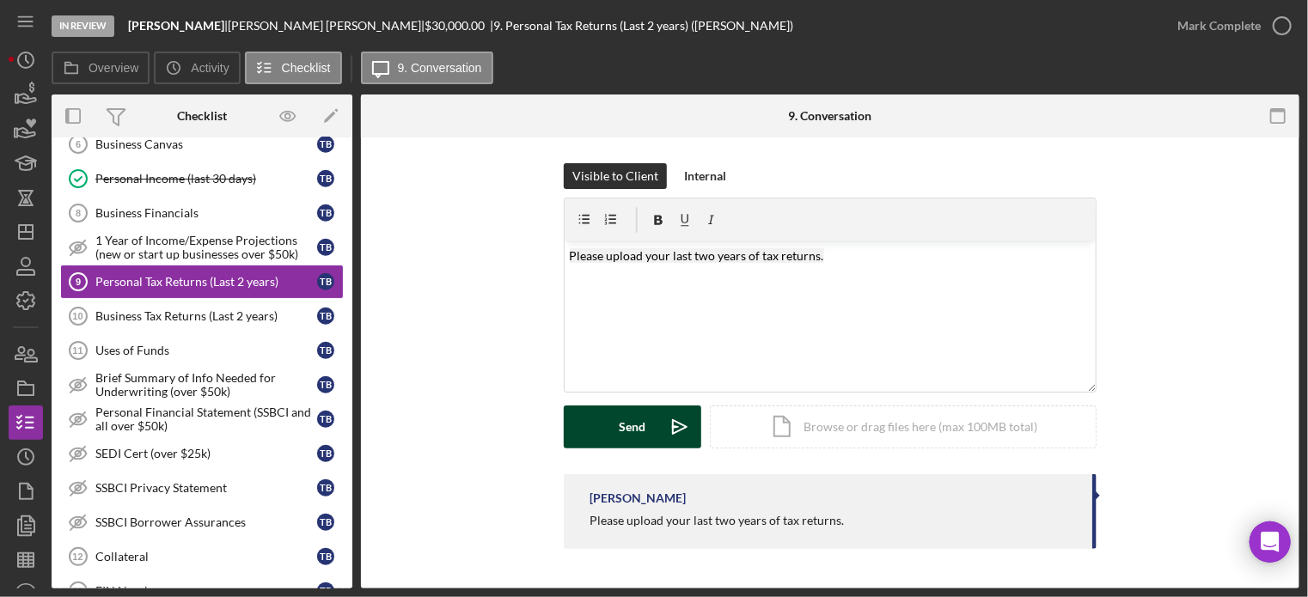
click at [608, 436] on button "Send Icon/icon-invite-send" at bounding box center [633, 427] width 138 height 43
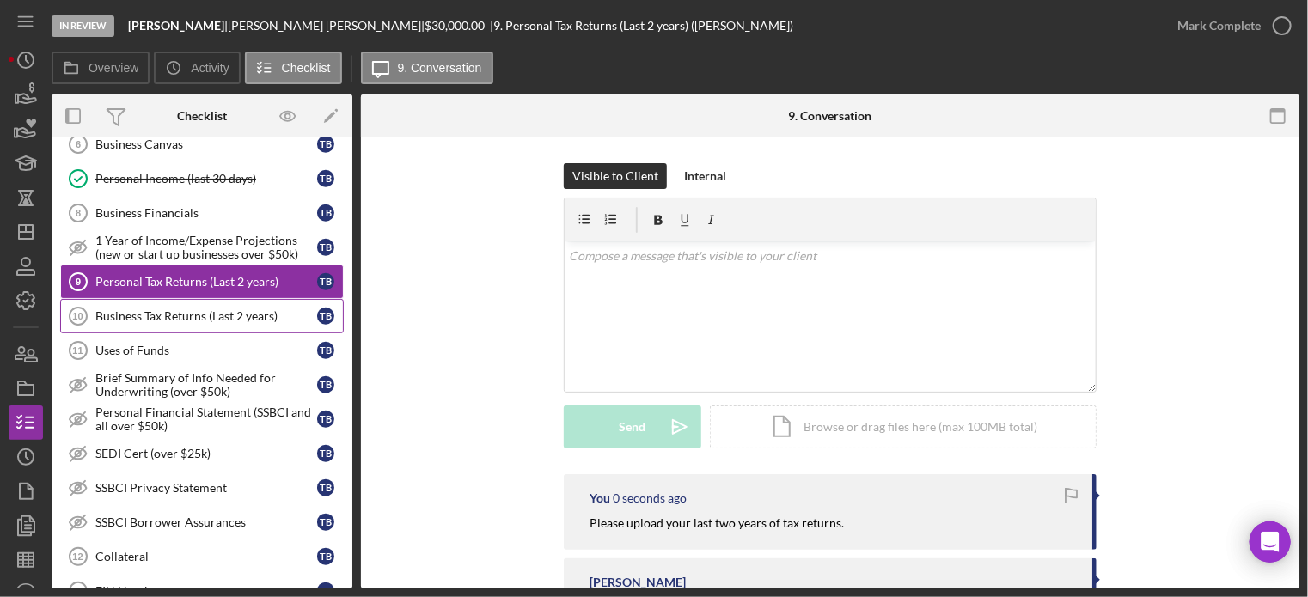
click at [206, 312] on div "Business Tax Returns (Last 2 years)" at bounding box center [206, 316] width 222 height 14
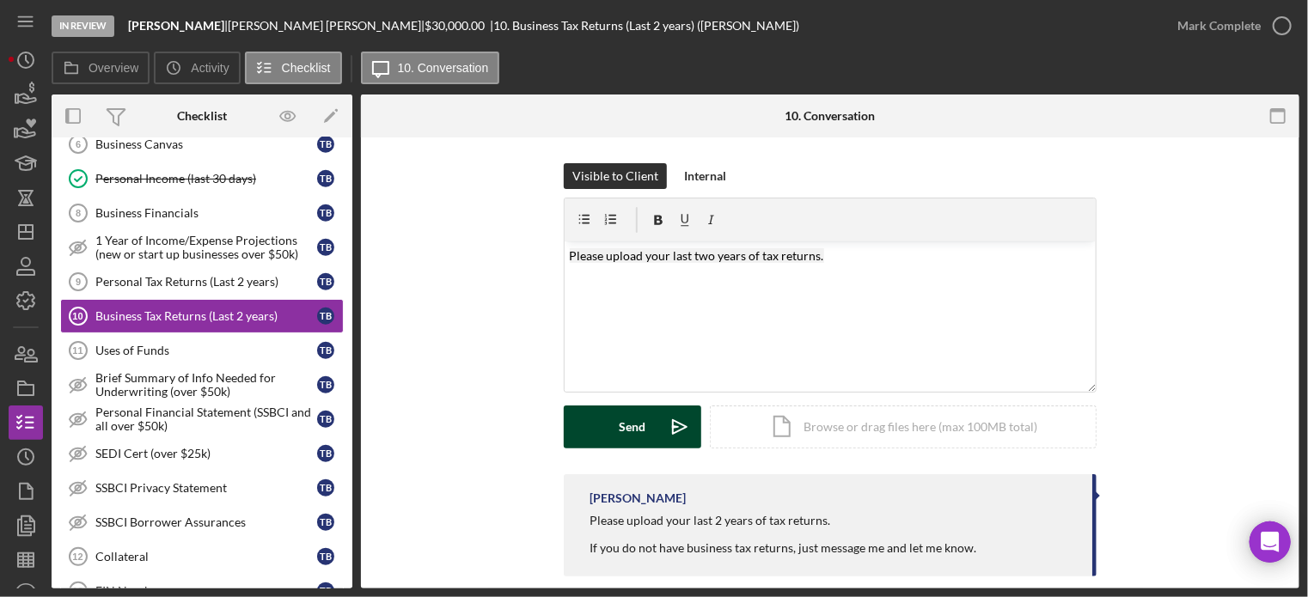
click at [595, 420] on button "Send Icon/icon-invite-send" at bounding box center [633, 427] width 138 height 43
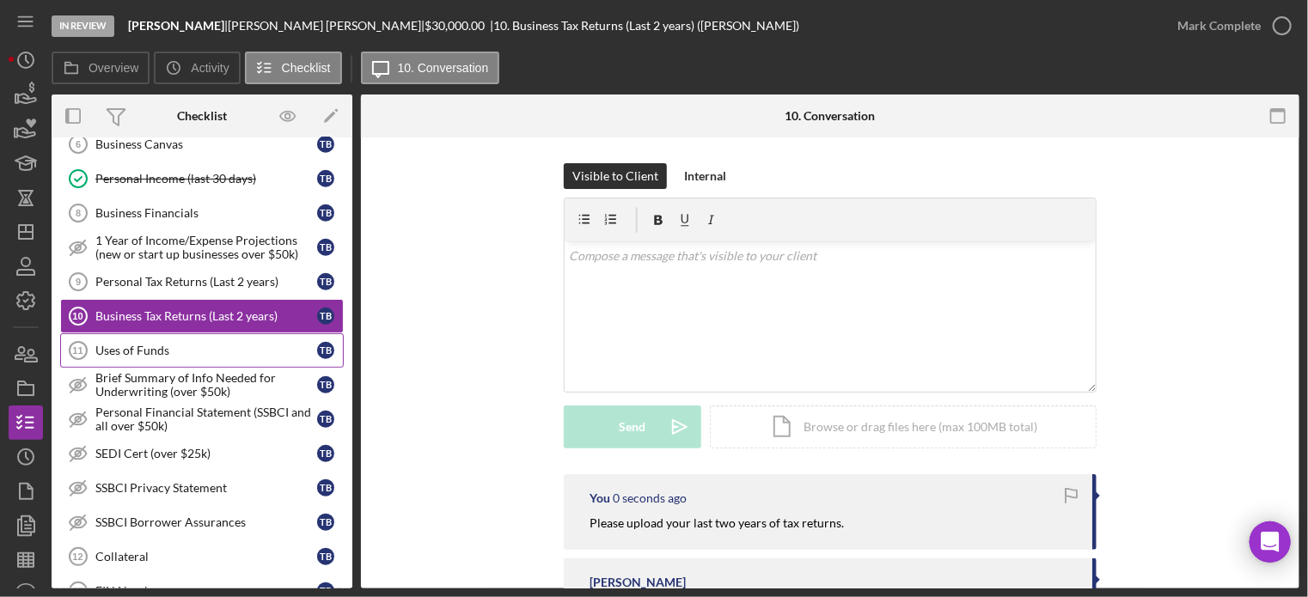
click at [248, 344] on div "Uses of Funds" at bounding box center [206, 351] width 222 height 14
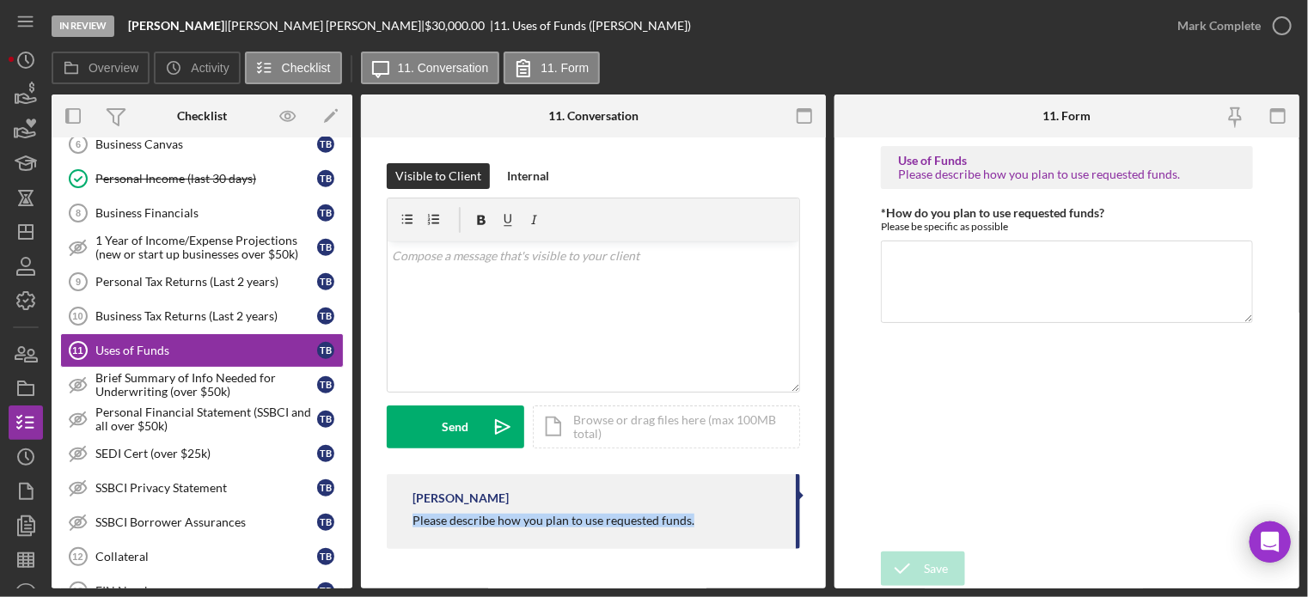
drag, startPoint x: 407, startPoint y: 518, endPoint x: 695, endPoint y: 528, distance: 288.1
click at [695, 528] on div "Franchot Cunningham Please describe how you plan to use requested funds." at bounding box center [594, 512] width 414 height 75
copy div "Please describe how you plan to use requested funds."
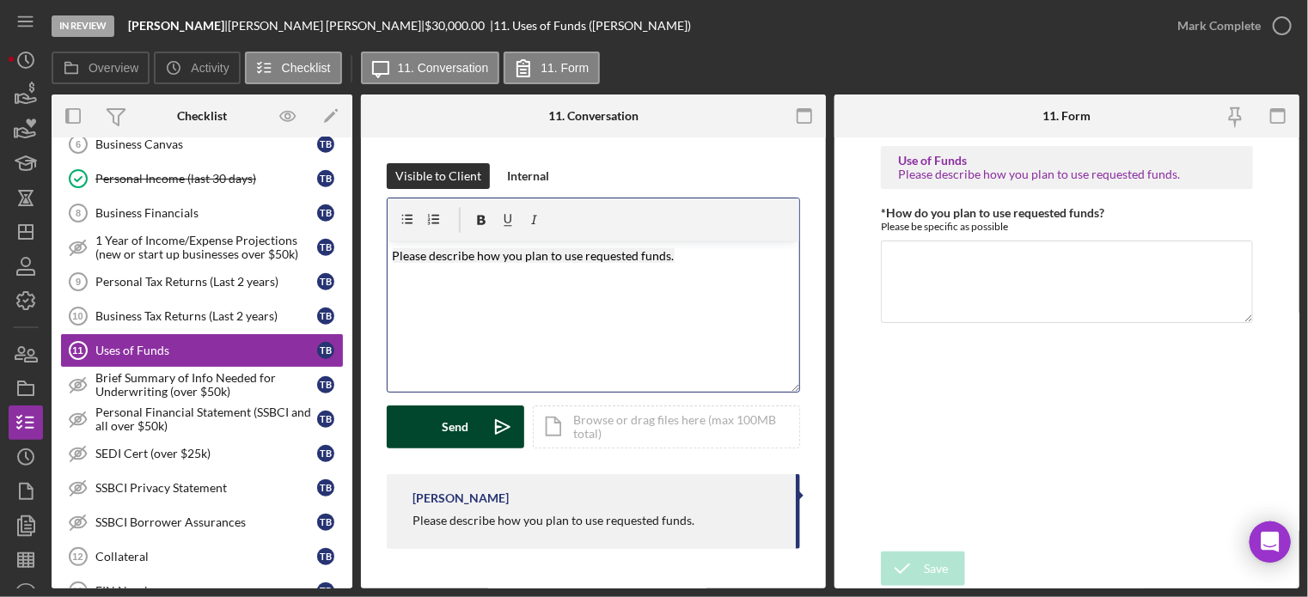
click at [447, 422] on div "Send" at bounding box center [456, 427] width 27 height 43
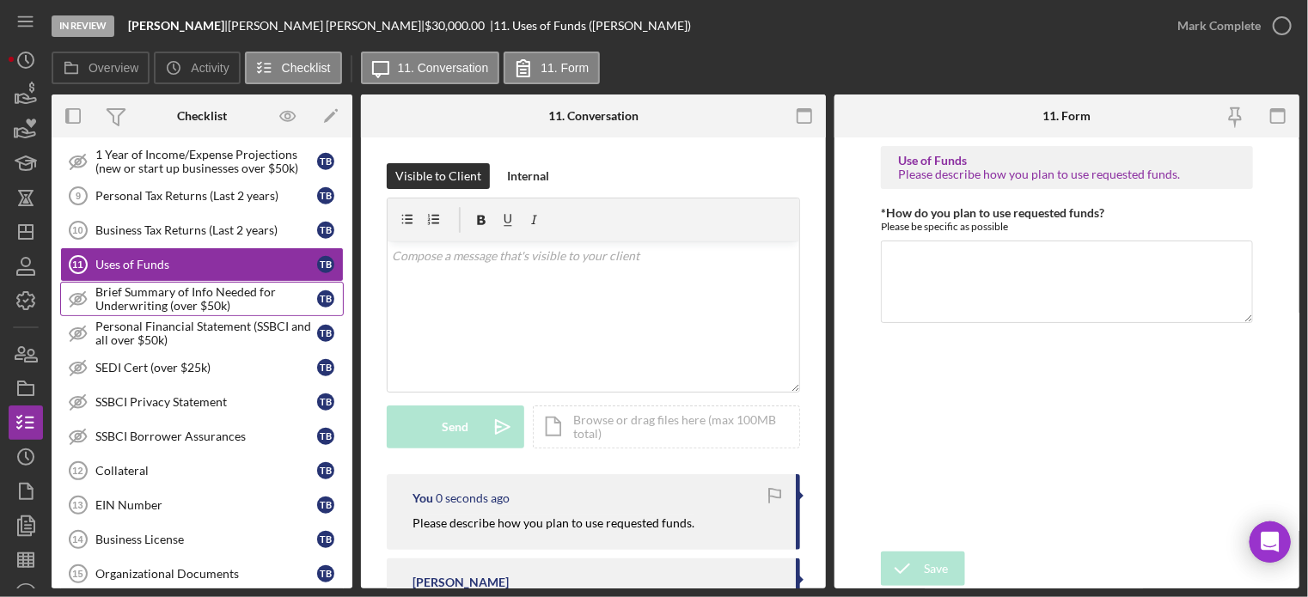
scroll to position [924, 0]
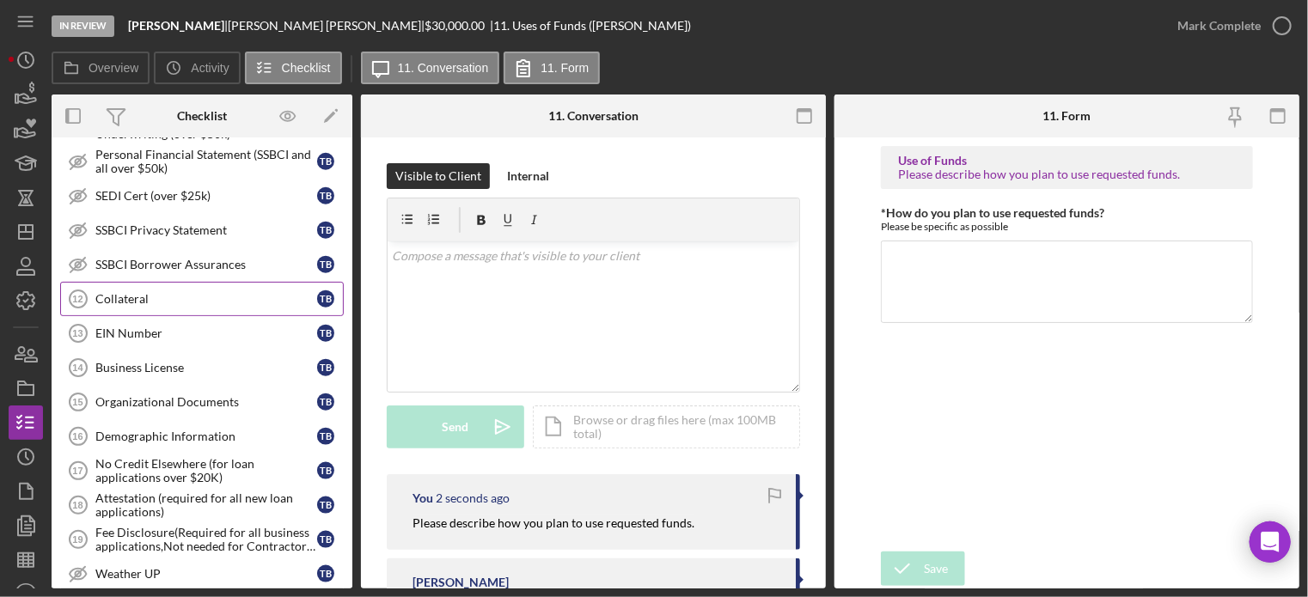
click at [182, 292] on div "Collateral" at bounding box center [206, 299] width 222 height 14
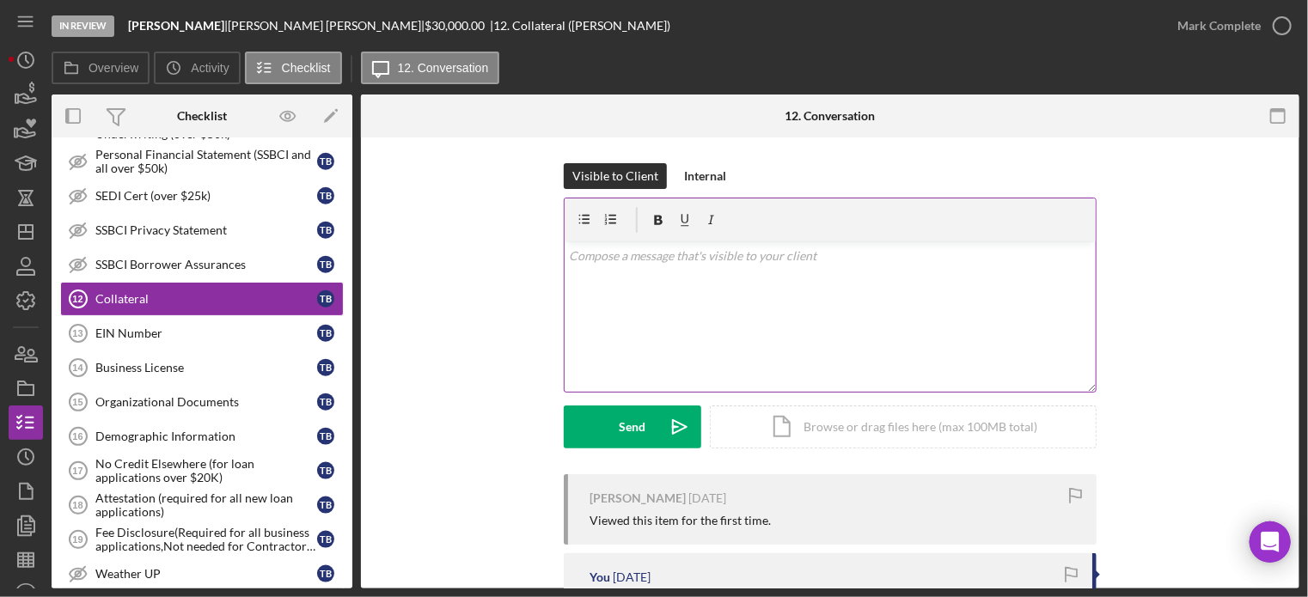
scroll to position [172, 0]
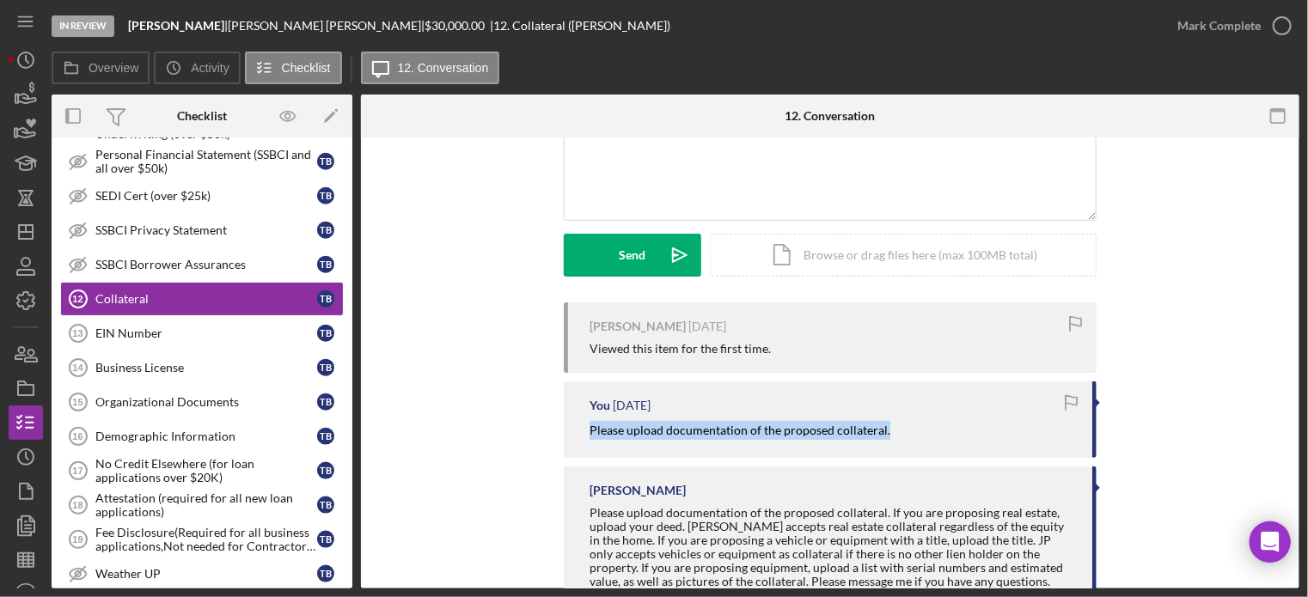
drag, startPoint x: 581, startPoint y: 431, endPoint x: 881, endPoint y: 440, distance: 300.2
click at [885, 441] on div "You 1 month ago Please upload documentation of the proposed collateral." at bounding box center [830, 420] width 533 height 76
copy mark "Please upload documentation of the proposed collateral."
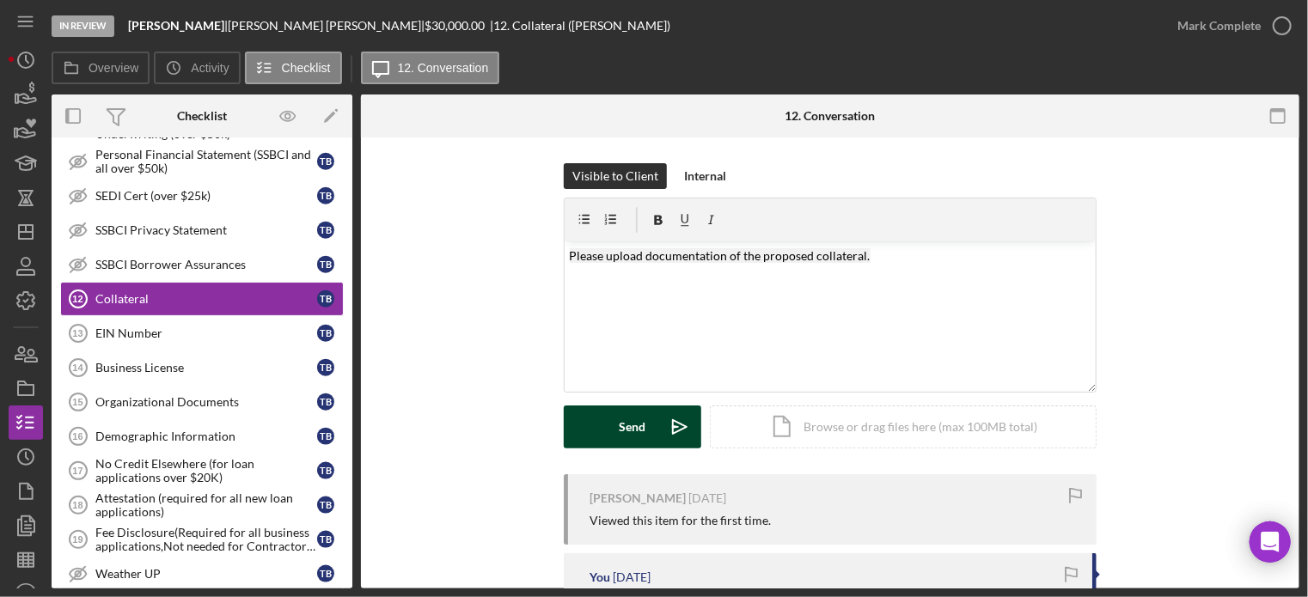
click at [609, 431] on button "Send Icon/icon-invite-send" at bounding box center [633, 427] width 138 height 43
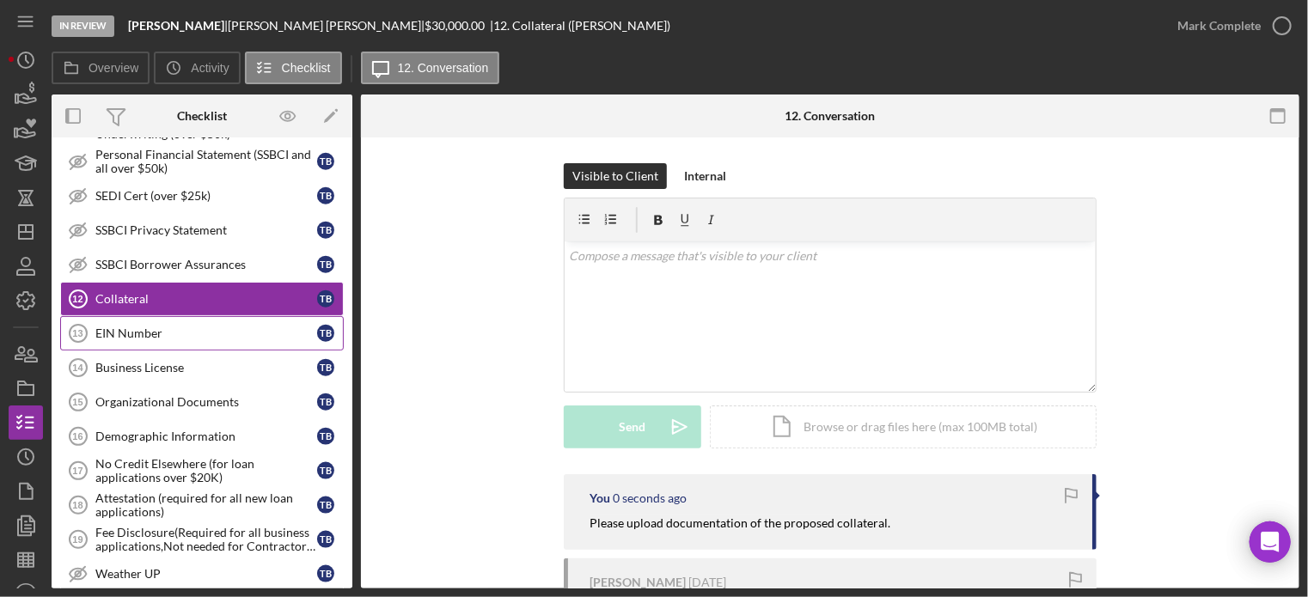
click at [258, 328] on div "EIN Number" at bounding box center [206, 334] width 222 height 14
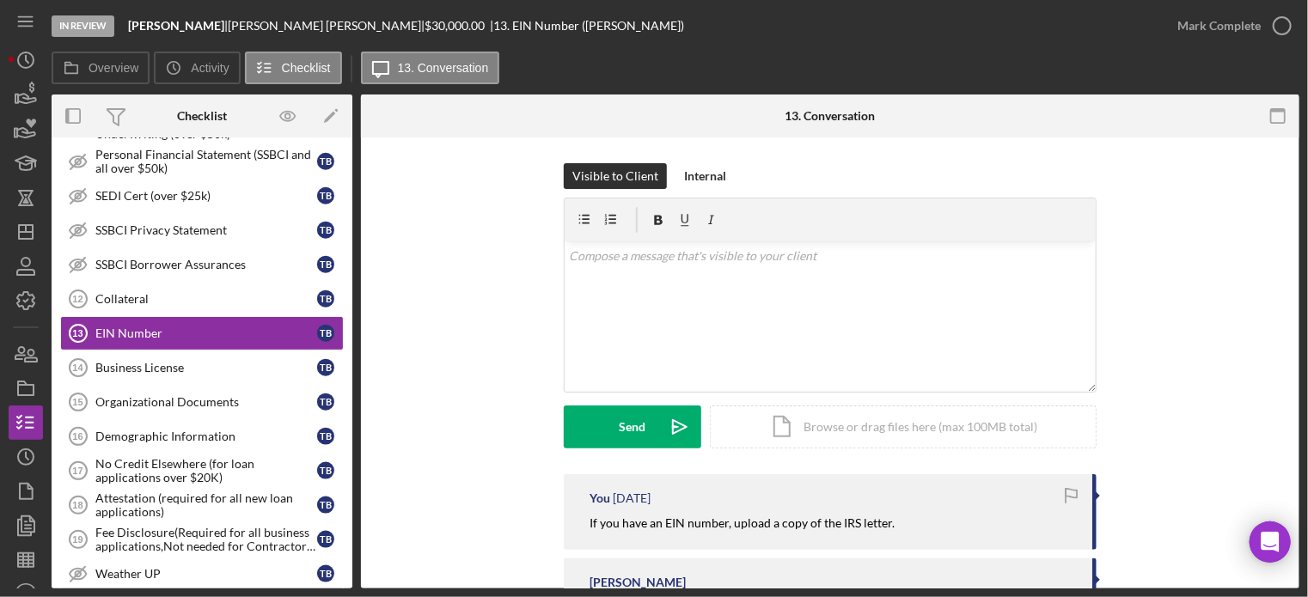
scroll to position [93, 0]
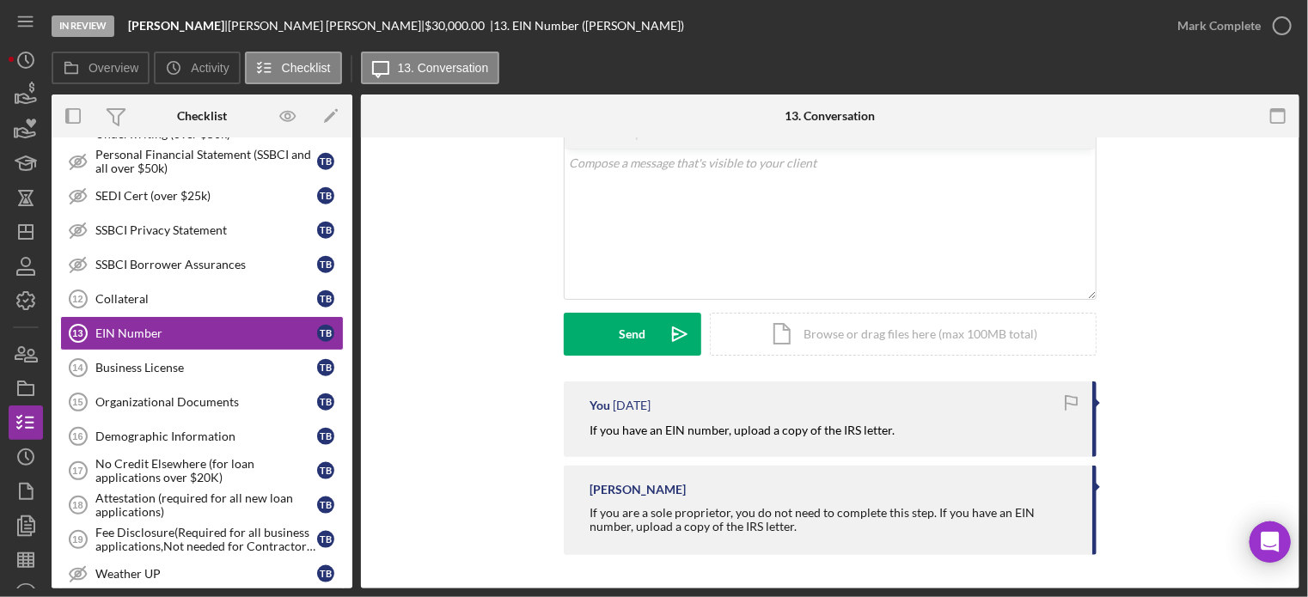
drag, startPoint x: 585, startPoint y: 436, endPoint x: 877, endPoint y: 440, distance: 291.5
click at [902, 450] on div "You 1 month ago If you have an EIN number, upload a copy of the IRS letter." at bounding box center [830, 420] width 533 height 76
copy mark "If you have an EIN number, upload a copy of the IRS letter."
drag, startPoint x: 727, startPoint y: 231, endPoint x: 719, endPoint y: 224, distance: 11.6
click at [726, 230] on div "v Color teal Color pink Remove color Add row above Add row below Add column bef…" at bounding box center [830, 224] width 531 height 150
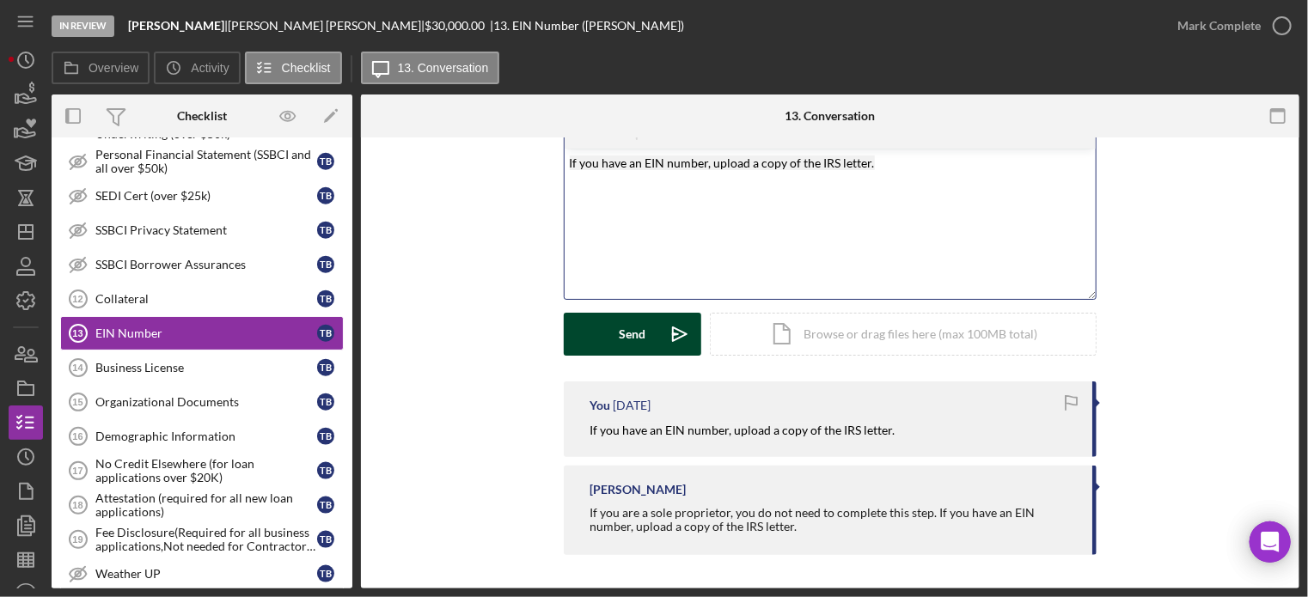
click at [620, 328] on div "Send" at bounding box center [633, 334] width 27 height 43
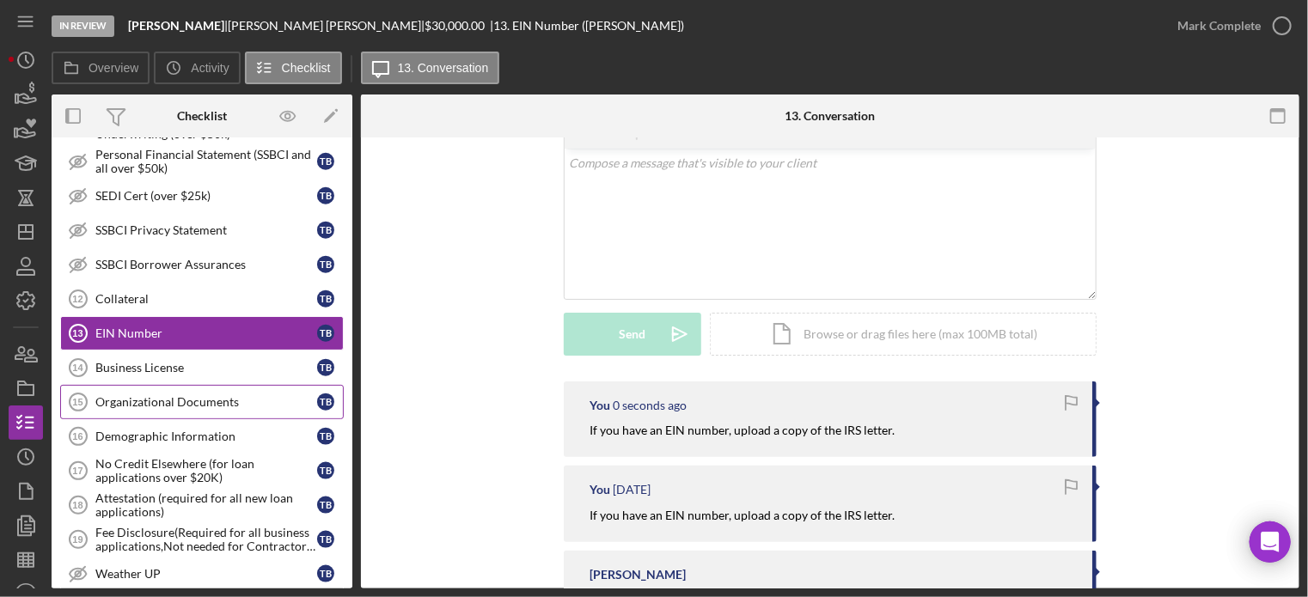
click at [215, 395] on div "Organizational Documents" at bounding box center [206, 402] width 222 height 14
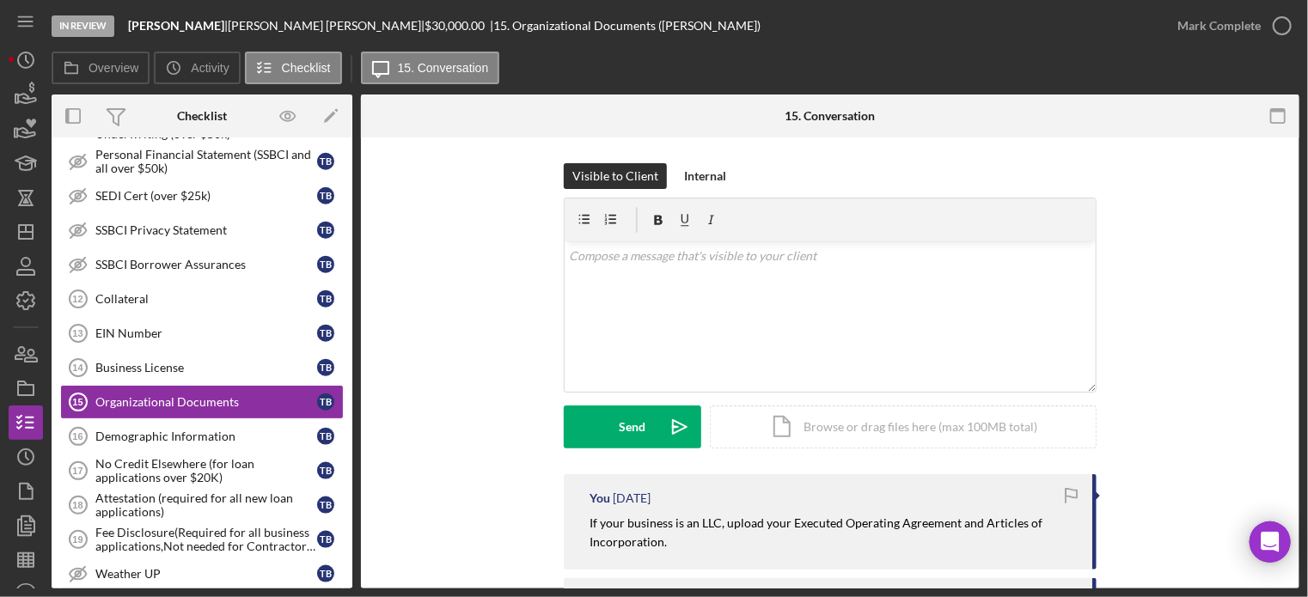
scroll to position [86, 0]
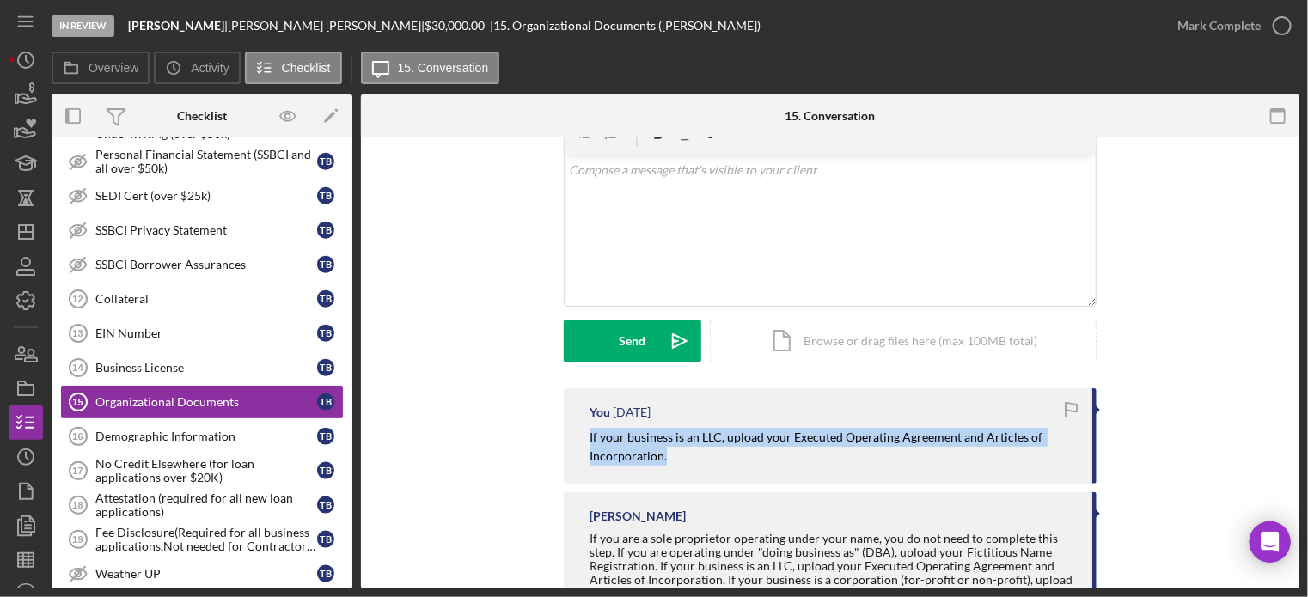
drag, startPoint x: 578, startPoint y: 443, endPoint x: 692, endPoint y: 436, distance: 114.5
click at [713, 463] on div "You 1 month ago If your business is an LLC, upload your Executed Operating Agre…" at bounding box center [830, 436] width 533 height 95
copy mark "If your business is an LLC, upload your Executed Operating Agreement and Articl…"
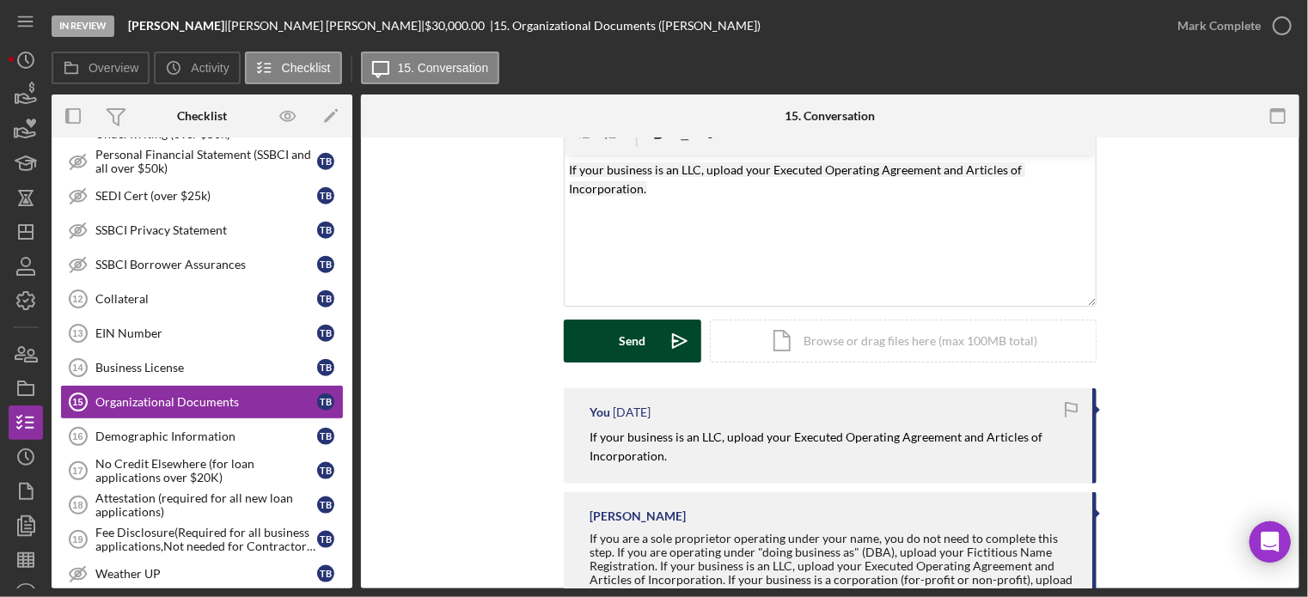
click at [602, 350] on button "Send Icon/icon-invite-send" at bounding box center [633, 341] width 138 height 43
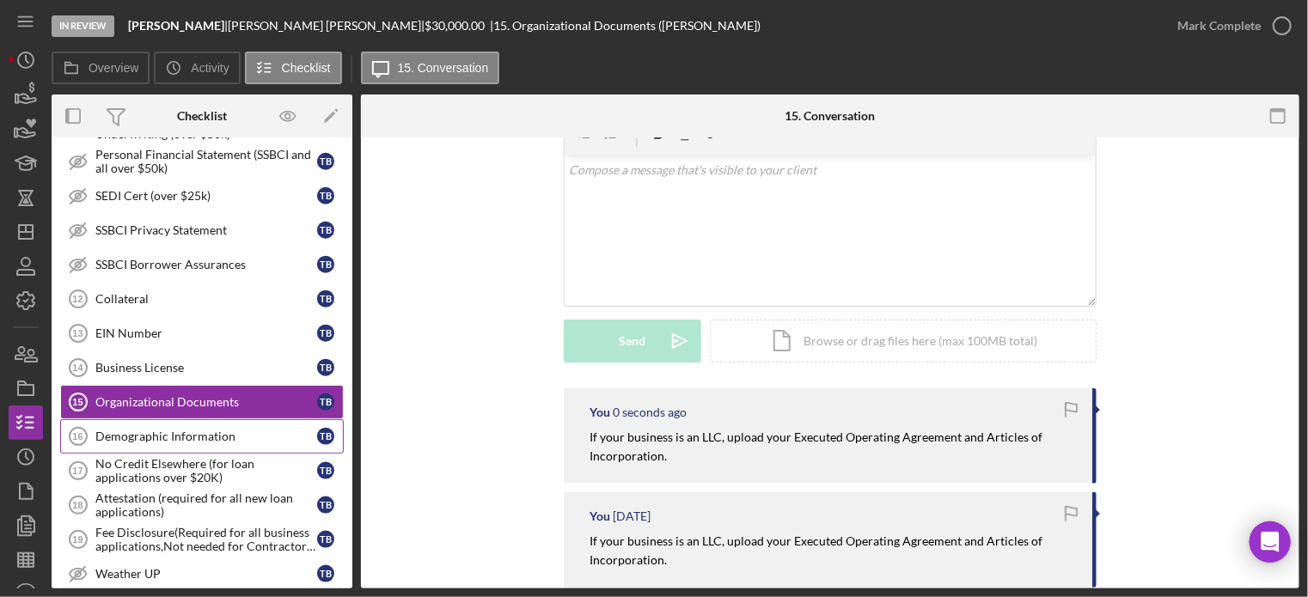
click at [256, 430] on div "Demographic Information" at bounding box center [206, 437] width 222 height 14
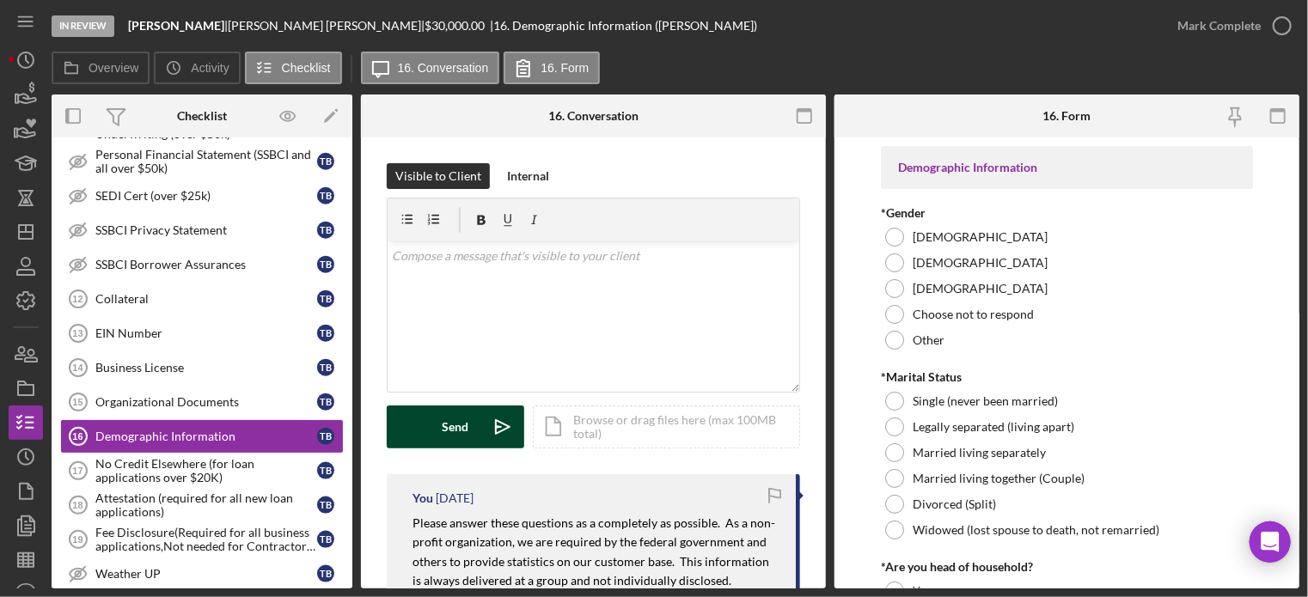
scroll to position [172, 0]
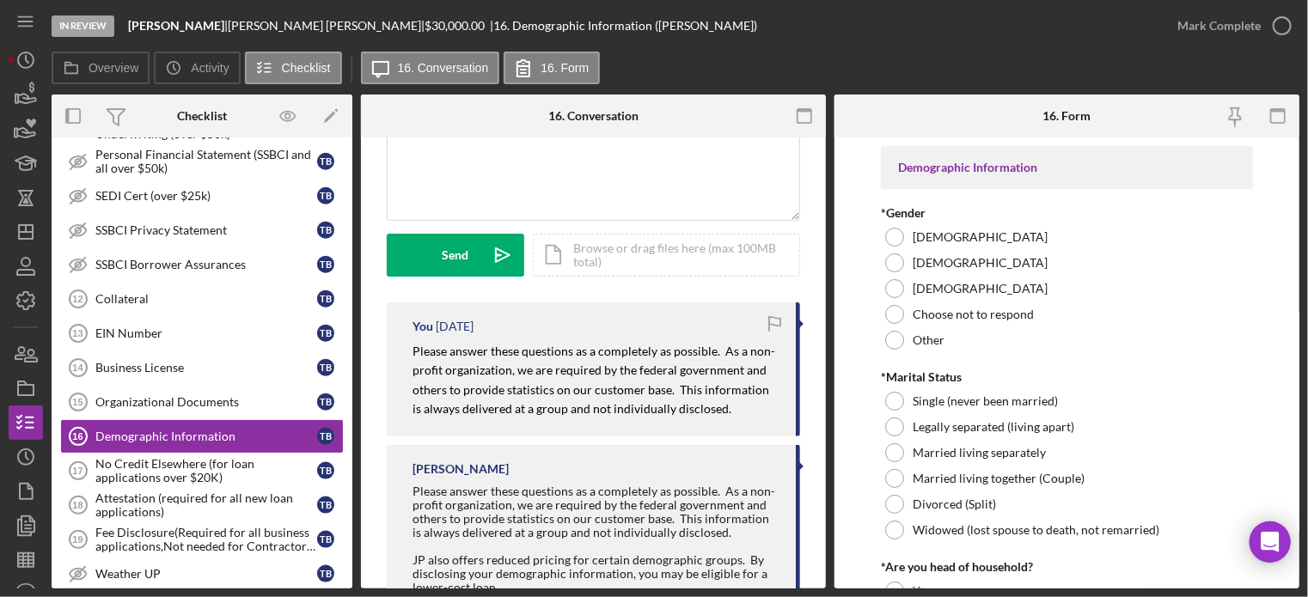
click at [420, 346] on mark "Please answer these questions as a completely as possible. As a non-profit orga…" at bounding box center [594, 380] width 363 height 72
drag, startPoint x: 407, startPoint y: 351, endPoint x: 719, endPoint y: 402, distance: 315.4
click at [723, 410] on div "You 1 month ago Please answer these questions as a completely as possible. As a…" at bounding box center [594, 370] width 414 height 134
copy mark "Please answer these questions as a completely as possible. As a non-profit orga…"
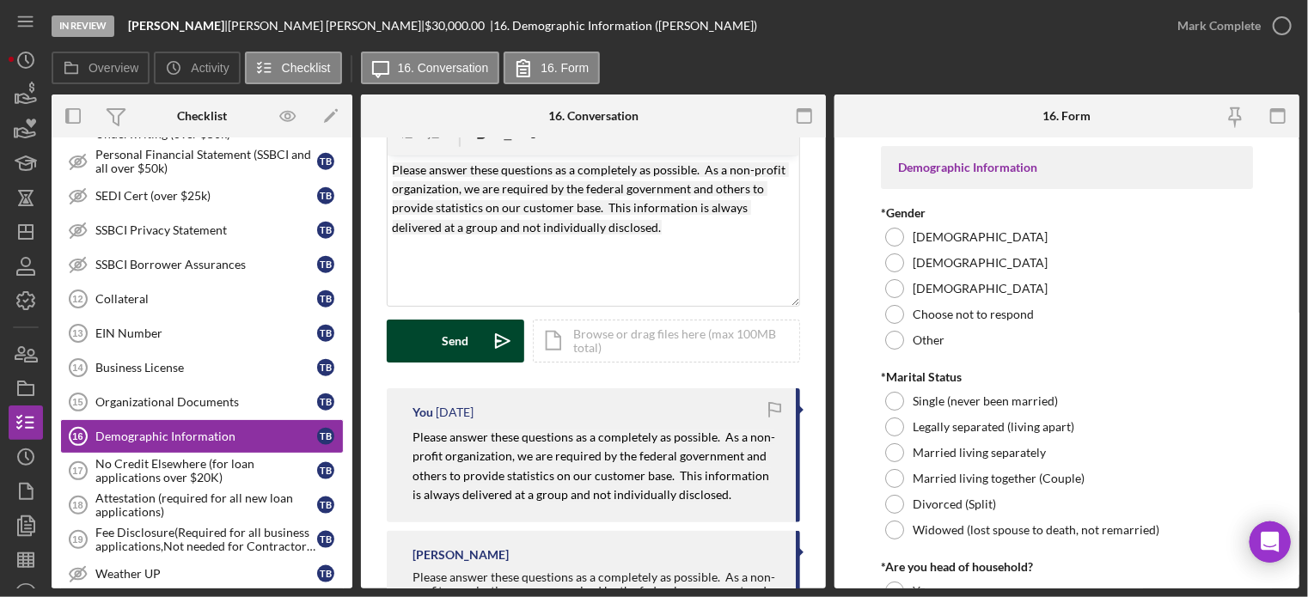
click at [476, 337] on button "Send Icon/icon-invite-send" at bounding box center [456, 341] width 138 height 43
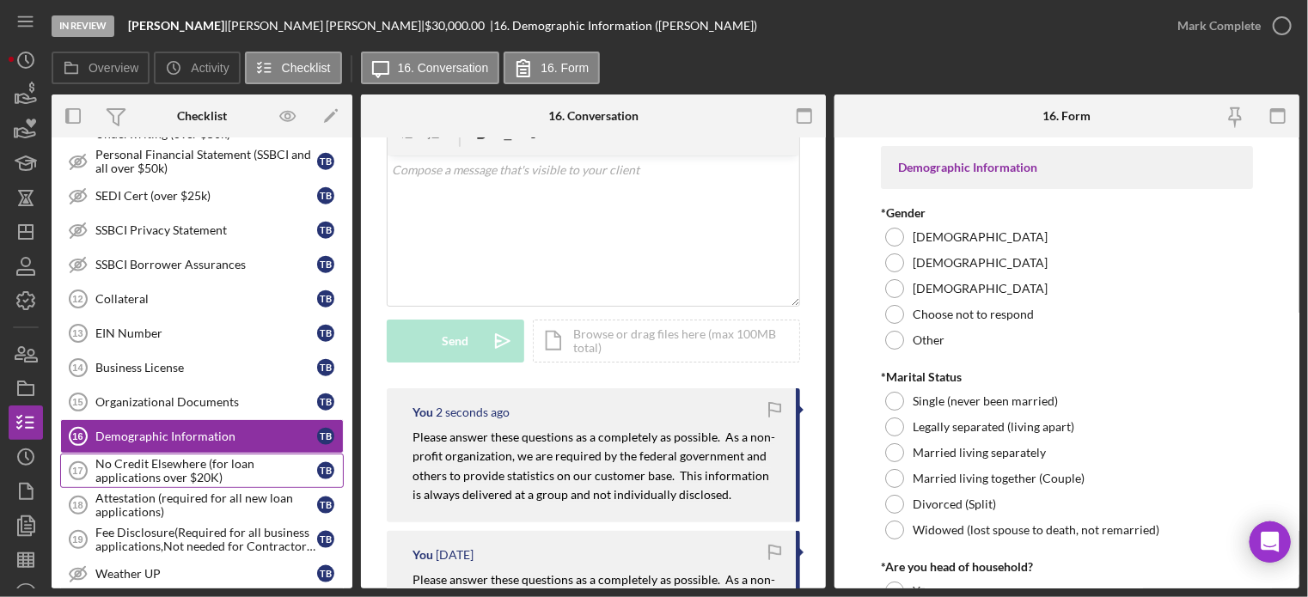
click at [226, 463] on div "No Credit Elsewhere (for loan applications over $20K)" at bounding box center [206, 471] width 222 height 28
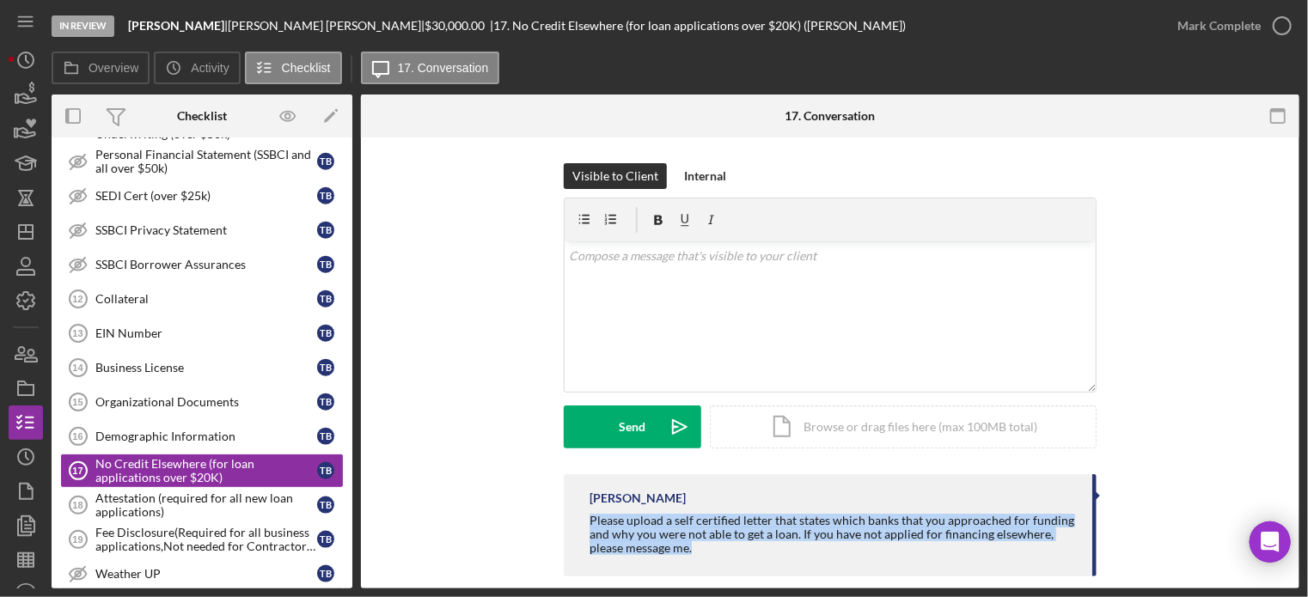
drag, startPoint x: 585, startPoint y: 515, endPoint x: 674, endPoint y: 537, distance: 92.2
click at [689, 559] on div "Franchot Cunningham Please upload a self certified letter that states which ban…" at bounding box center [830, 526] width 533 height 102
copy div "Please upload a self certified letter that states which banks that you approach…"
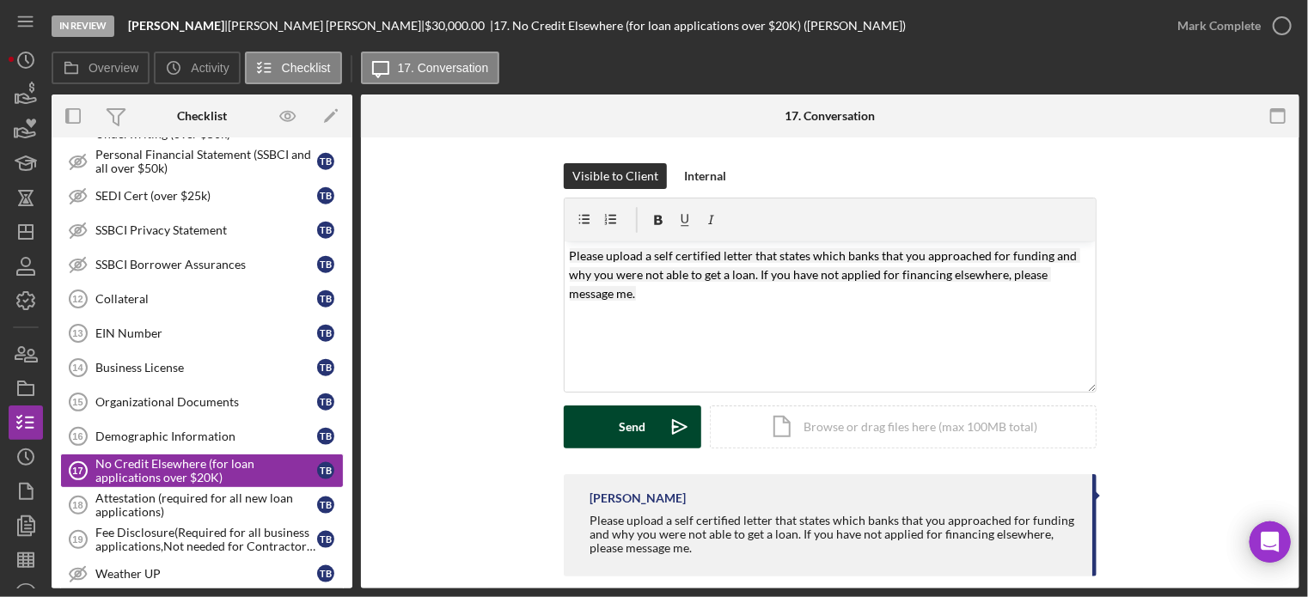
click at [629, 424] on div "Send" at bounding box center [633, 427] width 27 height 43
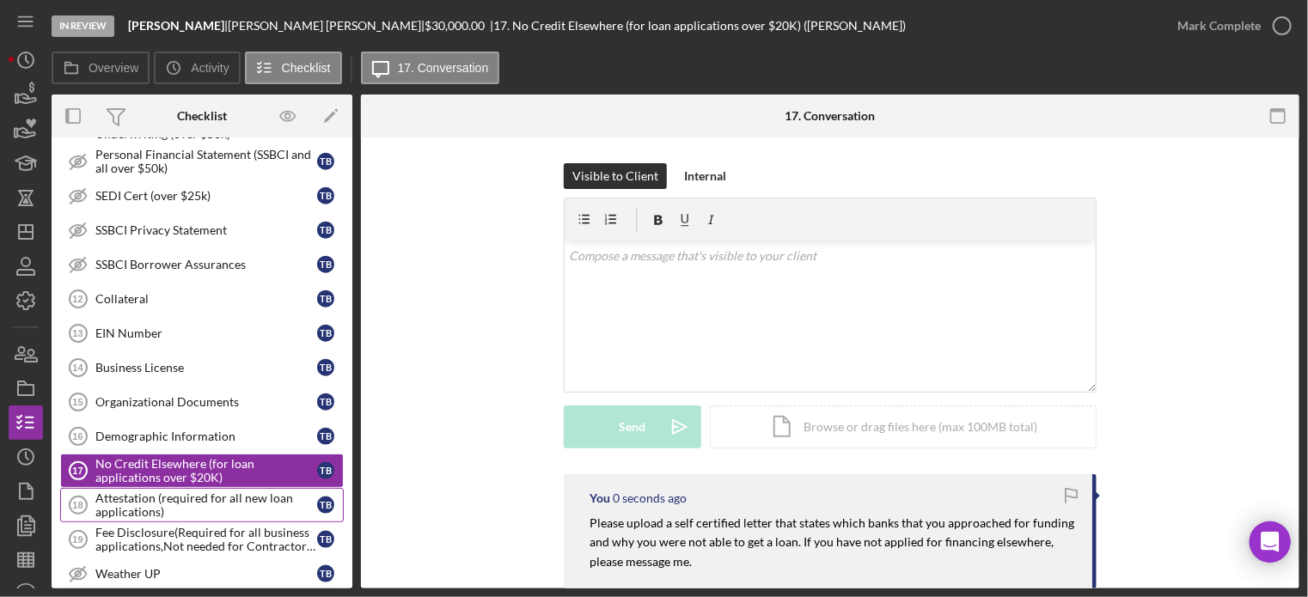
click at [246, 495] on div "Attestation (required for all new loan applications)" at bounding box center [206, 506] width 222 height 28
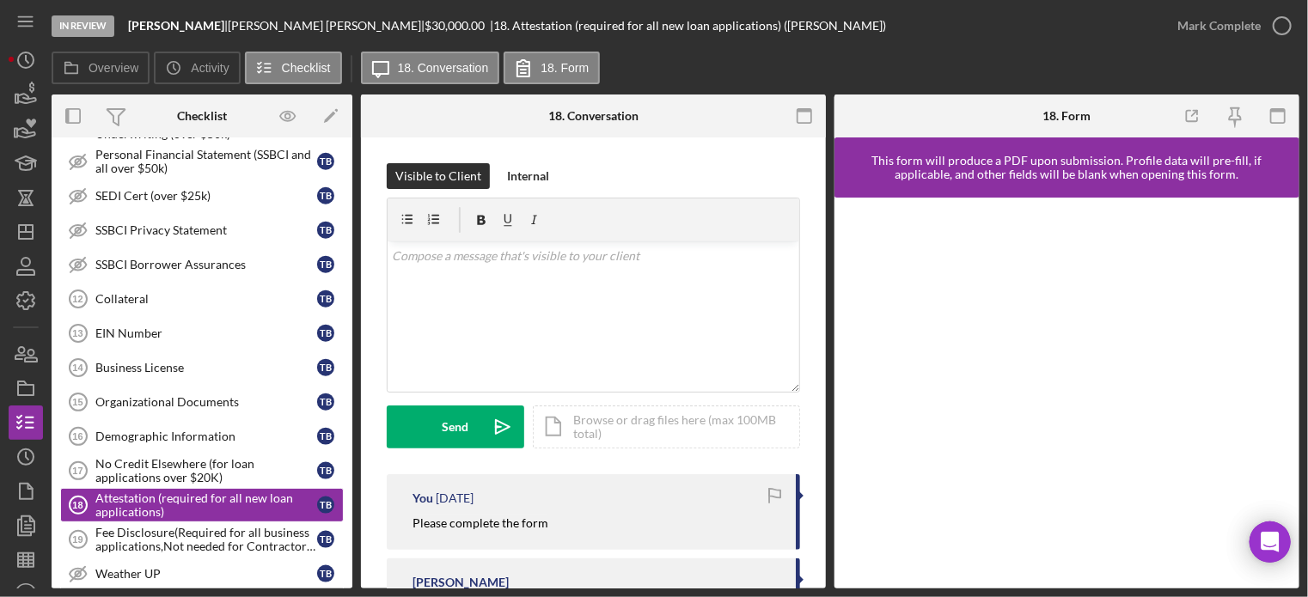
scroll to position [86, 0]
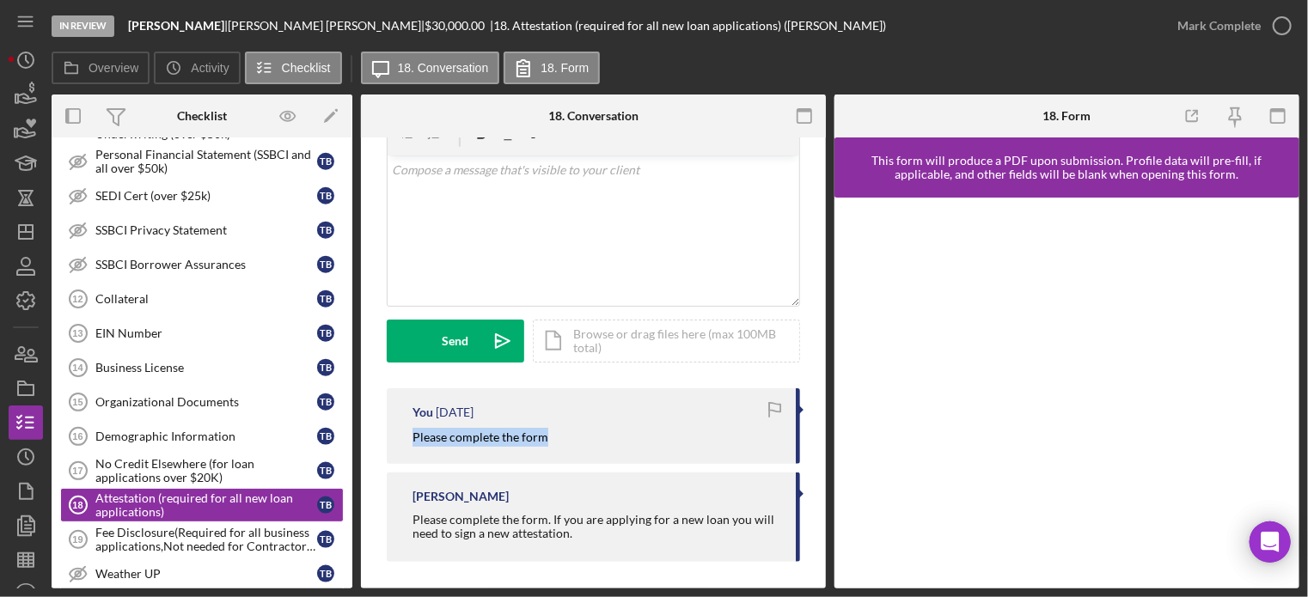
drag, startPoint x: 404, startPoint y: 437, endPoint x: 585, endPoint y: 436, distance: 181.4
click at [585, 436] on div "You 1 month ago Please complete the form" at bounding box center [594, 427] width 414 height 76
copy mark "Please complete the form"
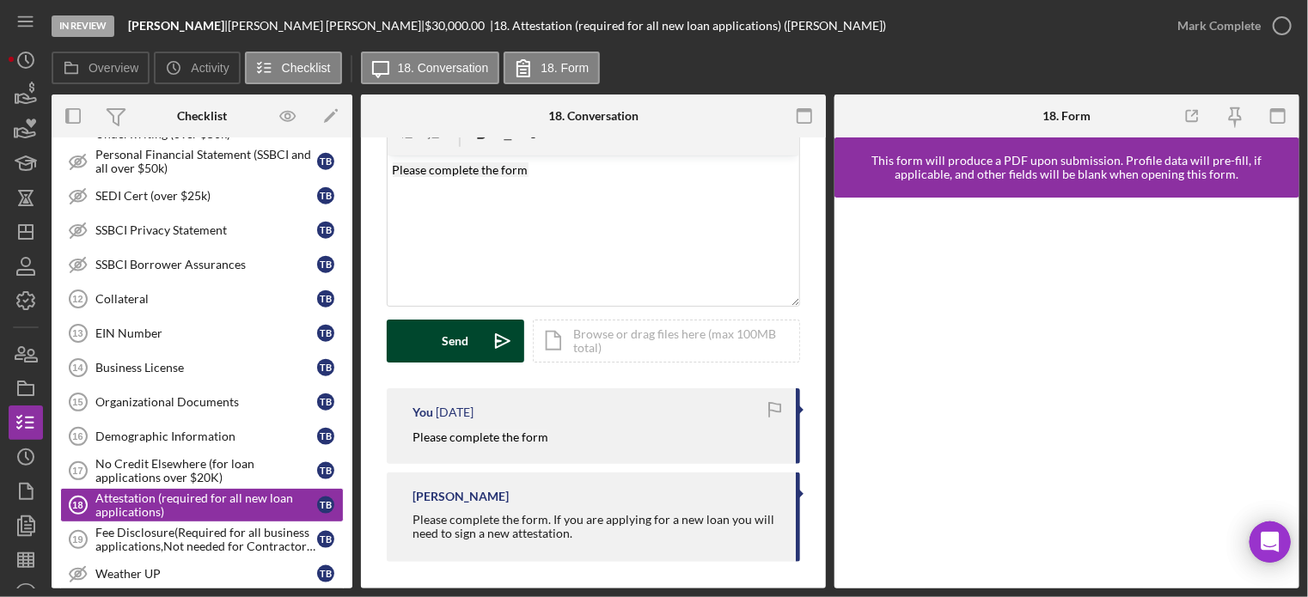
click at [487, 350] on icon "Icon/icon-invite-send" at bounding box center [502, 341] width 43 height 43
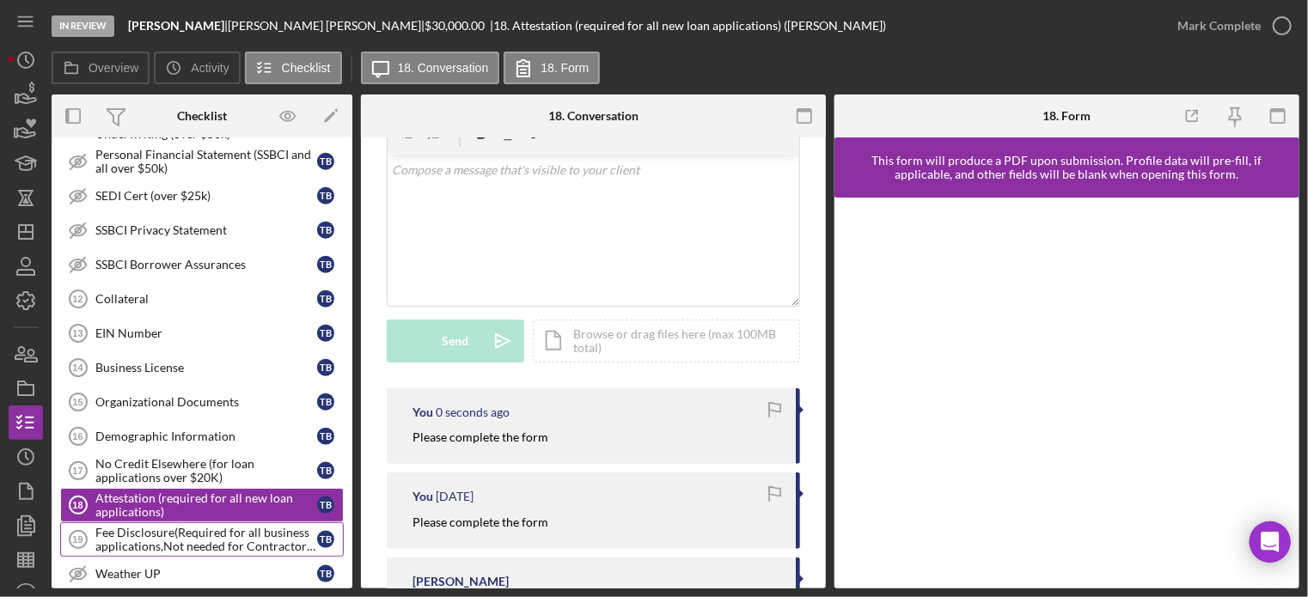
click at [188, 536] on div "Fee Disclosure(Required for all business applications,Not needed for Contractor…" at bounding box center [206, 540] width 222 height 28
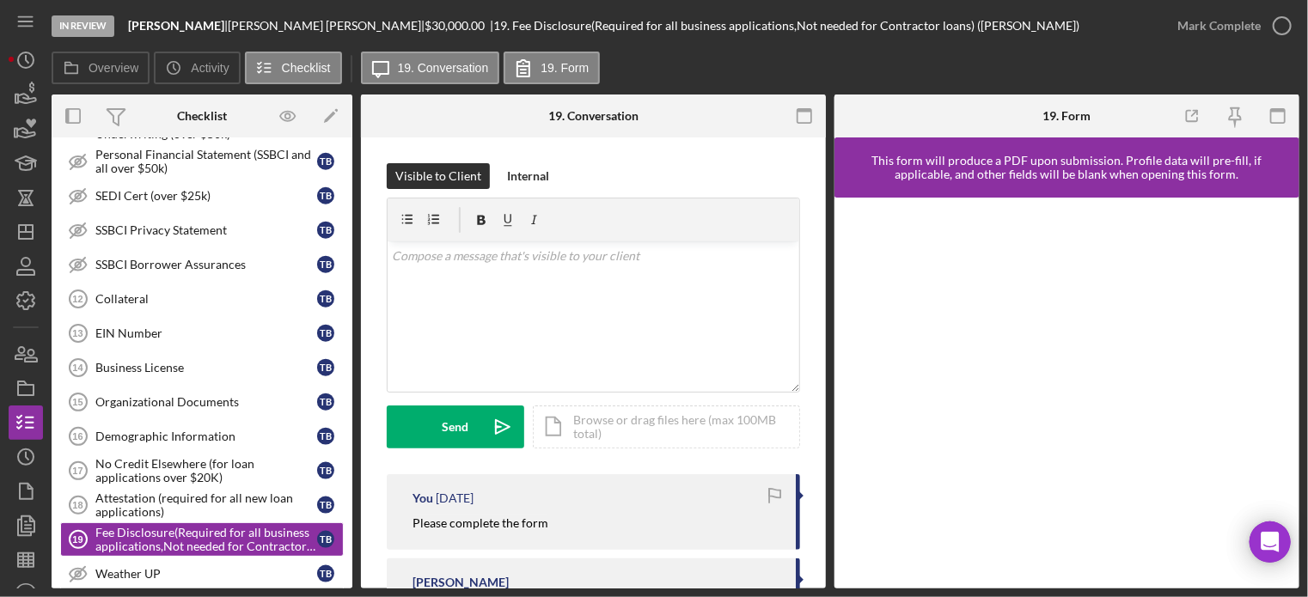
scroll to position [142, 0]
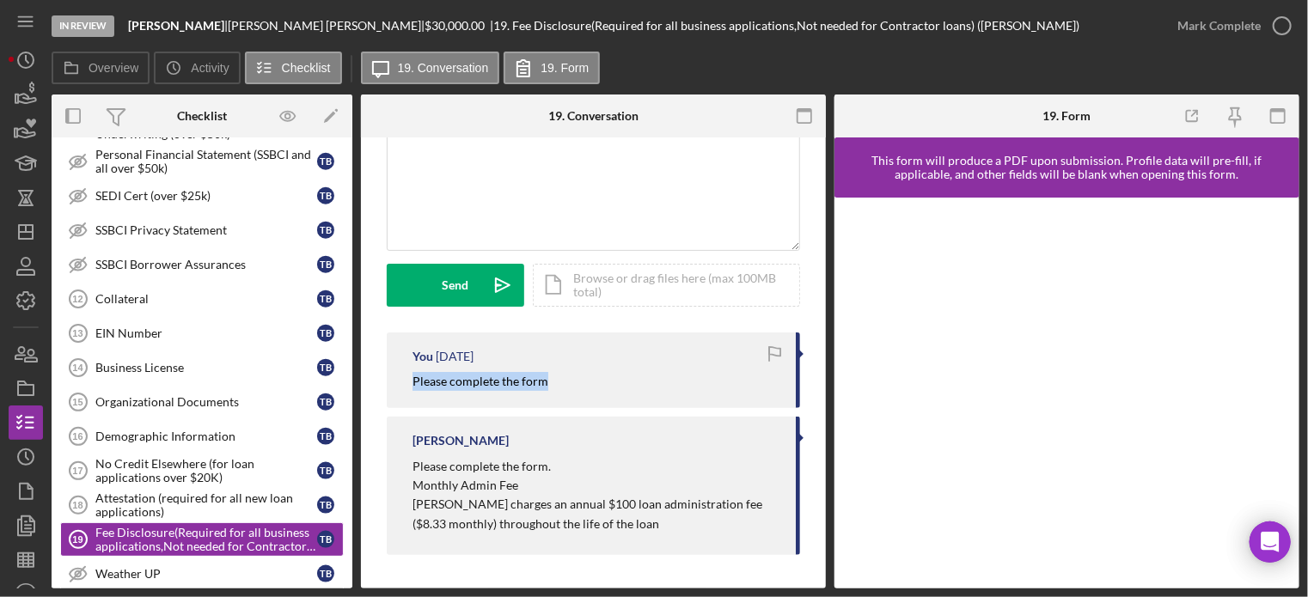
drag, startPoint x: 402, startPoint y: 374, endPoint x: 573, endPoint y: 381, distance: 171.2
click at [573, 381] on div "You 1 month ago Please complete the form" at bounding box center [594, 371] width 414 height 76
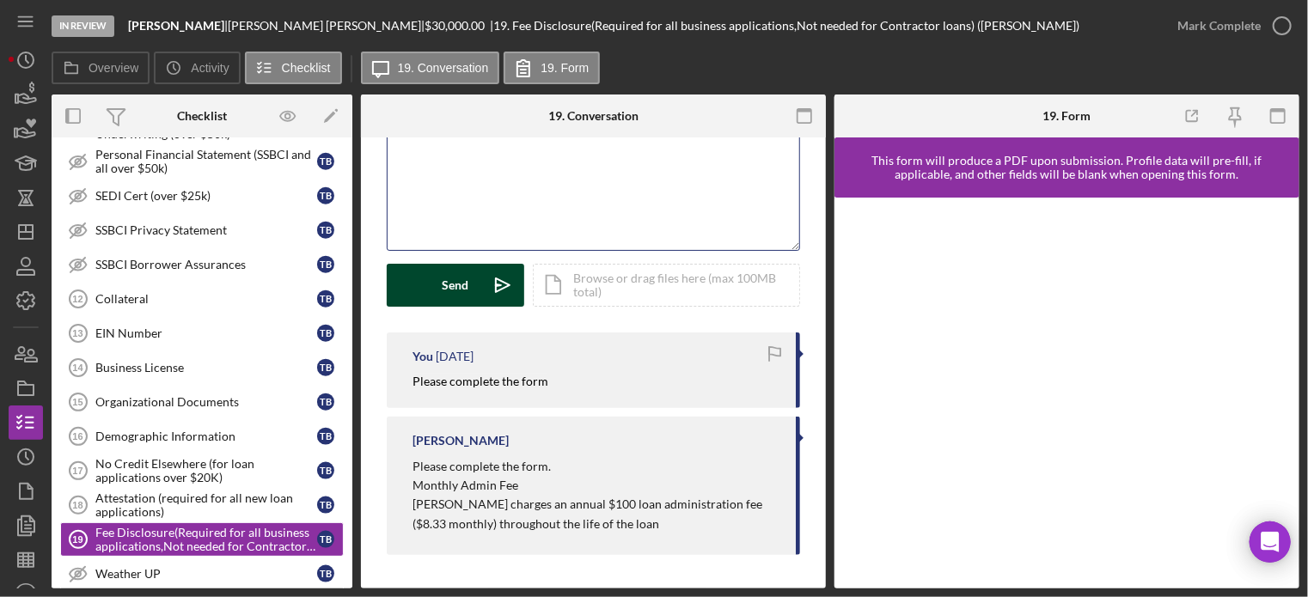
scroll to position [107, 0]
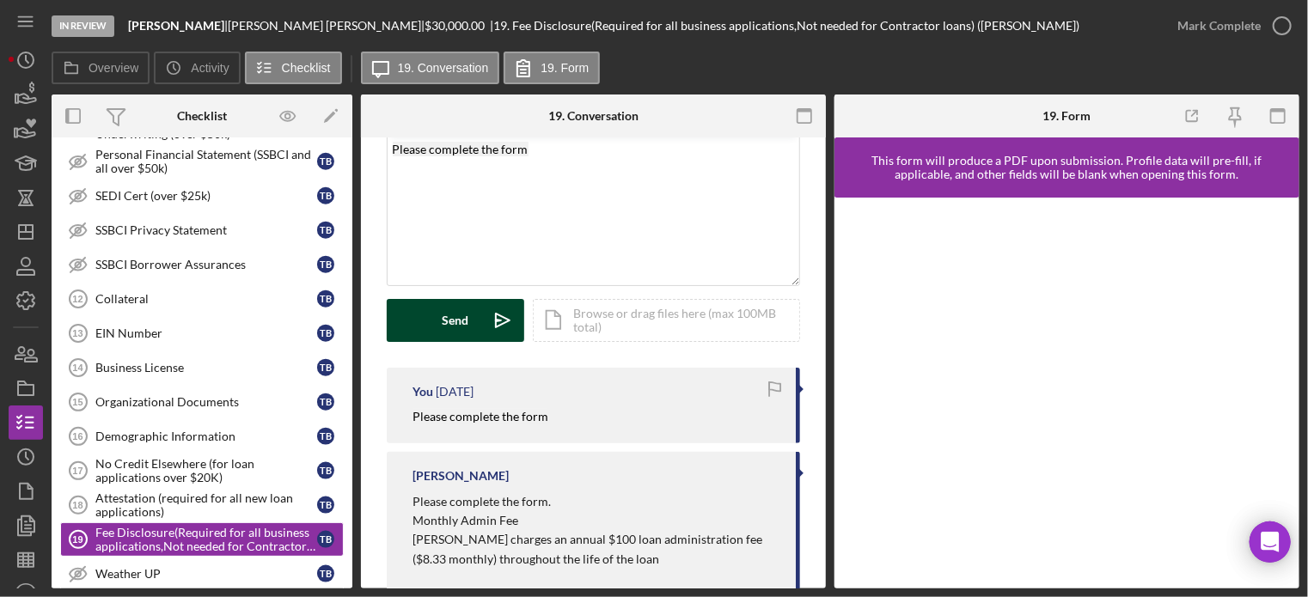
click at [467, 314] on div "Send" at bounding box center [456, 320] width 27 height 43
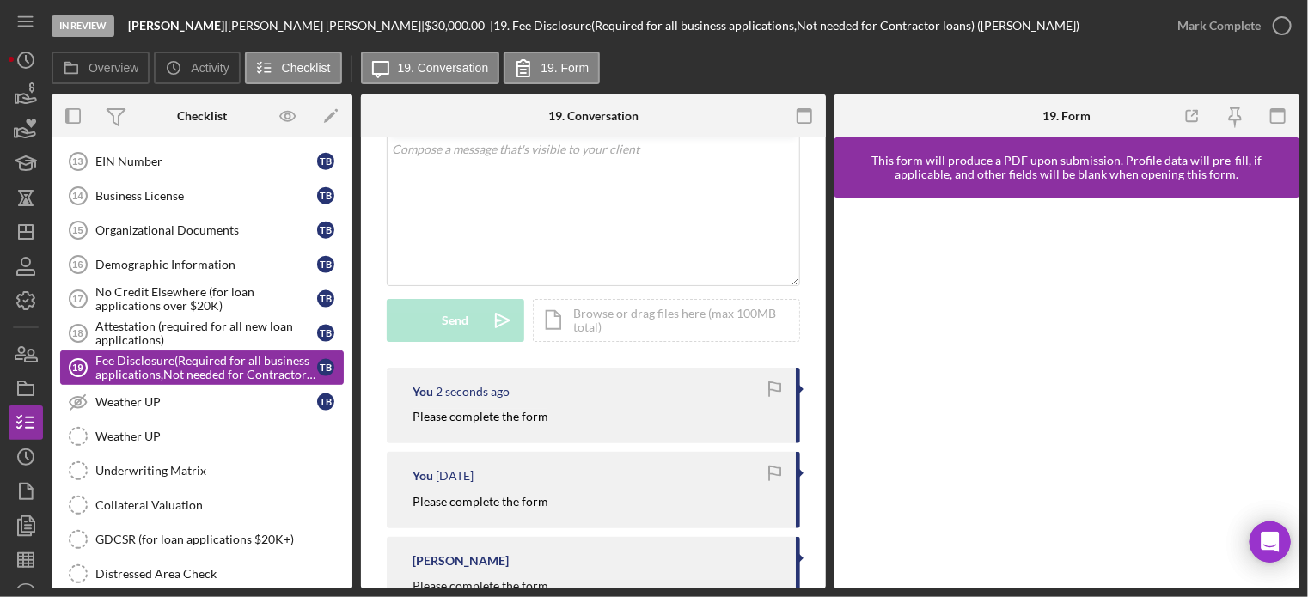
scroll to position [1182, 0]
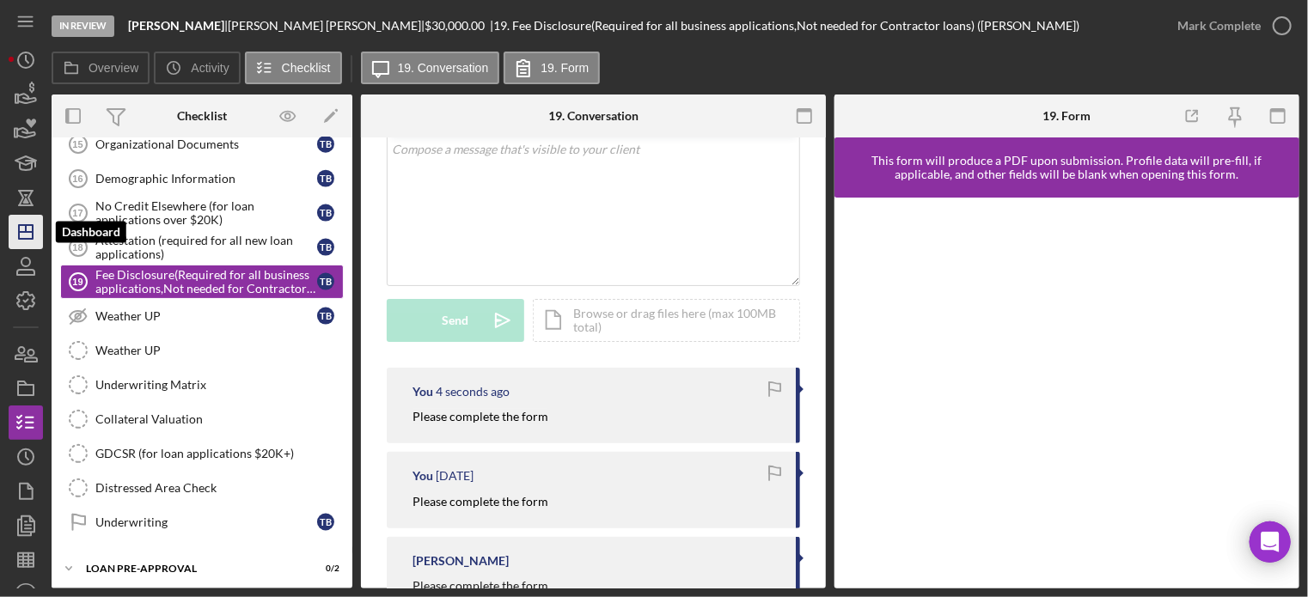
click at [24, 230] on icon "Icon/Dashboard" at bounding box center [25, 232] width 43 height 43
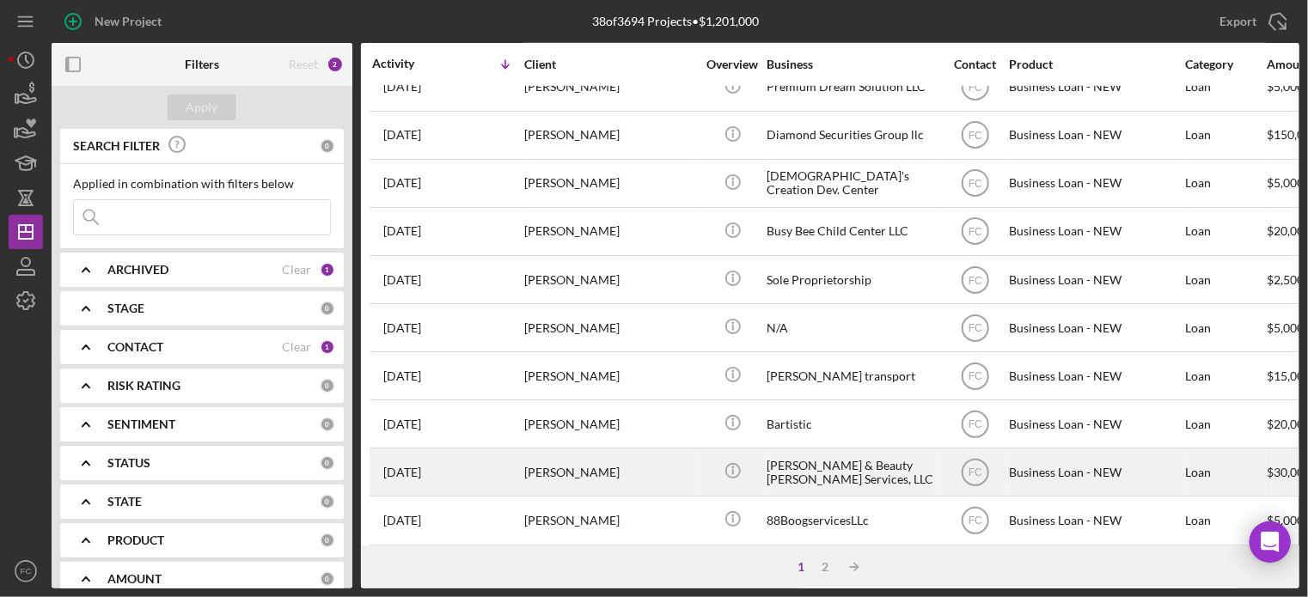
scroll to position [767, 0]
